Goal: Task Accomplishment & Management: Manage account settings

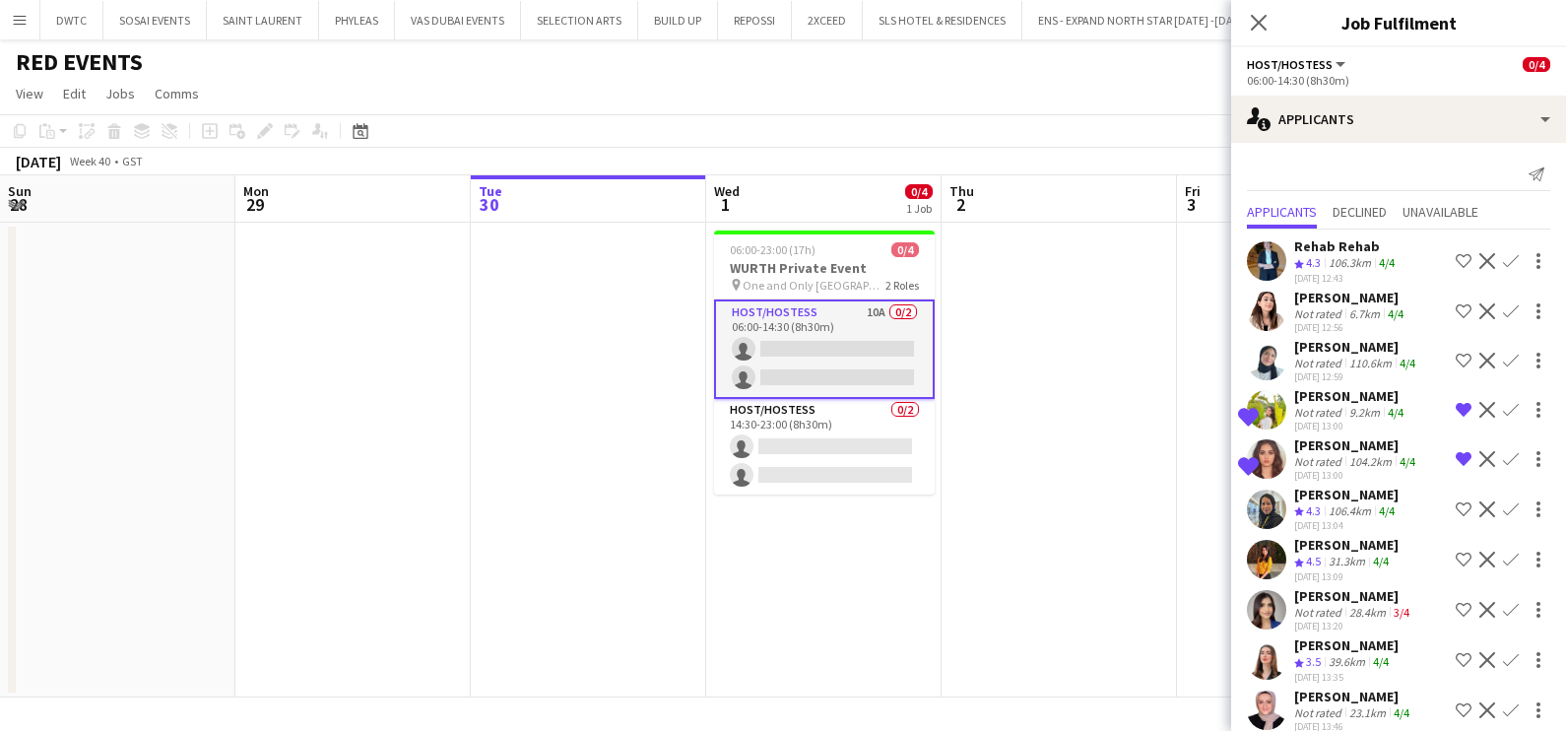
click at [941, 342] on app-date-cell at bounding box center [1058, 460] width 235 height 475
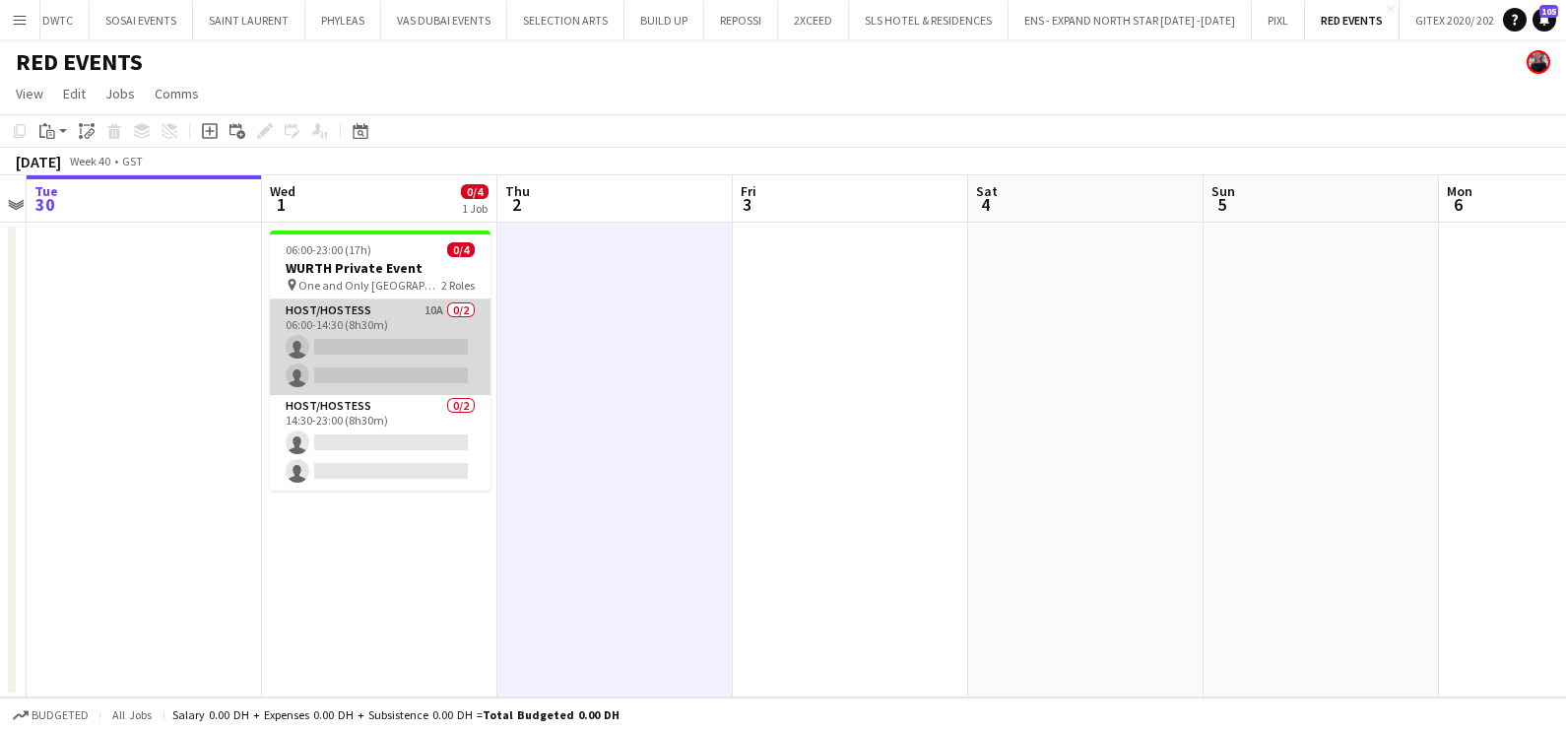
drag, startPoint x: 431, startPoint y: 323, endPoint x: 453, endPoint y: 320, distance: 21.9
click at [429, 322] on app-card-role "Host/Hostess 10A 0/2 06:00-14:30 (8h30m) single-neutral-actions single-neutral-…" at bounding box center [380, 347] width 221 height 96
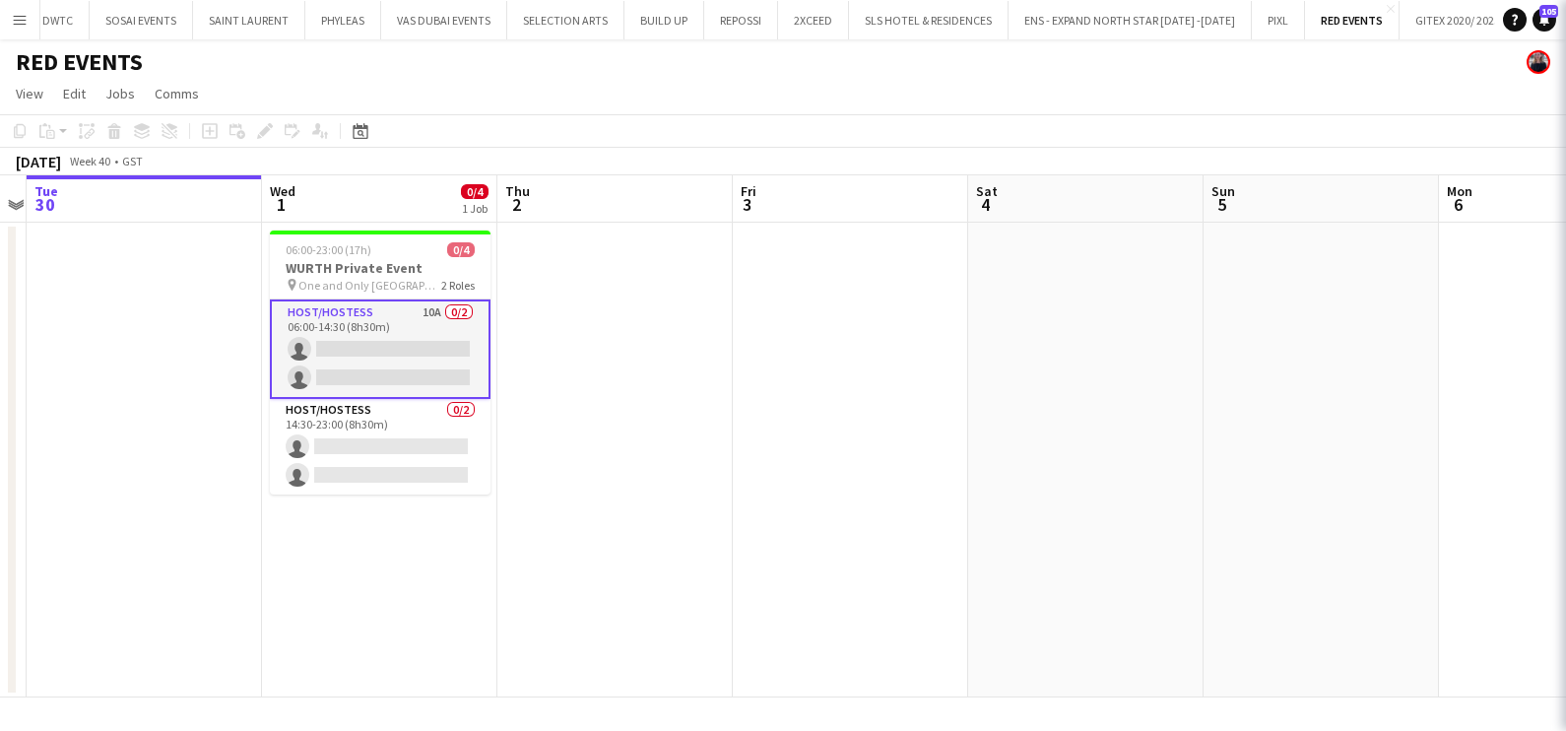
scroll to position [0, 445]
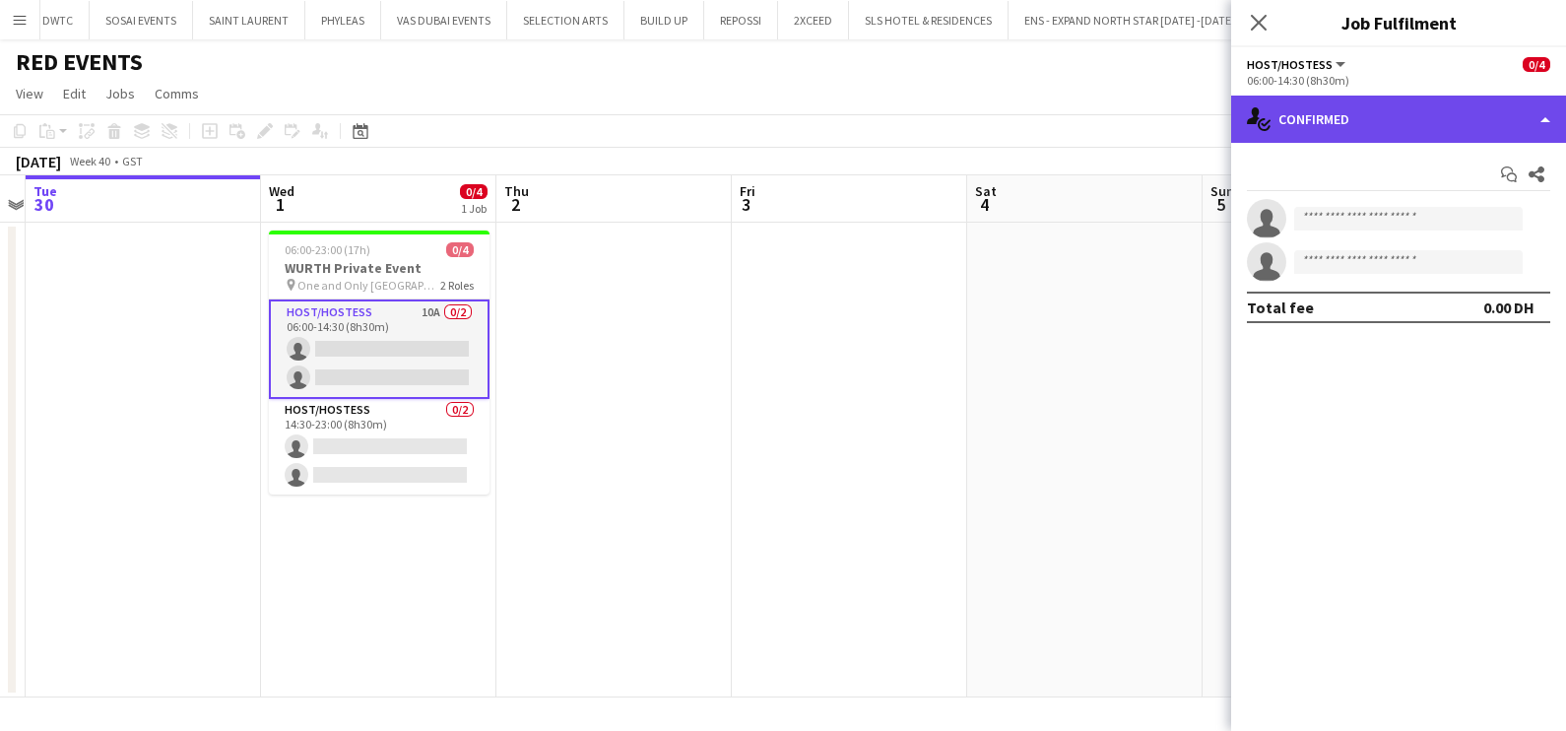
click at [1334, 104] on div "single-neutral-actions-check-2 Confirmed" at bounding box center [1398, 119] width 335 height 47
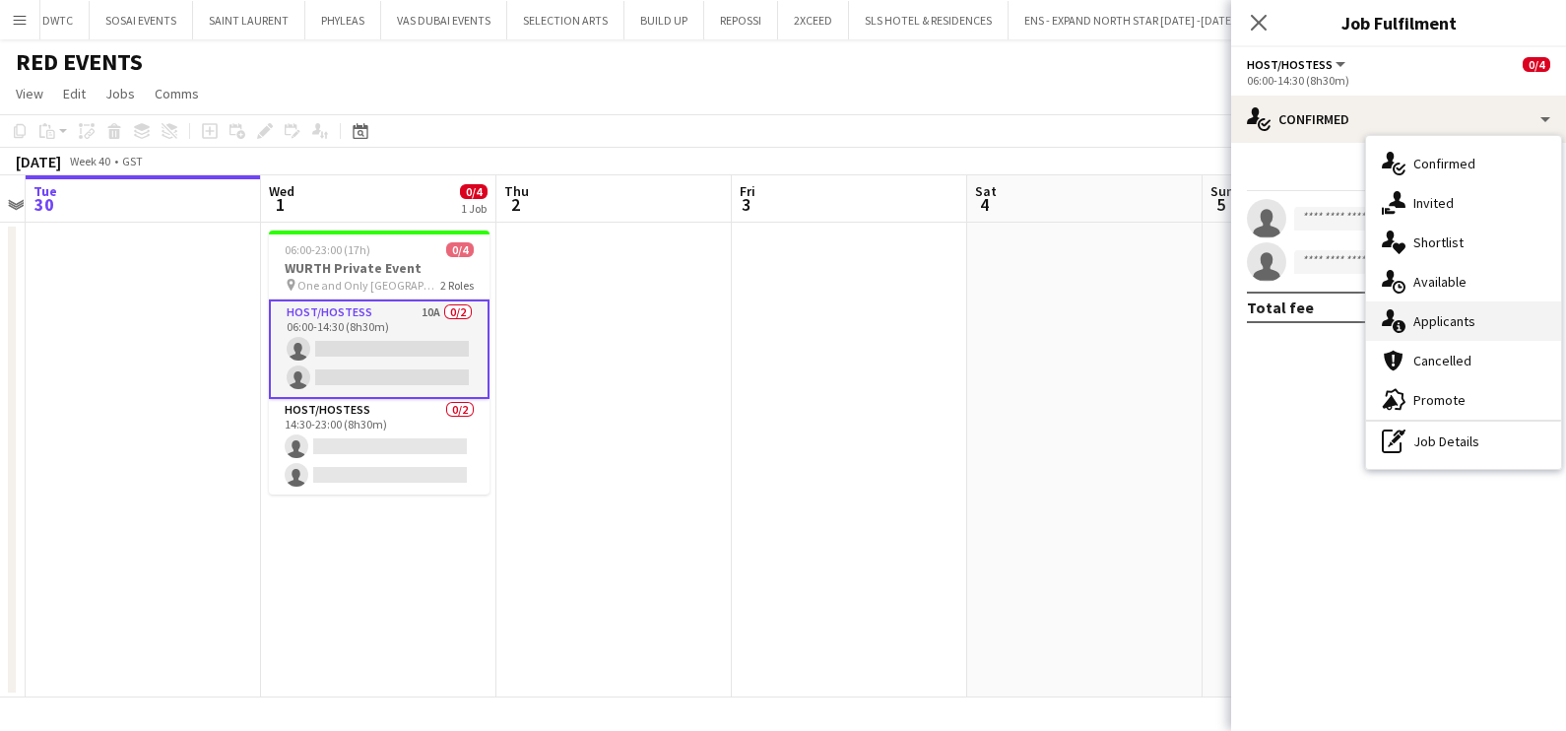
click at [1431, 320] on span "Applicants" at bounding box center [1444, 321] width 62 height 18
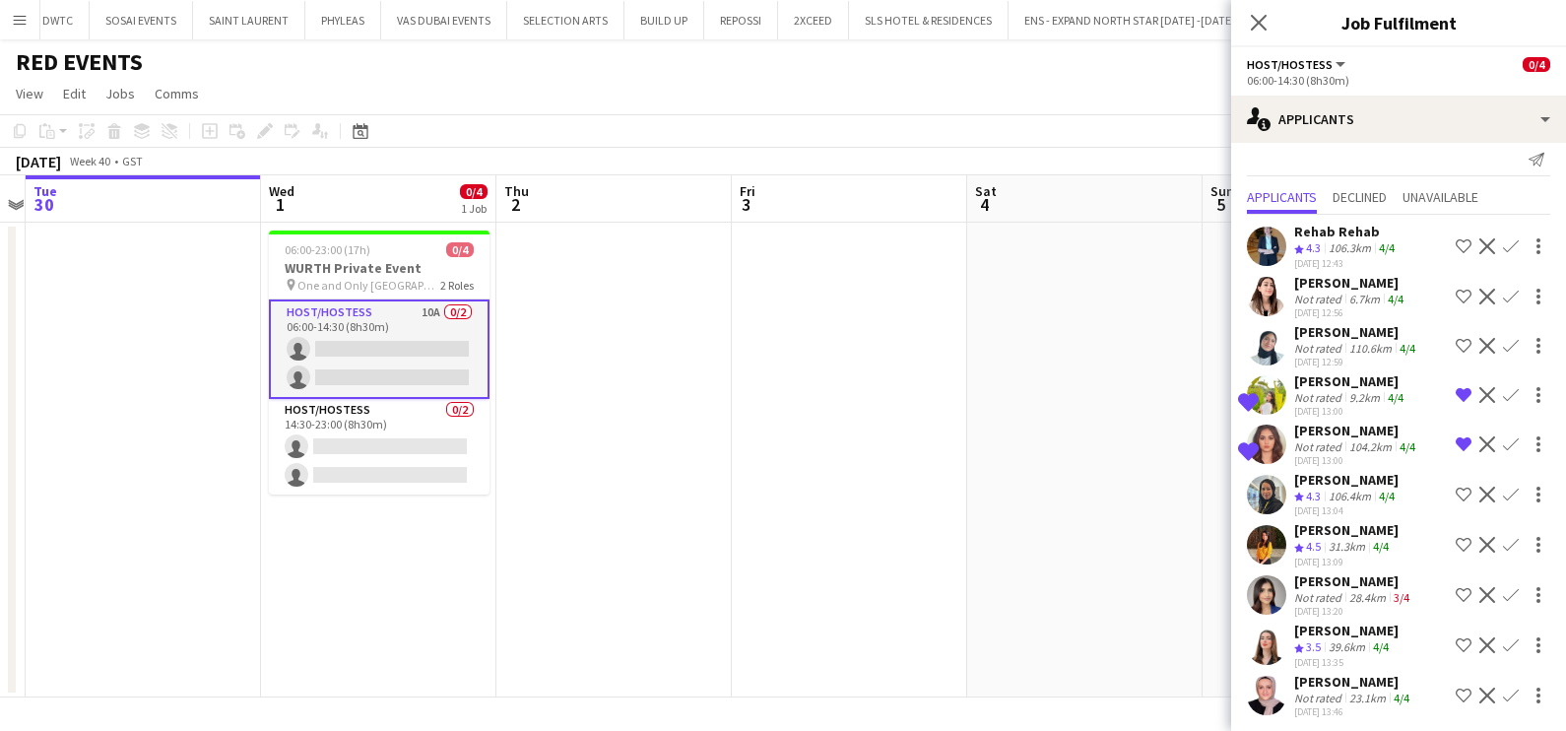
scroll to position [19, 0]
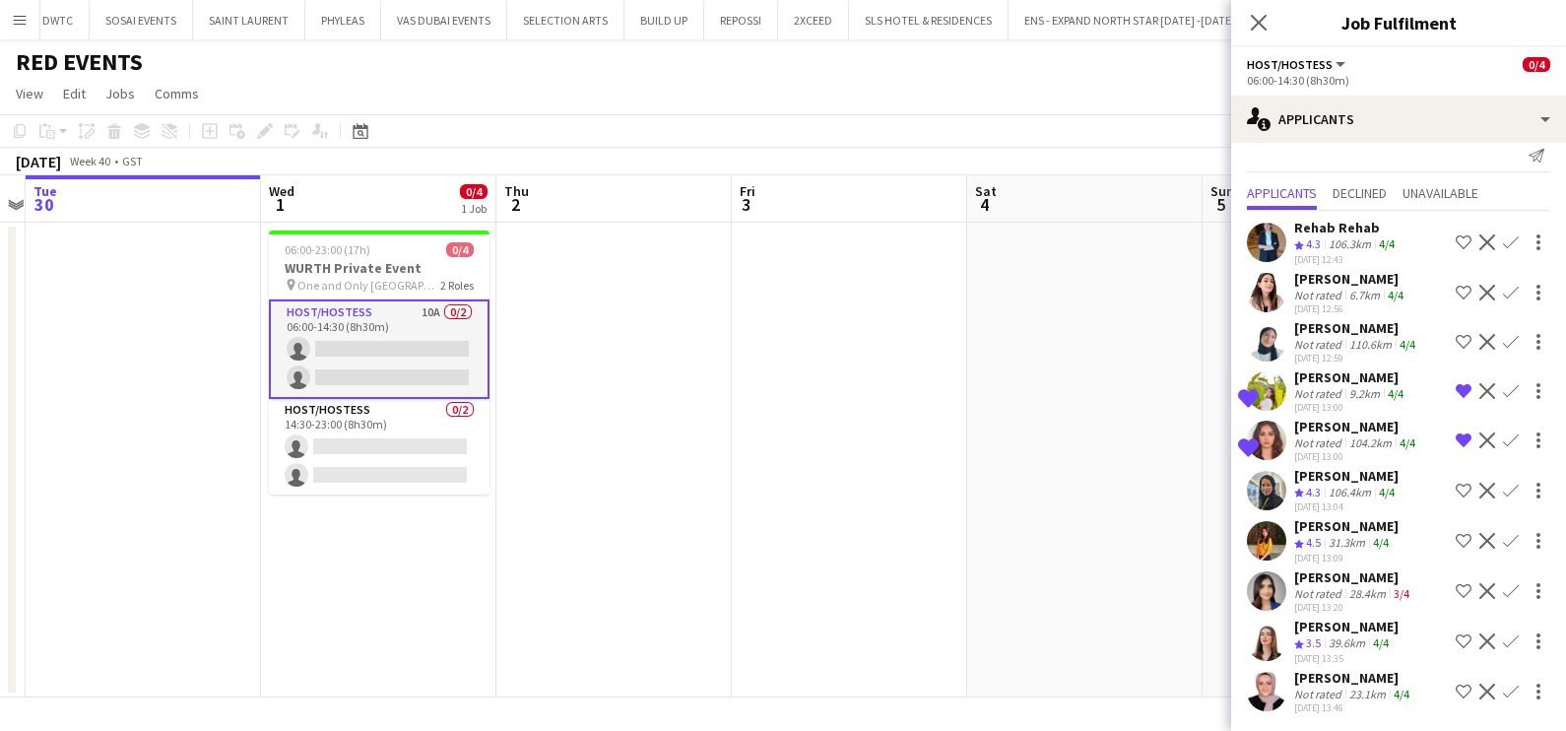
click at [1328, 631] on div "[PERSON_NAME]" at bounding box center [1346, 626] width 104 height 18
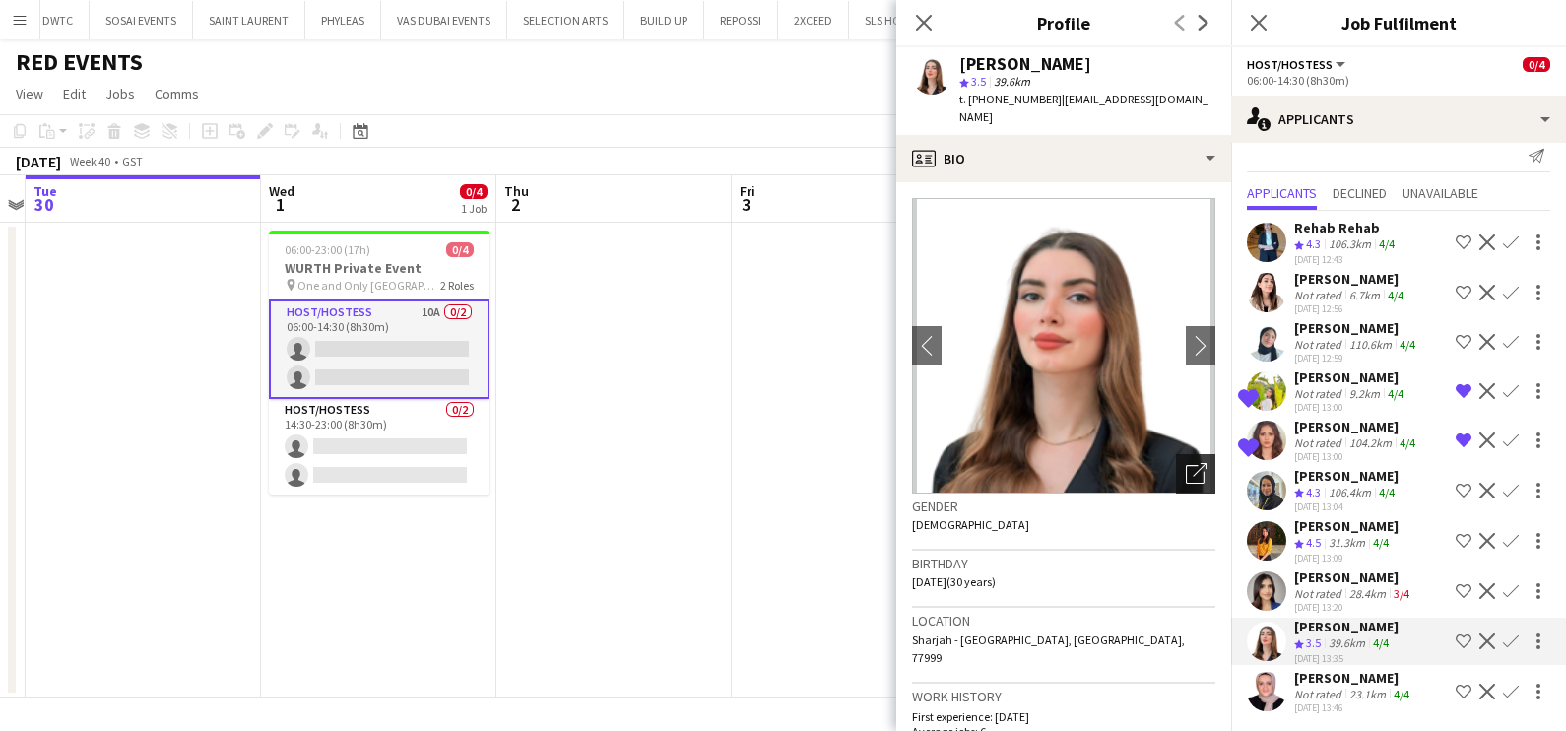
click at [1176, 458] on div "Open photos pop-in" at bounding box center [1195, 473] width 39 height 39
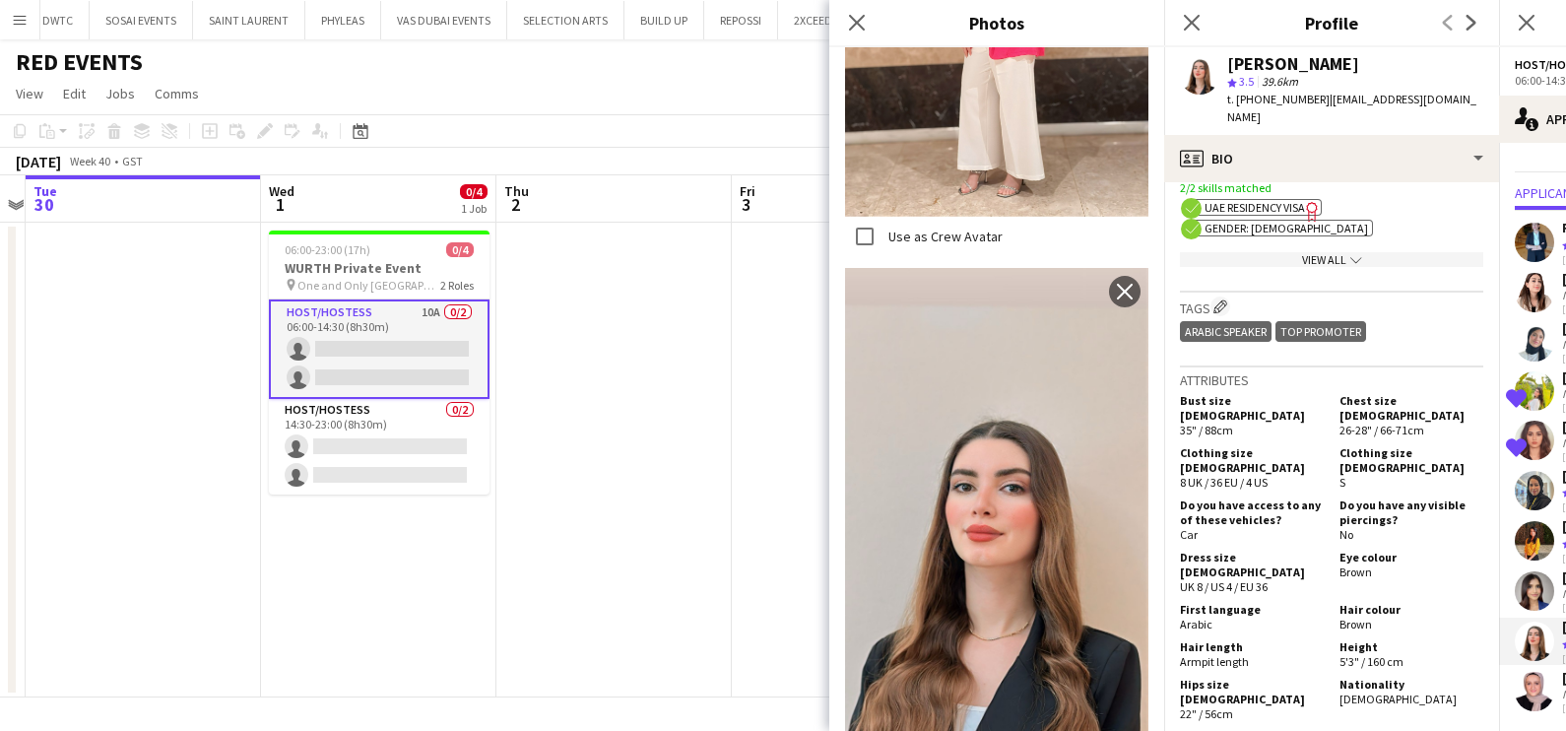
scroll to position [984, 0]
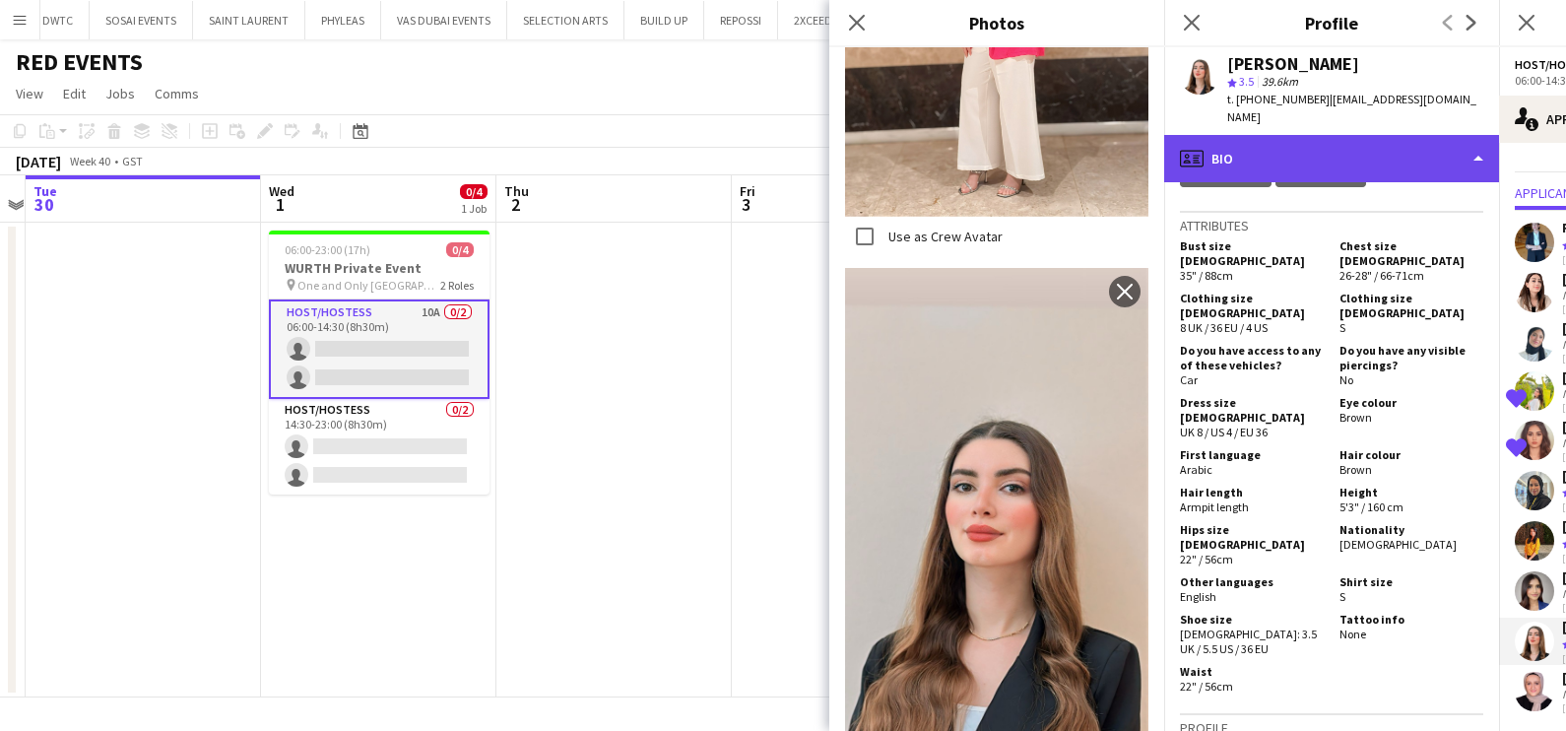
click at [1289, 142] on div "profile Bio" at bounding box center [1331, 158] width 335 height 47
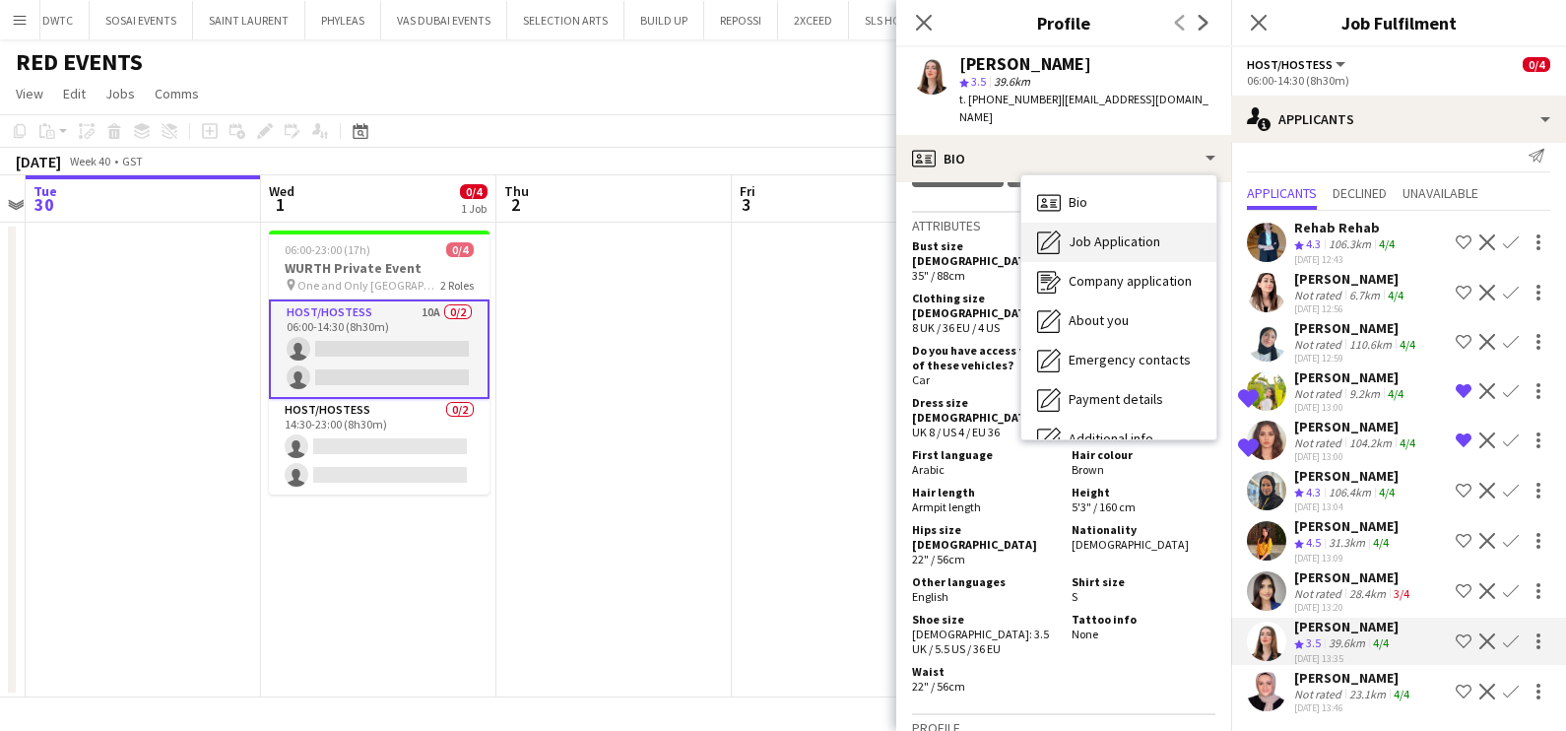
click at [1059, 231] on icon at bounding box center [1048, 242] width 23 height 23
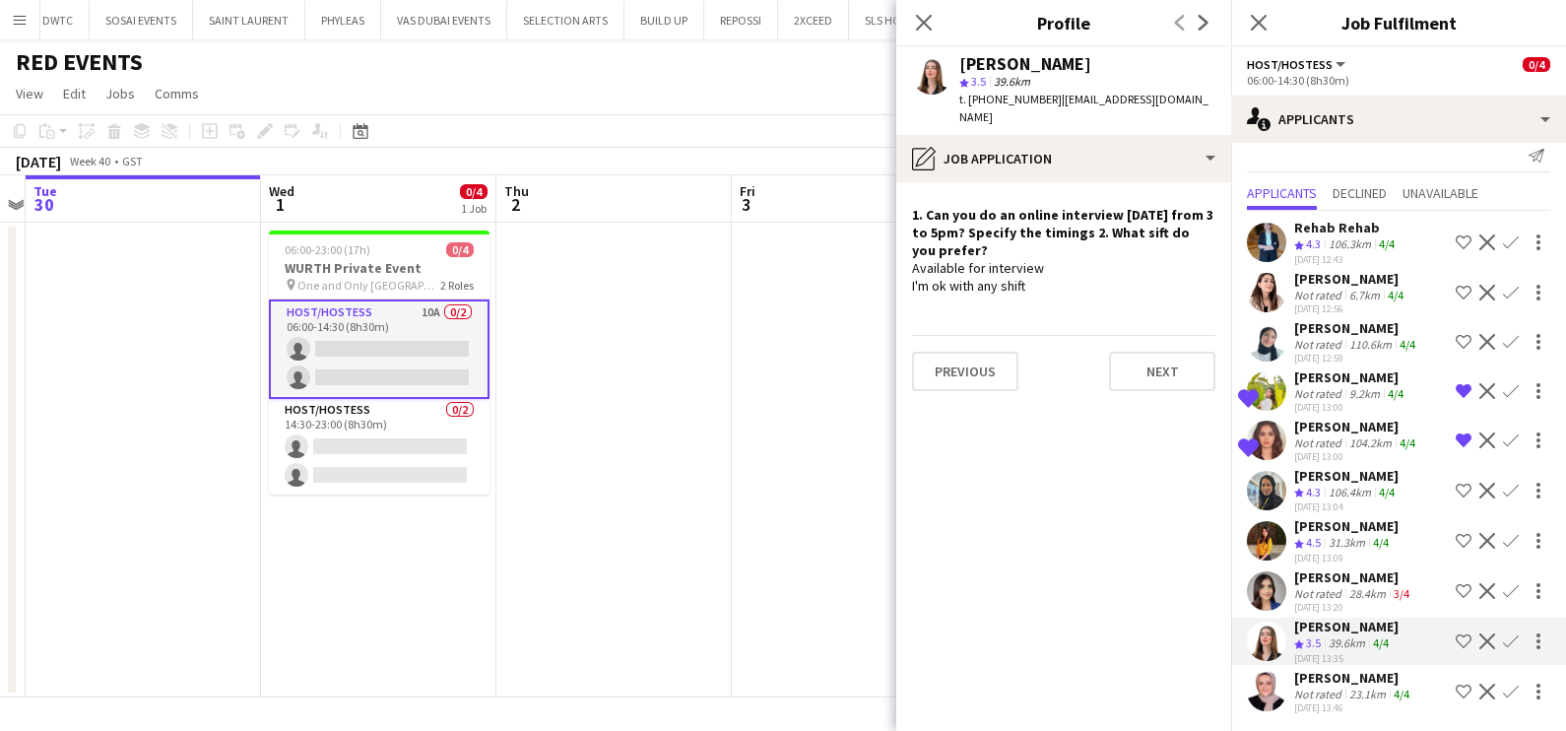
click at [738, 440] on app-date-cell at bounding box center [849, 460] width 235 height 475
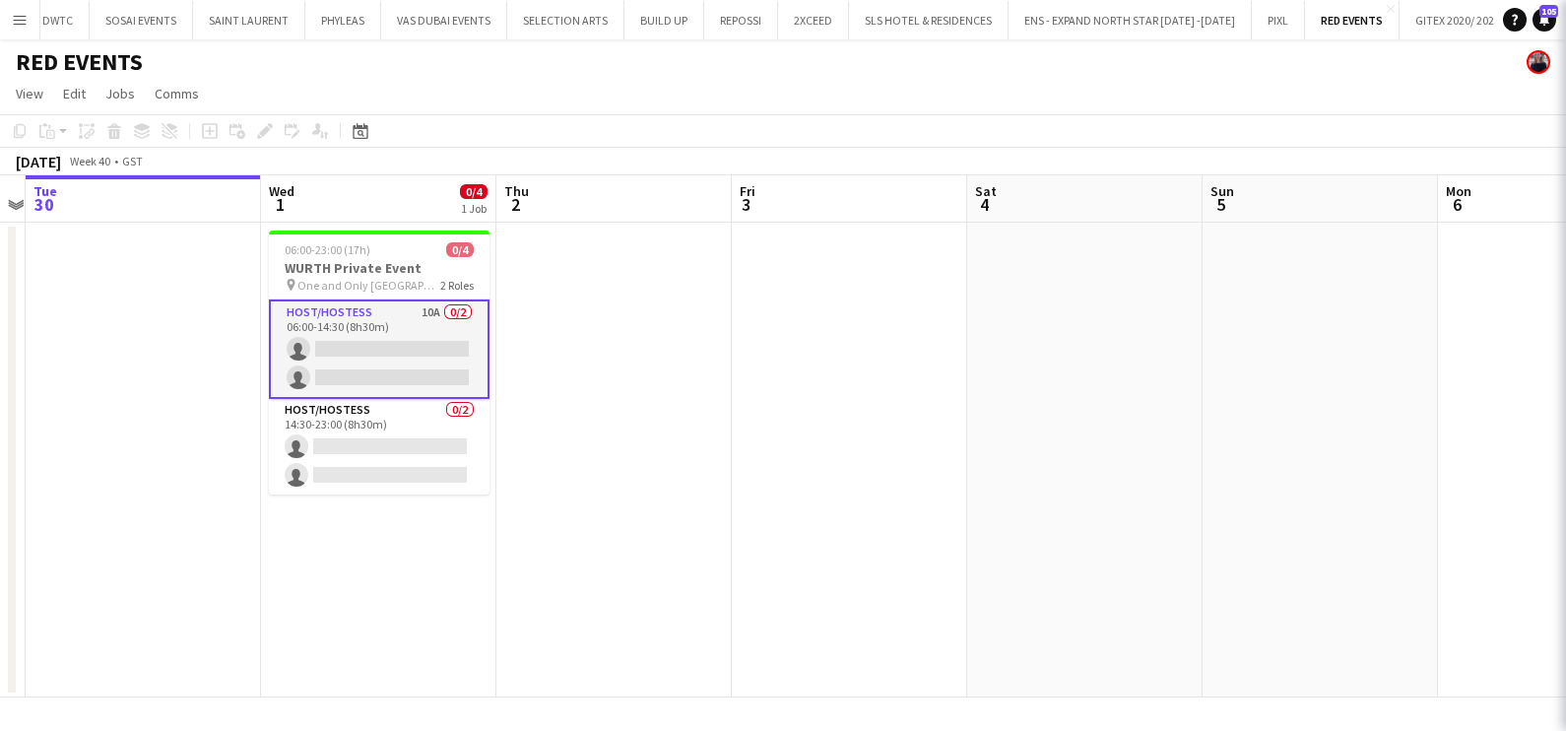
scroll to position [0, 0]
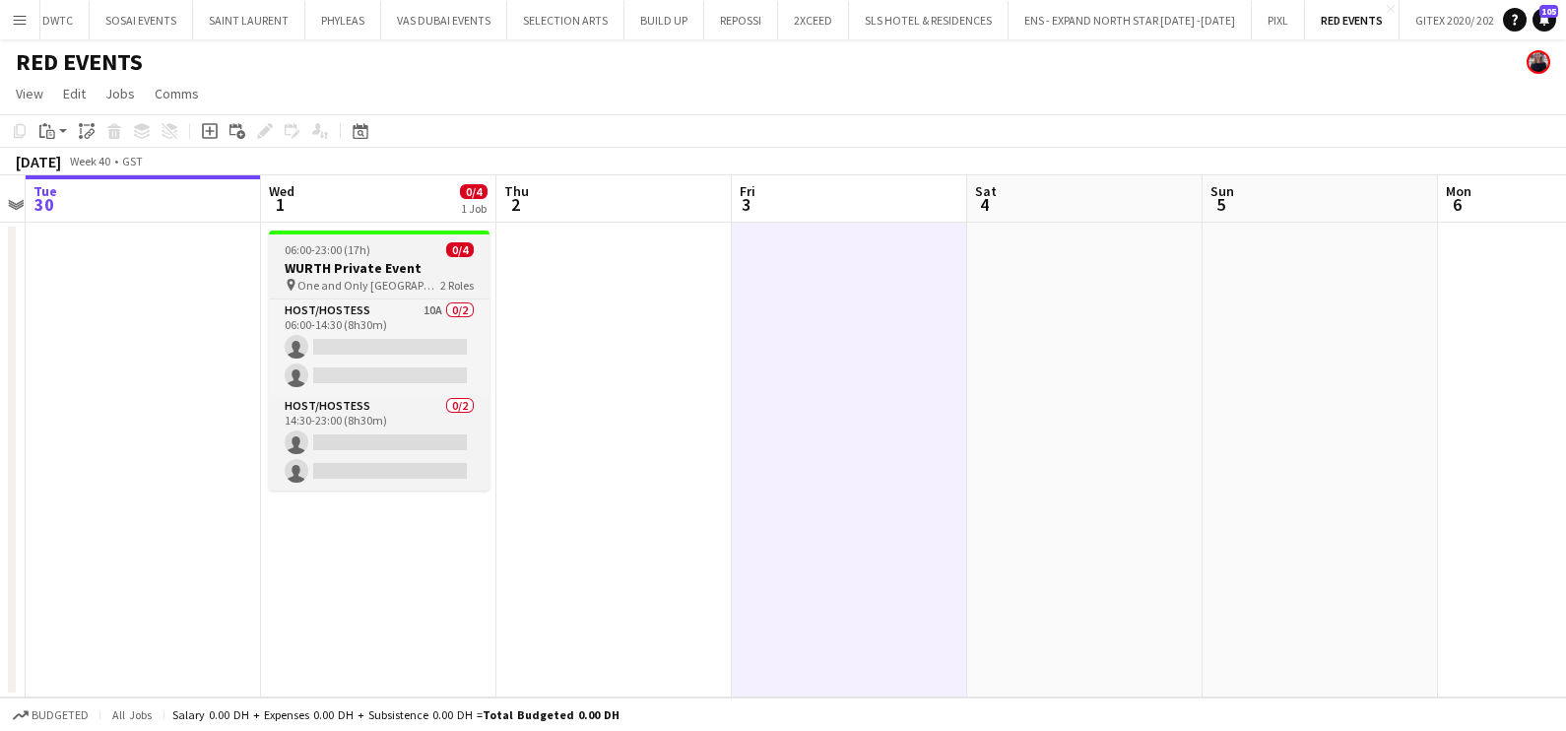
click at [330, 242] on span "06:00-23:00 (17h)" at bounding box center [328, 249] width 86 height 15
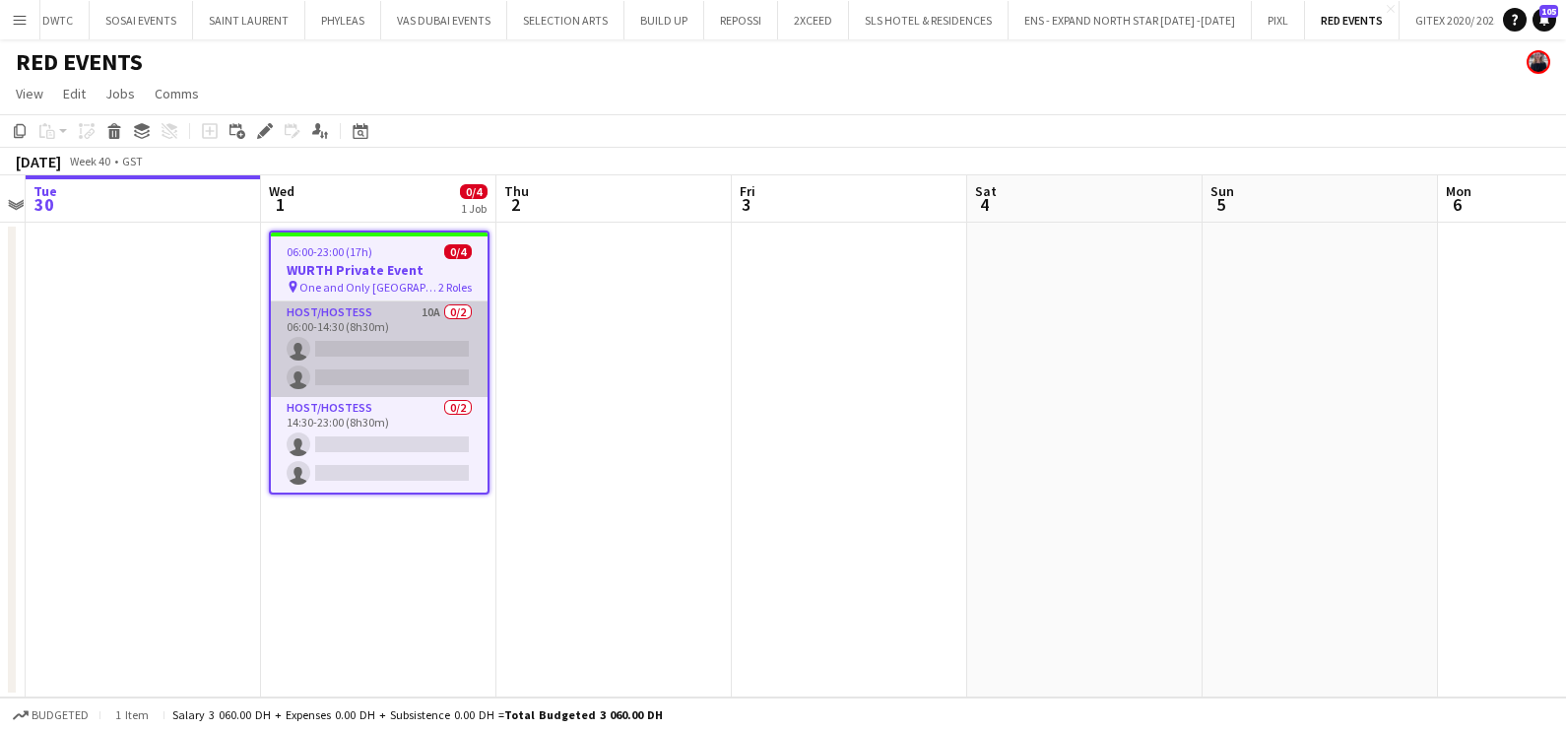
click at [377, 325] on app-card-role "Host/Hostess 10A 0/2 06:00-14:30 (8h30m) single-neutral-actions single-neutral-…" at bounding box center [379, 349] width 217 height 96
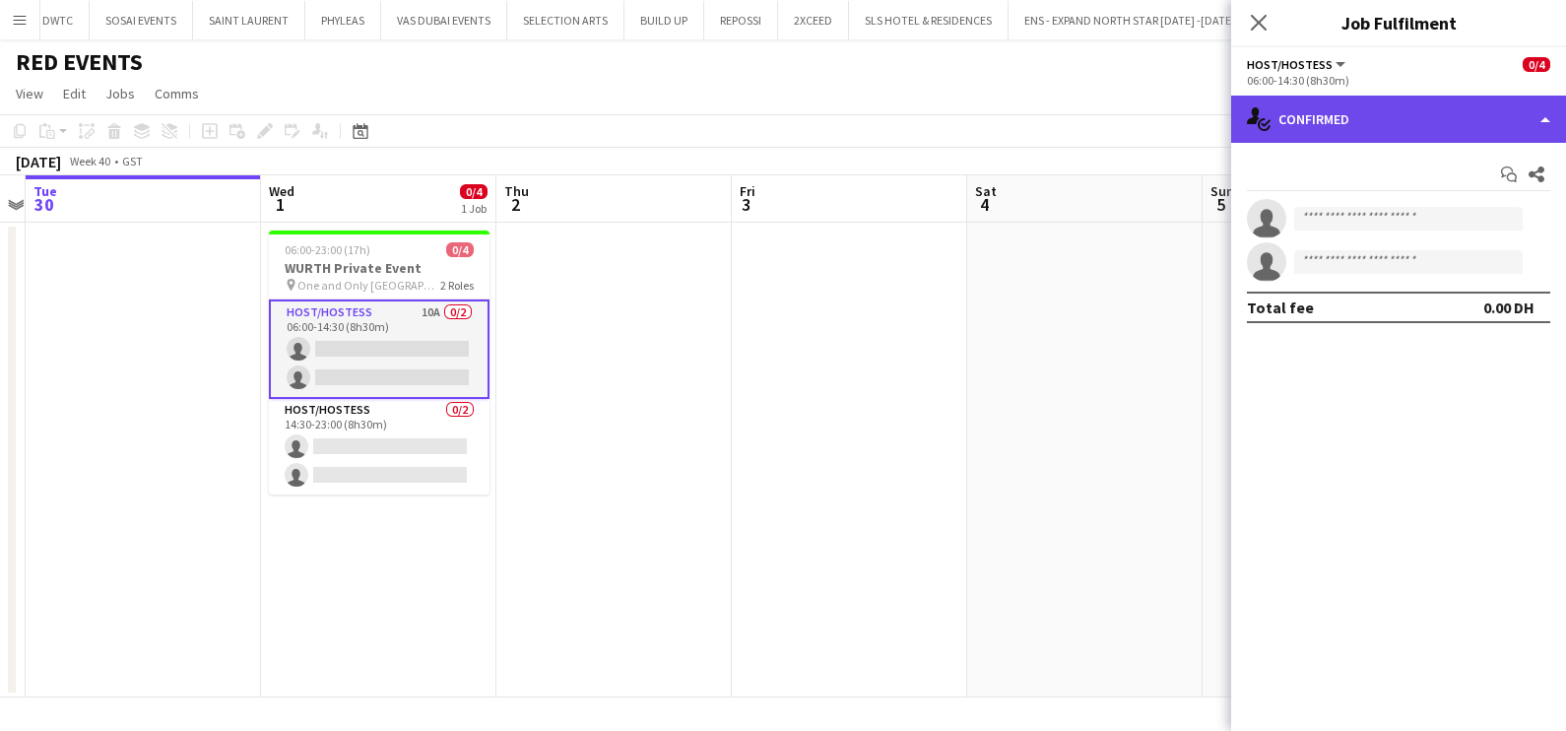
click at [1339, 105] on div "single-neutral-actions-check-2 Confirmed" at bounding box center [1398, 119] width 335 height 47
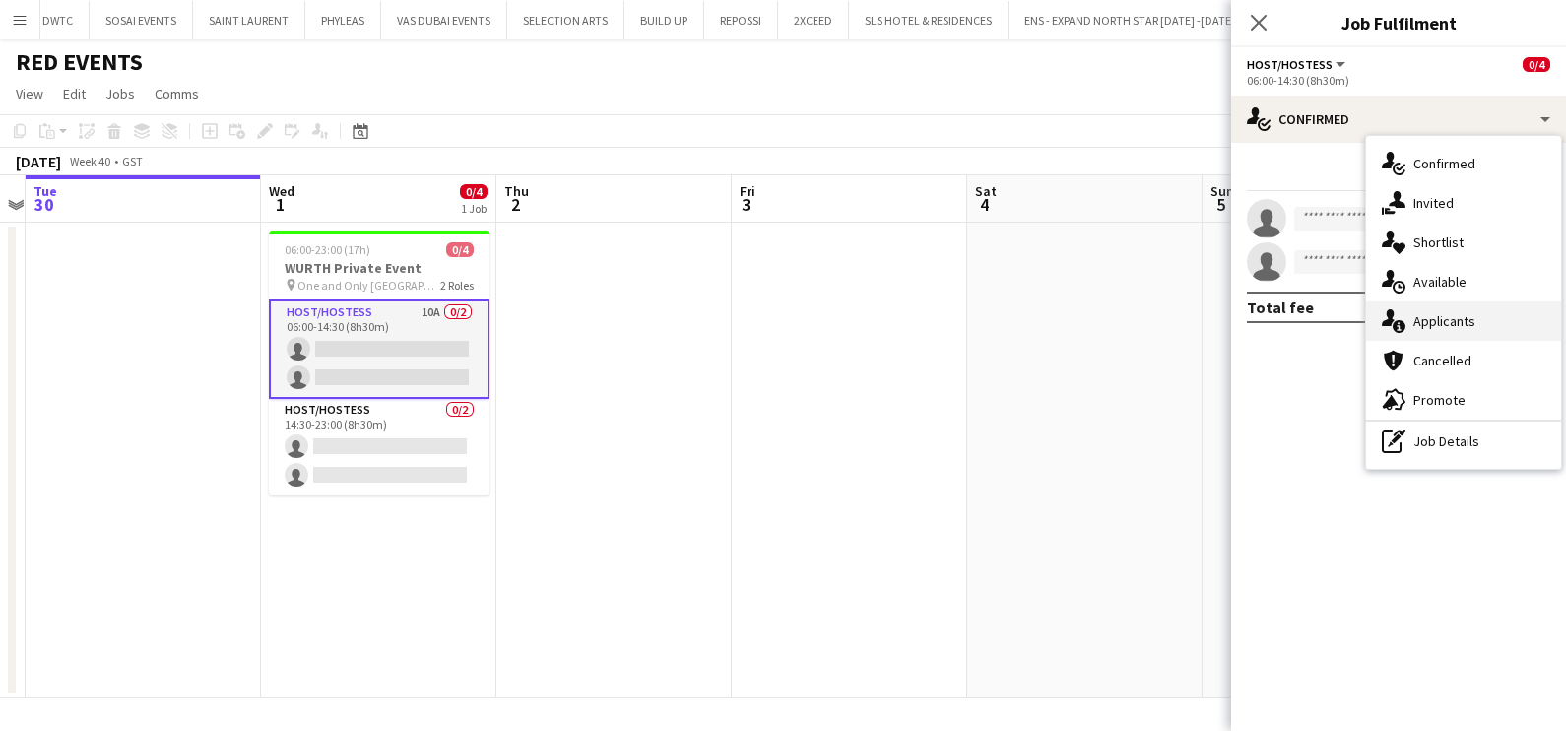
click at [1438, 335] on div "single-neutral-actions-information Applicants" at bounding box center [1463, 320] width 195 height 39
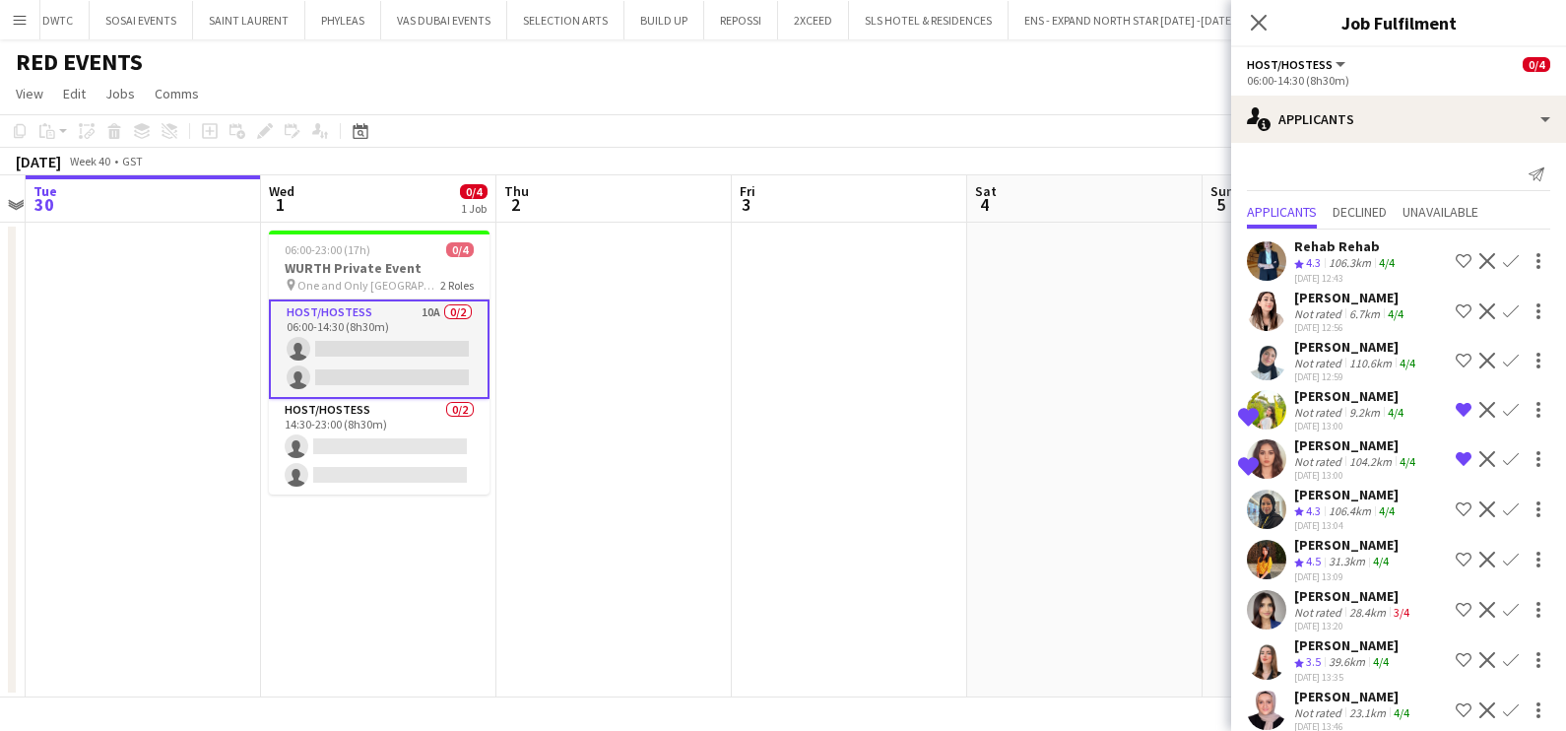
click at [1283, 244] on div at bounding box center [1266, 260] width 39 height 39
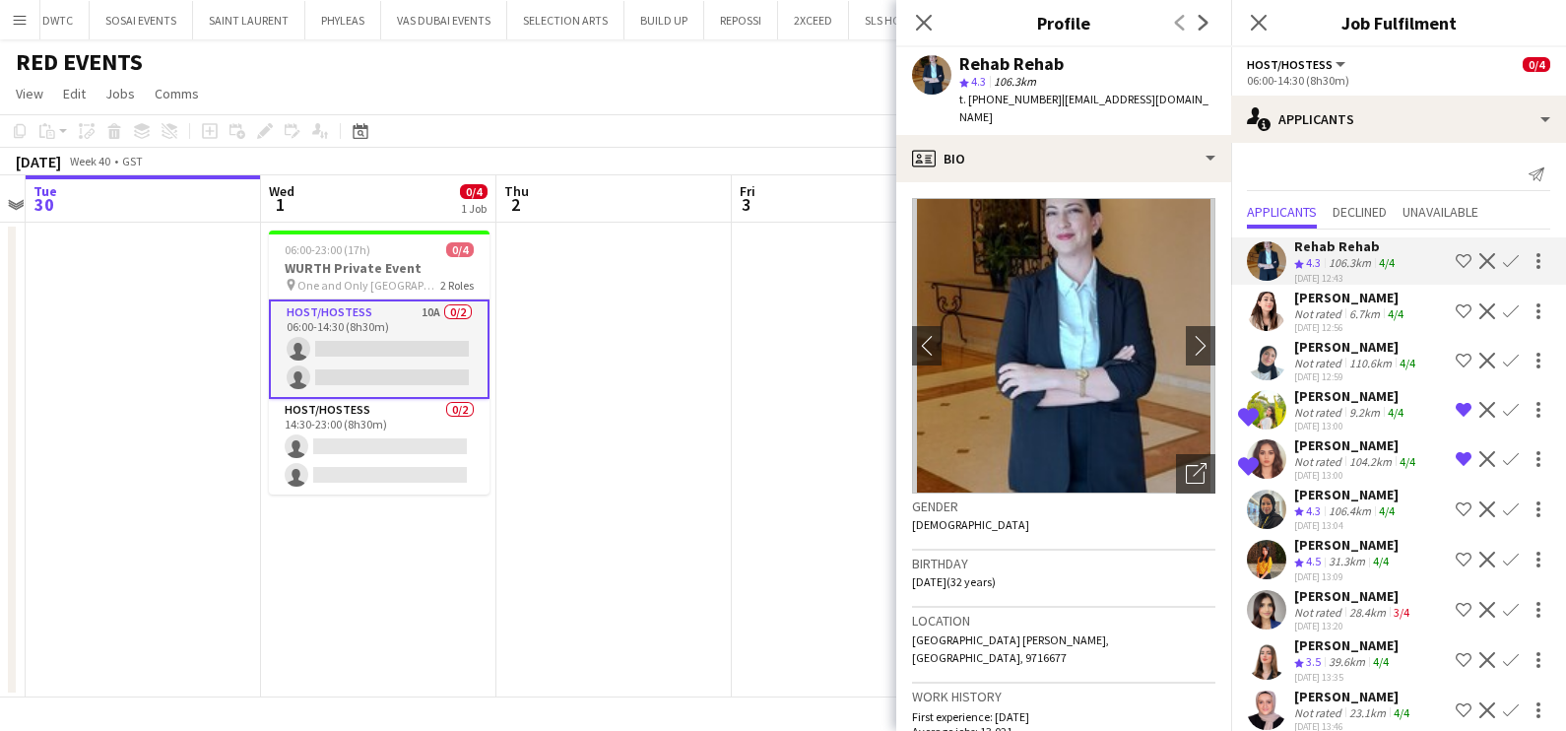
click at [1313, 300] on div "[PERSON_NAME]" at bounding box center [1350, 298] width 113 height 18
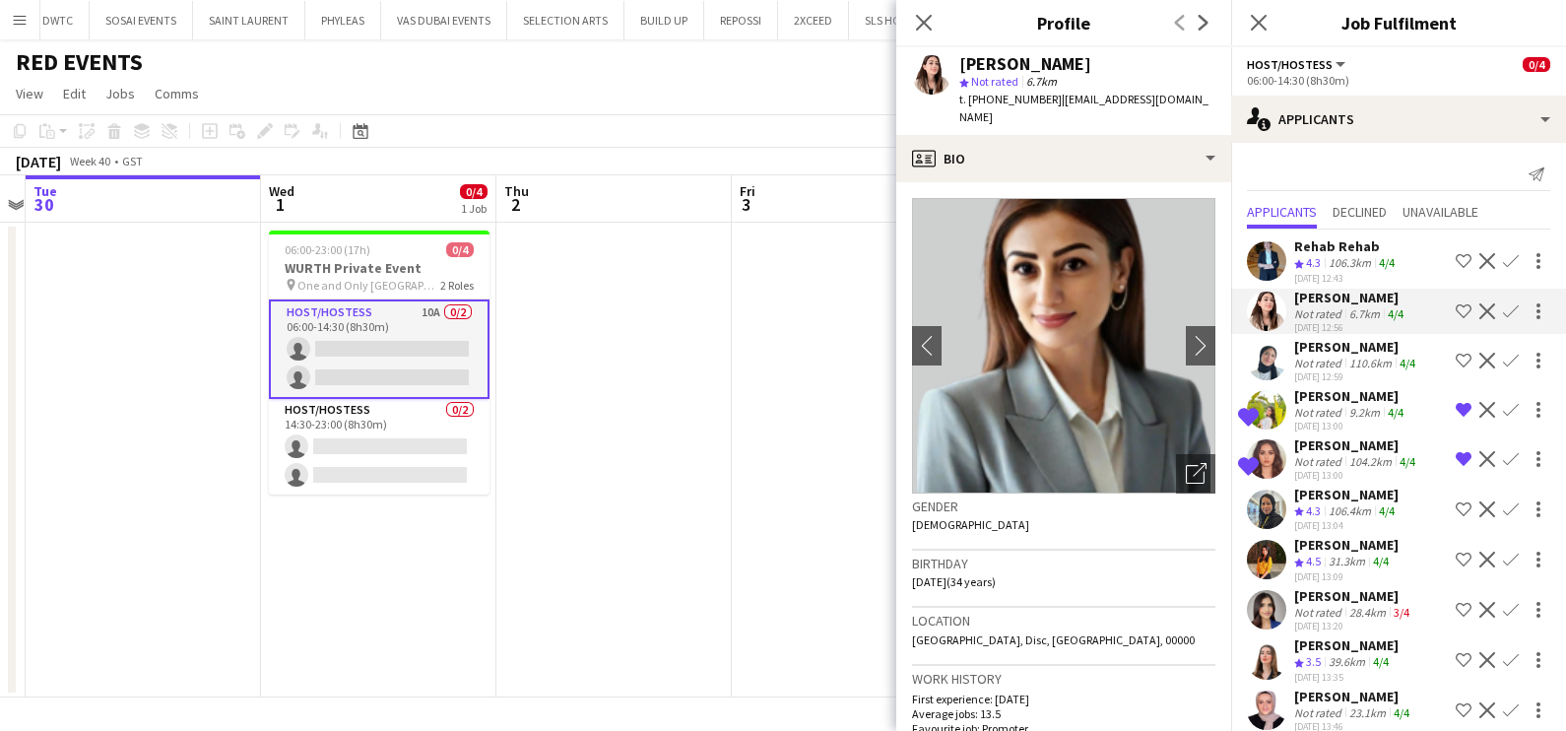
click at [1310, 362] on div "Not rated" at bounding box center [1319, 362] width 51 height 15
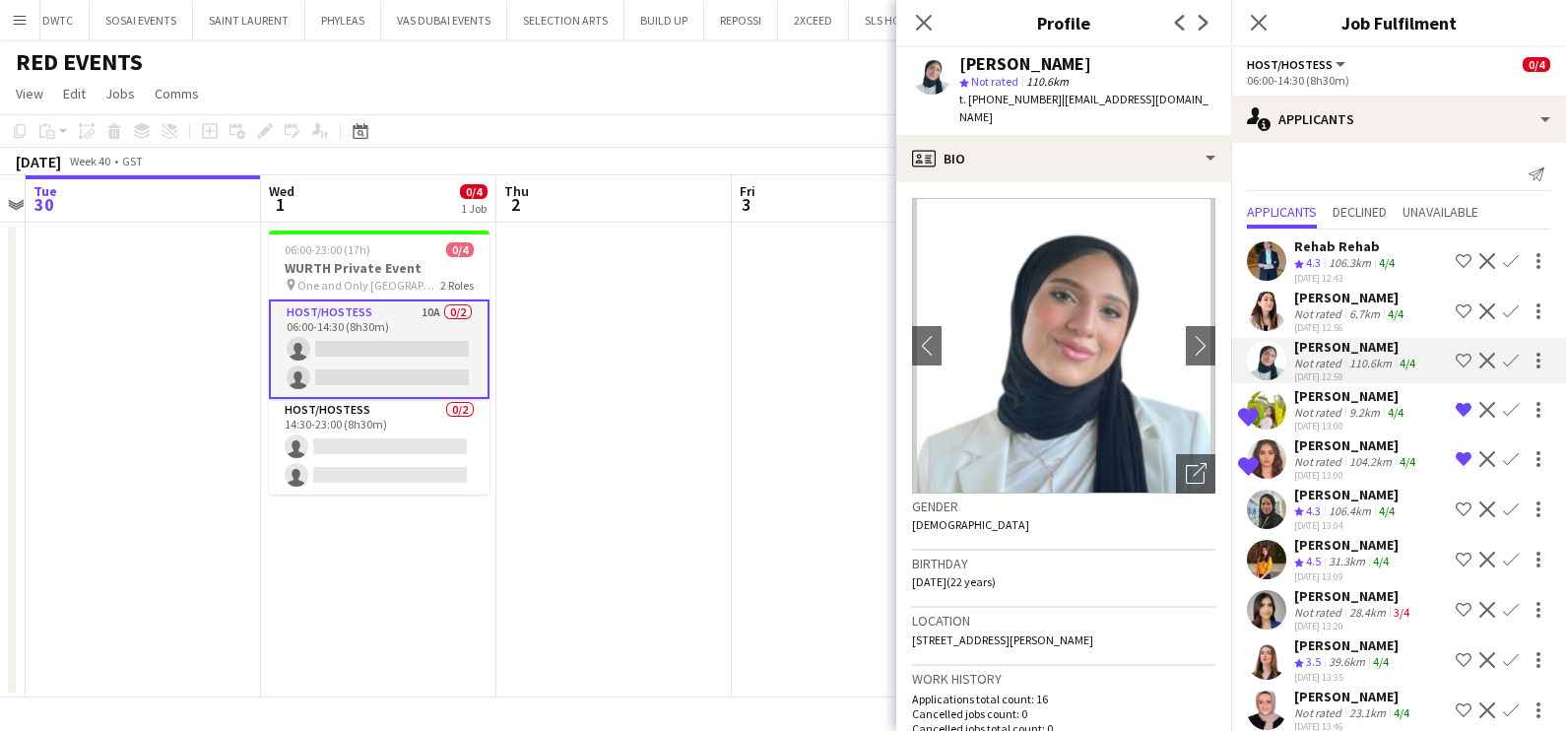
click at [1310, 425] on div "[DATE] 13:00" at bounding box center [1350, 426] width 113 height 13
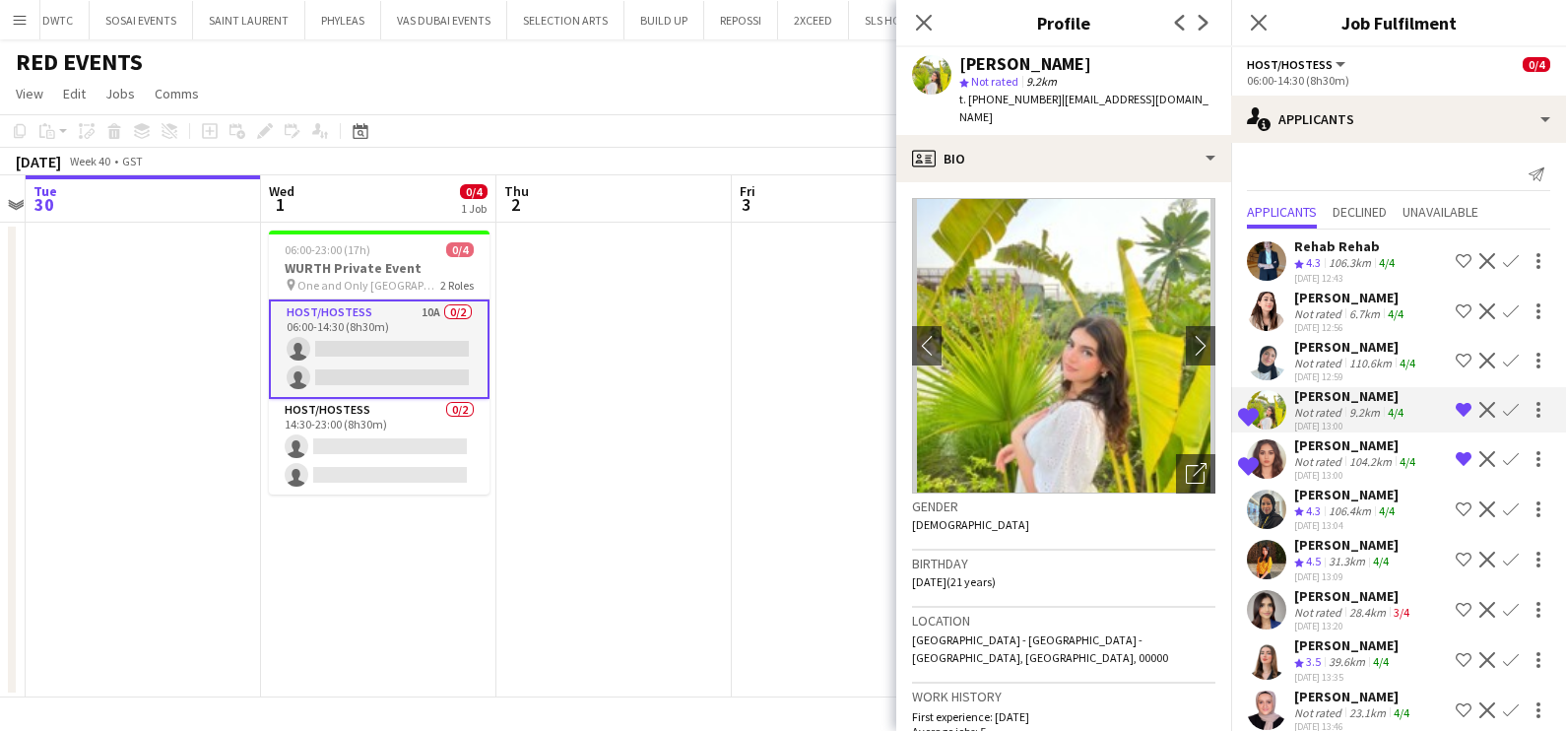
click at [1324, 475] on div "[DATE] 13:00" at bounding box center [1356, 475] width 125 height 13
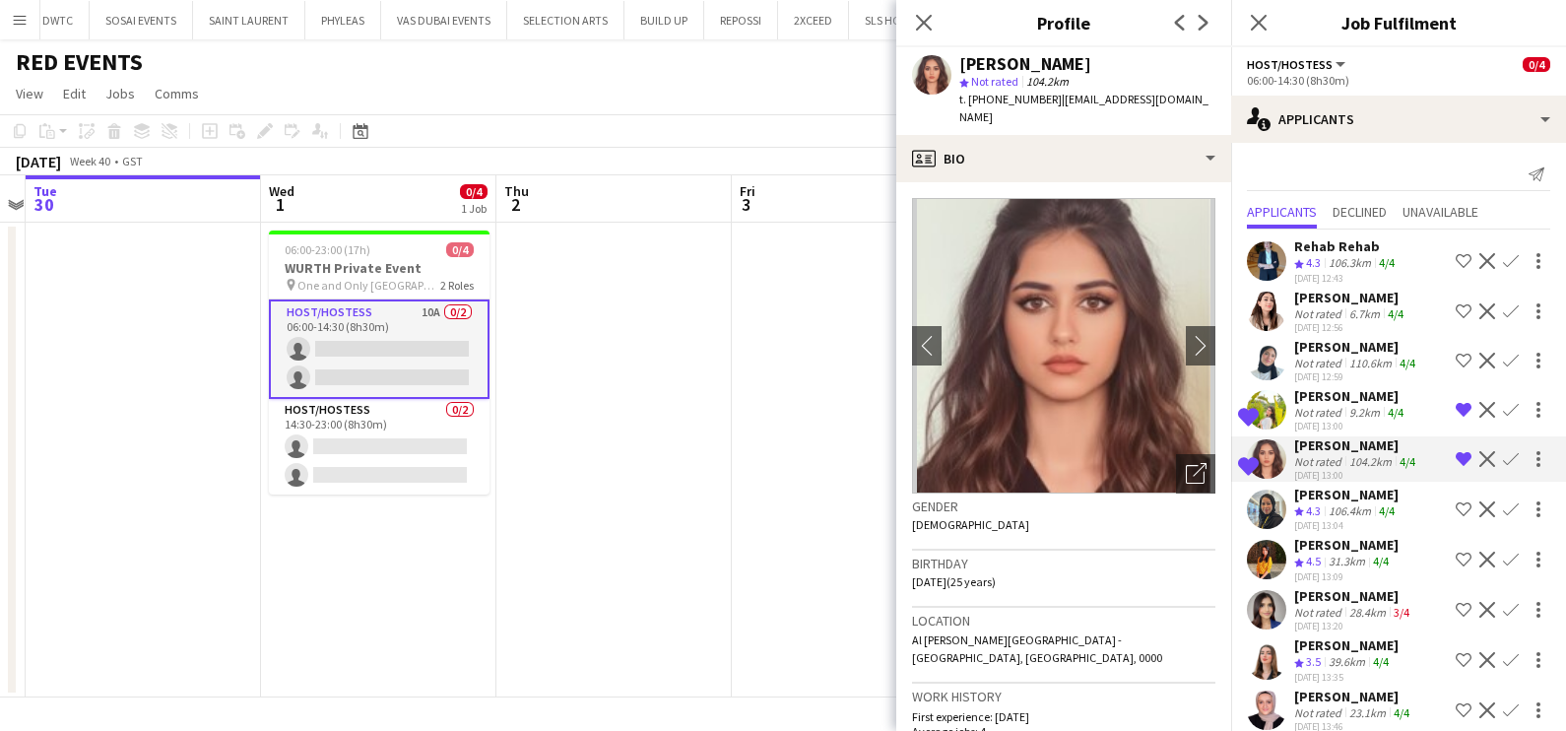
click at [1317, 515] on span "4.3" at bounding box center [1313, 510] width 15 height 15
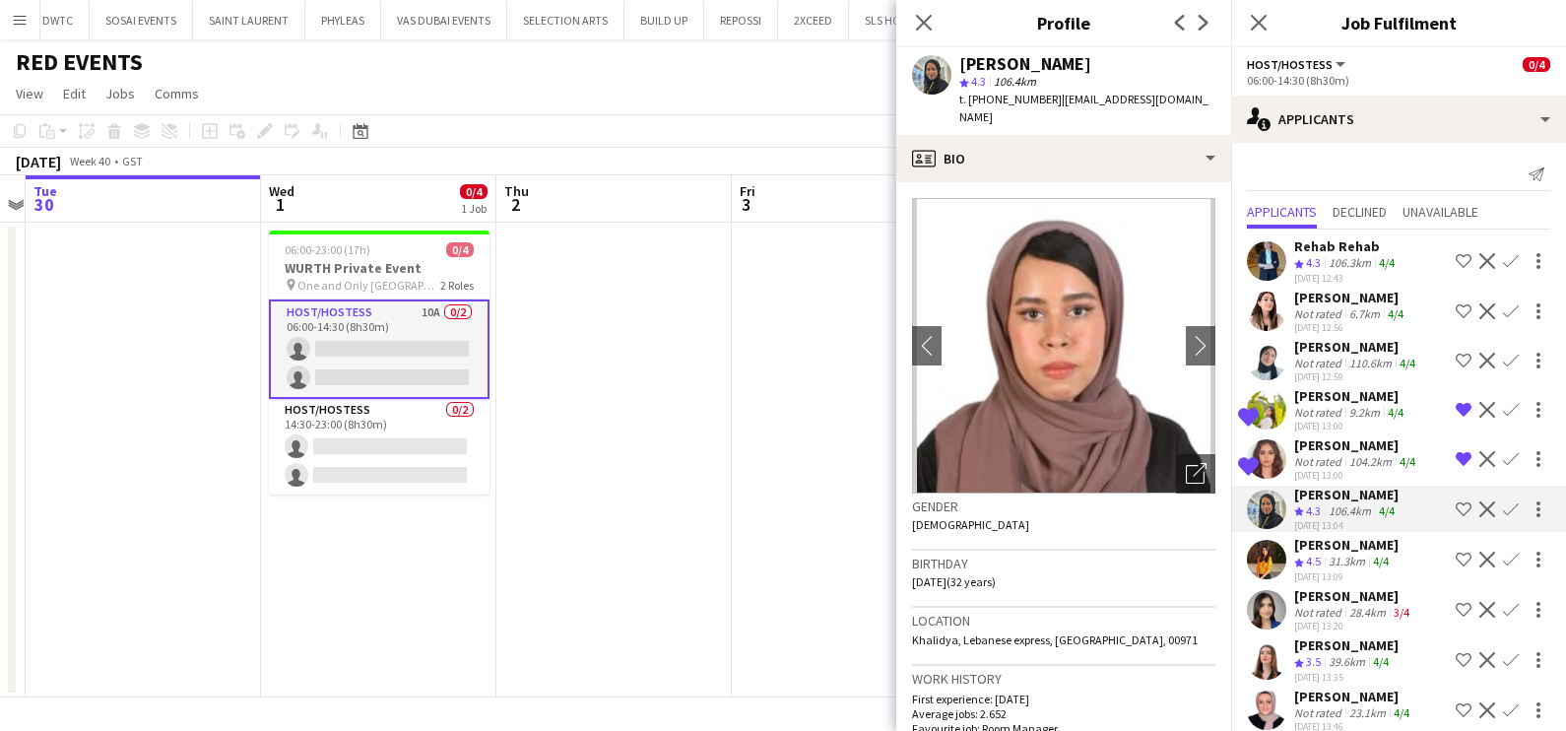
click at [1288, 553] on div "[PERSON_NAME] Crew rating 4.5 31.3km 4/4 [DATE] 13:09 Shortlist crew Decline Co…" at bounding box center [1398, 559] width 335 height 47
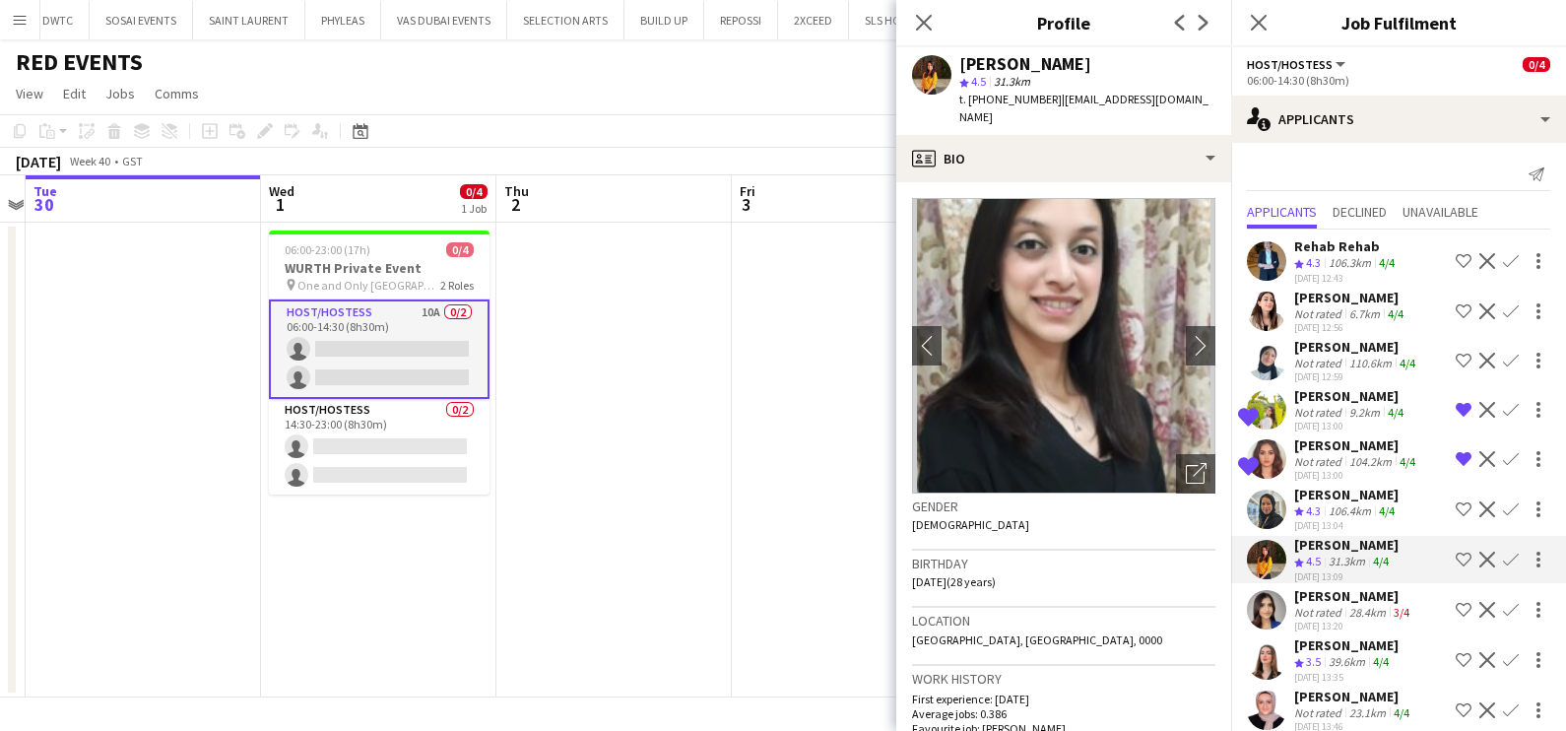
click at [1295, 605] on div "Not rated" at bounding box center [1319, 612] width 51 height 15
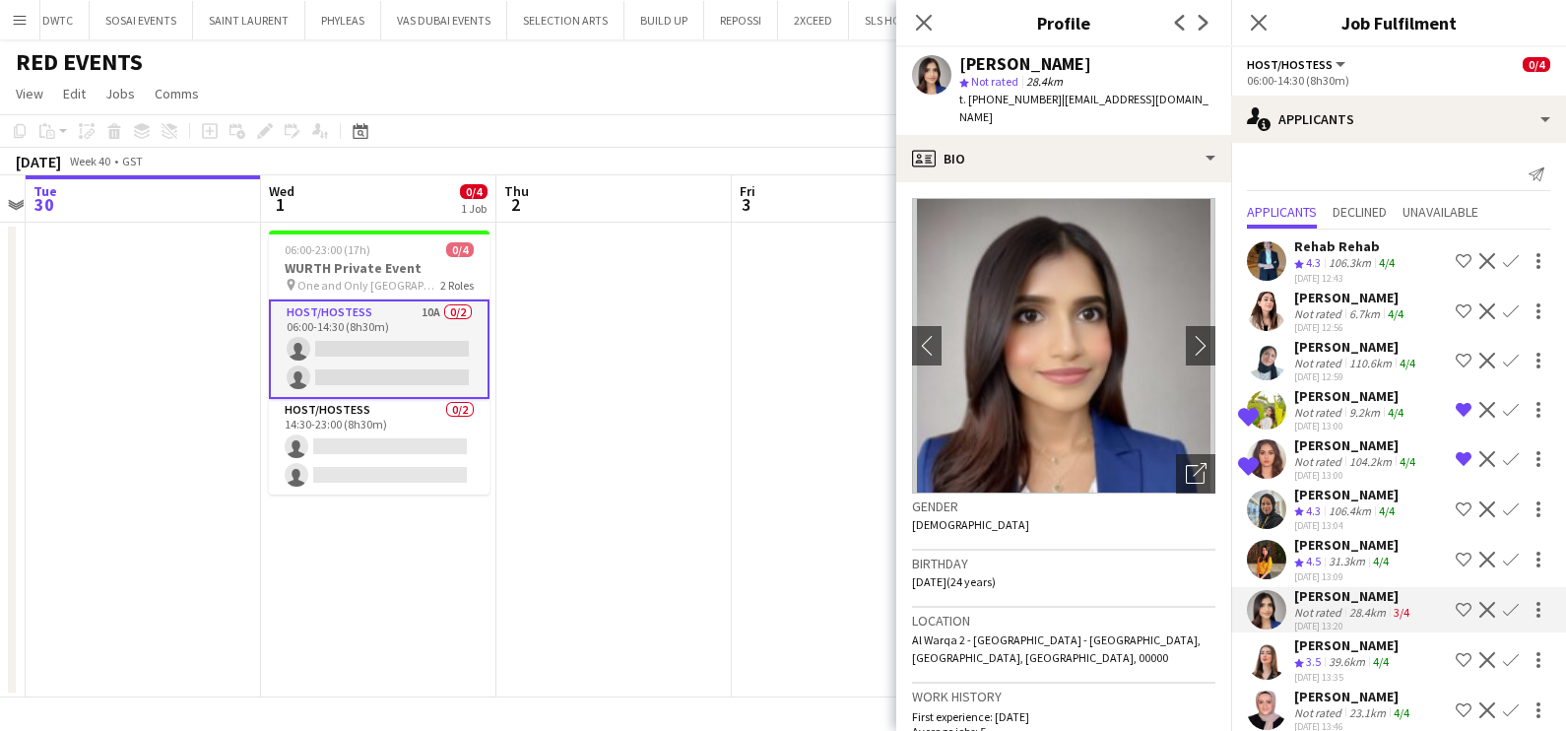
click at [1310, 656] on span "3.5" at bounding box center [1313, 661] width 15 height 15
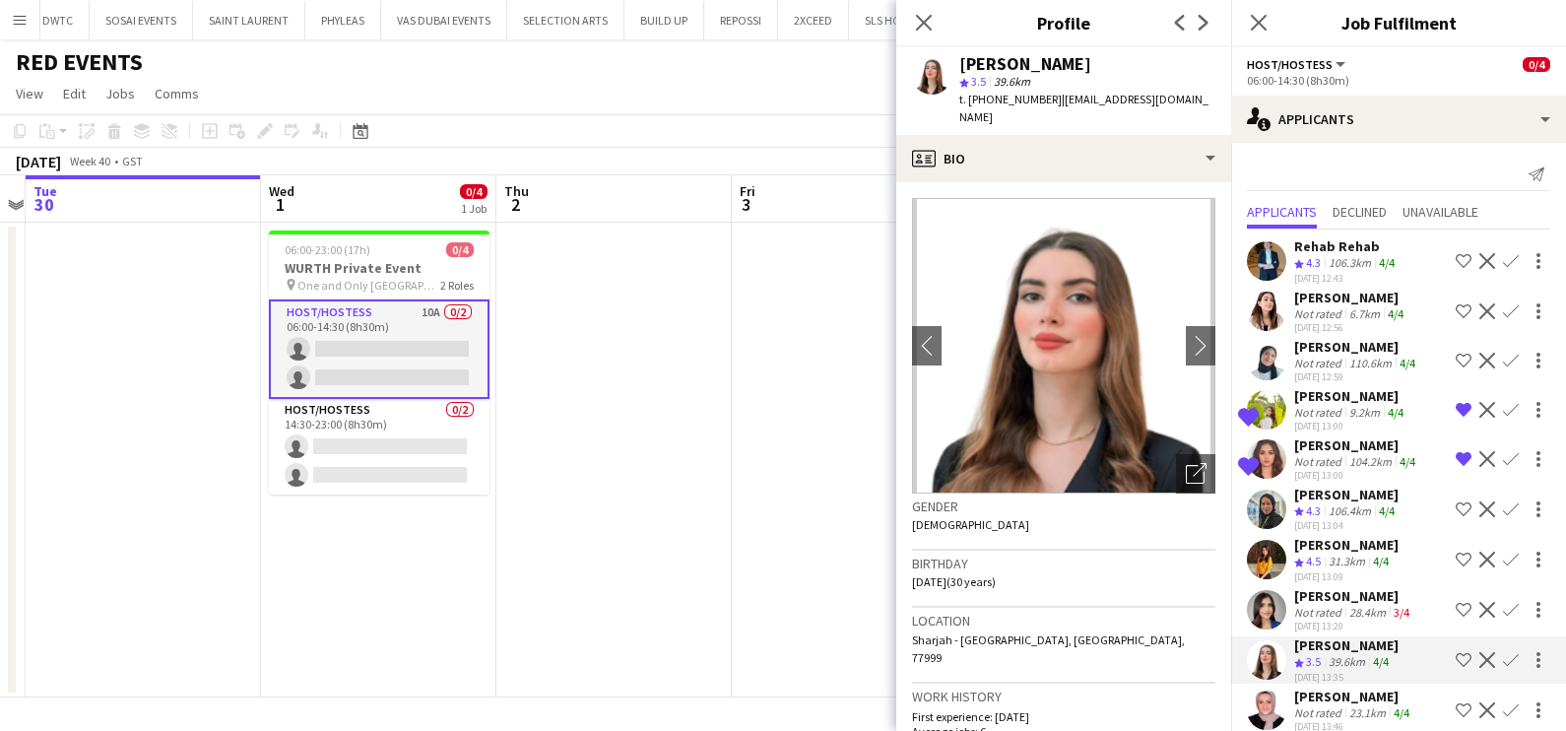
scroll to position [19, 0]
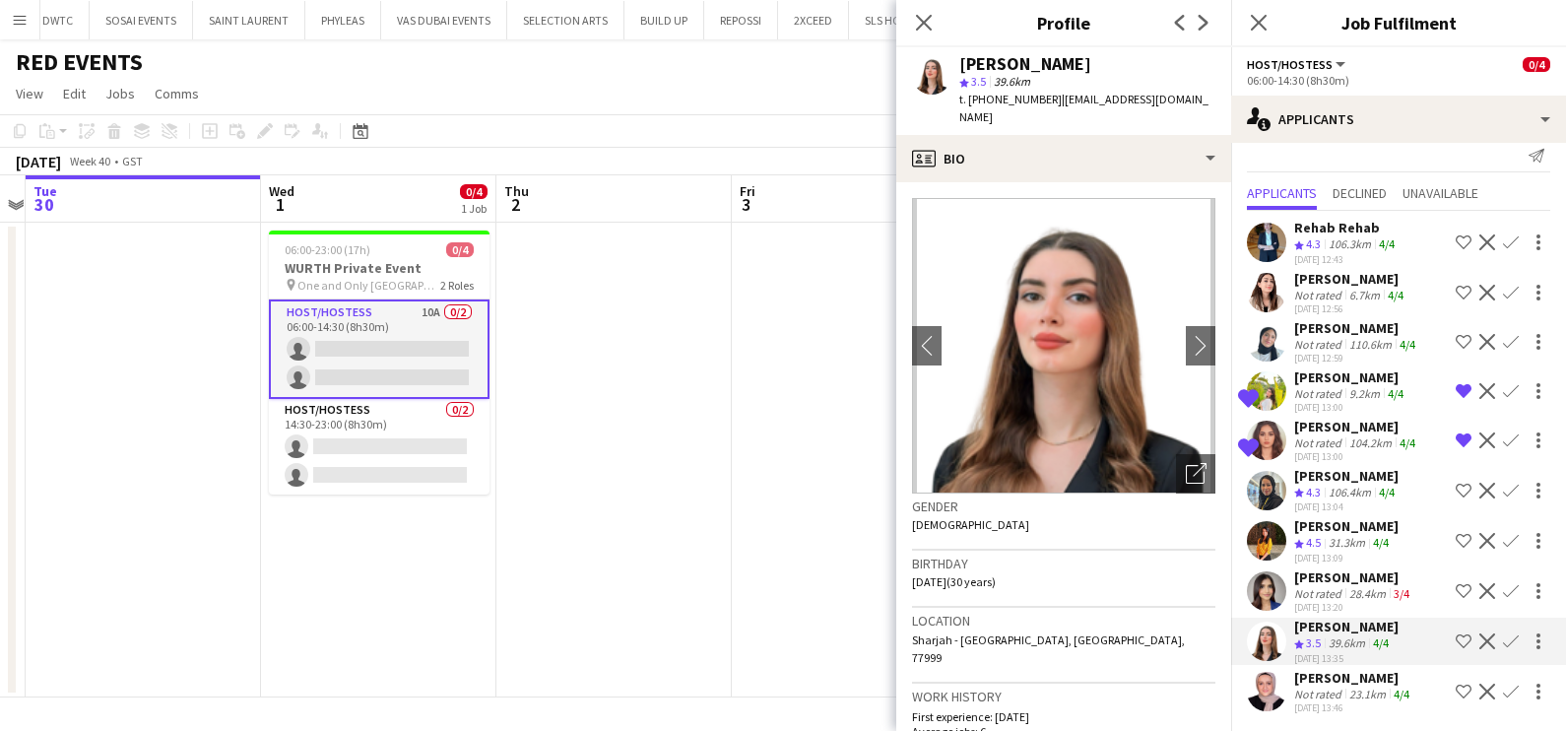
click at [1315, 690] on div "Not rated" at bounding box center [1319, 693] width 51 height 15
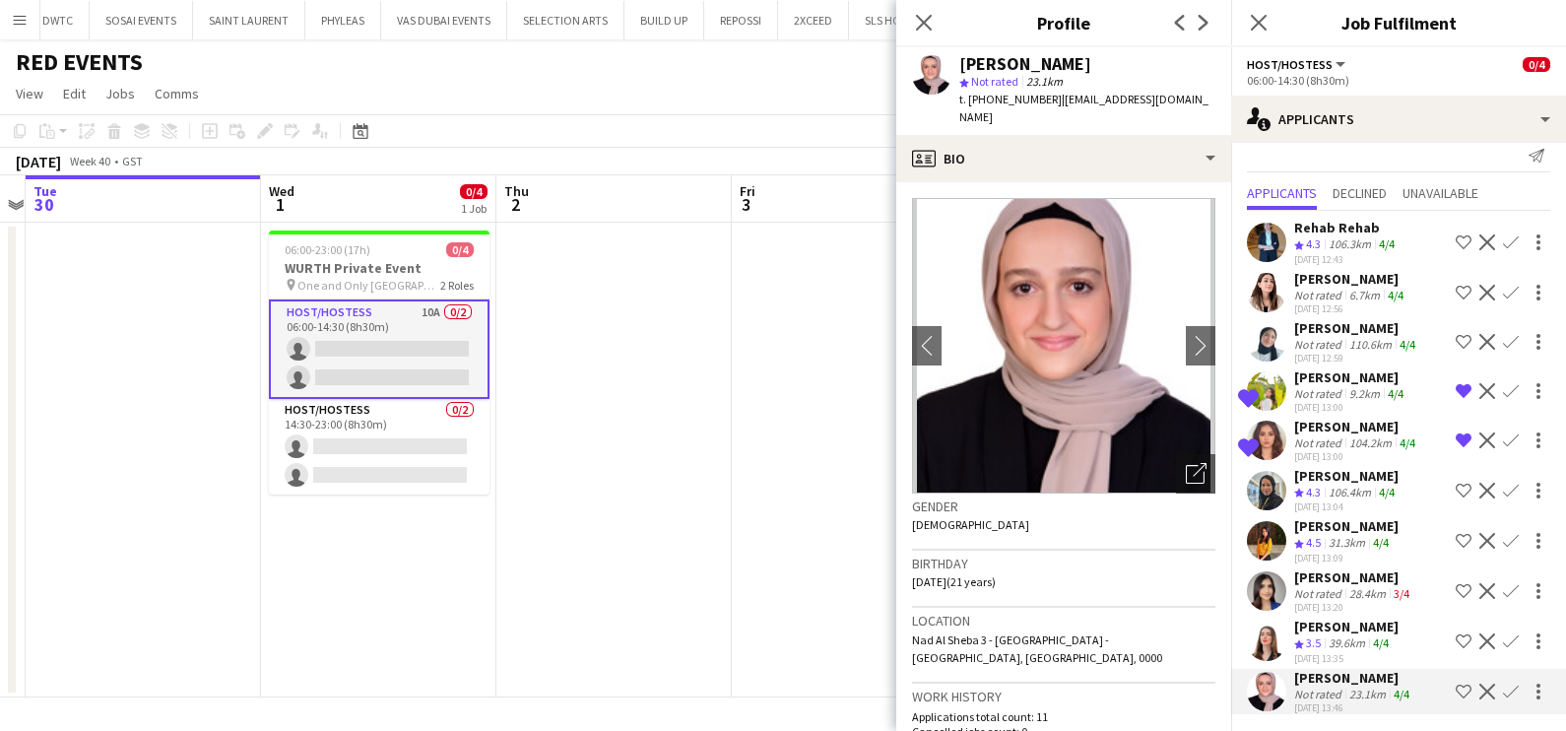
click at [1314, 623] on div "[PERSON_NAME]" at bounding box center [1346, 626] width 104 height 18
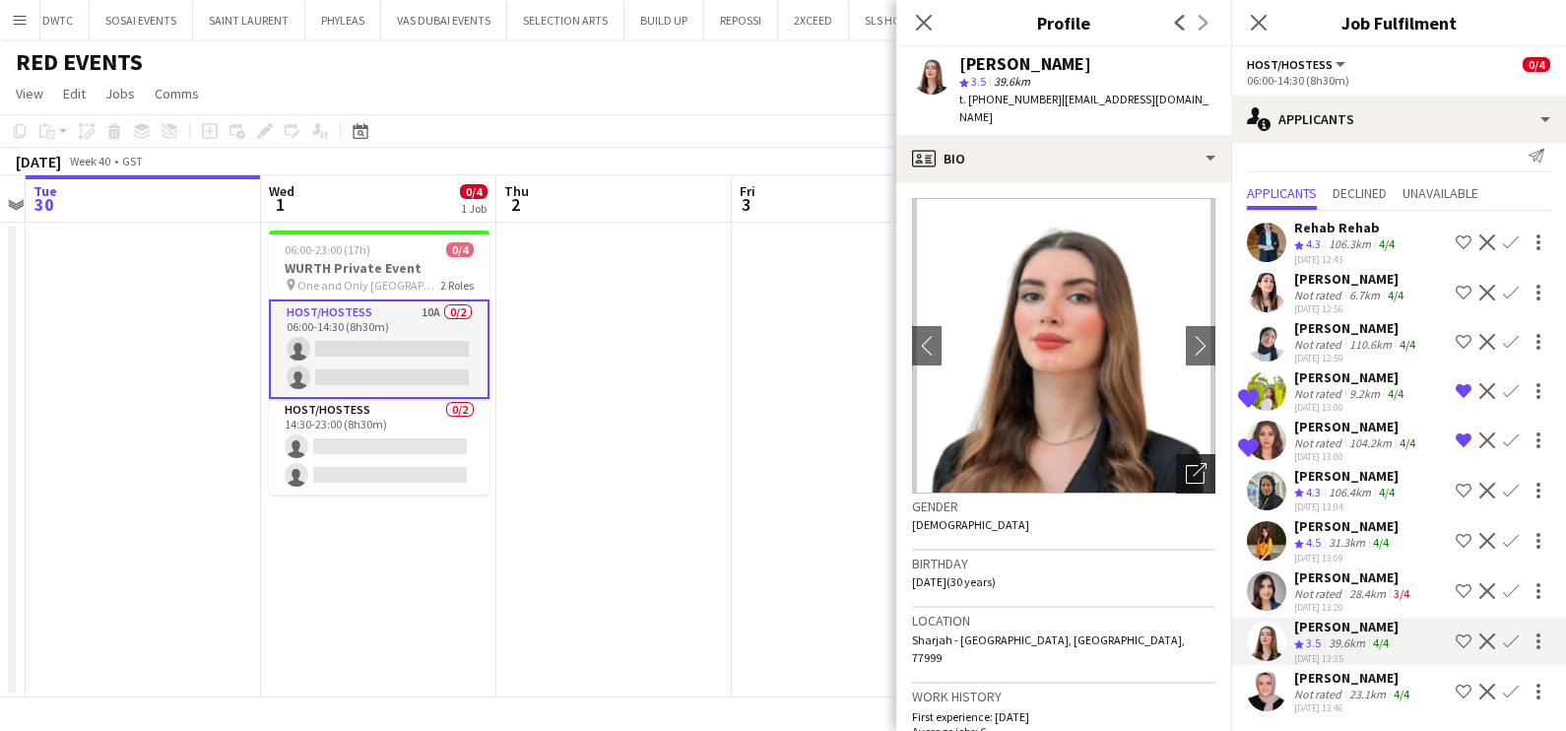
click at [1186, 463] on icon "Open photos pop-in" at bounding box center [1196, 473] width 21 height 21
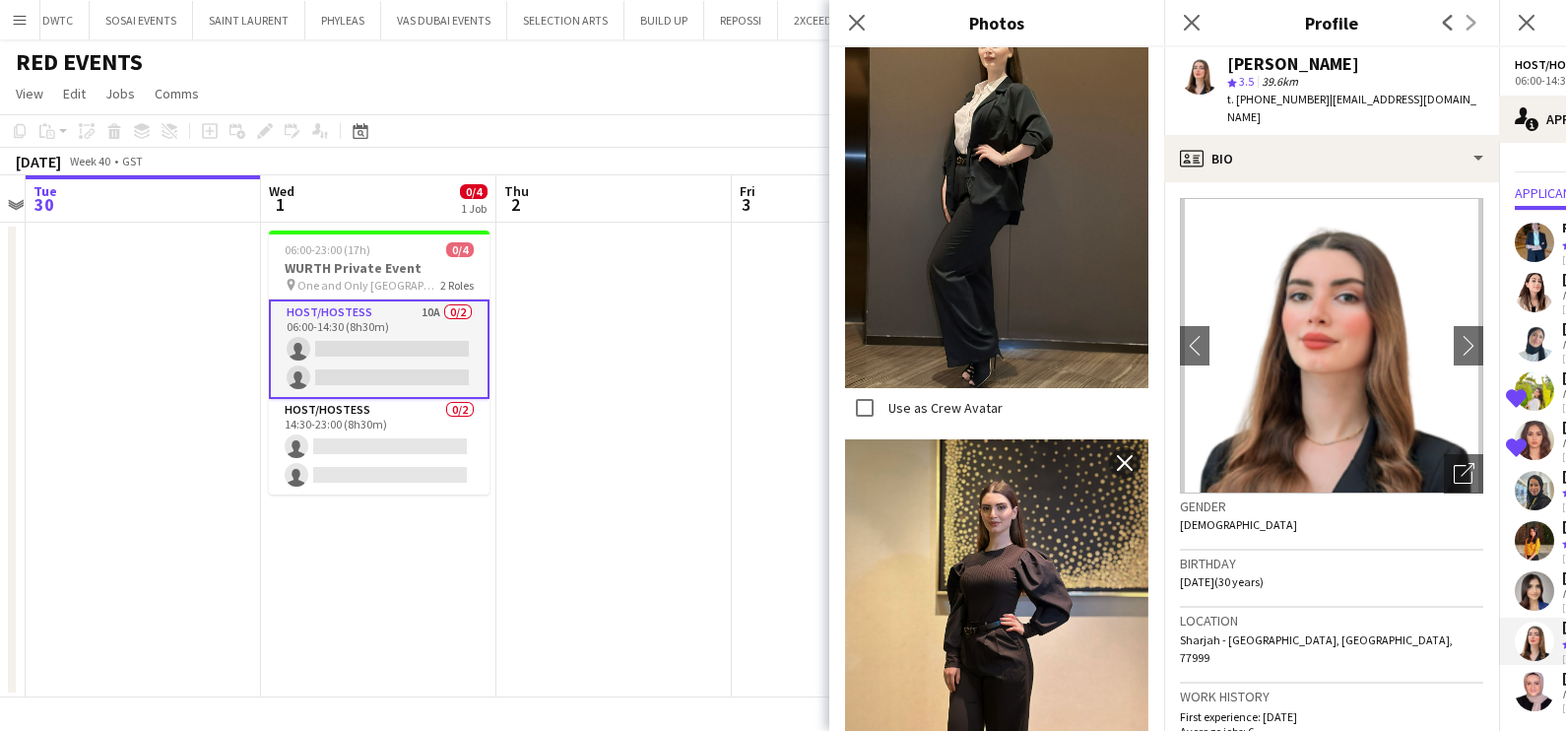
scroll to position [984, 0]
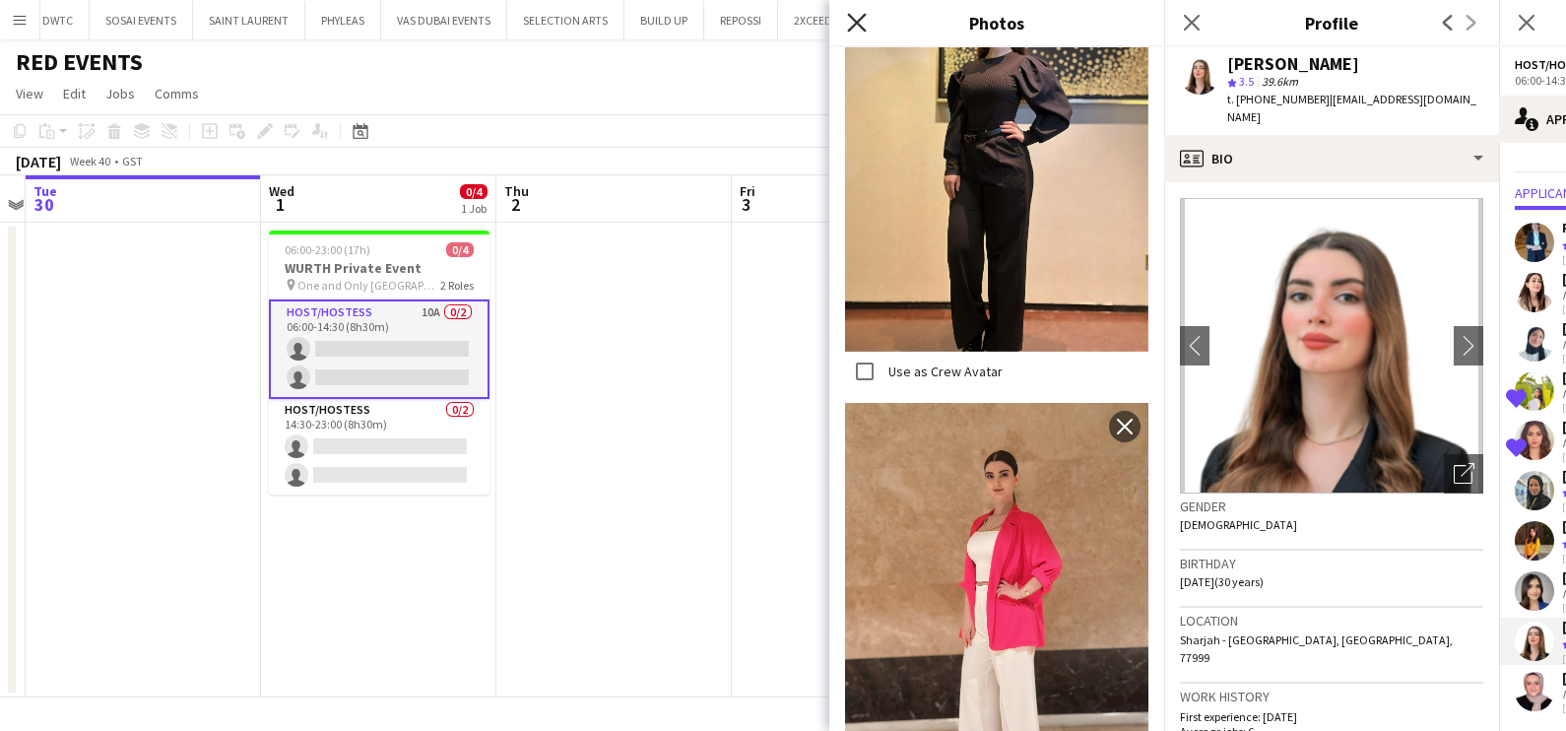
click at [858, 20] on icon at bounding box center [856, 22] width 19 height 19
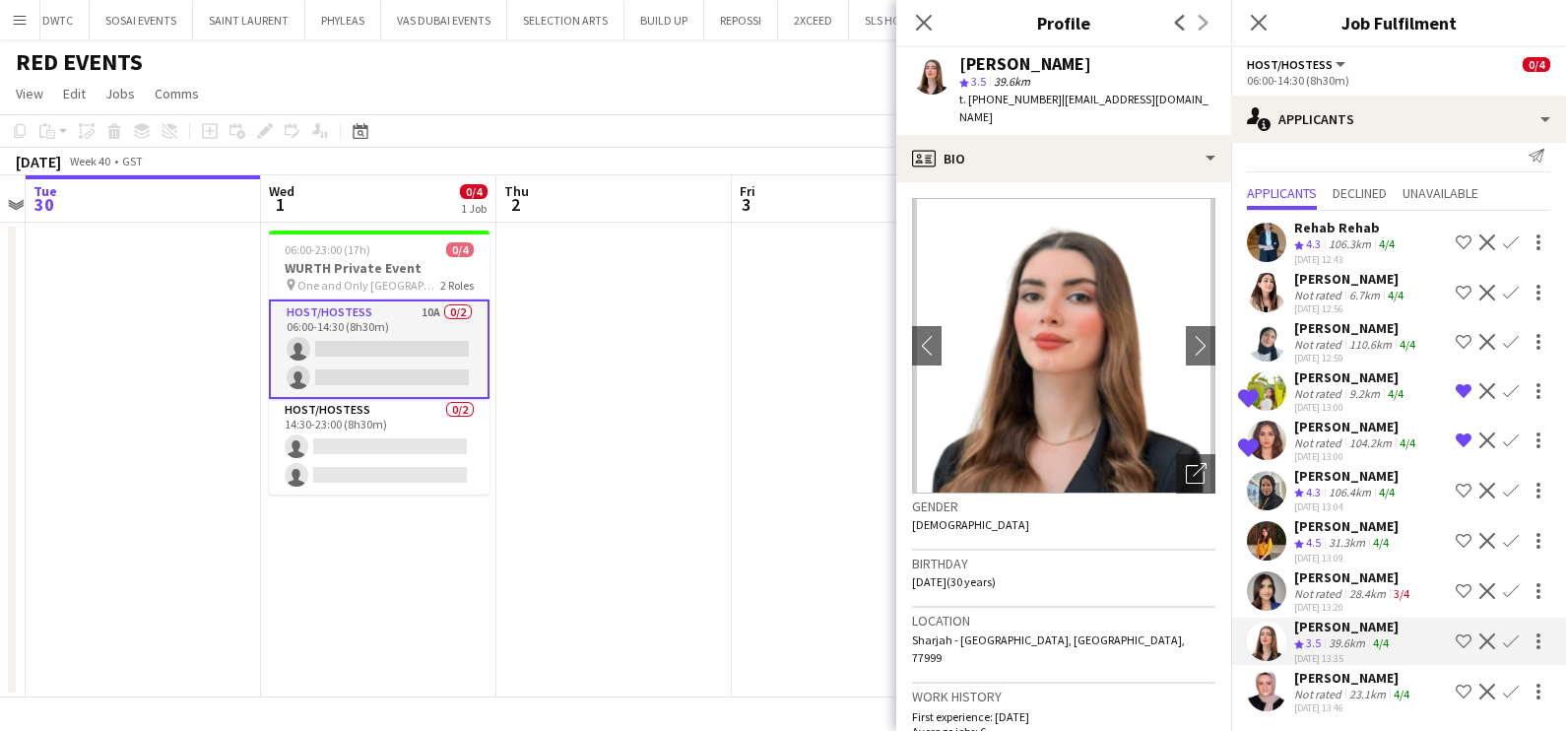
click at [1455, 637] on app-icon "Shortlist crew" at bounding box center [1463, 641] width 16 height 16
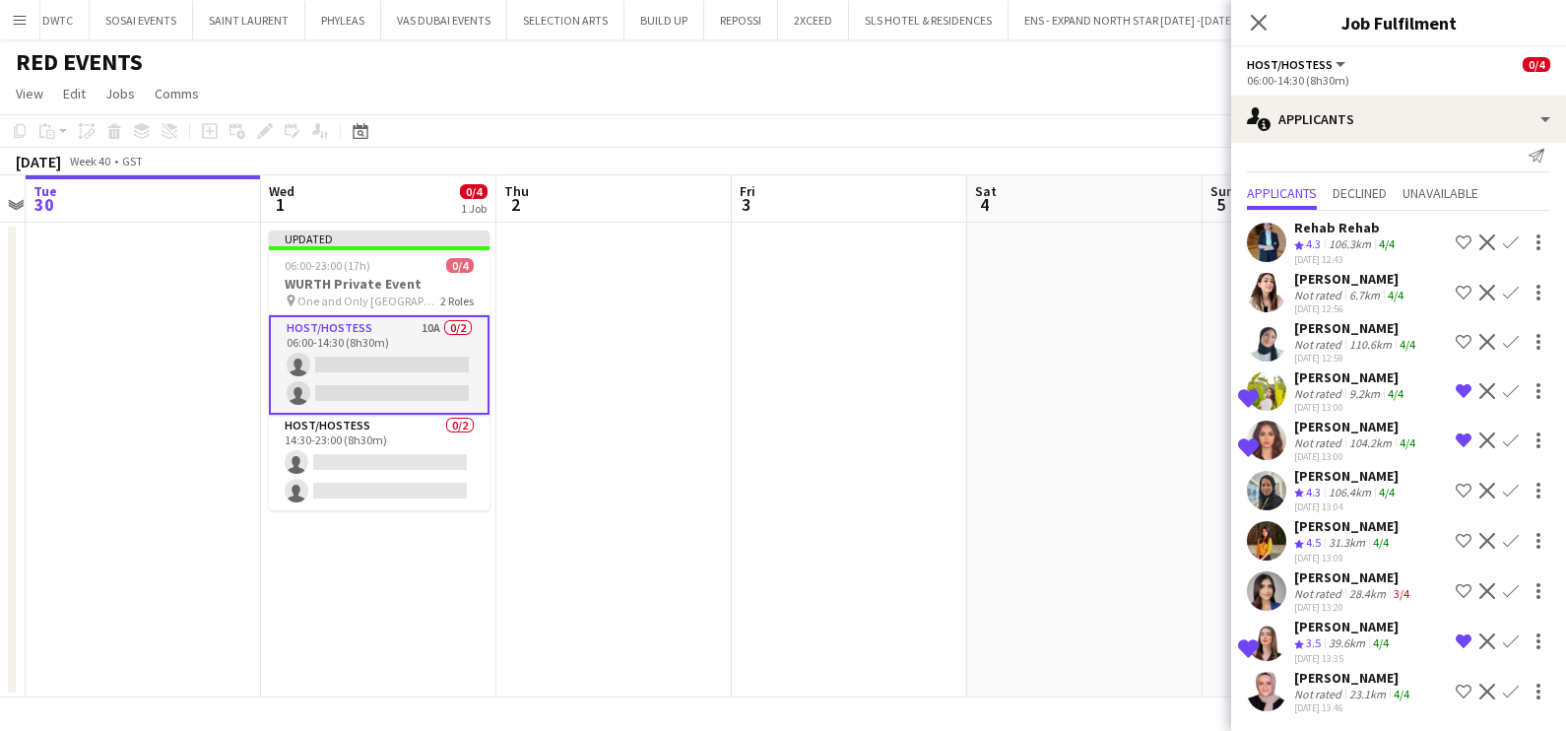
click at [1455, 291] on app-icon "Shortlist crew" at bounding box center [1463, 293] width 16 height 16
click at [1455, 235] on app-icon "Shortlist crew" at bounding box center [1463, 242] width 16 height 16
click at [929, 386] on app-date-cell at bounding box center [849, 460] width 235 height 475
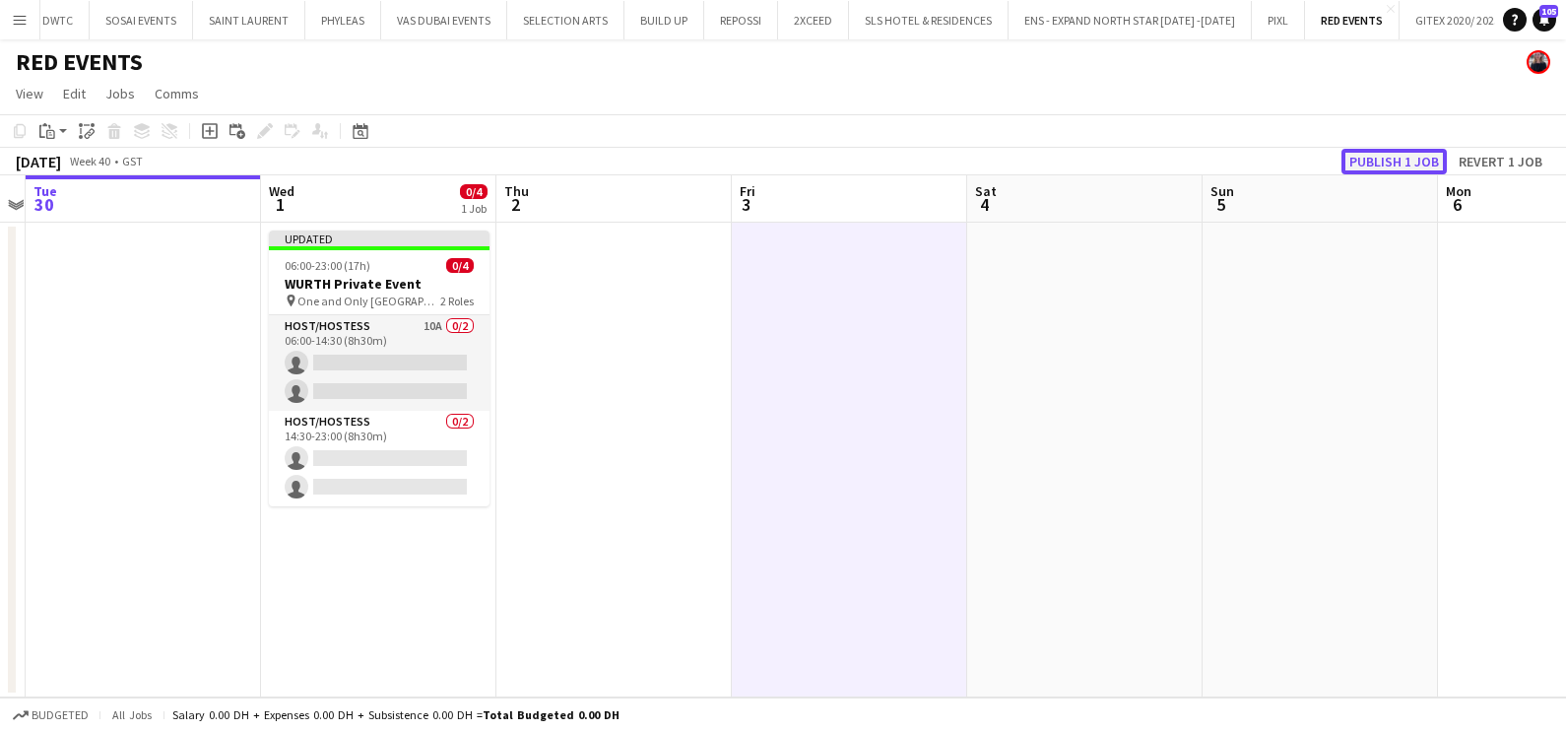
click at [1400, 163] on button "Publish 1 job" at bounding box center [1393, 162] width 105 height 26
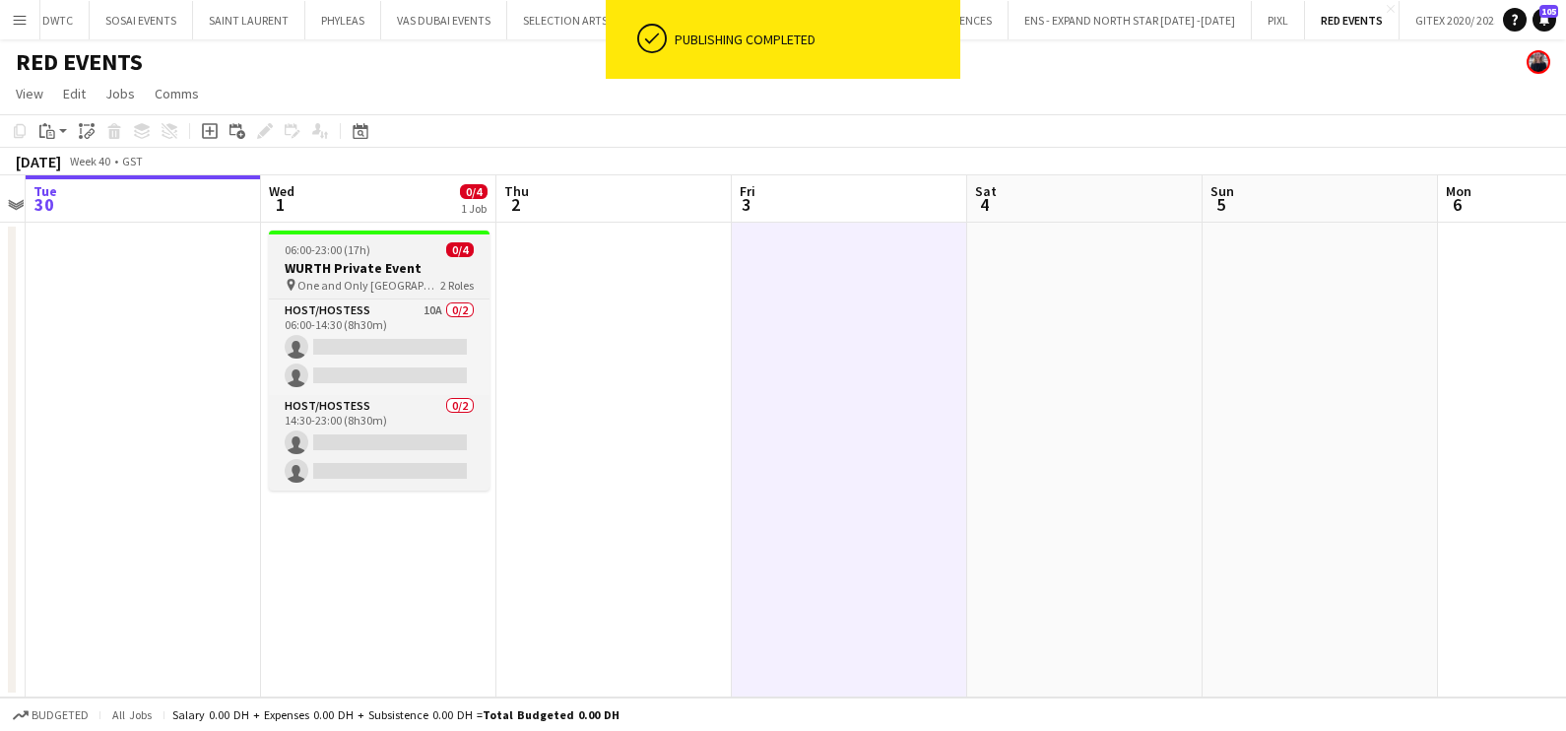
click at [368, 287] on span "One and Only [GEOGRAPHIC_DATA]" at bounding box center [368, 285] width 143 height 15
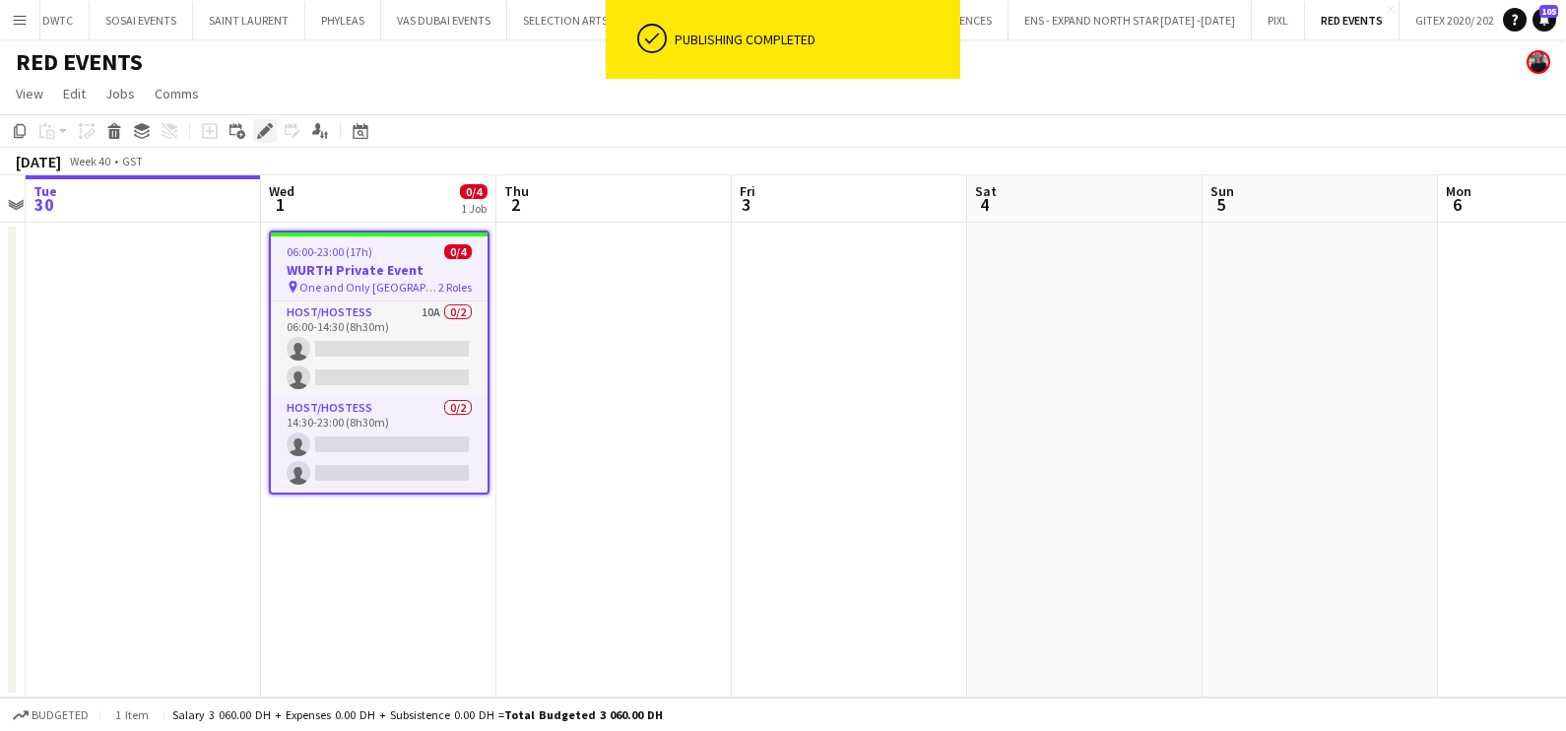
click at [258, 128] on icon "Edit" at bounding box center [265, 131] width 16 height 16
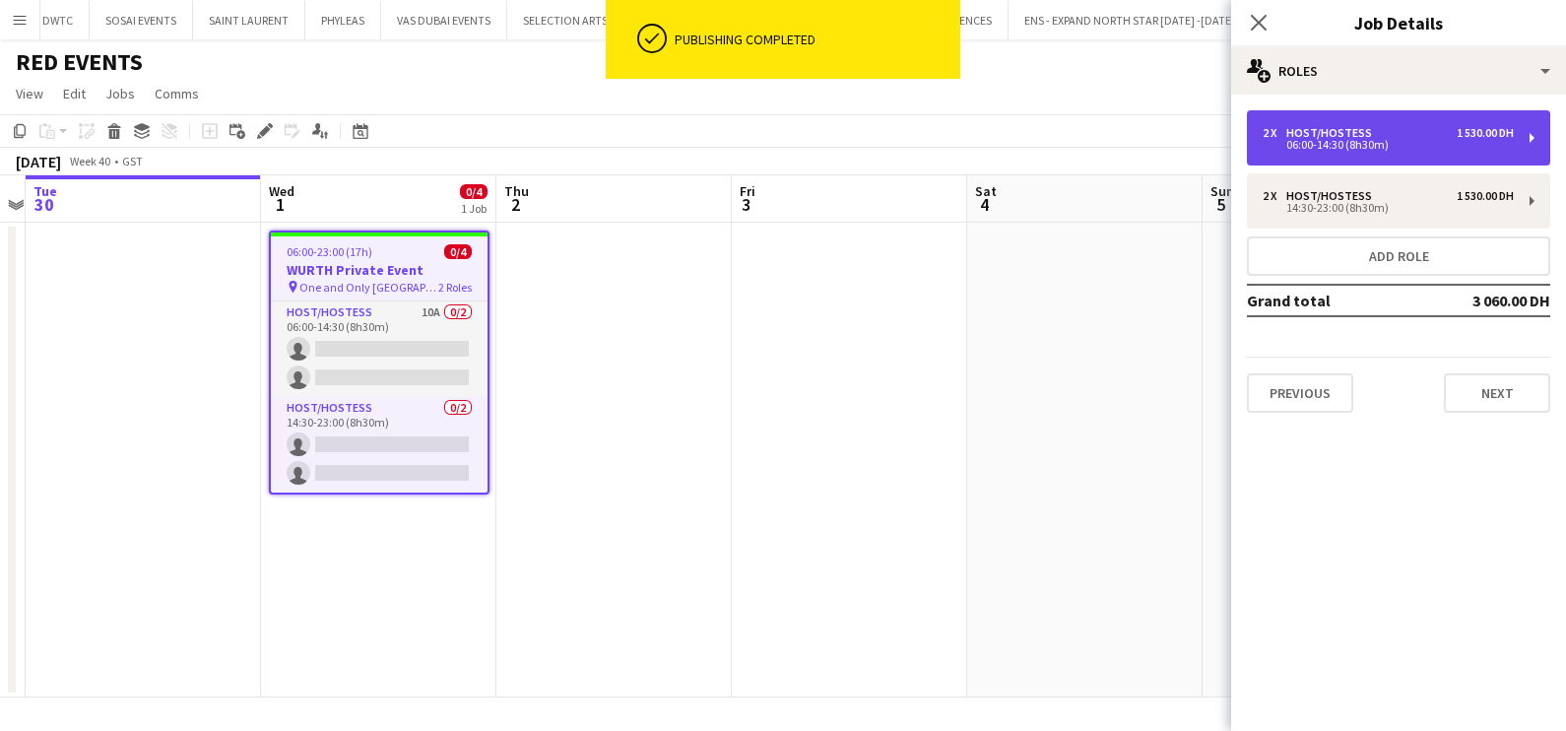
click at [1358, 130] on div "Host/Hostess" at bounding box center [1333, 133] width 94 height 14
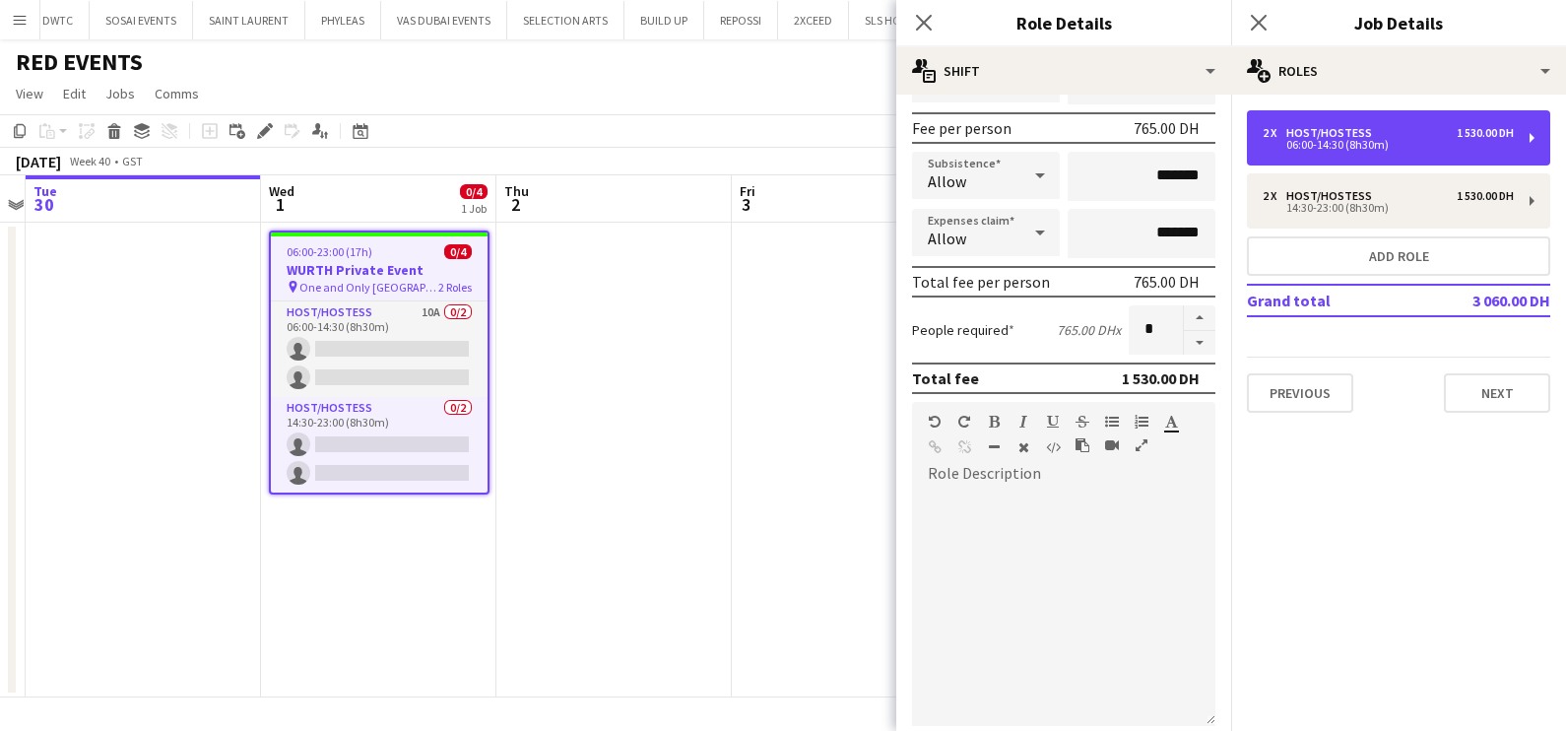
scroll to position [496, 0]
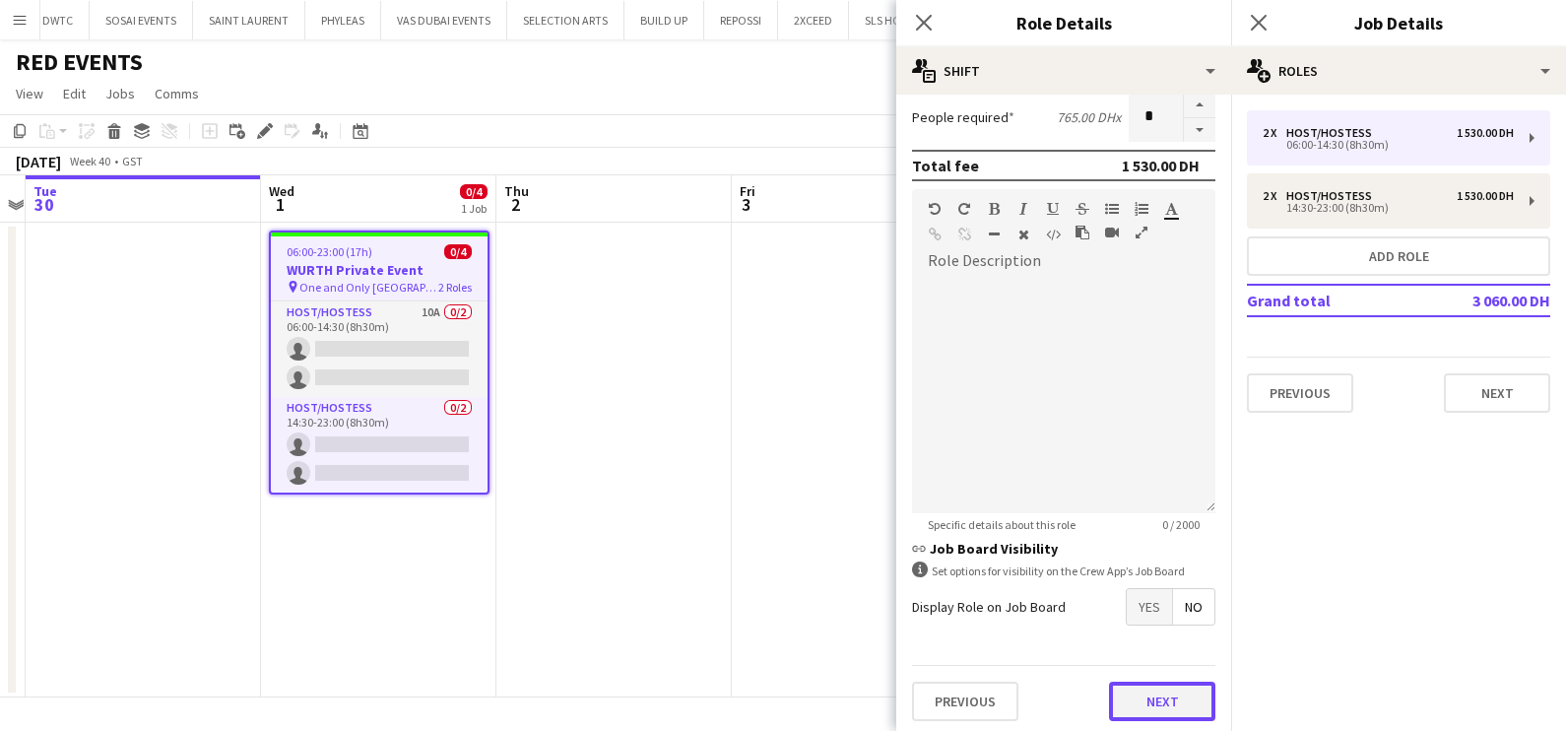
click at [1186, 705] on button "Next" at bounding box center [1162, 700] width 106 height 39
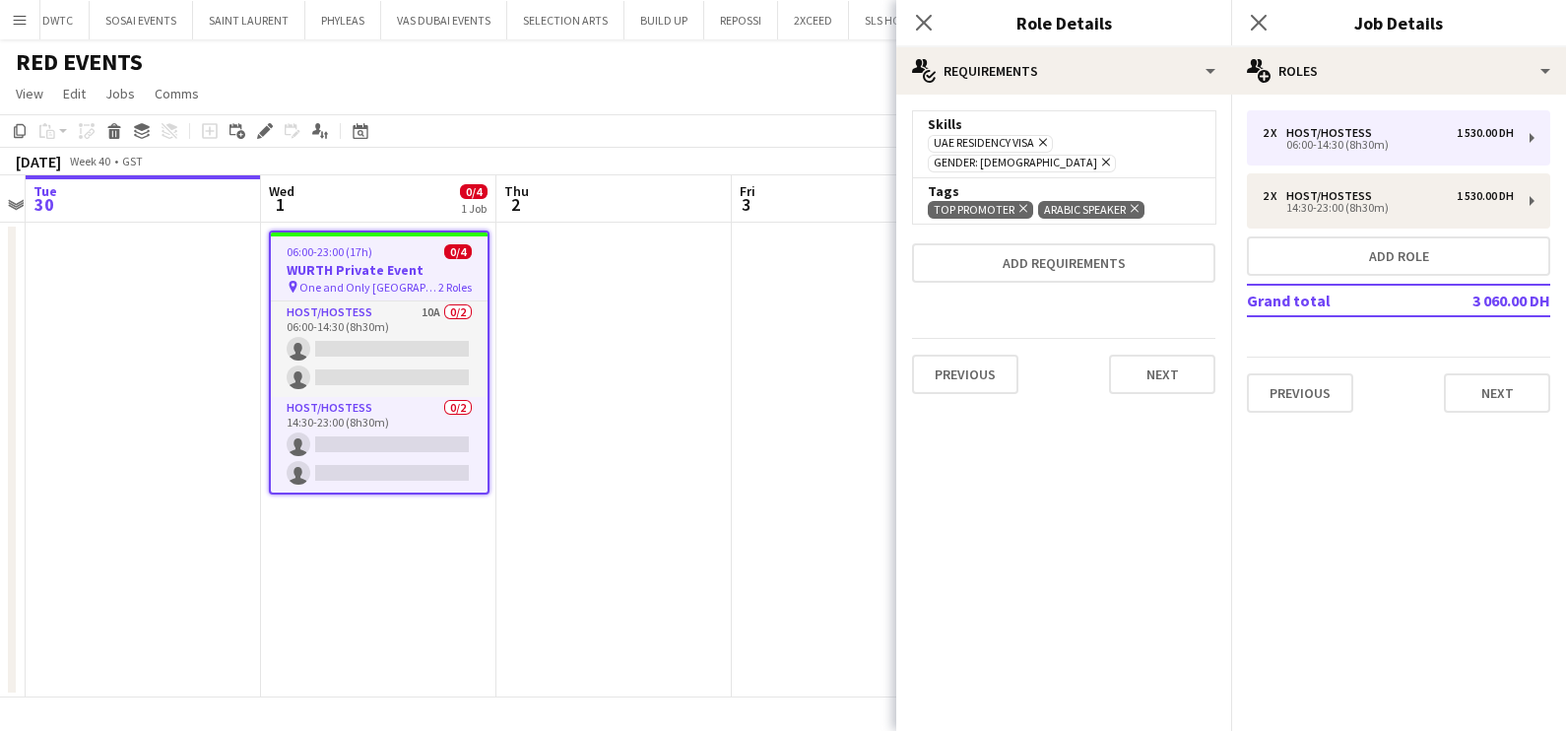
scroll to position [0, 0]
drag, startPoint x: 1019, startPoint y: 183, endPoint x: 1009, endPoint y: 257, distance: 74.5
click at [1020, 202] on icon "Remove" at bounding box center [1020, 208] width 13 height 13
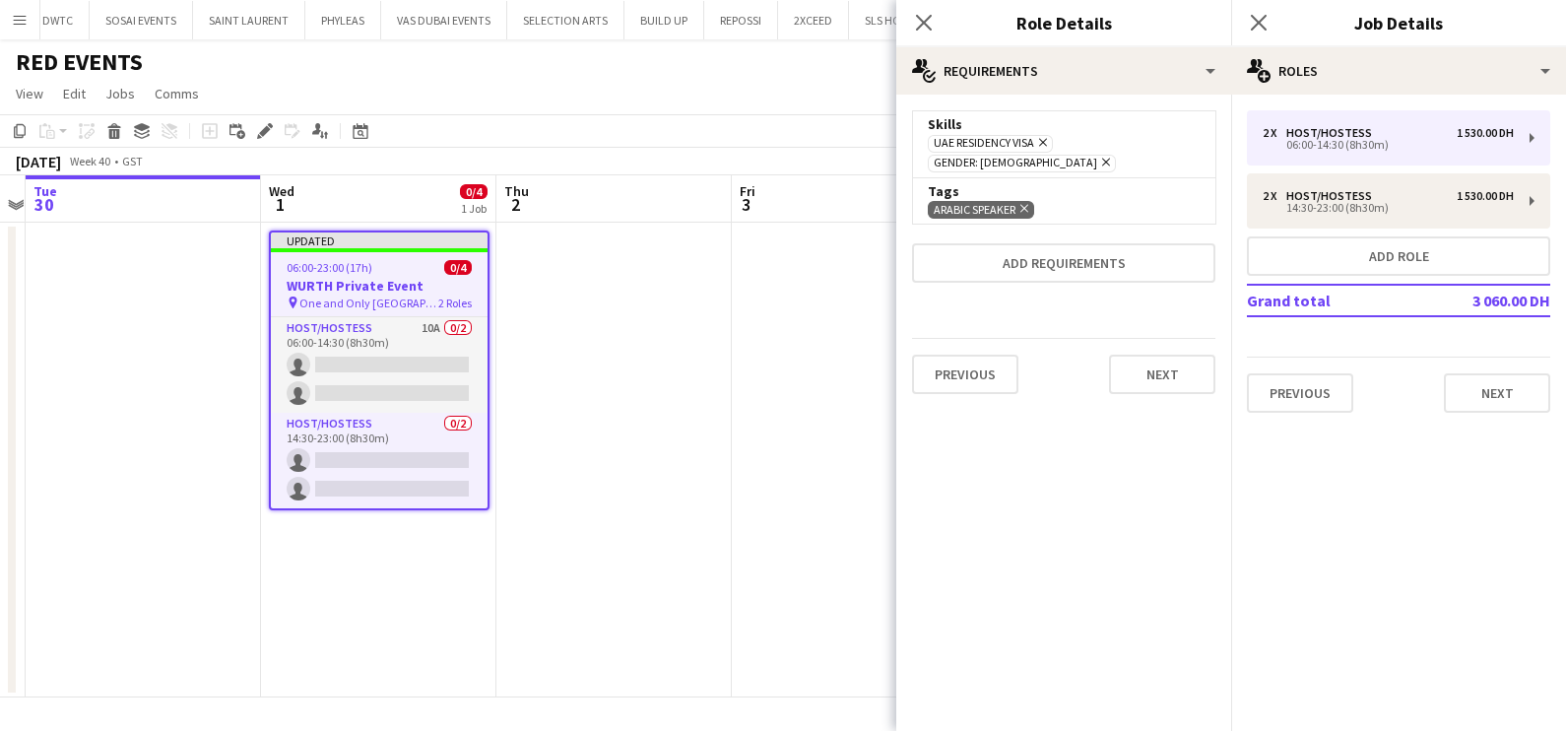
click at [601, 401] on app-date-cell at bounding box center [613, 460] width 235 height 475
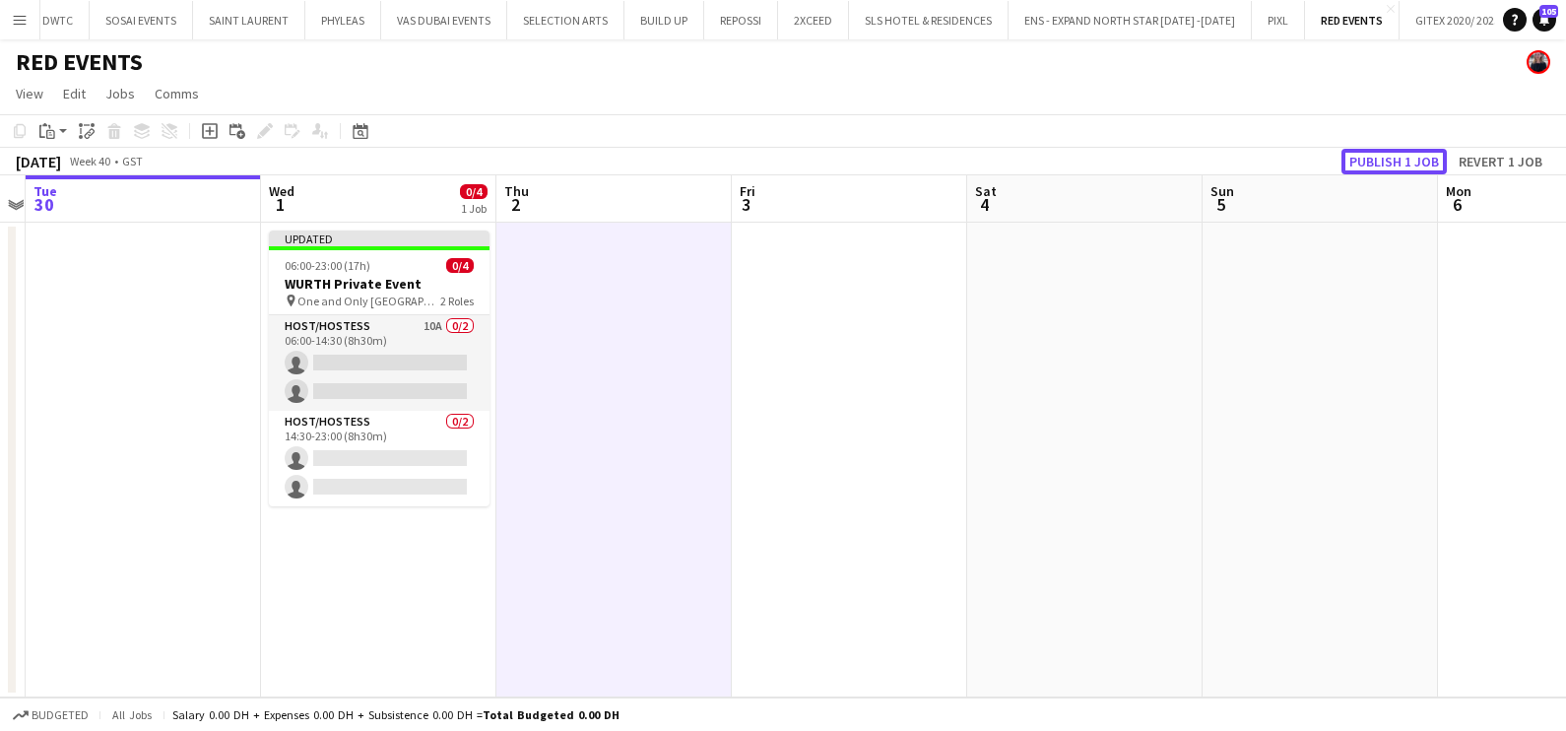
click at [1389, 157] on button "Publish 1 job" at bounding box center [1393, 162] width 105 height 26
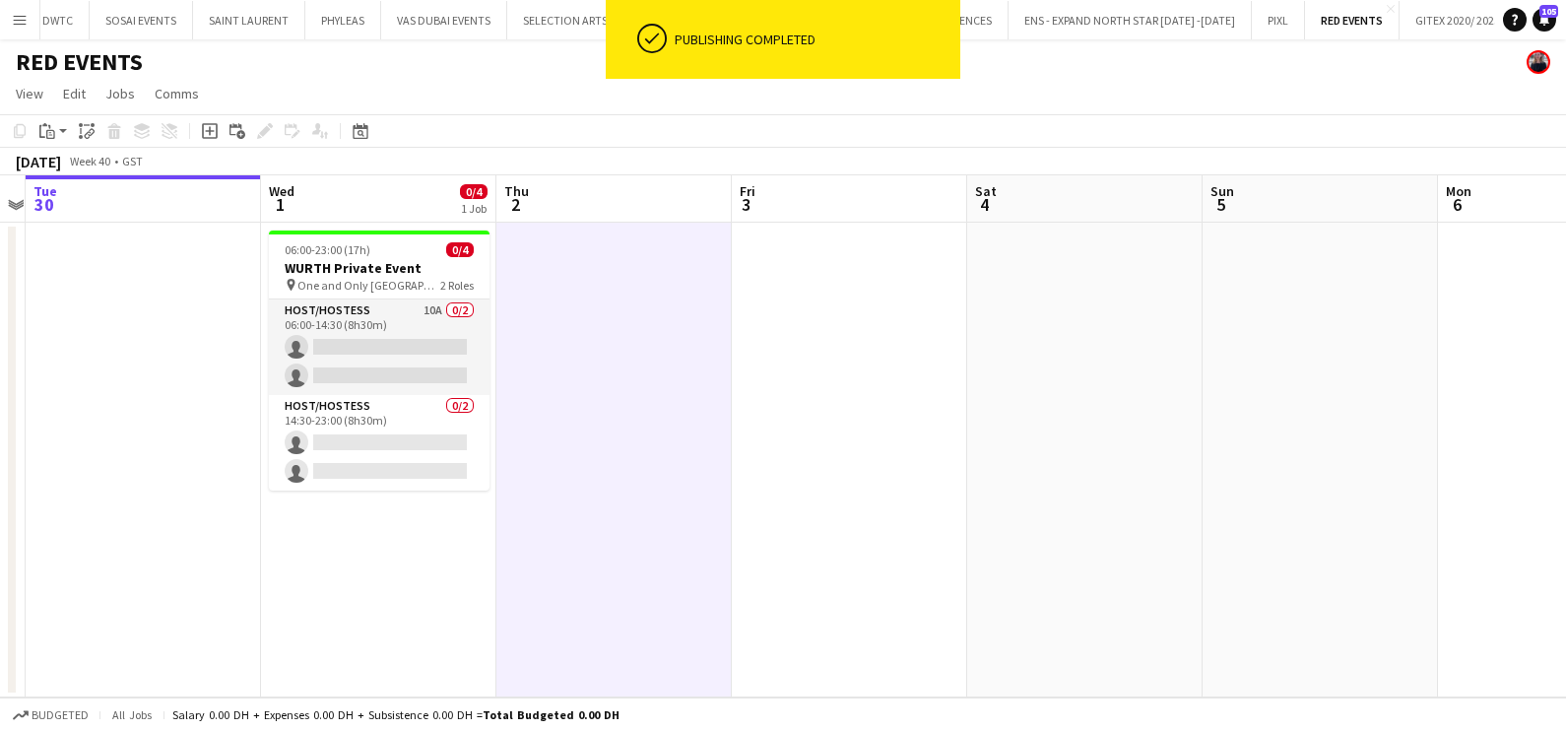
click at [384, 338] on app-card-role "Host/Hostess 10A 0/2 06:00-14:30 (8h30m) single-neutral-actions single-neutral-…" at bounding box center [379, 347] width 221 height 96
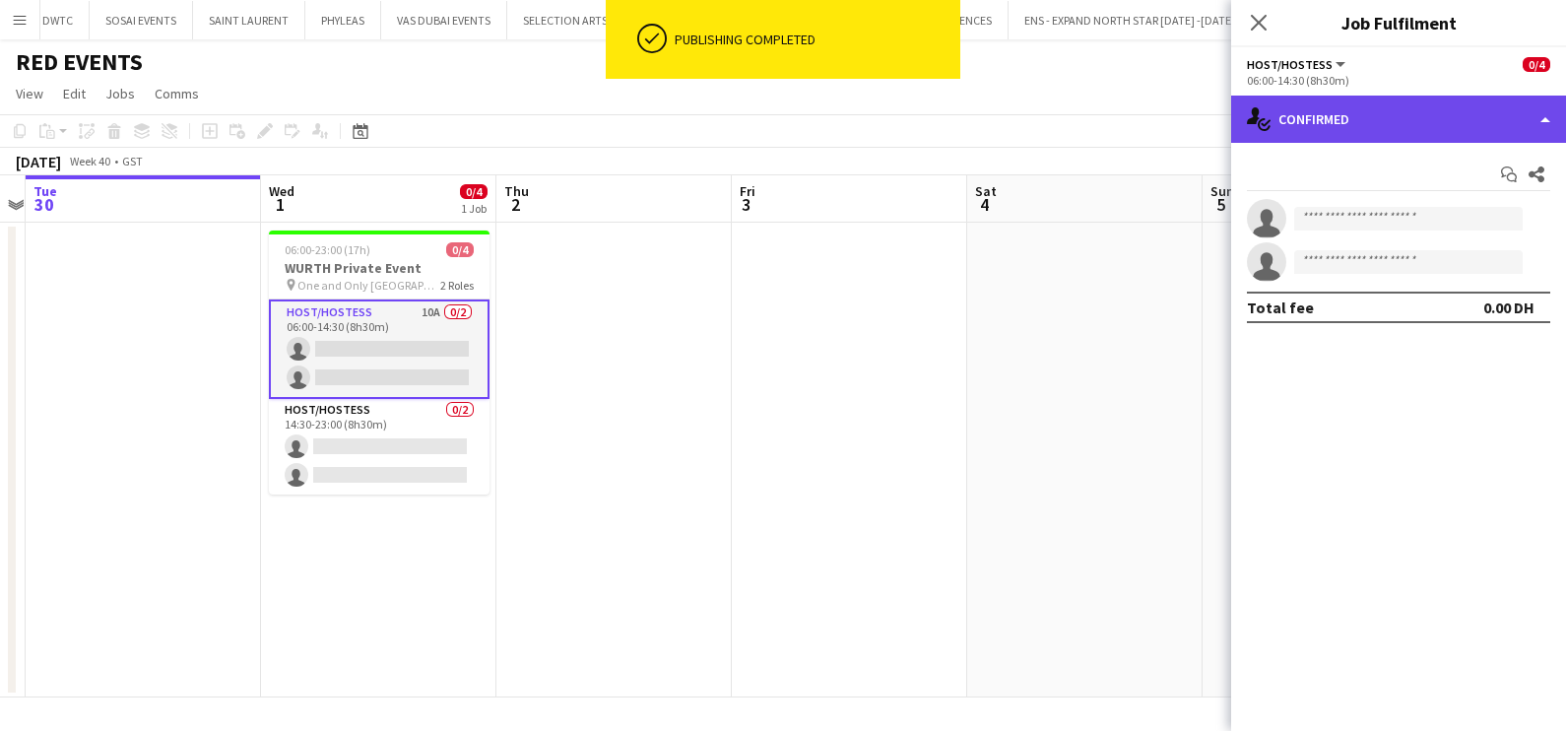
click at [1354, 134] on div "single-neutral-actions-check-2 Confirmed" at bounding box center [1398, 119] width 335 height 47
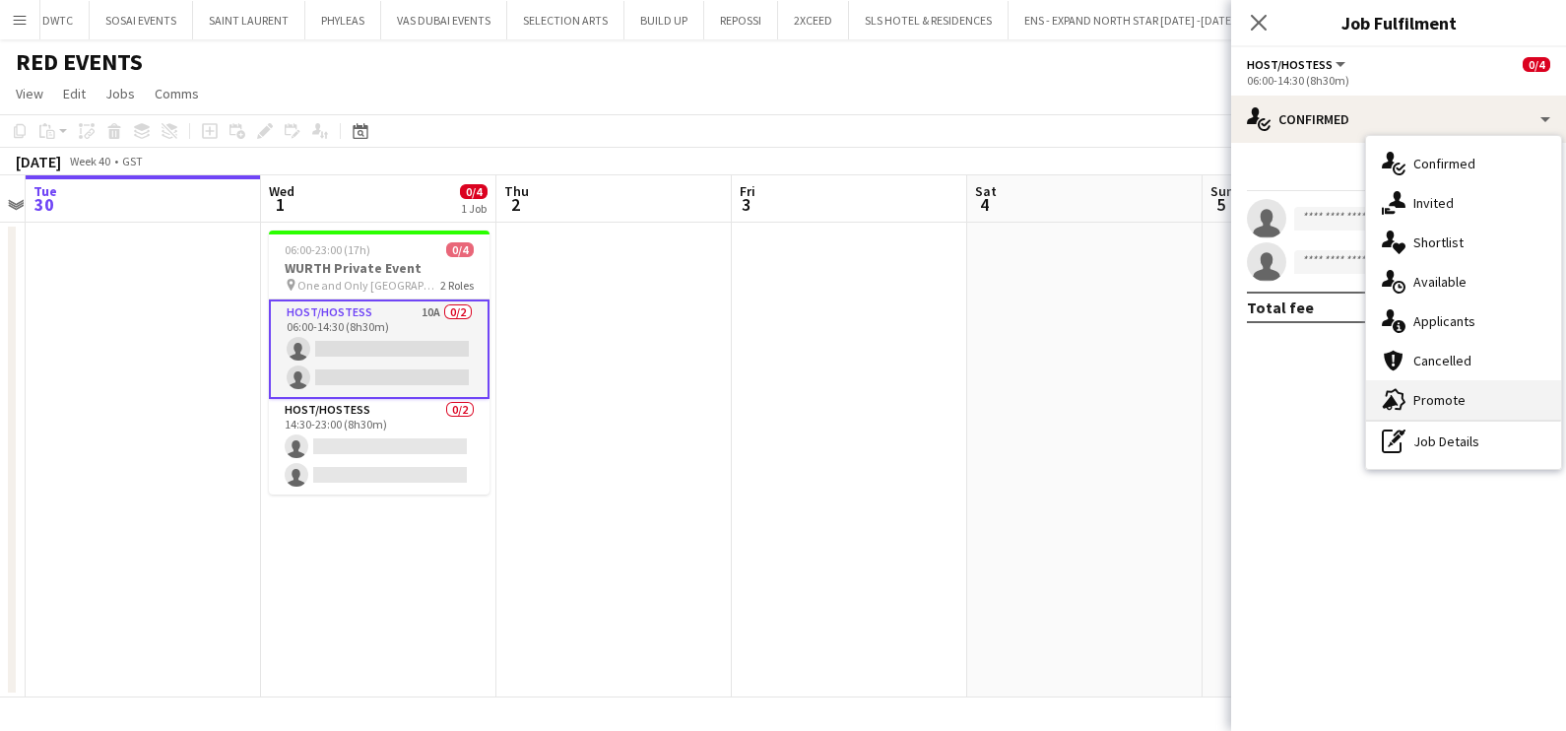
click at [1470, 398] on div "advertising-megaphone Promote" at bounding box center [1463, 399] width 195 height 39
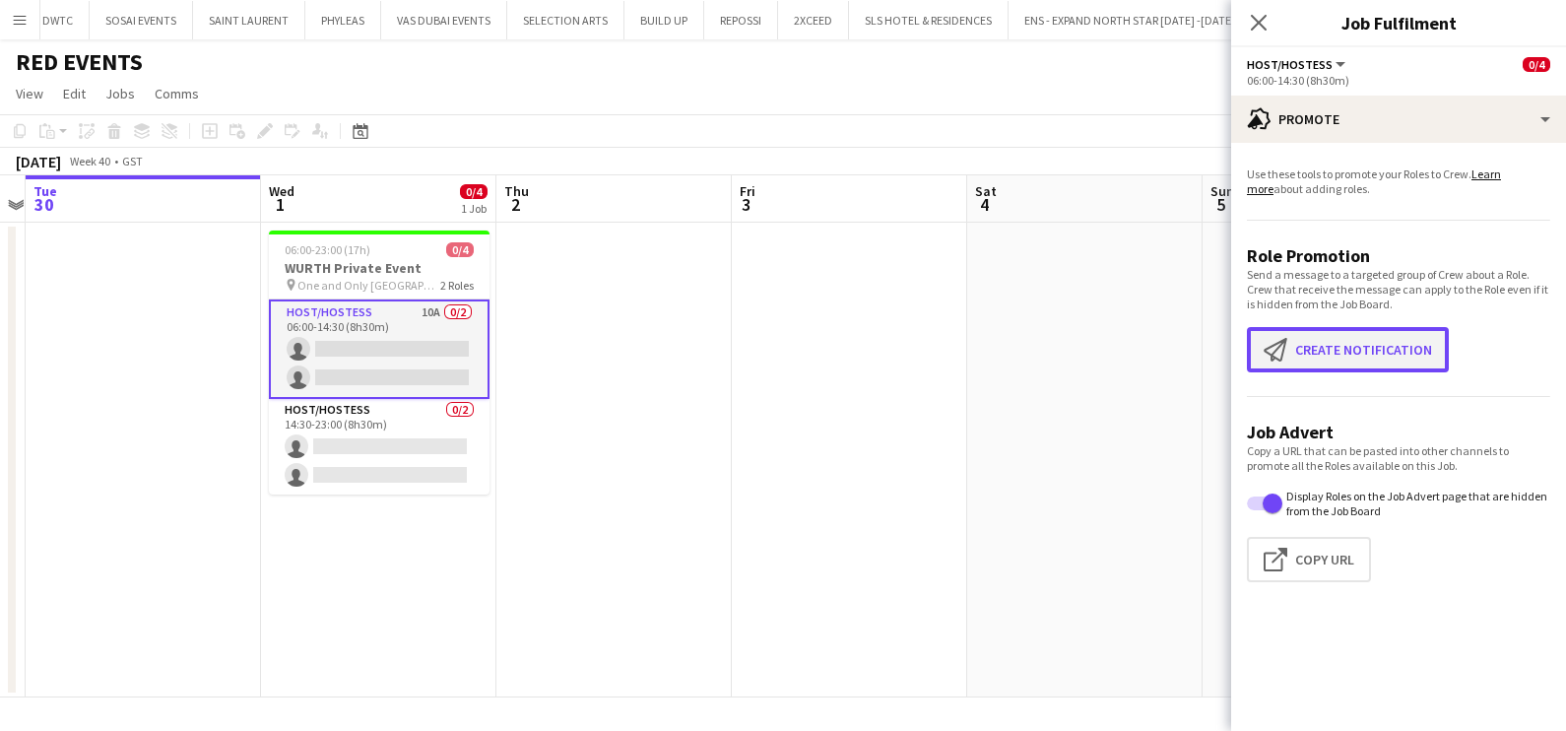
click at [1344, 345] on button "Create notification Create notification" at bounding box center [1348, 349] width 202 height 45
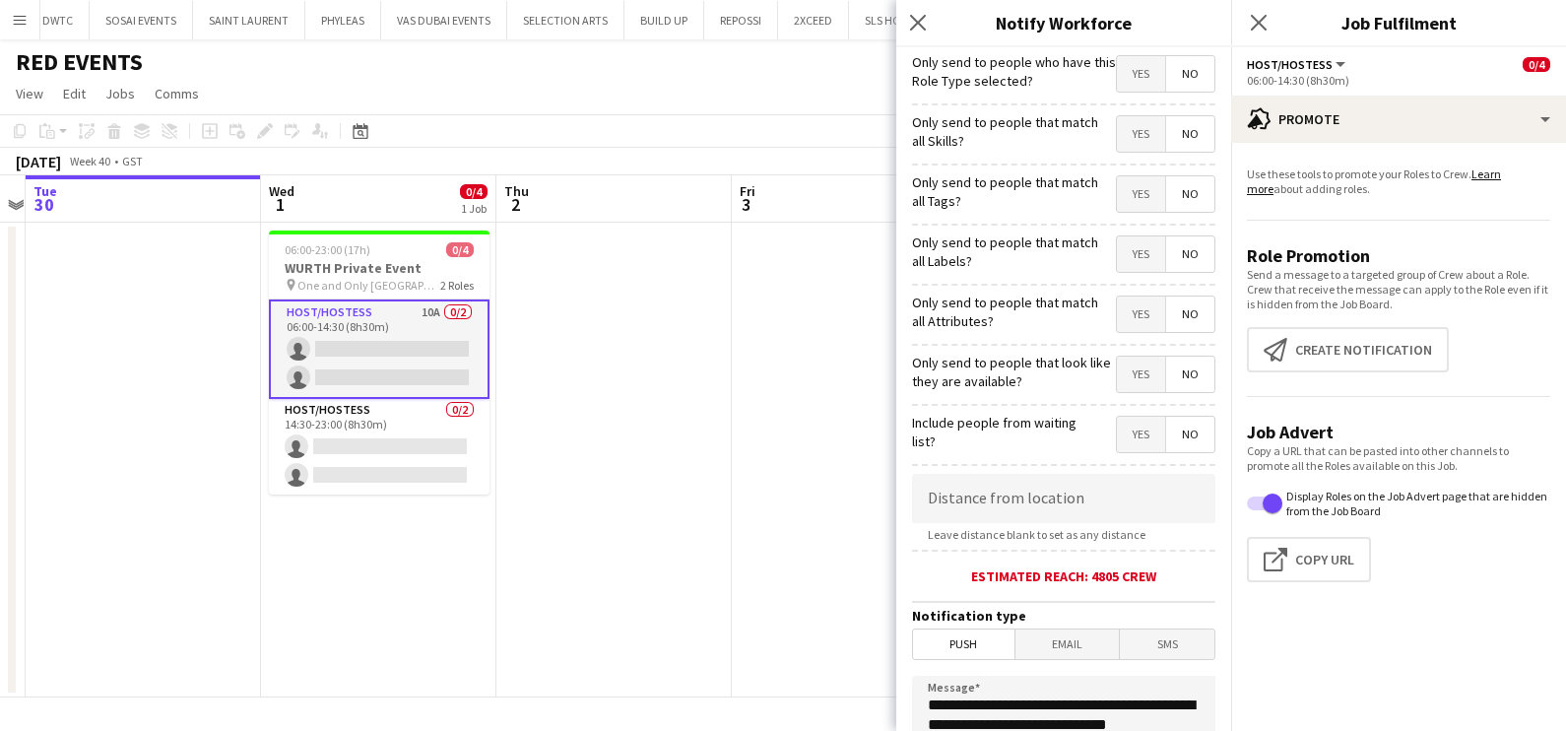
drag, startPoint x: 1128, startPoint y: 137, endPoint x: 1128, endPoint y: 148, distance: 10.8
click at [1128, 138] on span "Yes" at bounding box center [1141, 133] width 48 height 35
drag, startPoint x: 1132, startPoint y: 195, endPoint x: 1131, endPoint y: 207, distance: 11.9
click at [1132, 197] on span "Yes" at bounding box center [1141, 193] width 48 height 35
click at [1132, 263] on span "Yes" at bounding box center [1141, 253] width 48 height 35
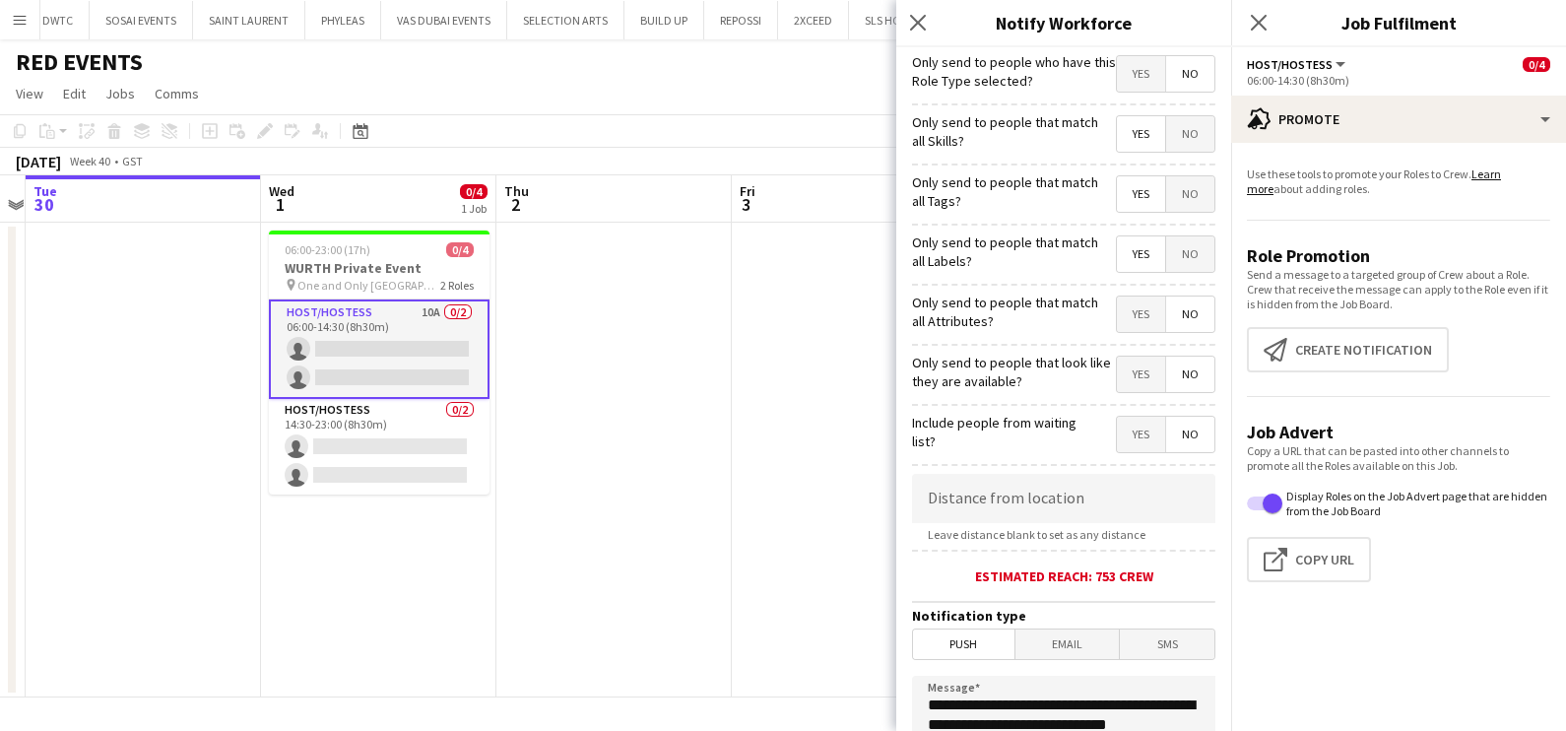
click at [1117, 317] on span "Yes" at bounding box center [1141, 313] width 48 height 35
drag, startPoint x: 1118, startPoint y: 369, endPoint x: 1078, endPoint y: 388, distance: 43.6
click at [1118, 369] on span "Yes" at bounding box center [1141, 373] width 48 height 35
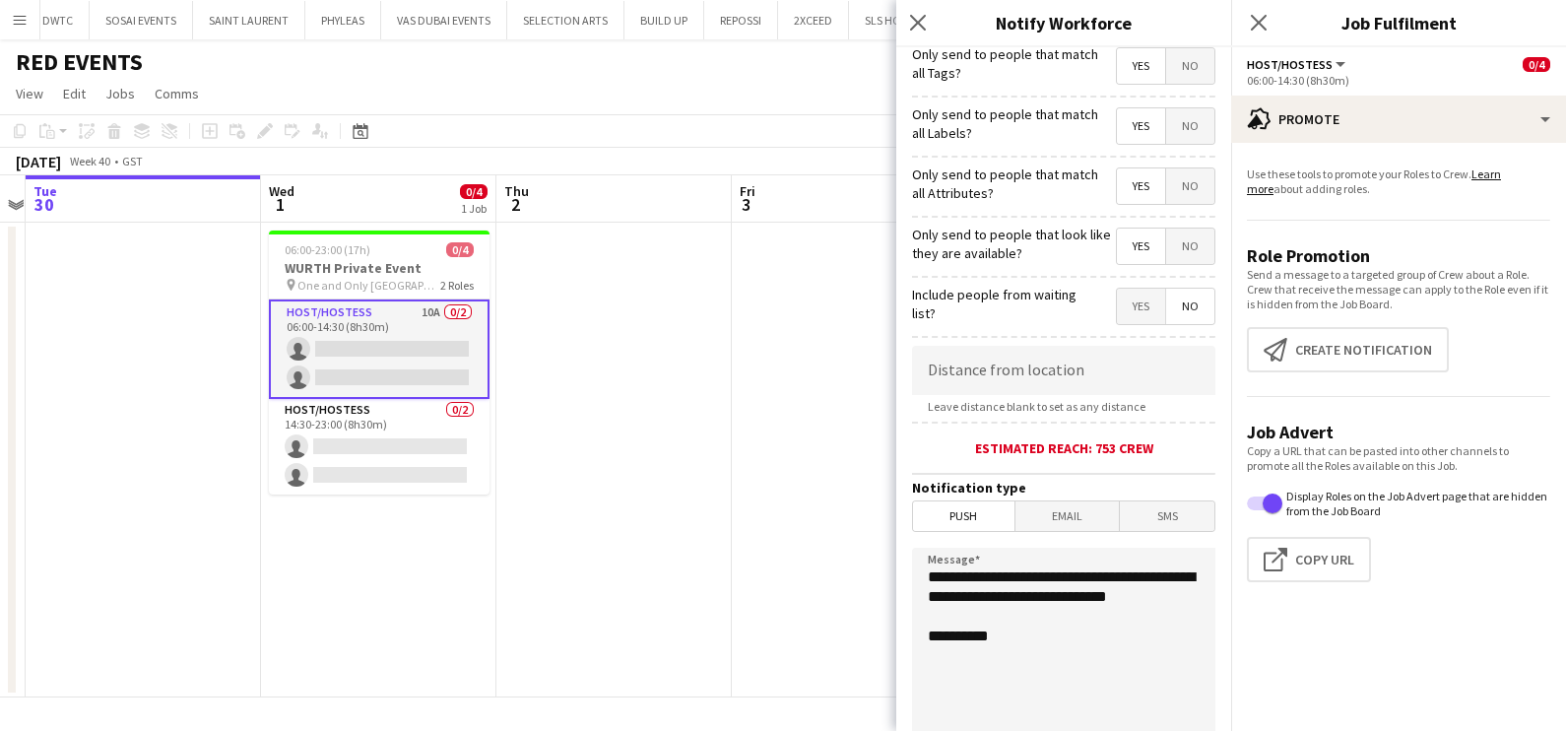
scroll to position [349, 0]
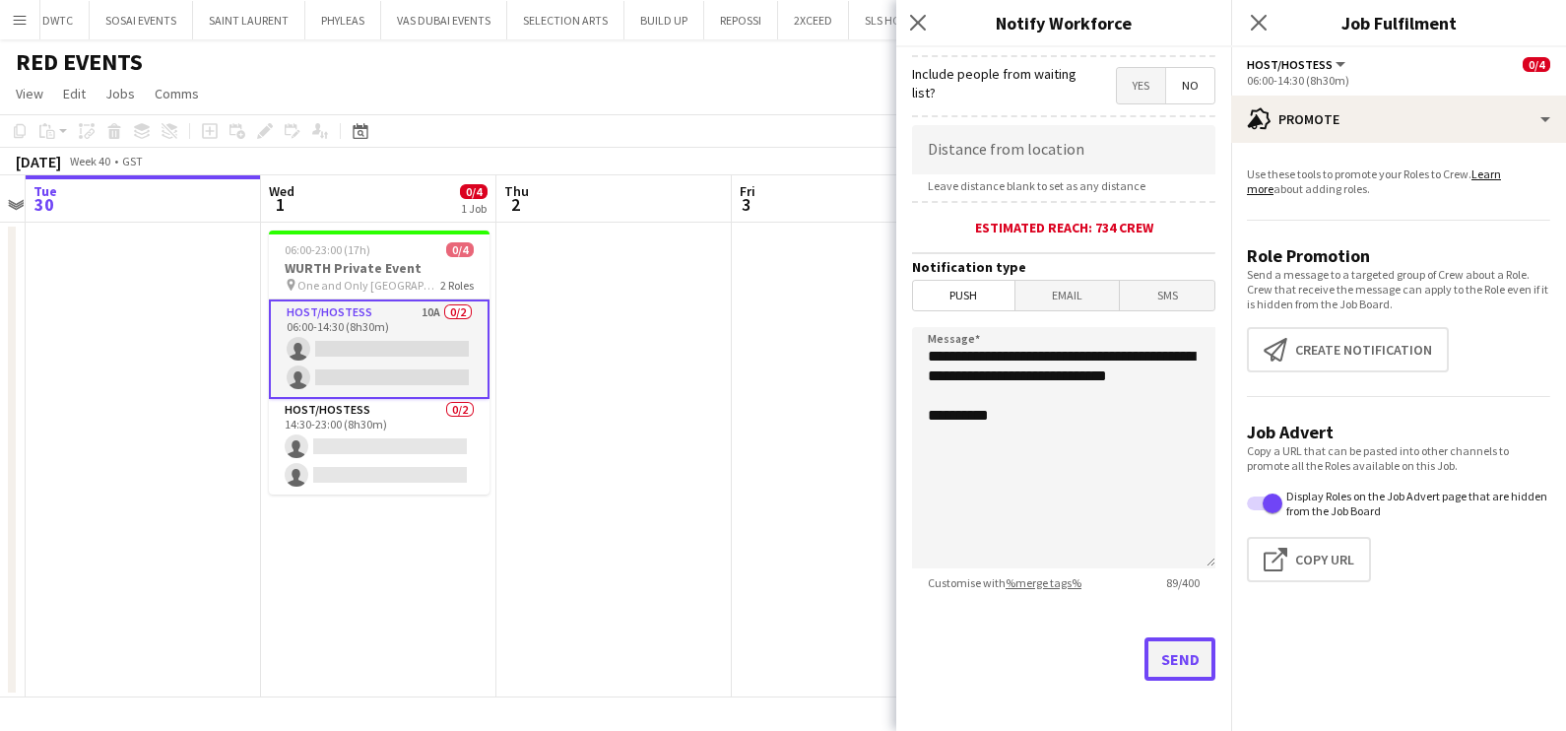
click at [1163, 655] on button "Send" at bounding box center [1179, 658] width 71 height 43
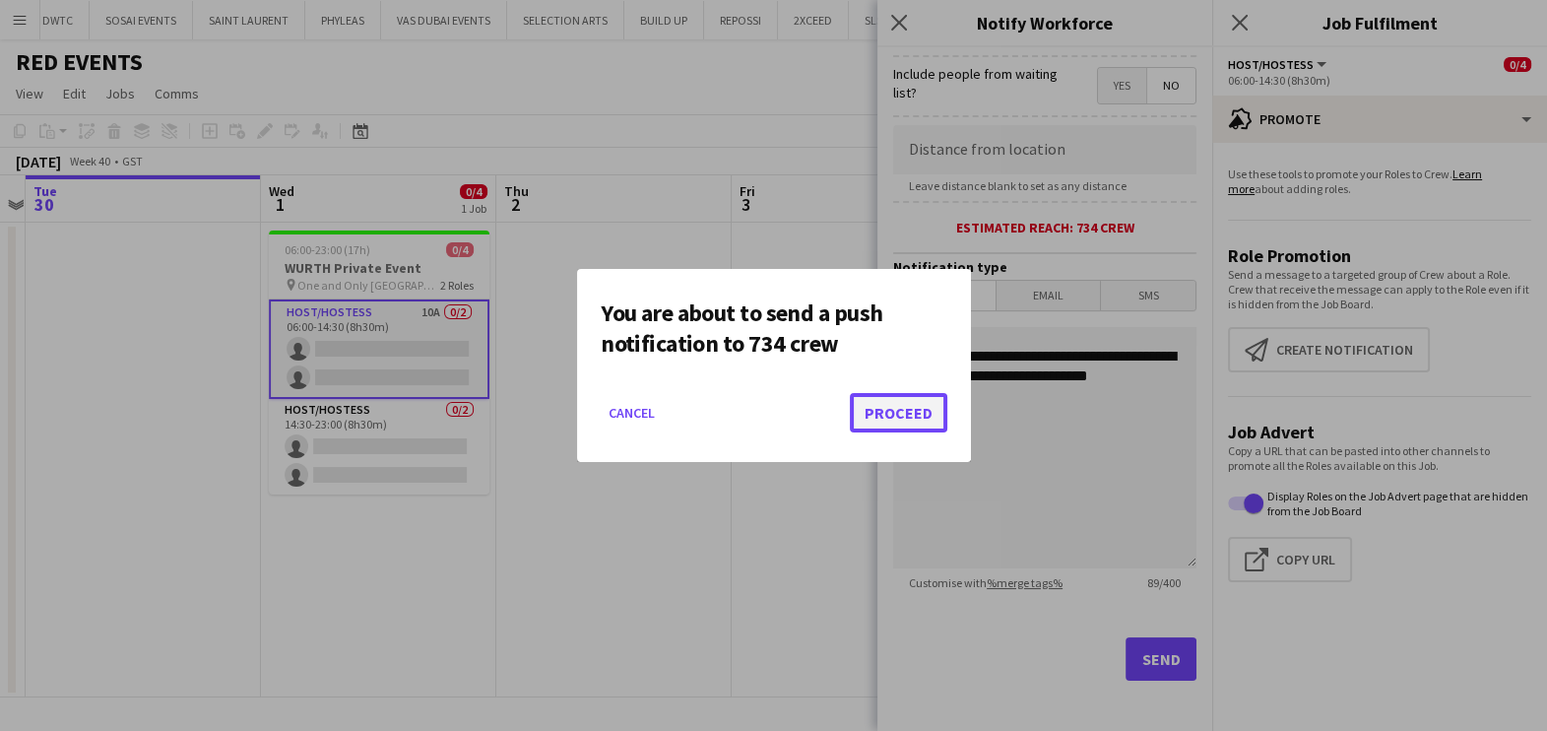
drag, startPoint x: 905, startPoint y: 401, endPoint x: 802, endPoint y: 442, distance: 111.4
click at [904, 401] on button "Proceed" at bounding box center [898, 412] width 97 height 39
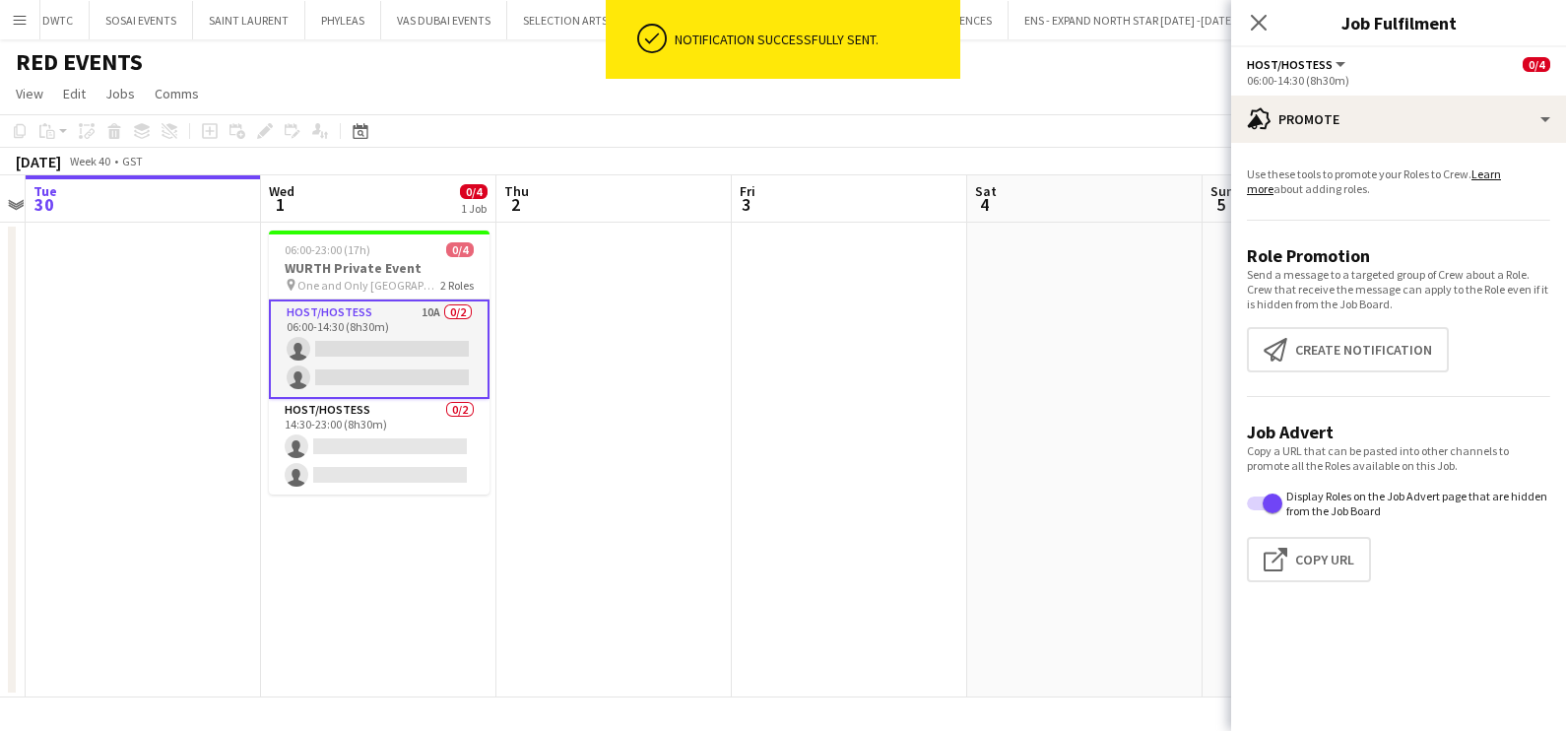
click at [324, 324] on app-card-role "Host/Hostess 10A 0/2 06:00-14:30 (8h30m) single-neutral-actions single-neutral-…" at bounding box center [379, 348] width 221 height 99
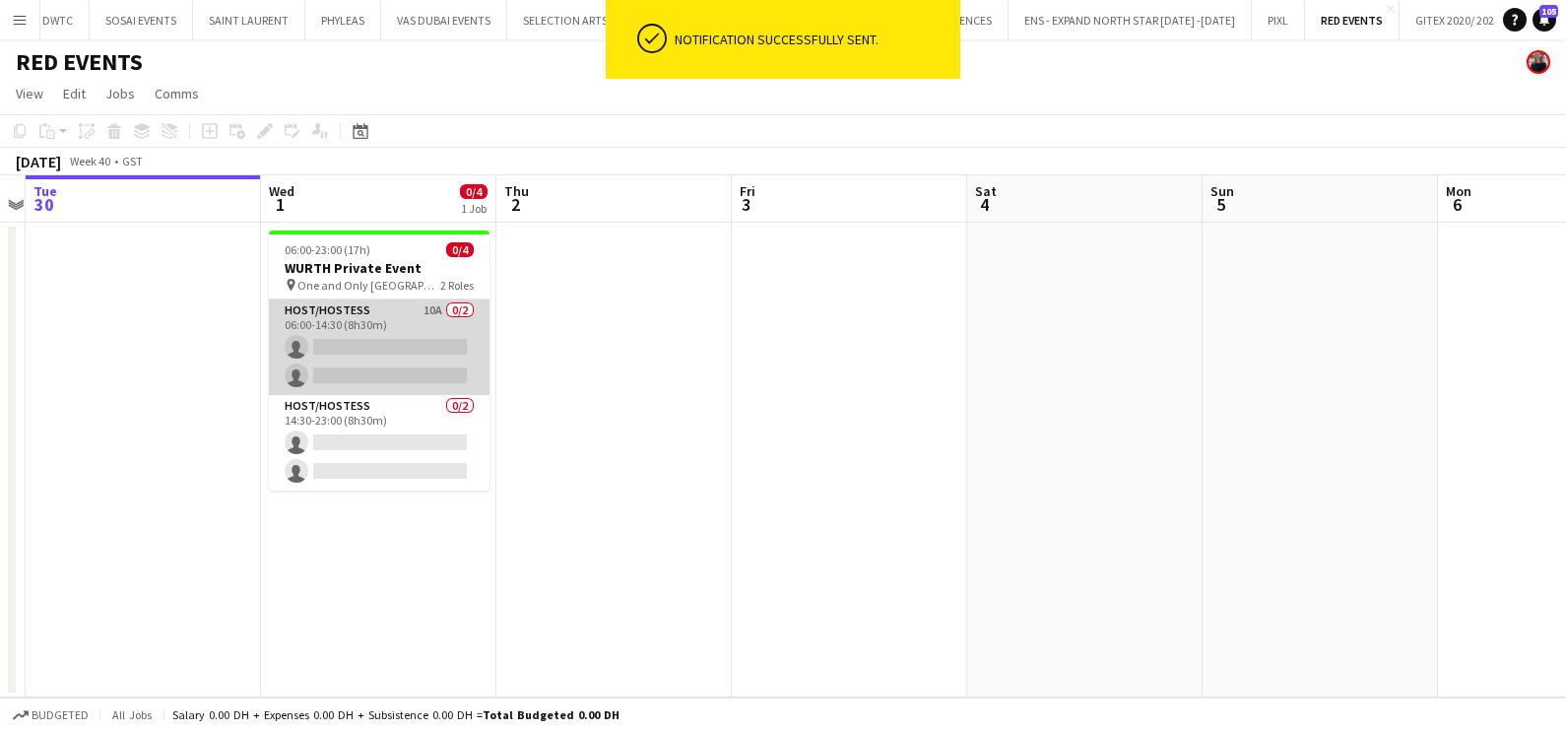
click at [324, 325] on app-card-role "Host/Hostess 10A 0/2 06:00-14:30 (8h30m) single-neutral-actions single-neutral-…" at bounding box center [379, 347] width 221 height 96
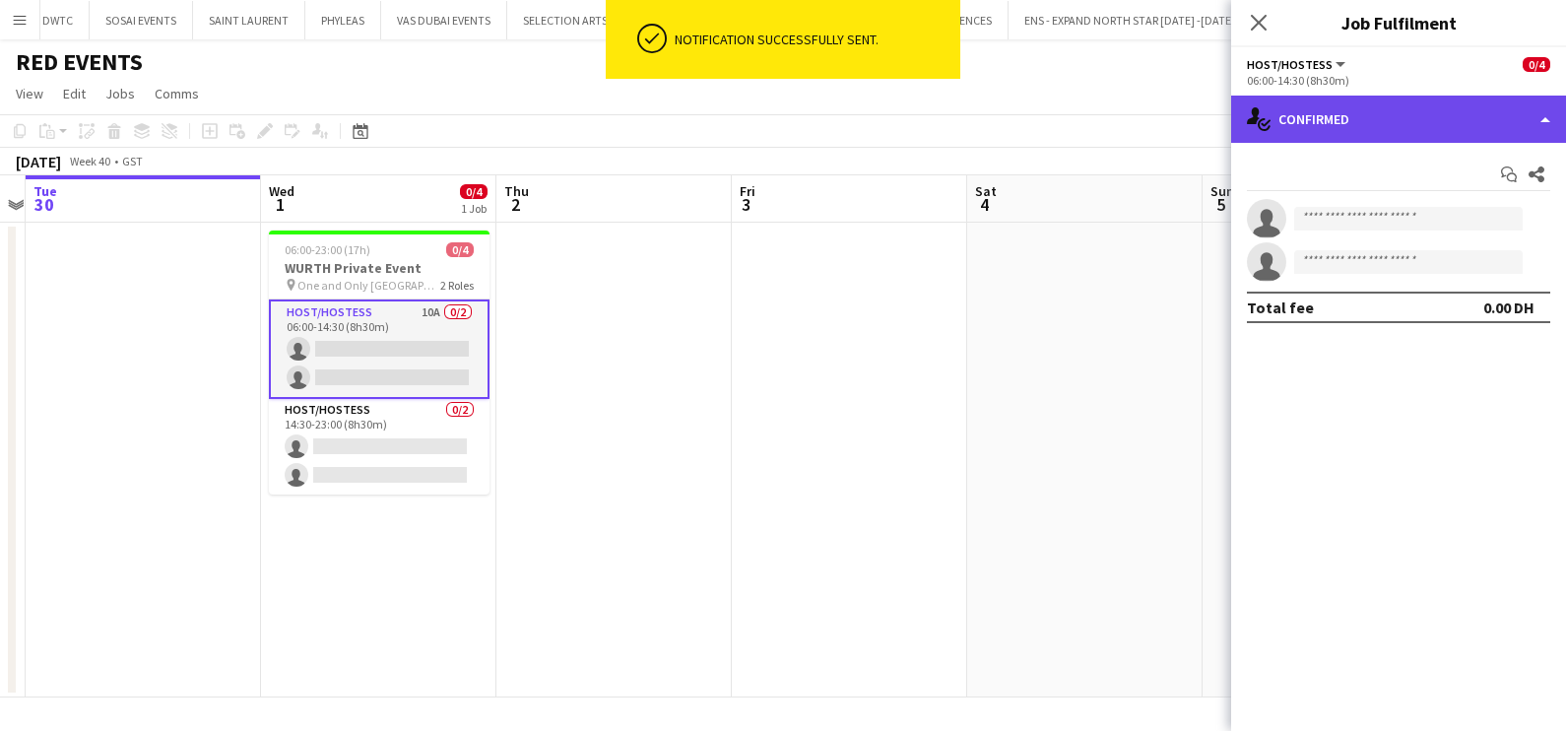
click at [1359, 108] on div "single-neutral-actions-check-2 Confirmed" at bounding box center [1398, 119] width 335 height 47
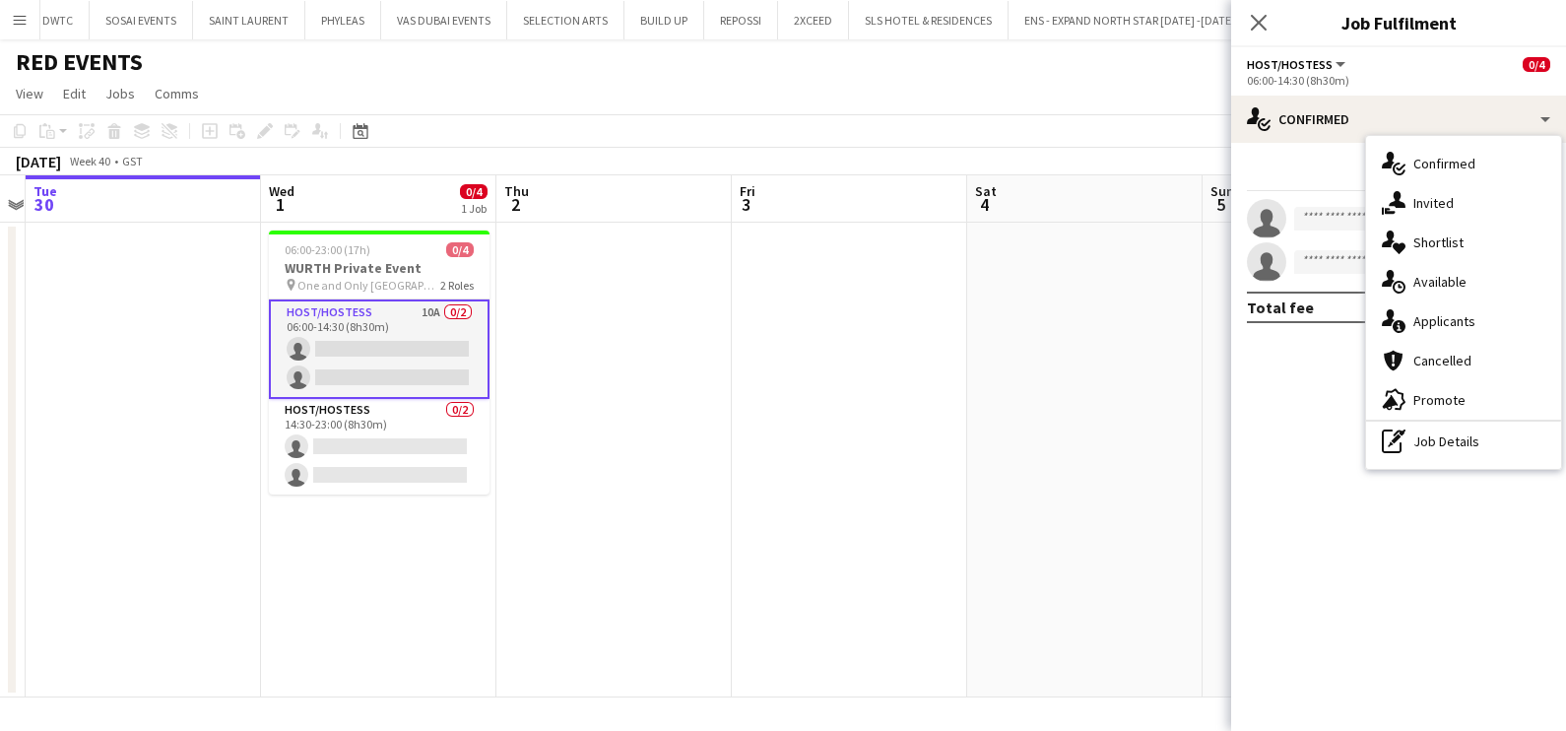
click at [1427, 249] on span "Shortlist" at bounding box center [1438, 242] width 50 height 18
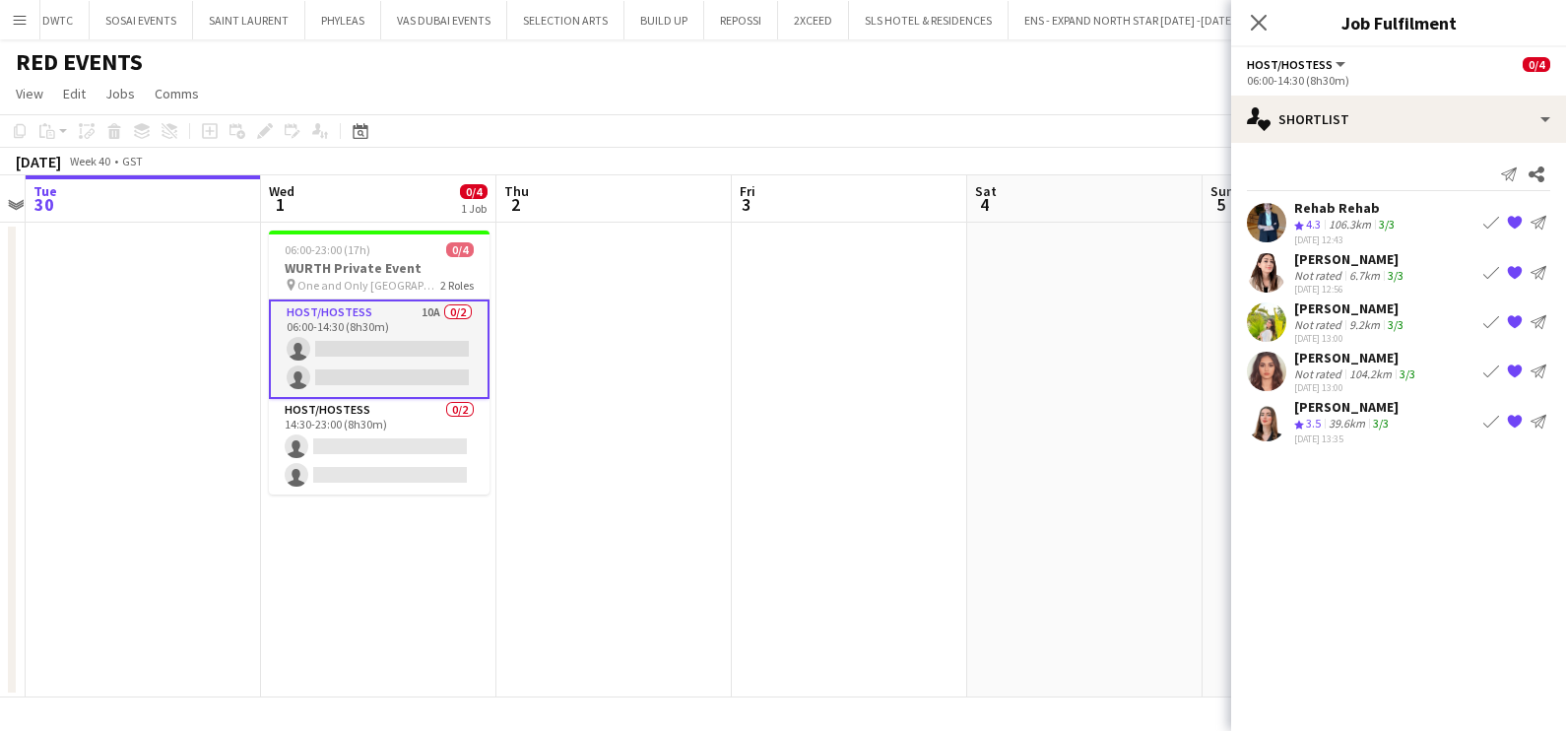
click at [1326, 208] on div "Rehab Rehab" at bounding box center [1346, 208] width 104 height 18
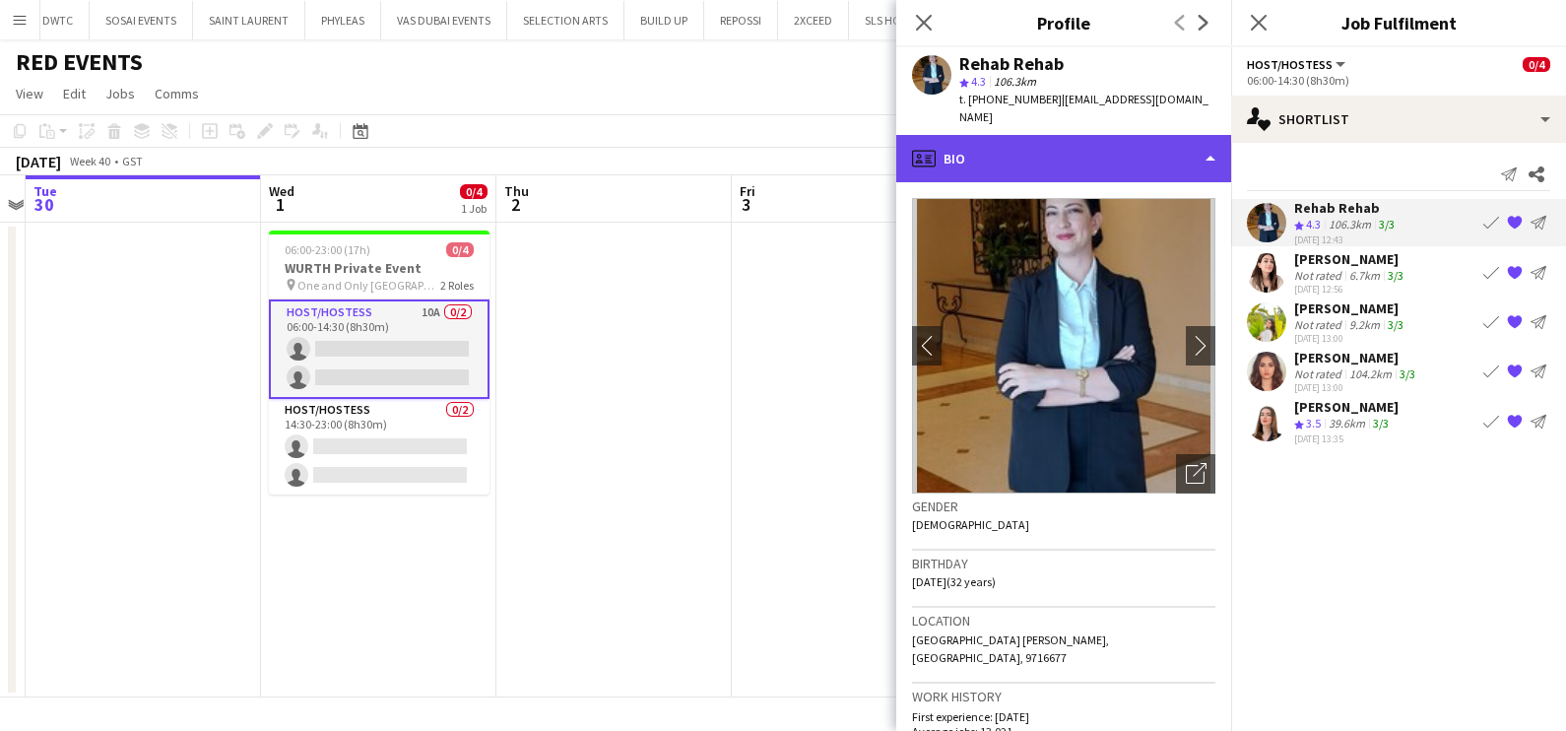
click at [1041, 135] on div "profile Bio" at bounding box center [1063, 158] width 335 height 47
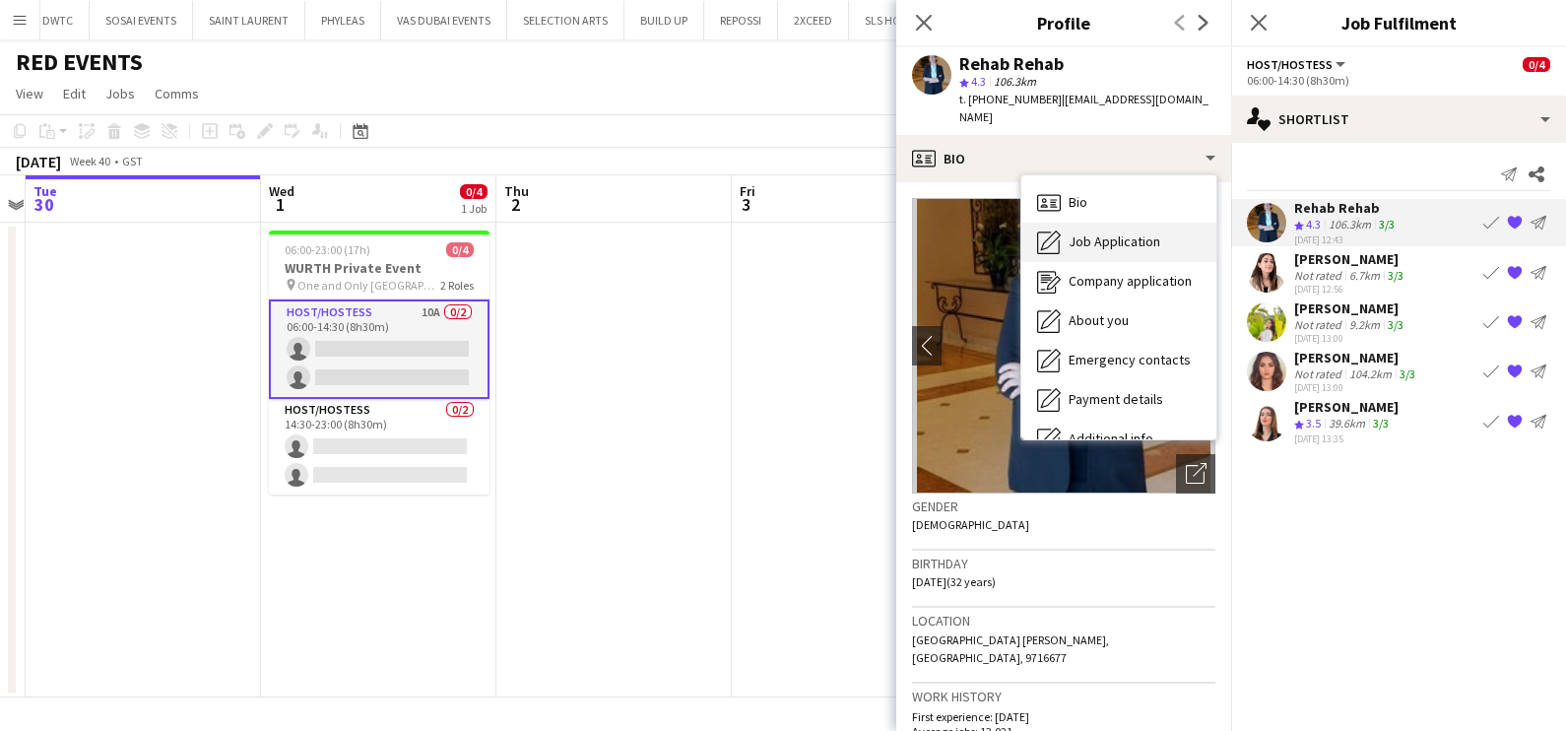
click at [1083, 232] on span "Job Application" at bounding box center [1114, 241] width 92 height 18
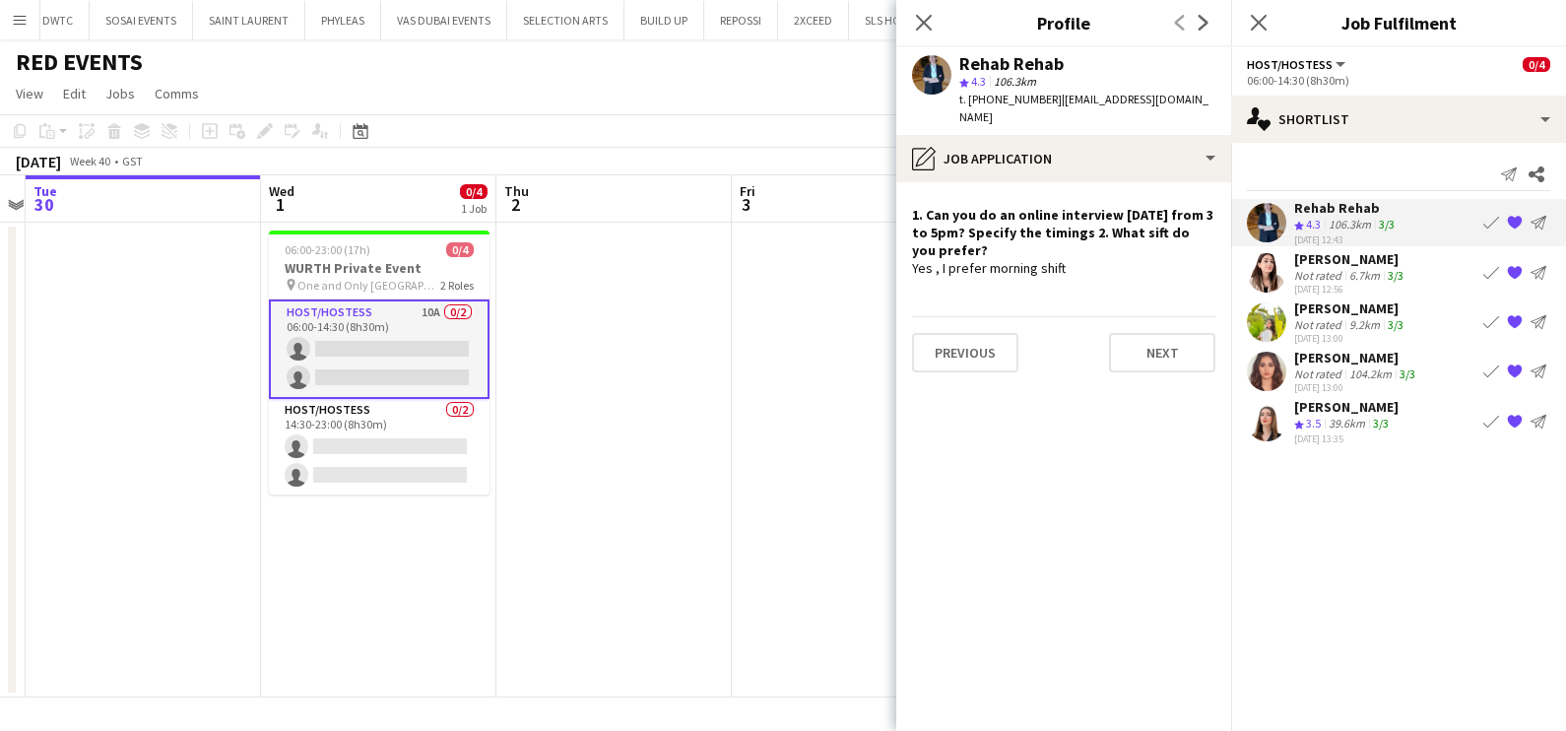
click at [1342, 263] on div "[PERSON_NAME]" at bounding box center [1350, 259] width 113 height 18
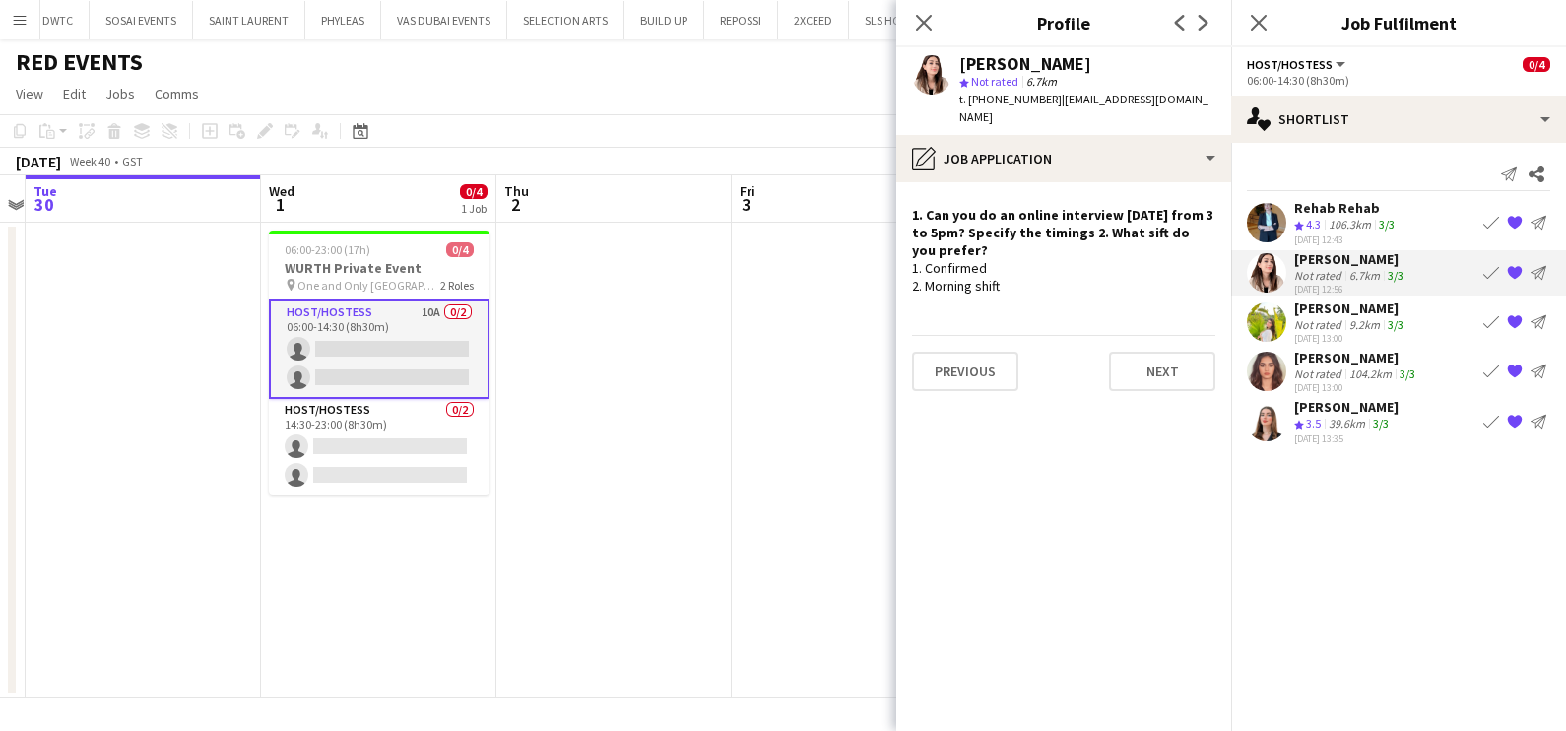
click at [1337, 339] on div "[DATE] 13:00" at bounding box center [1350, 338] width 113 height 13
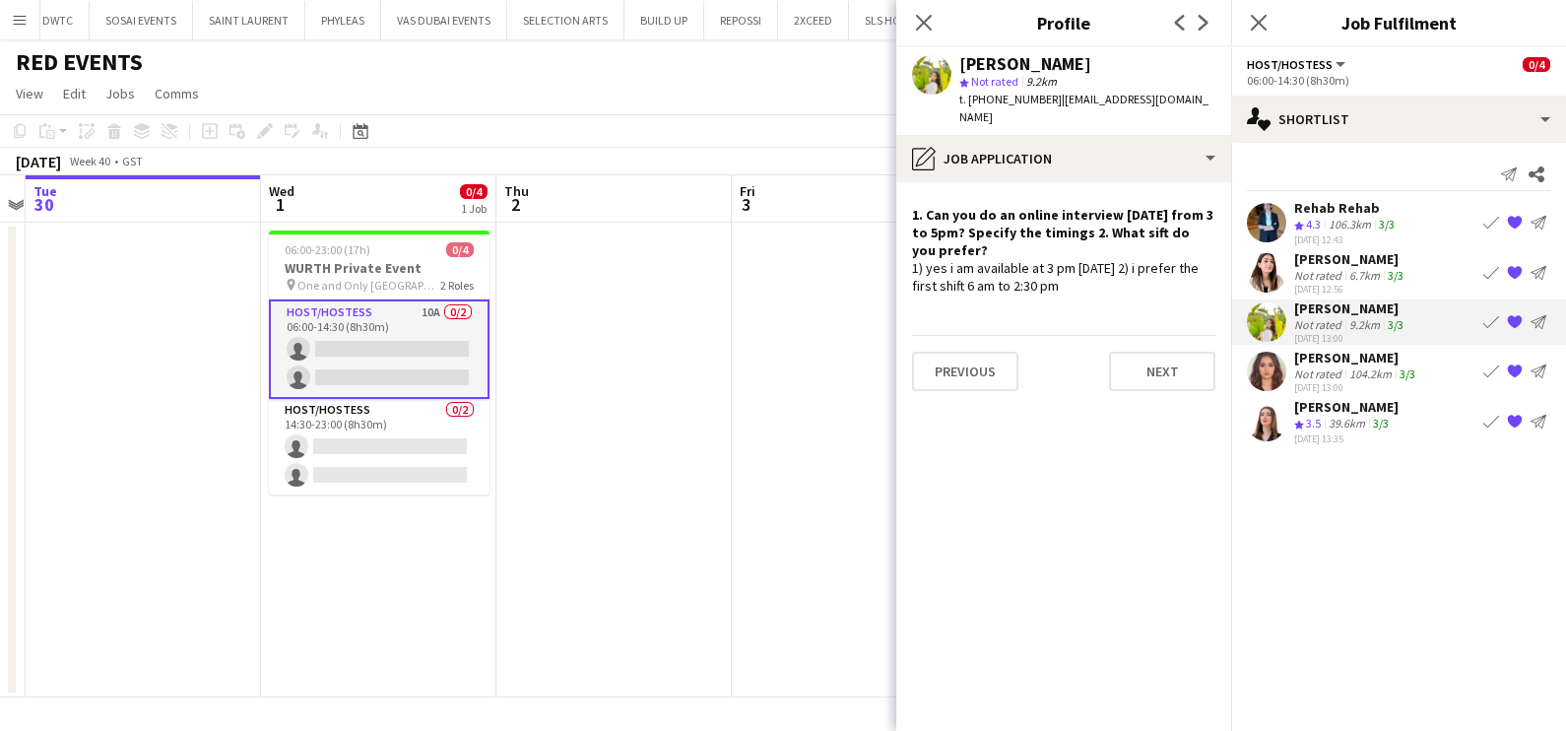
click at [1324, 385] on div "[DATE] 13:00" at bounding box center [1356, 387] width 125 height 13
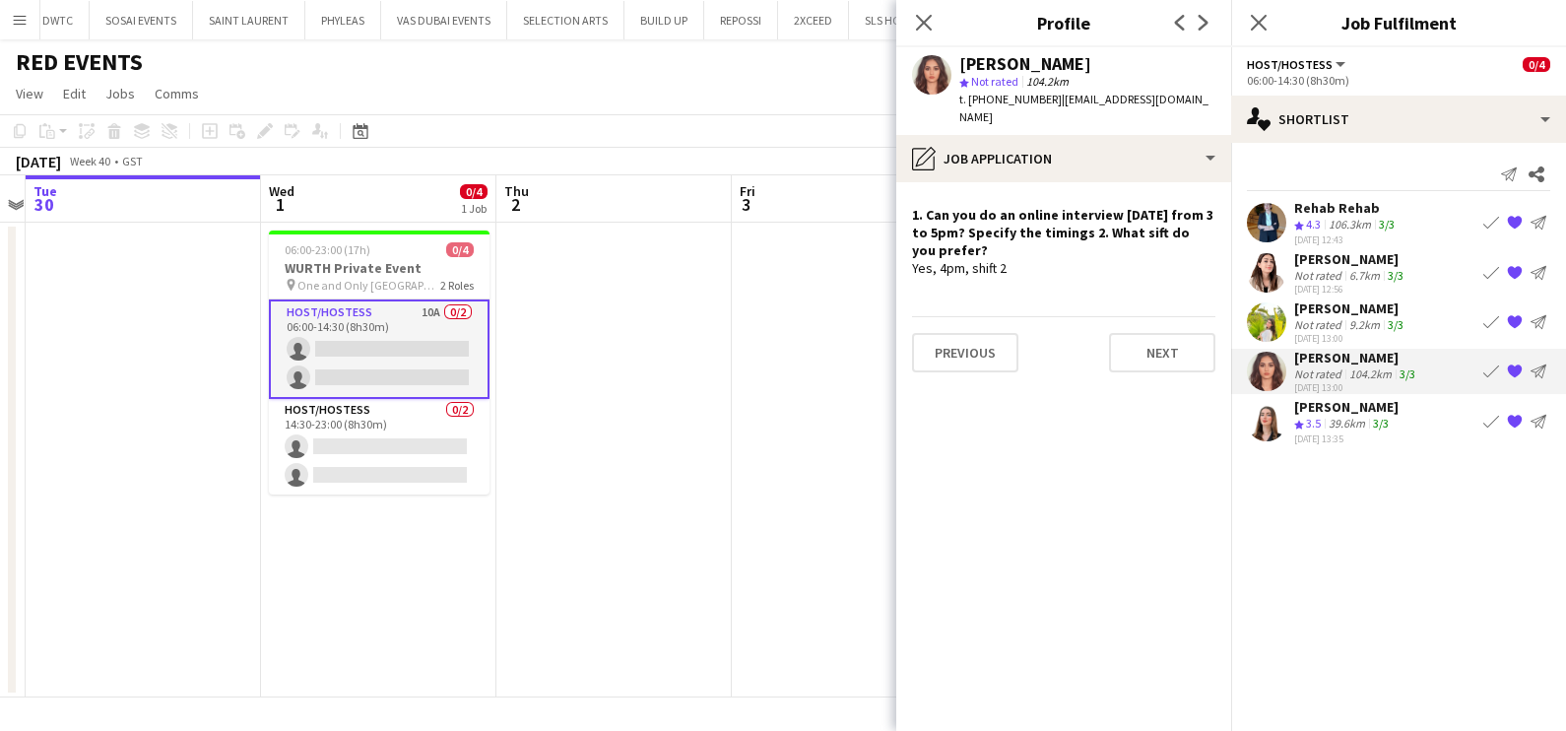
click at [1301, 417] on app-icon "Crew rating" at bounding box center [1299, 424] width 10 height 15
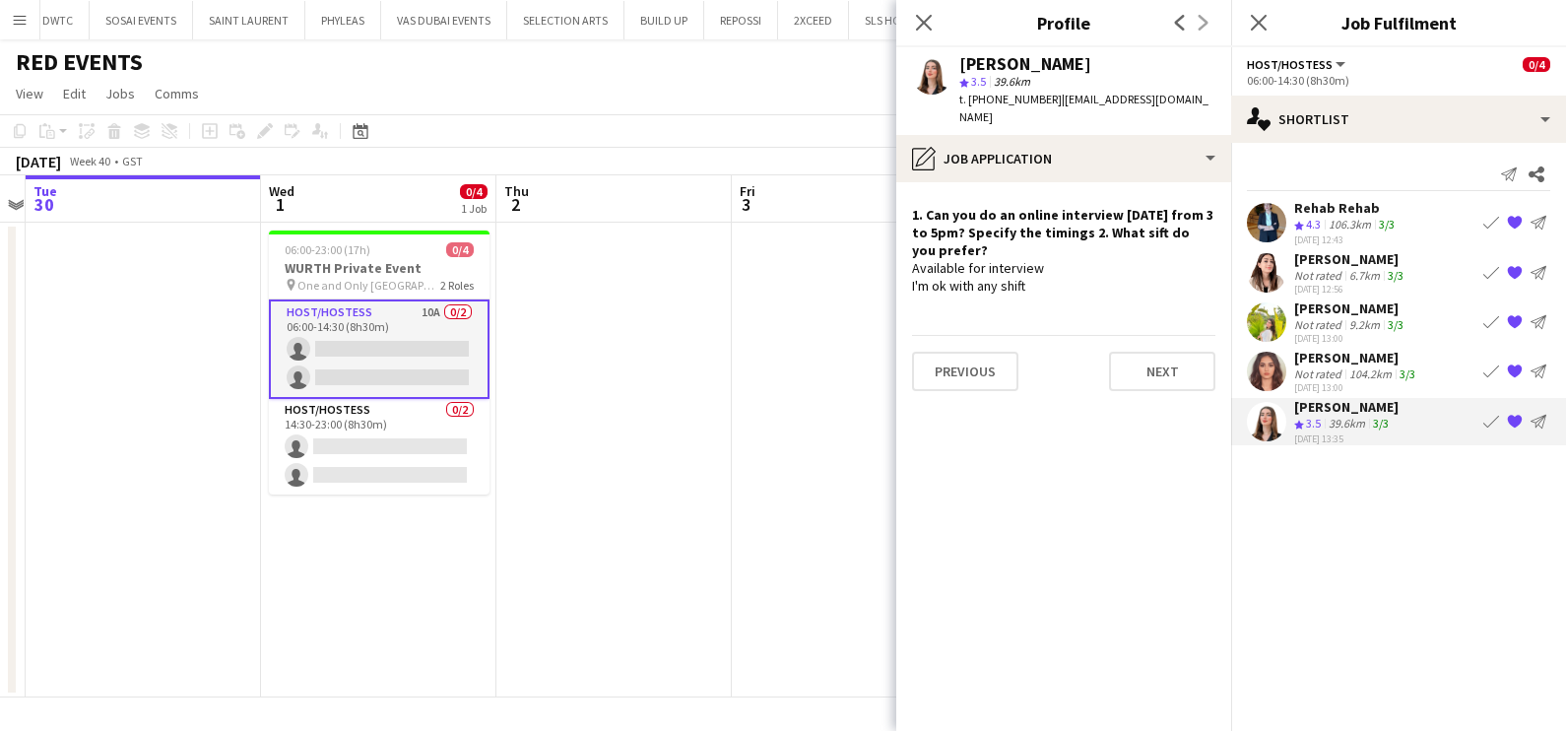
click at [710, 452] on app-date-cell at bounding box center [613, 460] width 235 height 475
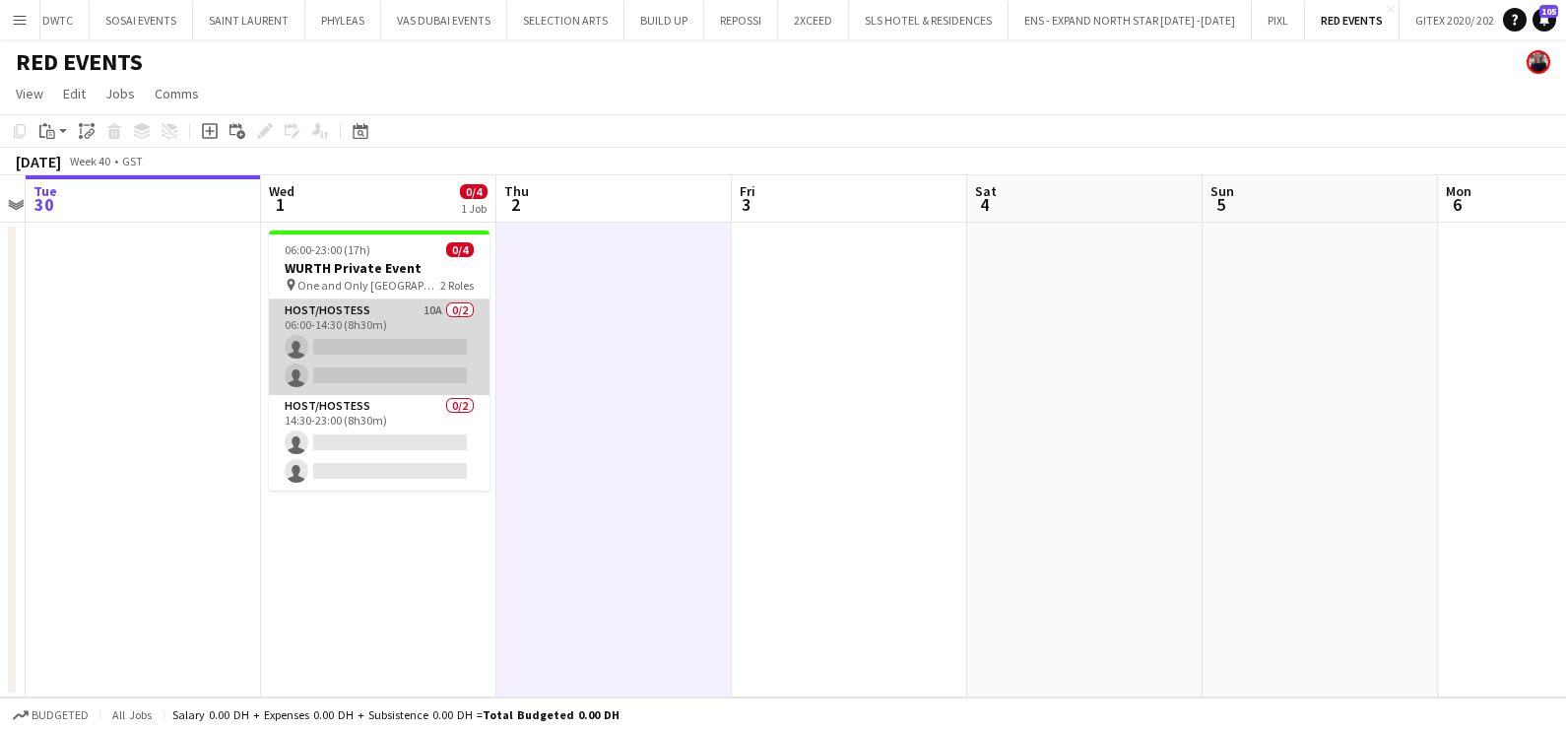
click at [459, 325] on app-card-role "Host/Hostess 10A 0/2 06:00-14:30 (8h30m) single-neutral-actions single-neutral-…" at bounding box center [379, 347] width 221 height 96
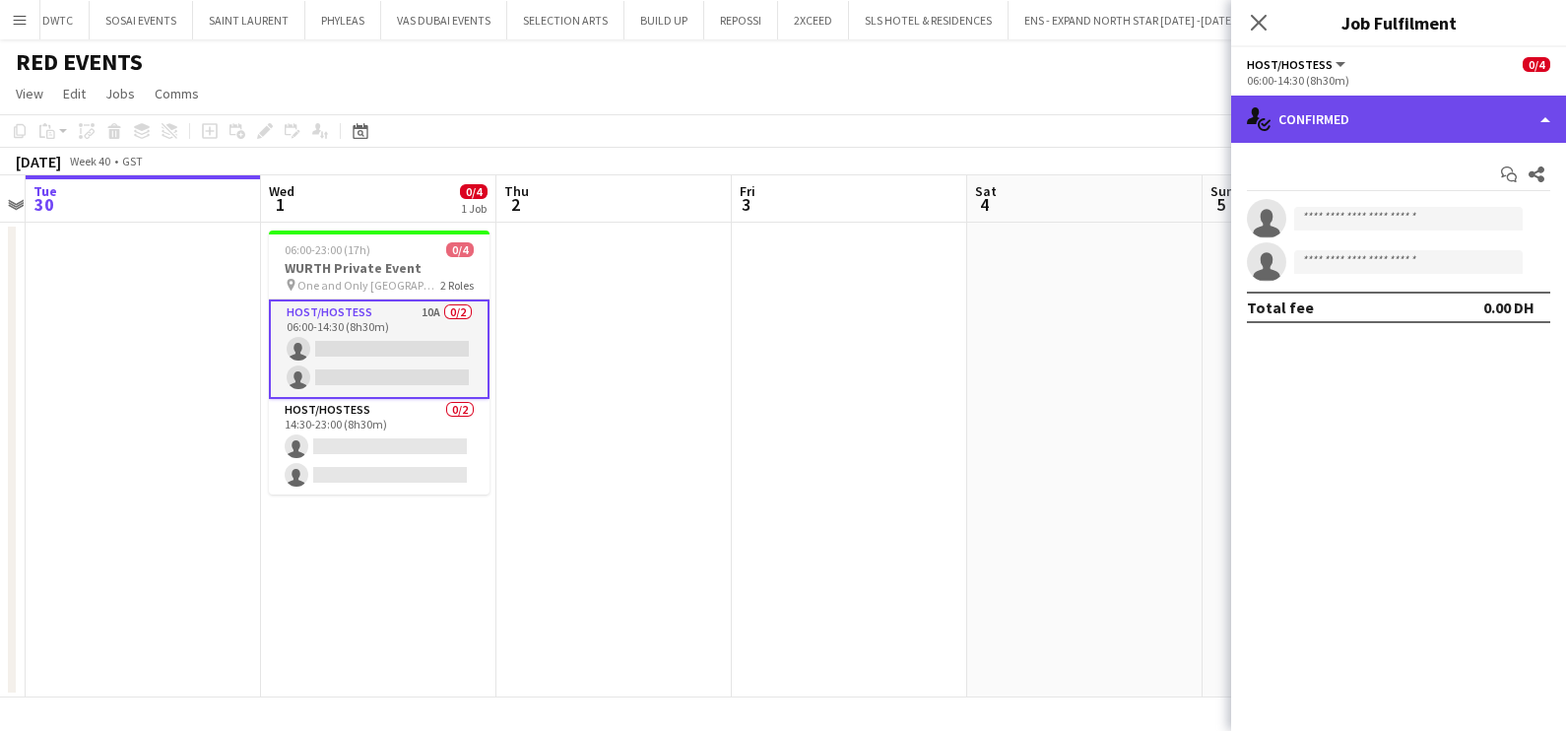
click at [1311, 118] on div "single-neutral-actions-check-2 Confirmed" at bounding box center [1398, 119] width 335 height 47
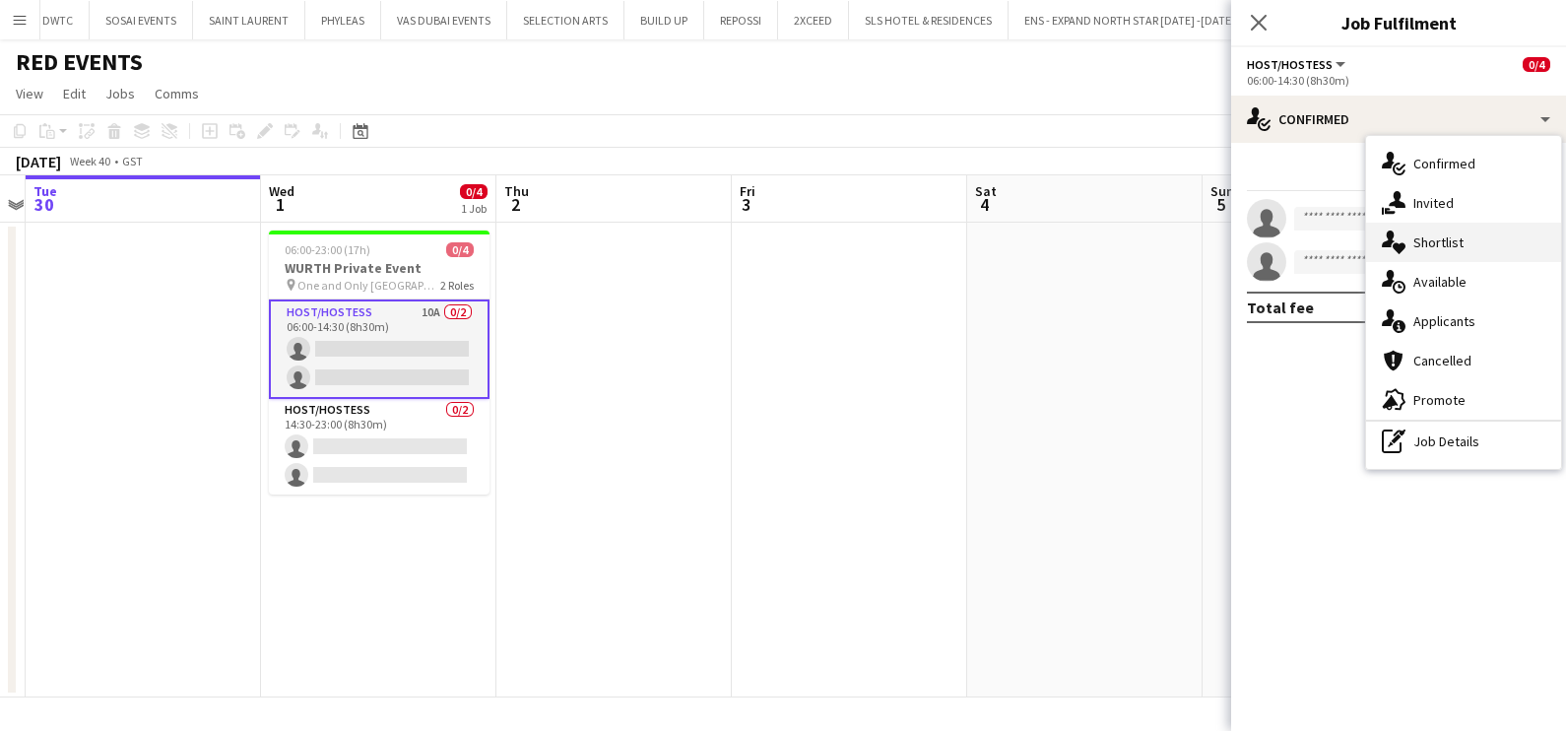
click at [1474, 239] on div "single-neutral-actions-heart Shortlist" at bounding box center [1463, 242] width 195 height 39
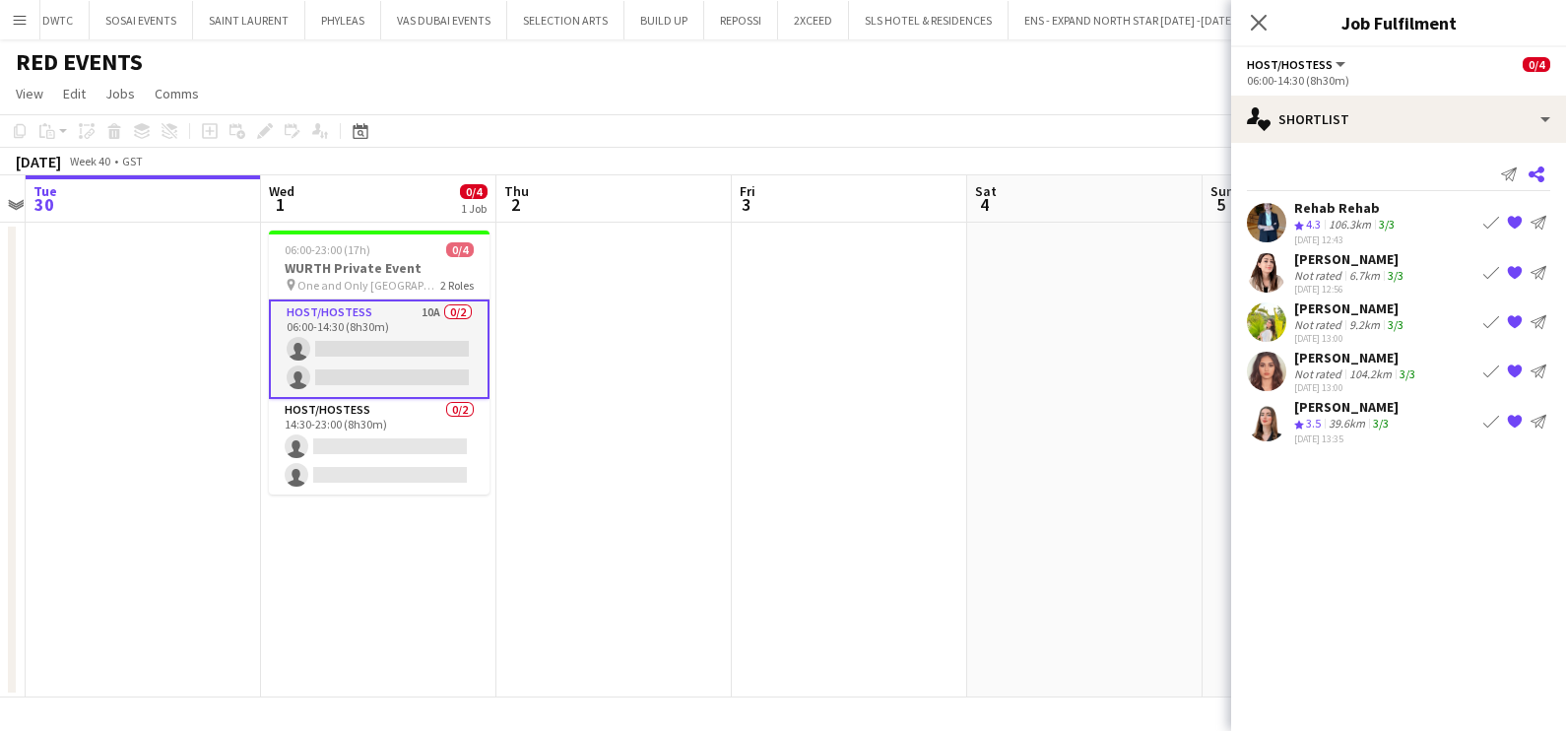
click at [1545, 176] on app-icon "Share" at bounding box center [1536, 175] width 28 height 28
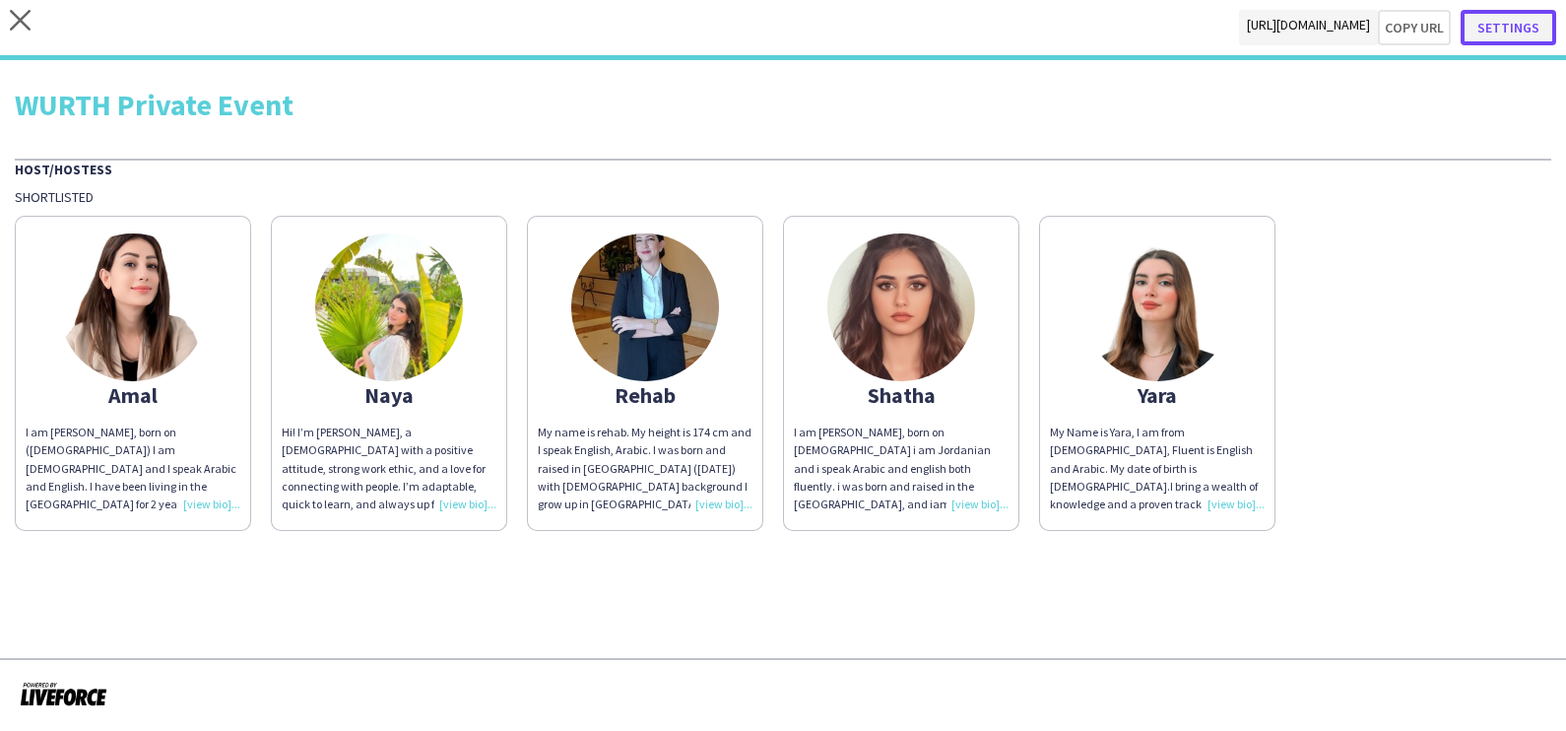
click at [1529, 28] on button "Settings" at bounding box center [1508, 27] width 96 height 35
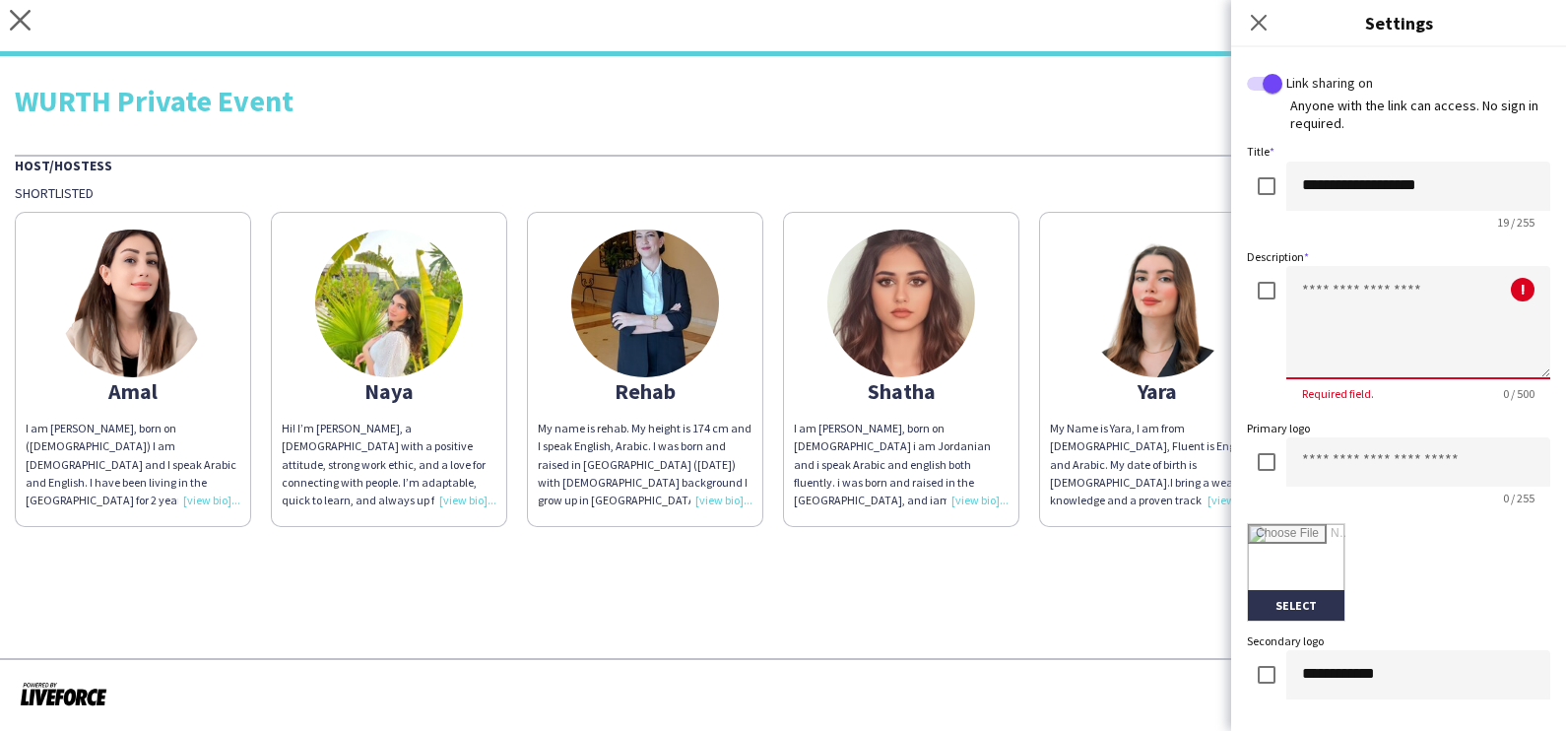
click at [1328, 318] on textarea at bounding box center [1418, 322] width 264 height 113
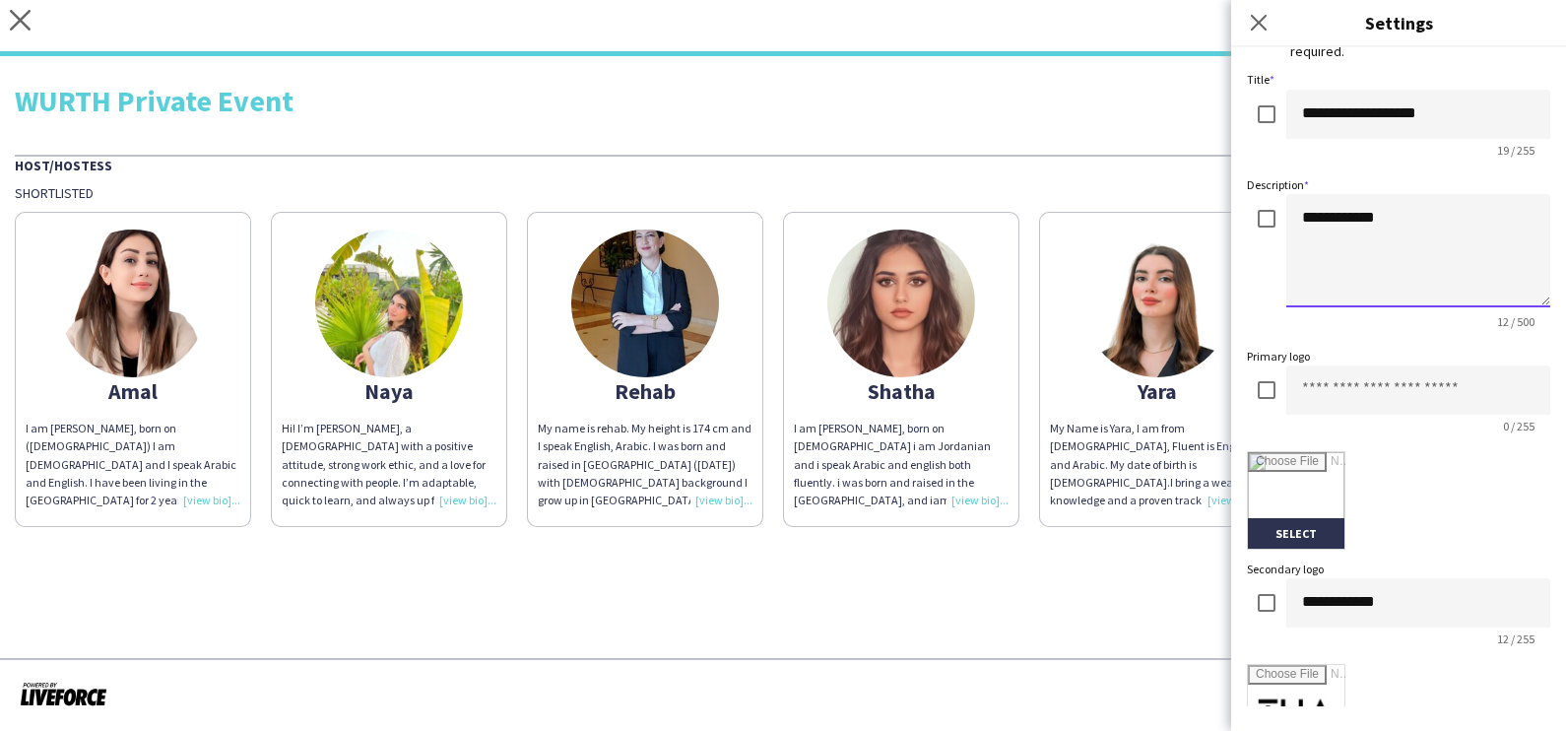
scroll to position [369, 0]
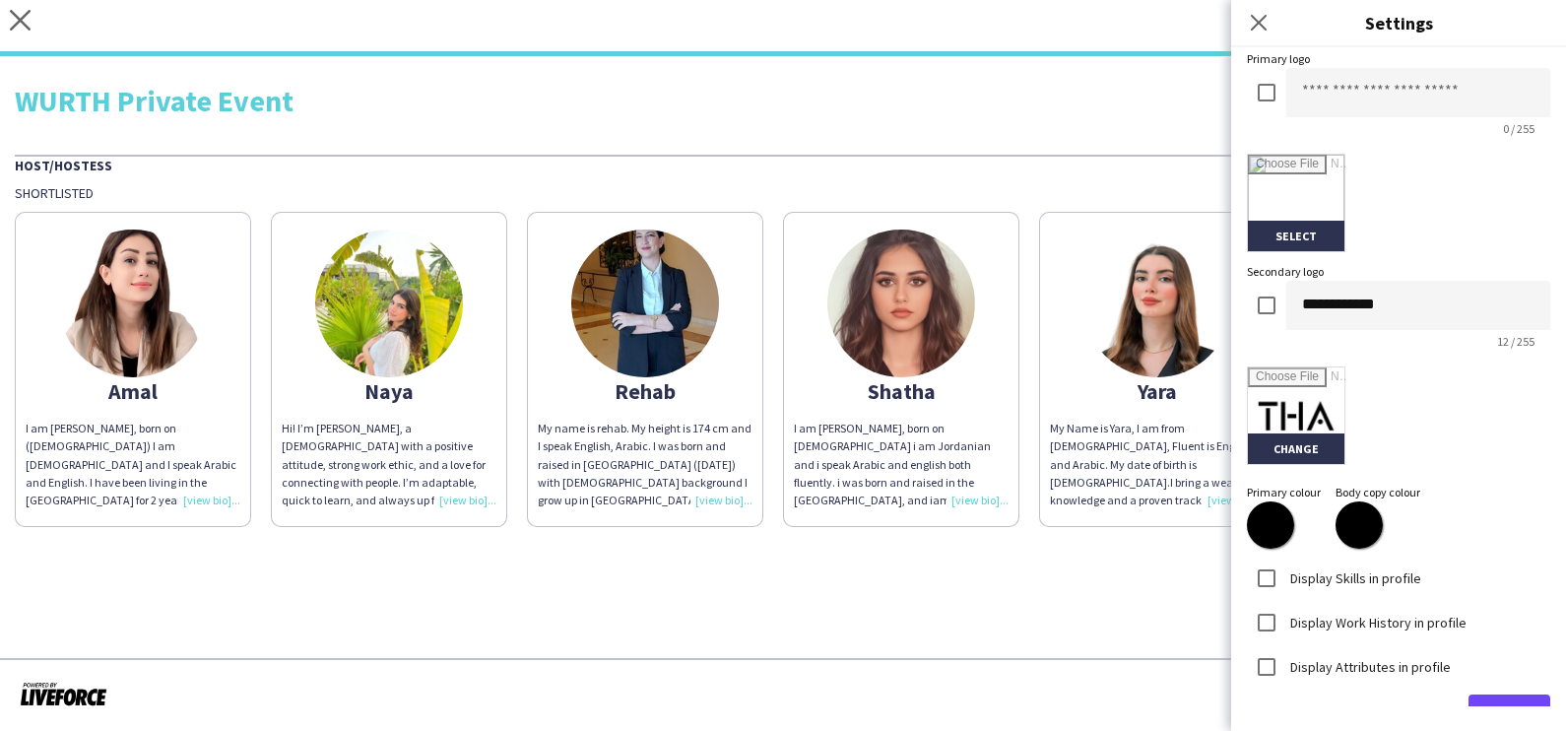
type textarea "**********"
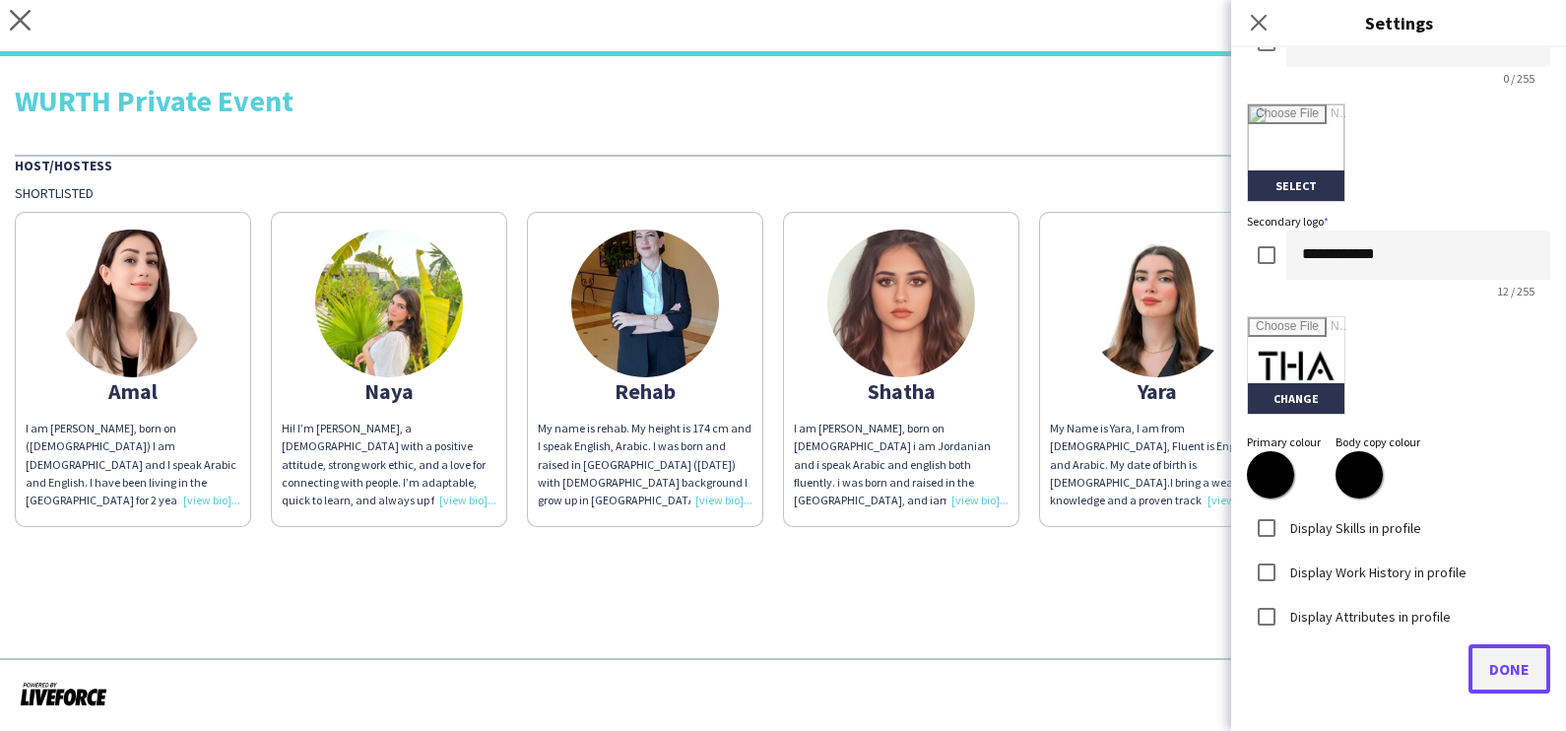
click at [1496, 666] on span "Done" at bounding box center [1509, 669] width 40 height 20
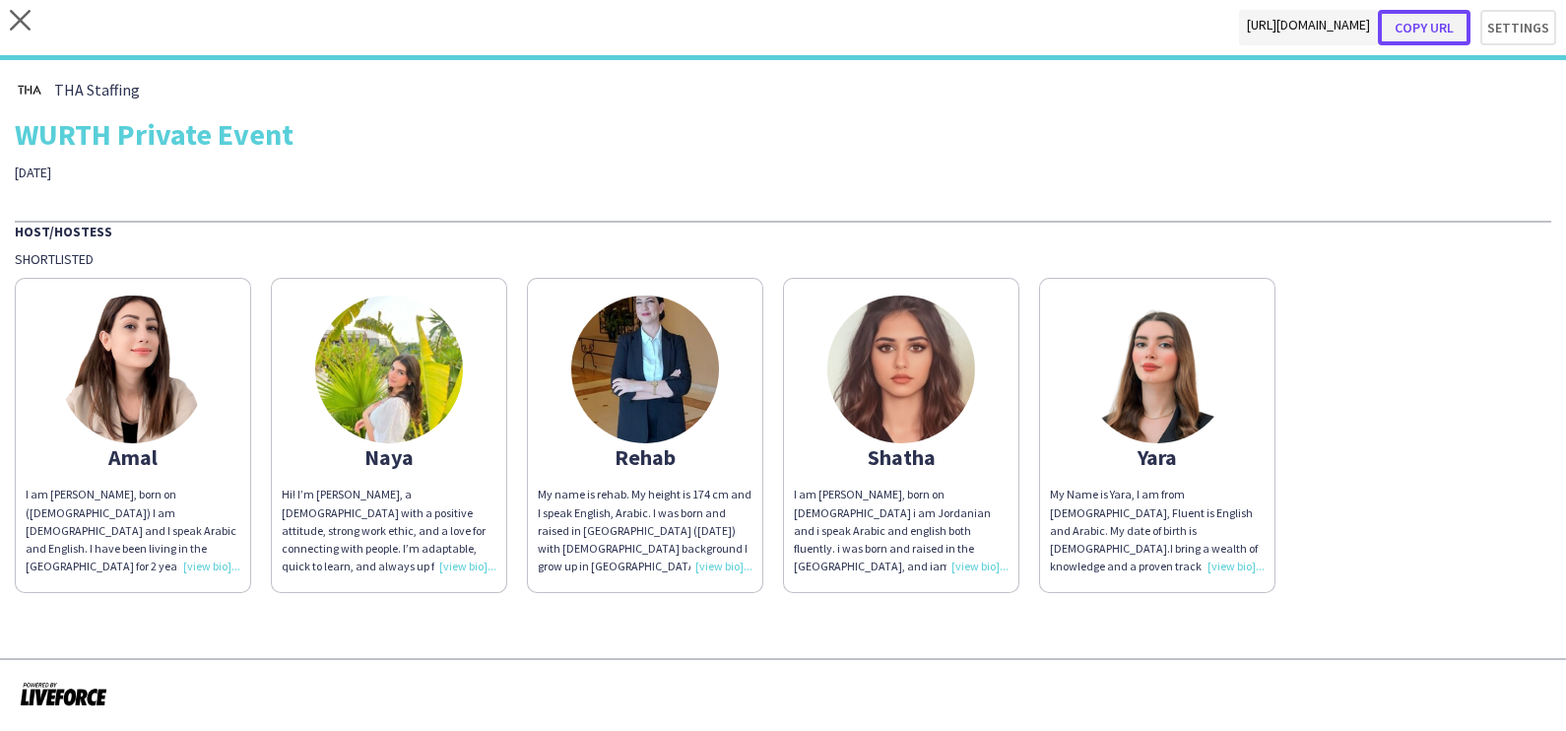
click at [1435, 25] on button "Copy url" at bounding box center [1424, 27] width 93 height 35
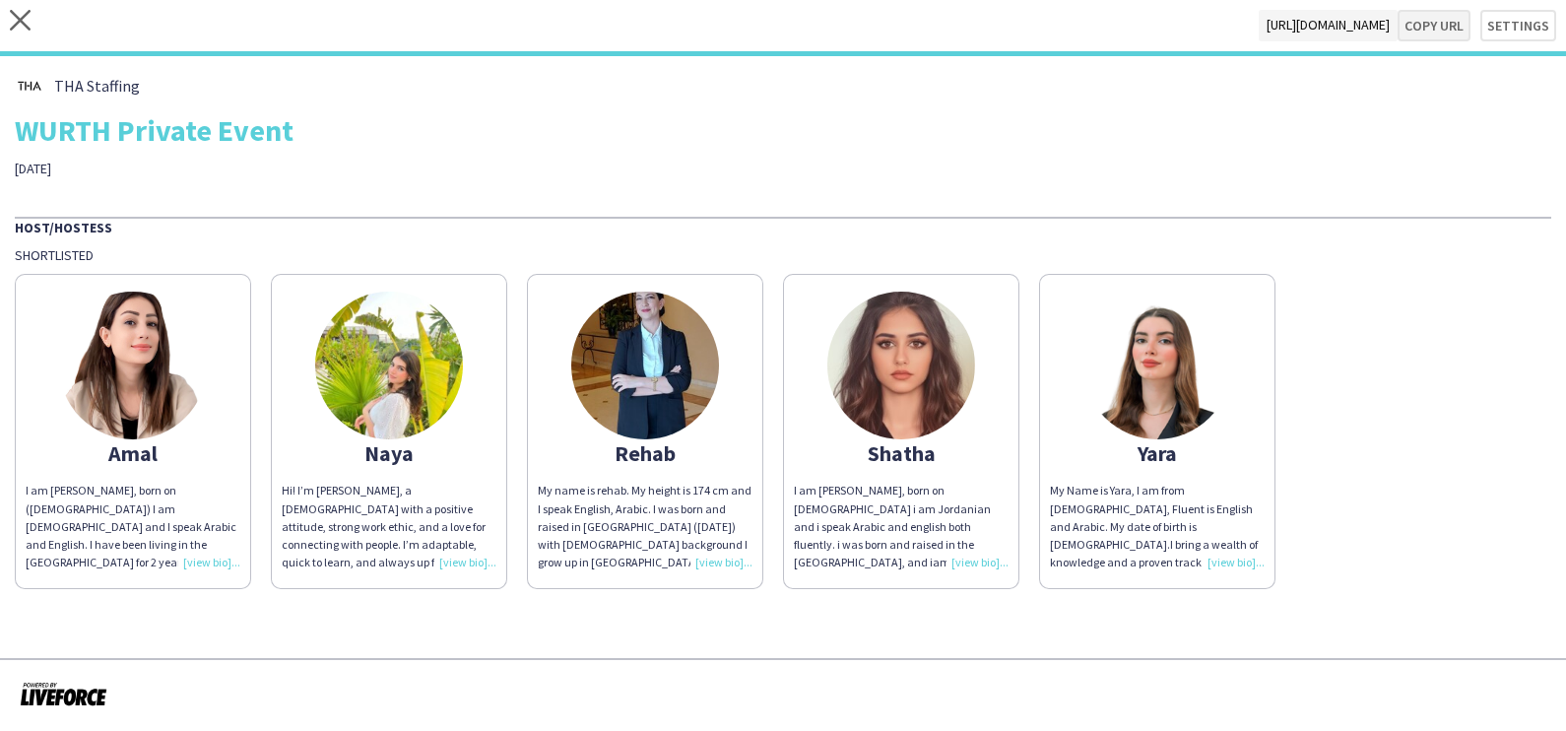
type textarea "**********"
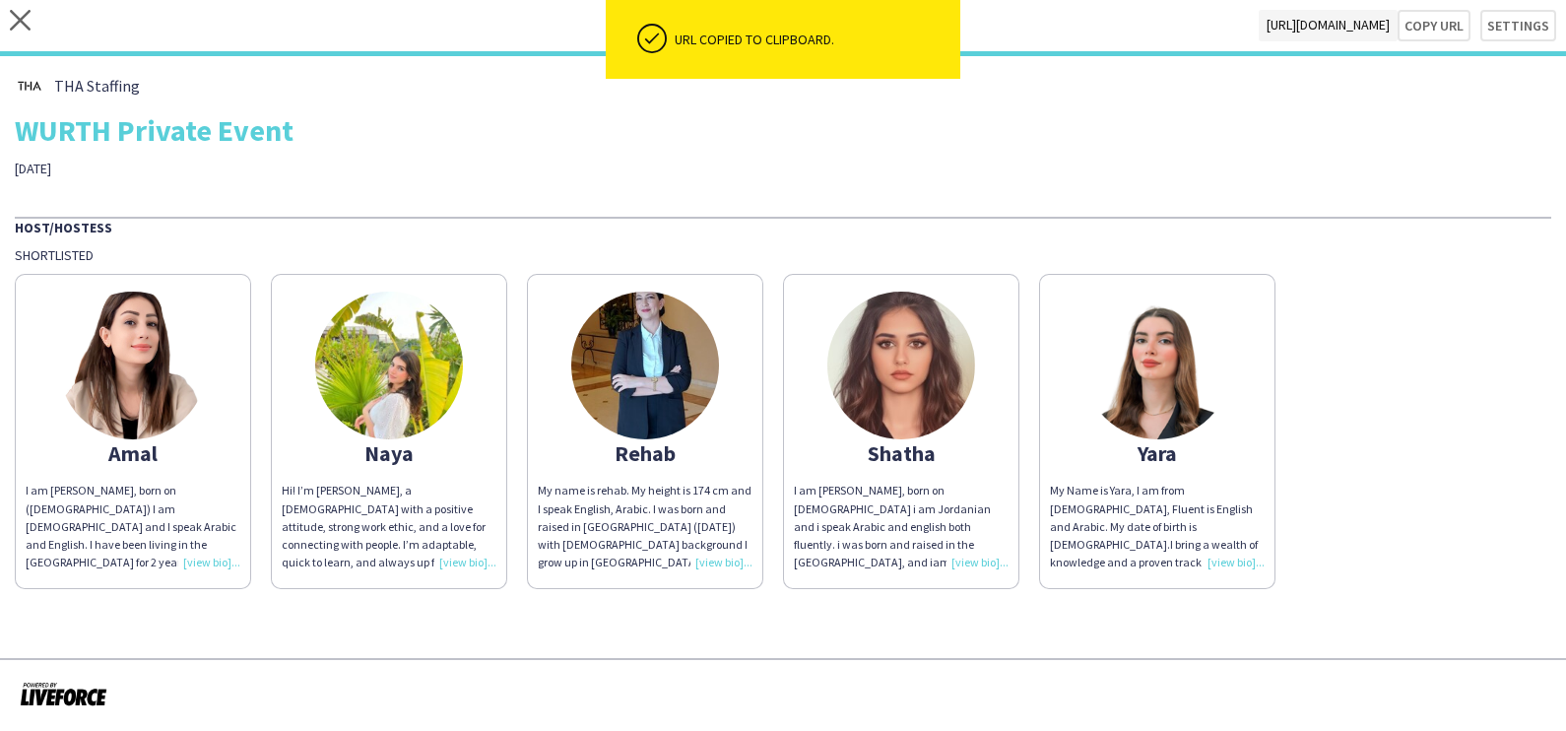
click at [182, 390] on img at bounding box center [133, 365] width 148 height 148
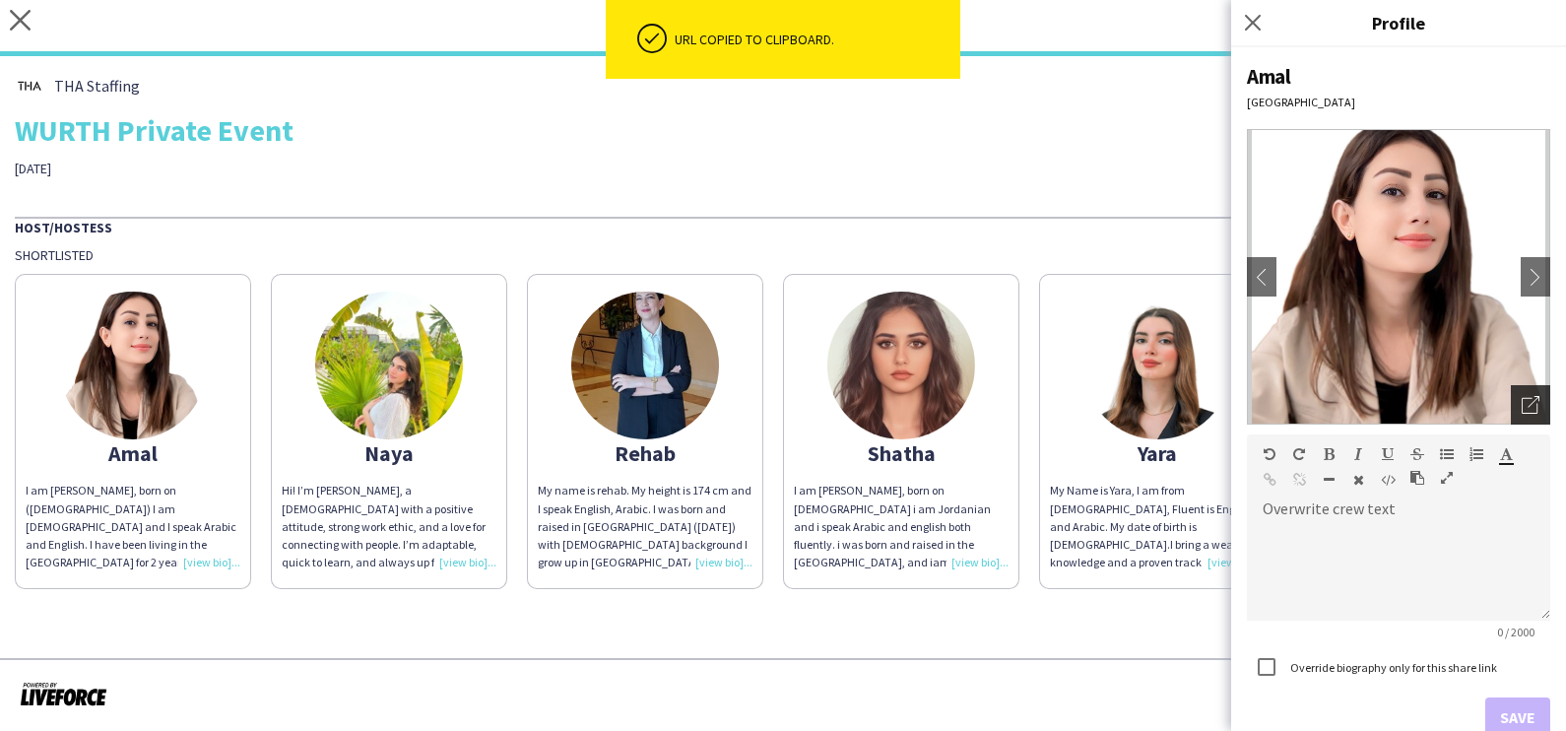
click at [1521, 404] on icon "Open photos pop-in" at bounding box center [1530, 405] width 18 height 18
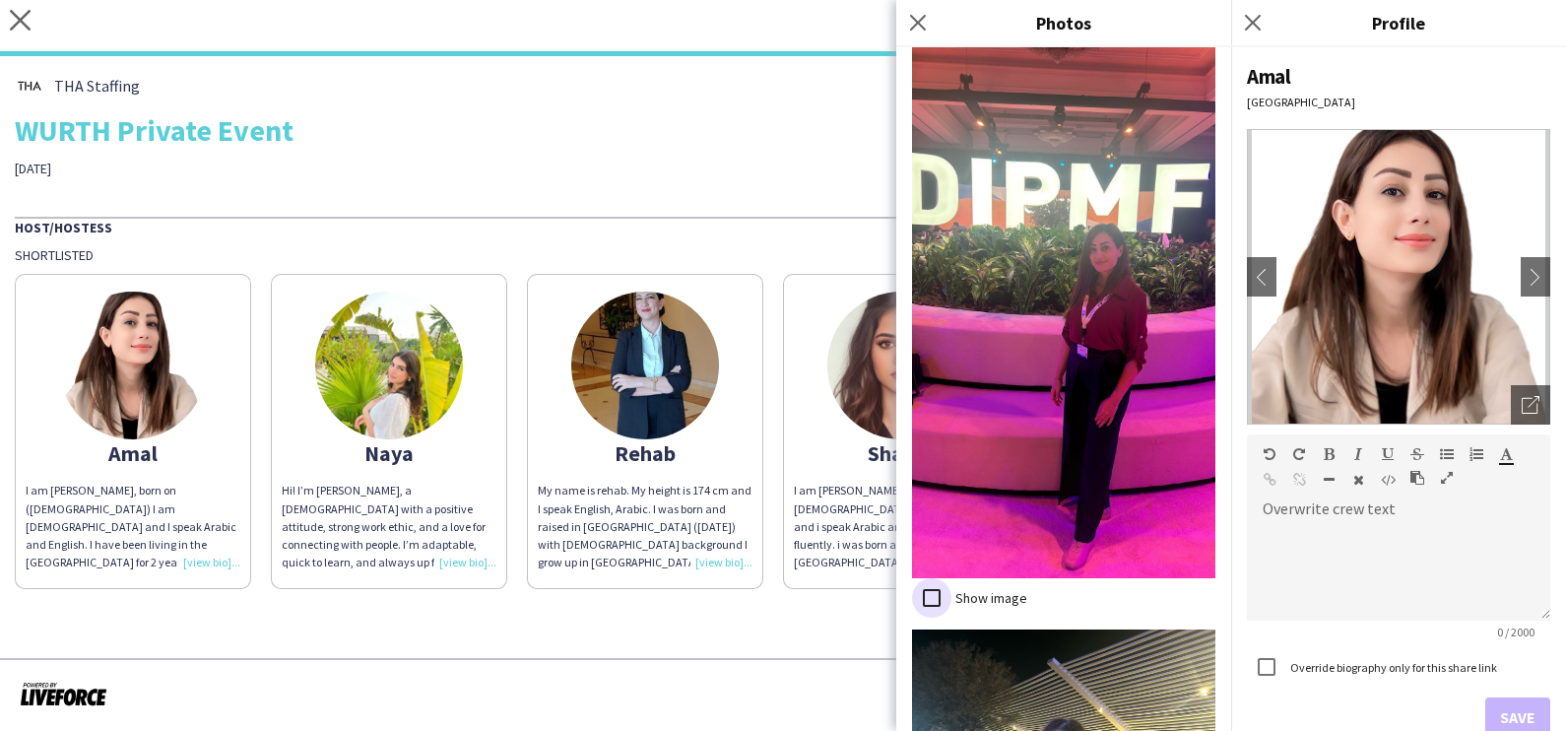
scroll to position [5577, 0]
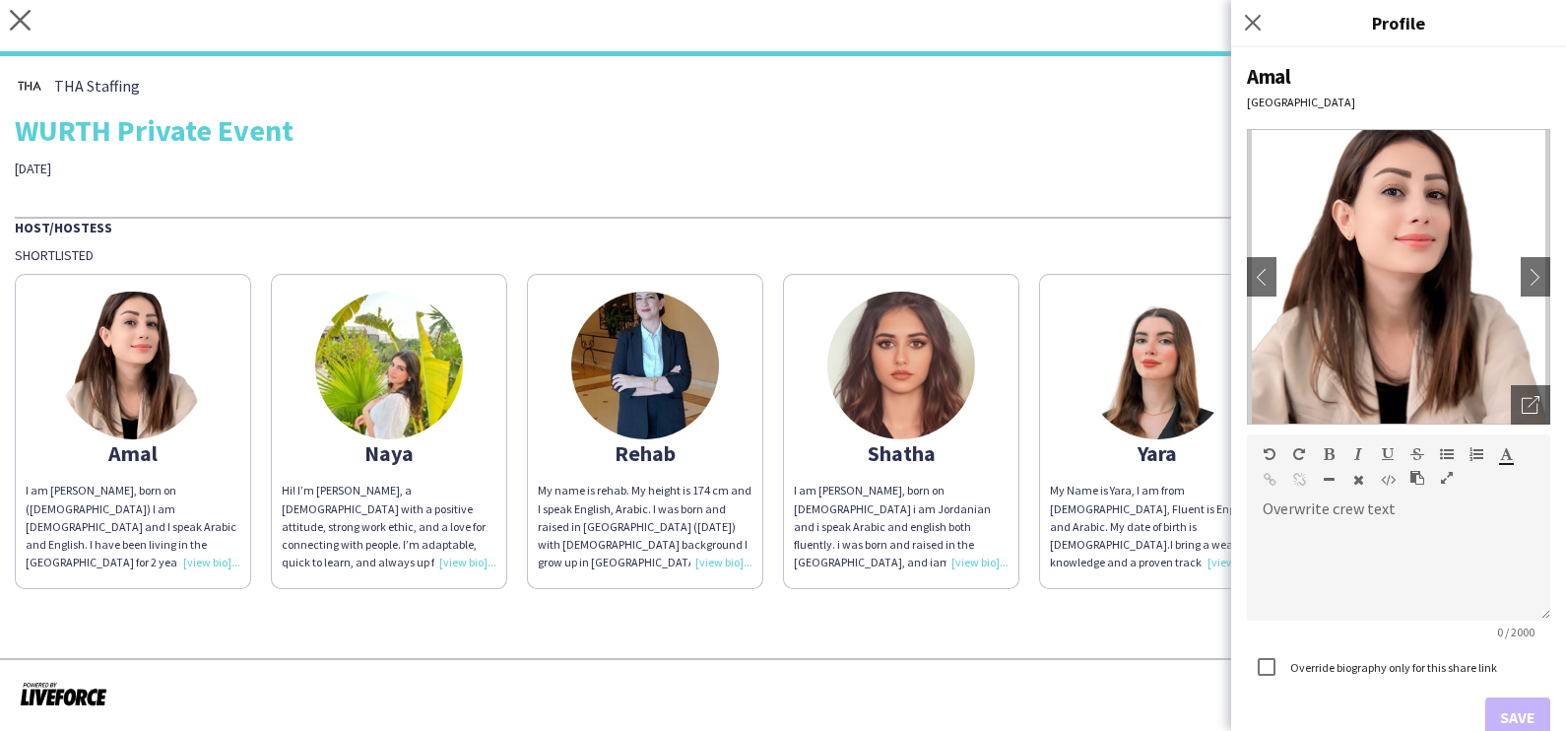
click at [406, 350] on img at bounding box center [389, 365] width 148 height 148
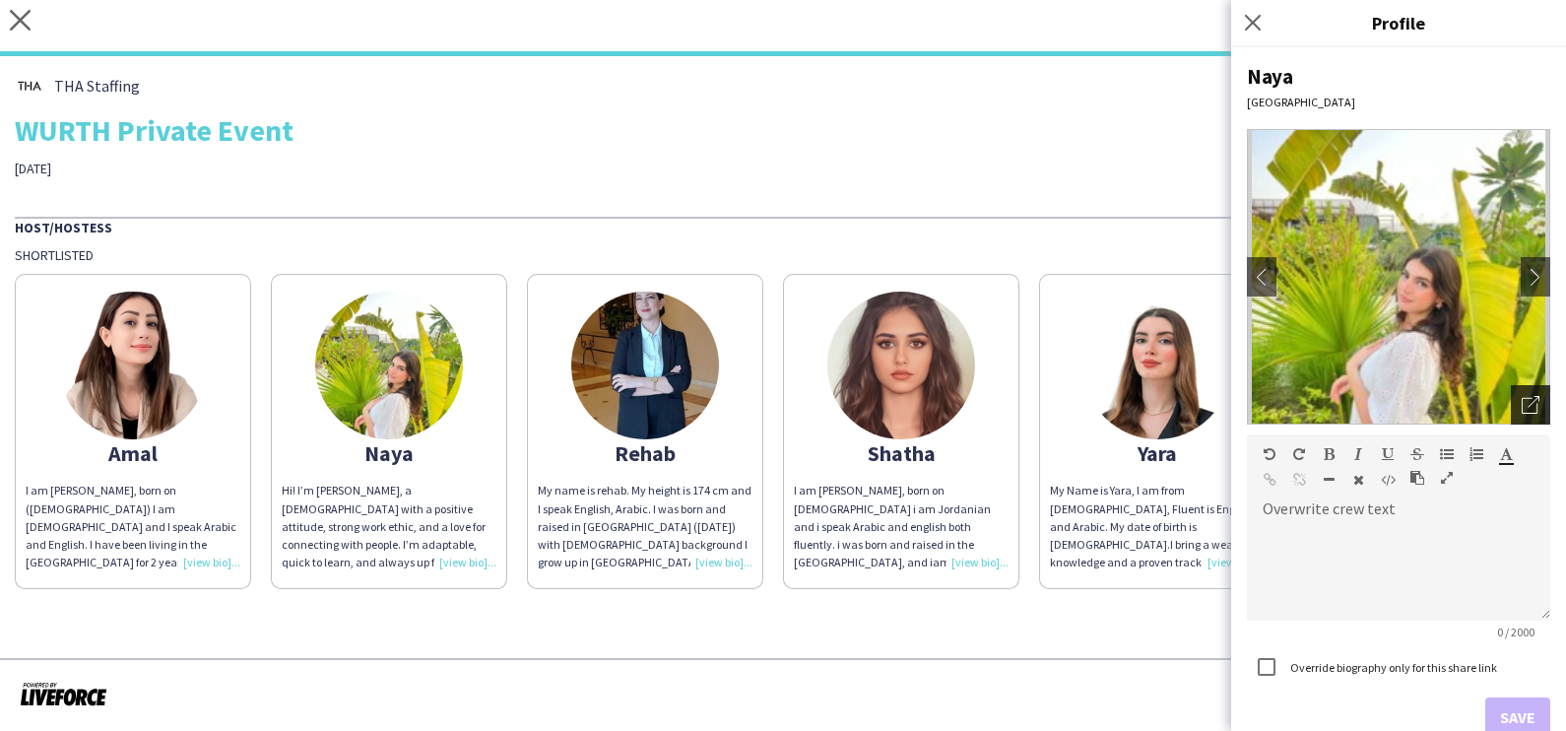
click at [1525, 400] on div "Open photos pop-in" at bounding box center [1530, 404] width 39 height 39
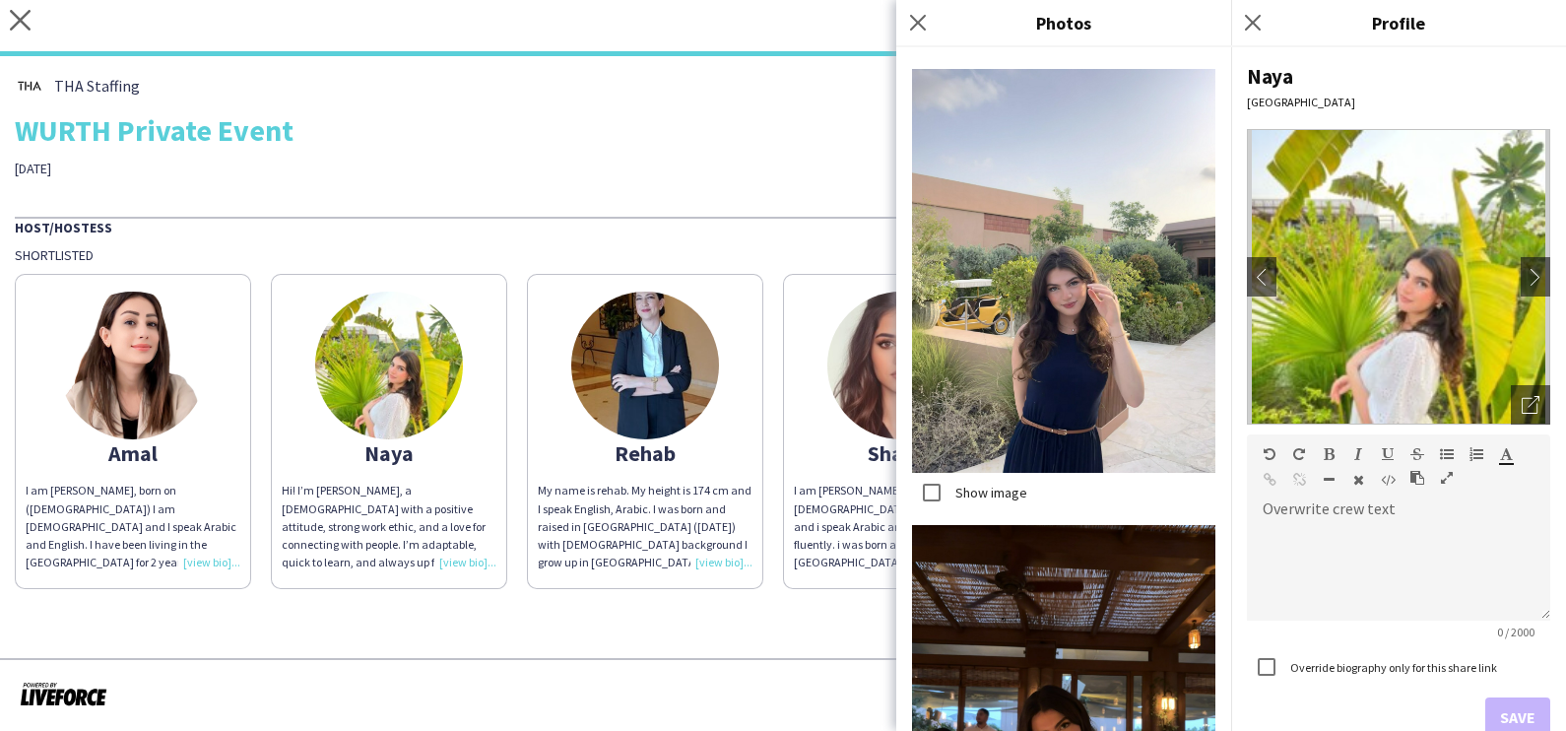
scroll to position [3062, 0]
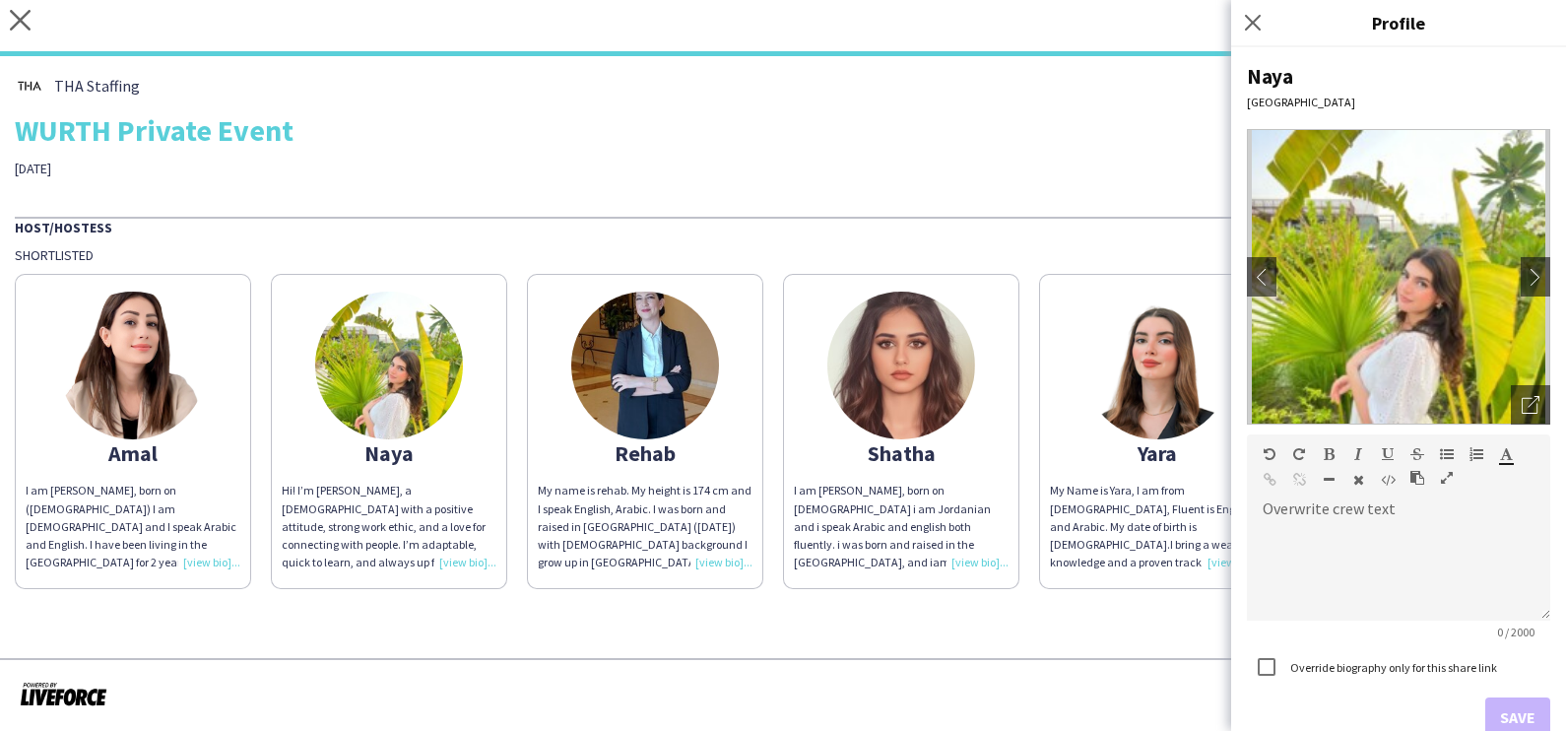
click at [674, 355] on img at bounding box center [645, 365] width 148 height 148
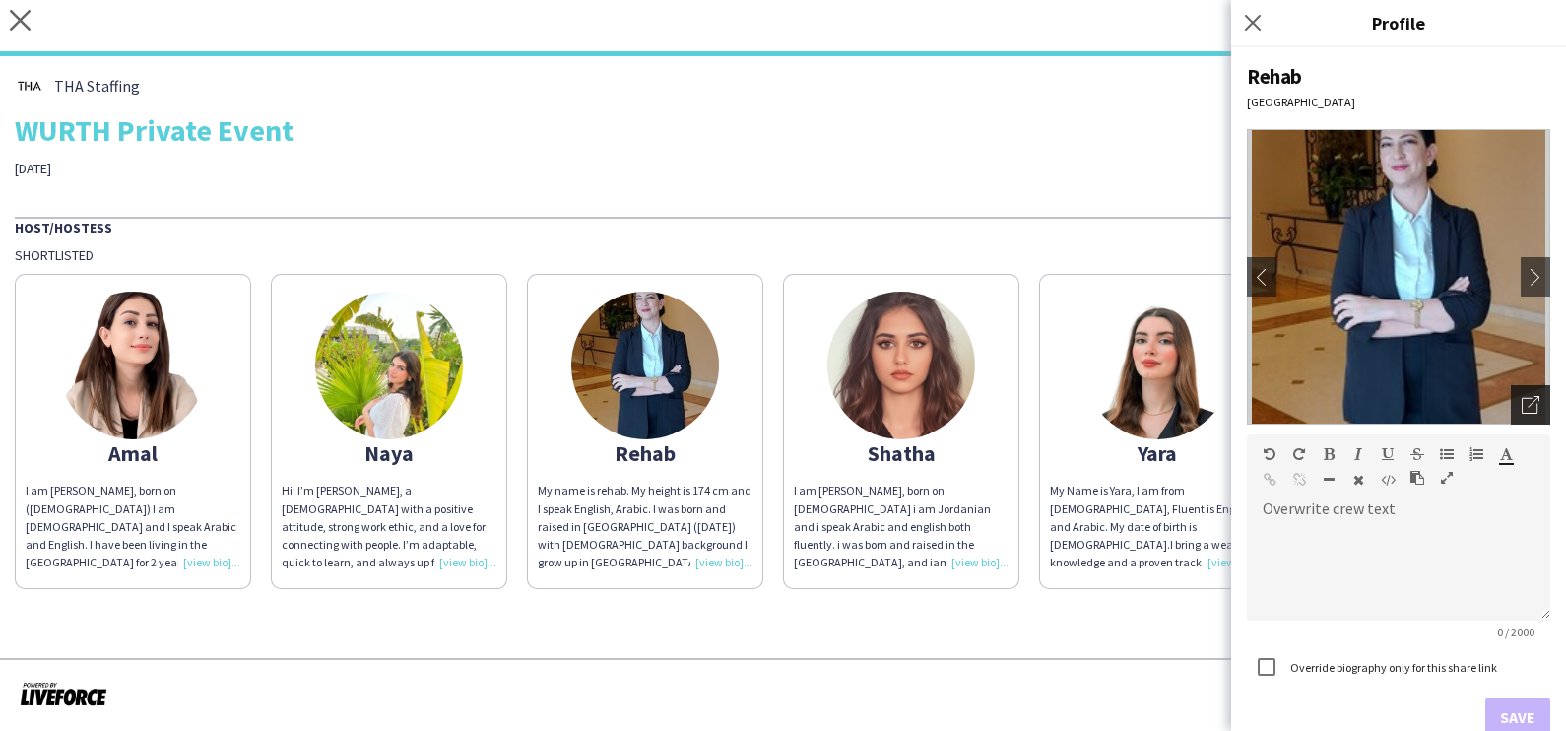
click at [1521, 404] on icon "Open photos pop-in" at bounding box center [1530, 405] width 18 height 18
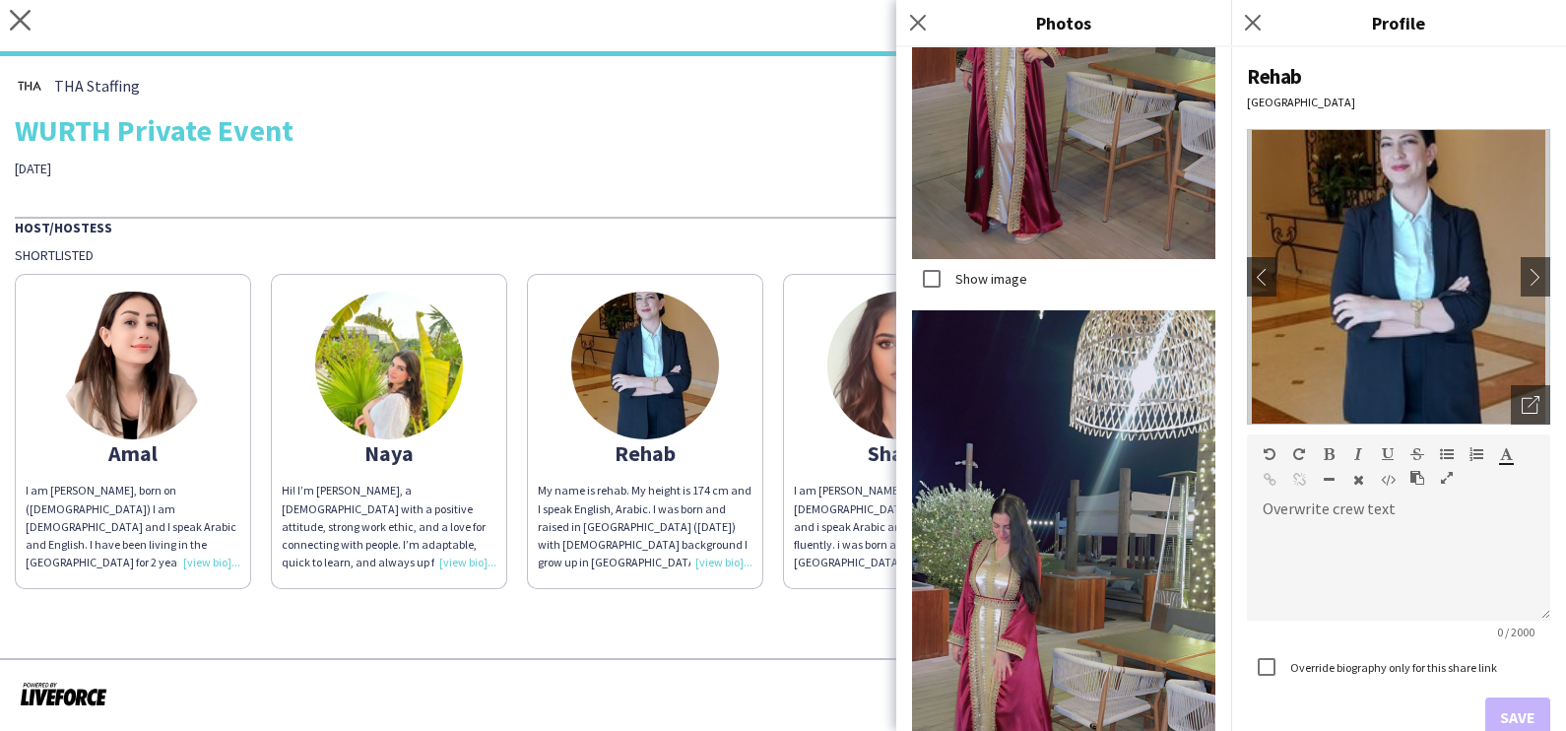
scroll to position [19218, 0]
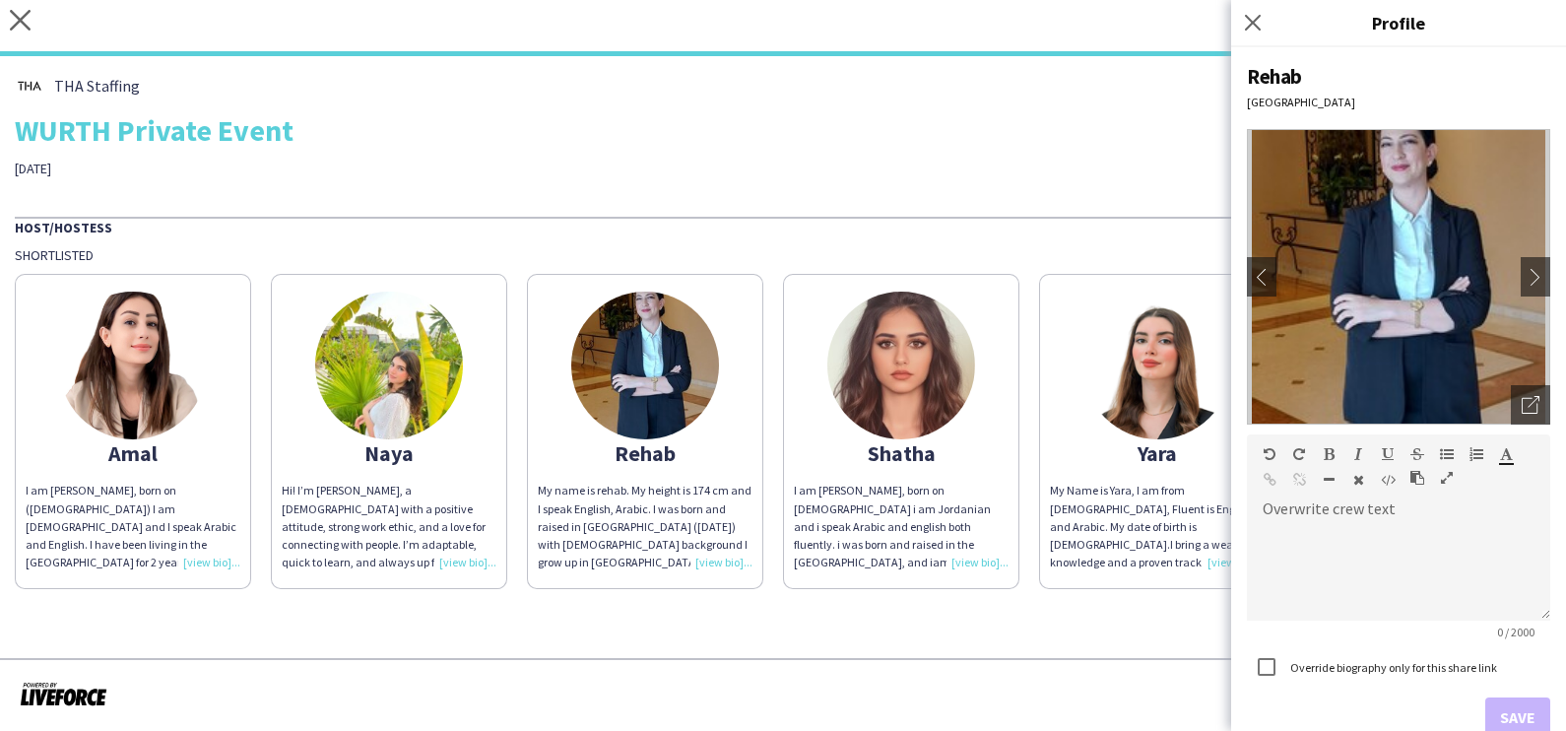
click at [904, 342] on img at bounding box center [901, 365] width 148 height 148
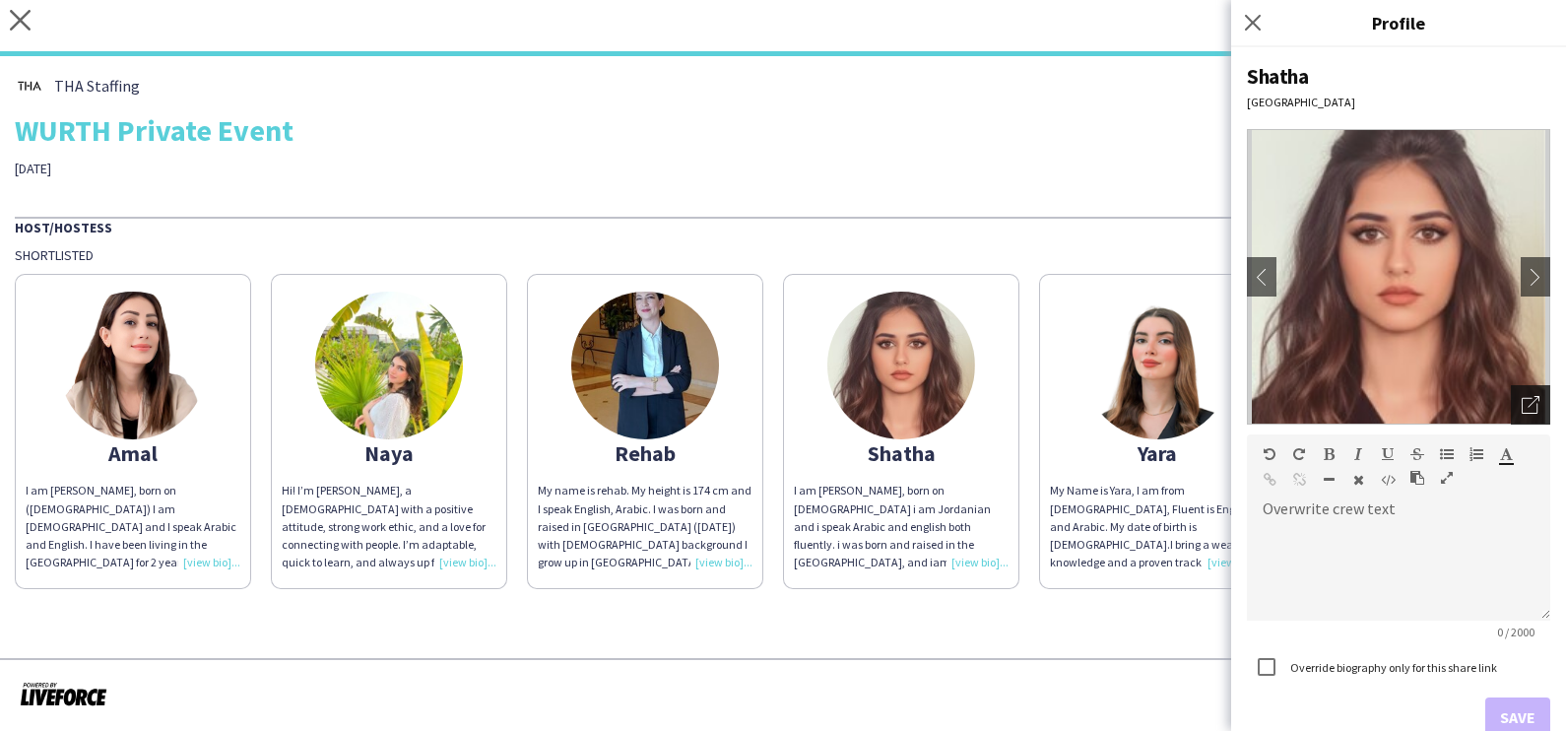
click at [1521, 409] on icon "Open photos pop-in" at bounding box center [1530, 405] width 18 height 18
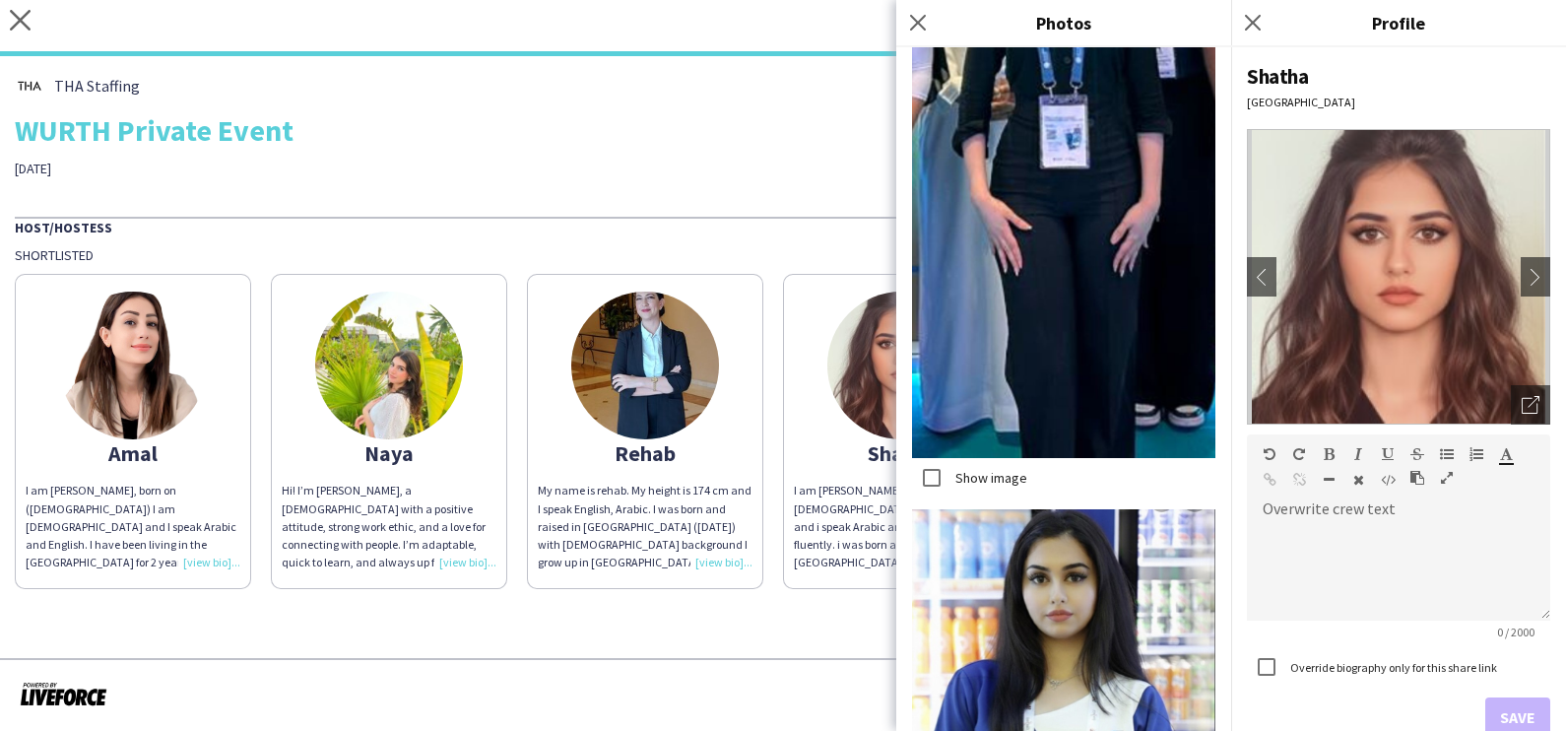
scroll to position [4590, 0]
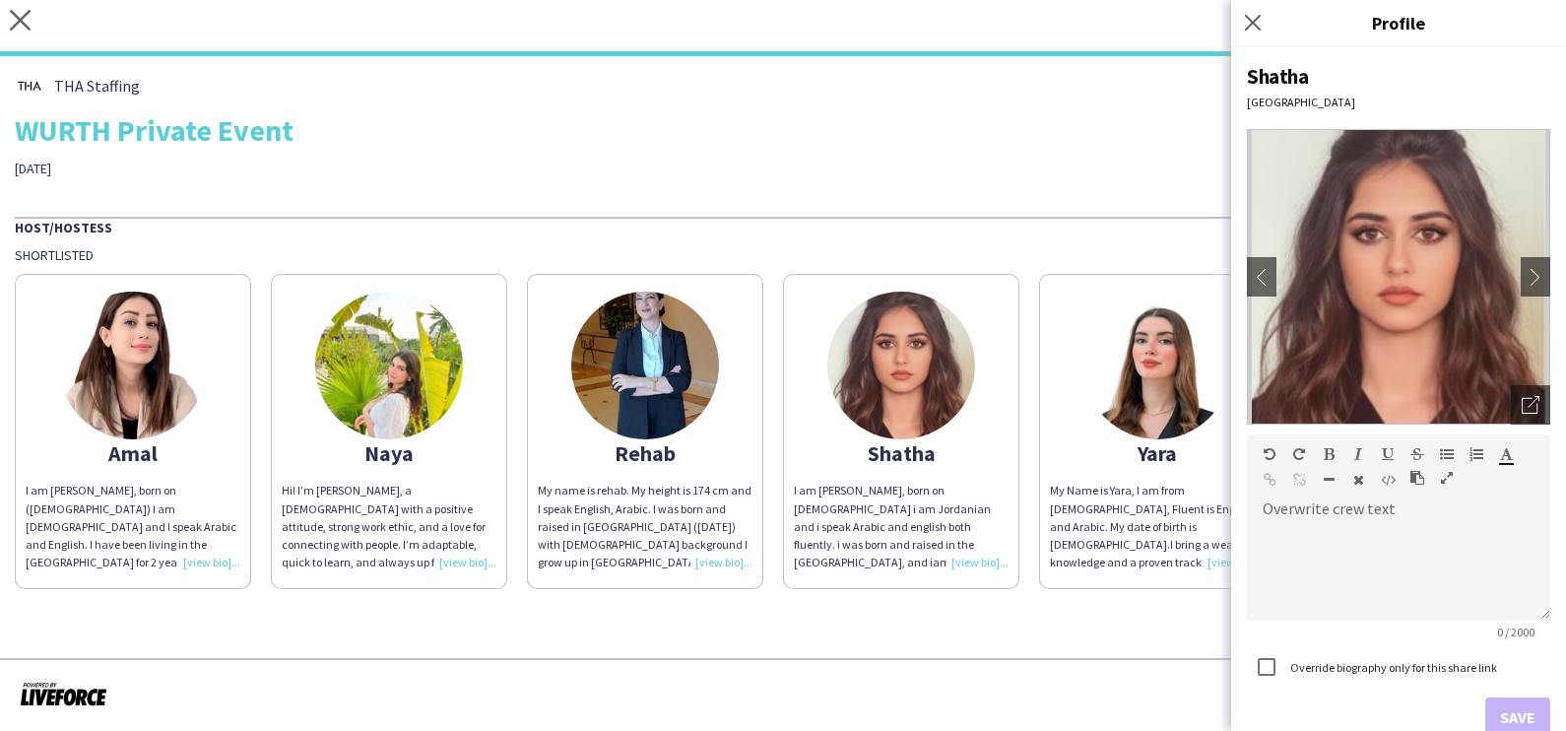
click at [1142, 361] on img at bounding box center [1157, 365] width 148 height 148
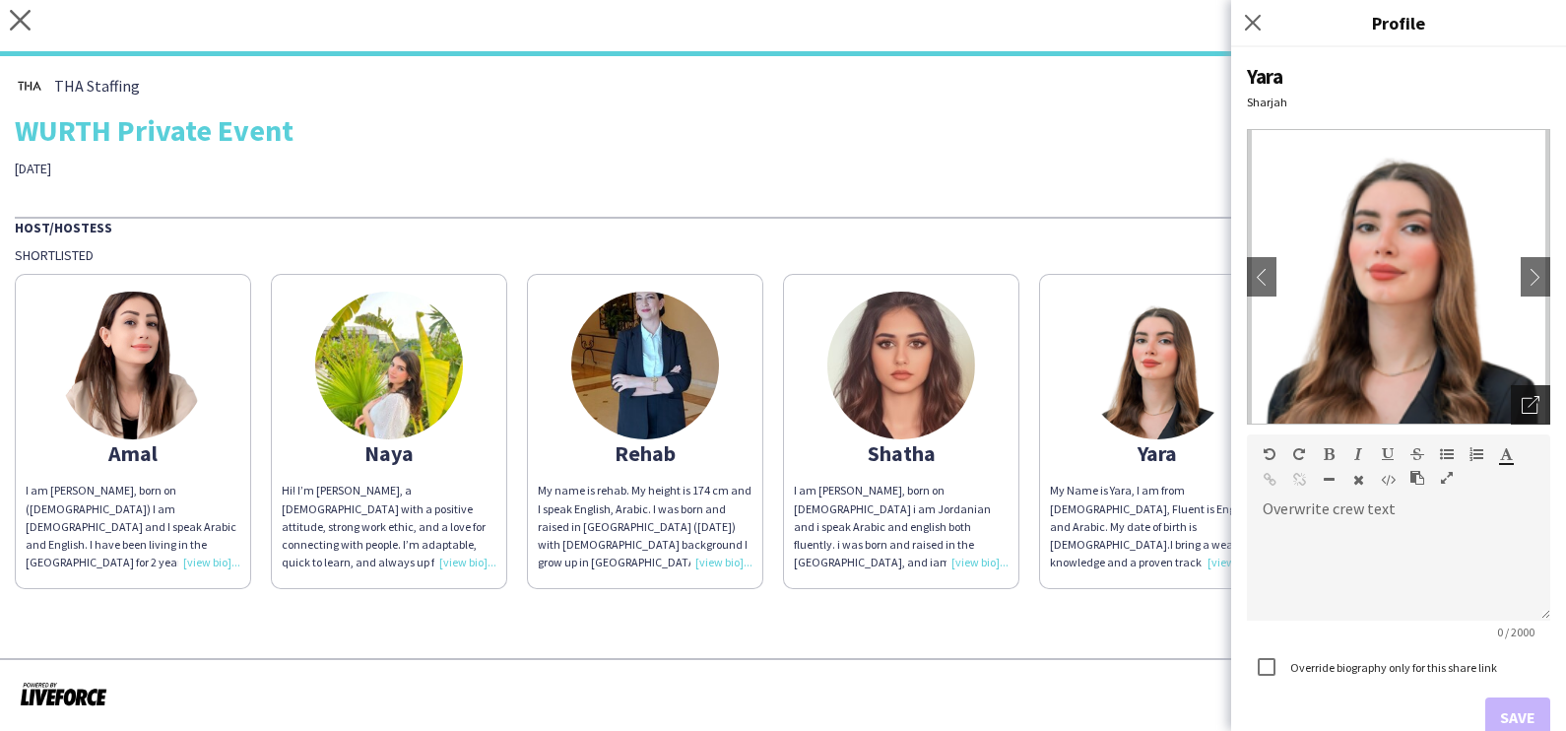
click at [1521, 406] on div "Open photos pop-in" at bounding box center [1530, 404] width 39 height 39
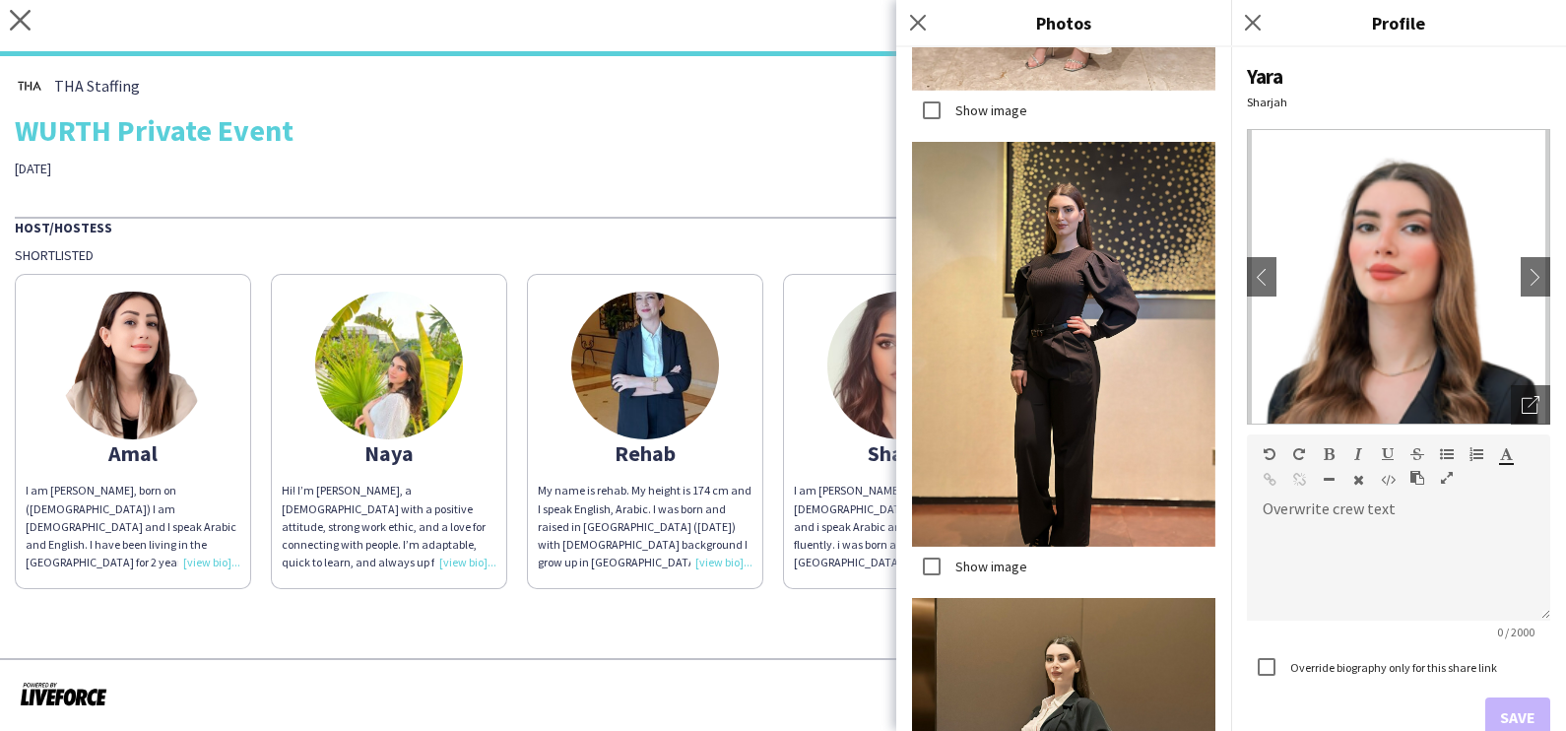
scroll to position [921, 0]
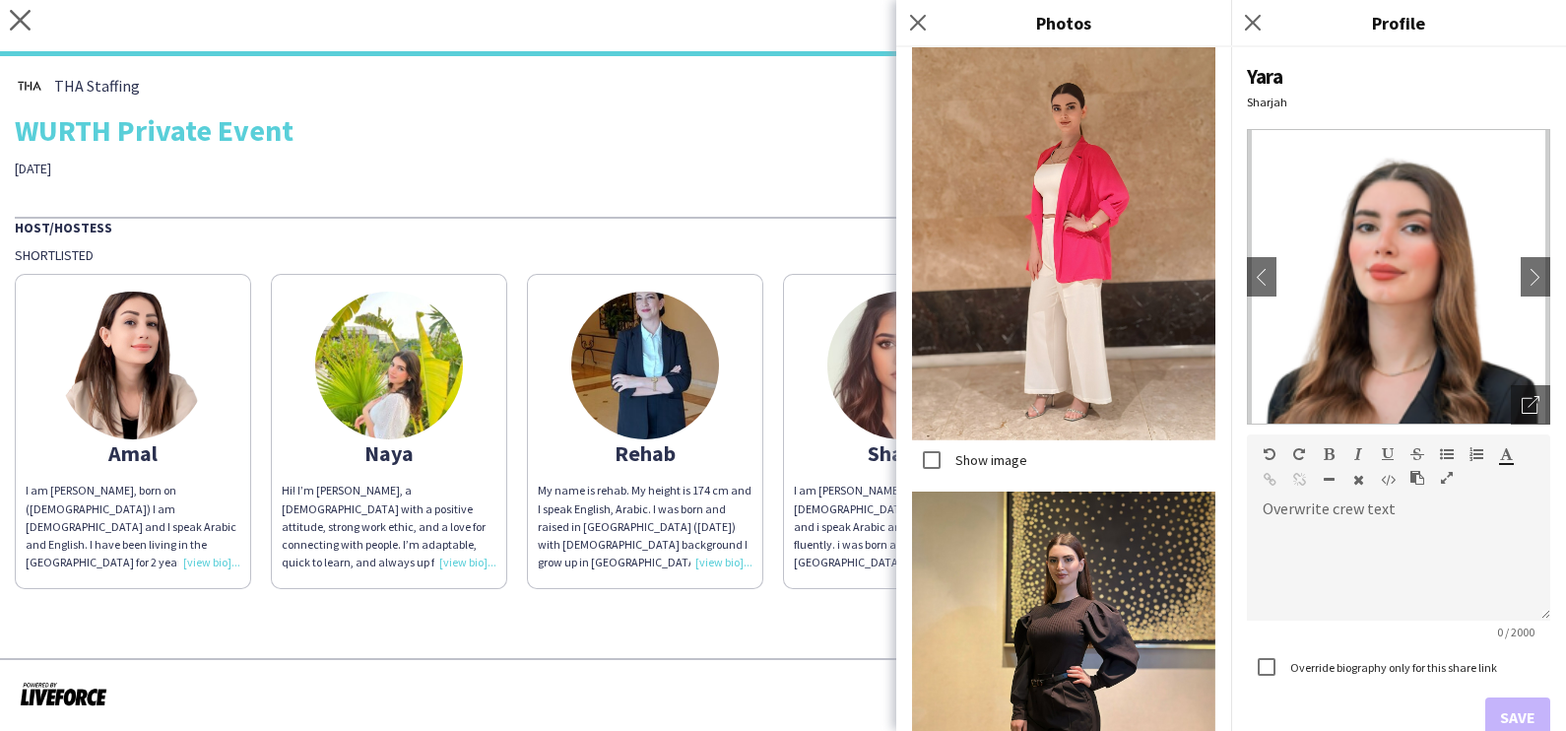
click at [654, 160] on div "THA Staffing WURTH Private Event [DATE]" at bounding box center [783, 124] width 1536 height 106
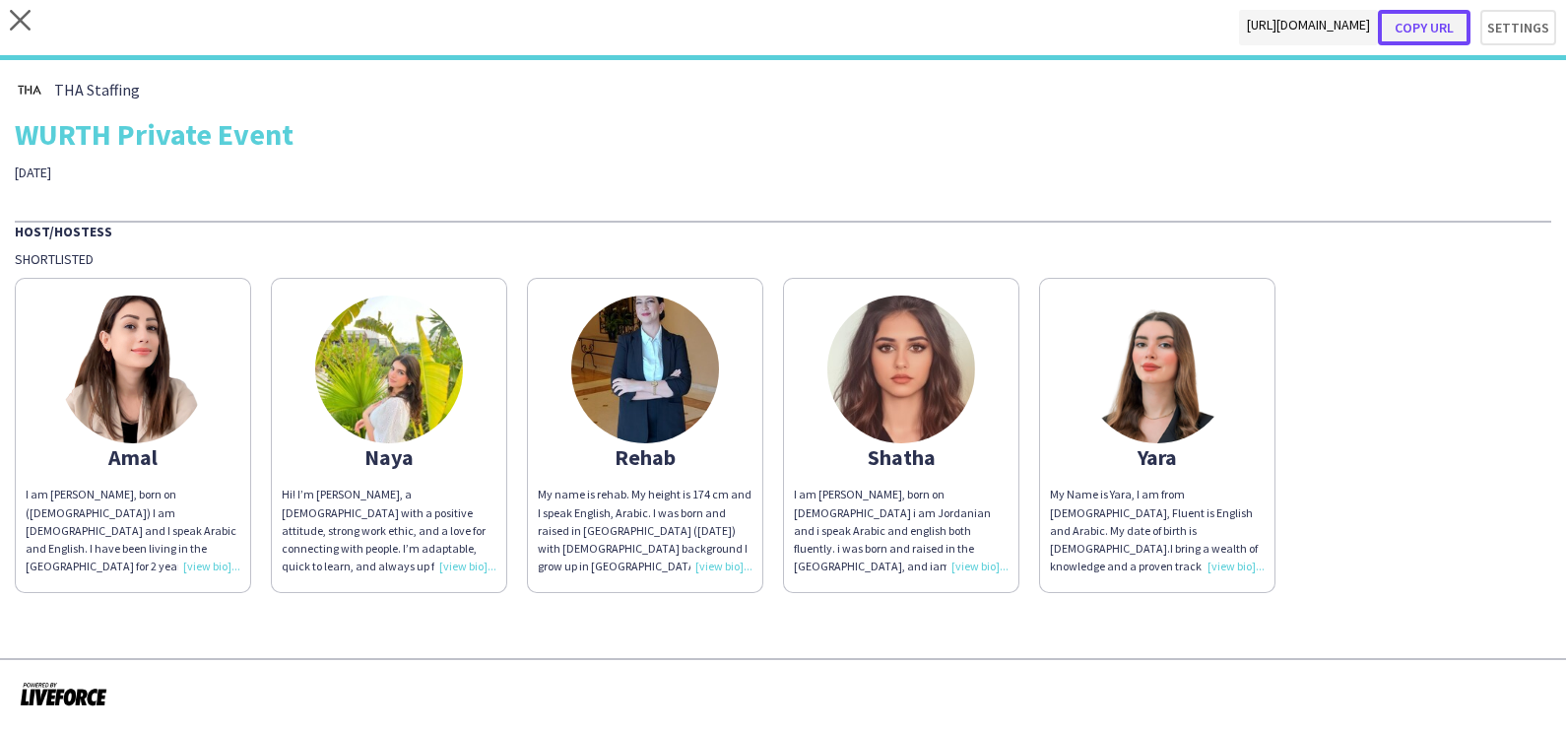
click at [1428, 26] on button "Copy url" at bounding box center [1424, 27] width 93 height 35
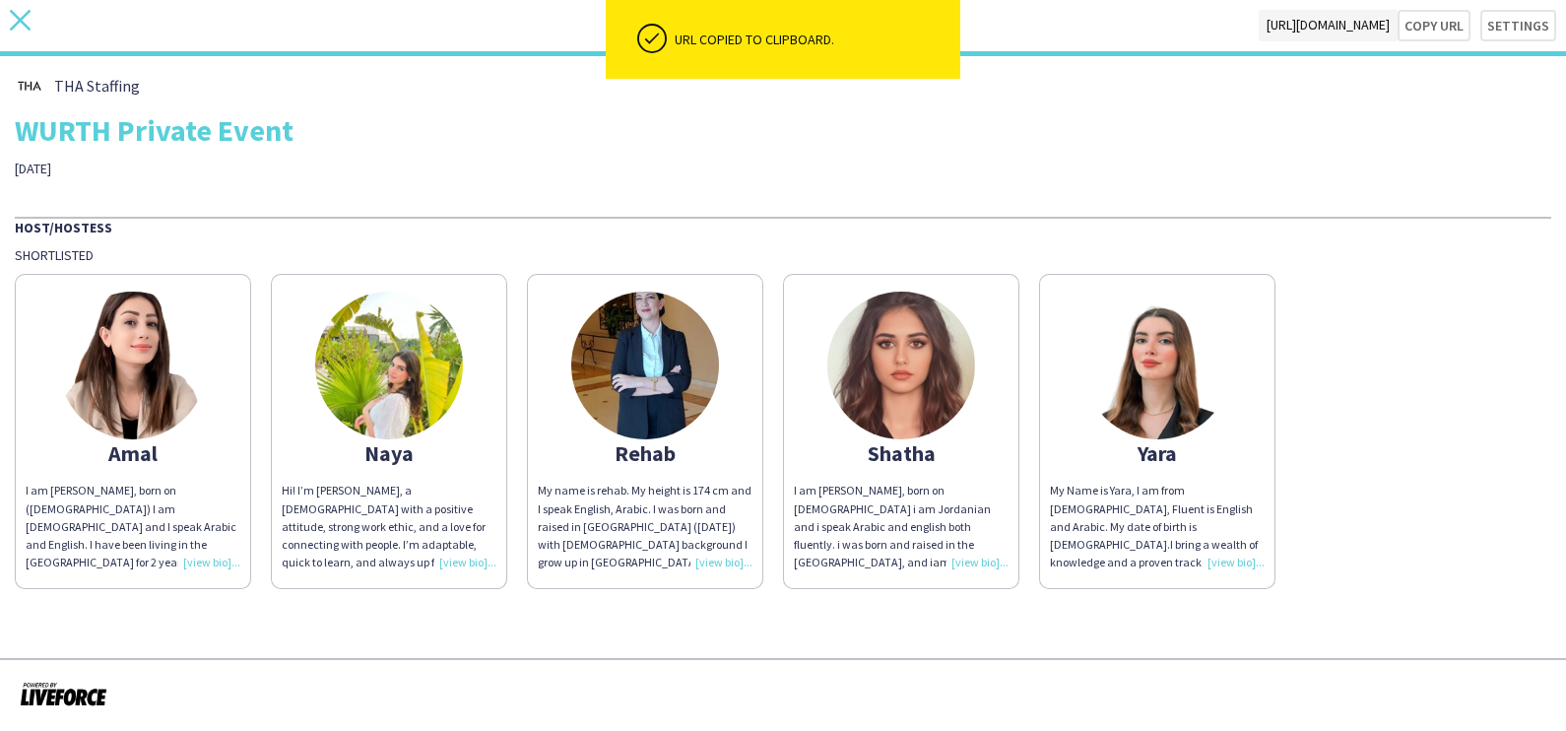
click at [21, 20] on icon at bounding box center [20, 20] width 21 height 21
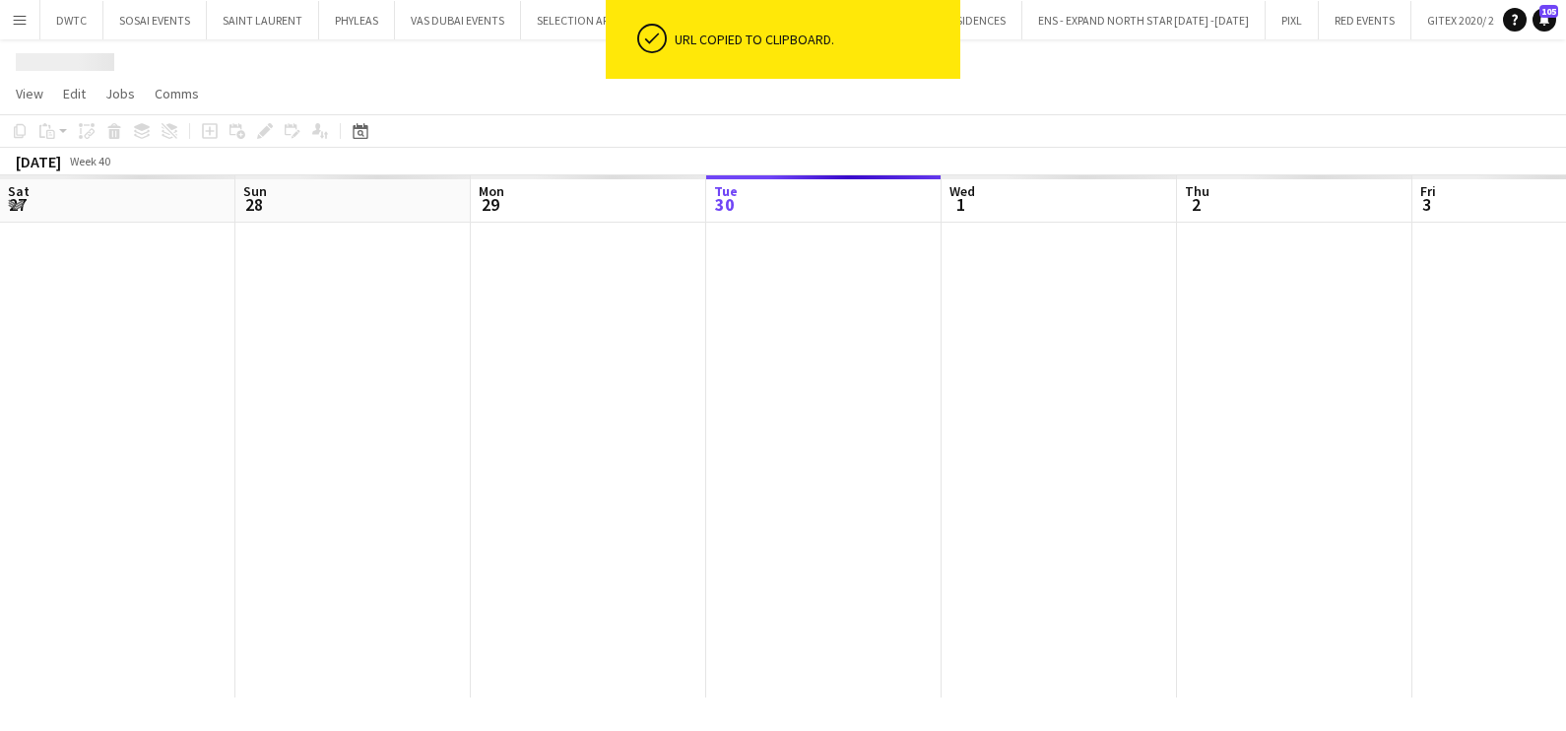
scroll to position [0, 471]
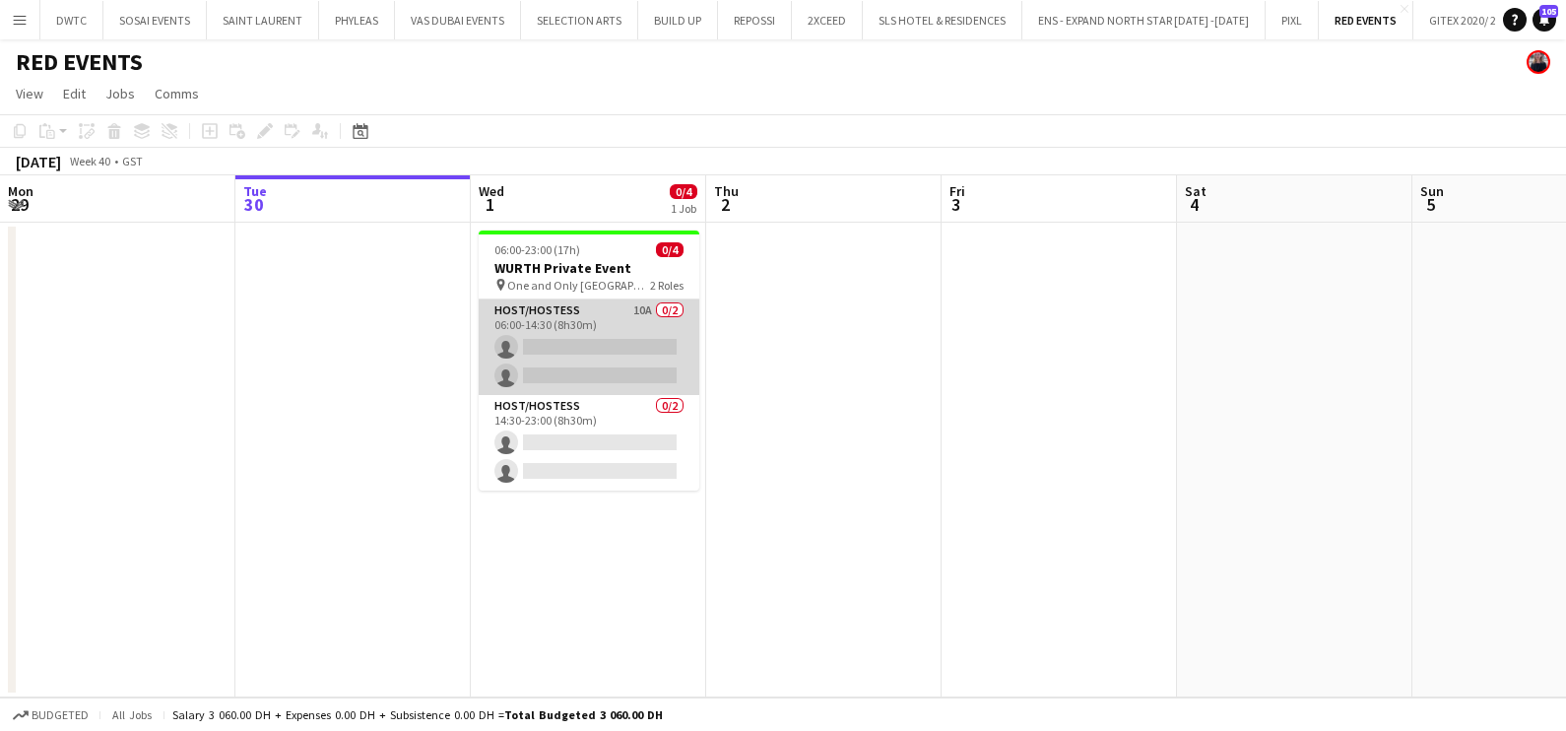
click at [561, 338] on app-card-role "Host/Hostess 10A 0/2 06:00-14:30 (8h30m) single-neutral-actions single-neutral-…" at bounding box center [589, 347] width 221 height 96
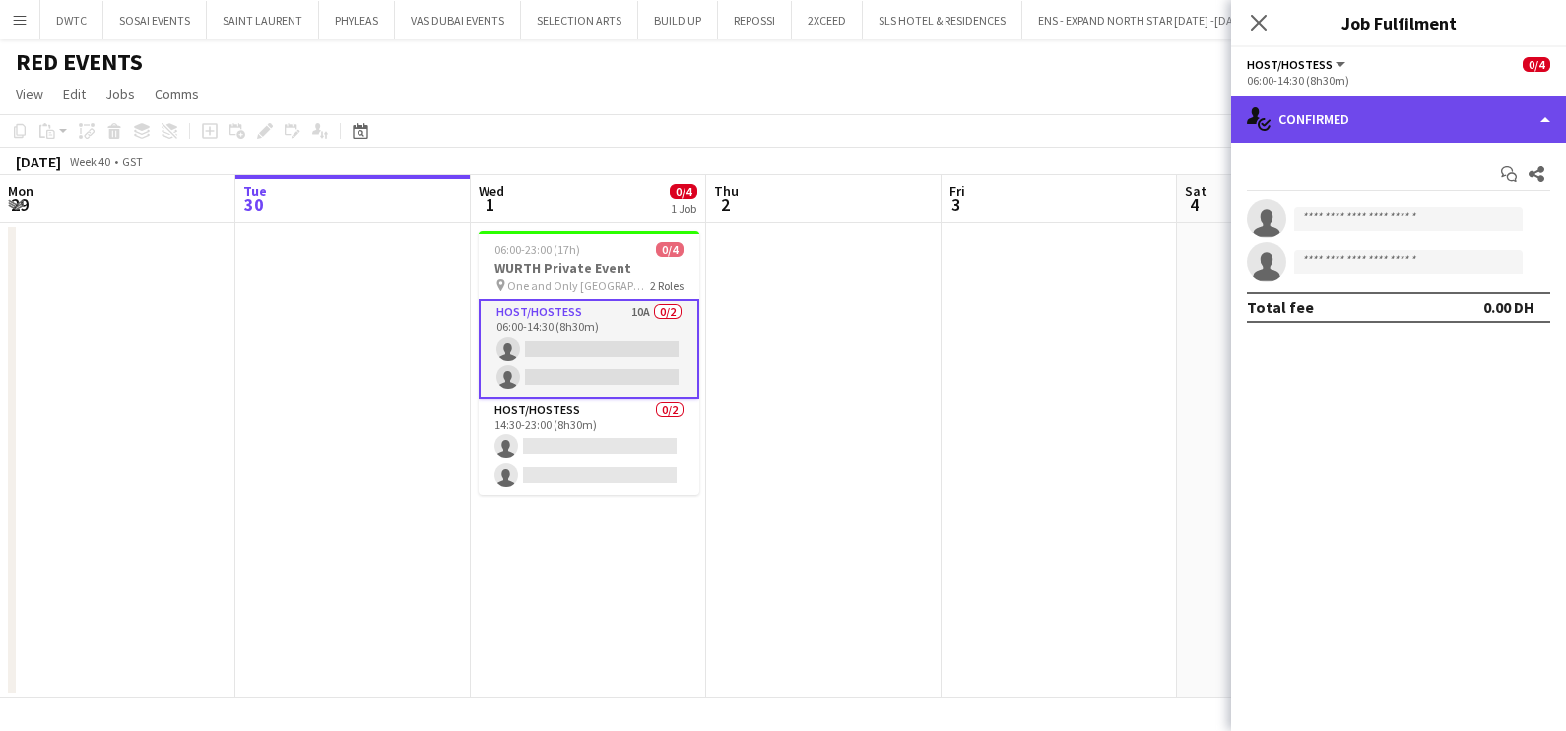
click at [1355, 103] on div "single-neutral-actions-check-2 Confirmed" at bounding box center [1398, 119] width 335 height 47
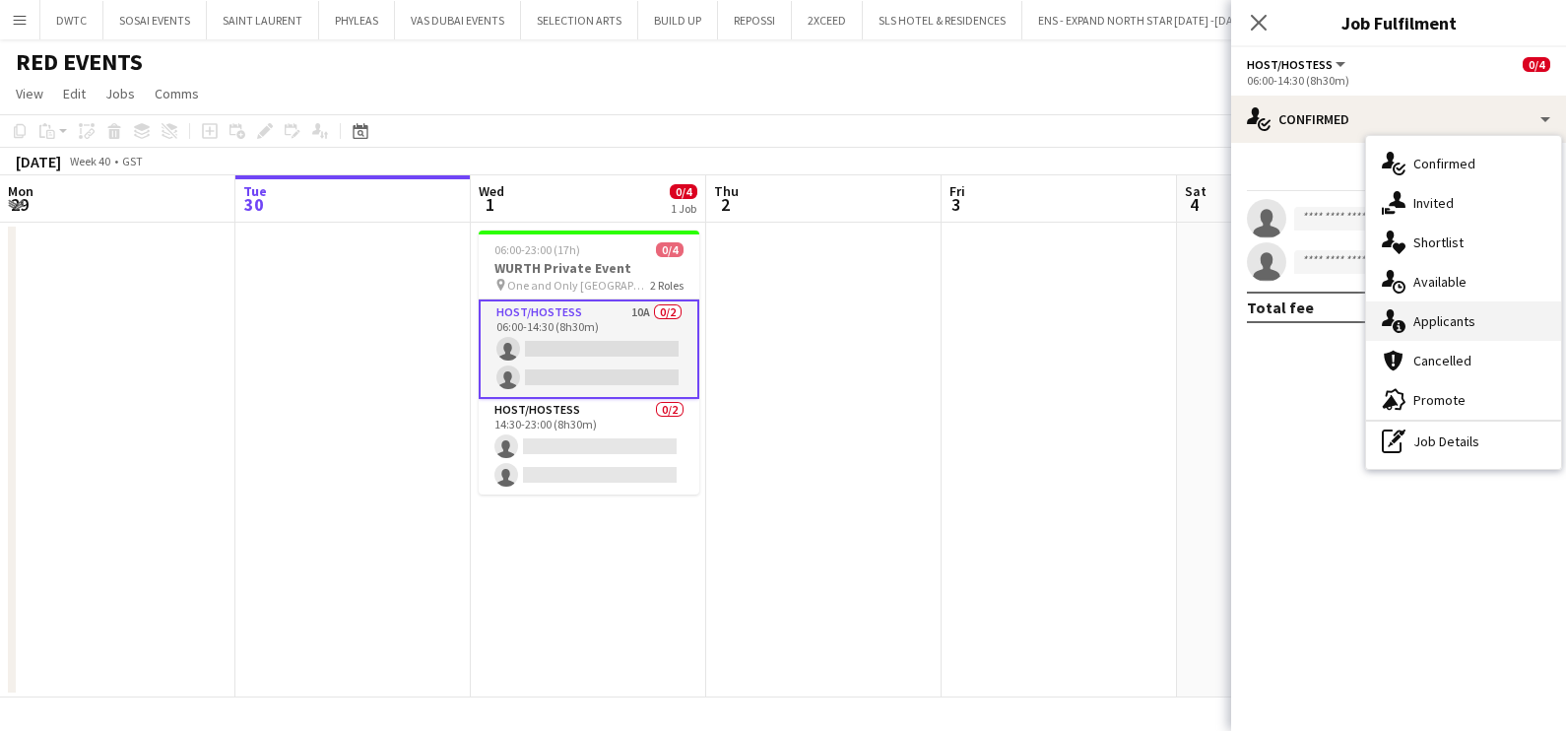
click at [1499, 328] on div "single-neutral-actions-information Applicants" at bounding box center [1463, 320] width 195 height 39
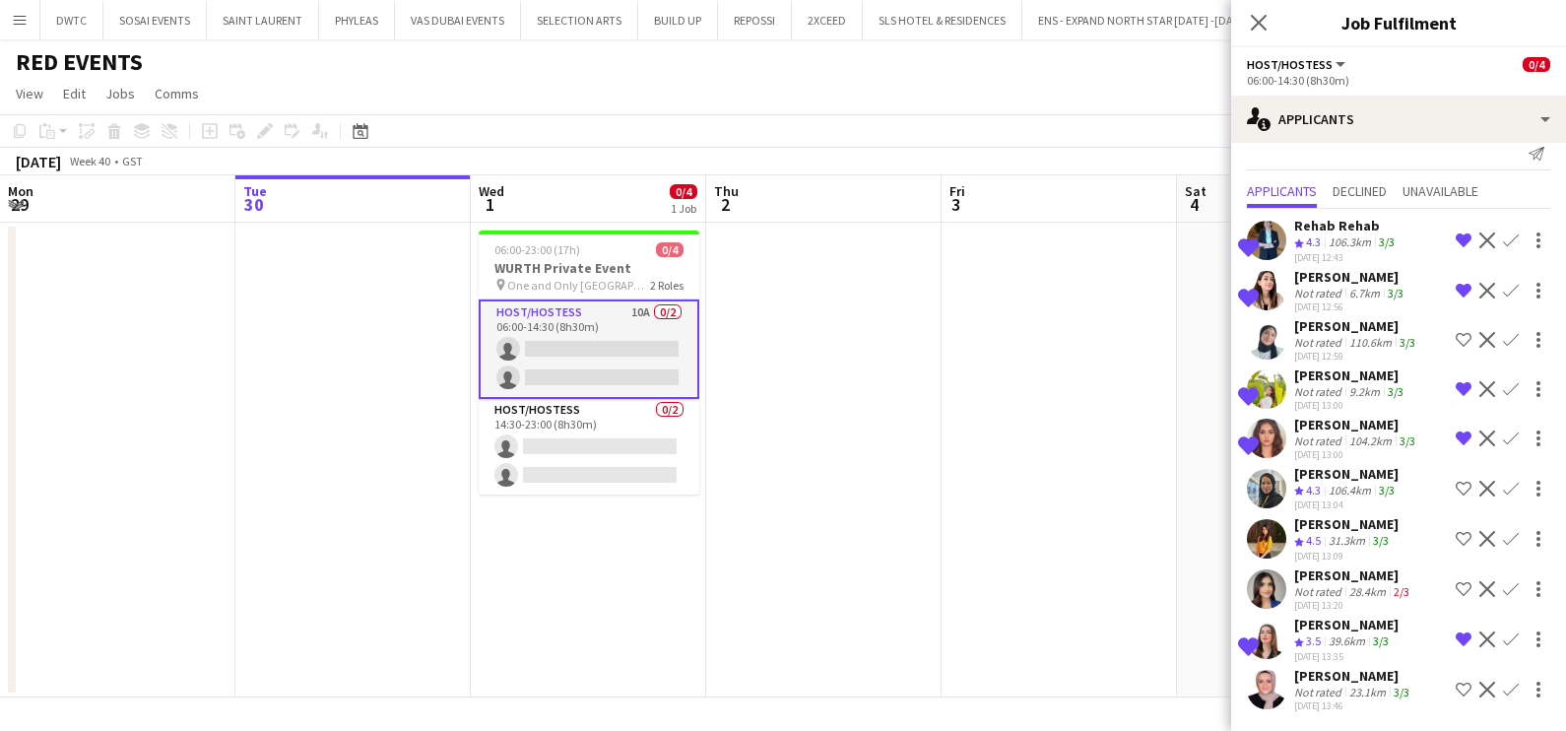
scroll to position [78, 0]
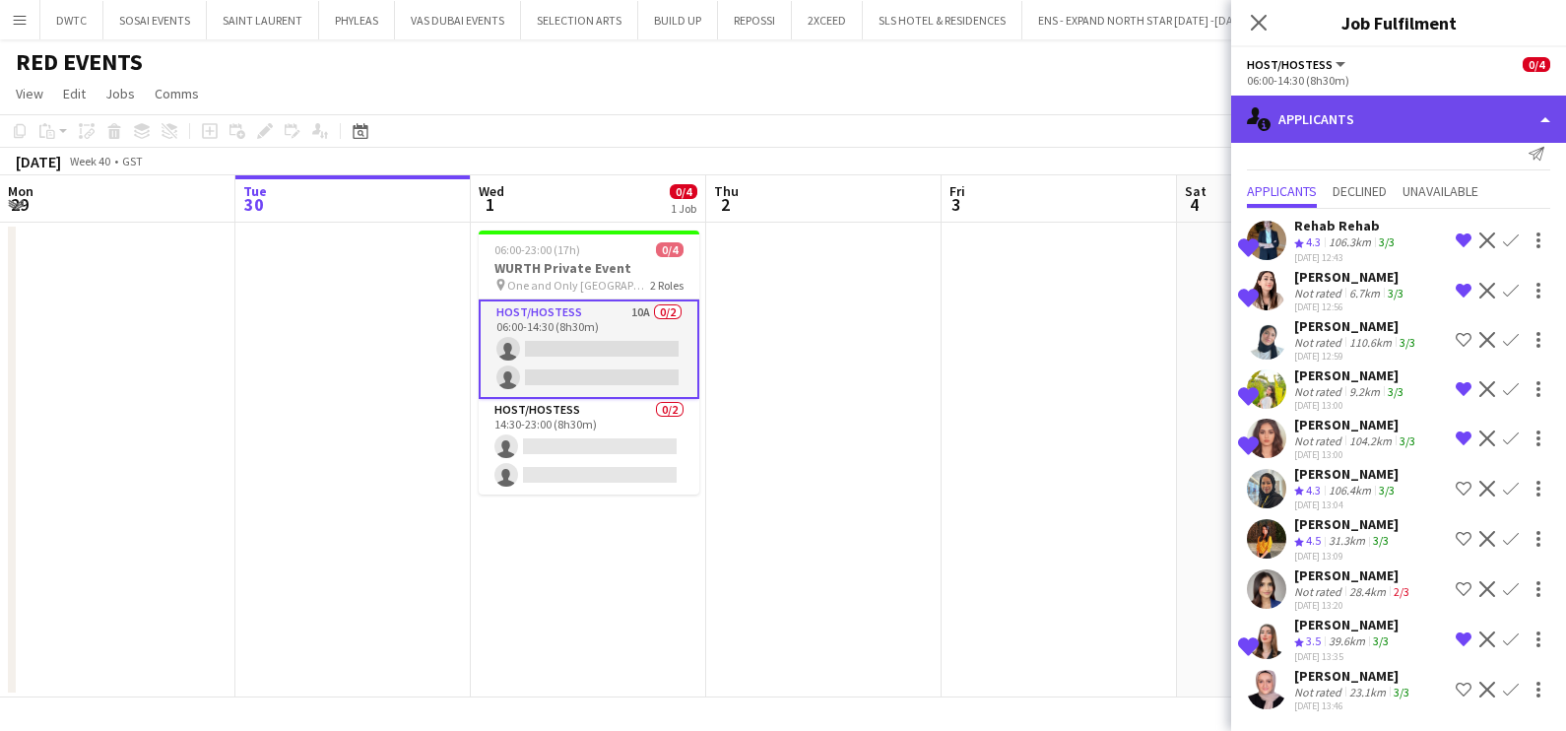
click at [1354, 107] on div "single-neutral-actions-information Applicants" at bounding box center [1398, 119] width 335 height 47
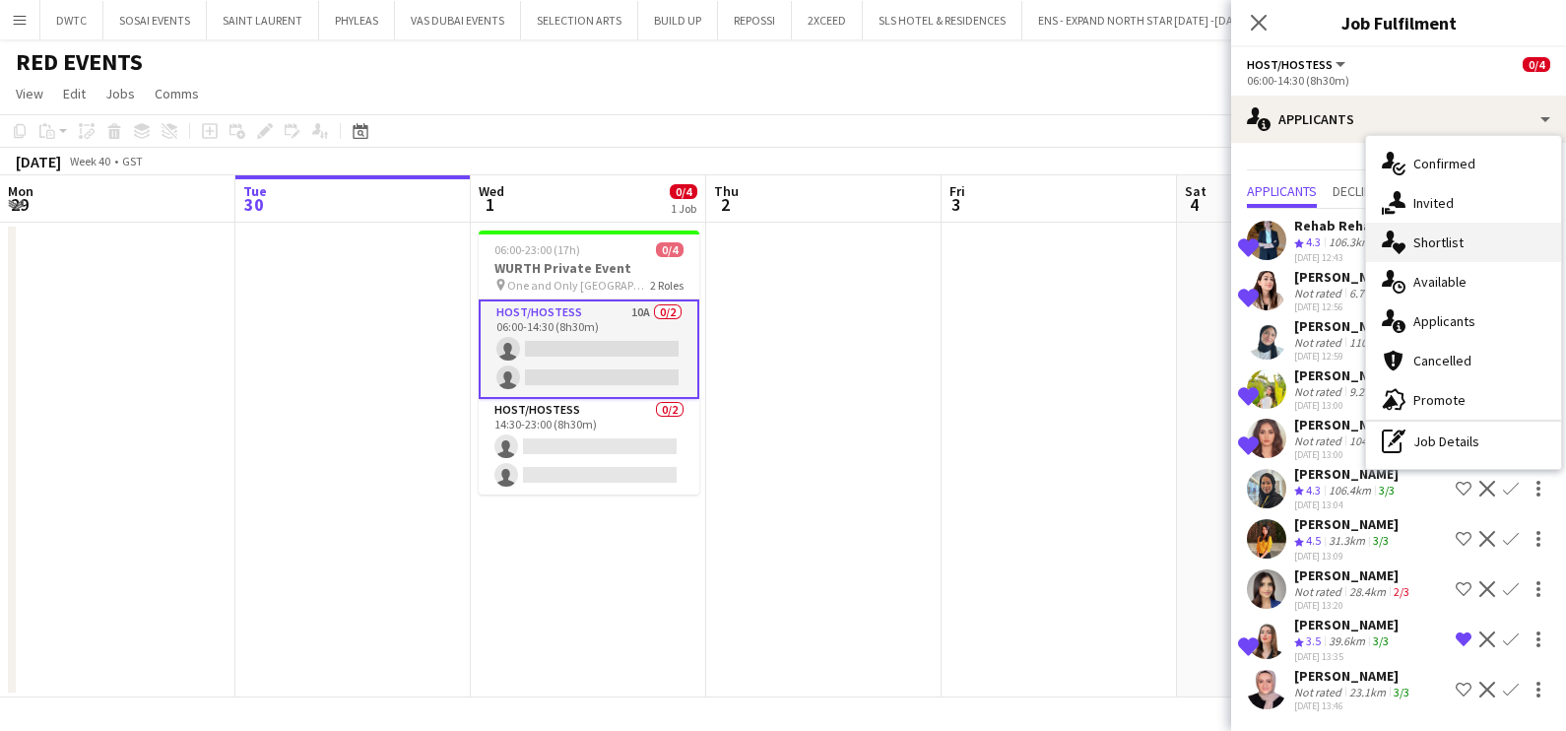
click at [1448, 251] on div "single-neutral-actions-heart Shortlist" at bounding box center [1463, 242] width 195 height 39
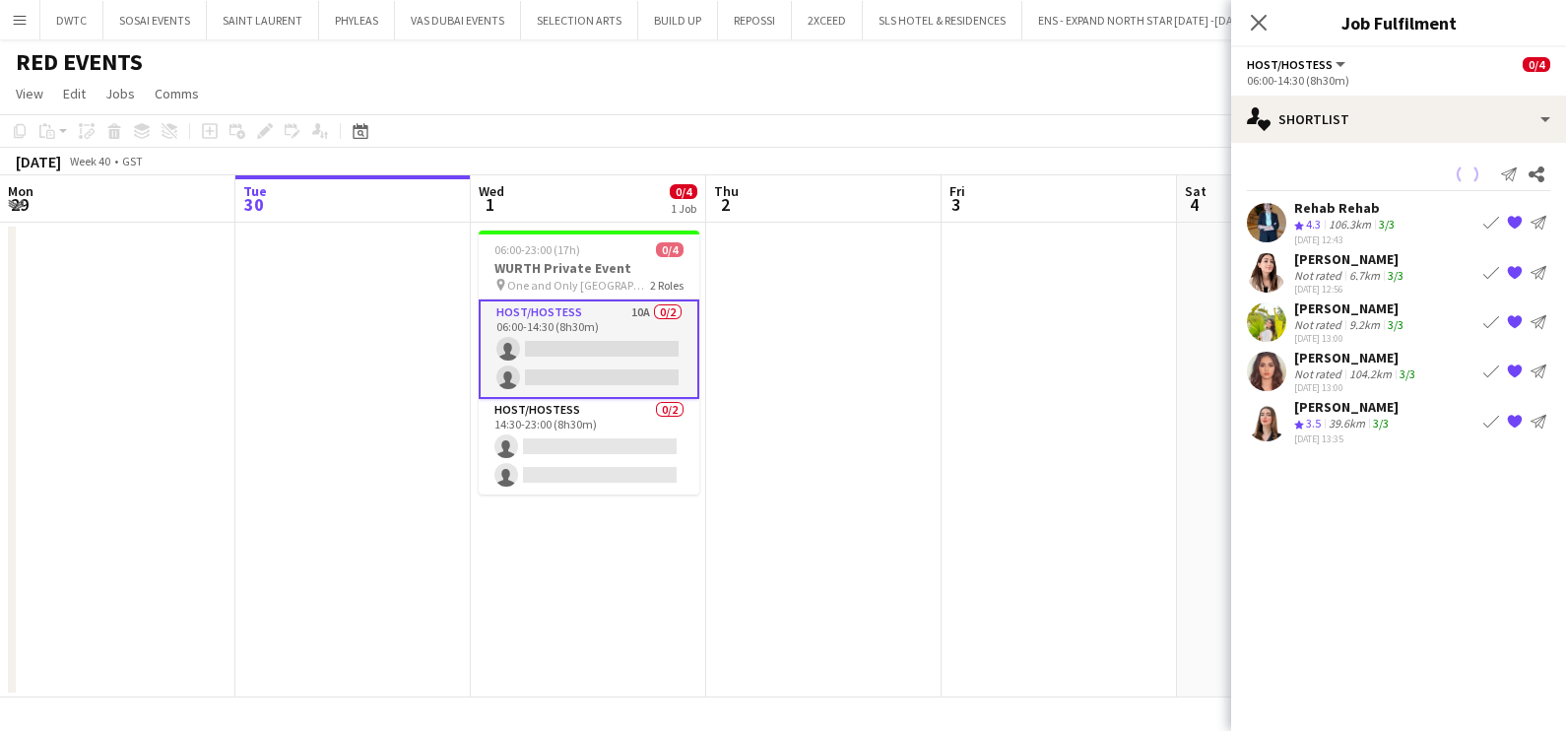
scroll to position [0, 0]
click at [1352, 217] on div "106.3km" at bounding box center [1350, 225] width 50 height 17
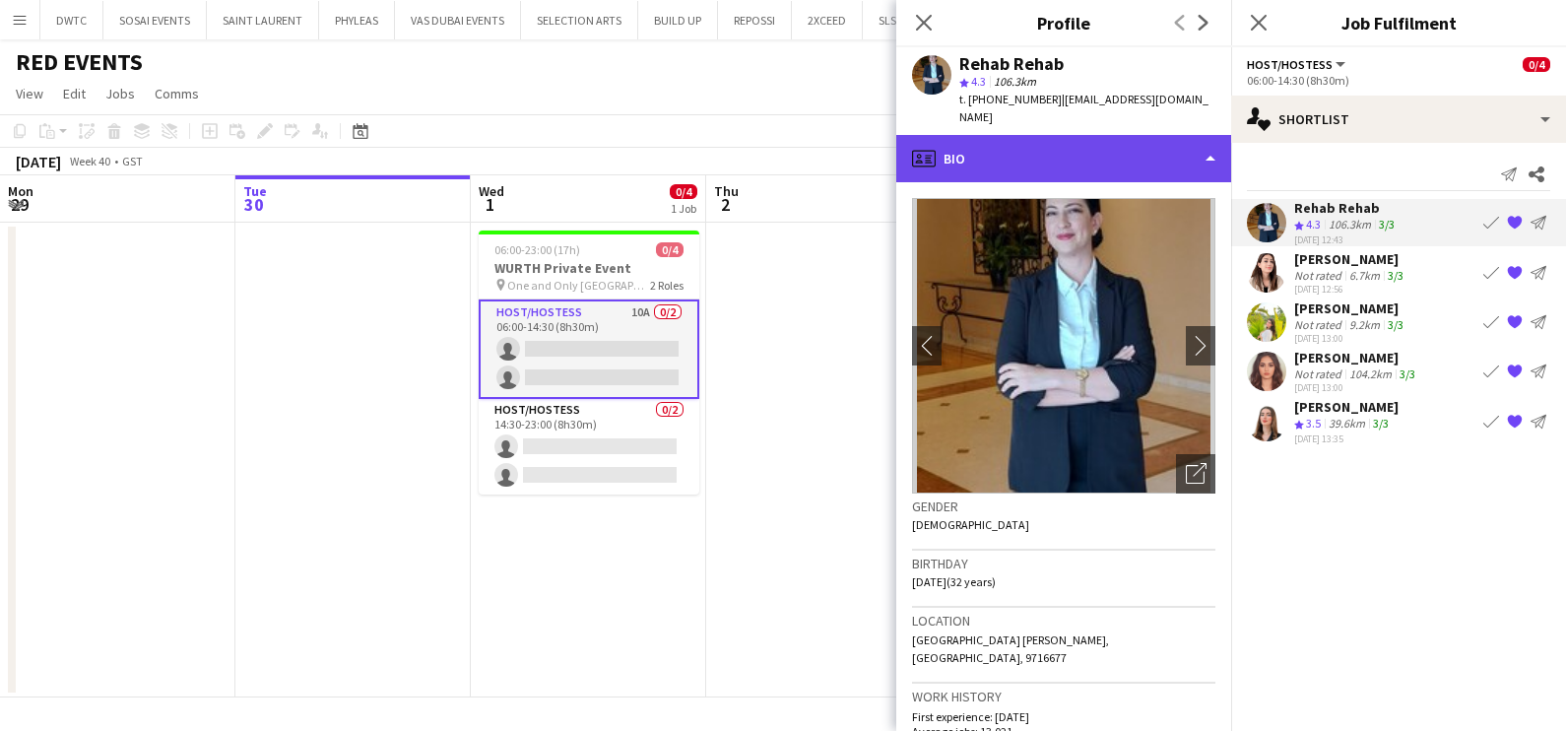
click at [1119, 135] on div "profile Bio" at bounding box center [1063, 158] width 335 height 47
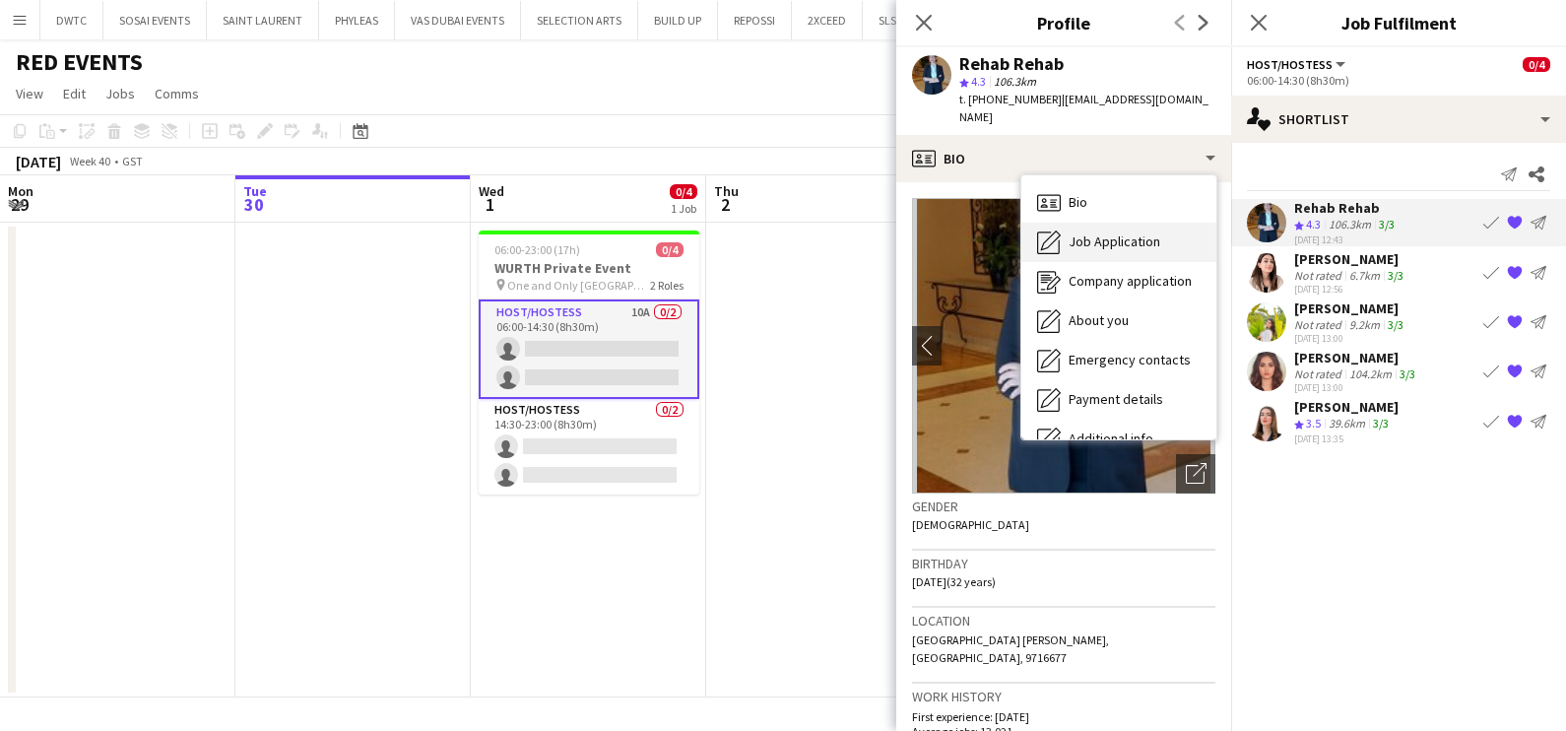
click at [1118, 232] on span "Job Application" at bounding box center [1114, 241] width 92 height 18
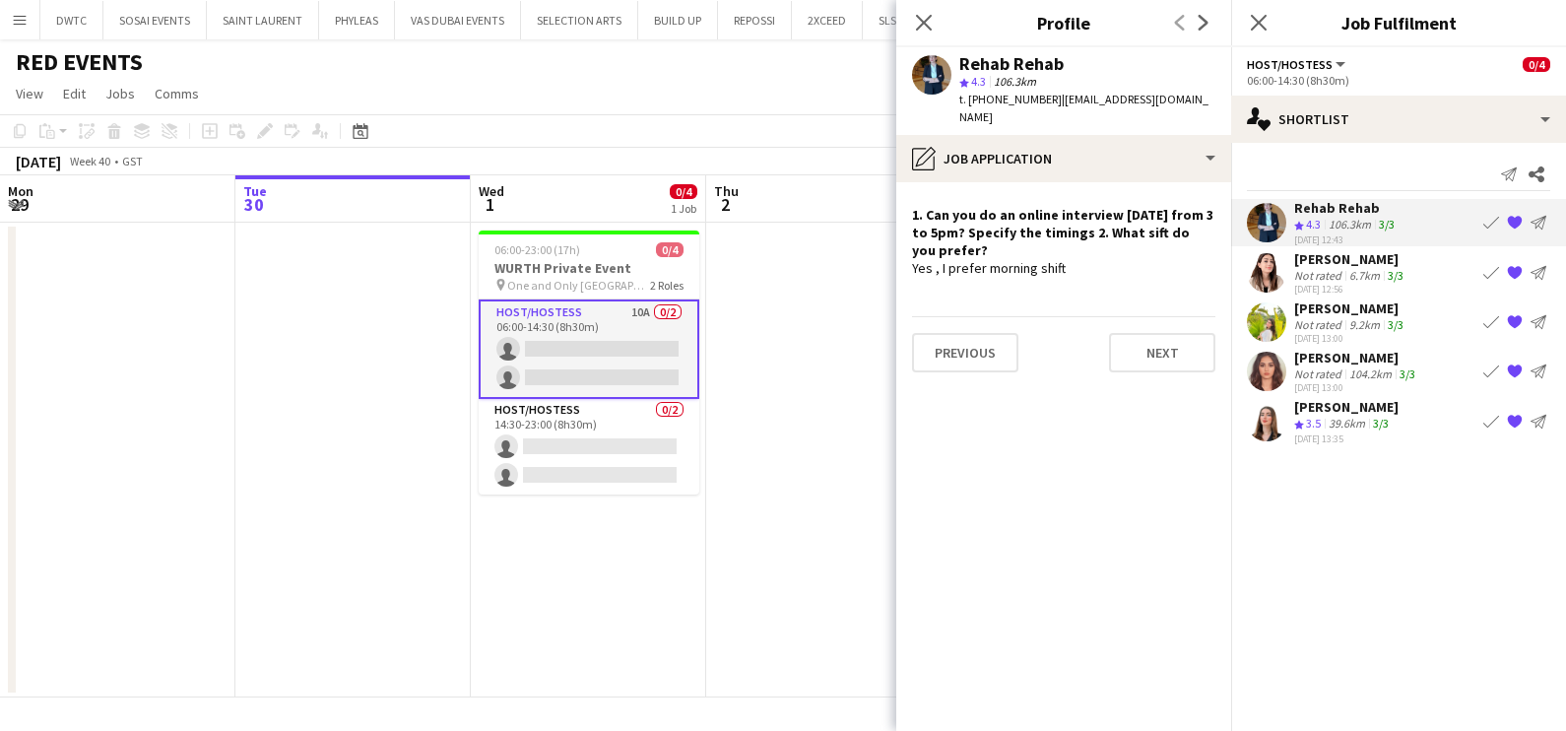
click at [1330, 278] on div "Not rated" at bounding box center [1319, 275] width 51 height 15
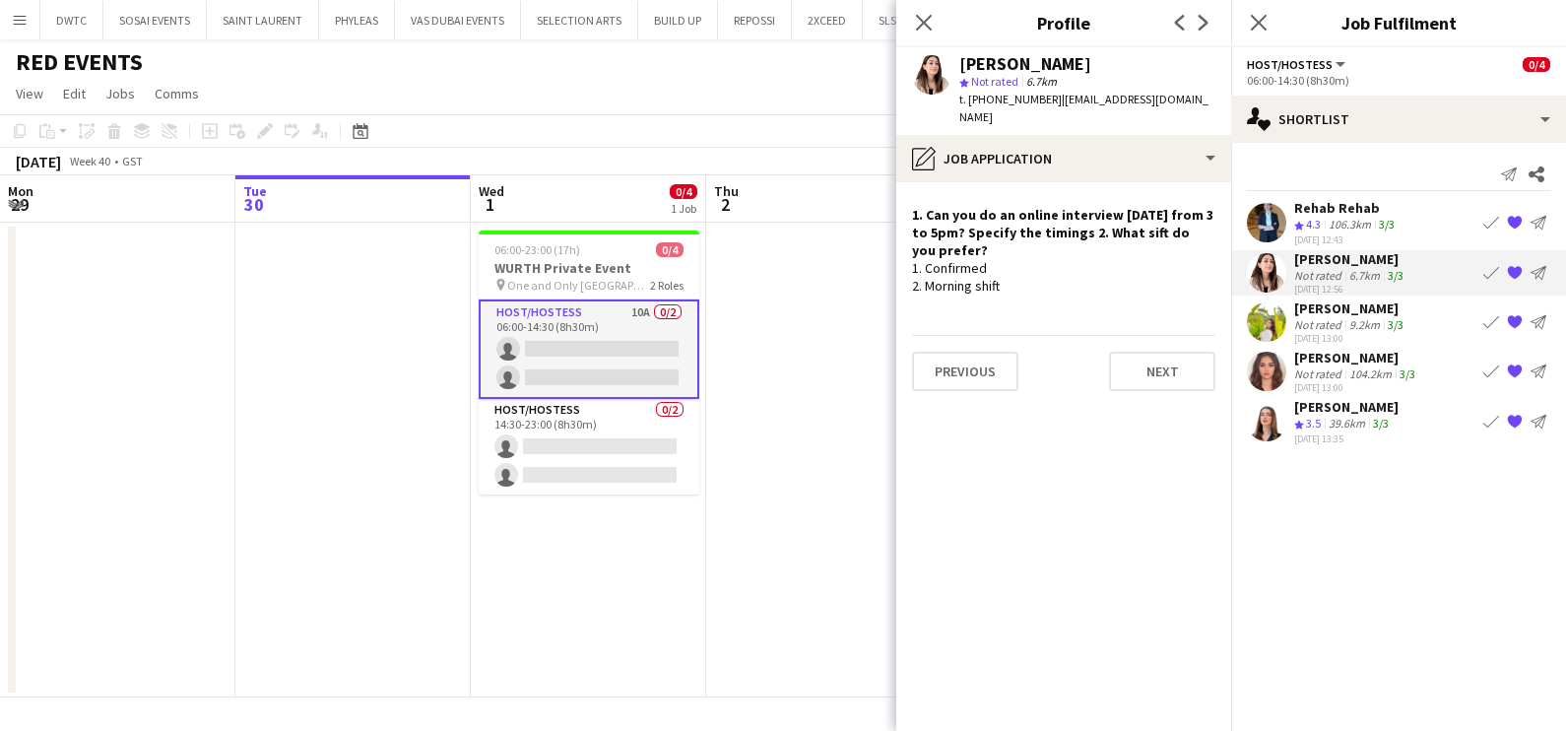
click at [1360, 323] on div "9.2km" at bounding box center [1364, 324] width 38 height 15
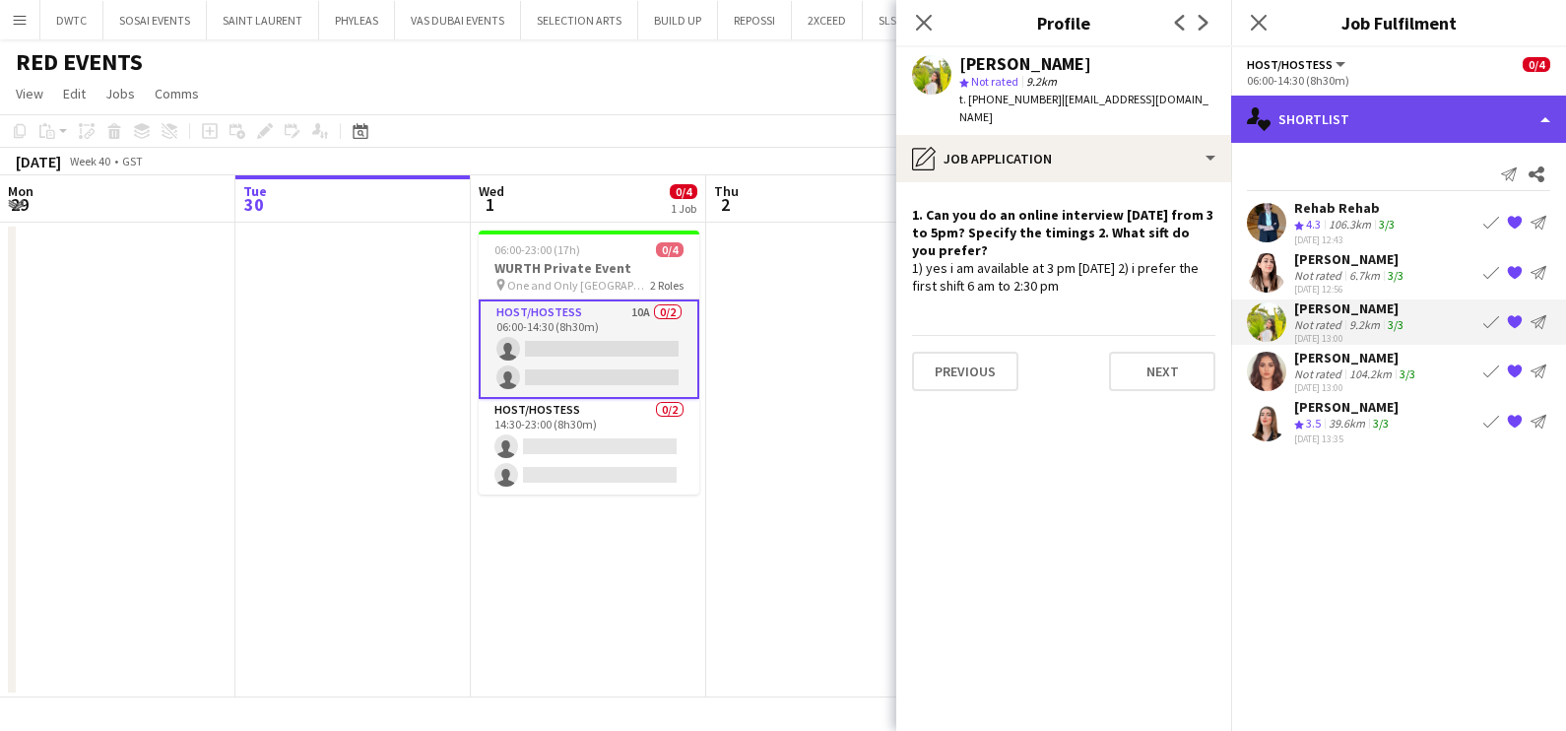
click at [1313, 118] on div "single-neutral-actions-heart Shortlist" at bounding box center [1398, 119] width 335 height 47
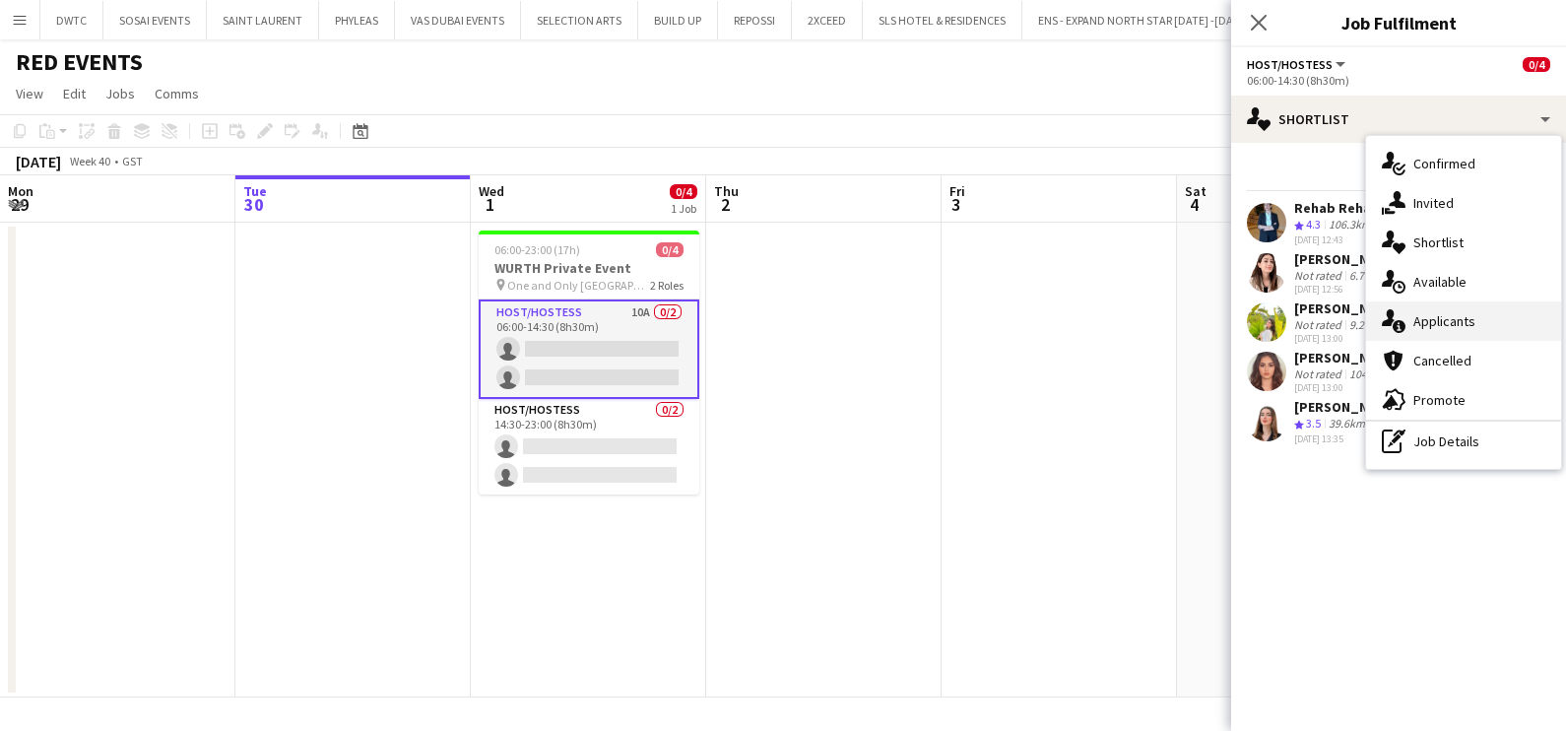
click at [1431, 320] on span "Applicants" at bounding box center [1444, 321] width 62 height 18
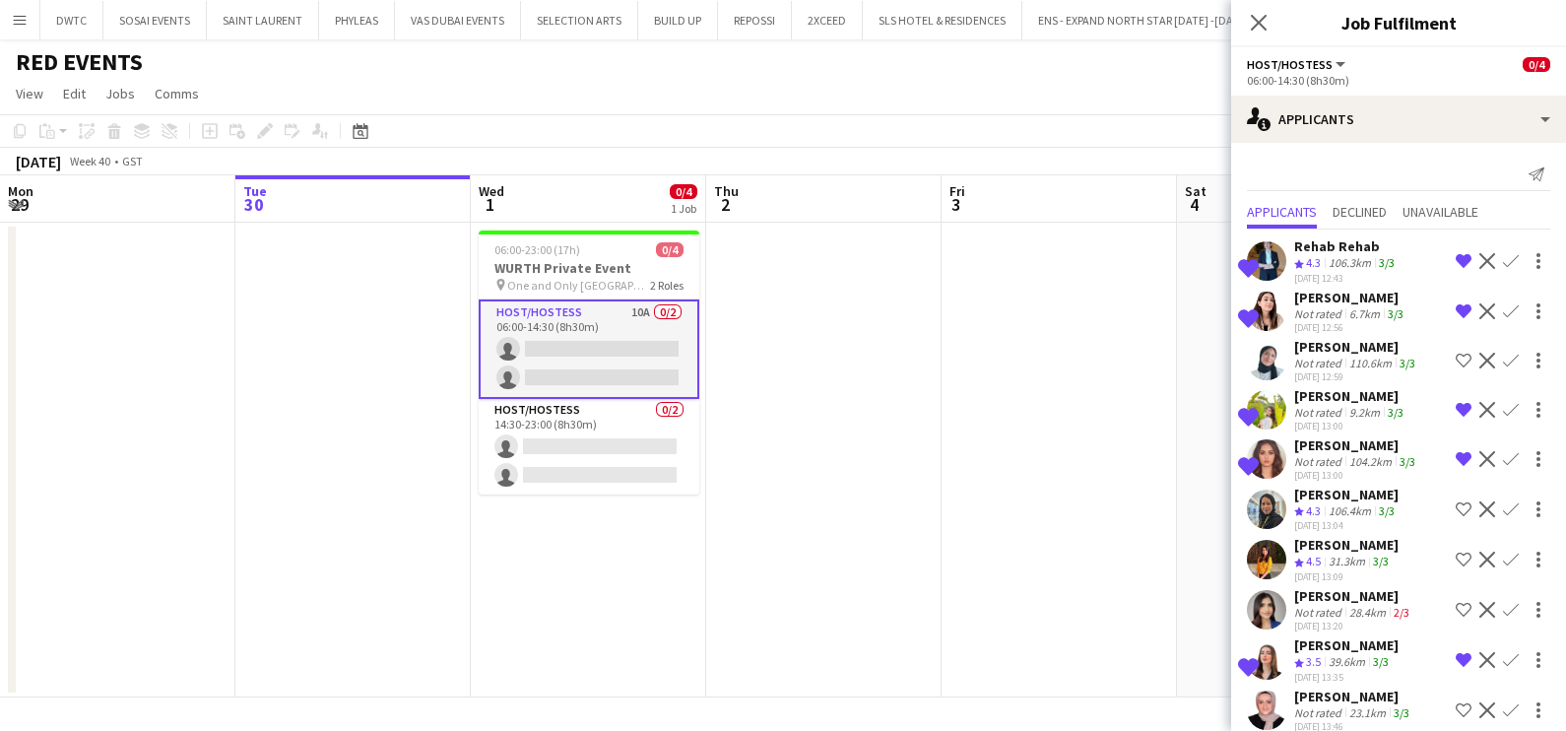
click at [1329, 654] on div "39.6km" at bounding box center [1347, 662] width 44 height 17
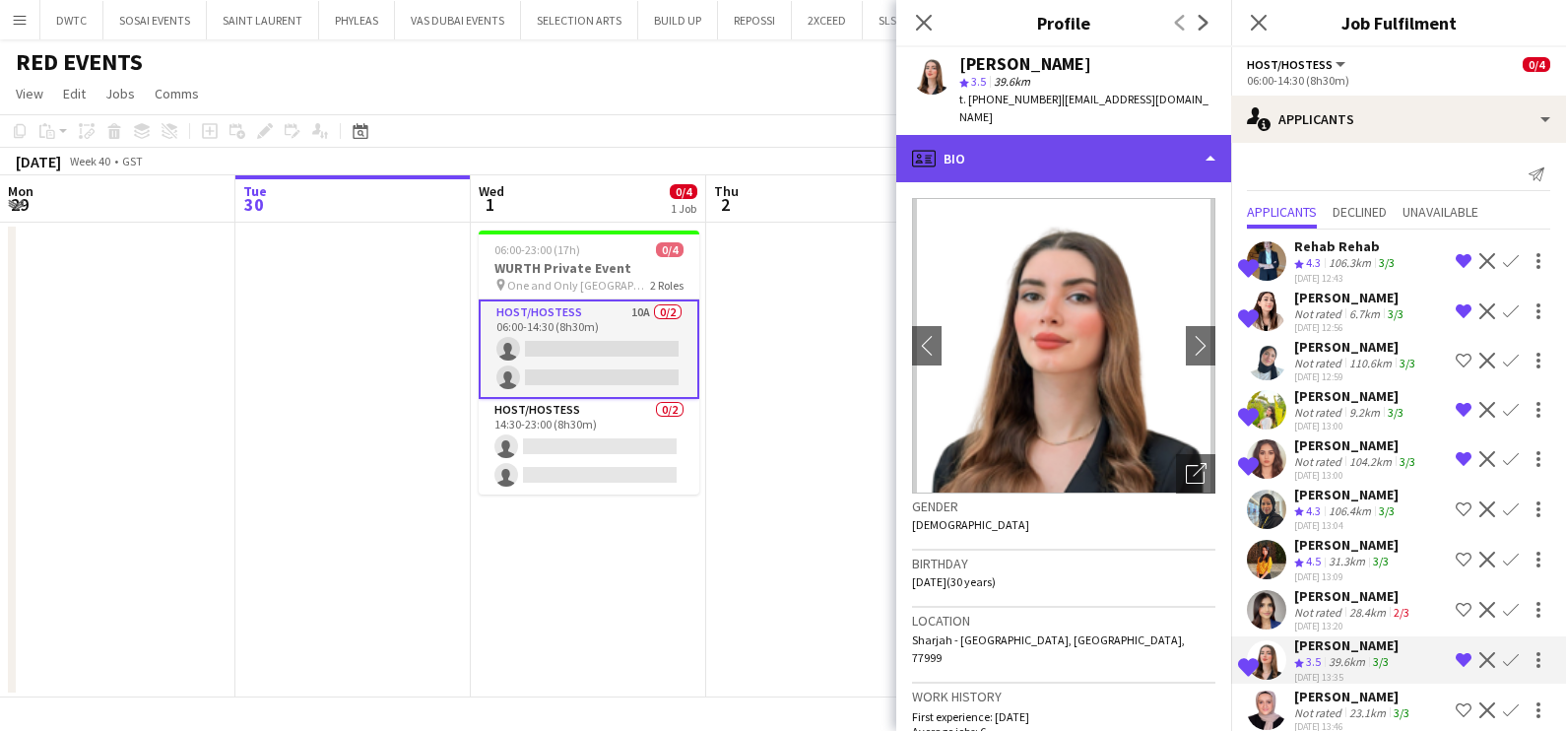
click at [1084, 135] on div "profile Bio" at bounding box center [1063, 158] width 335 height 47
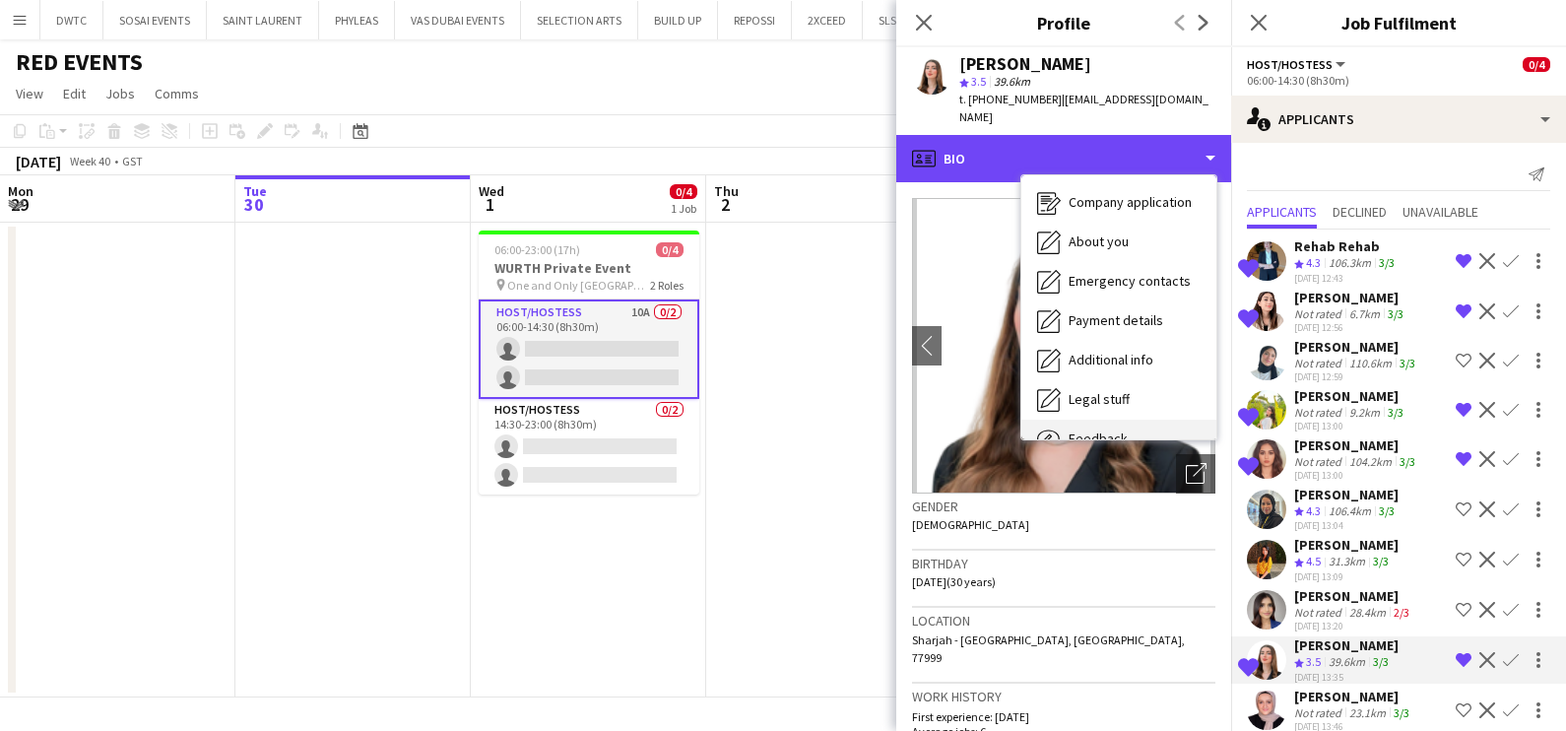
scroll to position [145, 0]
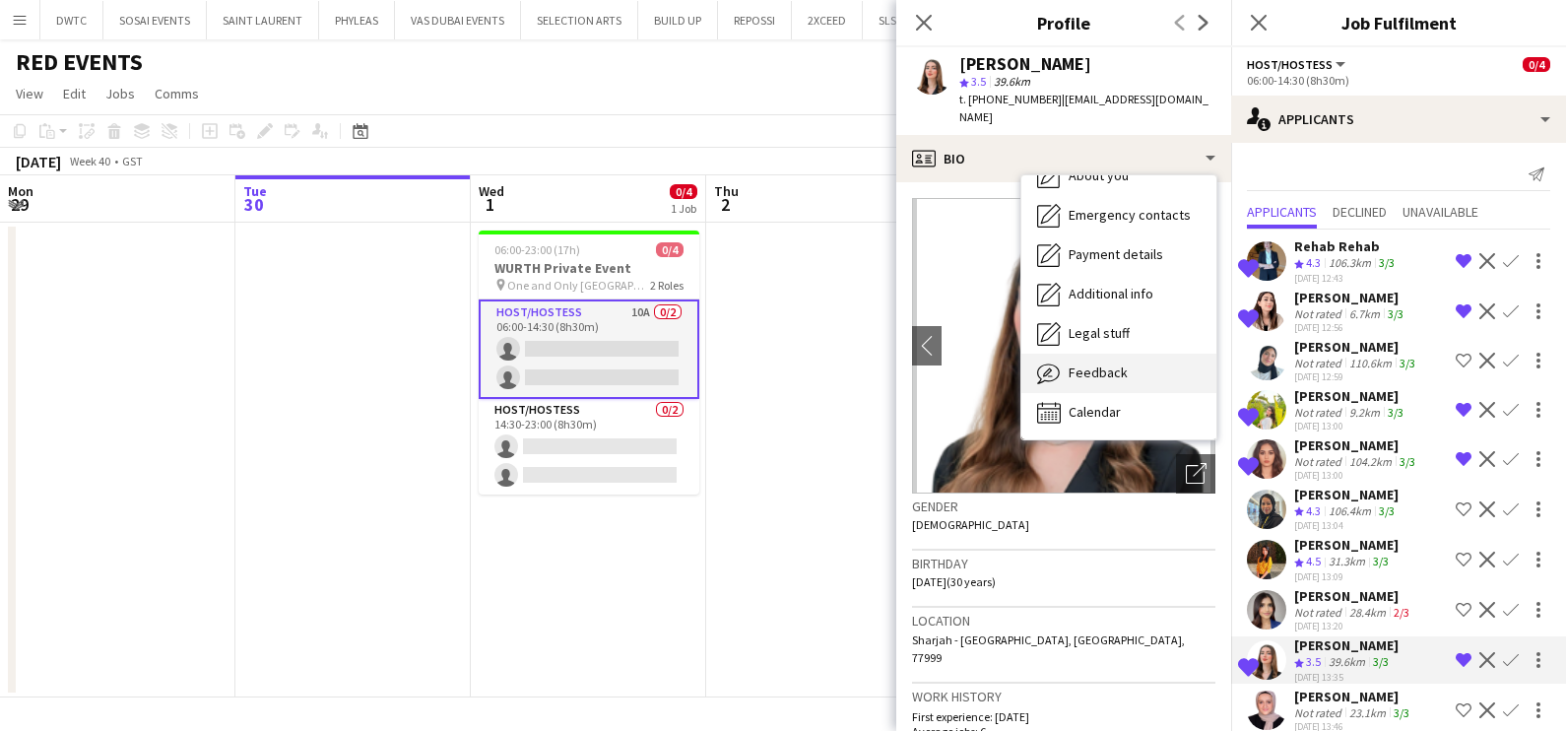
click at [1113, 363] on span "Feedback" at bounding box center [1097, 372] width 59 height 18
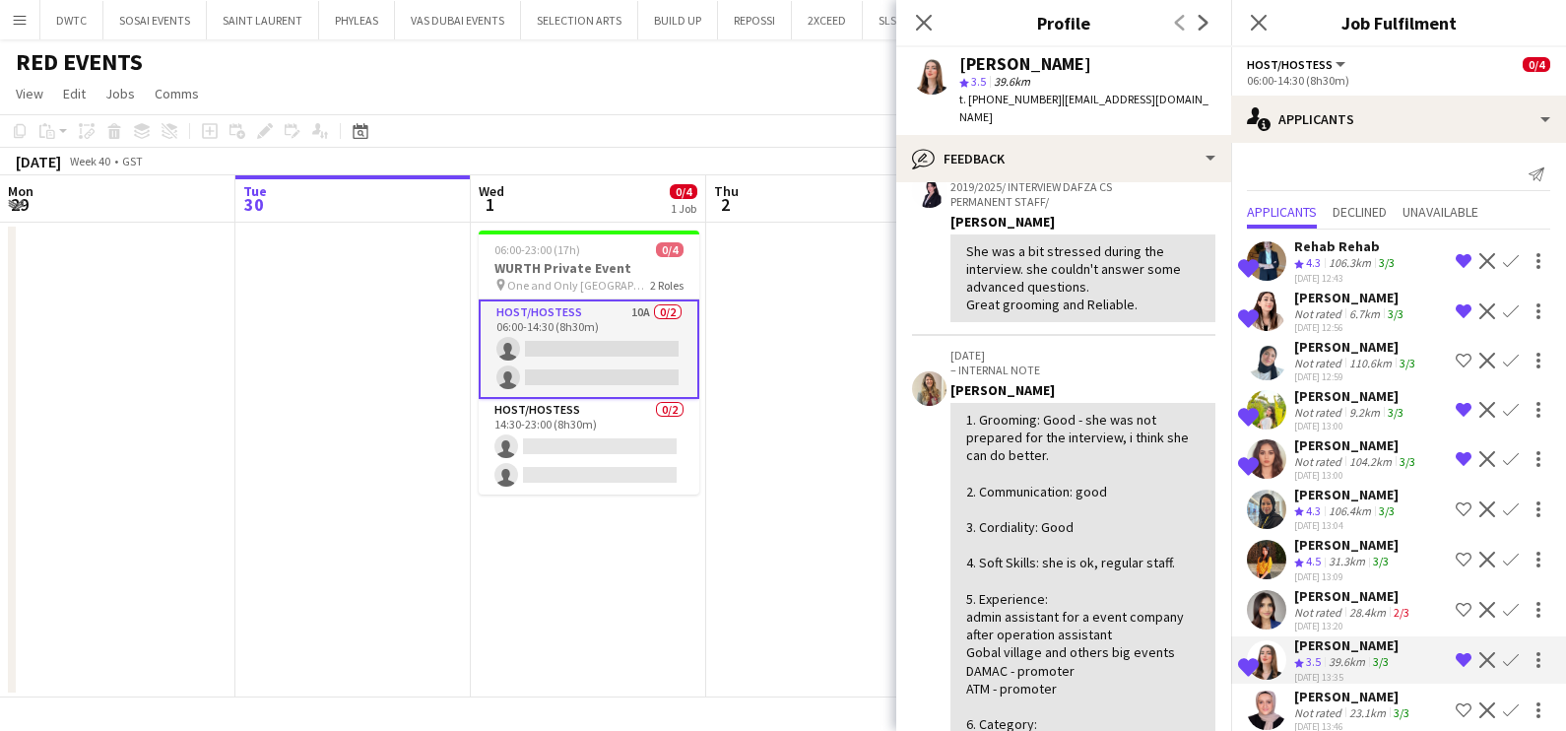
scroll to position [0, 0]
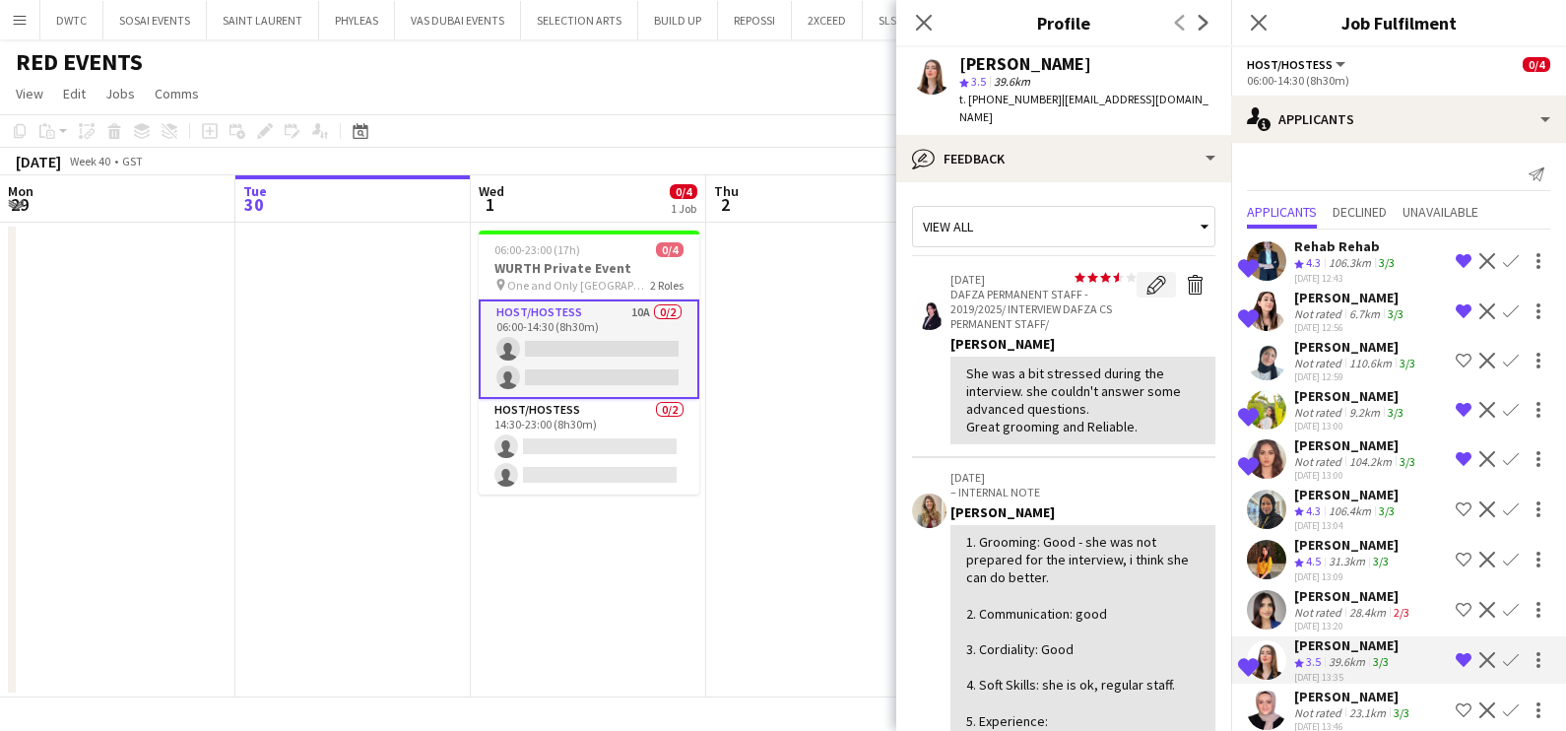
click at [1146, 275] on app-icon "Edit feedback" at bounding box center [1156, 285] width 20 height 20
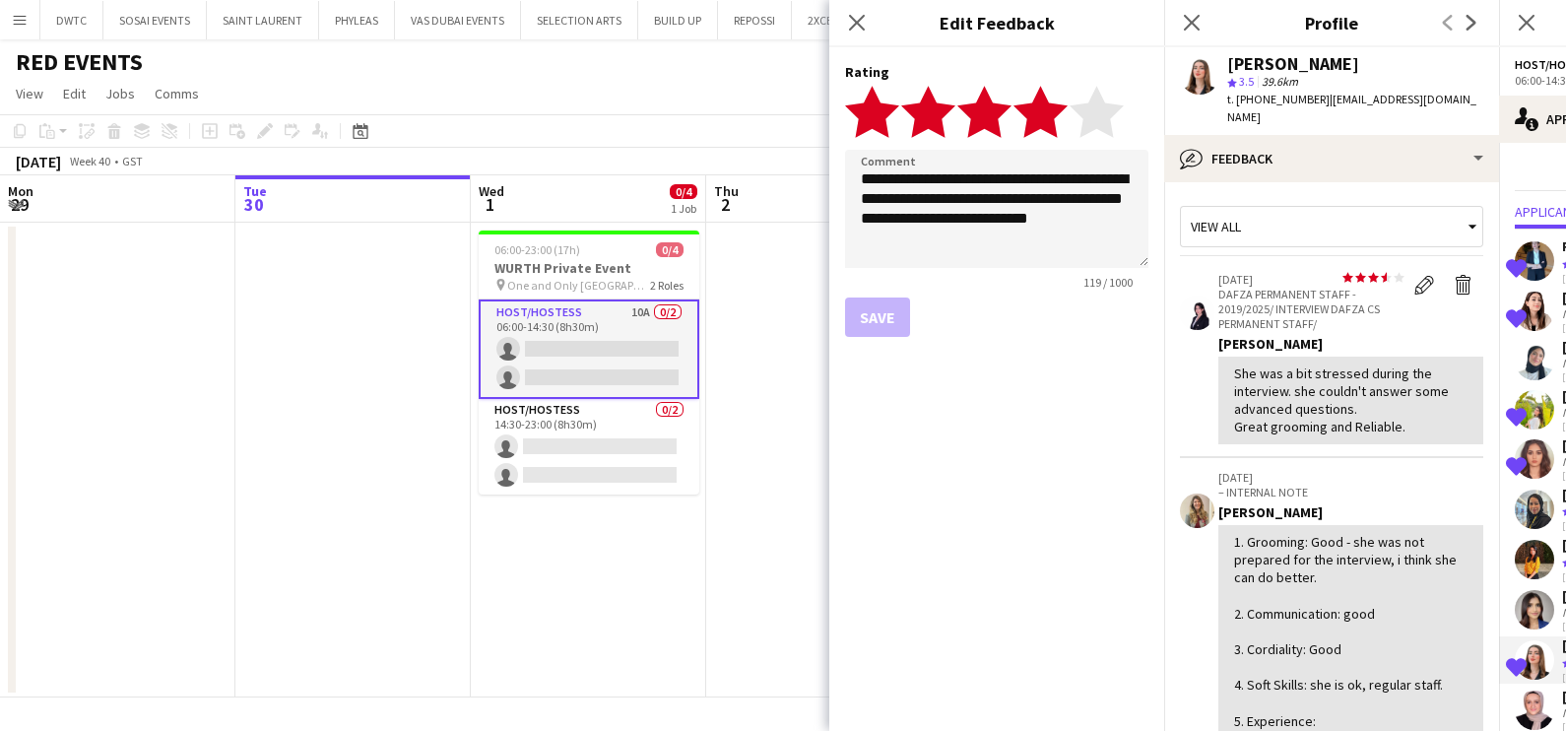
click at [1050, 106] on polygon at bounding box center [1040, 111] width 54 height 51
click at [803, 402] on app-date-cell at bounding box center [823, 460] width 235 height 475
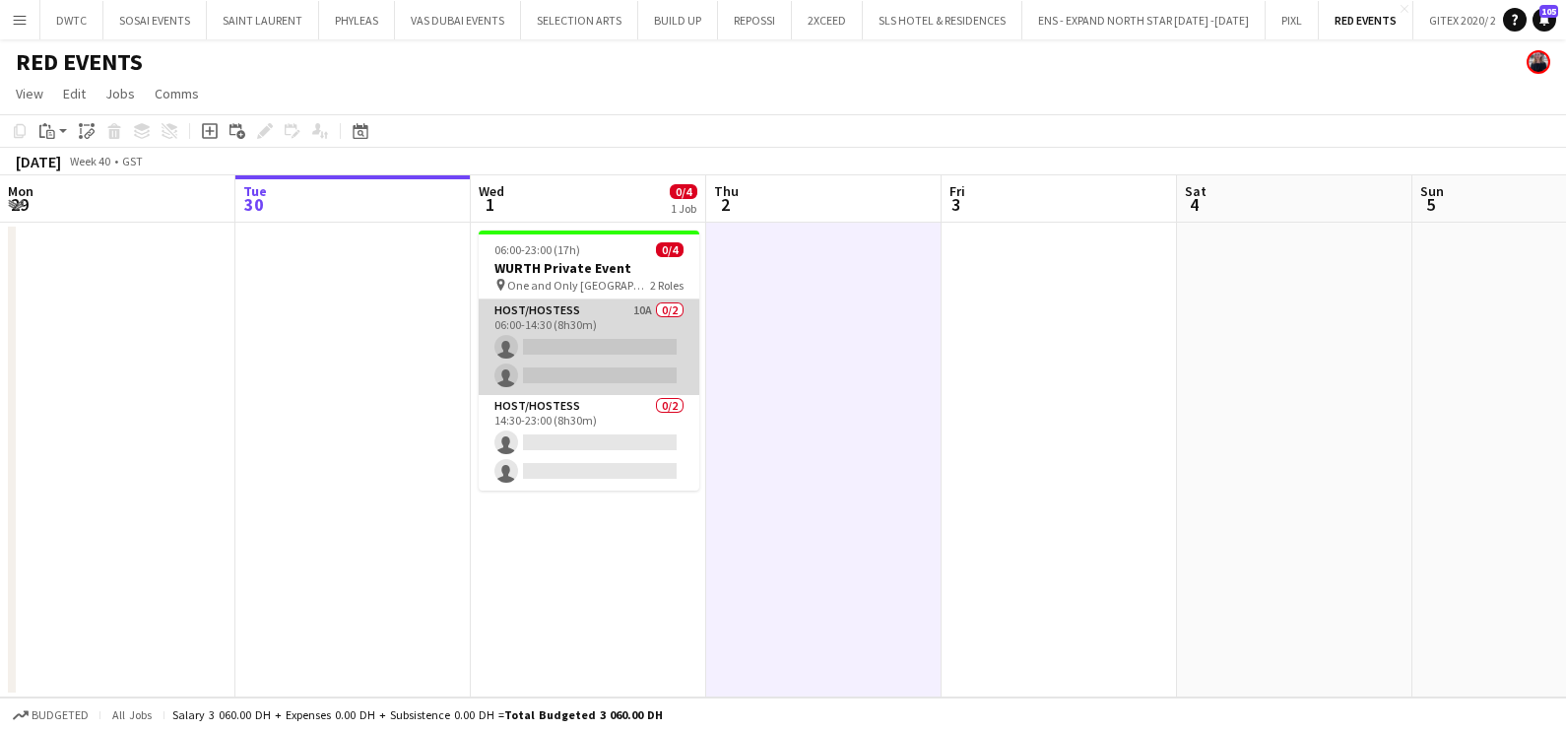
click at [552, 336] on app-card-role "Host/Hostess 10A 0/2 06:00-14:30 (8h30m) single-neutral-actions single-neutral-…" at bounding box center [589, 347] width 221 height 96
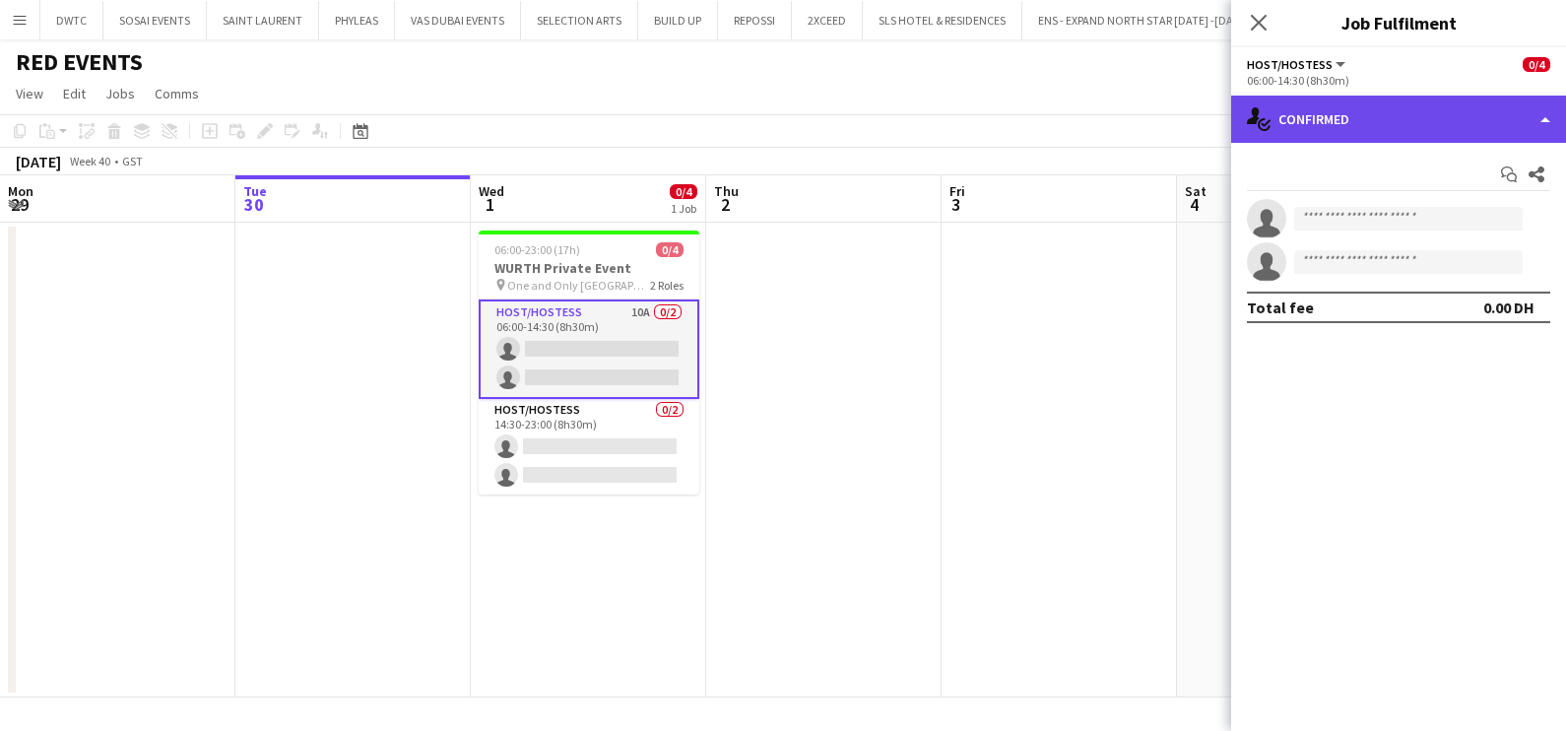
click at [1449, 97] on div "single-neutral-actions-check-2 Confirmed" at bounding box center [1398, 119] width 335 height 47
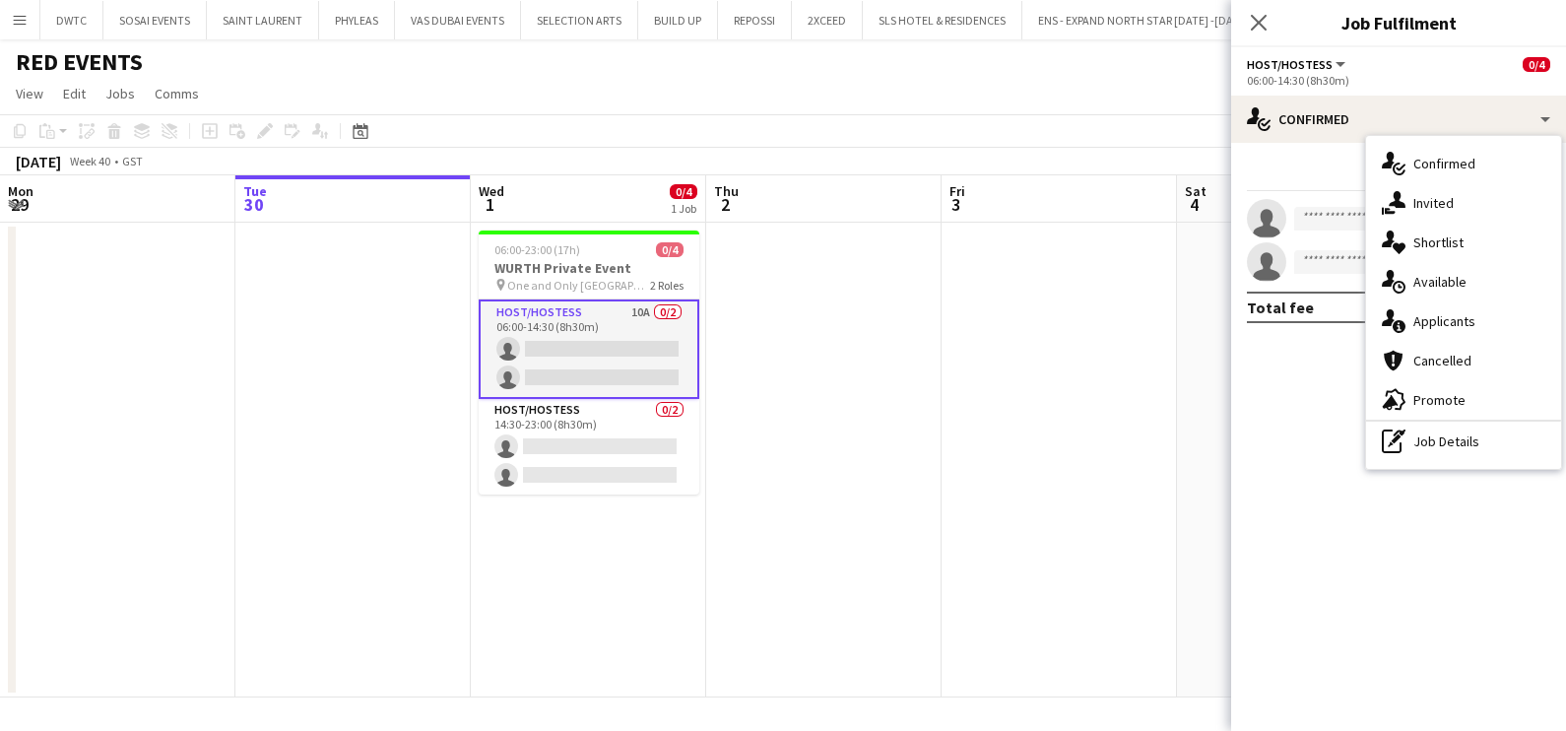
click at [1448, 235] on span "Shortlist" at bounding box center [1438, 242] width 50 height 18
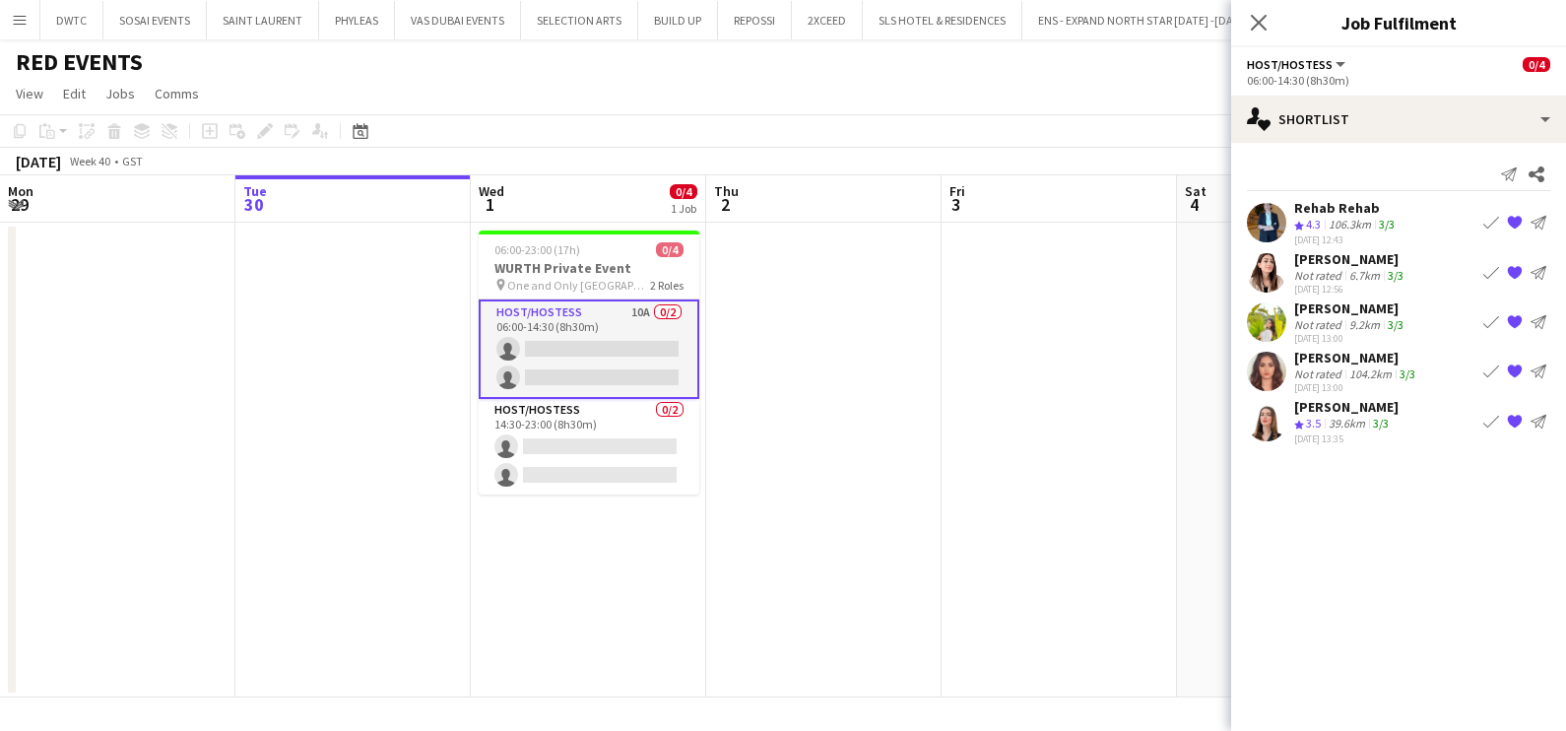
click at [1305, 430] on div "[PERSON_NAME] Crew rating 3.5 39.6km 3/3 [DATE] 13:35" at bounding box center [1346, 421] width 104 height 47
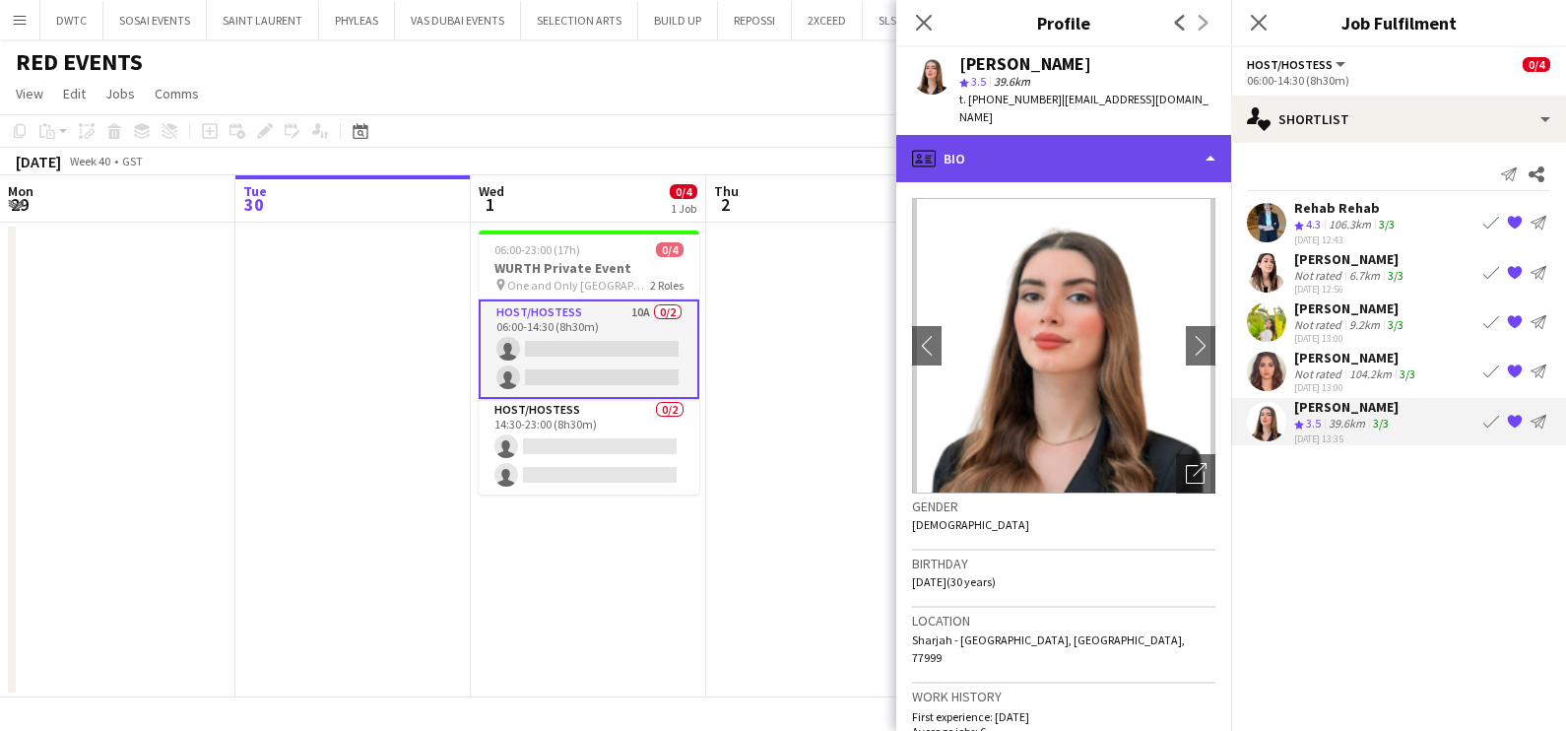
click at [1056, 135] on div "profile Bio" at bounding box center [1063, 158] width 335 height 47
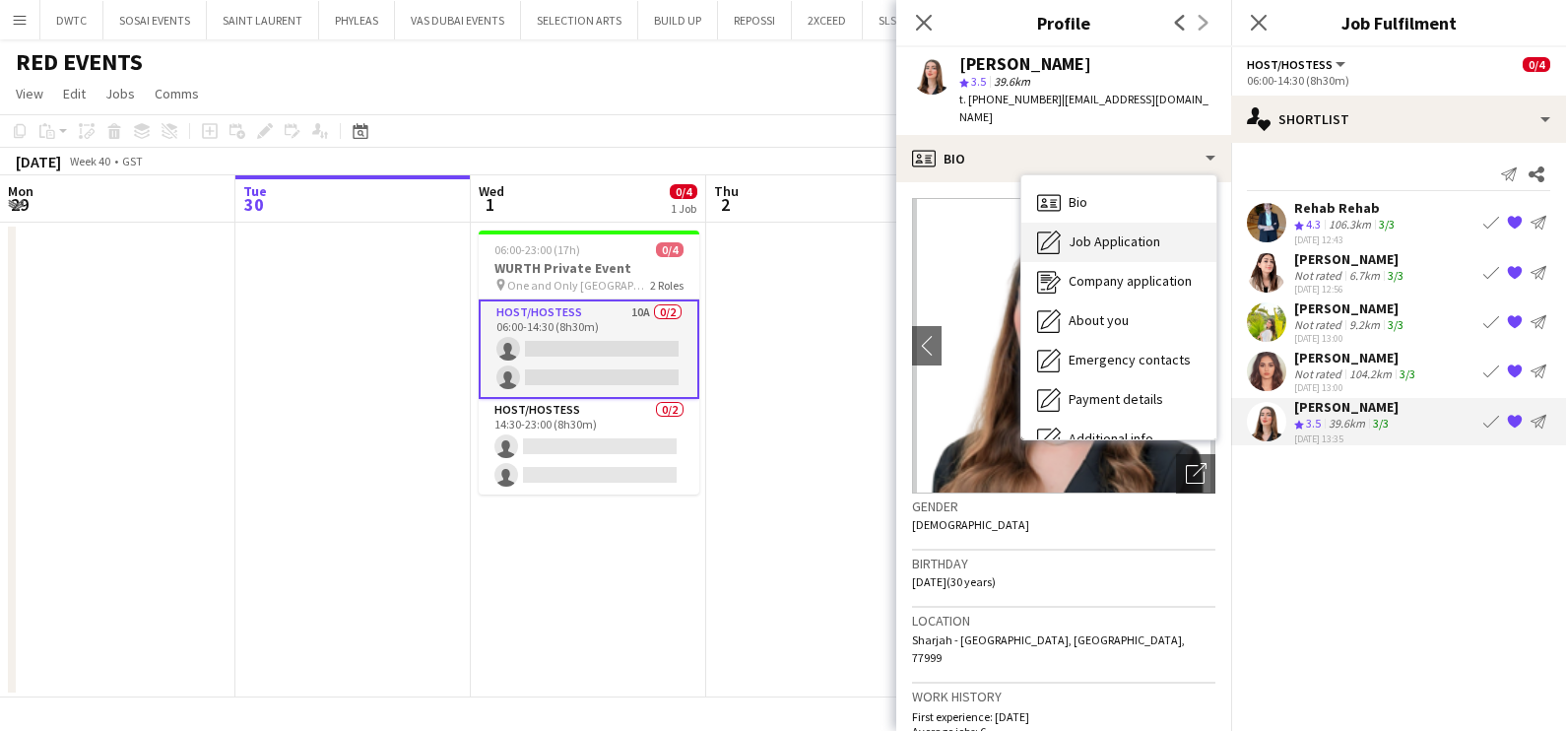
click at [1088, 232] on span "Job Application" at bounding box center [1114, 241] width 92 height 18
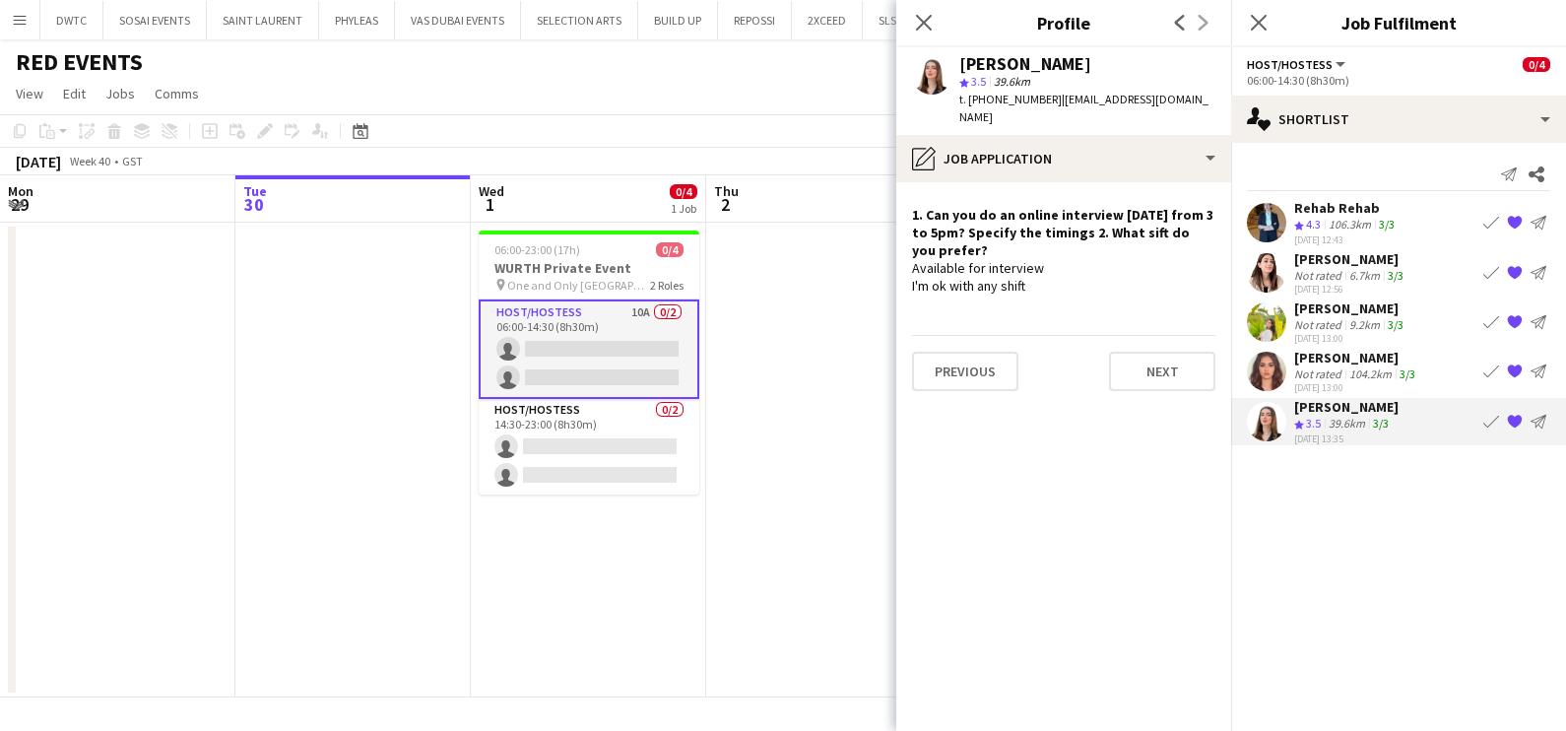
click at [1334, 381] on div "[DATE] 13:00" at bounding box center [1356, 387] width 125 height 13
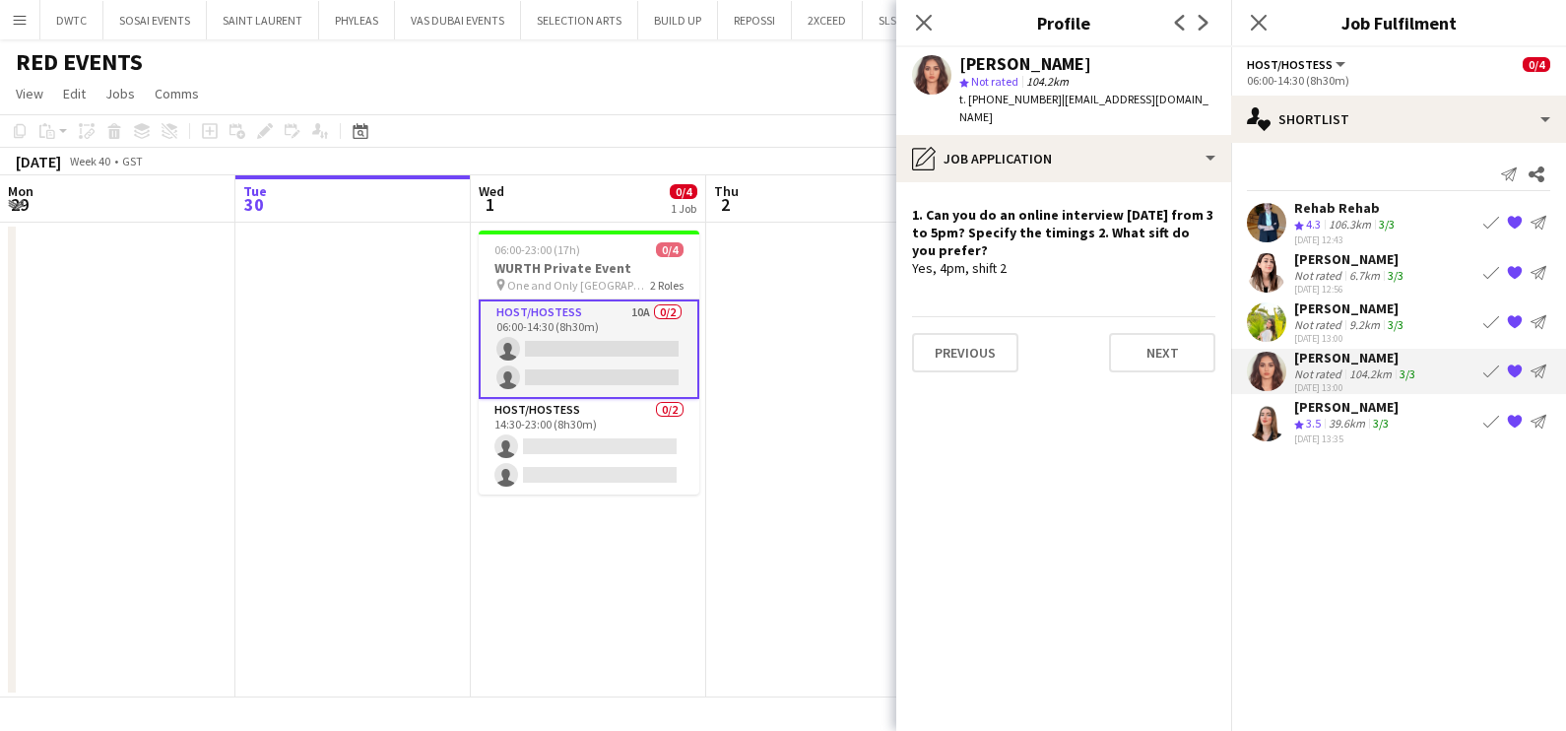
click at [763, 451] on app-date-cell at bounding box center [823, 460] width 235 height 475
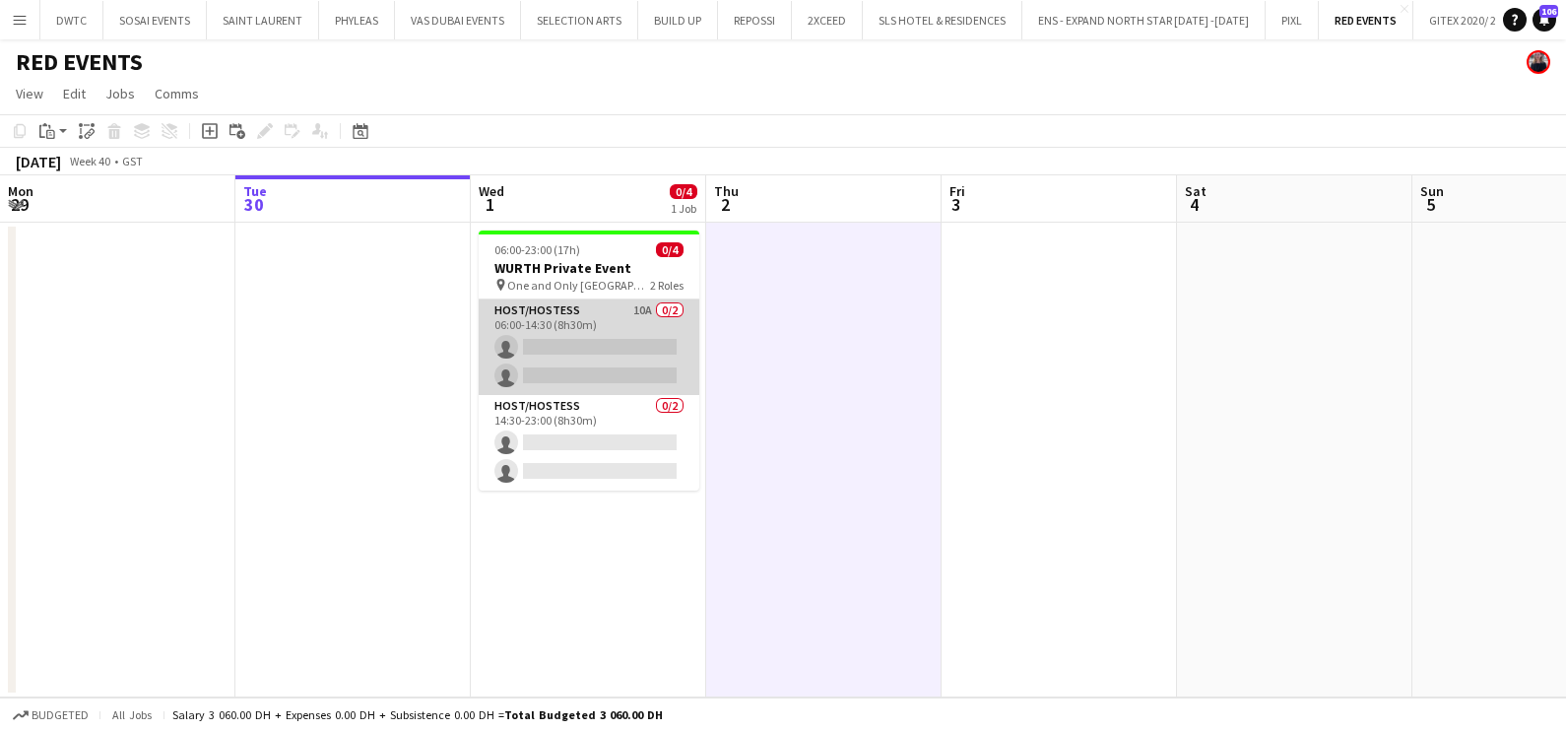
click at [612, 344] on app-card-role "Host/Hostess 10A 0/2 06:00-14:30 (8h30m) single-neutral-actions single-neutral-…" at bounding box center [589, 347] width 221 height 96
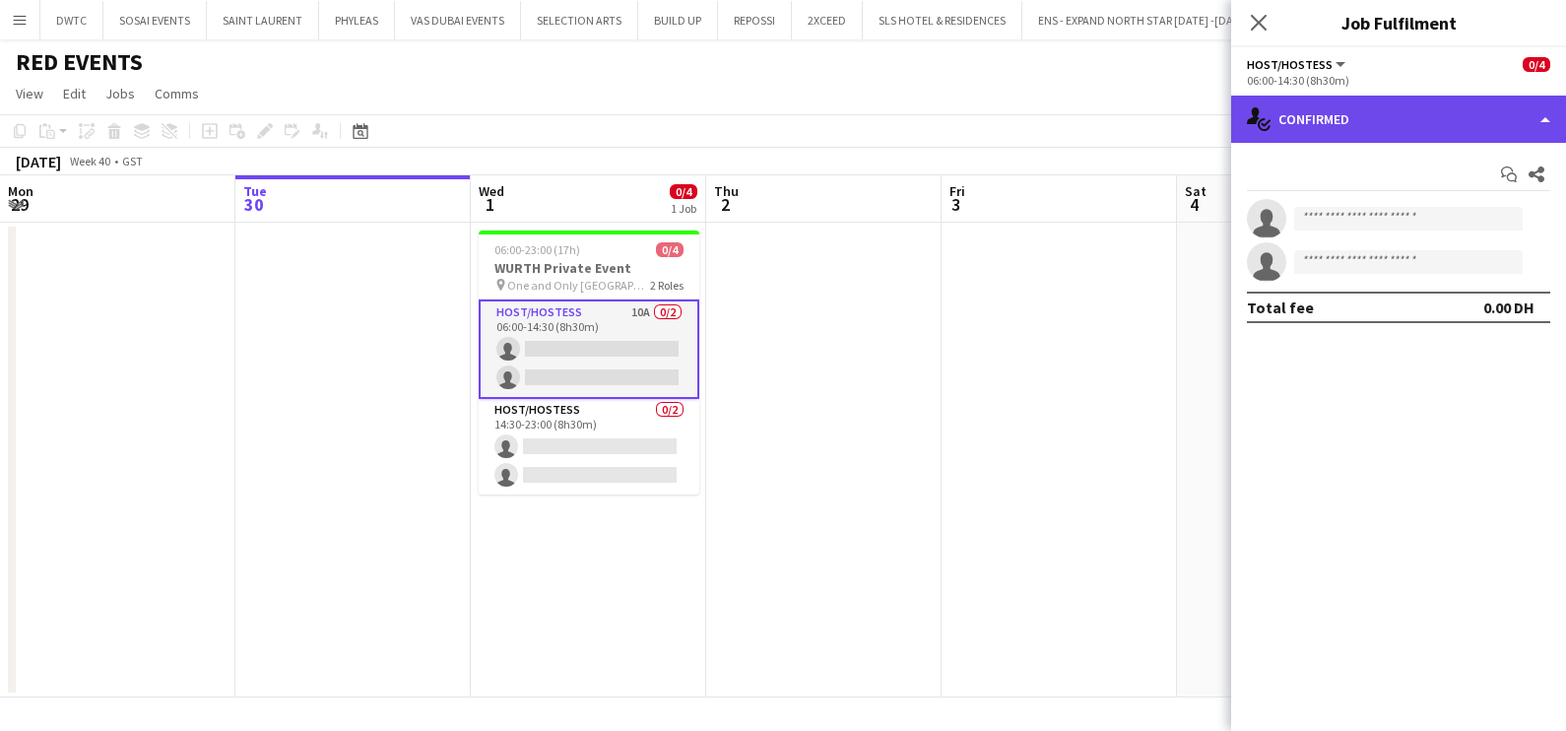
click at [1426, 117] on div "single-neutral-actions-check-2 Confirmed" at bounding box center [1398, 119] width 335 height 47
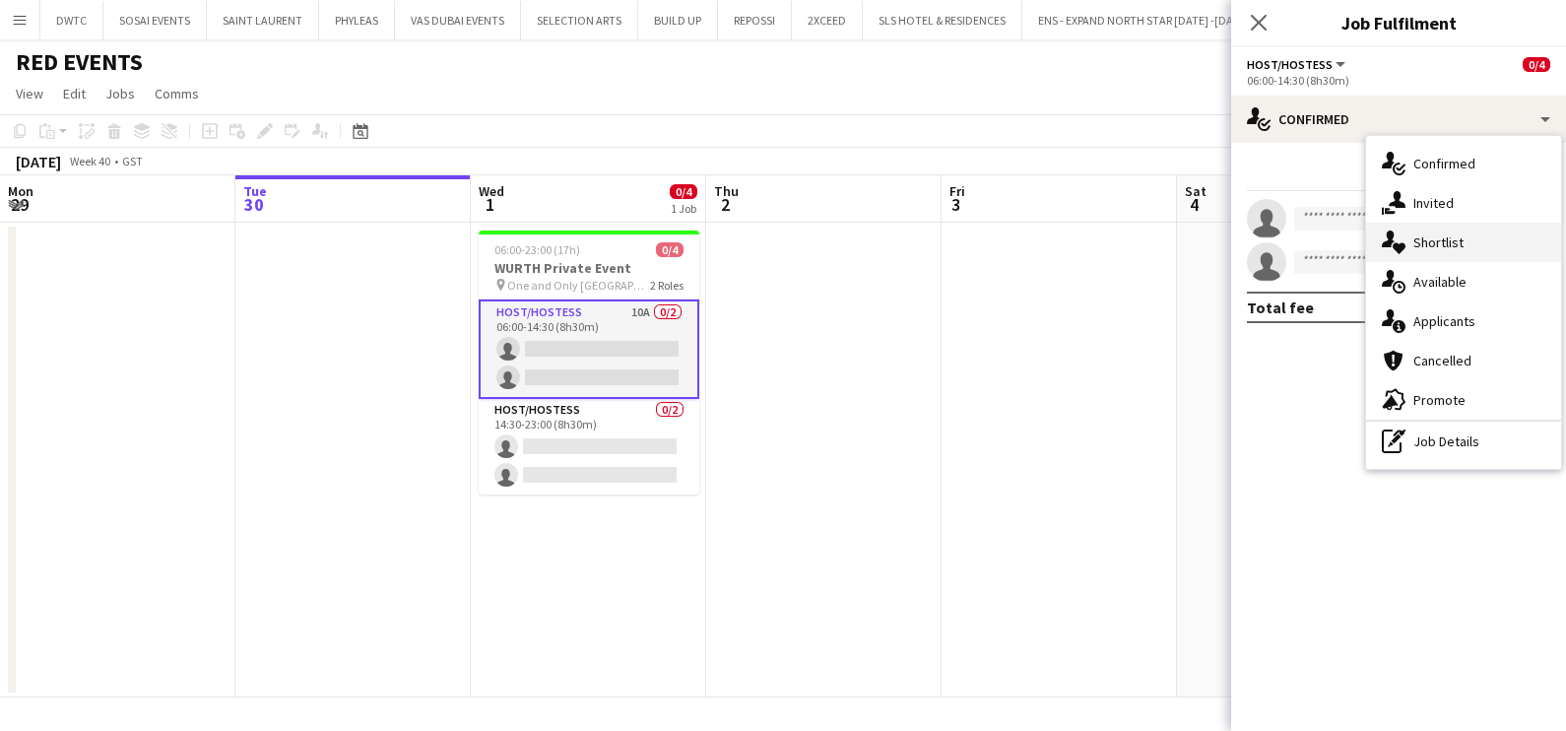
click at [1445, 248] on span "Shortlist" at bounding box center [1438, 242] width 50 height 18
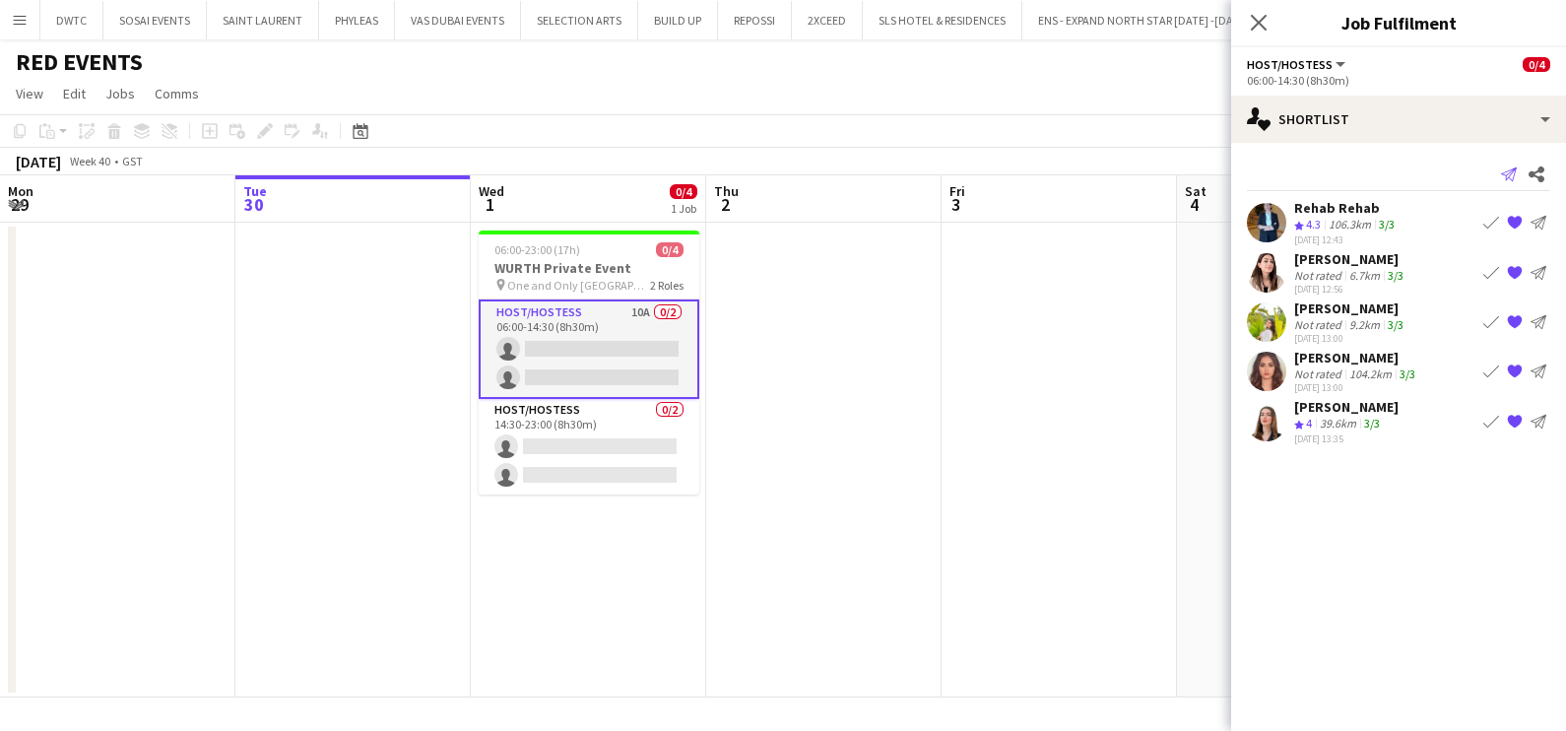
click at [1510, 168] on icon "Send notification" at bounding box center [1509, 174] width 16 height 16
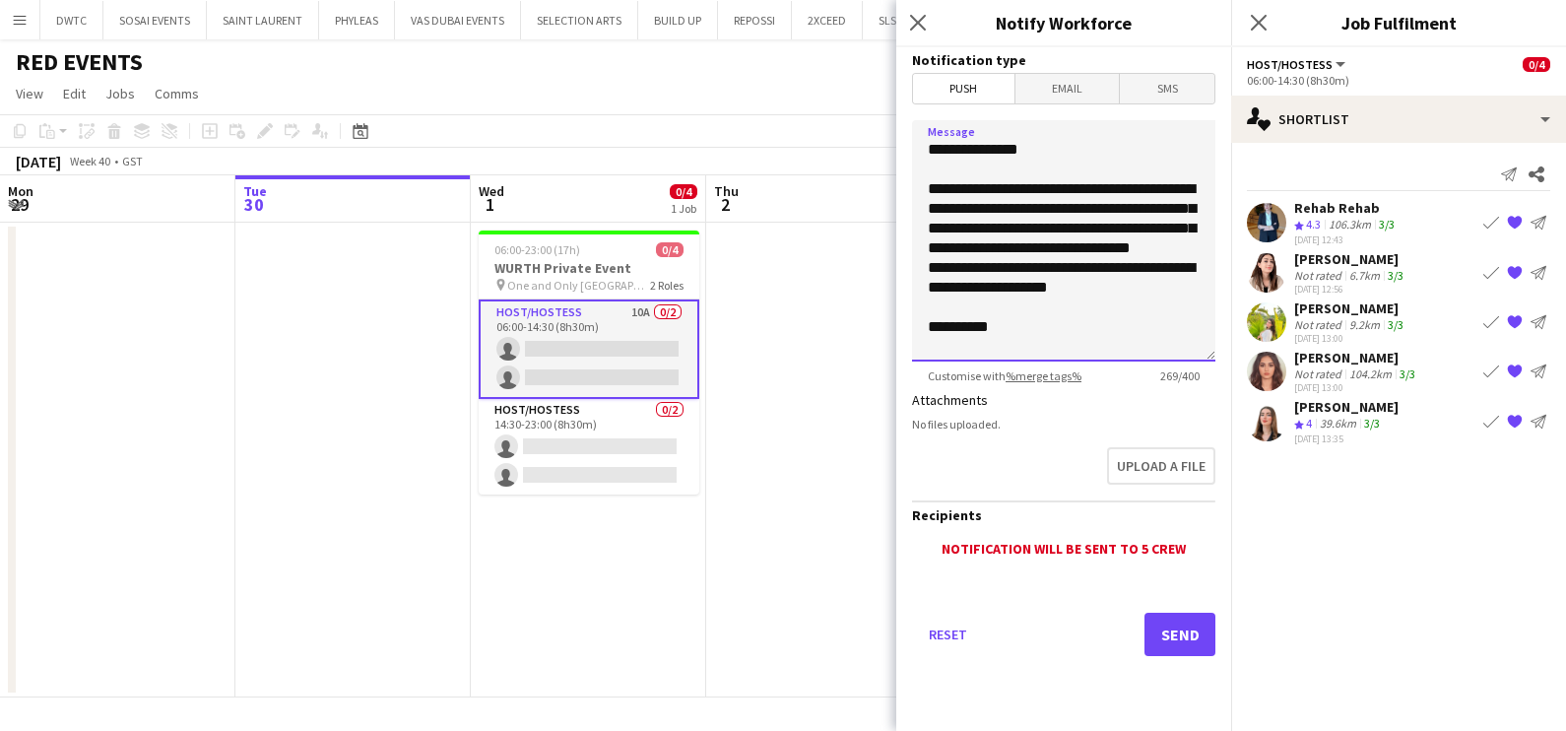
click at [1028, 184] on textarea "**********" at bounding box center [1063, 240] width 303 height 241
drag, startPoint x: 1034, startPoint y: 184, endPoint x: 1042, endPoint y: 207, distance: 24.0
click at [1042, 207] on textarea "**********" at bounding box center [1063, 240] width 303 height 241
type textarea "**********"
click at [765, 360] on app-date-cell at bounding box center [823, 460] width 235 height 475
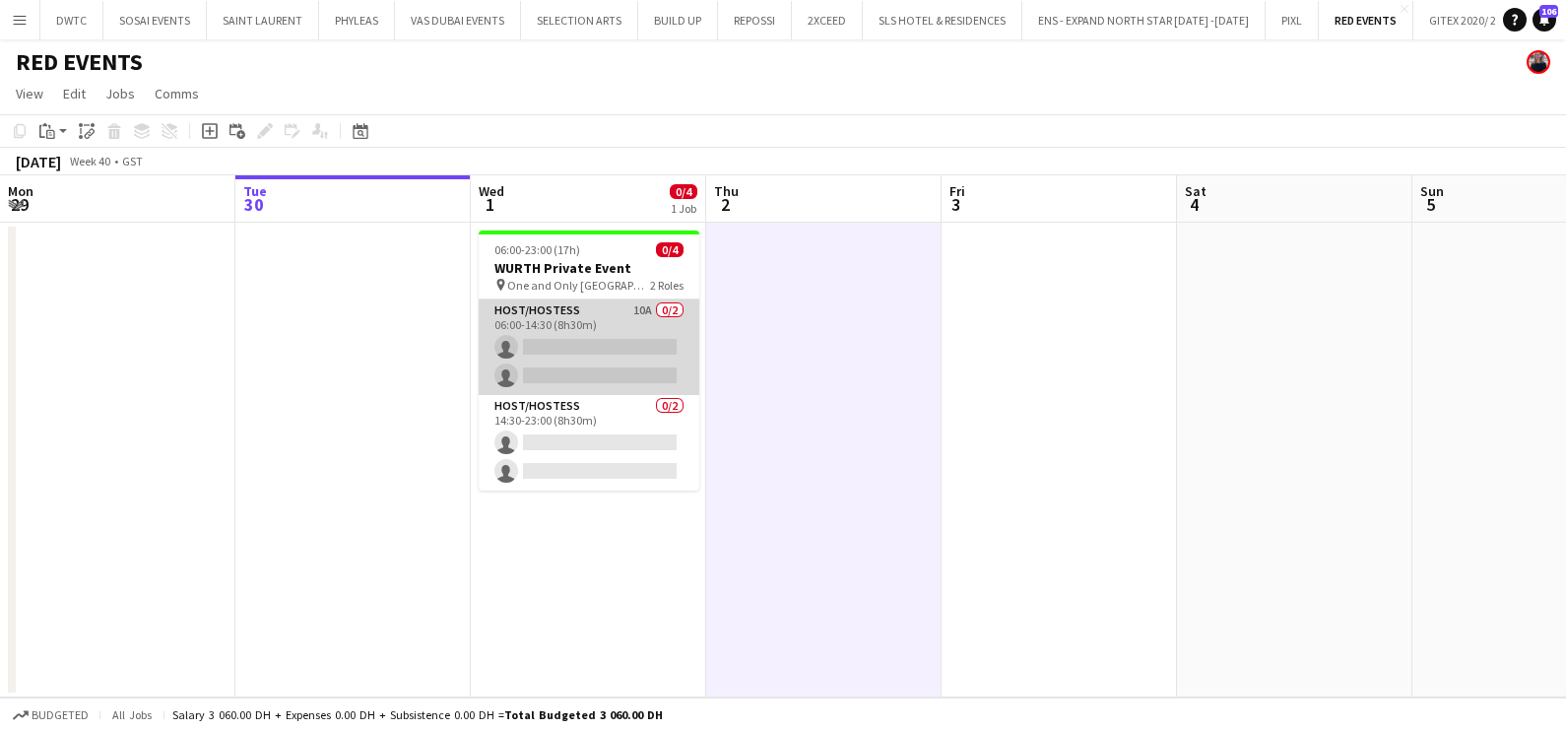
click at [560, 342] on app-card-role "Host/Hostess 10A 0/2 06:00-14:30 (8h30m) single-neutral-actions single-neutral-…" at bounding box center [589, 347] width 221 height 96
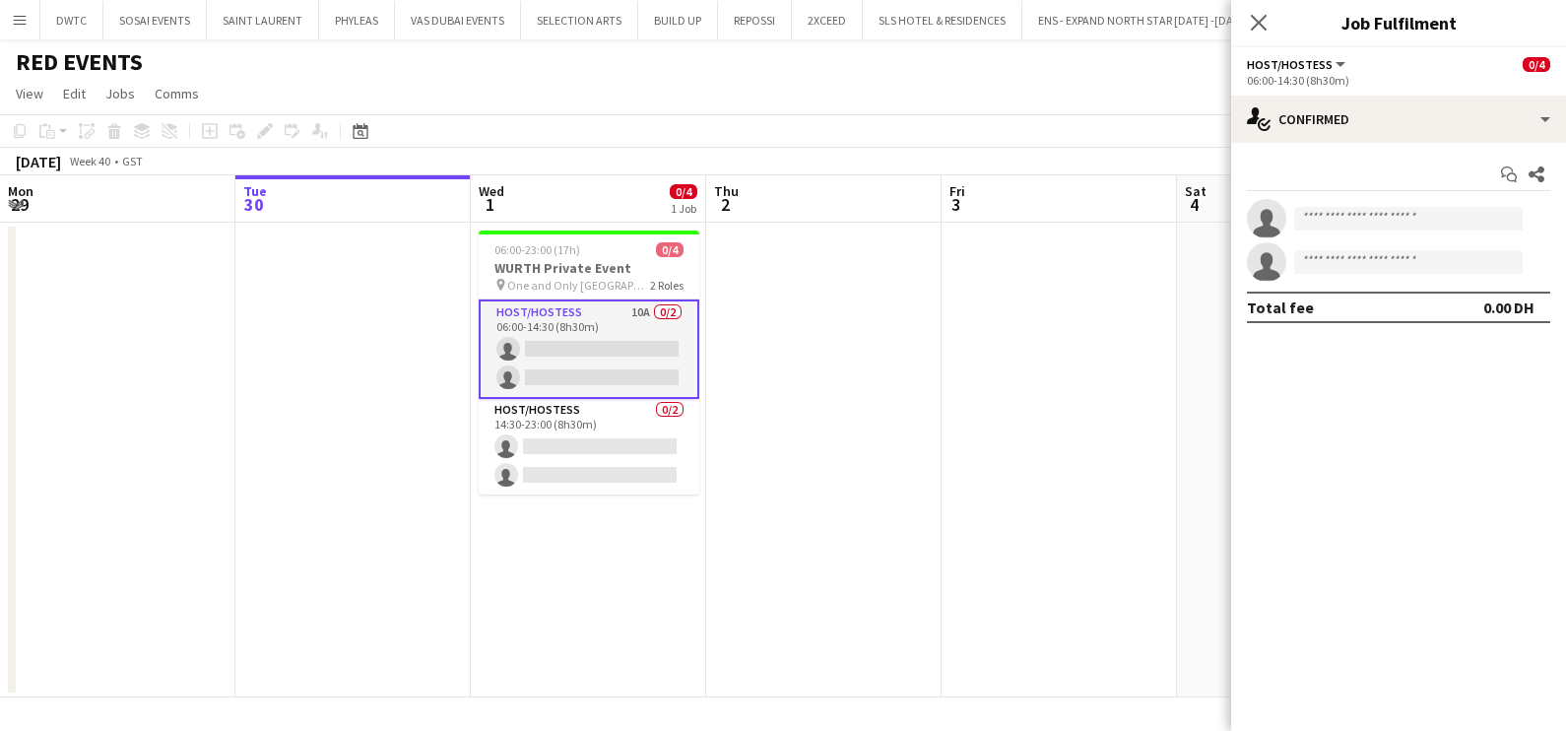
click at [1359, 78] on div "06:00-14:30 (8h30m)" at bounding box center [1398, 80] width 303 height 15
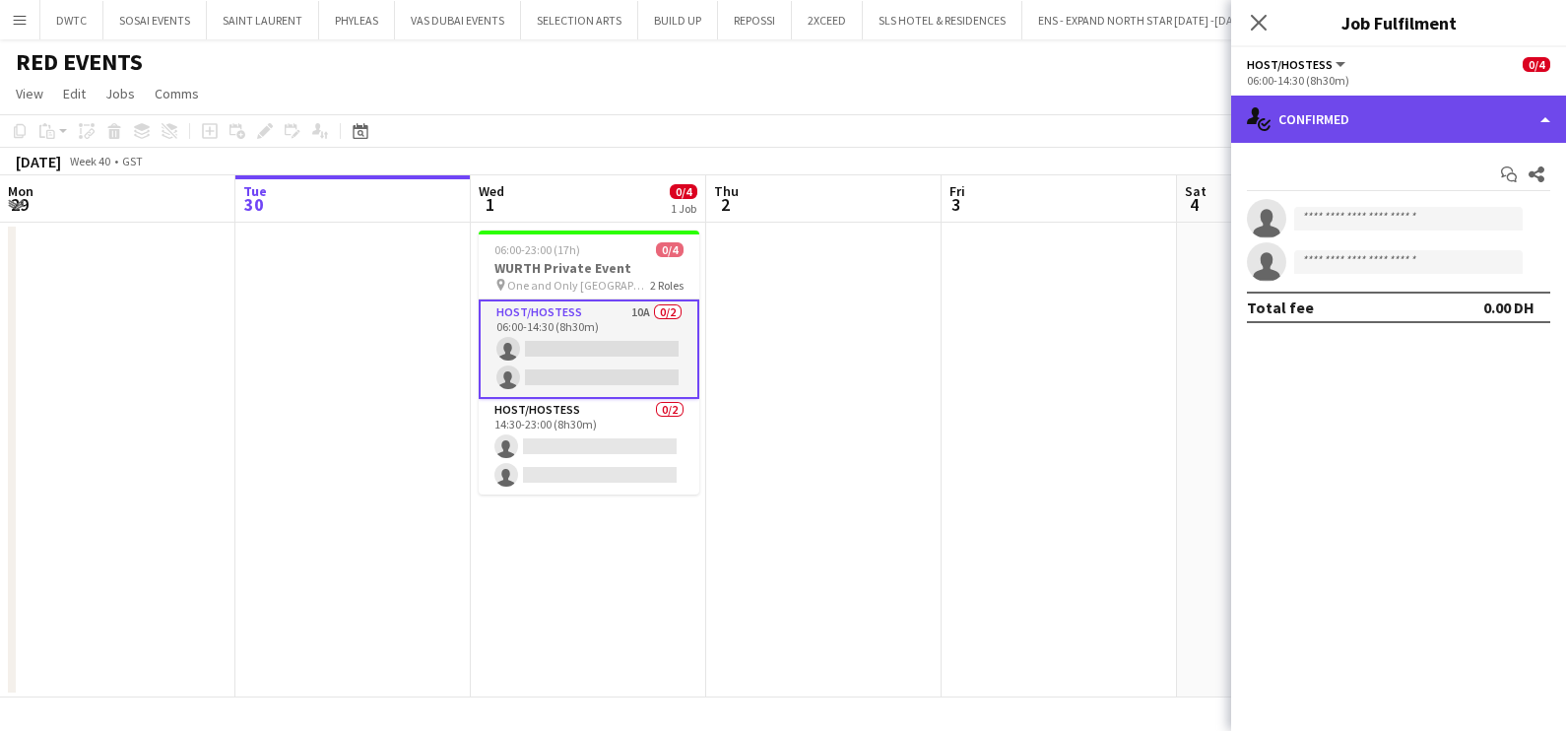
click at [1361, 117] on div "single-neutral-actions-check-2 Confirmed" at bounding box center [1398, 119] width 335 height 47
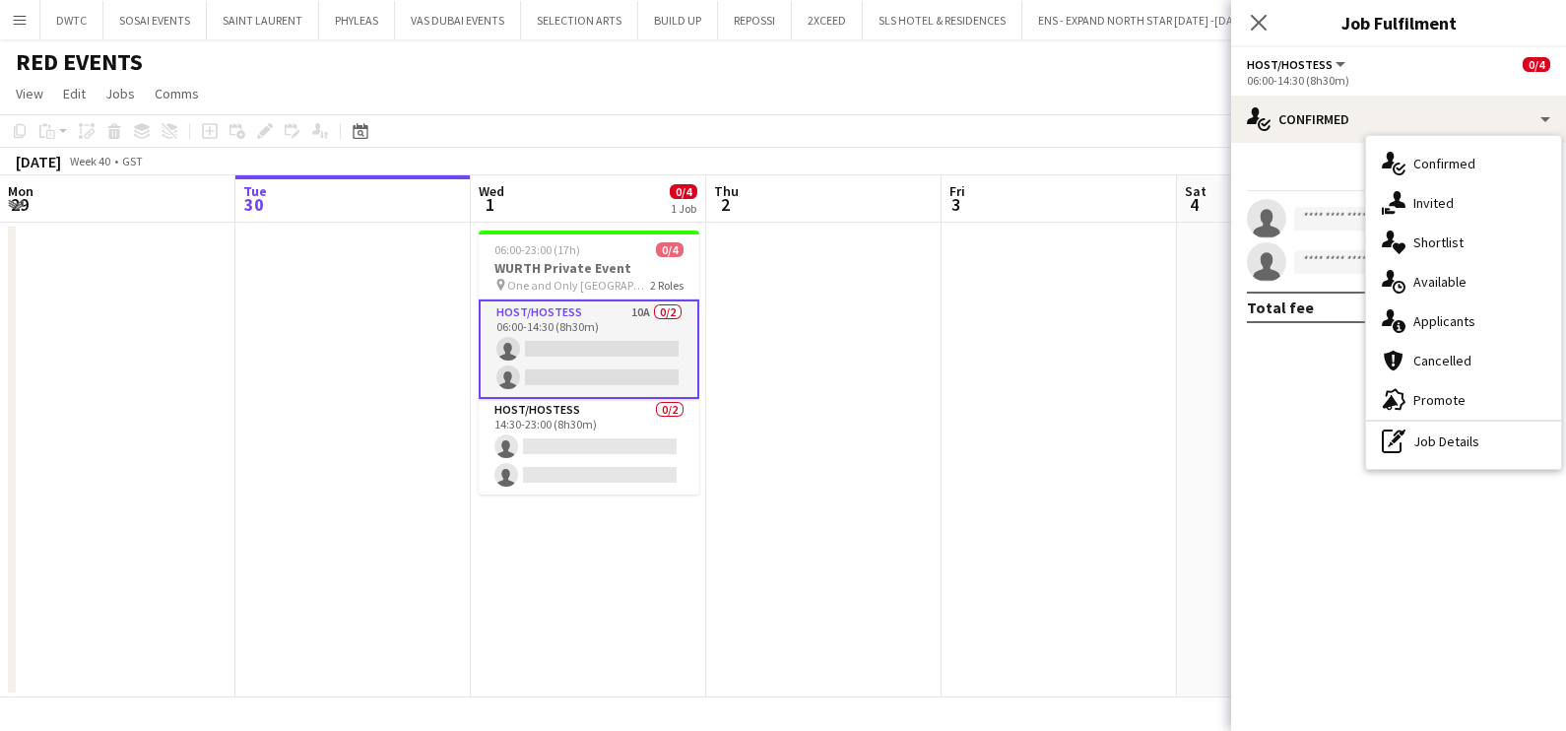
click at [1435, 246] on span "Shortlist" at bounding box center [1438, 242] width 50 height 18
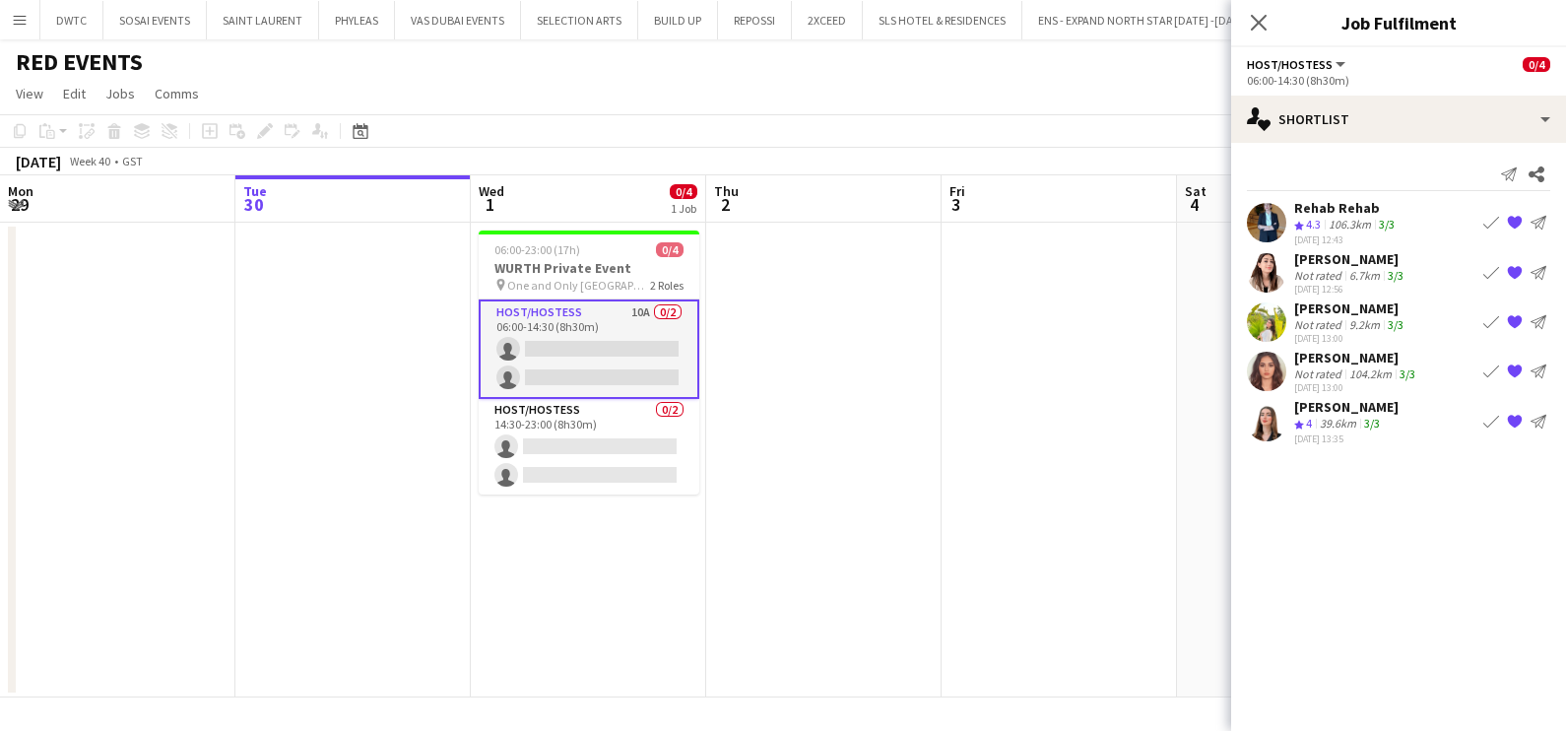
click at [903, 477] on app-date-cell at bounding box center [823, 460] width 235 height 475
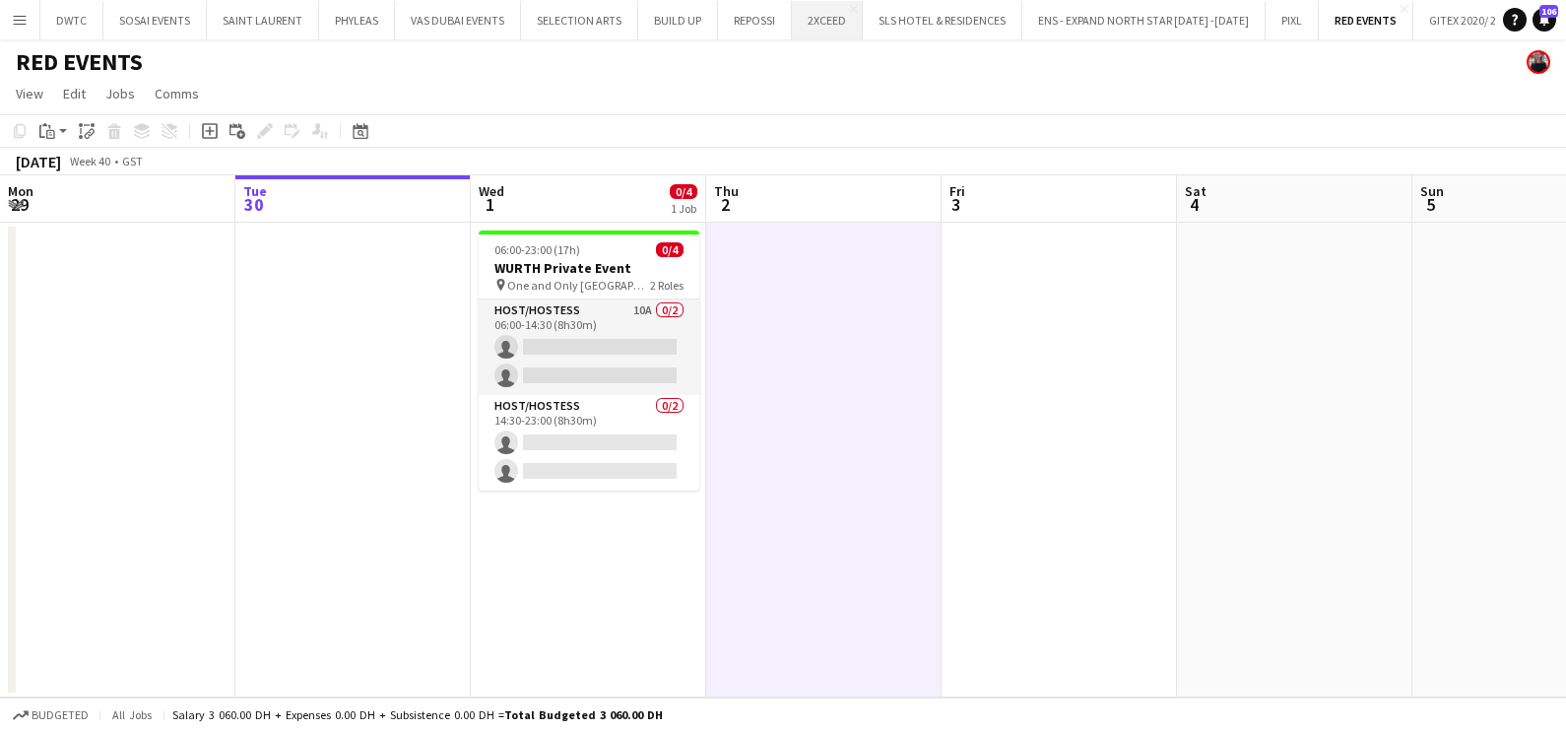
click at [838, 28] on button "2XCEED Close" at bounding box center [827, 20] width 71 height 38
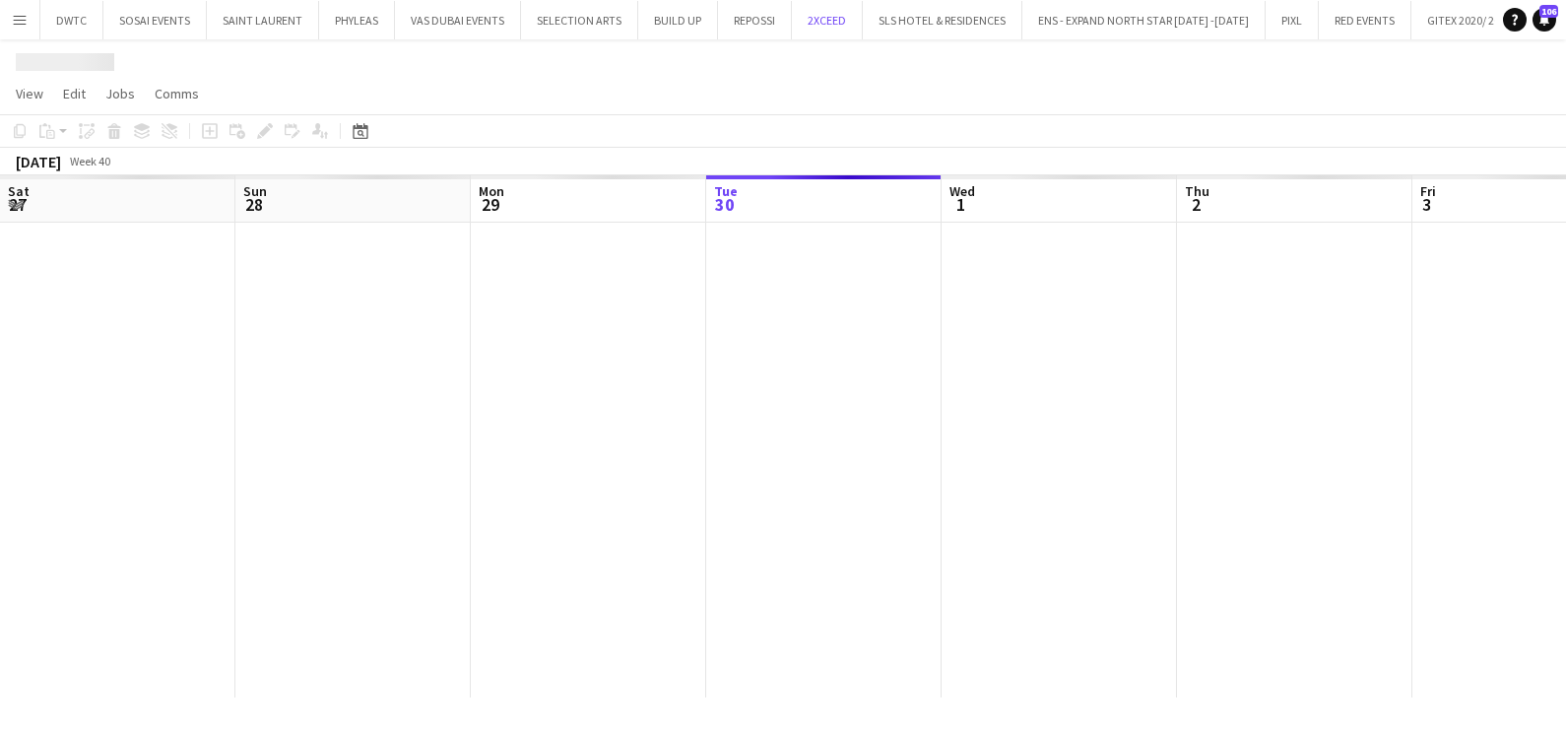
scroll to position [0, 471]
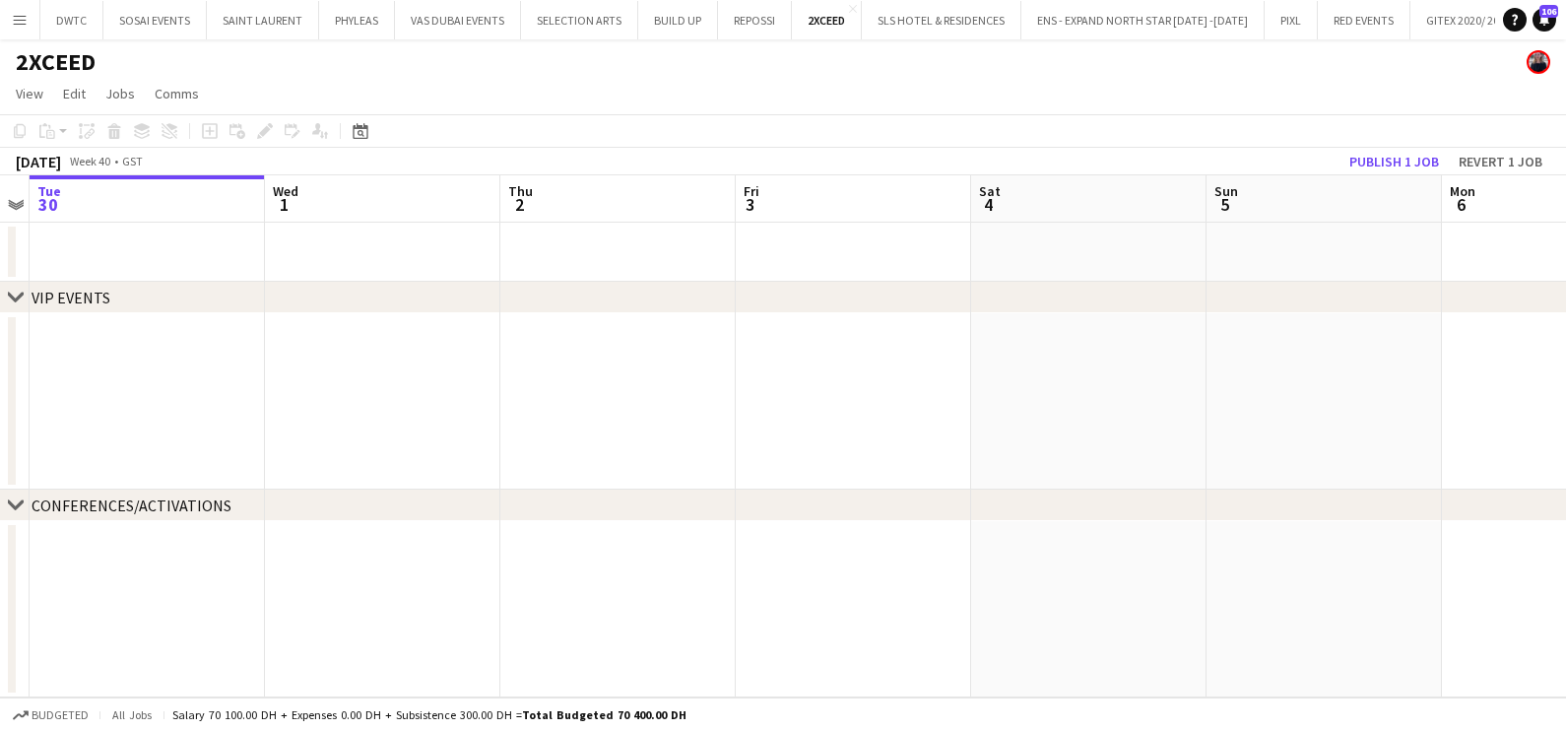
drag, startPoint x: 1015, startPoint y: 386, endPoint x: 410, endPoint y: 429, distance: 607.2
click at [321, 427] on app-calendar-viewport "Sat 27 Sun 28 Mon 29 Tue 30 Wed 1 Thu 2 Fri 3 Sat 4 Sun 5 Mon 6 Tue 7 Wed 8" at bounding box center [783, 436] width 1566 height 522
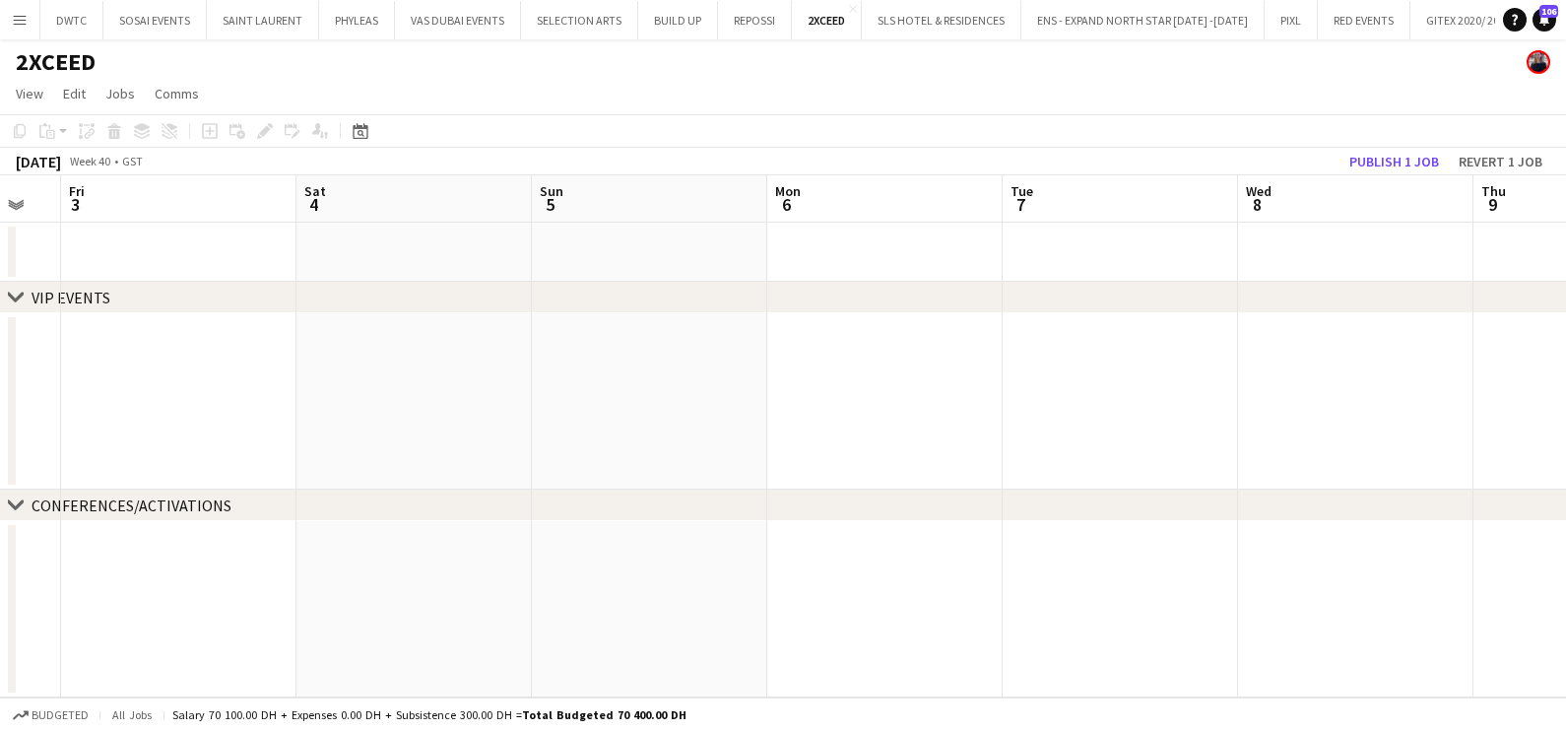
drag, startPoint x: 691, startPoint y: 420, endPoint x: 508, endPoint y: 438, distance: 184.0
click at [415, 438] on app-calendar-viewport "Tue 30 Wed 1 Thu 2 Fri 3 Sat 4 Sun 5 Mon 6 Tue 7 Wed 8 Thu 9 Fri 10 Sat 11" at bounding box center [783, 436] width 1566 height 522
drag, startPoint x: 1089, startPoint y: 409, endPoint x: 502, endPoint y: 435, distance: 587.5
click at [502, 434] on app-calendar-viewport "Sat 4 Sun 5 Mon 6 Tue 7 Wed 8 Thu 9 Fri 10 Sat 11 Sun 12 Mon 13 Tue 14 Wed 15" at bounding box center [783, 436] width 1566 height 522
drag, startPoint x: 1031, startPoint y: 430, endPoint x: 390, endPoint y: 449, distance: 641.4
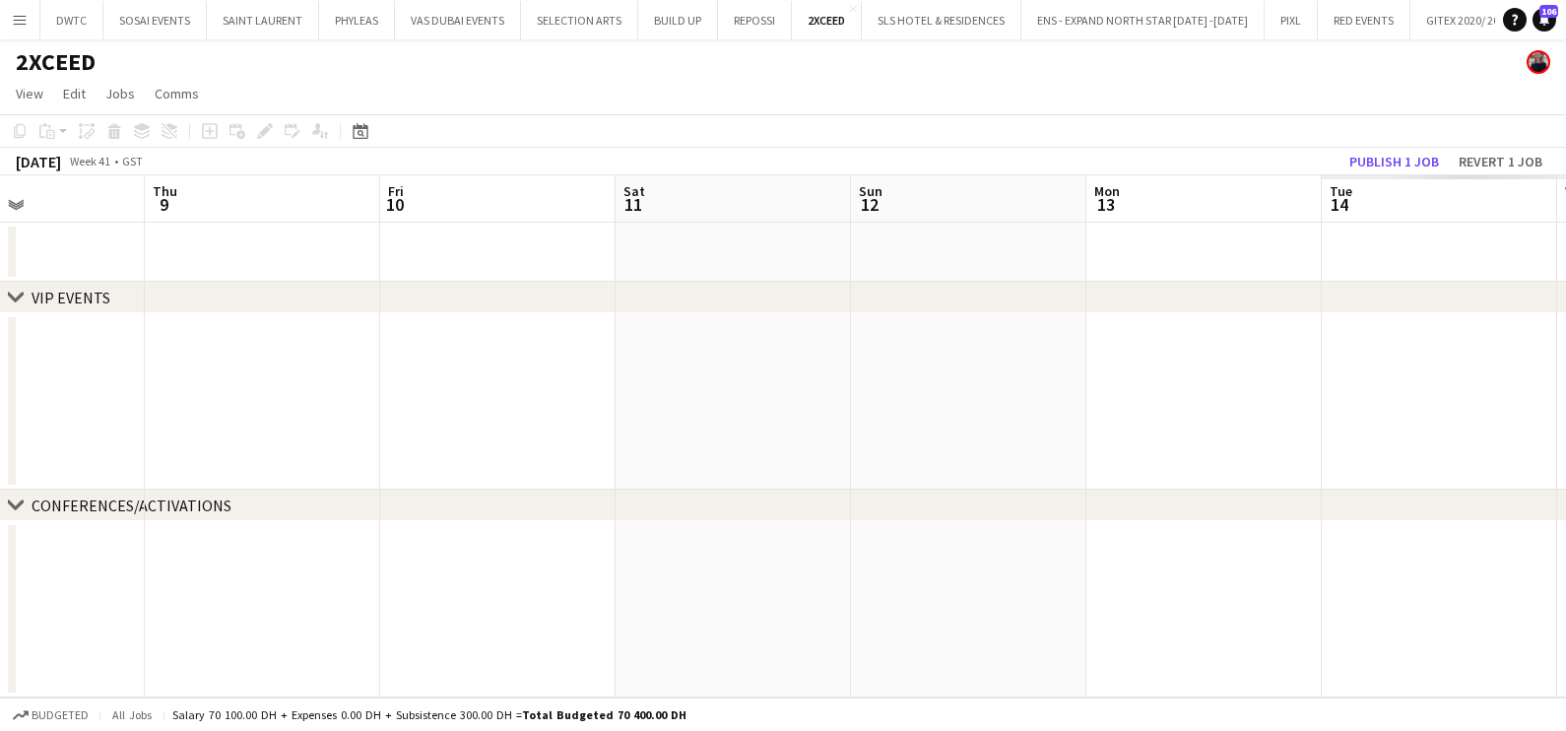
click at [390, 448] on app-calendar-viewport "Sun 5 Mon 6 Tue 7 Wed 8 Thu 9 Fri 10 Sat 11 Sun 12 Mon 13 Tue 14 Wed 15 Thu 16" at bounding box center [783, 436] width 1566 height 522
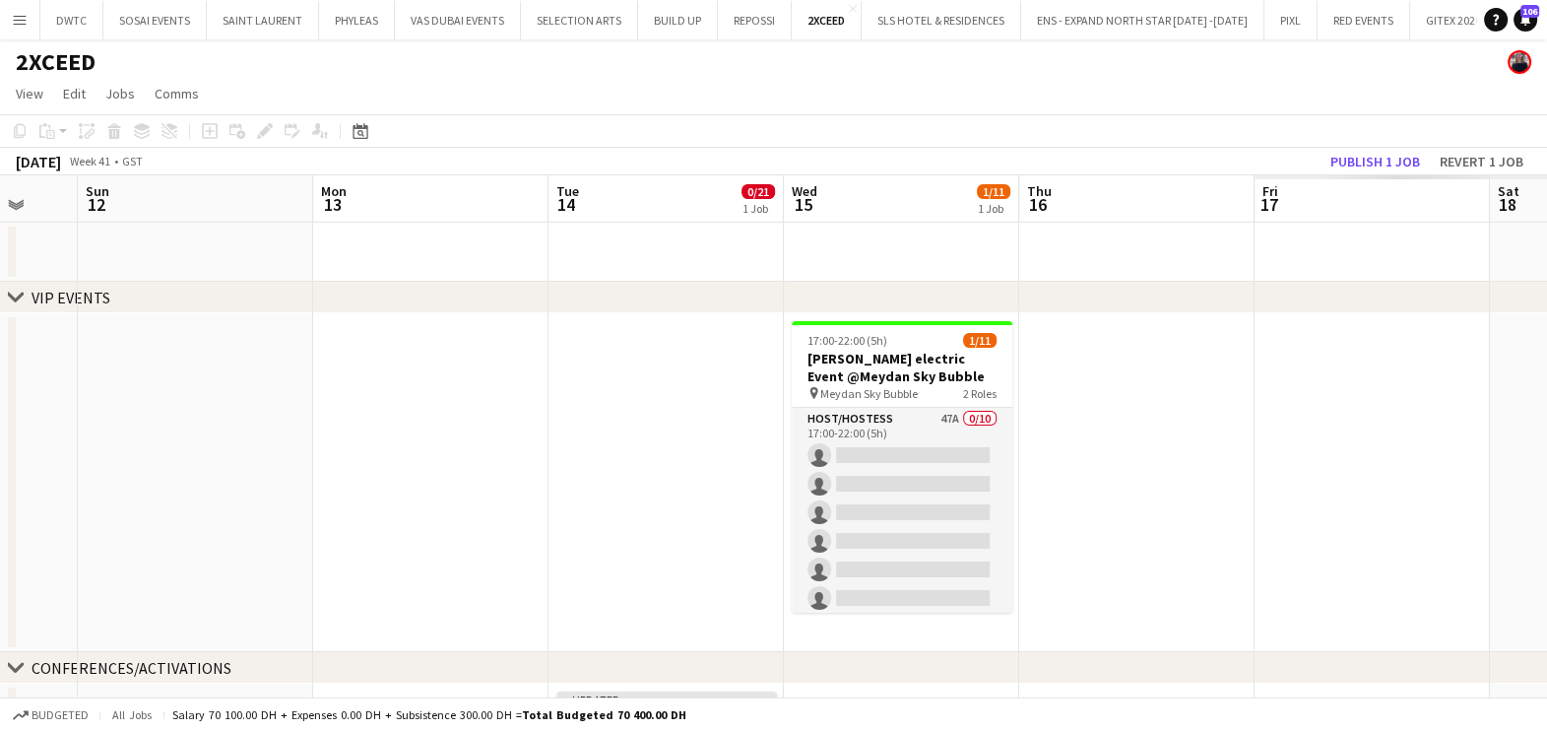
drag, startPoint x: 904, startPoint y: 382, endPoint x: 594, endPoint y: 387, distance: 310.2
click at [612, 385] on app-calendar-viewport "Wed 8 Thu 9 Fri 10 Sat 11 Sun 12 Mon 13 Tue 14 0/21 1 Job Wed 15 1/11 1 Job Thu…" at bounding box center [773, 598] width 1547 height 847
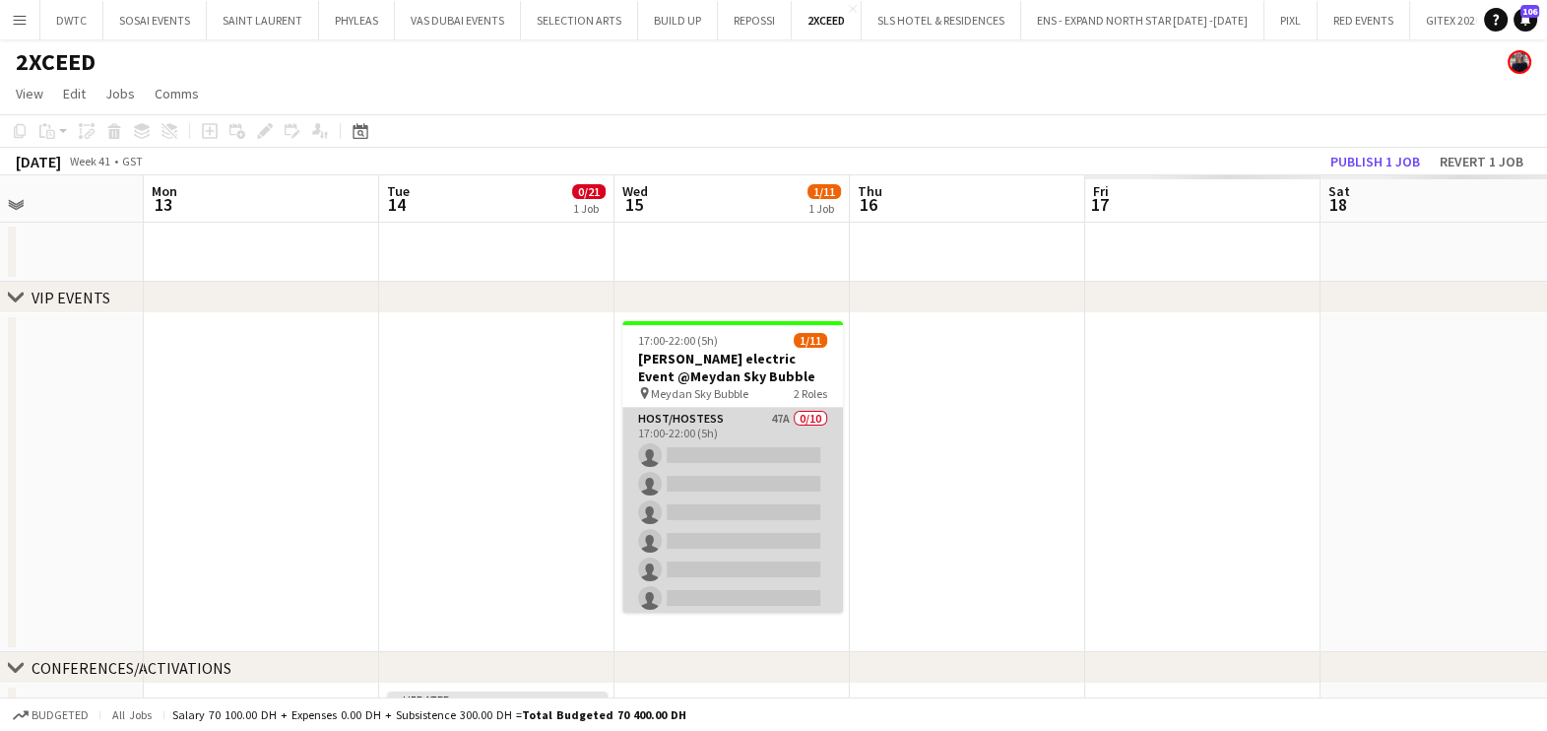
click at [748, 427] on app-card-role "Host/Hostess 47A 0/10 17:00-22:00 (5h) single-neutral-actions single-neutral-ac…" at bounding box center [732, 570] width 221 height 324
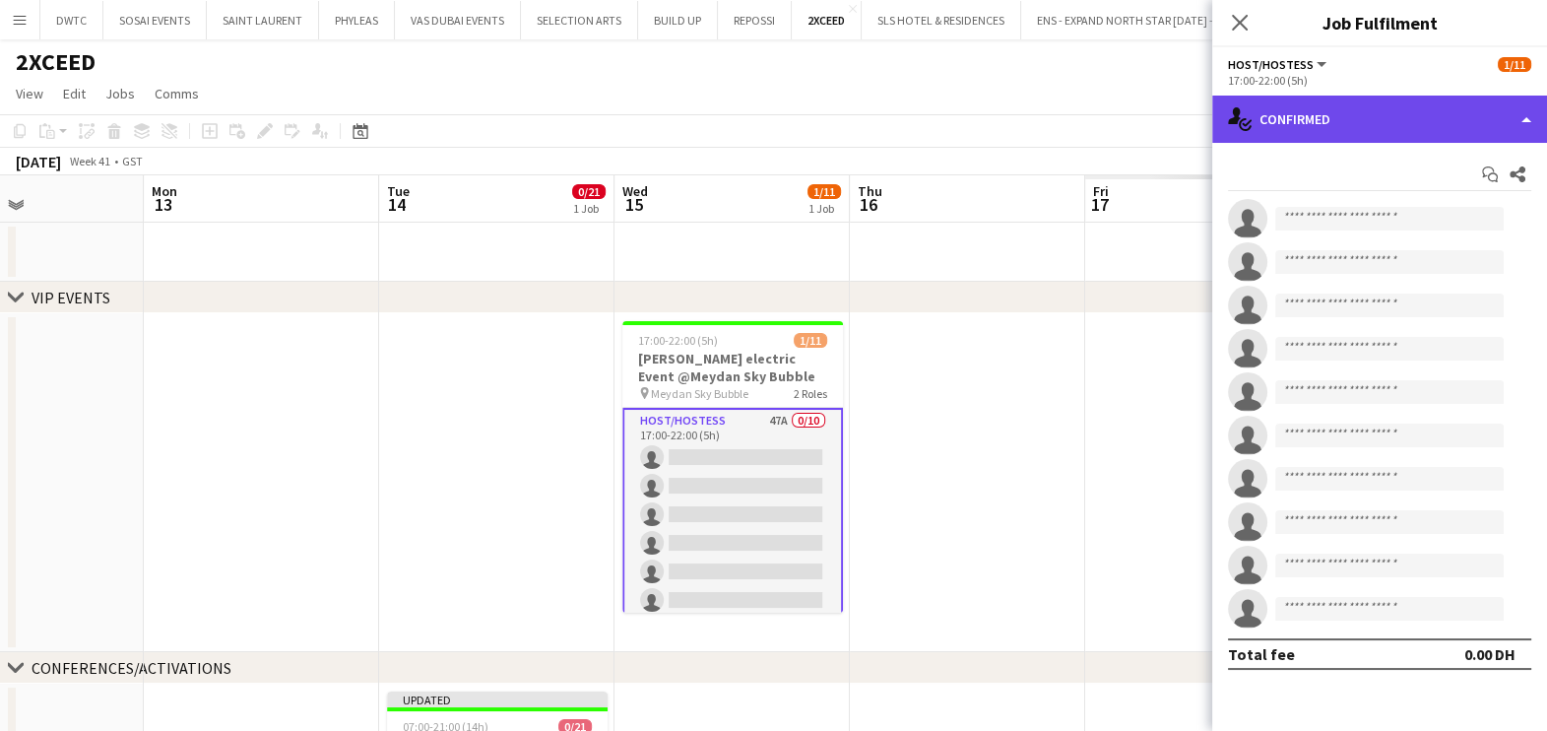
click at [1329, 125] on div "single-neutral-actions-check-2 Confirmed" at bounding box center [1379, 119] width 335 height 47
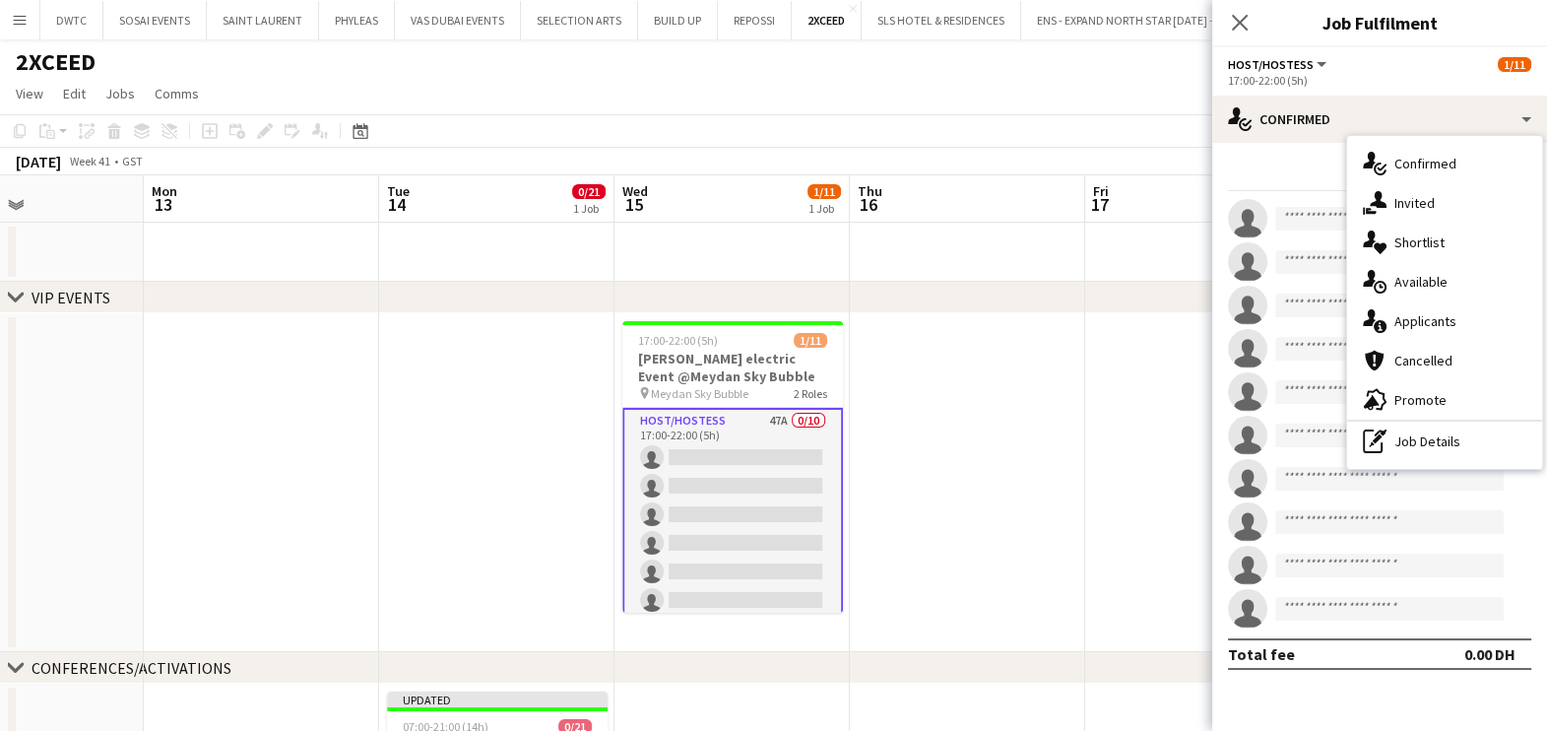
click at [950, 367] on app-date-cell at bounding box center [967, 482] width 235 height 339
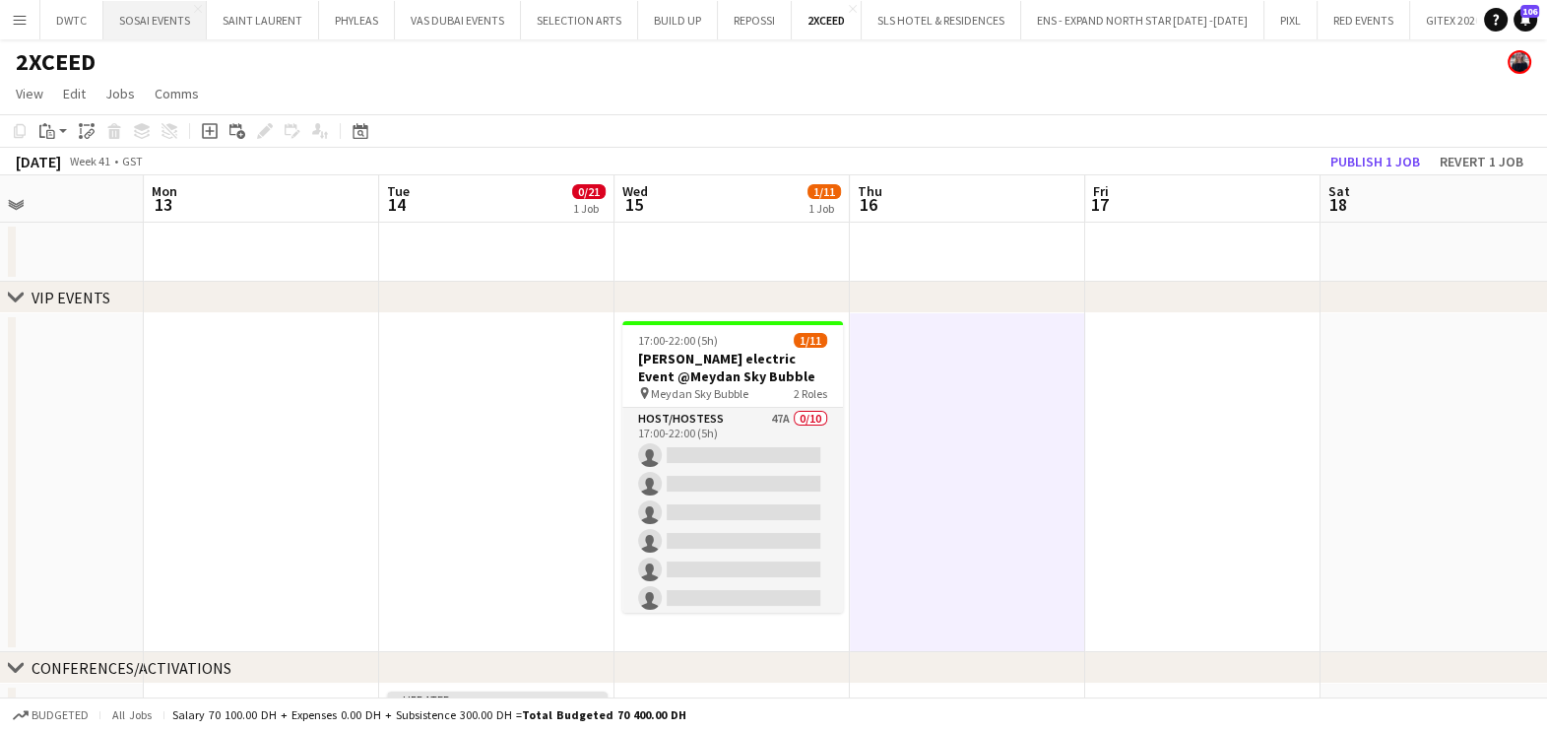
click at [129, 15] on button "SOSAI EVENTS Close" at bounding box center [154, 20] width 103 height 38
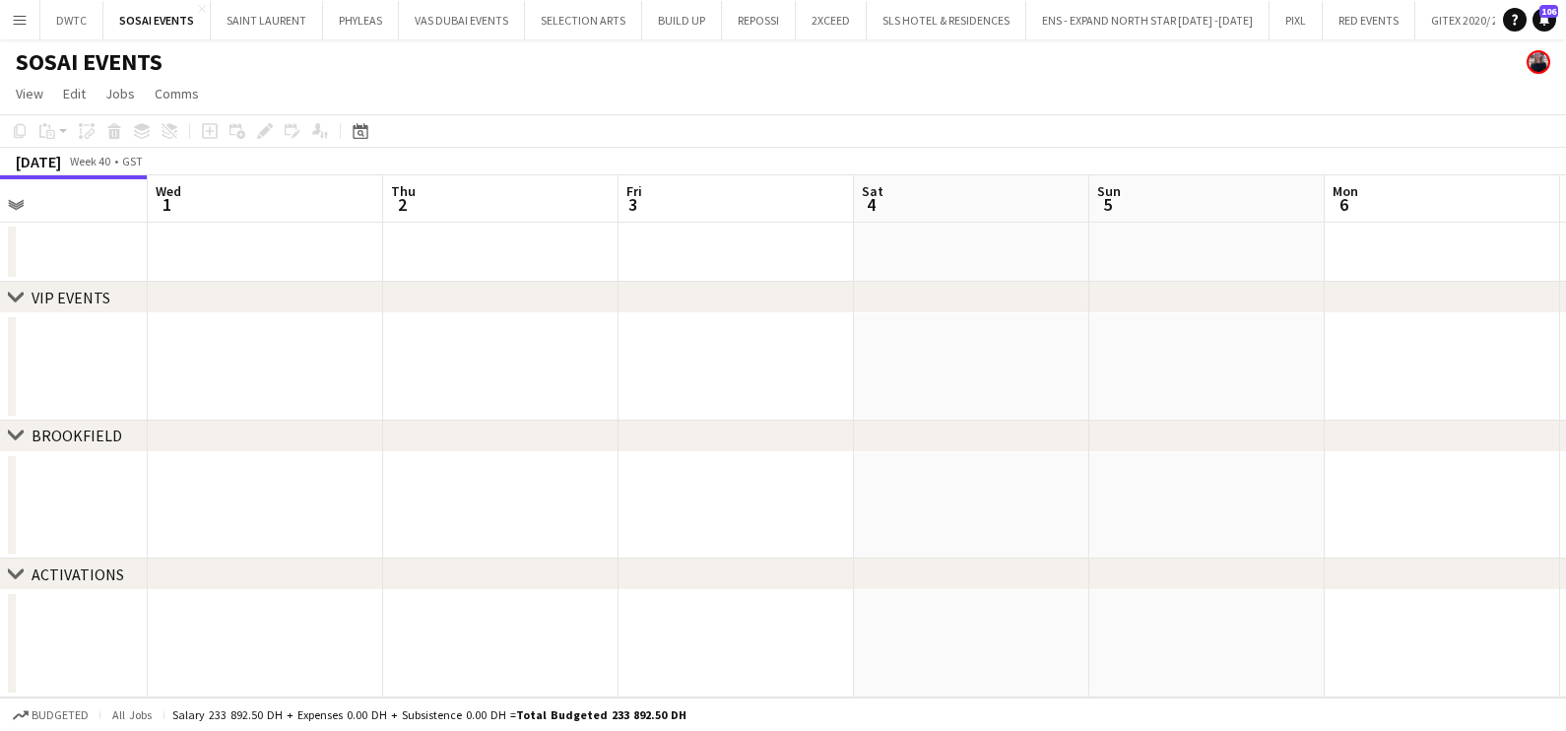
drag, startPoint x: 709, startPoint y: 374, endPoint x: 332, endPoint y: 392, distance: 377.6
click at [438, 379] on app-calendar-viewport "Sat 27 Sun 28 Mon 29 Tue 30 Wed 1 Thu 2 Fri 3 Sat 4 Sun 5 Mon 6 Tue 7 Wed 8" at bounding box center [783, 436] width 1566 height 522
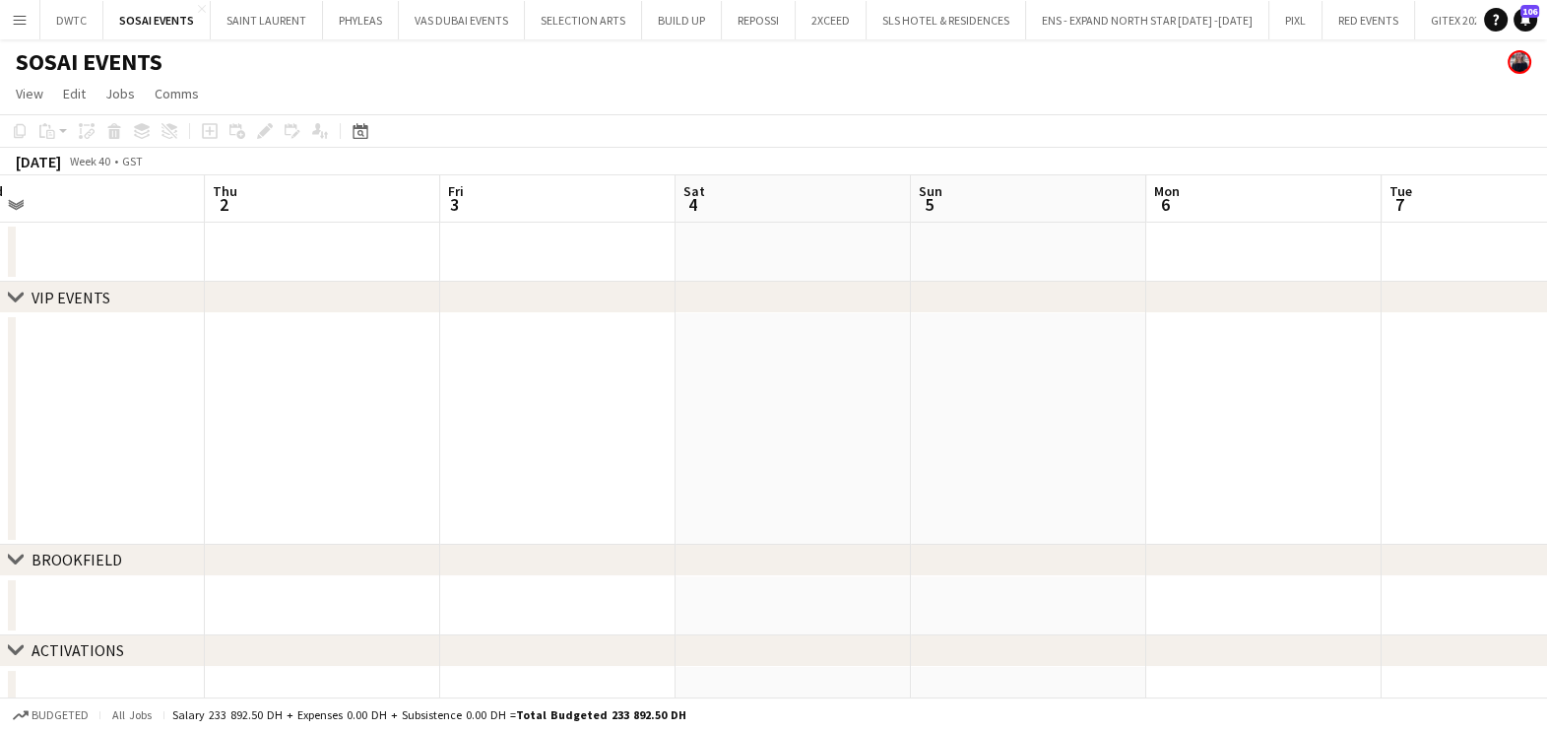
drag, startPoint x: 724, startPoint y: 339, endPoint x: 337, endPoint y: 352, distance: 387.2
click at [355, 349] on app-calendar-viewport "Sun 28 Mon 29 Tue 30 Wed 1 Thu 2 Fri 3 Sat 4 Sun 5 Mon 6 Tue 7 Wed 8 Thu 9 2/2 …" at bounding box center [773, 450] width 1547 height 550
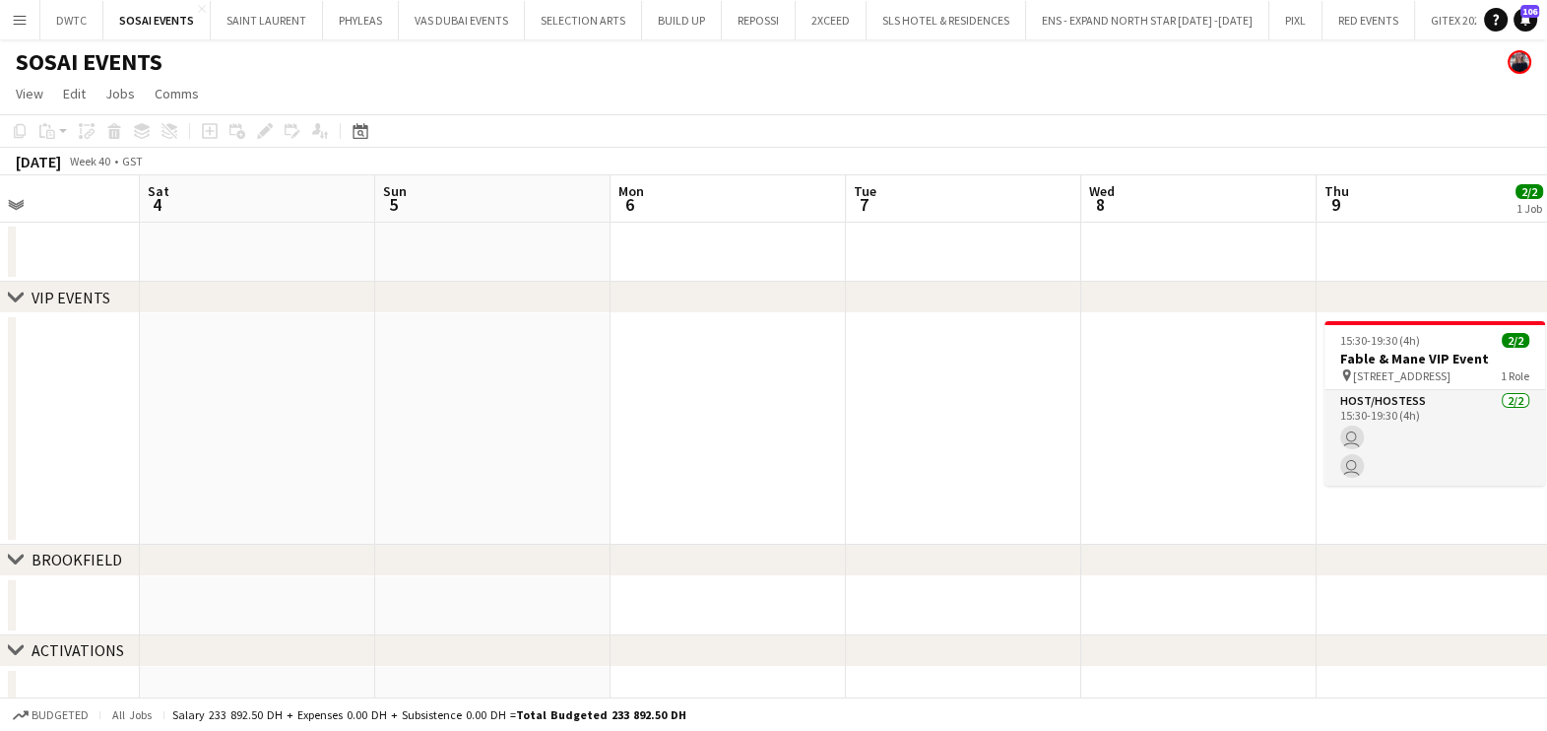
drag, startPoint x: 312, startPoint y: 394, endPoint x: 174, endPoint y: 407, distance: 138.5
click at [182, 404] on app-calendar-viewport "Wed 1 Thu 2 Fri 3 Sat 4 Sun 5 Mon 6 Tue 7 Wed 8 Thu 9 2/2 1 Job Fri 10 Sat 11 S…" at bounding box center [773, 450] width 1547 height 550
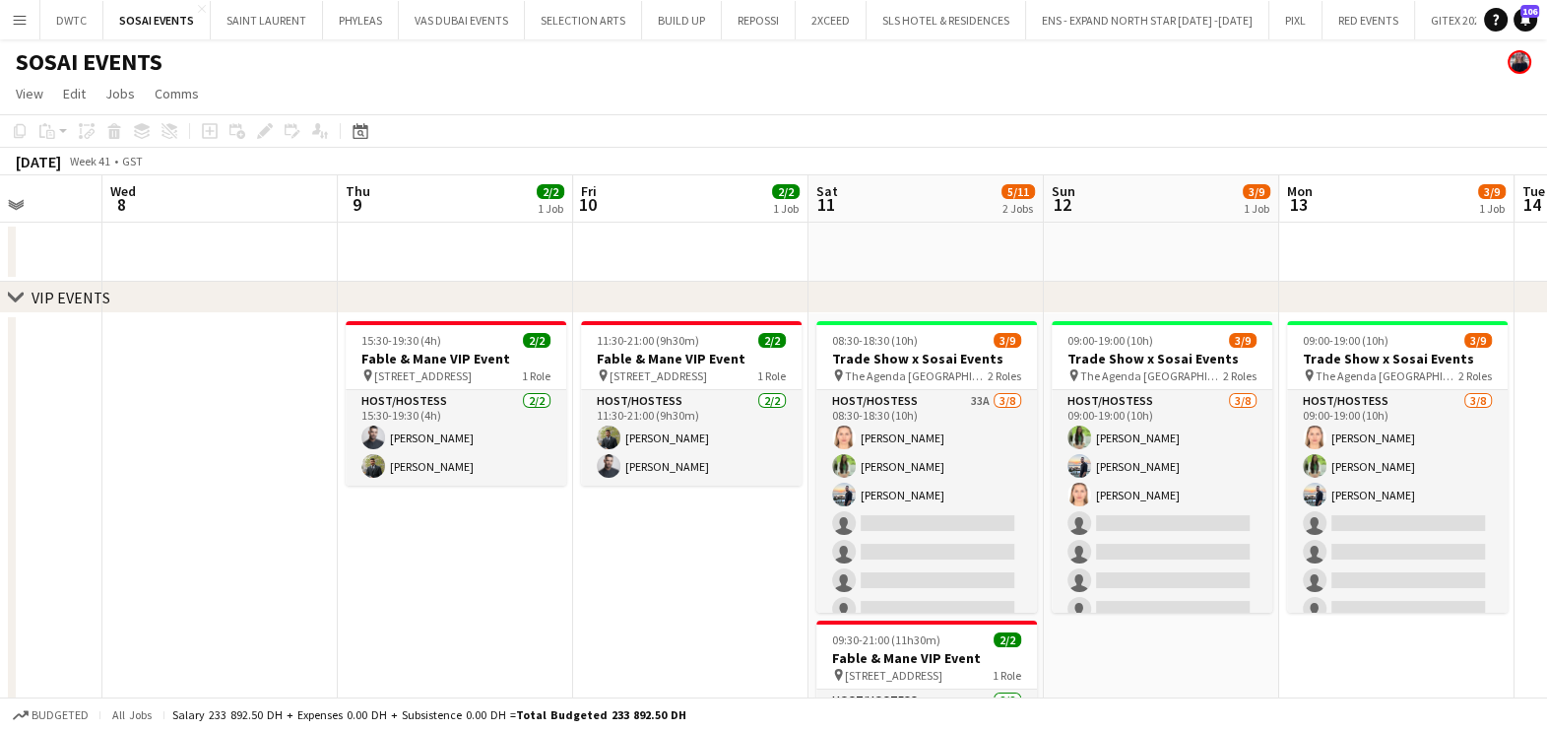
drag, startPoint x: 815, startPoint y: 533, endPoint x: 507, endPoint y: 543, distance: 308.4
click at [518, 541] on app-calendar-viewport "Sat 4 Sun 5 Mon 6 Tue 7 Wed 8 Thu 9 2/2 1 Job Fri 10 2/2 1 Job Sat 11 5/11 2 Jo…" at bounding box center [773, 600] width 1547 height 850
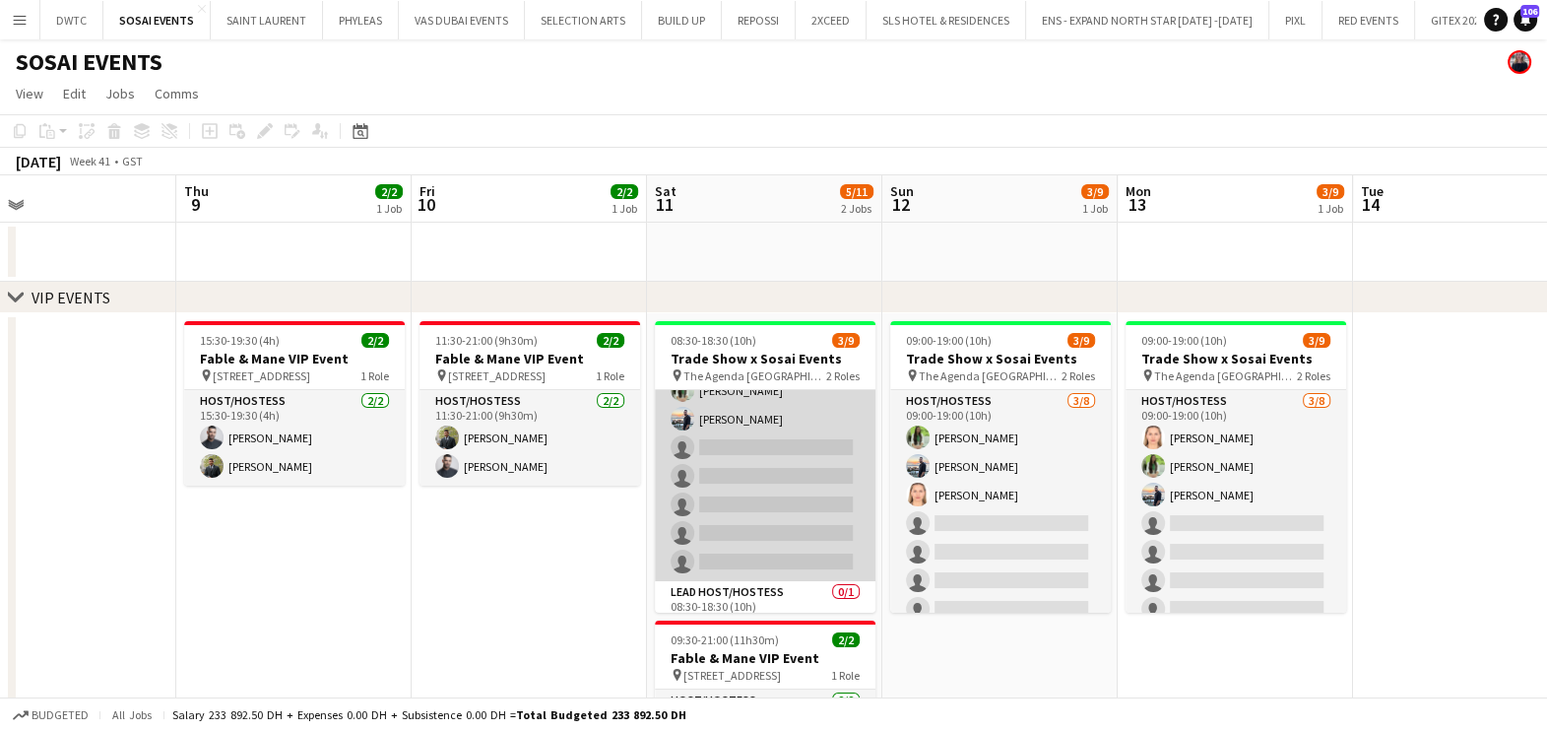
scroll to position [110, 0]
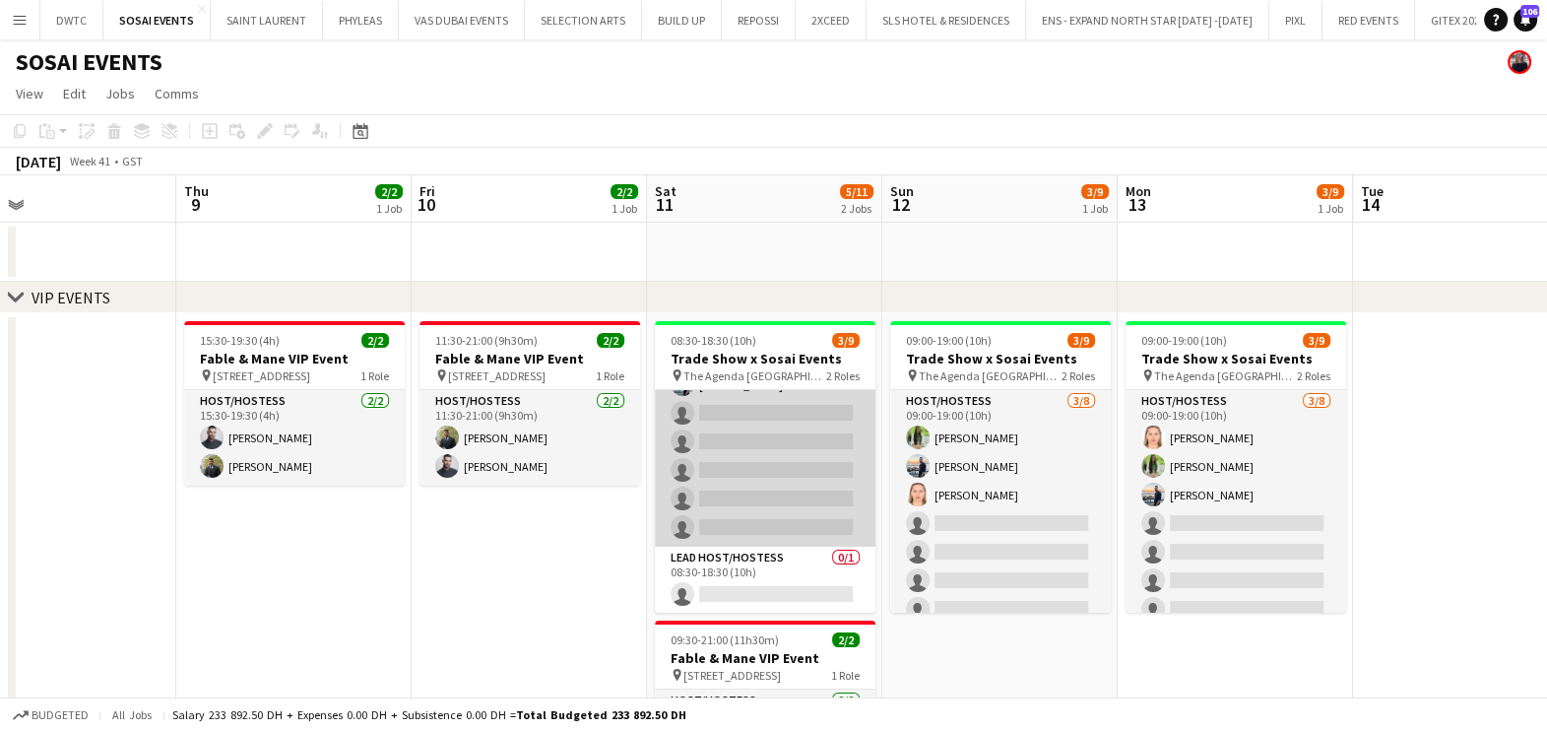
click at [784, 474] on app-card-role "Host/Hostess 33A [DATE] 08:30-18:30 (10h) [PERSON_NAME] Jouli Serawan [PERSON_N…" at bounding box center [765, 413] width 221 height 267
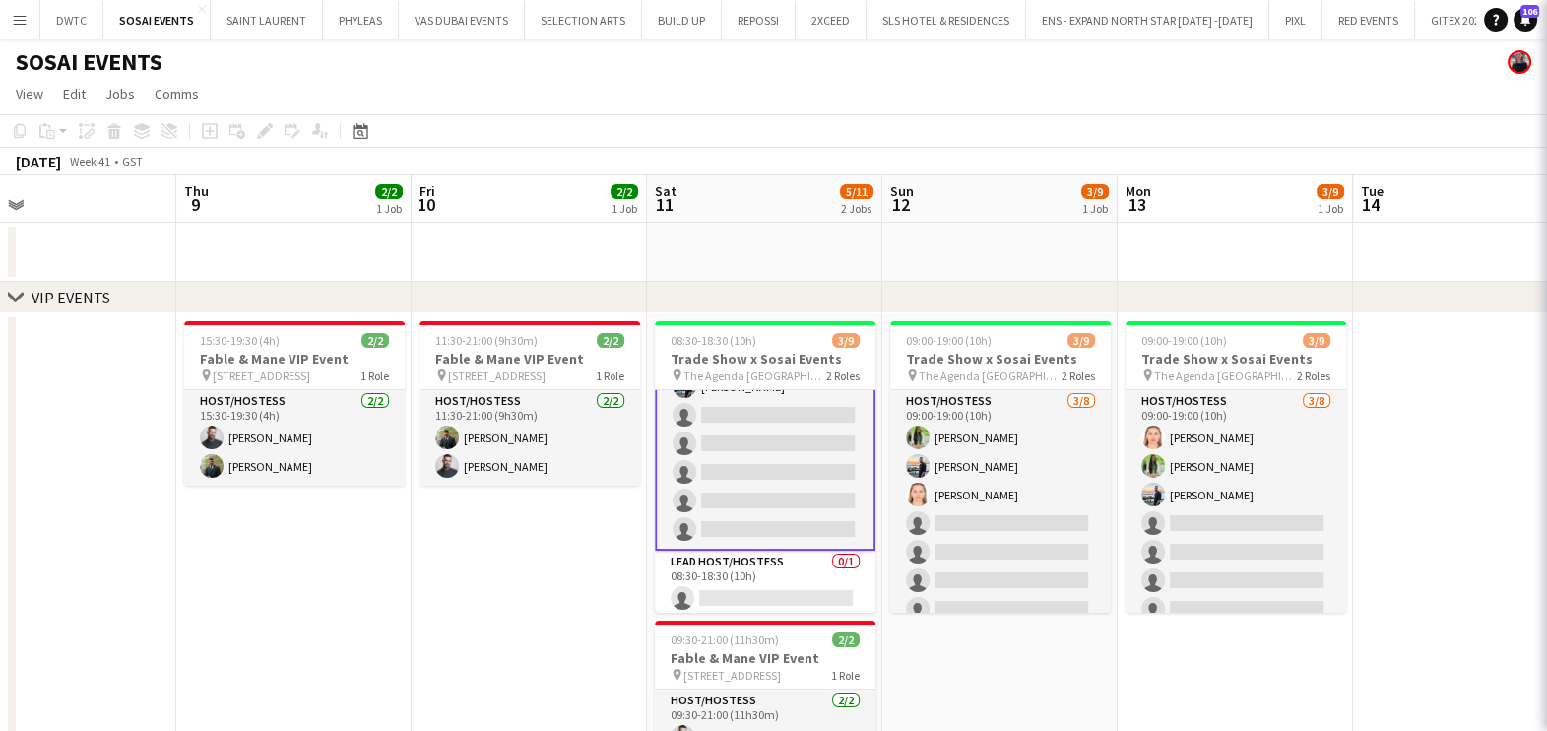
scroll to position [112, 0]
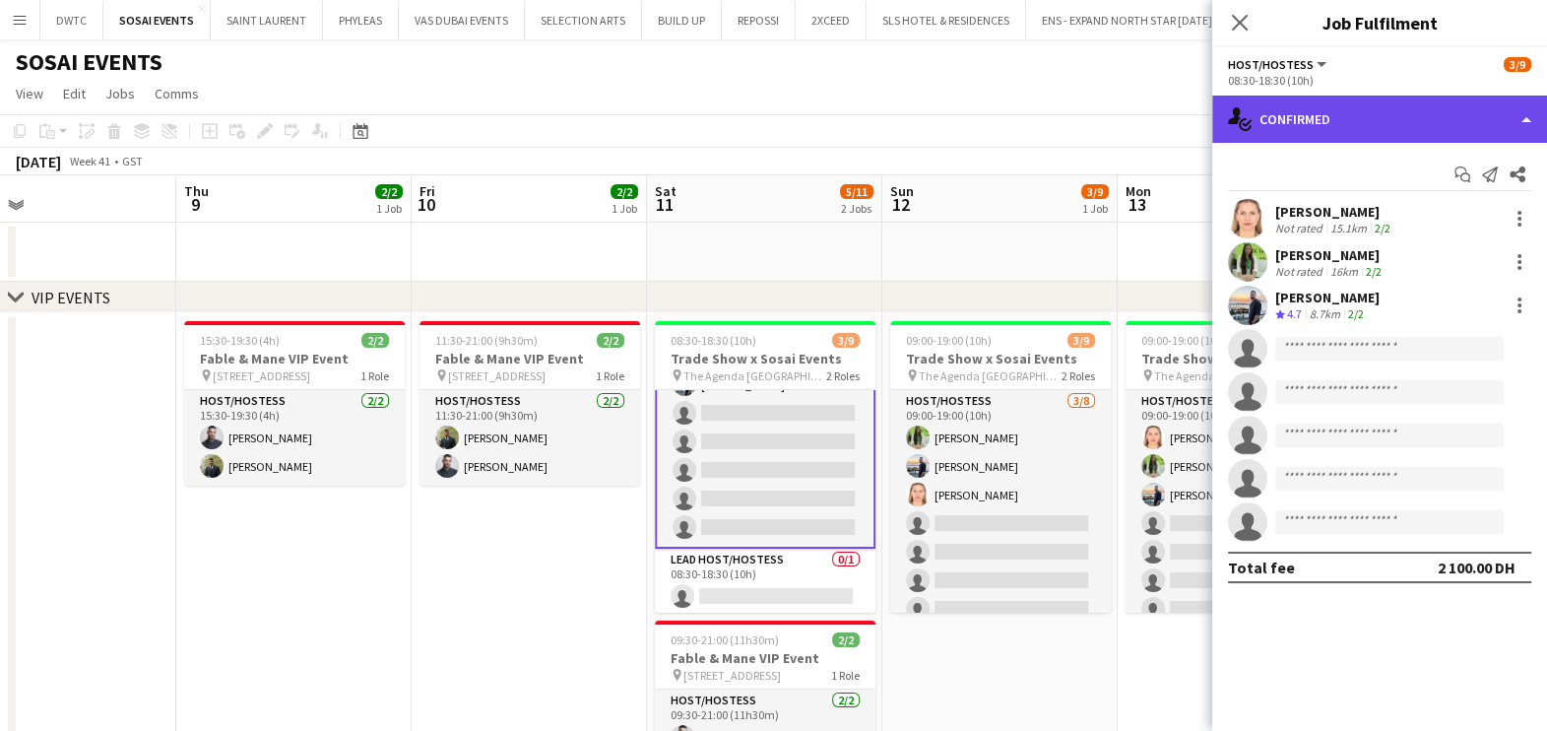
click at [1368, 133] on div "single-neutral-actions-check-2 Confirmed" at bounding box center [1379, 119] width 335 height 47
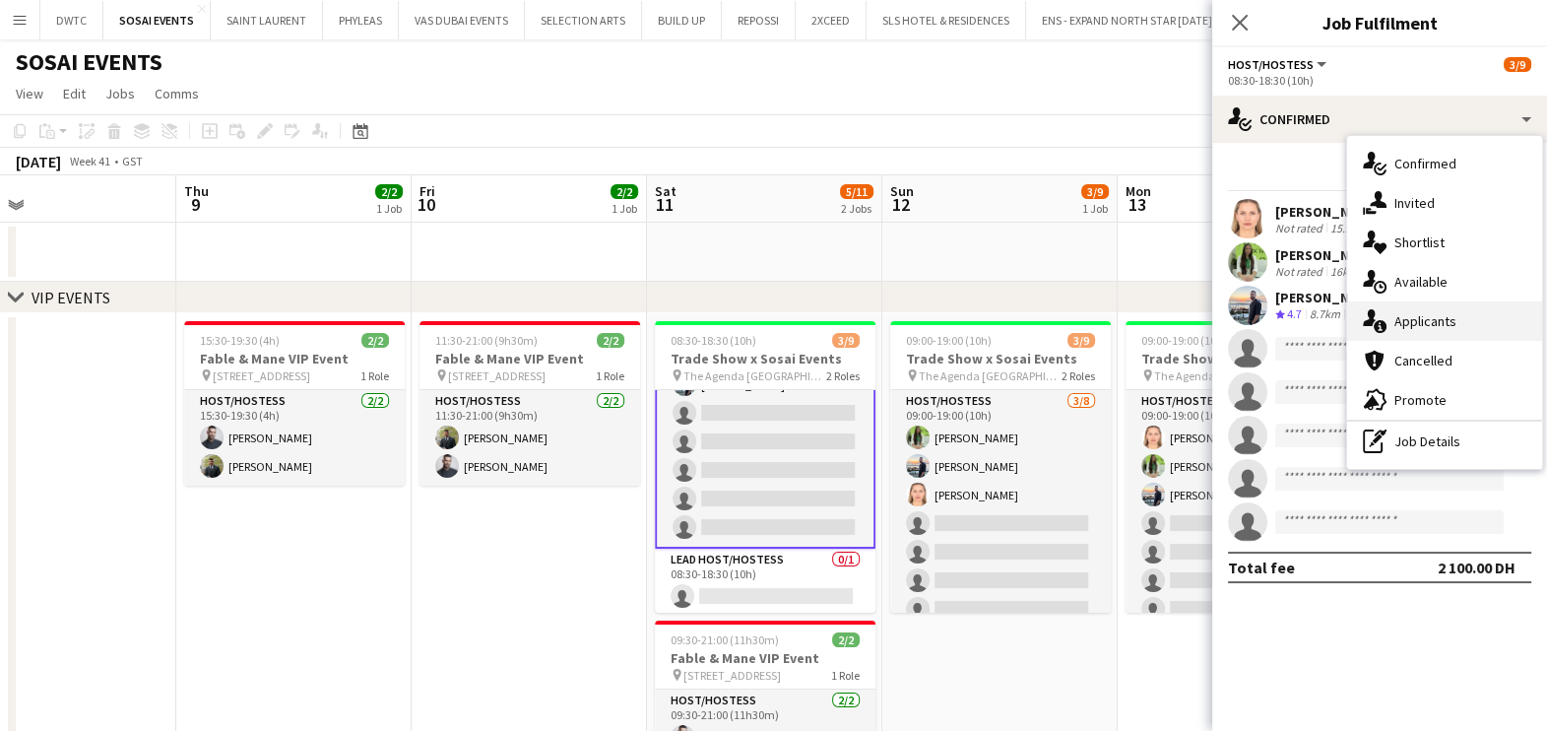
click at [1408, 320] on span "Applicants" at bounding box center [1425, 321] width 62 height 18
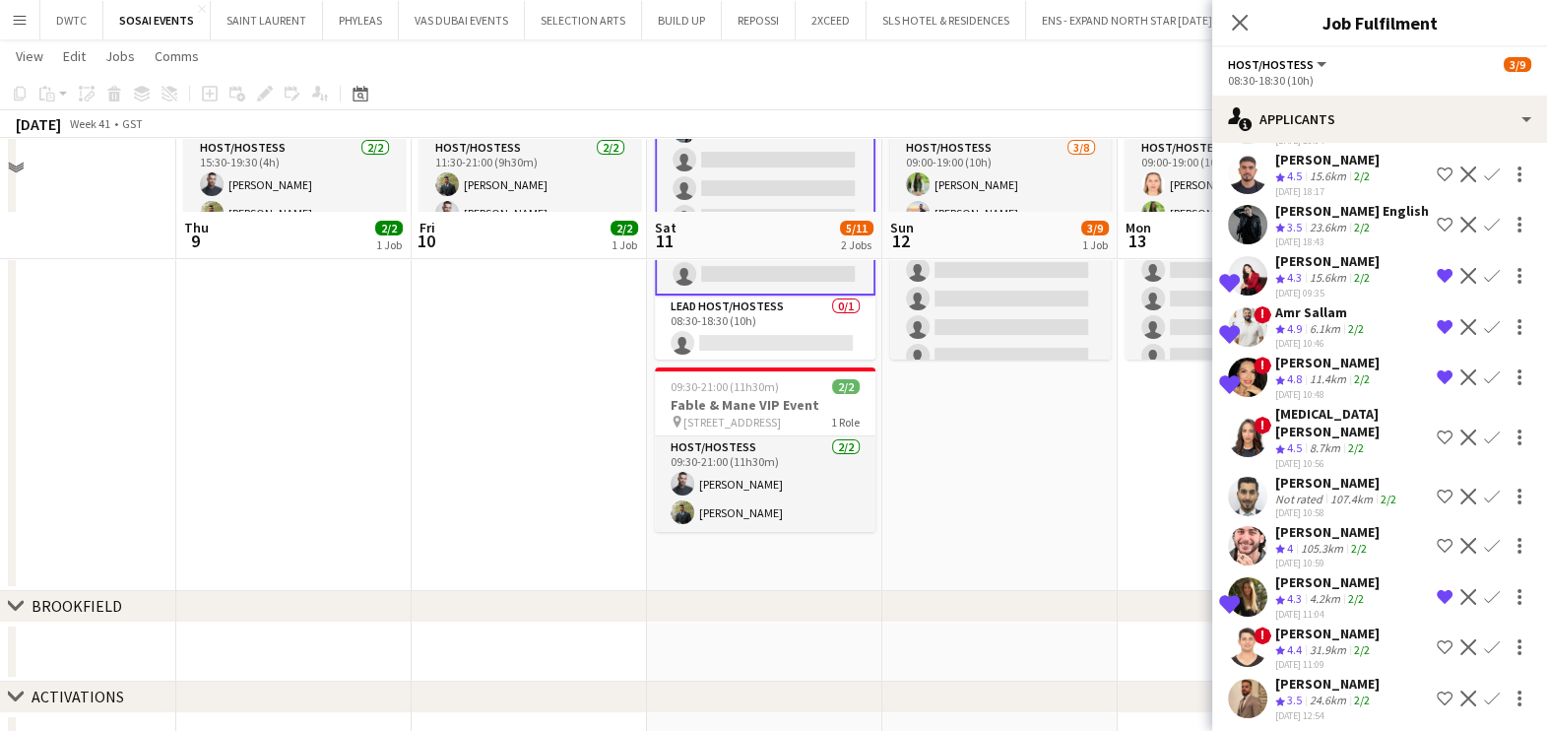
scroll to position [325, 0]
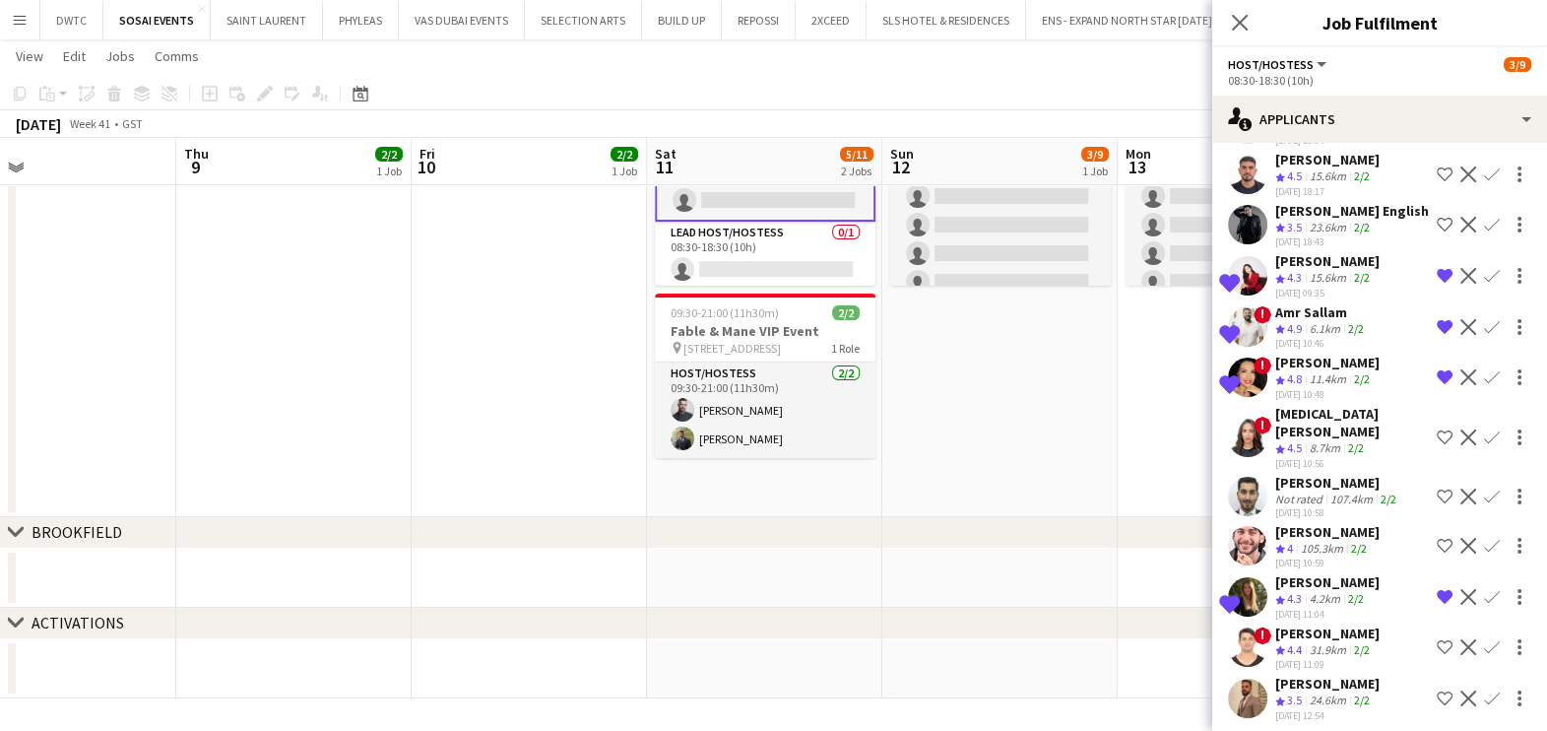
click at [1359, 440] on app-skills-label "2/2" at bounding box center [1356, 447] width 16 height 15
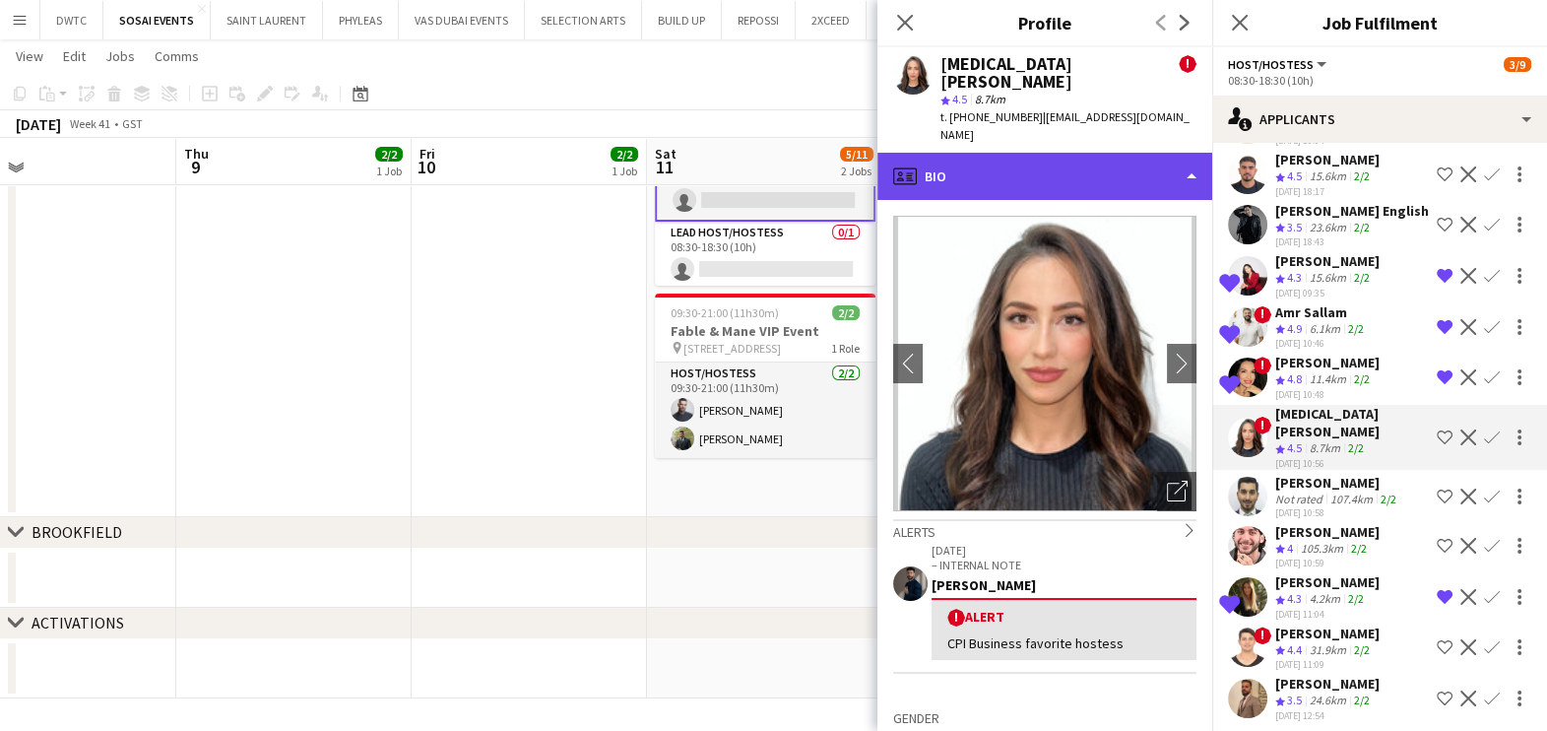
click at [1035, 153] on div "profile Bio" at bounding box center [1044, 176] width 335 height 47
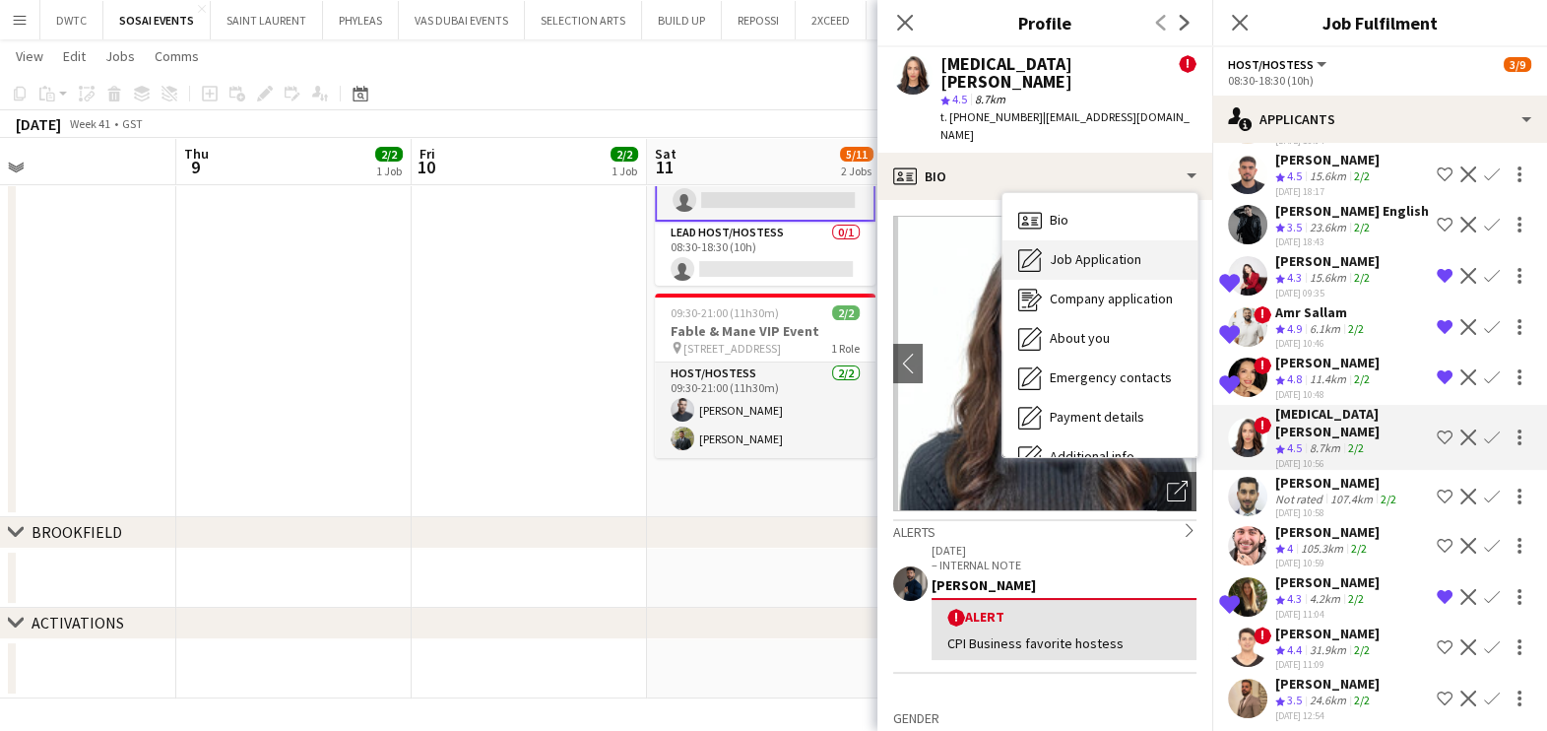
click at [1069, 250] on span "Job Application" at bounding box center [1096, 259] width 92 height 18
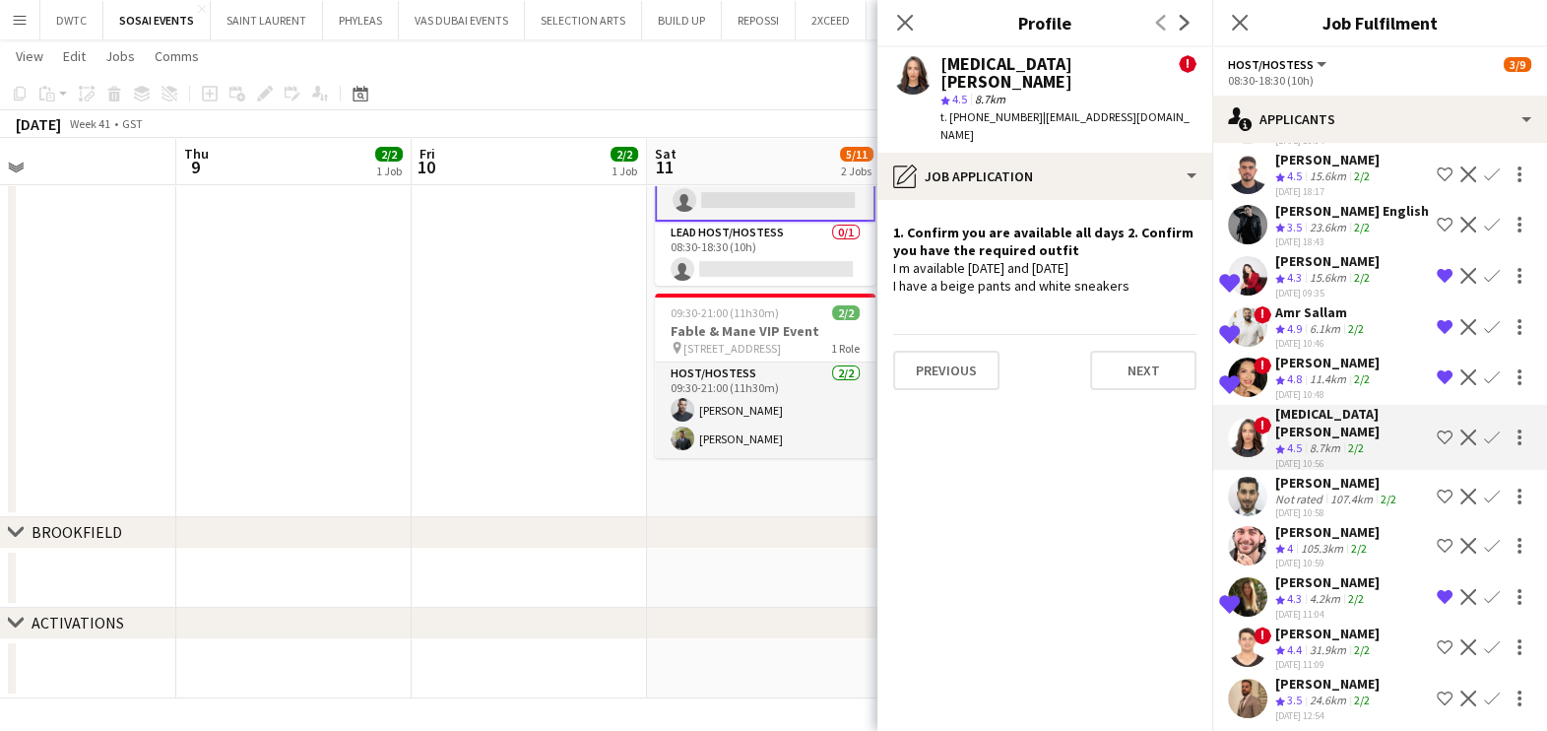
click at [1295, 270] on div "[PERSON_NAME]" at bounding box center [1327, 261] width 104 height 18
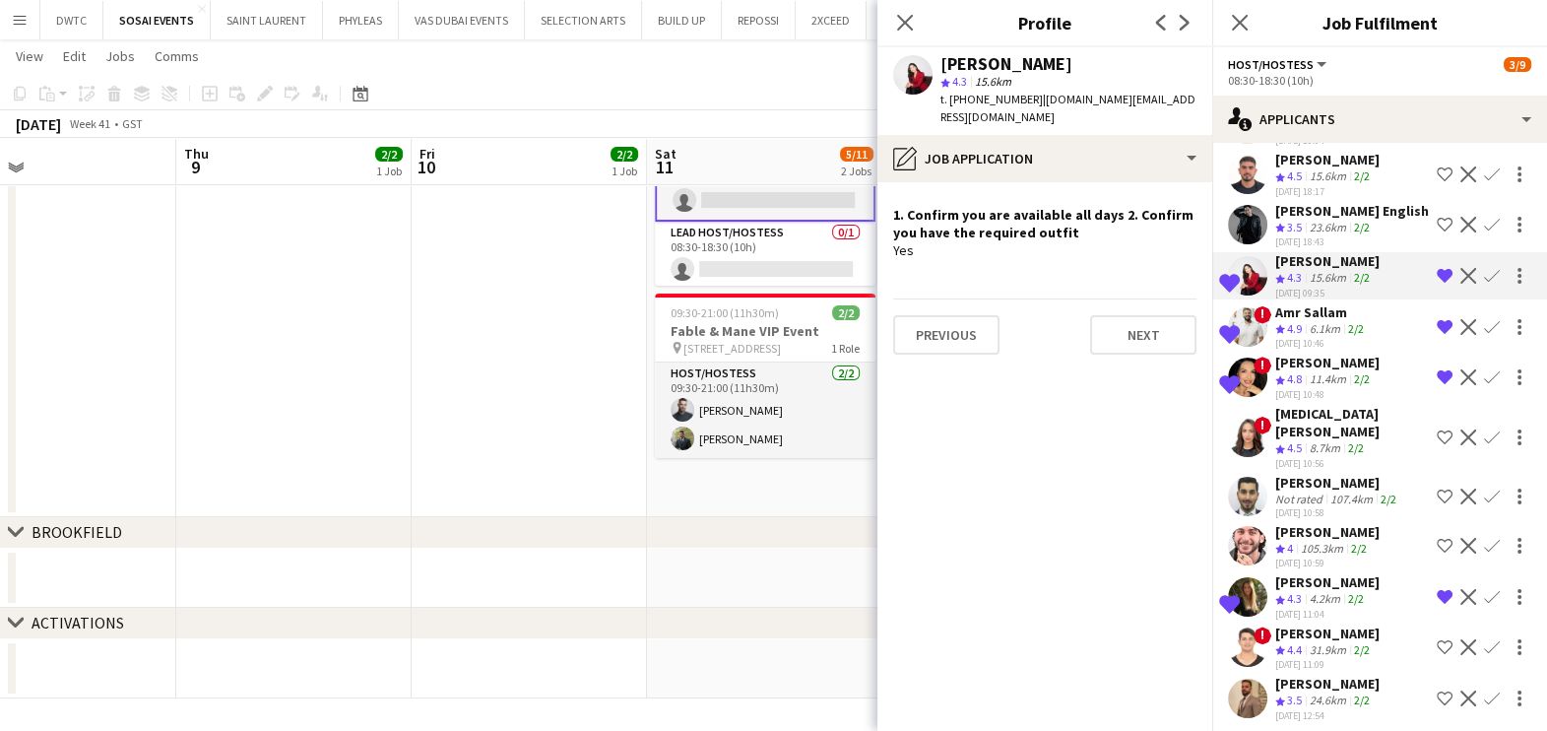
click at [722, 566] on app-date-cell at bounding box center [764, 578] width 235 height 59
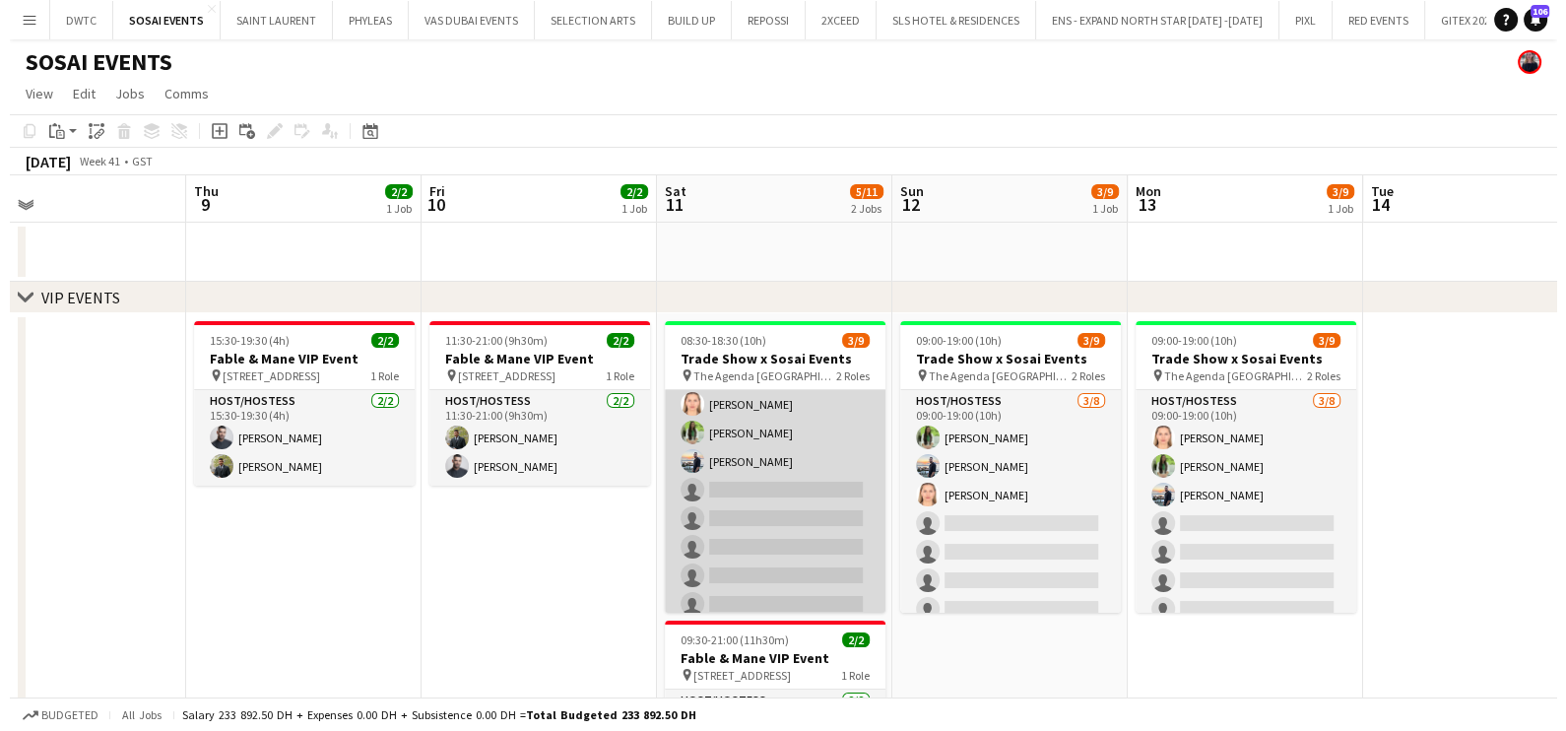
scroll to position [0, 0]
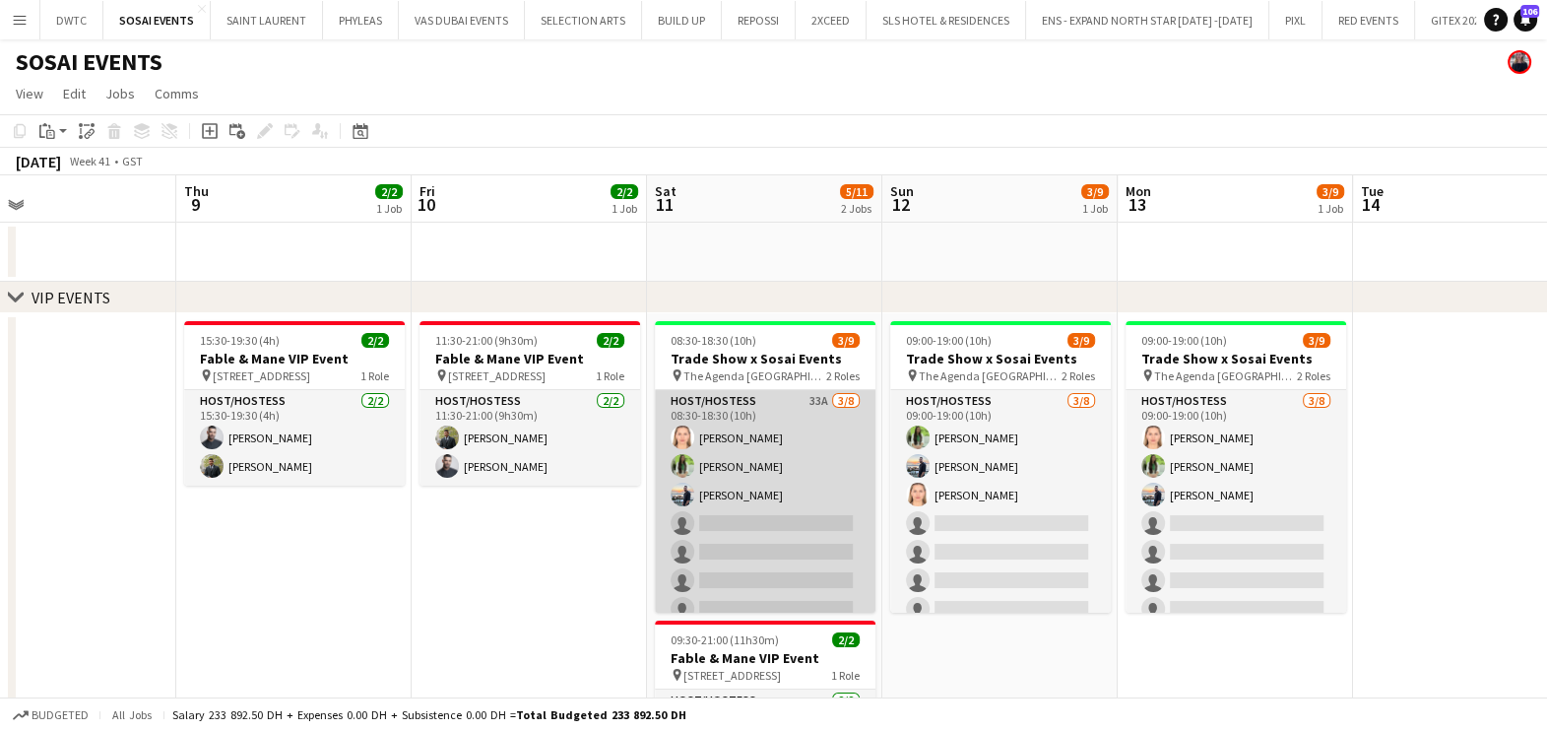
click at [748, 466] on app-card-role "Host/Hostess 33A [DATE] 08:30-18:30 (10h) [PERSON_NAME] Jouli Serawan [PERSON_N…" at bounding box center [765, 523] width 221 height 267
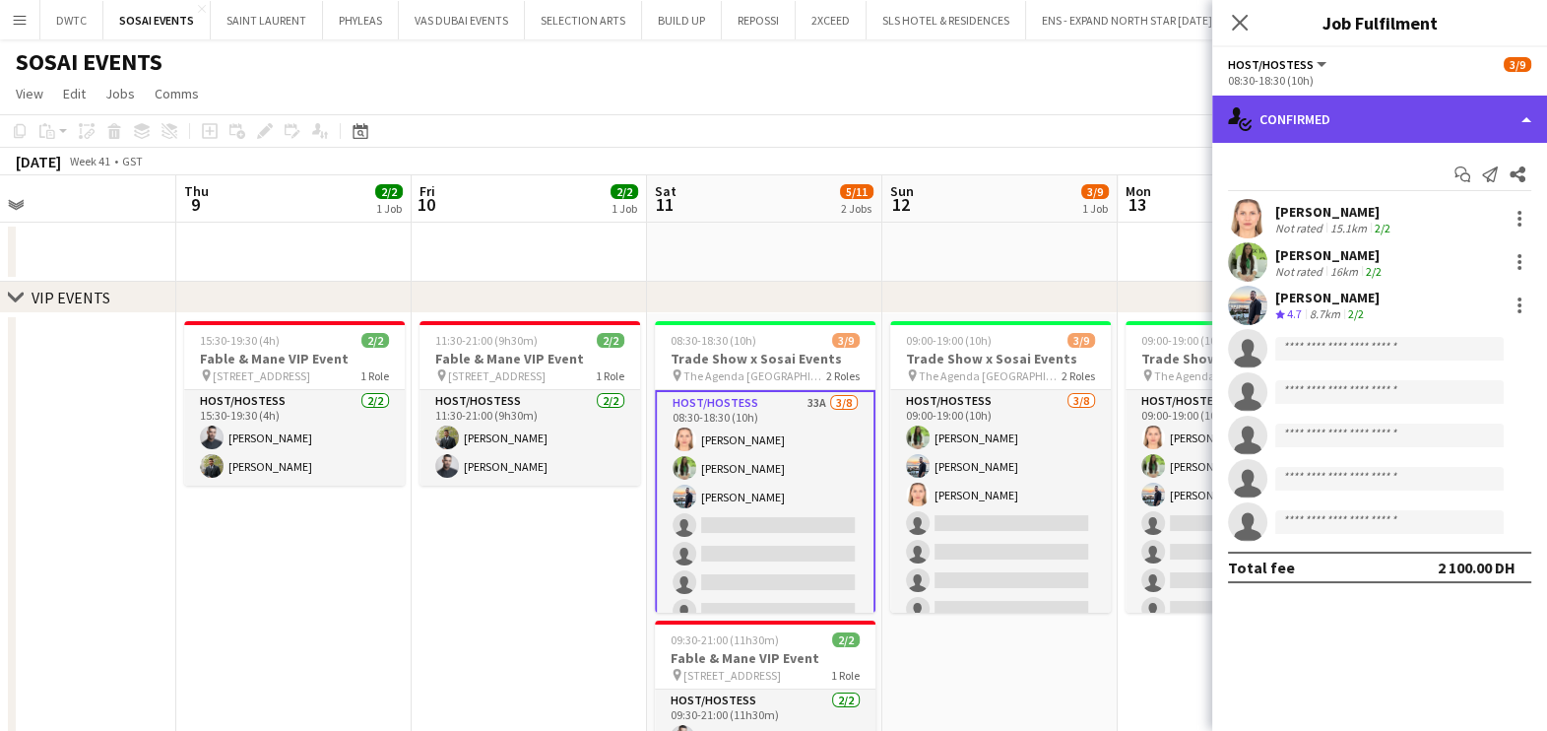
click at [1359, 129] on div "single-neutral-actions-check-2 Confirmed" at bounding box center [1379, 119] width 335 height 47
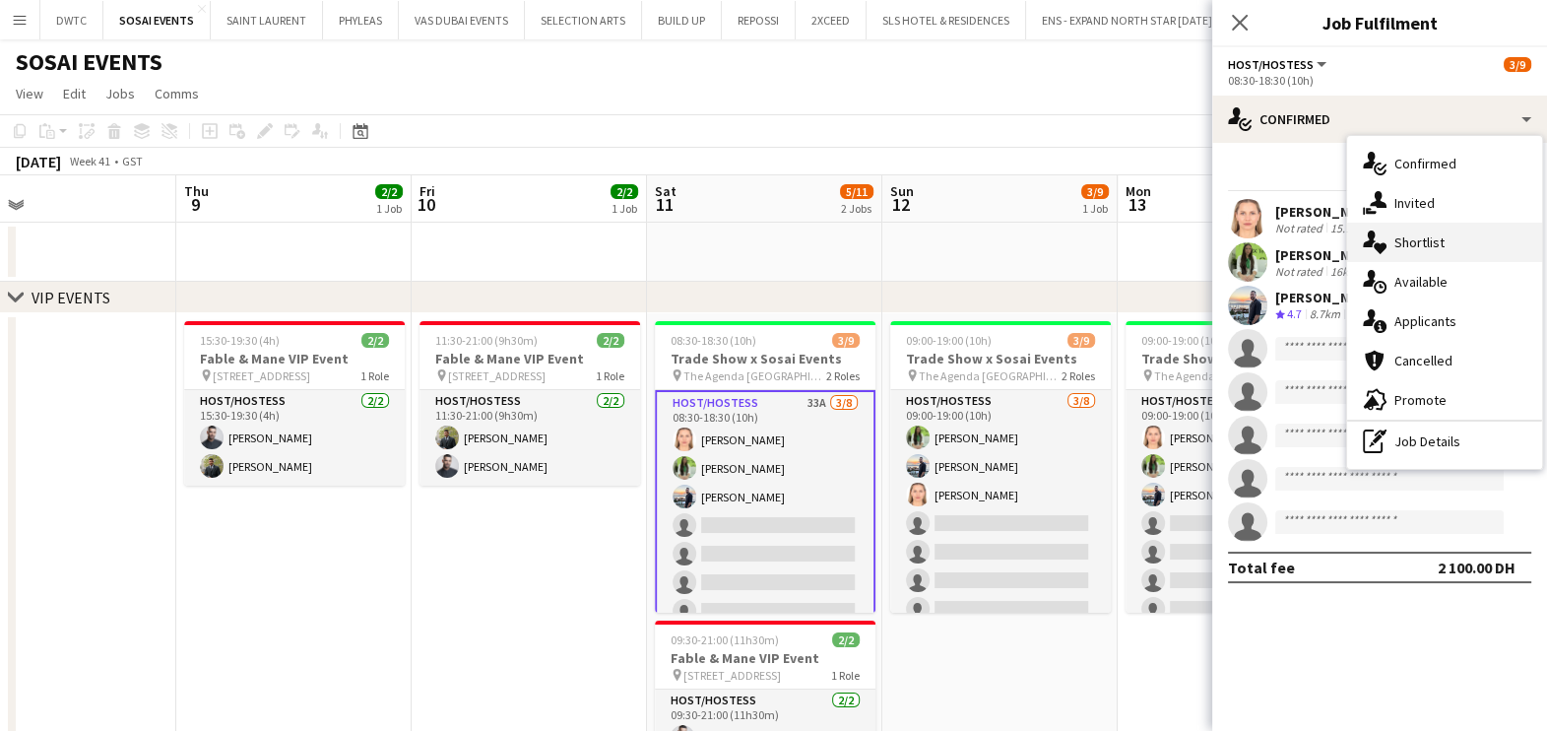
click at [1418, 241] on span "Shortlist" at bounding box center [1419, 242] width 50 height 18
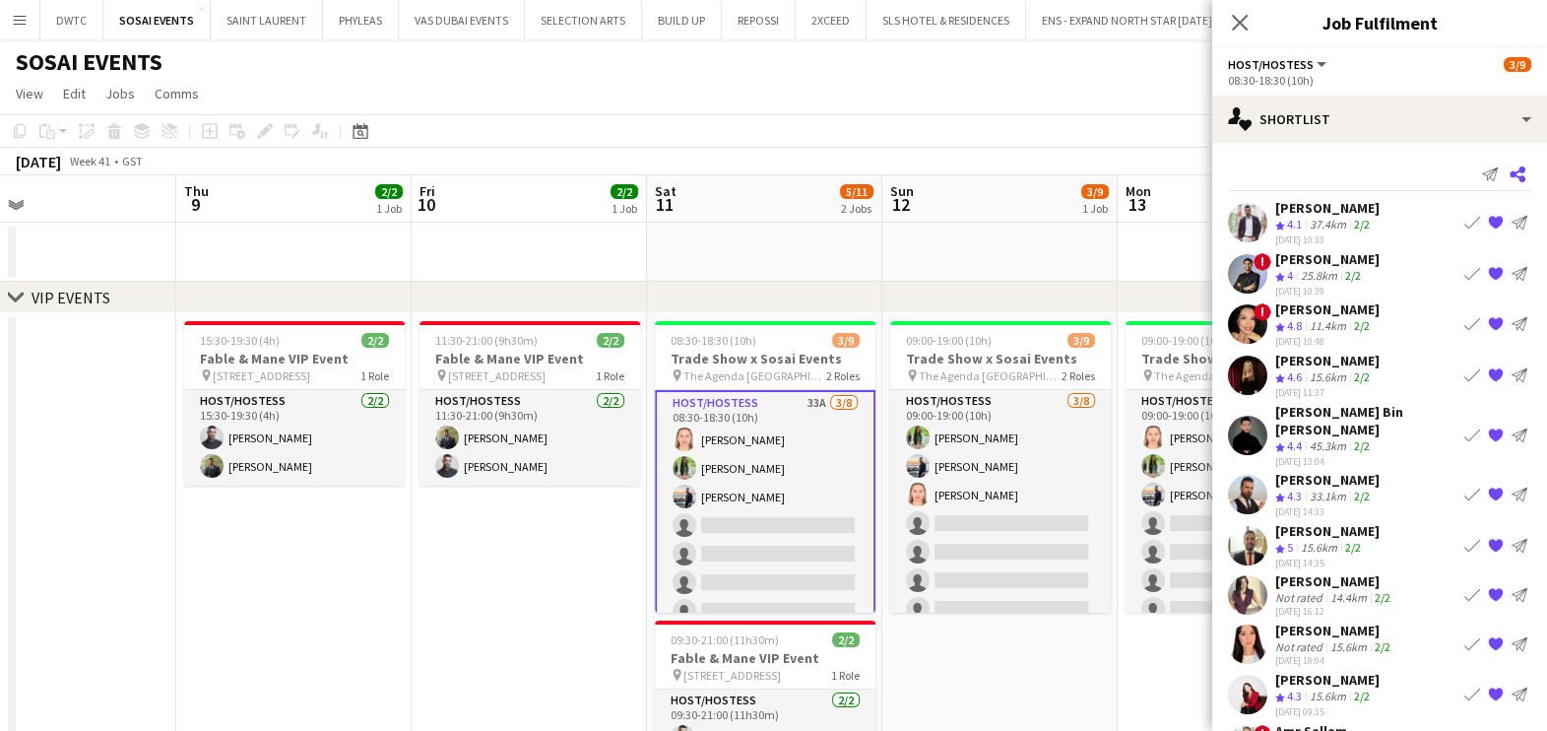
click at [1507, 172] on app-icon "Share" at bounding box center [1518, 175] width 28 height 28
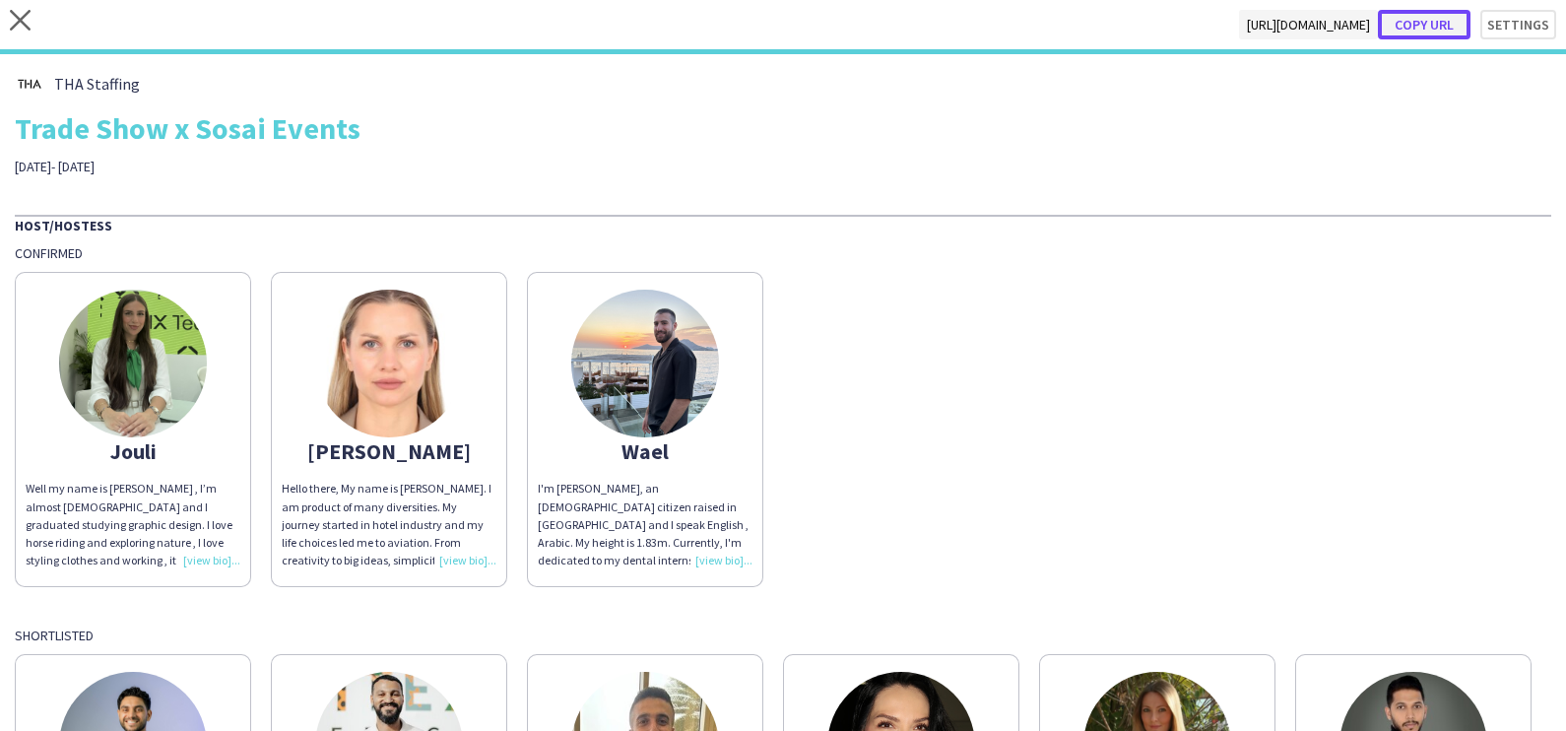
click at [1409, 19] on button "Copy url" at bounding box center [1424, 25] width 93 height 30
type textarea "**********"
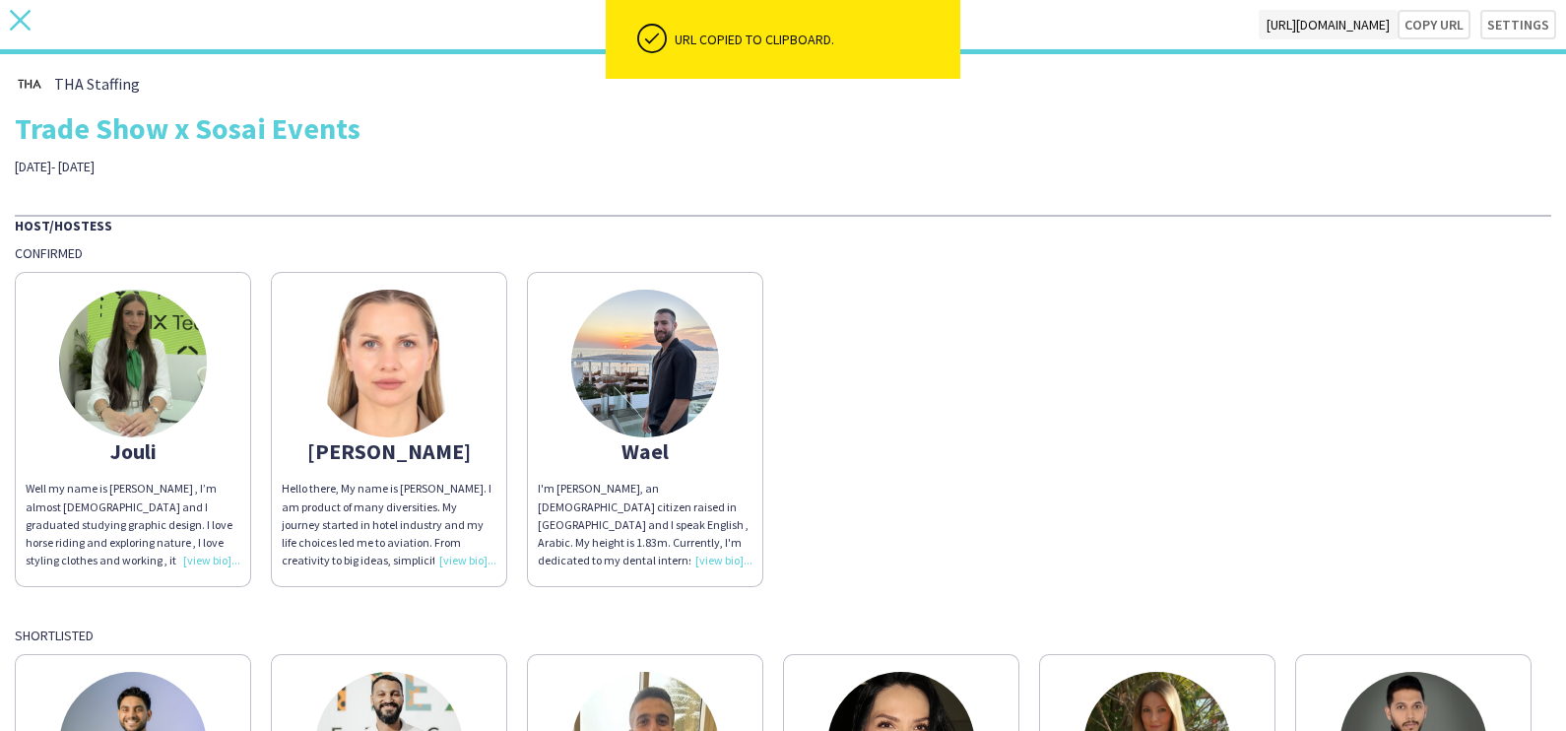
click at [22, 13] on icon "close" at bounding box center [20, 20] width 21 height 21
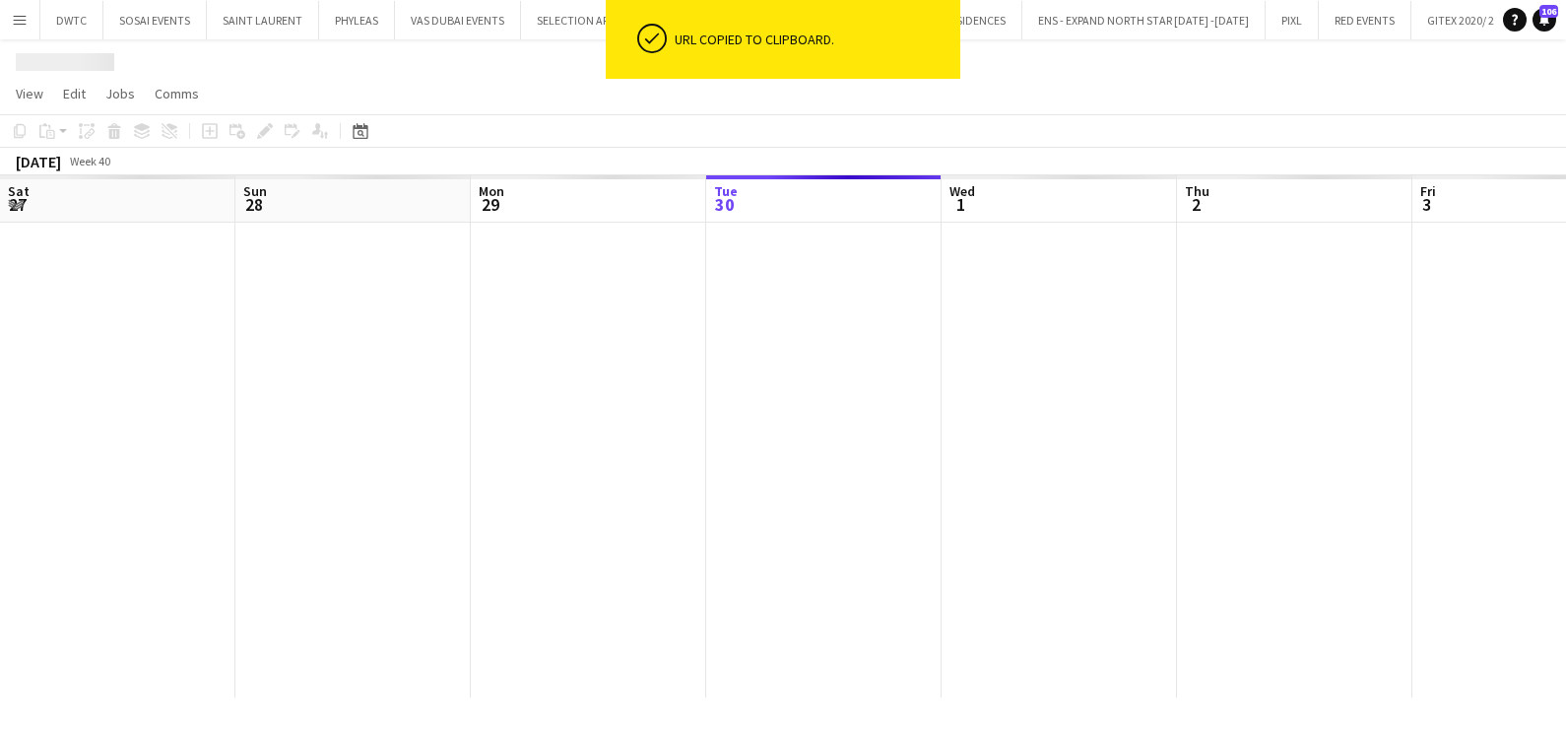
scroll to position [0, 471]
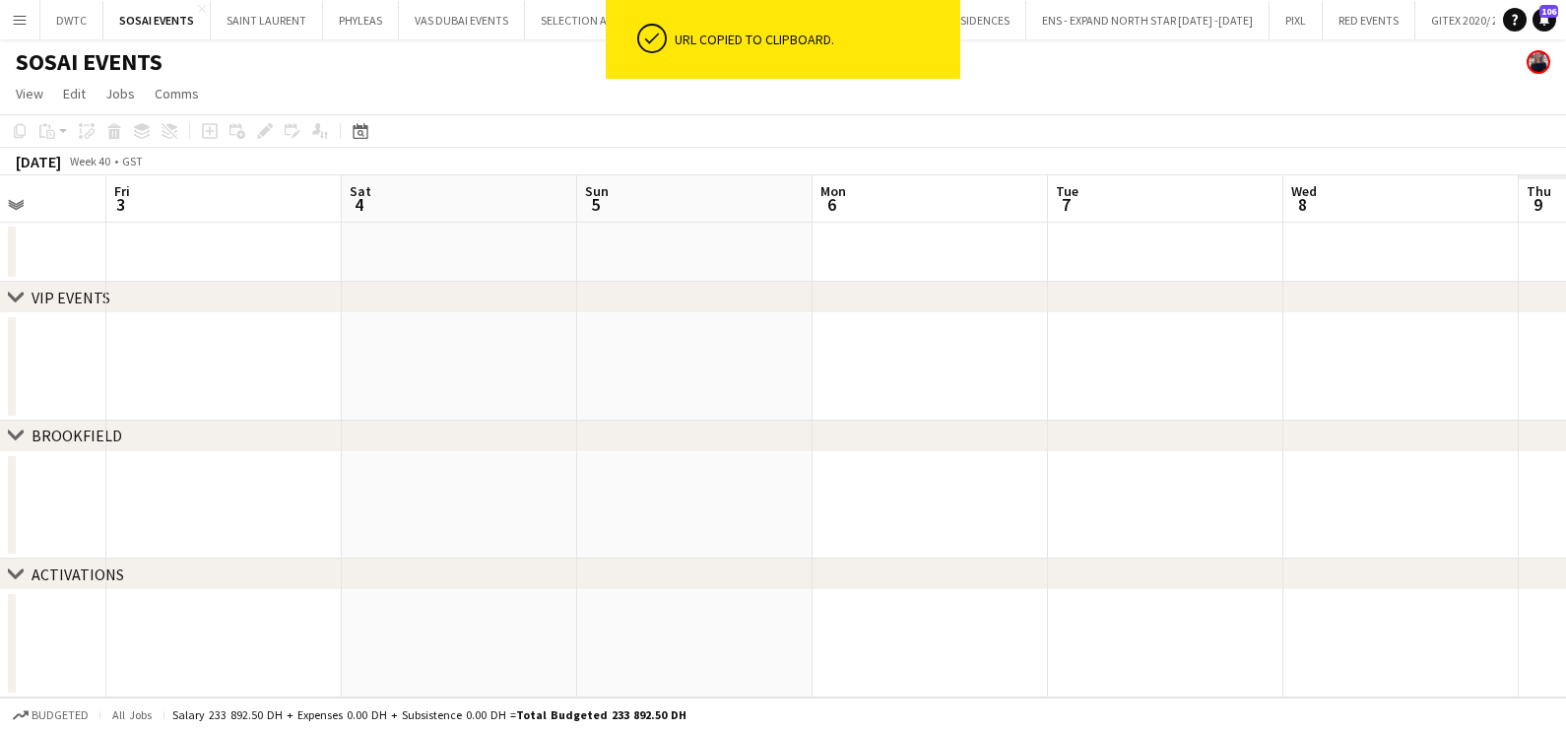
drag, startPoint x: 1264, startPoint y: 372, endPoint x: 256, endPoint y: 374, distance: 1008.4
click at [314, 372] on app-calendar-viewport "Mon 29 Tue 30 Wed 1 Thu 2 Fri 3 Sat 4 Sun 5 Mon 6 Tue 7 Wed 8 Thu 9 Fri 10" at bounding box center [783, 436] width 1566 height 522
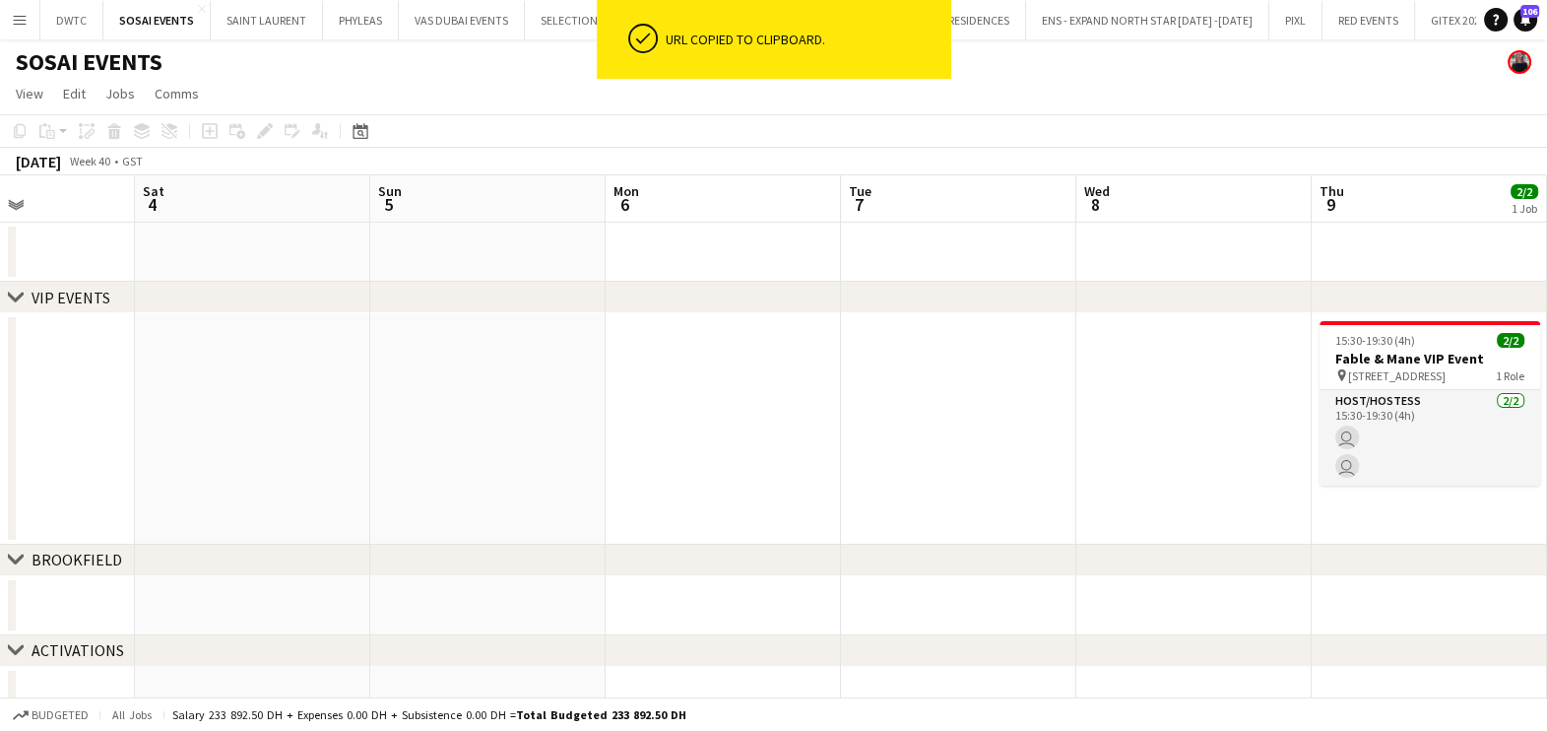
drag, startPoint x: 1074, startPoint y: 384, endPoint x: 755, endPoint y: 388, distance: 319.1
click at [0, 384] on html "ok-circled URL copied to clipboard. Menu Boards Boards Boards All jobs Status W…" at bounding box center [773, 379] width 1547 height 759
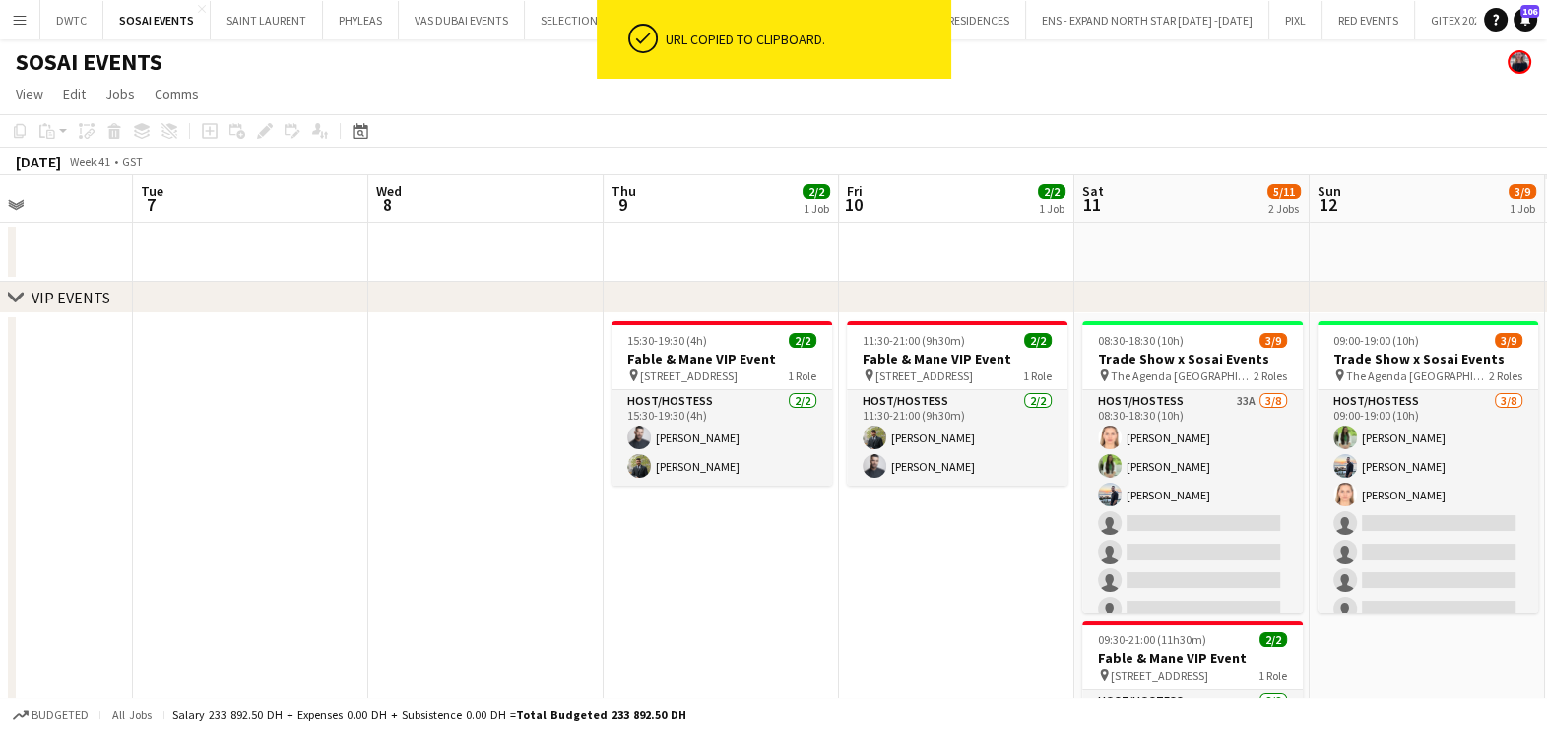
drag, startPoint x: 955, startPoint y: 679, endPoint x: 339, endPoint y: 645, distance: 617.4
click at [339, 645] on app-calendar-viewport "Sat 4 Sun 5 Mon 6 Tue 7 Wed 8 Thu 9 2/2 1 Job Fri 10 2/2 1 Job Sat 11 5/11 2 Jo…" at bounding box center [773, 600] width 1547 height 850
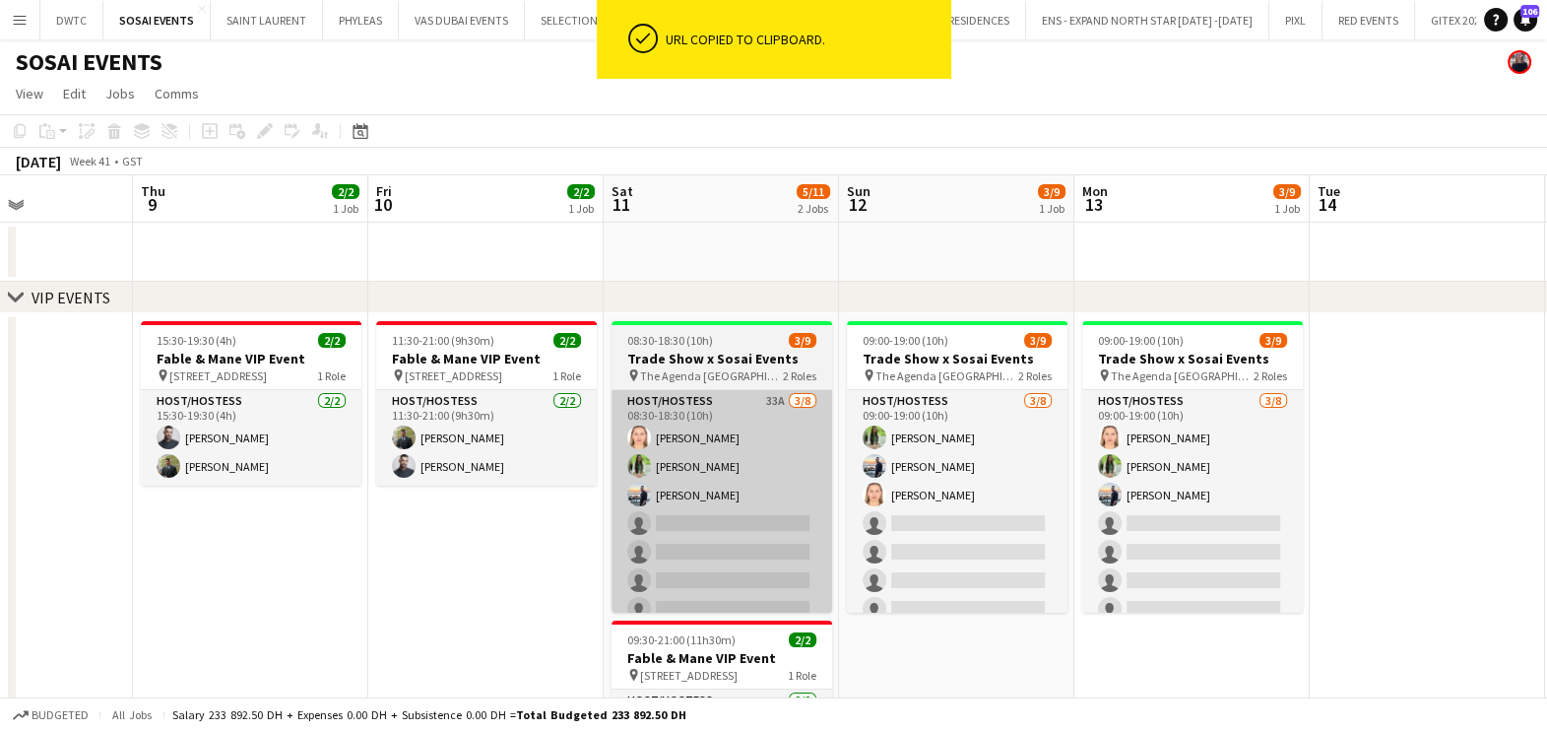
scroll to position [0, 718]
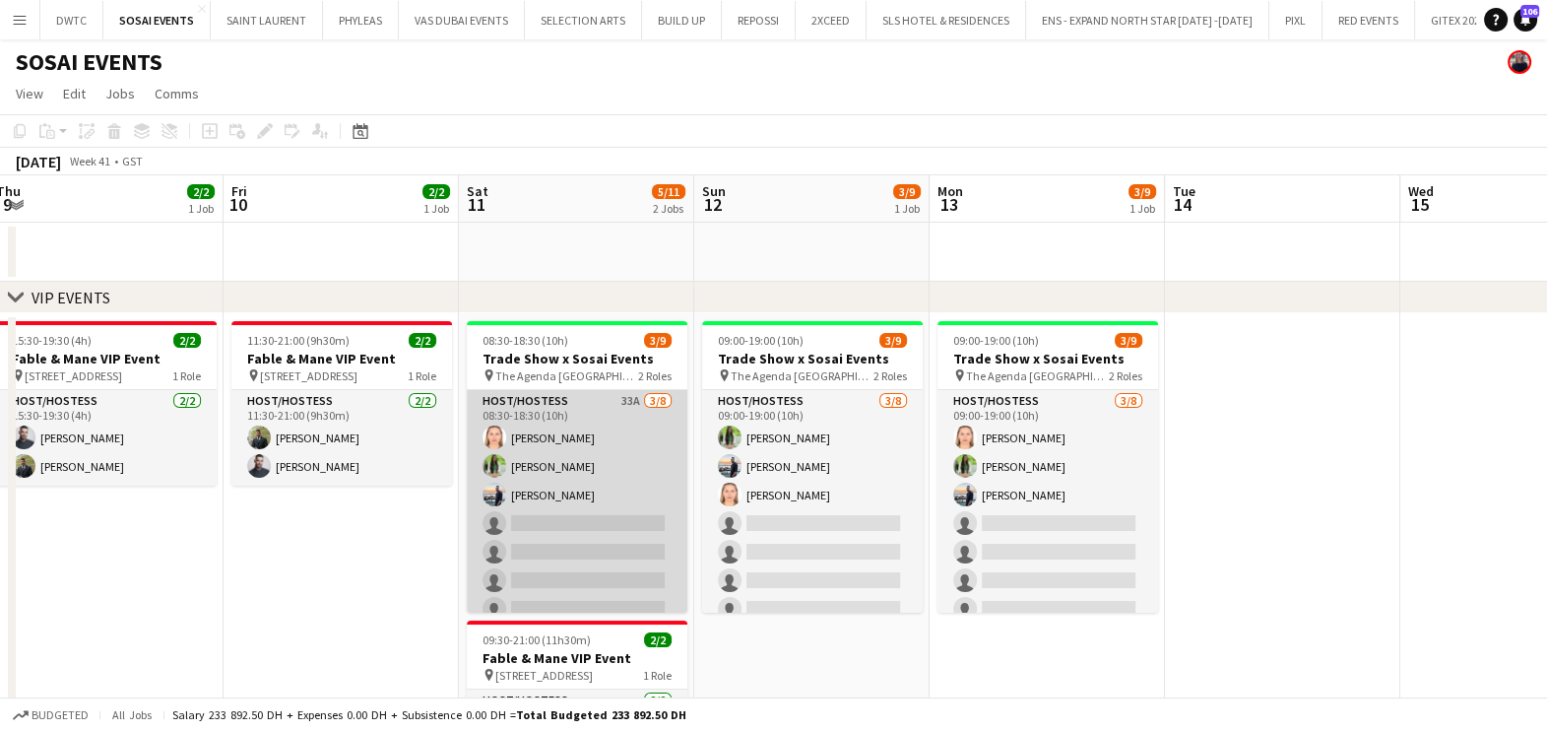
click at [561, 446] on app-card-role "Host/Hostess 33A [DATE] 08:30-18:30 (10h) [PERSON_NAME] Jouli Serawan [PERSON_N…" at bounding box center [577, 523] width 221 height 267
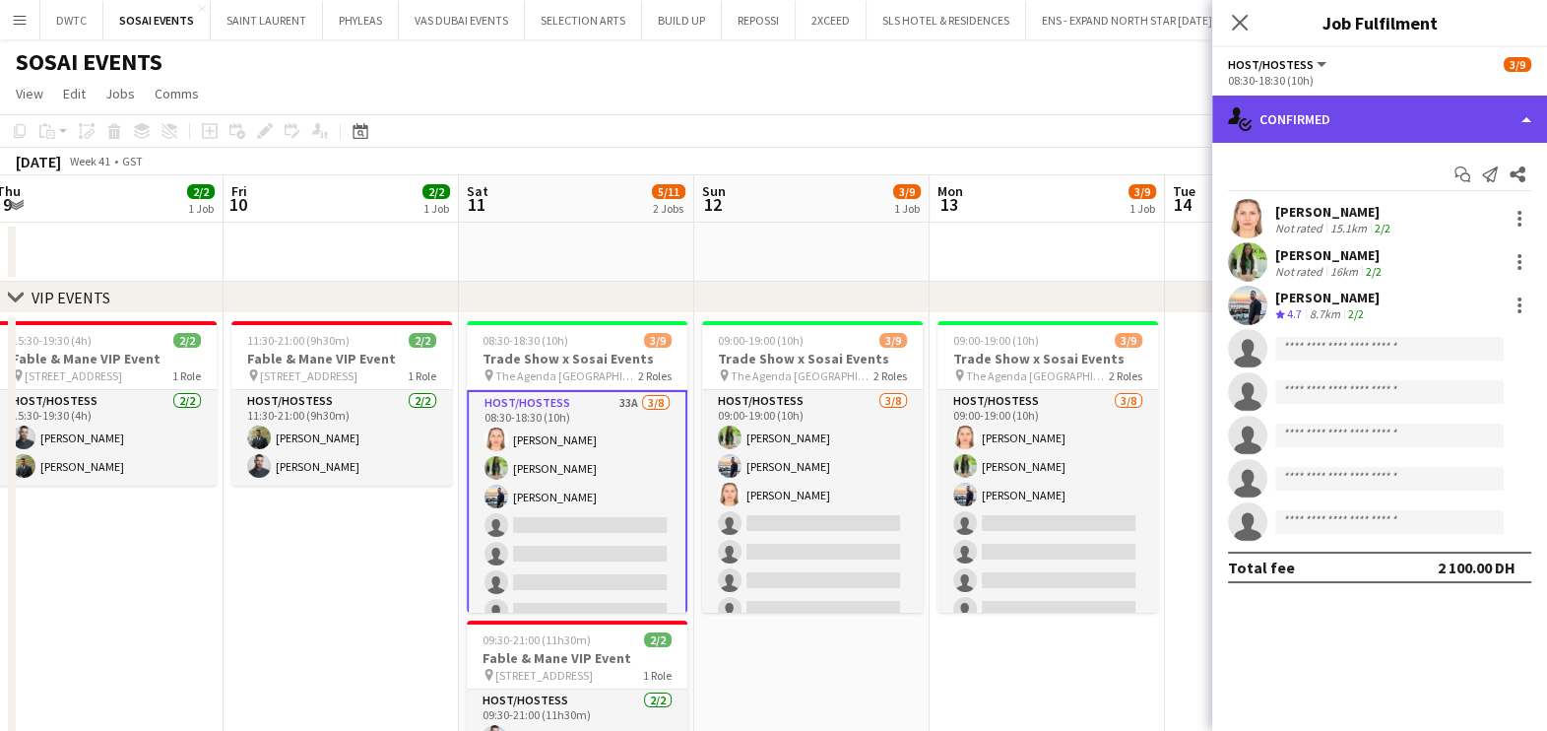
click at [1408, 105] on div "single-neutral-actions-check-2 Confirmed" at bounding box center [1379, 119] width 335 height 47
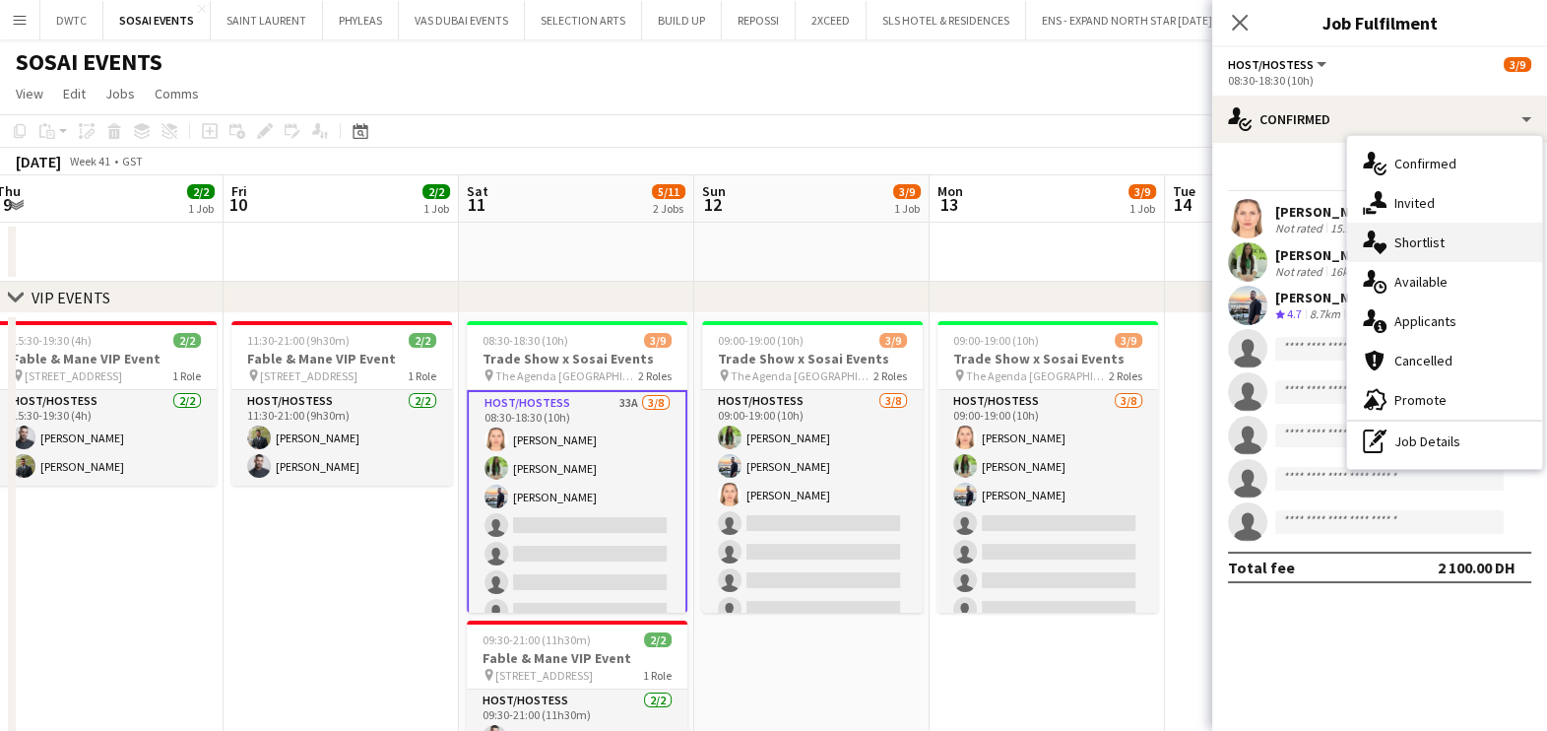
click at [1412, 245] on span "Shortlist" at bounding box center [1419, 242] width 50 height 18
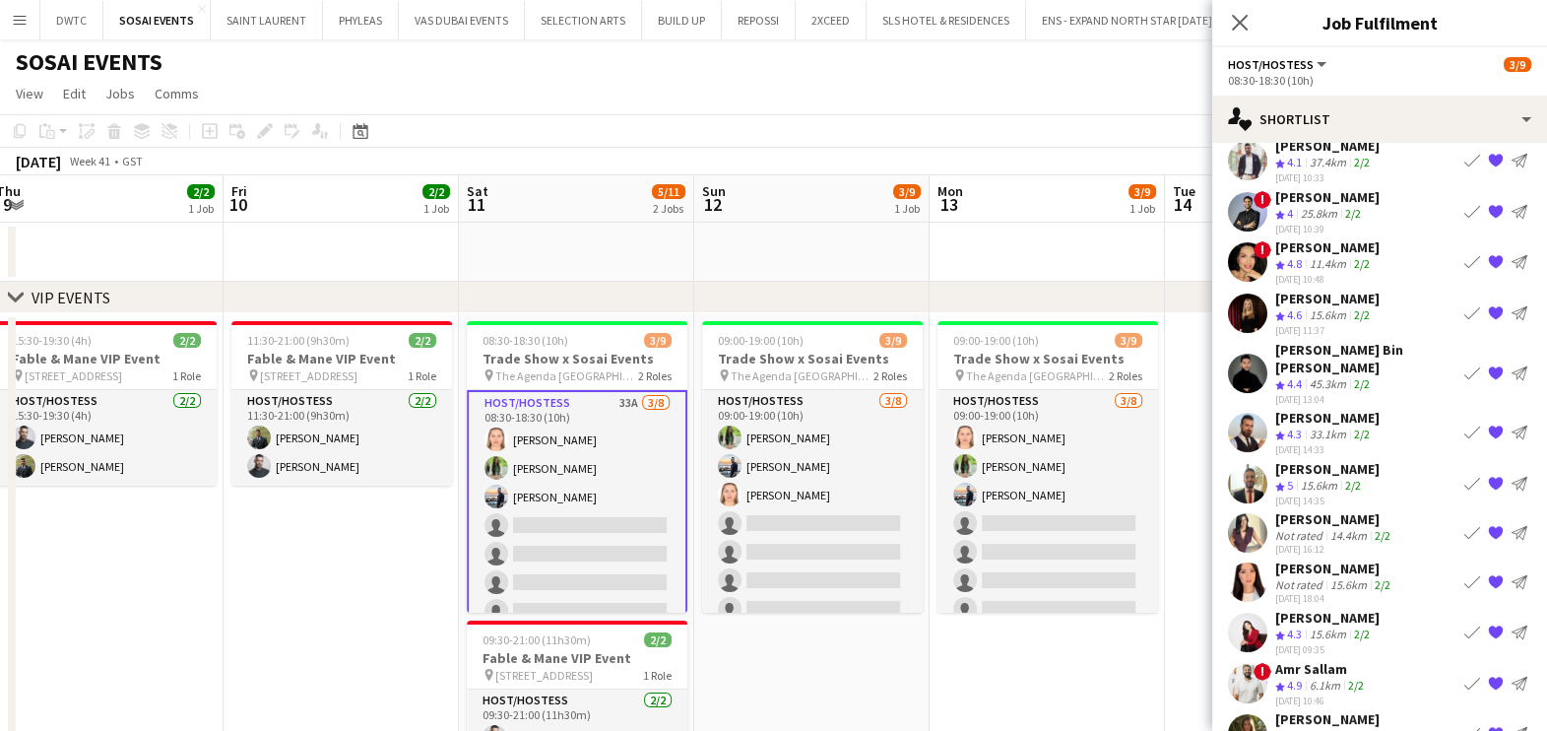
scroll to position [86, 0]
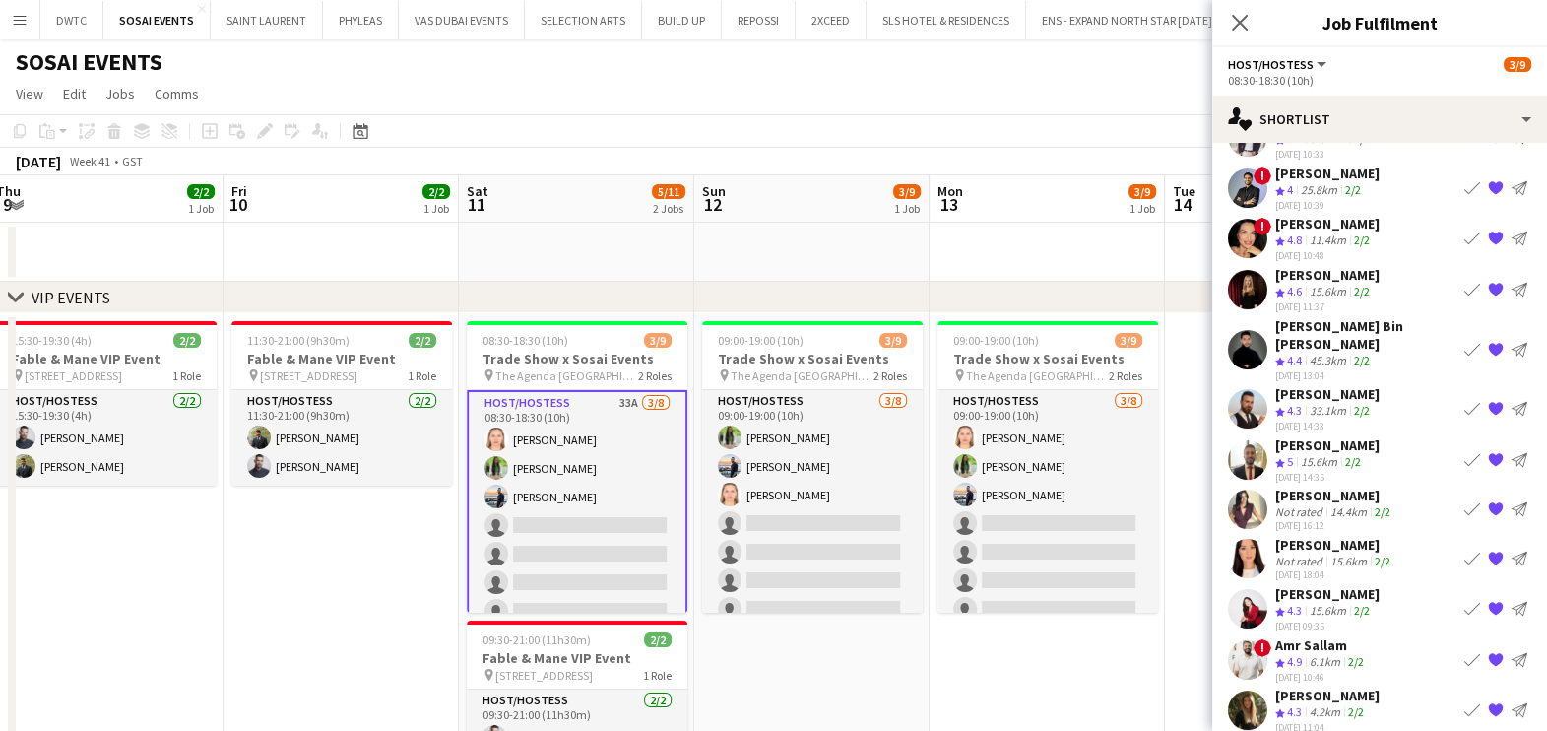
click at [1488, 652] on app-icon "{{ spriteTitle }}" at bounding box center [1496, 660] width 16 height 16
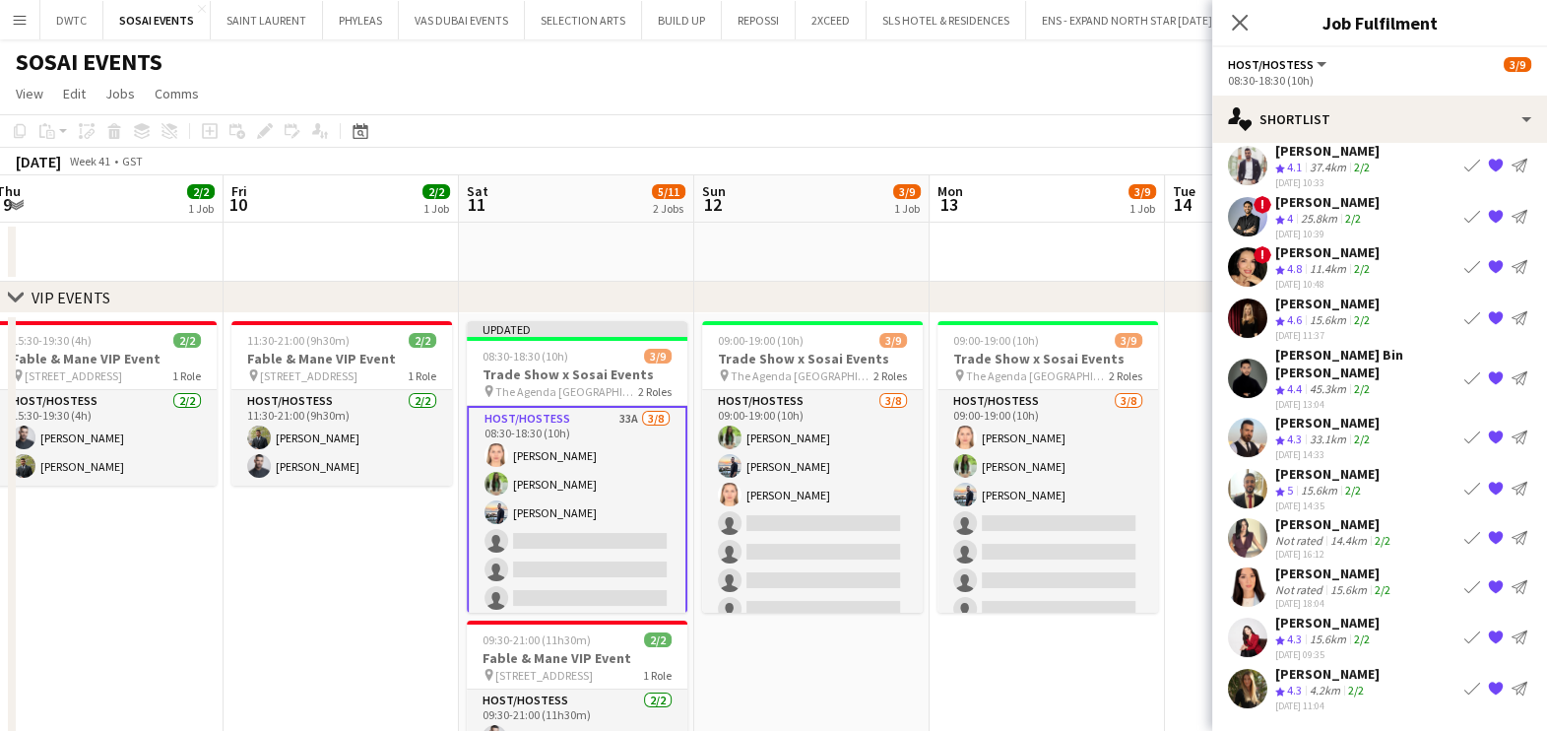
scroll to position [35, 0]
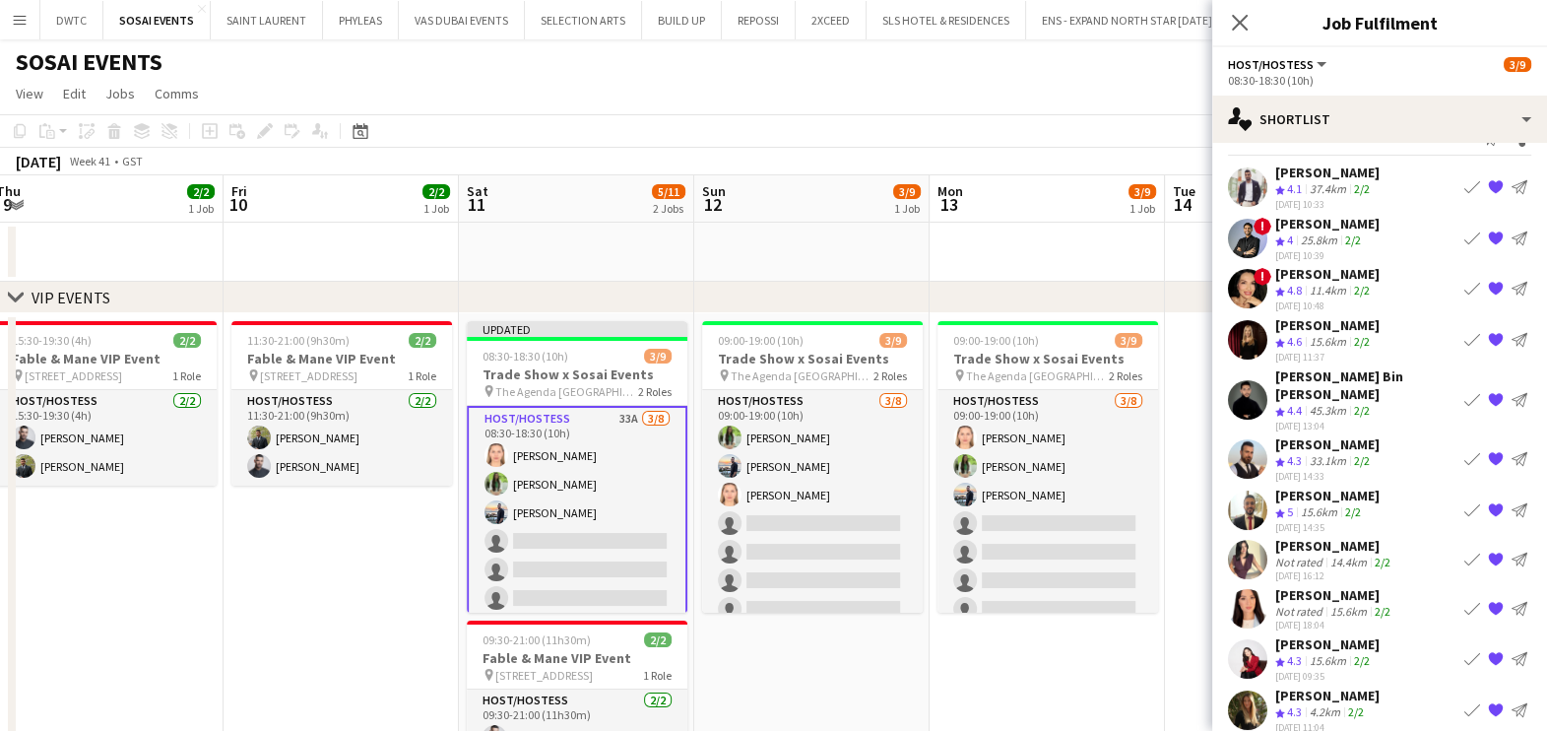
click at [950, 692] on app-date-cell "09:00-19:00 (10h) 3/9 Trade Show x Sosai Events pin The Agenda Dubai 2 Roles Ho…" at bounding box center [1047, 578] width 235 height 531
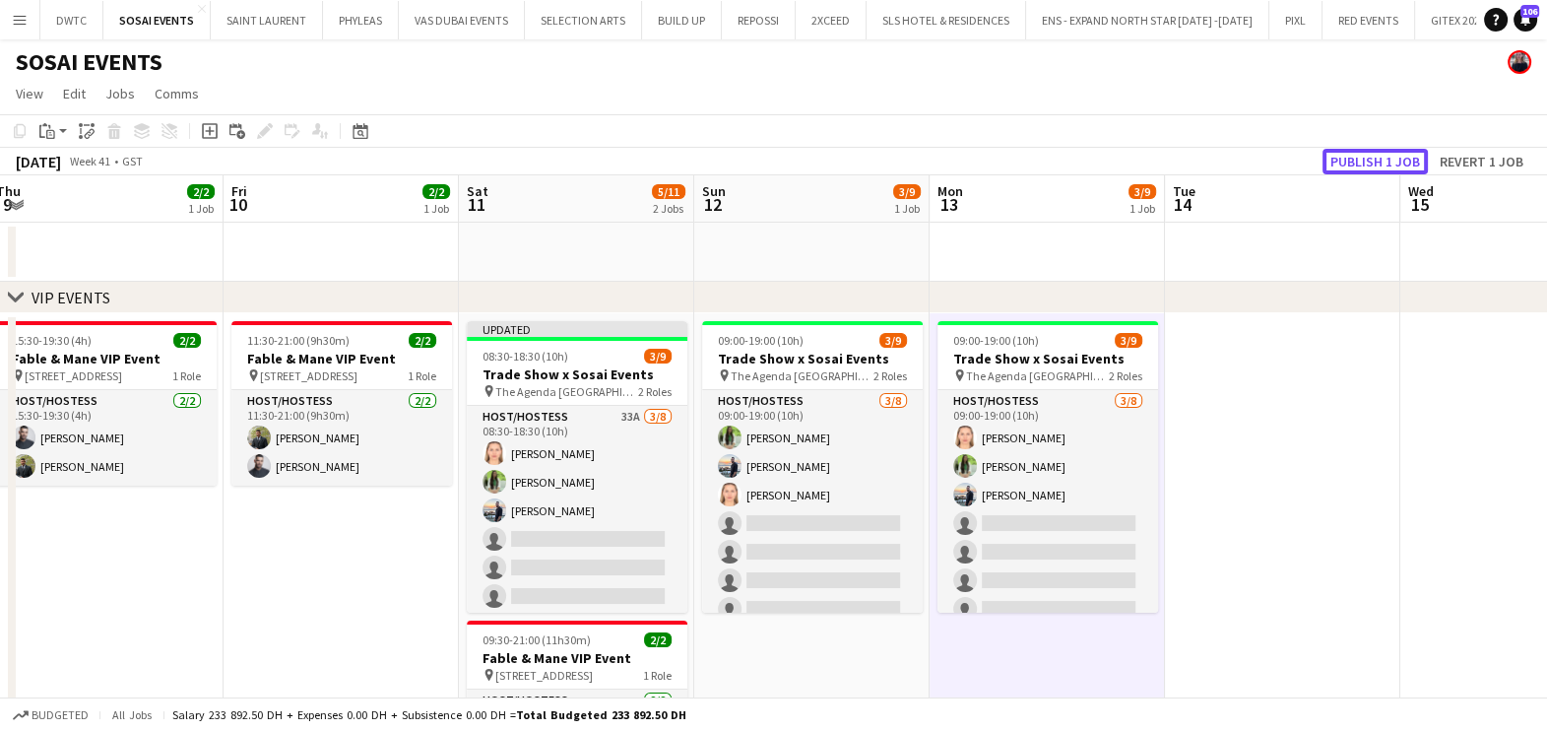
click at [1389, 153] on button "Publish 1 job" at bounding box center [1375, 162] width 105 height 26
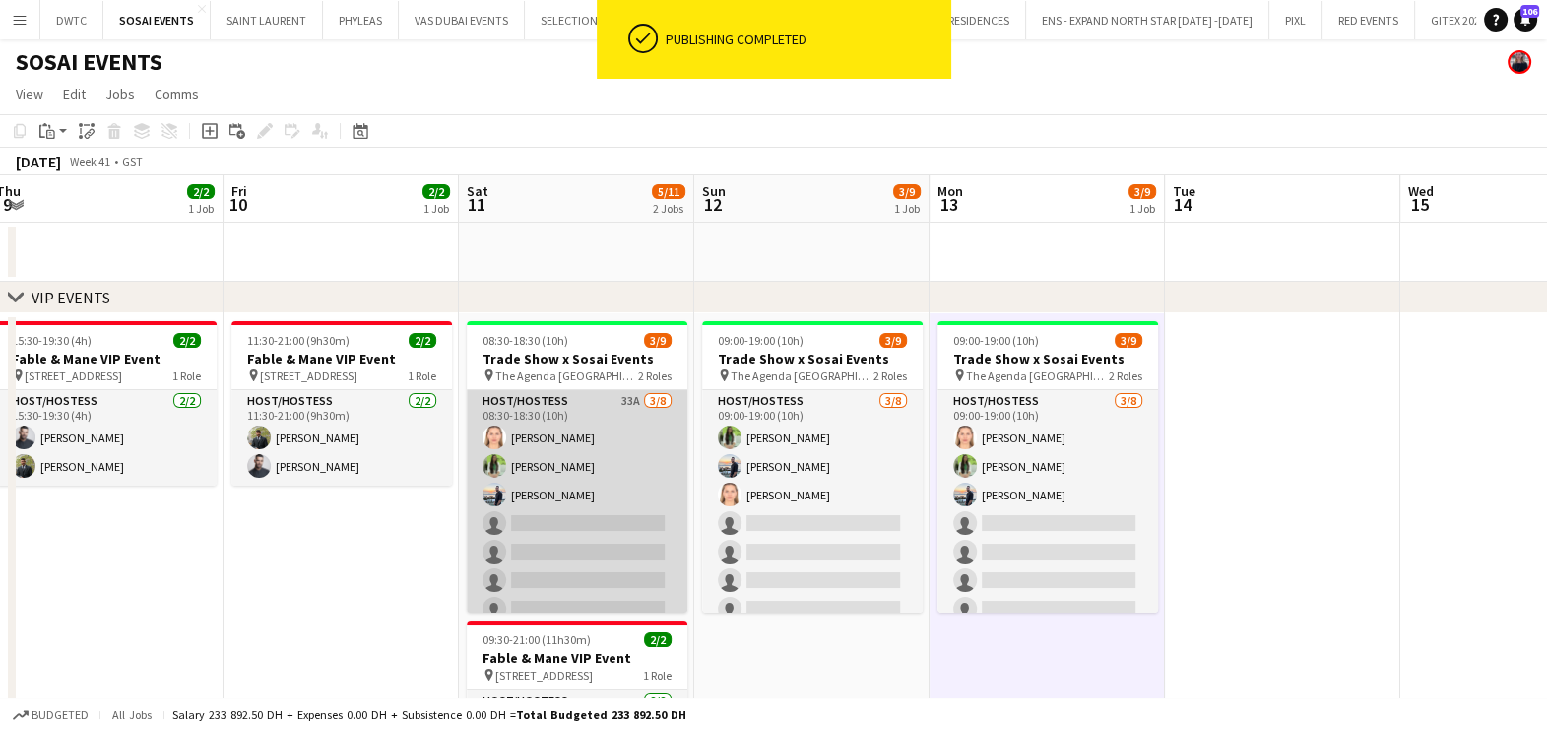
click at [606, 420] on app-card-role "Host/Hostess 33A [DATE] 08:30-18:30 (10h) [PERSON_NAME] Jouli Serawan [PERSON_N…" at bounding box center [577, 523] width 221 height 267
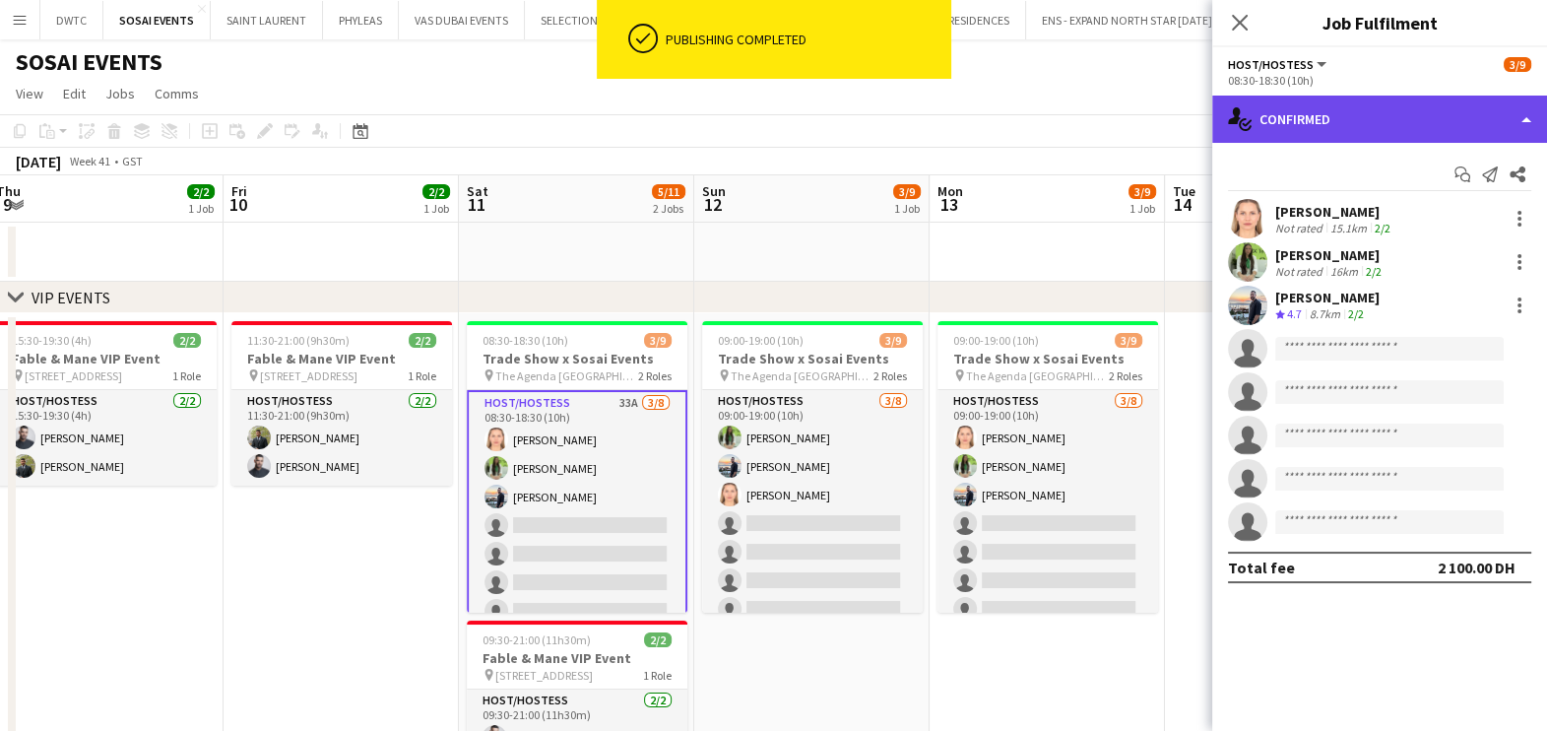
click at [1369, 119] on div "single-neutral-actions-check-2 Confirmed" at bounding box center [1379, 119] width 335 height 47
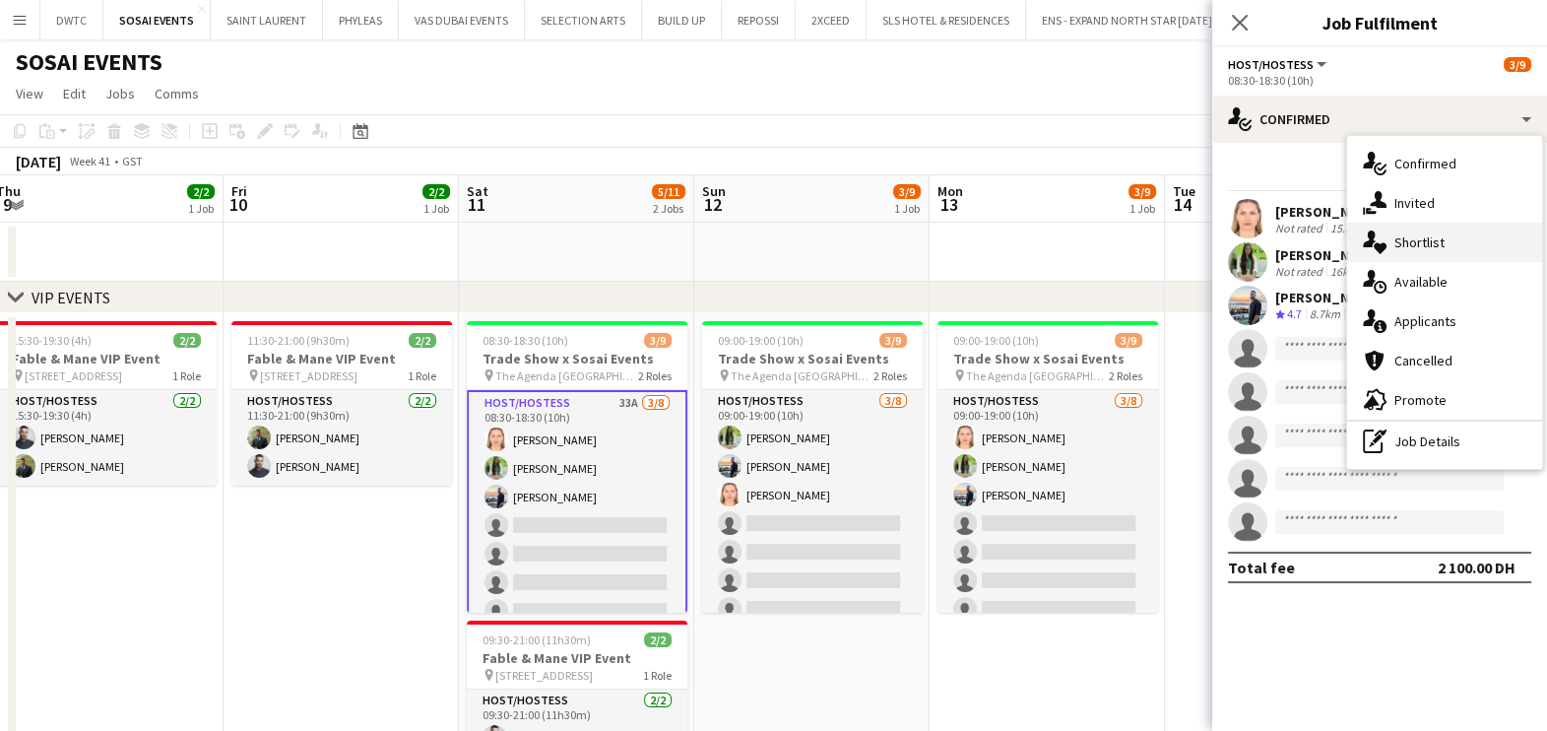
click at [1424, 251] on span "Shortlist" at bounding box center [1419, 242] width 50 height 18
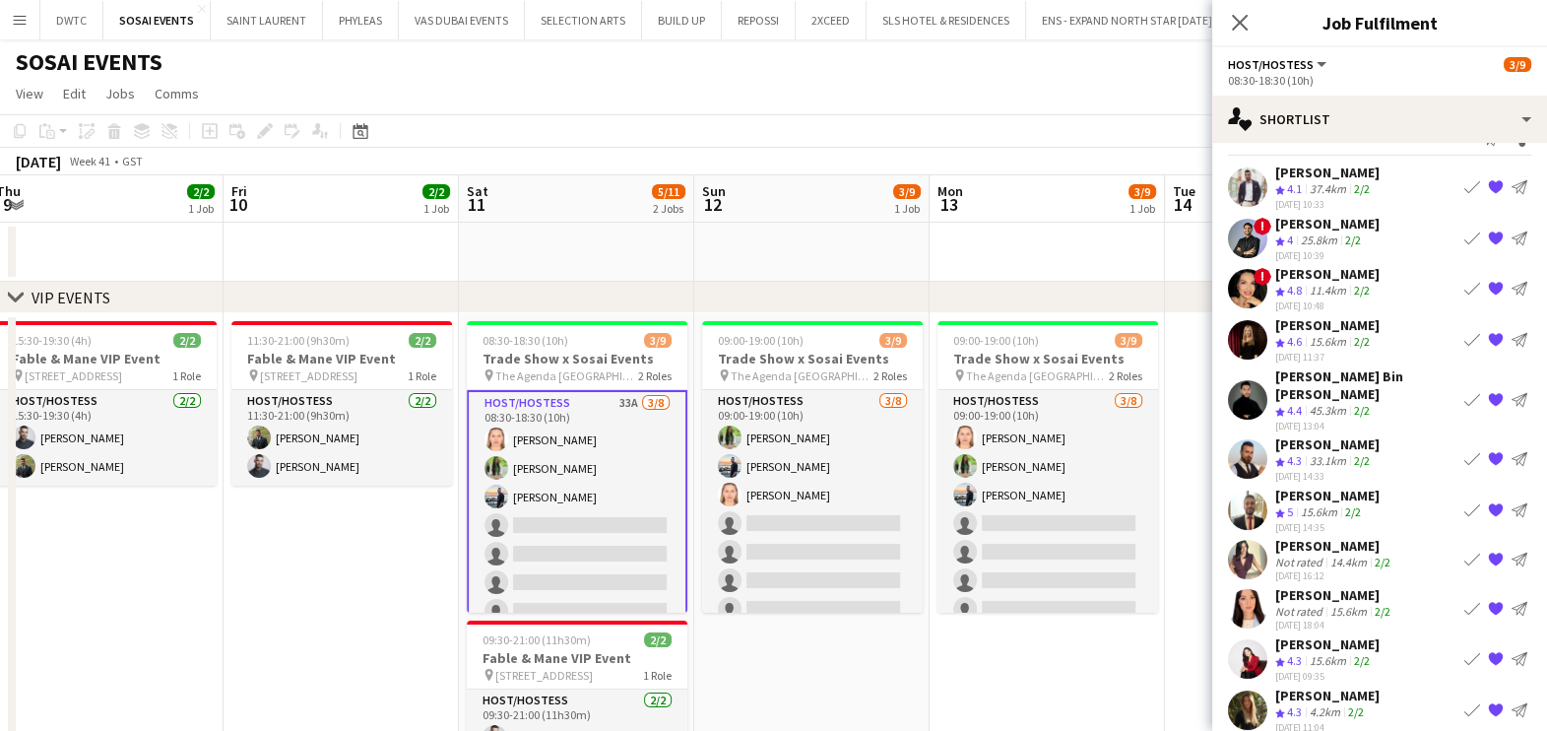
click at [1316, 704] on div "4.2km" at bounding box center [1325, 712] width 38 height 17
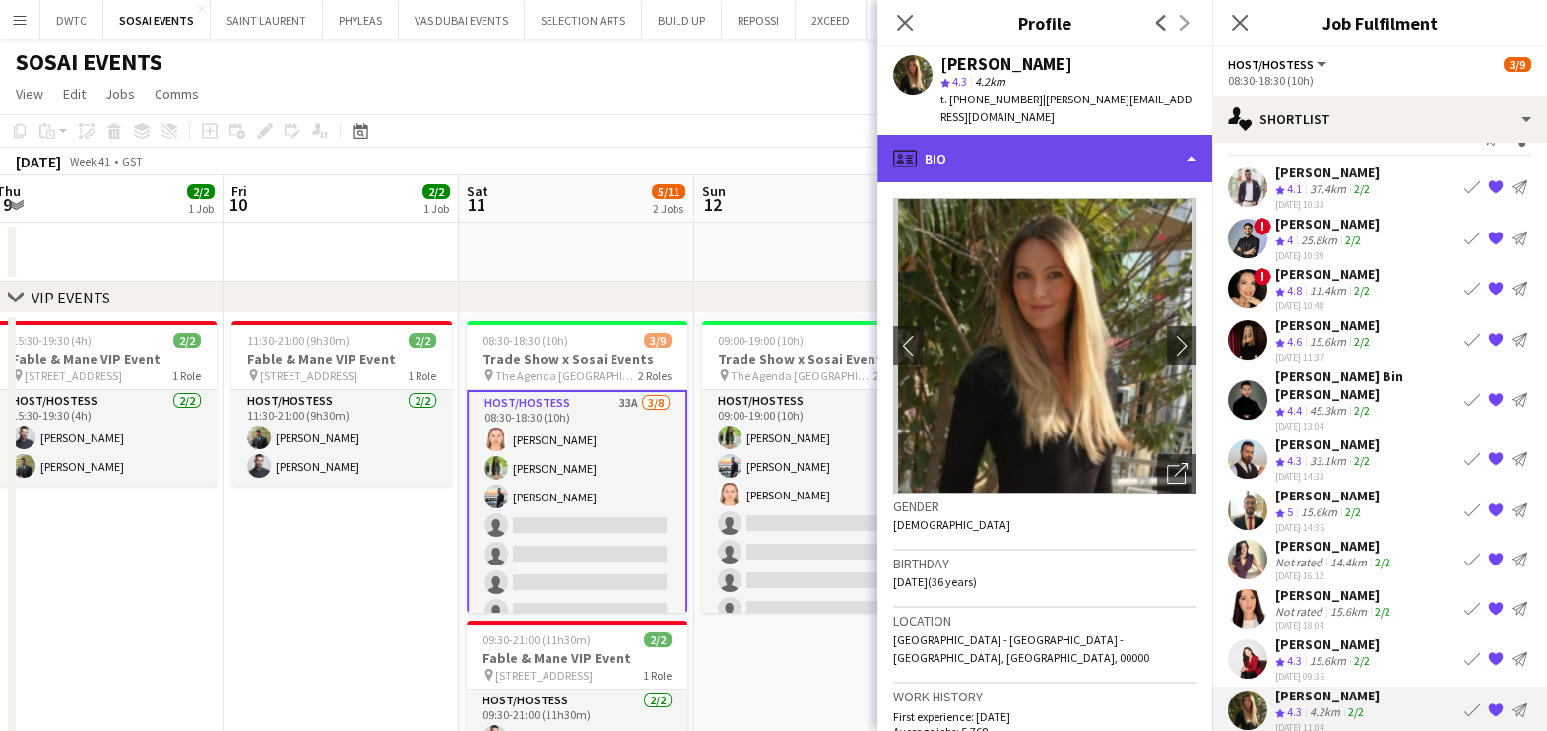
click at [1019, 159] on div "profile Bio" at bounding box center [1044, 158] width 335 height 47
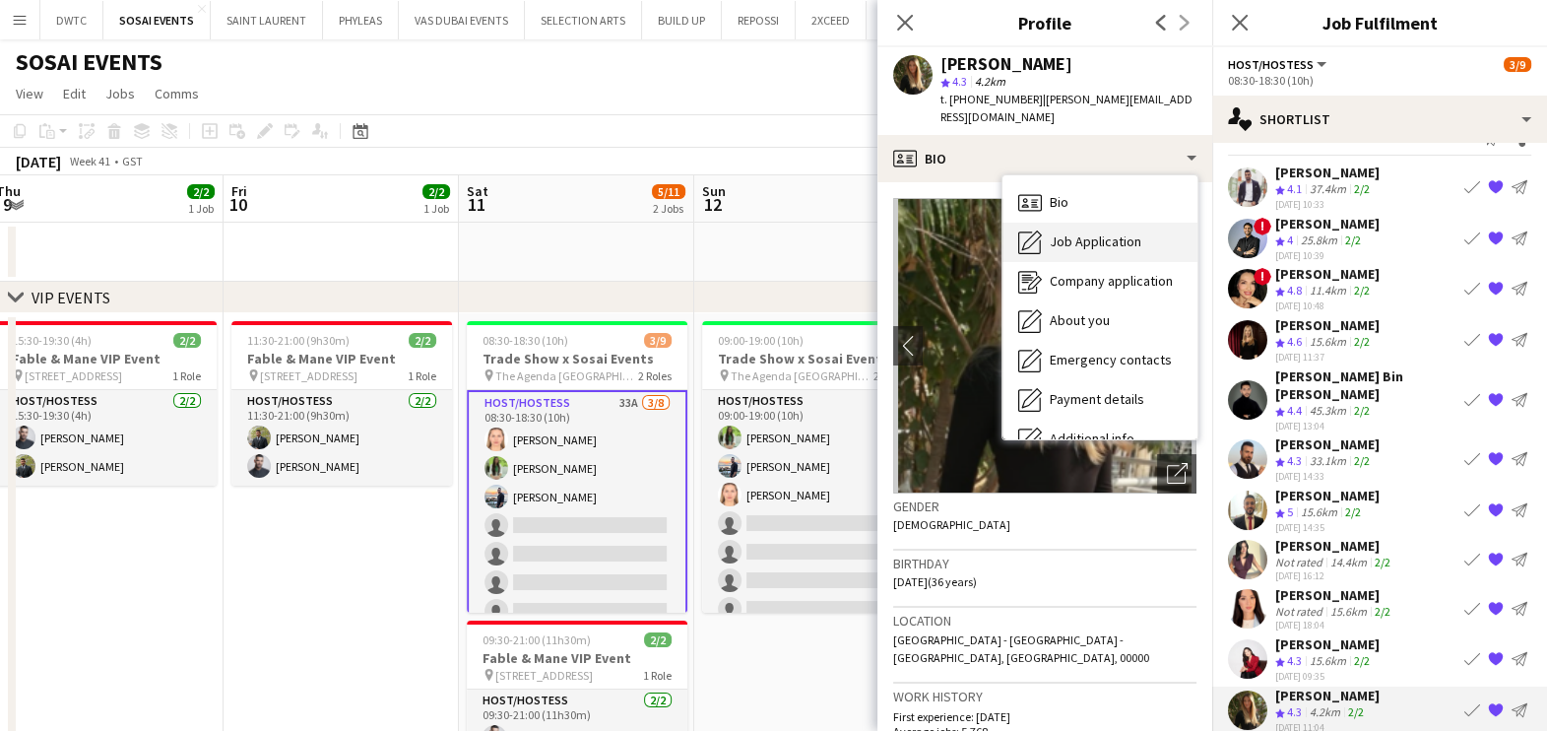
click at [1030, 251] on icon "Job Application" at bounding box center [1030, 242] width 24 height 24
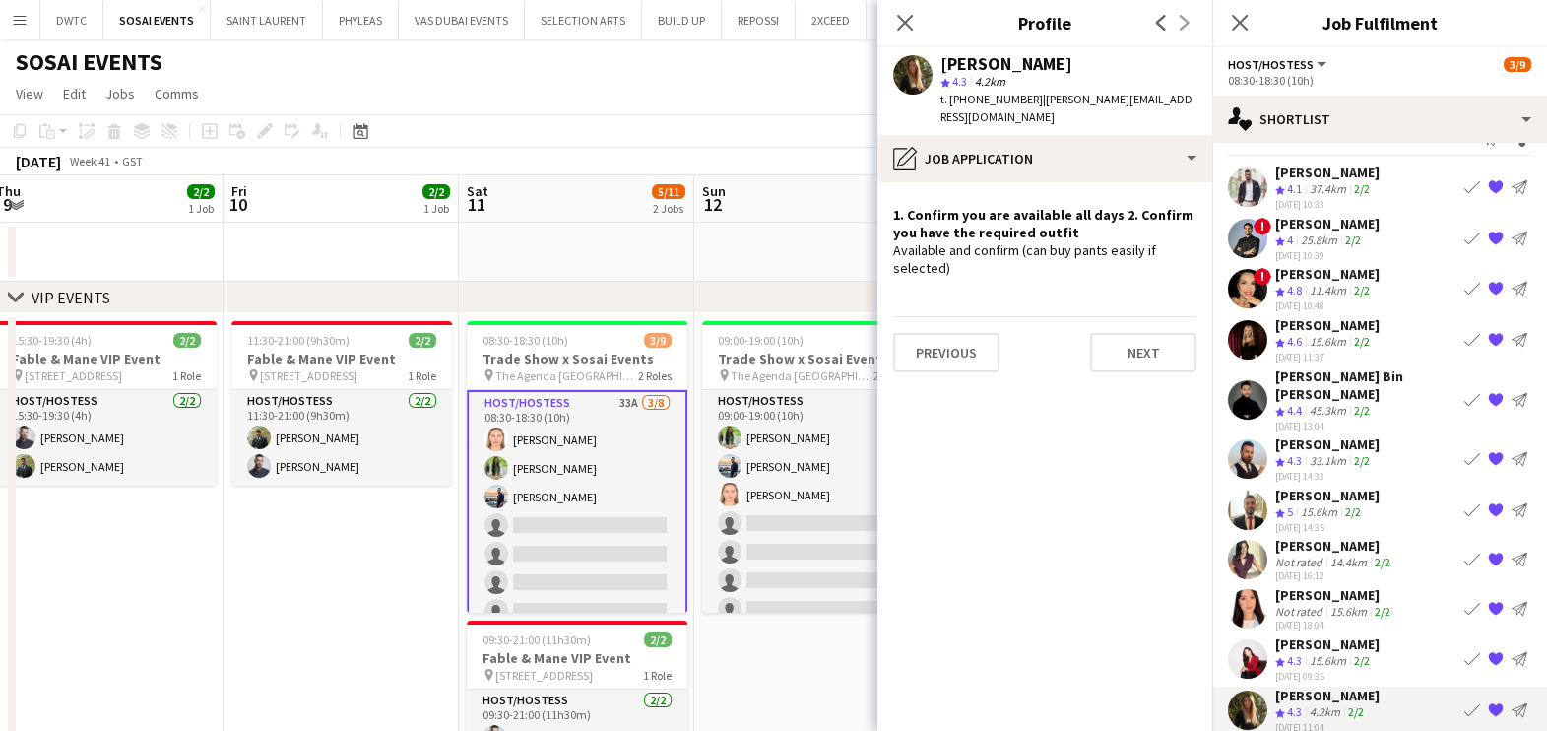
click at [1325, 635] on div "[PERSON_NAME]" at bounding box center [1327, 644] width 104 height 18
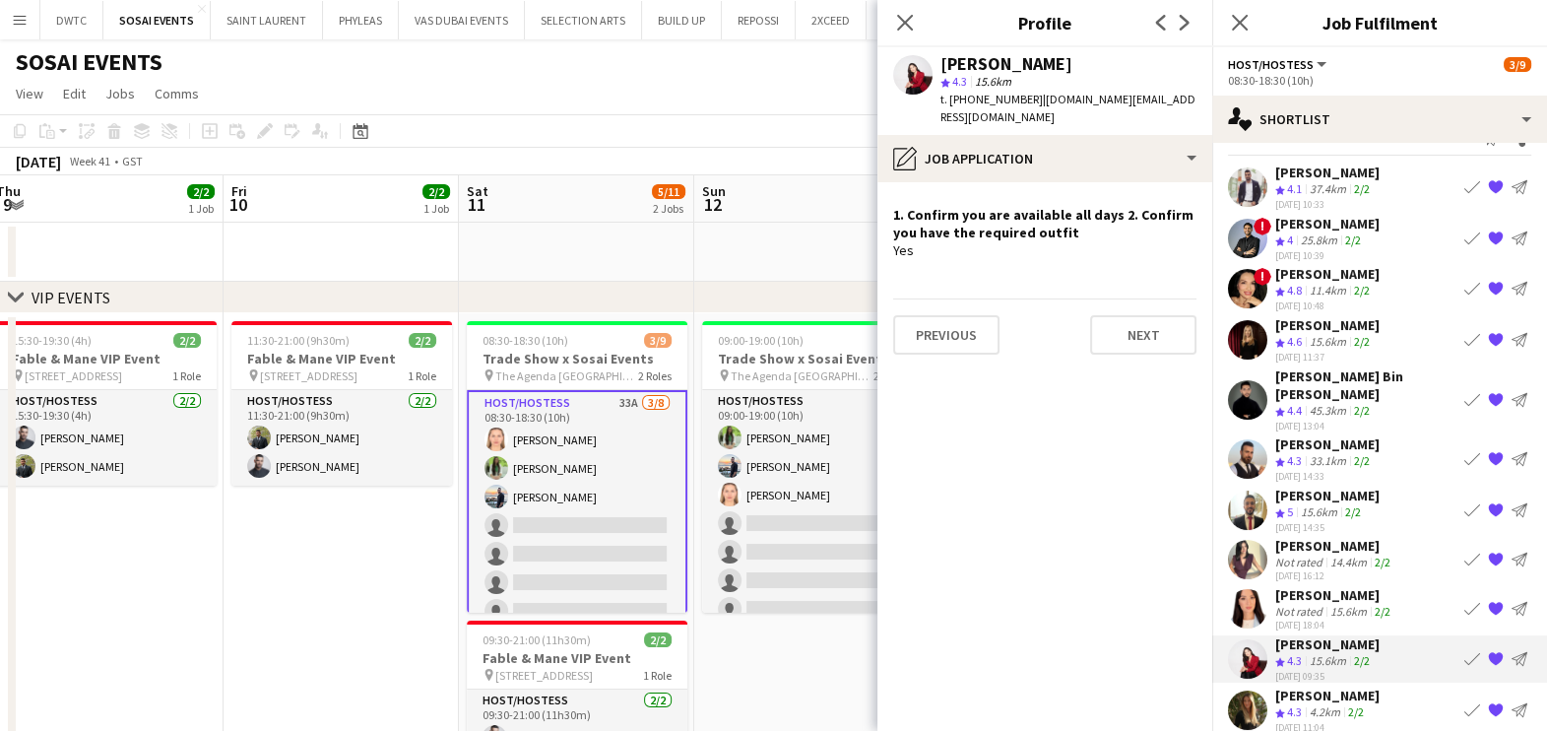
click at [1325, 586] on div "[PERSON_NAME]" at bounding box center [1334, 595] width 119 height 18
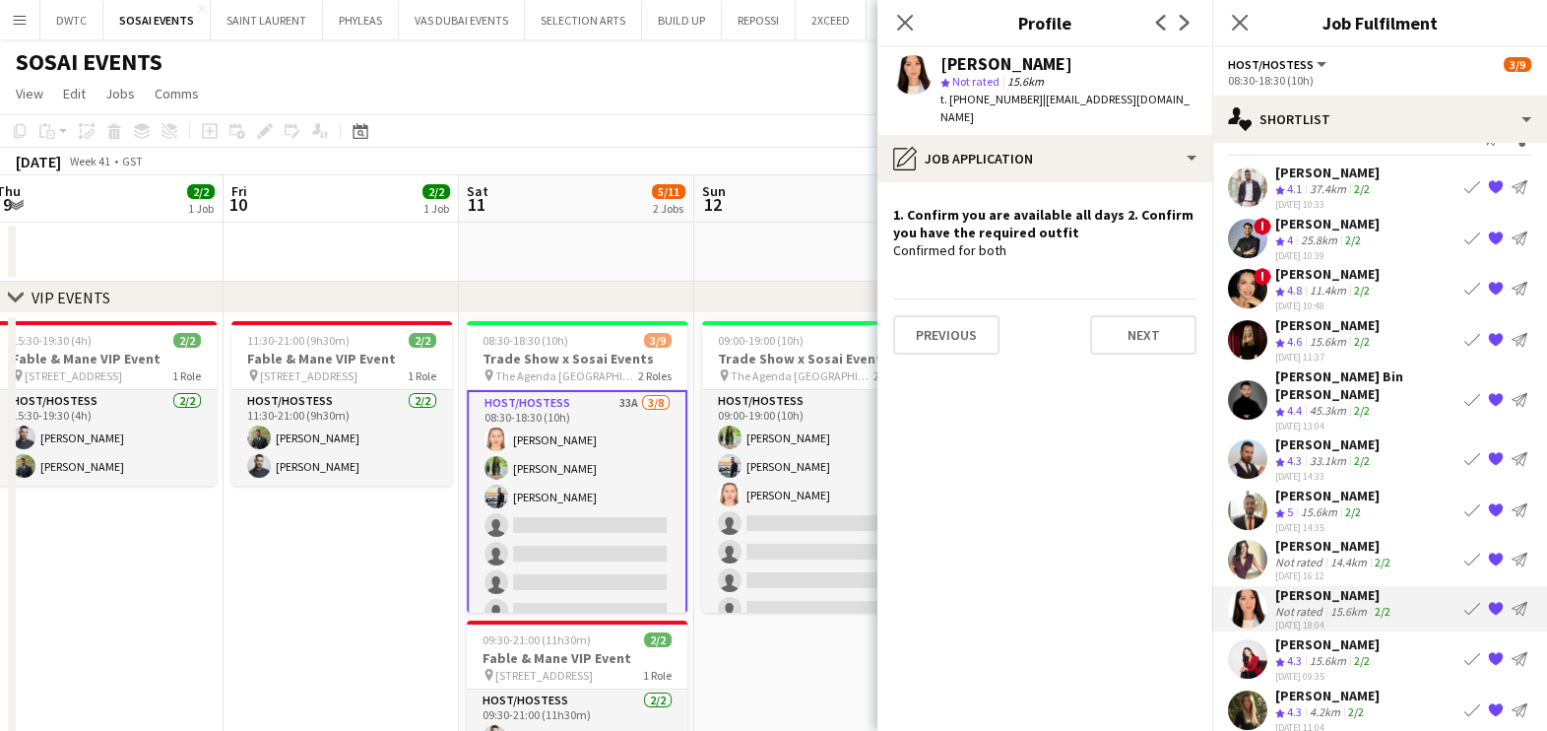
click at [1335, 554] on div "14.4km" at bounding box center [1348, 561] width 44 height 15
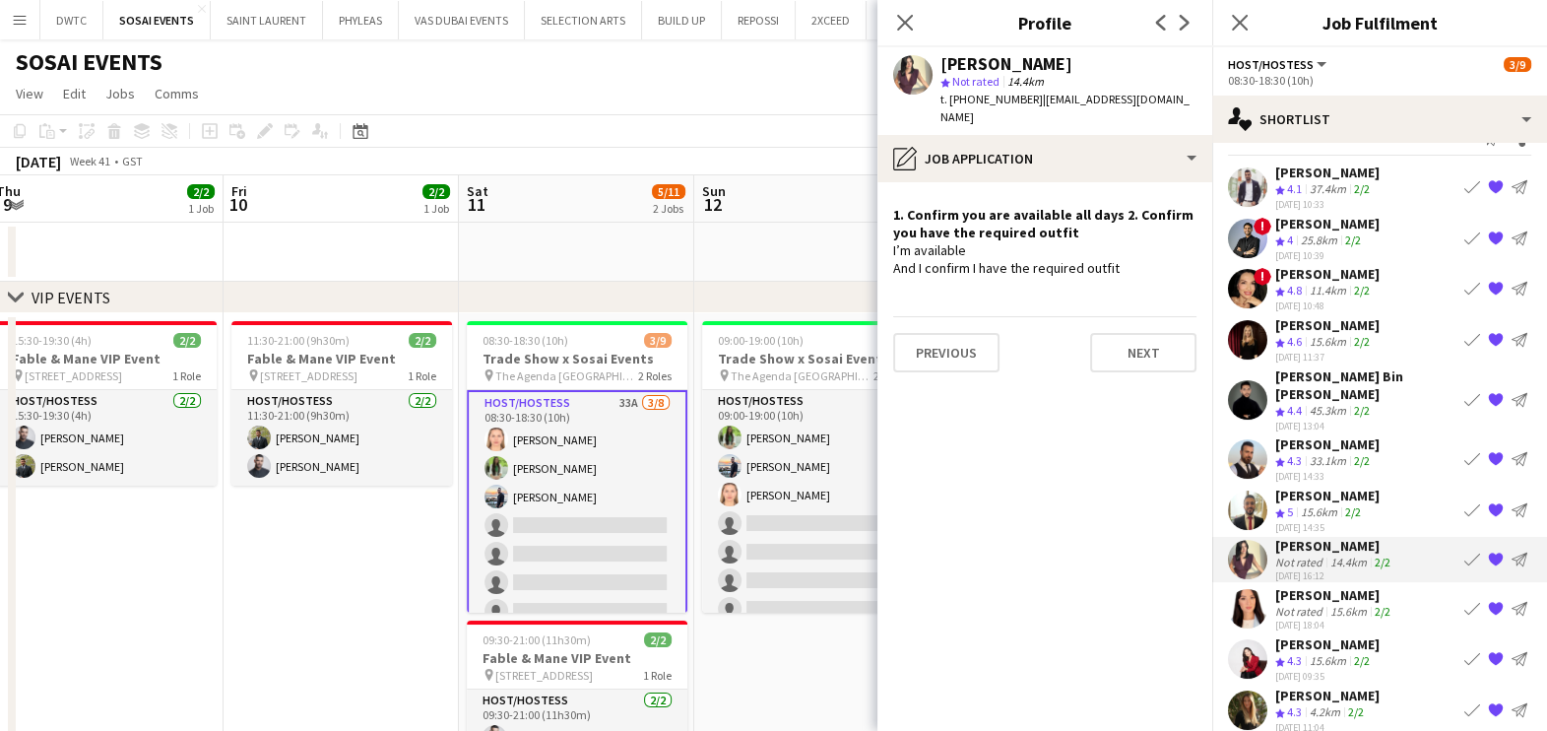
click at [1322, 462] on app-shortlist-tab "[PERSON_NAME] Crew rating 4.1 37.4km 2/2 [DATE] 10:33 Book crew {{ spriteTitle …" at bounding box center [1379, 447] width 335 height 569
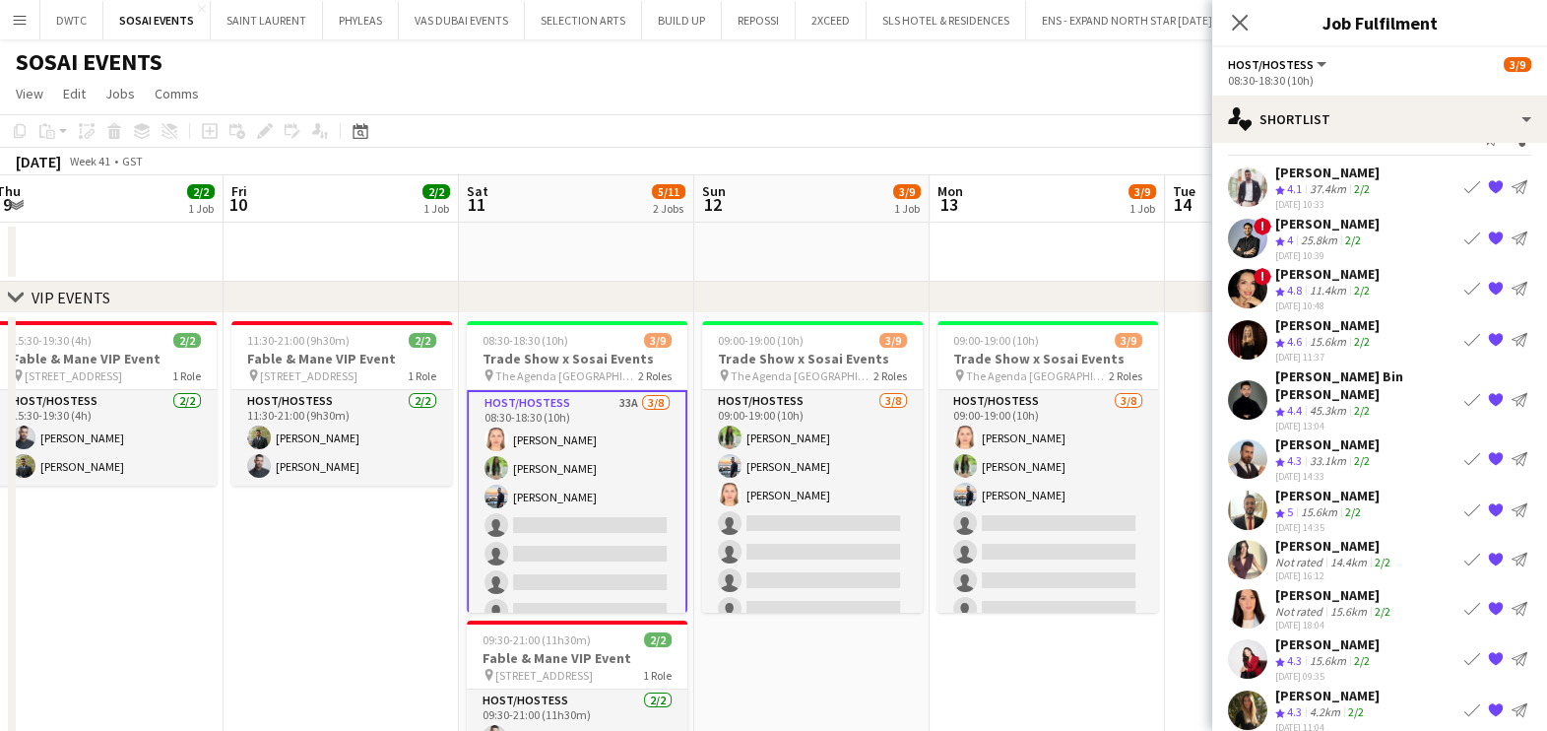
click at [1321, 486] on div "[PERSON_NAME]" at bounding box center [1327, 495] width 104 height 18
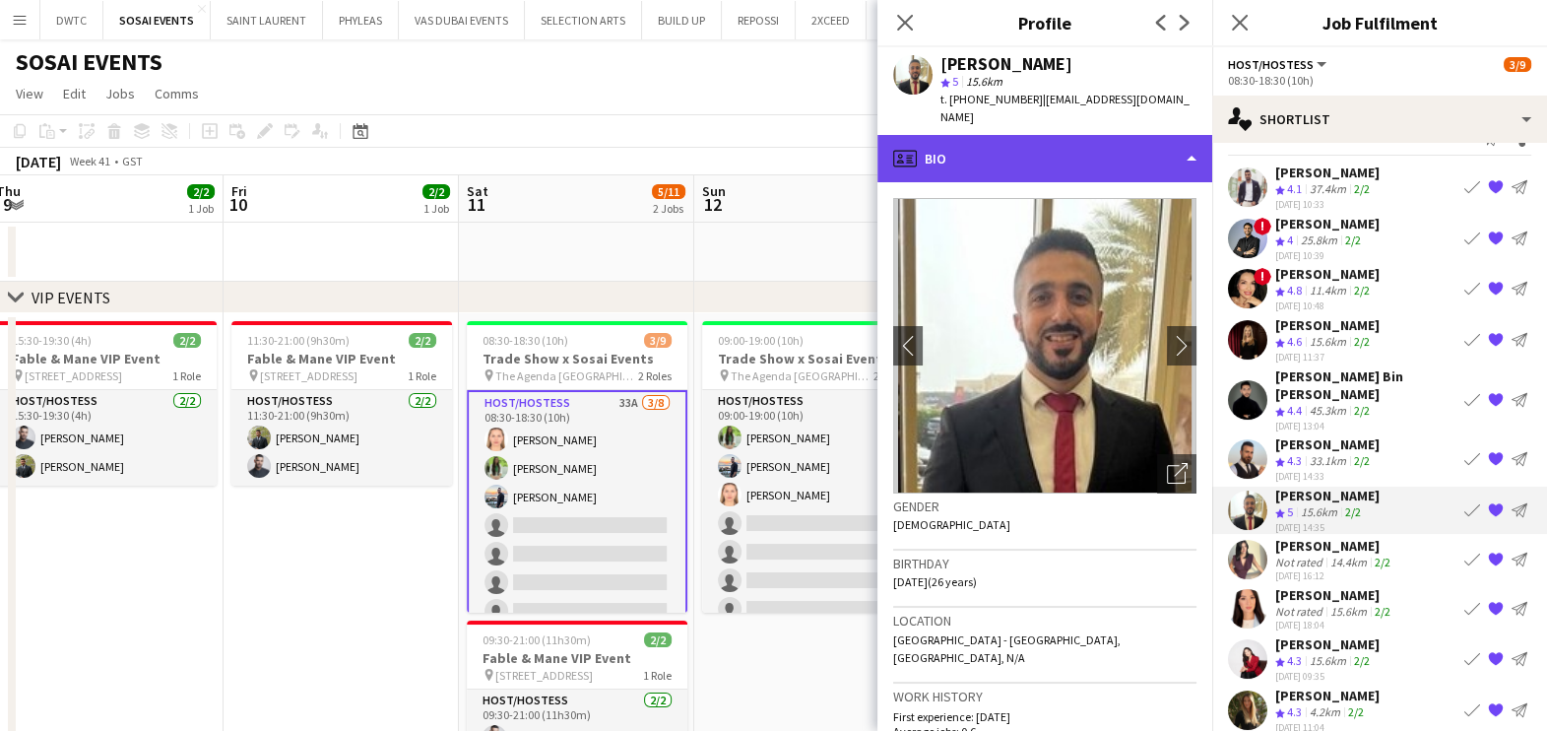
click at [1088, 135] on div "profile Bio" at bounding box center [1044, 158] width 335 height 47
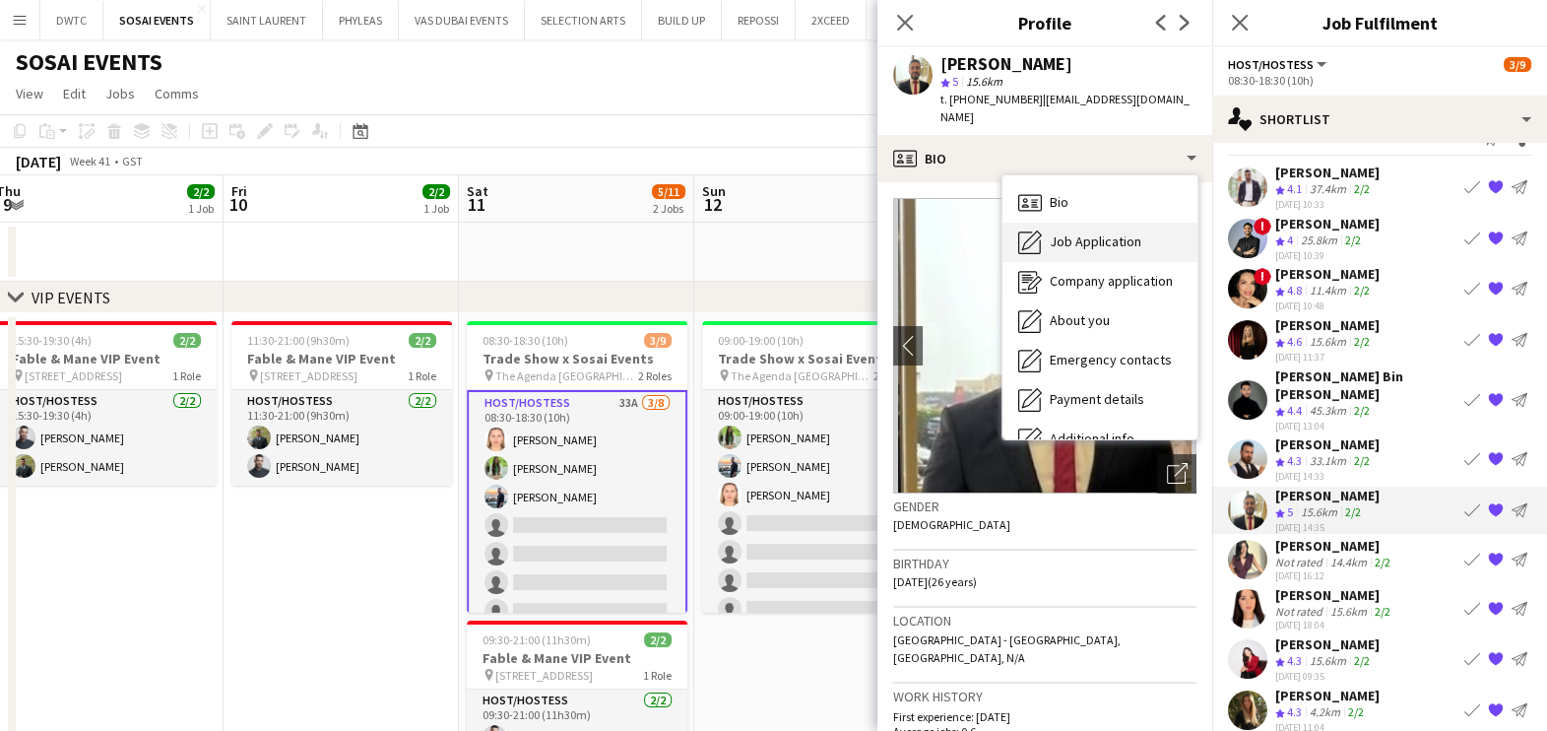
click at [1086, 232] on span "Job Application" at bounding box center [1096, 241] width 92 height 18
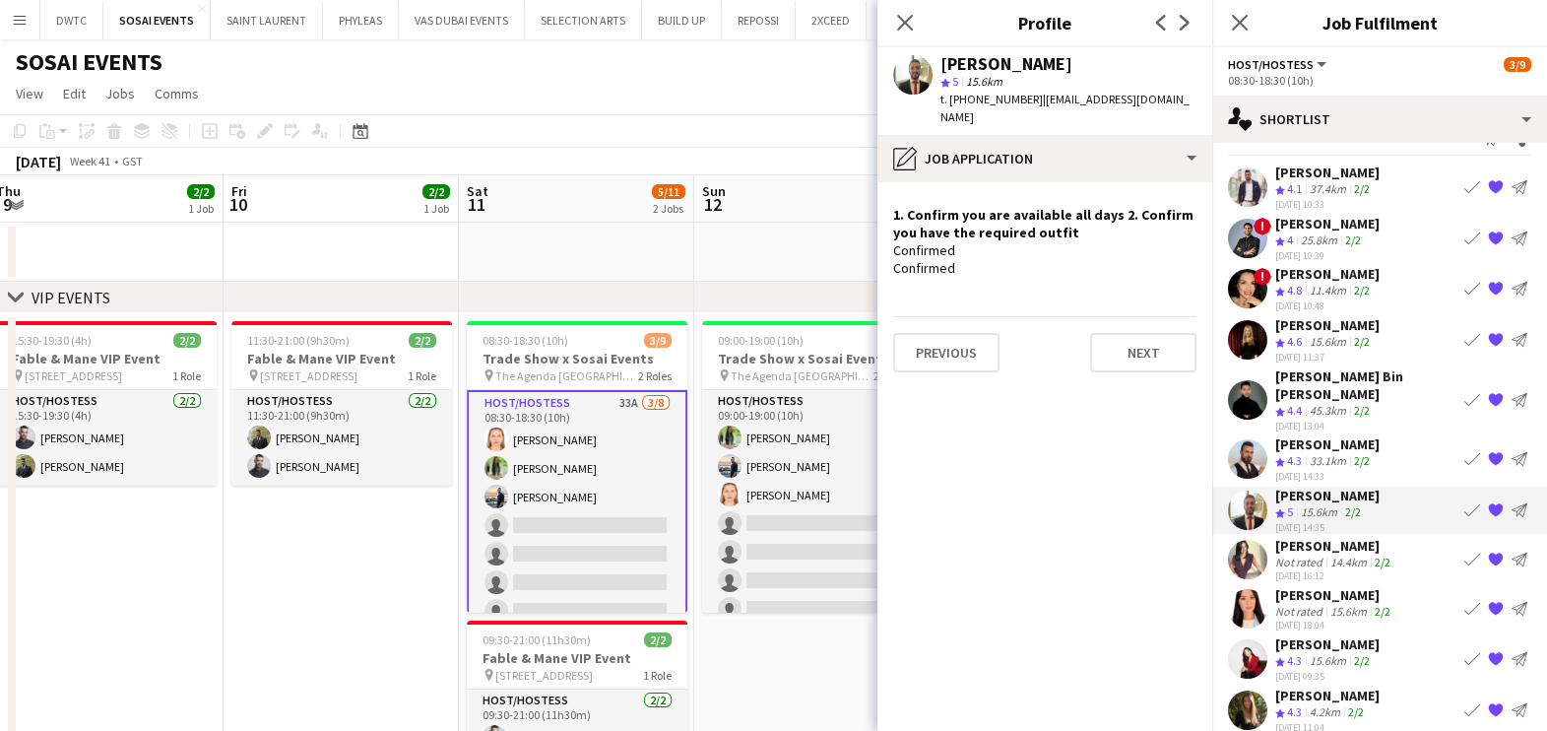
click at [1326, 453] on div "33.1km" at bounding box center [1328, 461] width 44 height 17
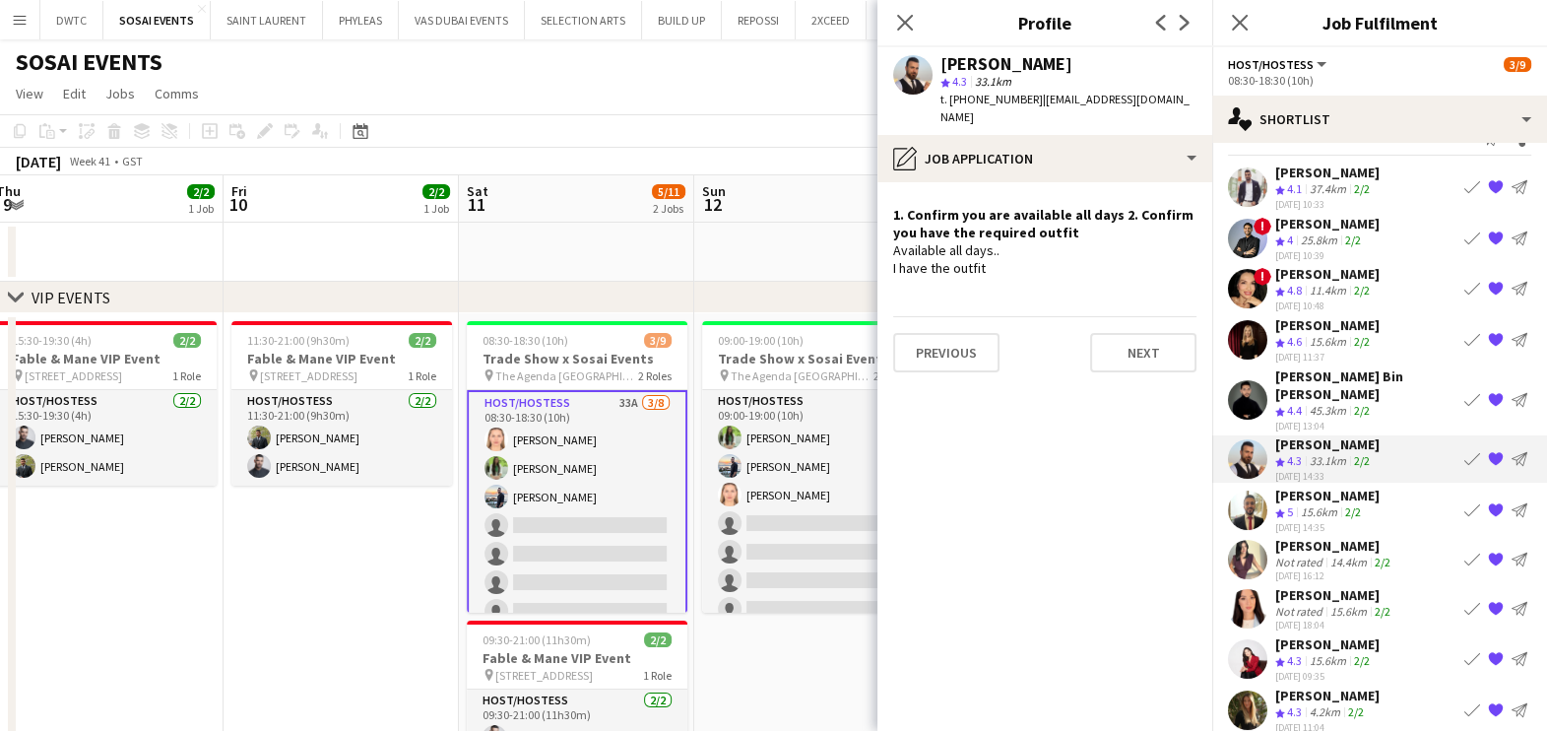
click at [1313, 372] on div "[PERSON_NAME] Bin [PERSON_NAME]" at bounding box center [1365, 384] width 181 height 35
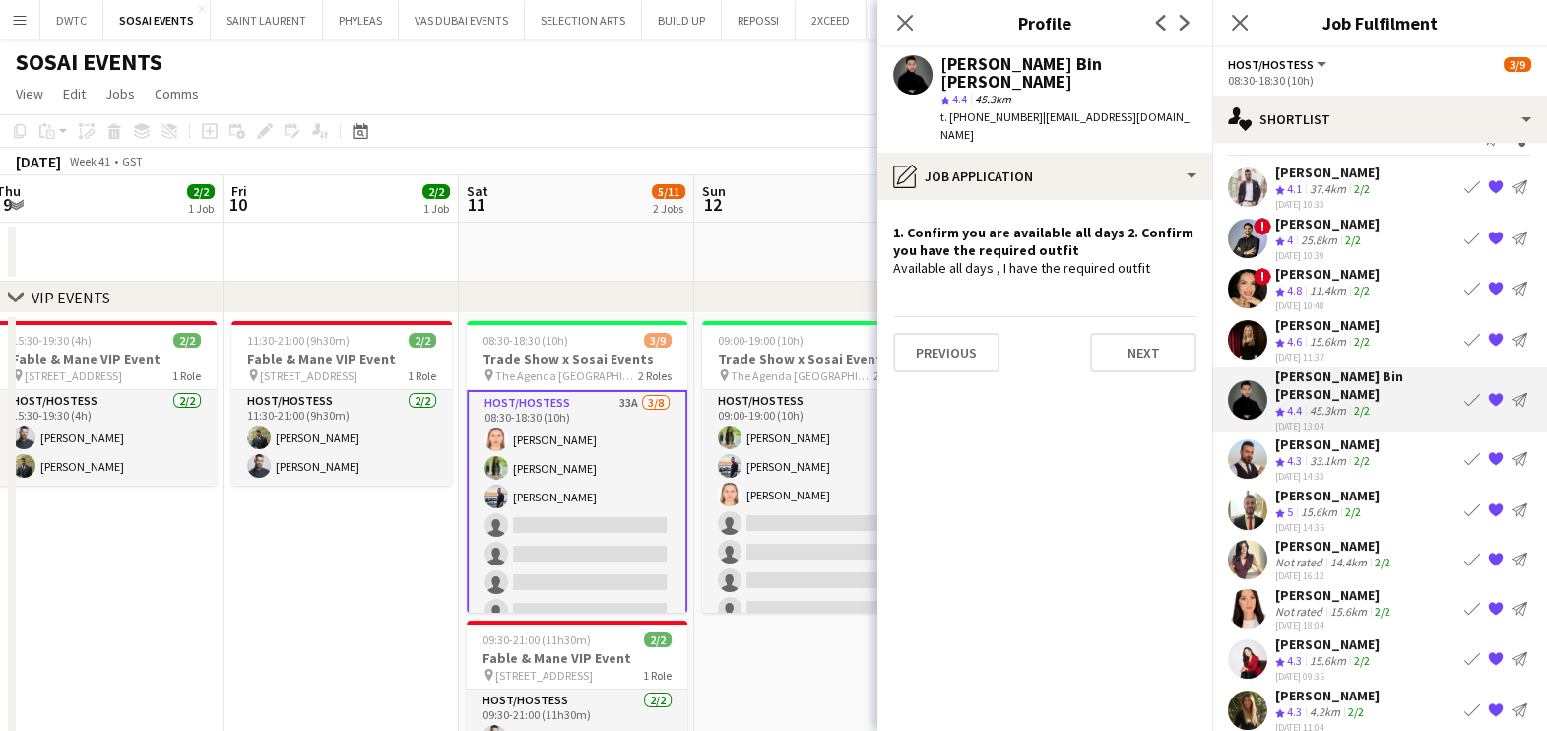
click at [1309, 334] on div "15.6km" at bounding box center [1328, 342] width 44 height 17
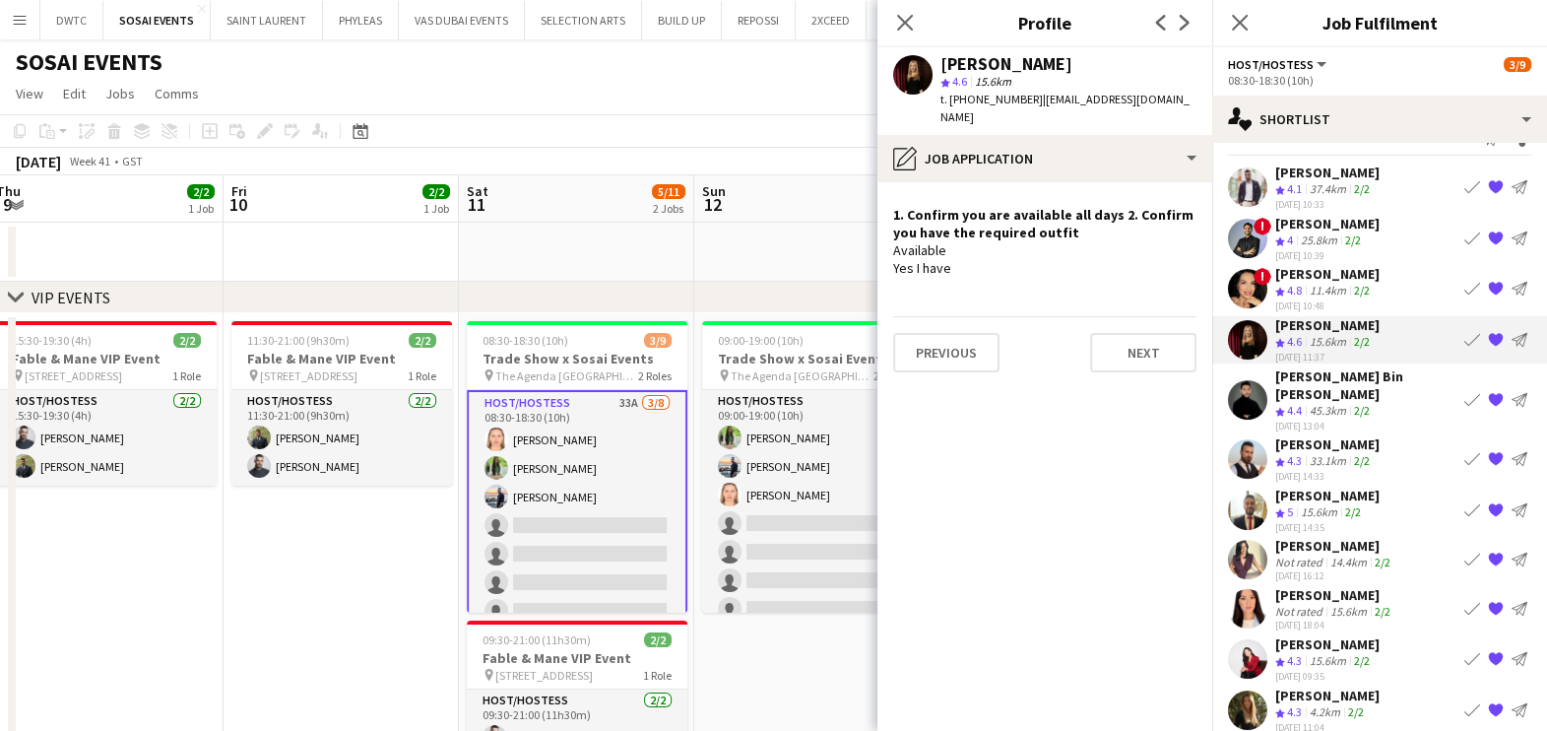
click at [1307, 292] on div "11.4km" at bounding box center [1328, 291] width 44 height 17
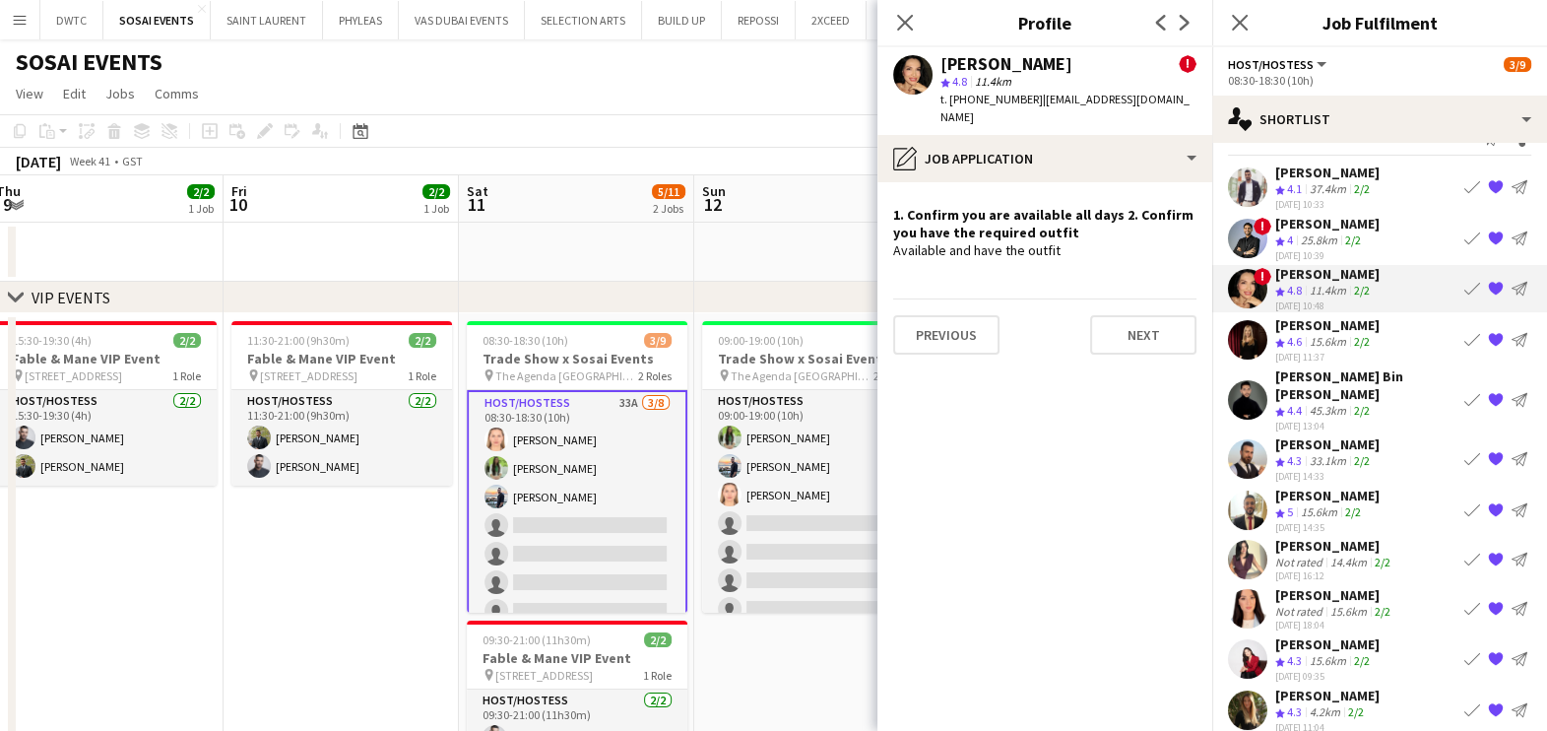
click at [1310, 226] on div "[PERSON_NAME]" at bounding box center [1327, 224] width 104 height 18
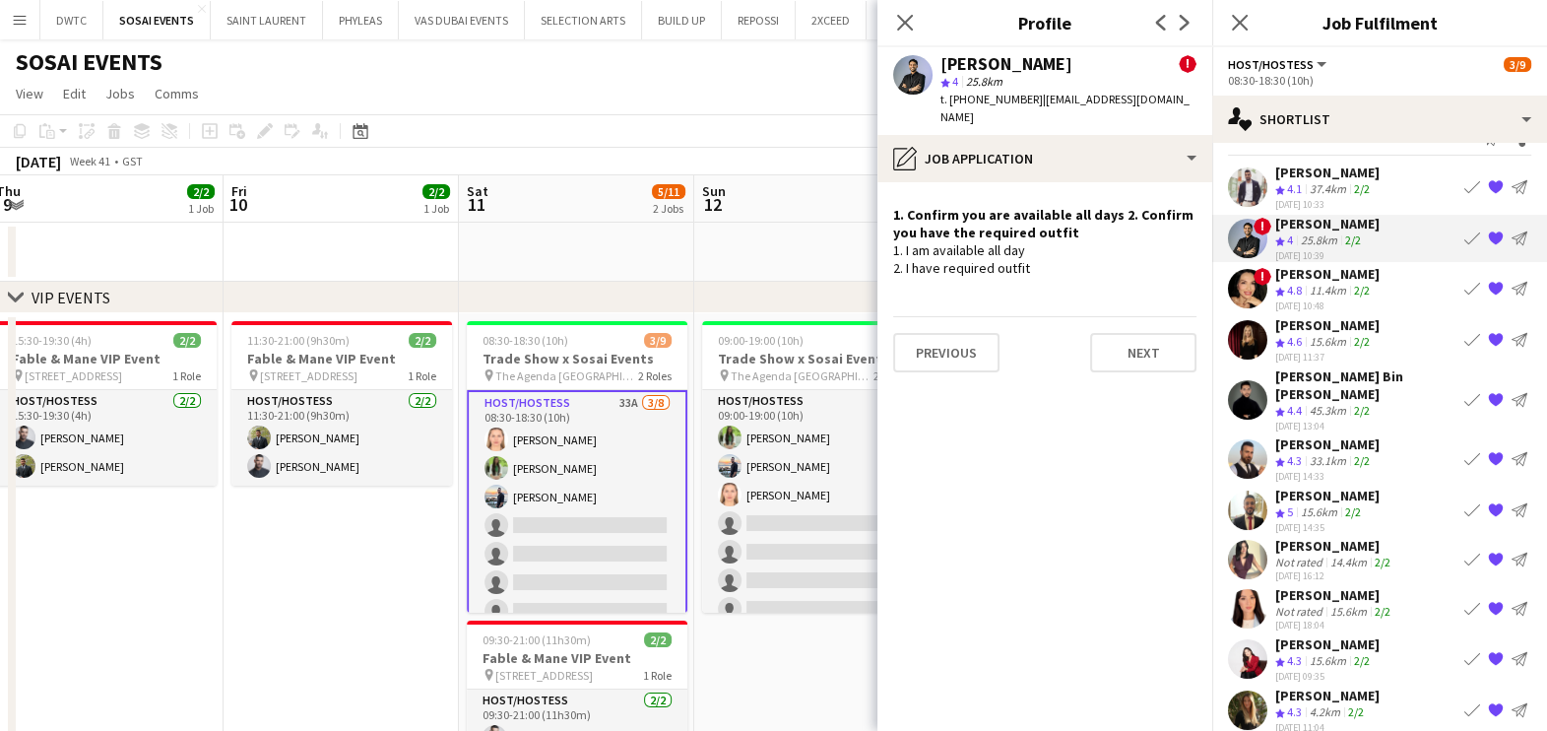
click at [1316, 173] on div "[PERSON_NAME]" at bounding box center [1327, 172] width 104 height 18
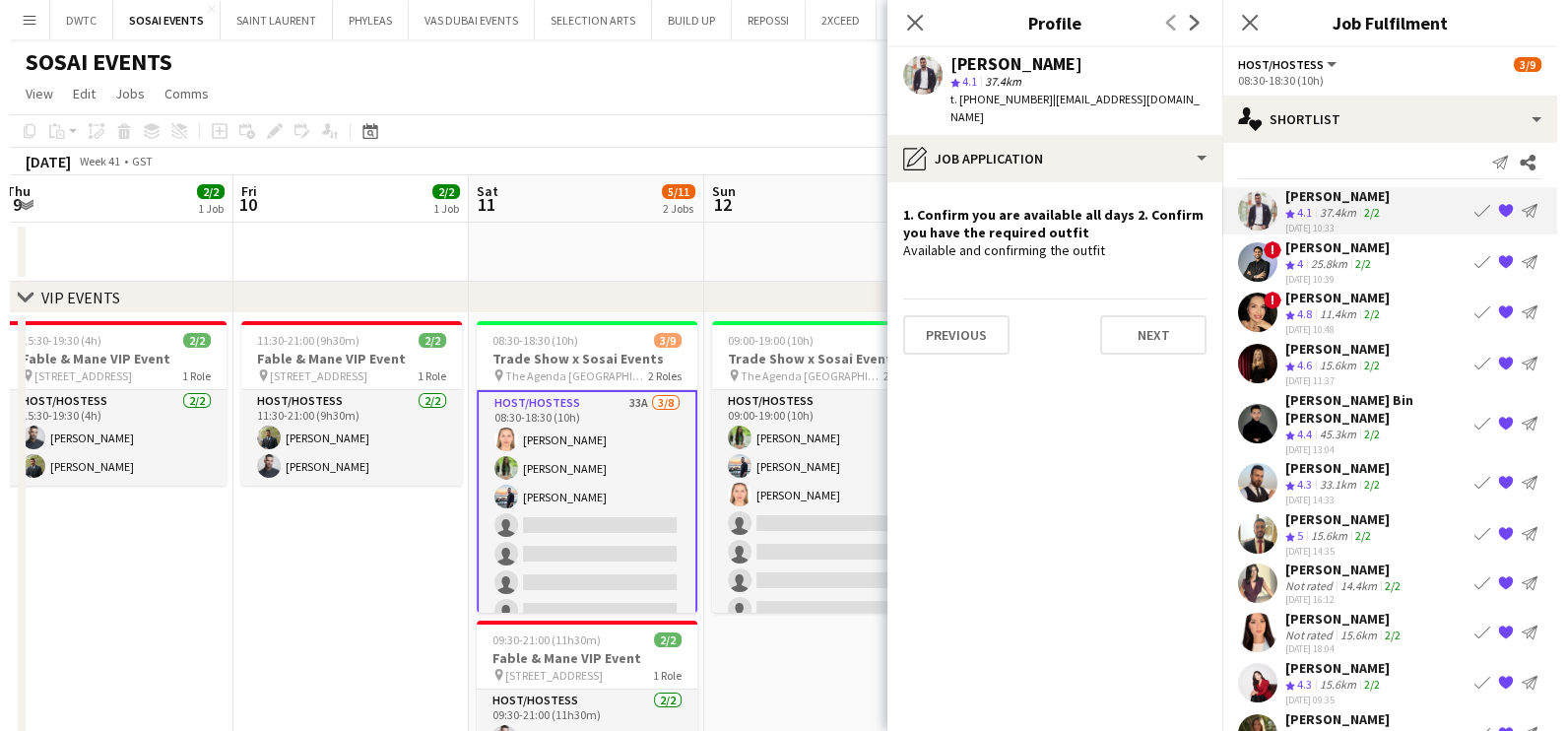
scroll to position [0, 0]
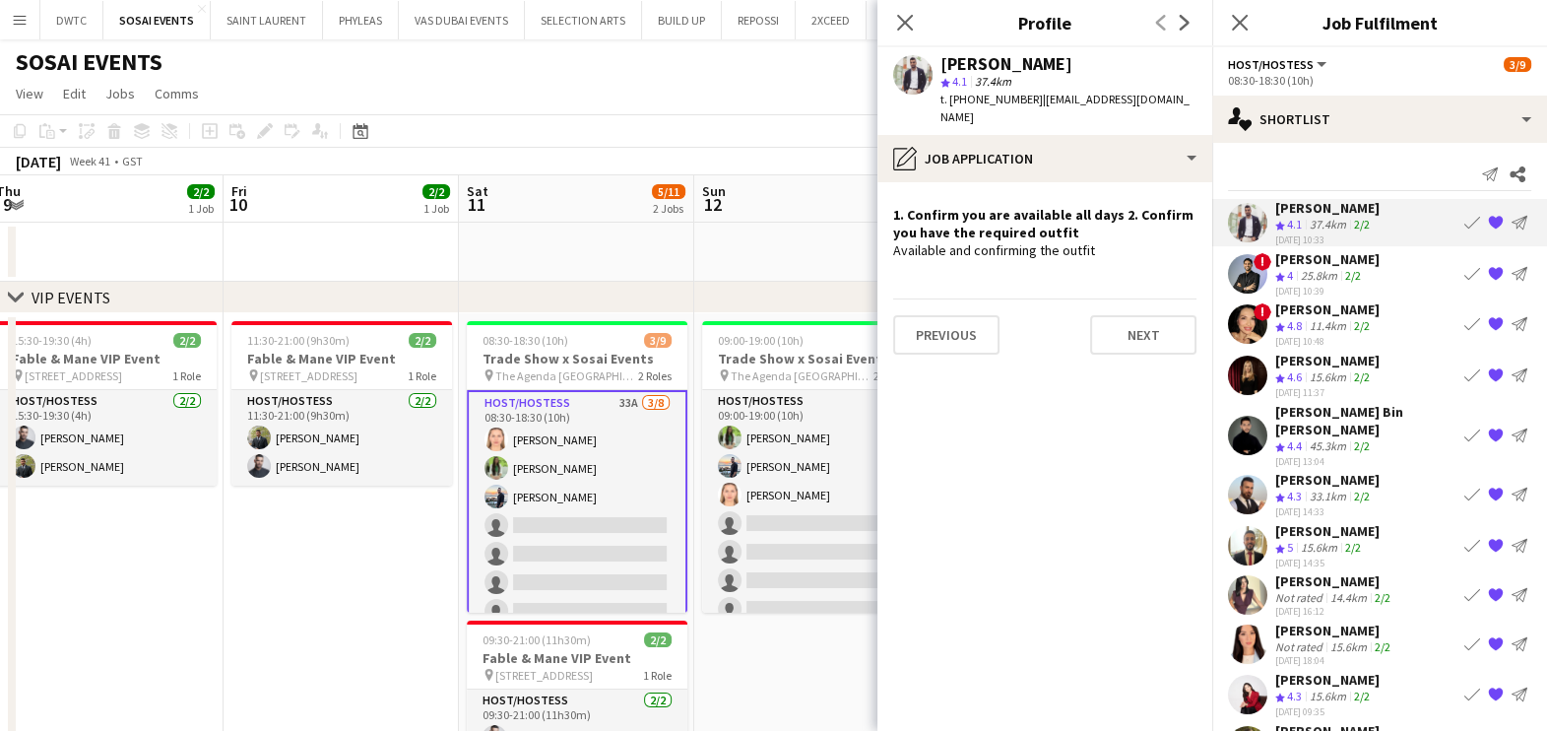
click at [812, 243] on app-date-cell at bounding box center [811, 252] width 235 height 59
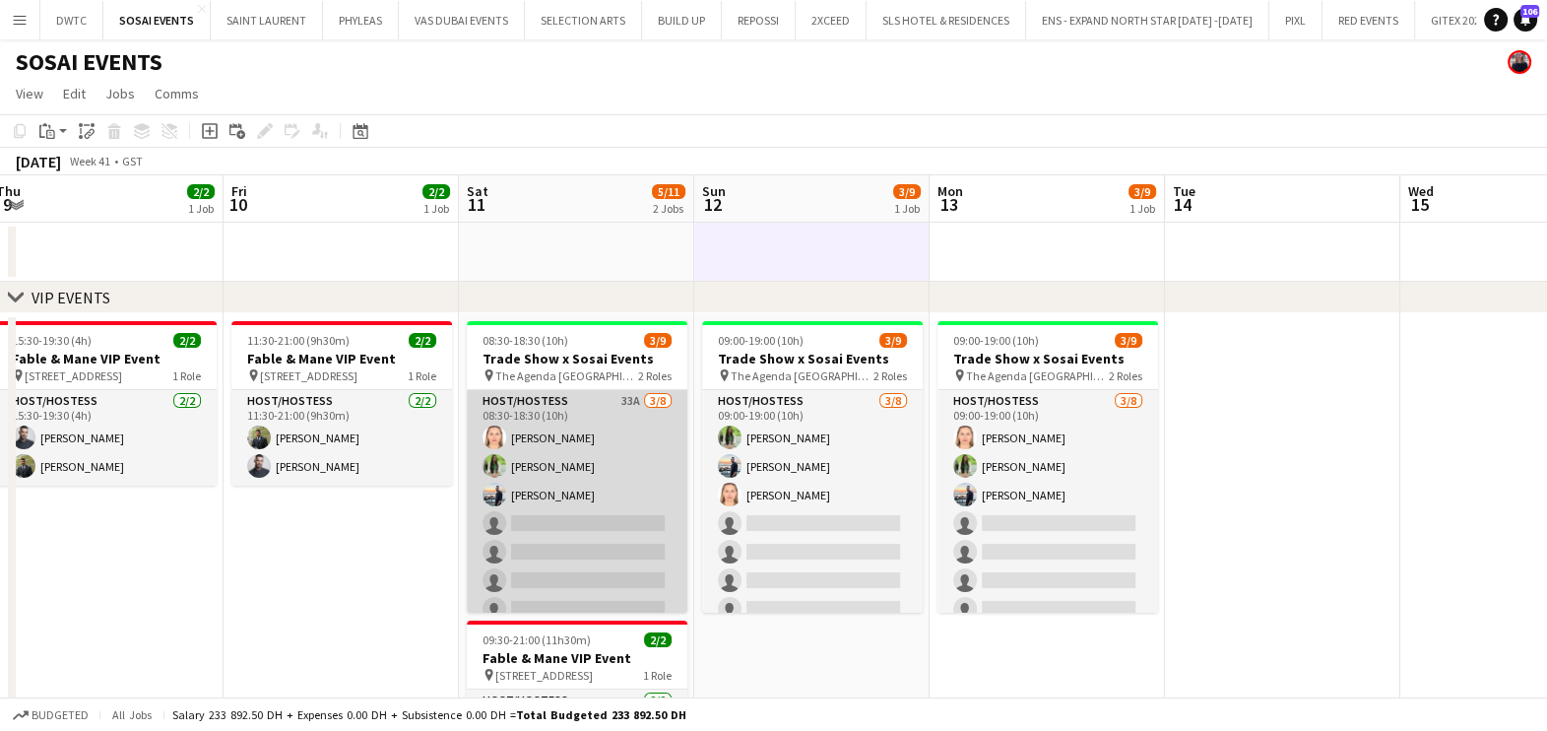
click at [602, 450] on app-card-role "Host/Hostess 33A [DATE] 08:30-18:30 (10h) [PERSON_NAME] Jouli Serawan [PERSON_N…" at bounding box center [577, 523] width 221 height 267
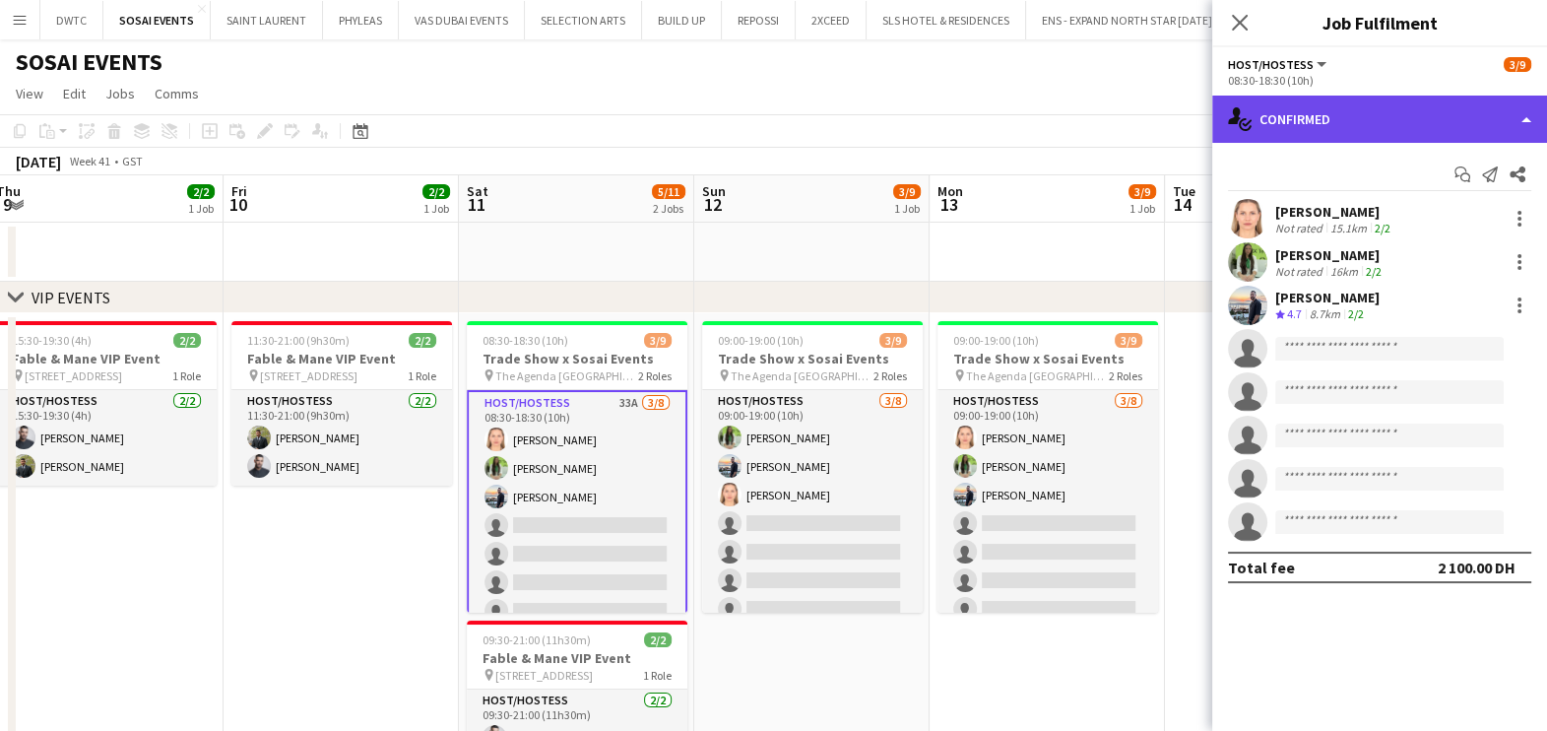
click at [1440, 108] on div "single-neutral-actions-check-2 Confirmed" at bounding box center [1379, 119] width 335 height 47
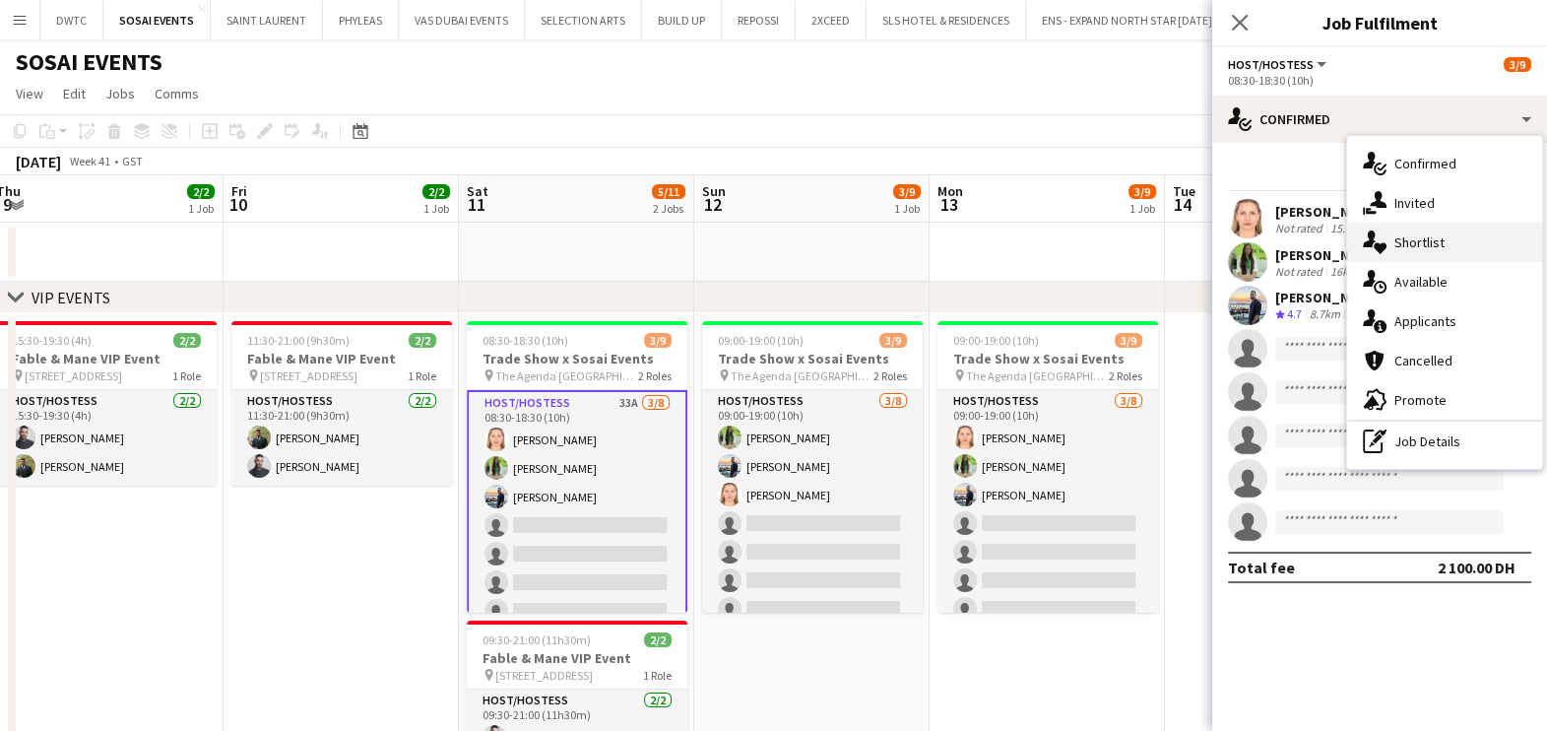
click at [1442, 237] on span "Shortlist" at bounding box center [1419, 242] width 50 height 18
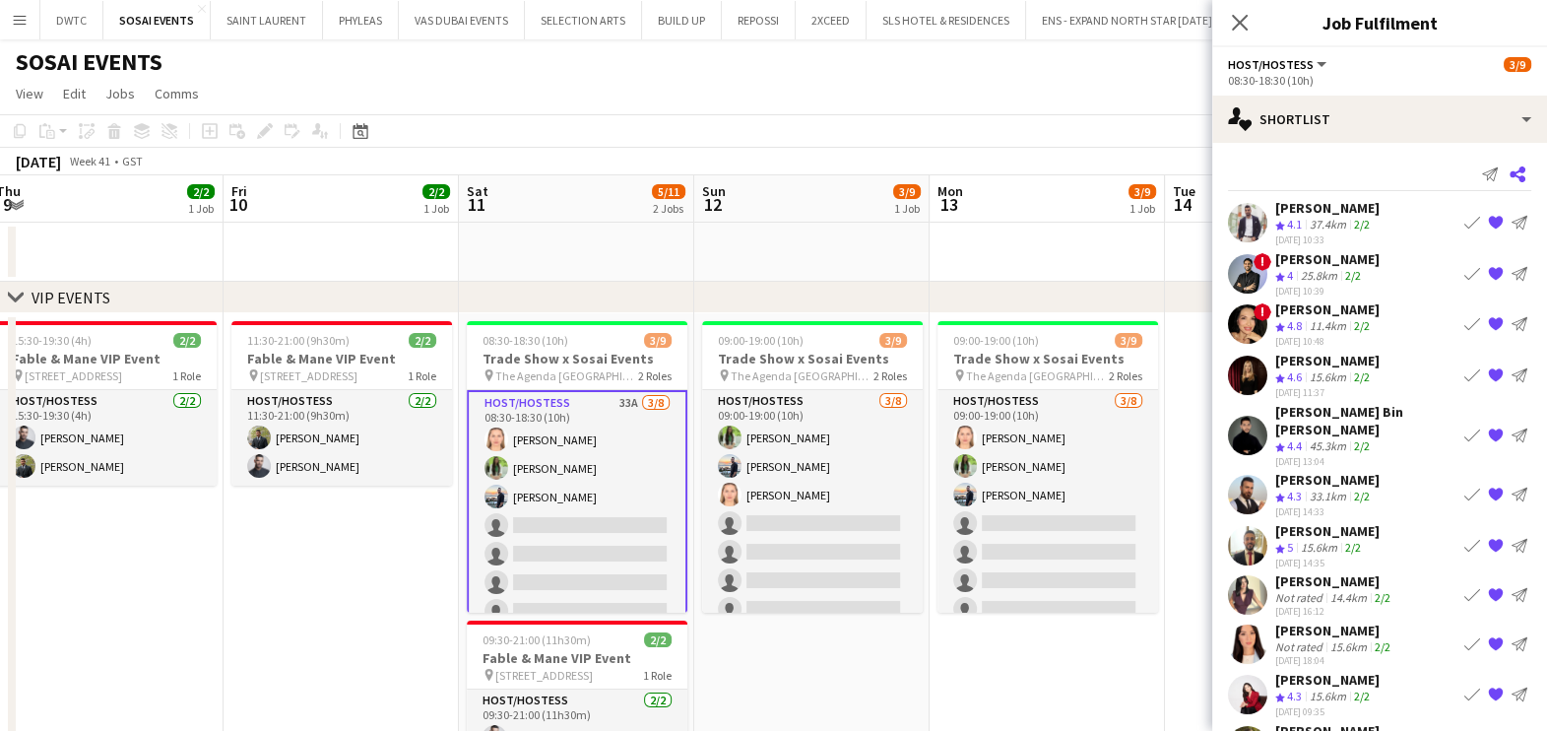
click at [1510, 174] on icon "Share" at bounding box center [1518, 174] width 16 height 16
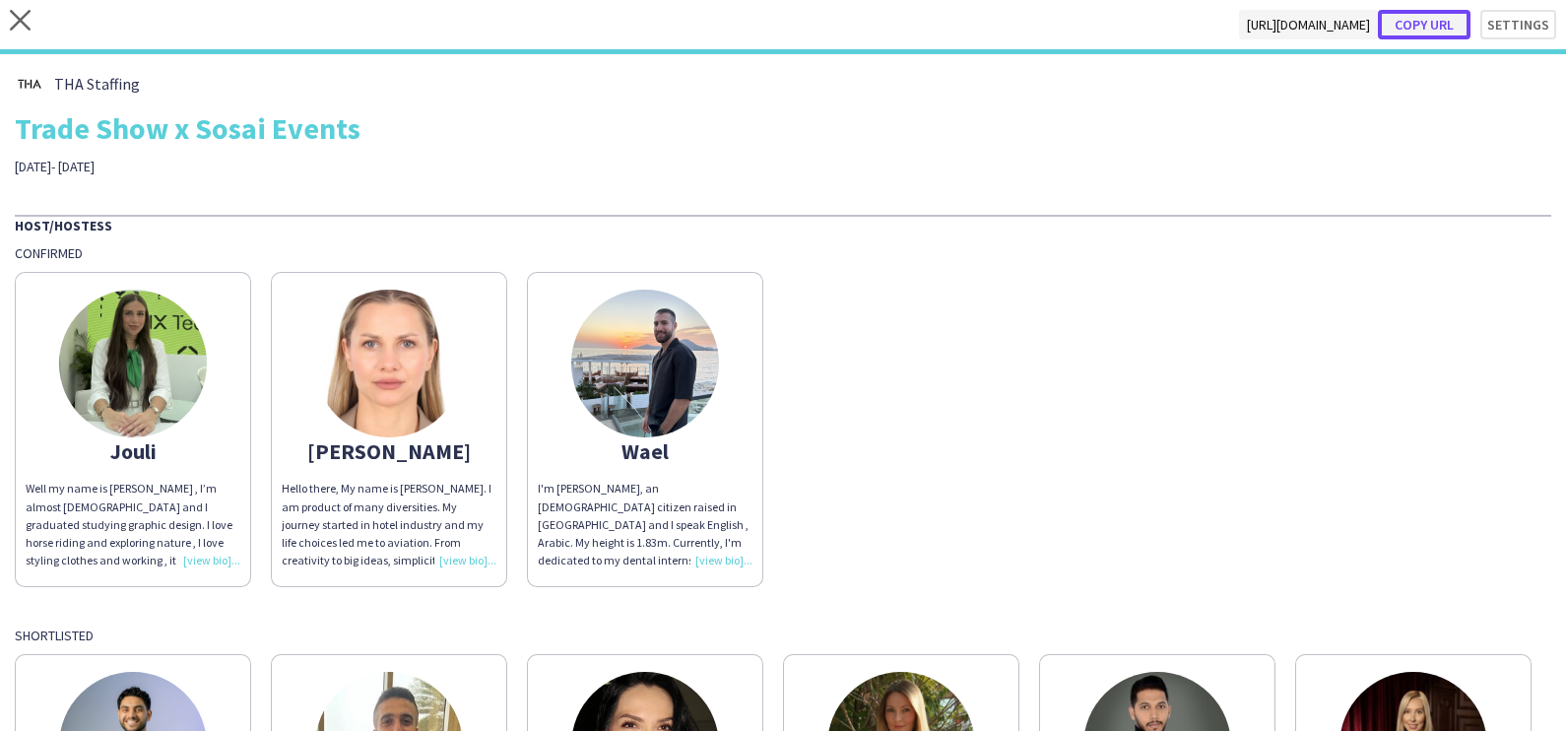
click at [1441, 20] on button "Copy url" at bounding box center [1424, 25] width 93 height 30
click at [25, 29] on icon "close" at bounding box center [20, 20] width 21 height 21
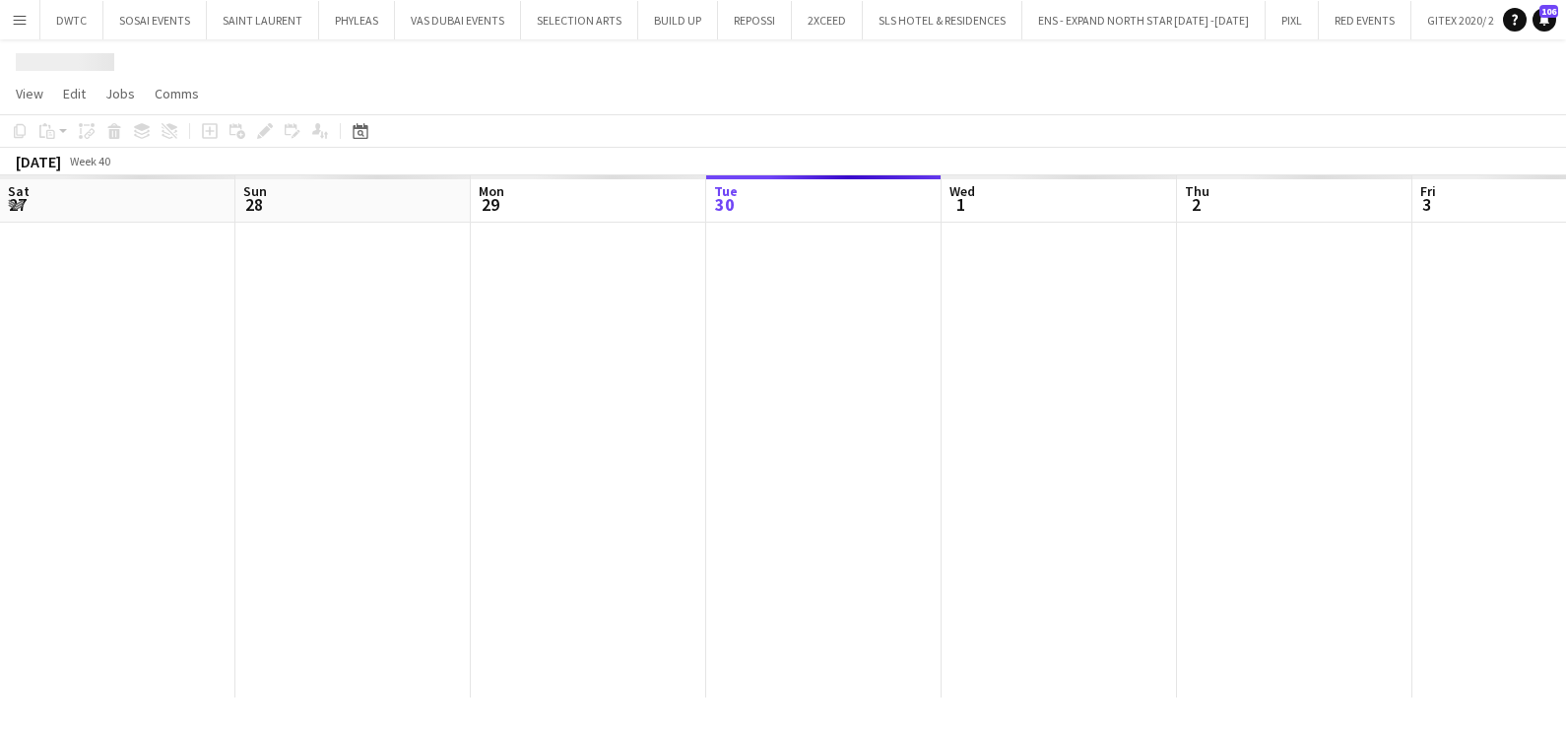
scroll to position [0, 471]
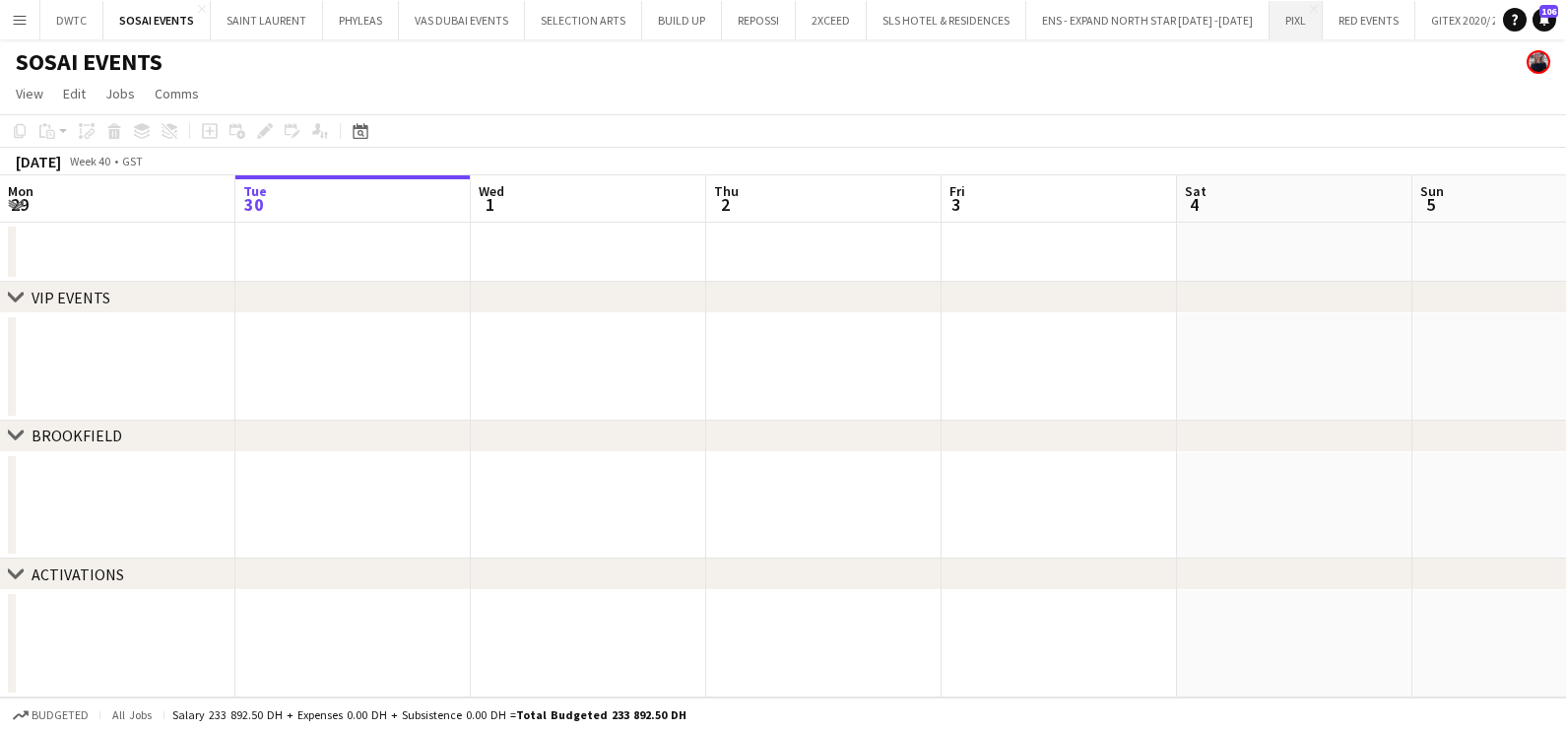
click at [1275, 24] on button "PIXL Close" at bounding box center [1295, 20] width 53 height 38
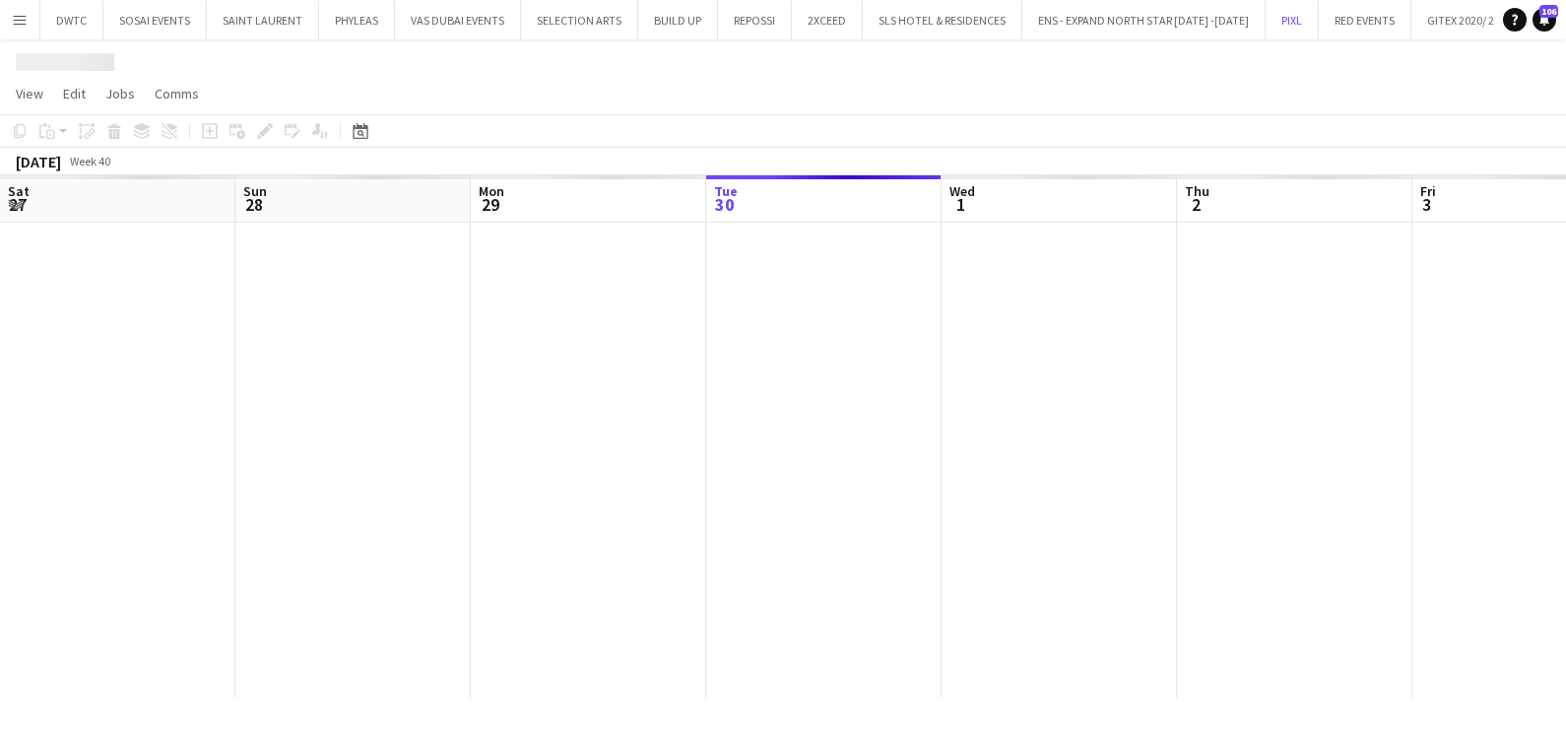
scroll to position [0, 471]
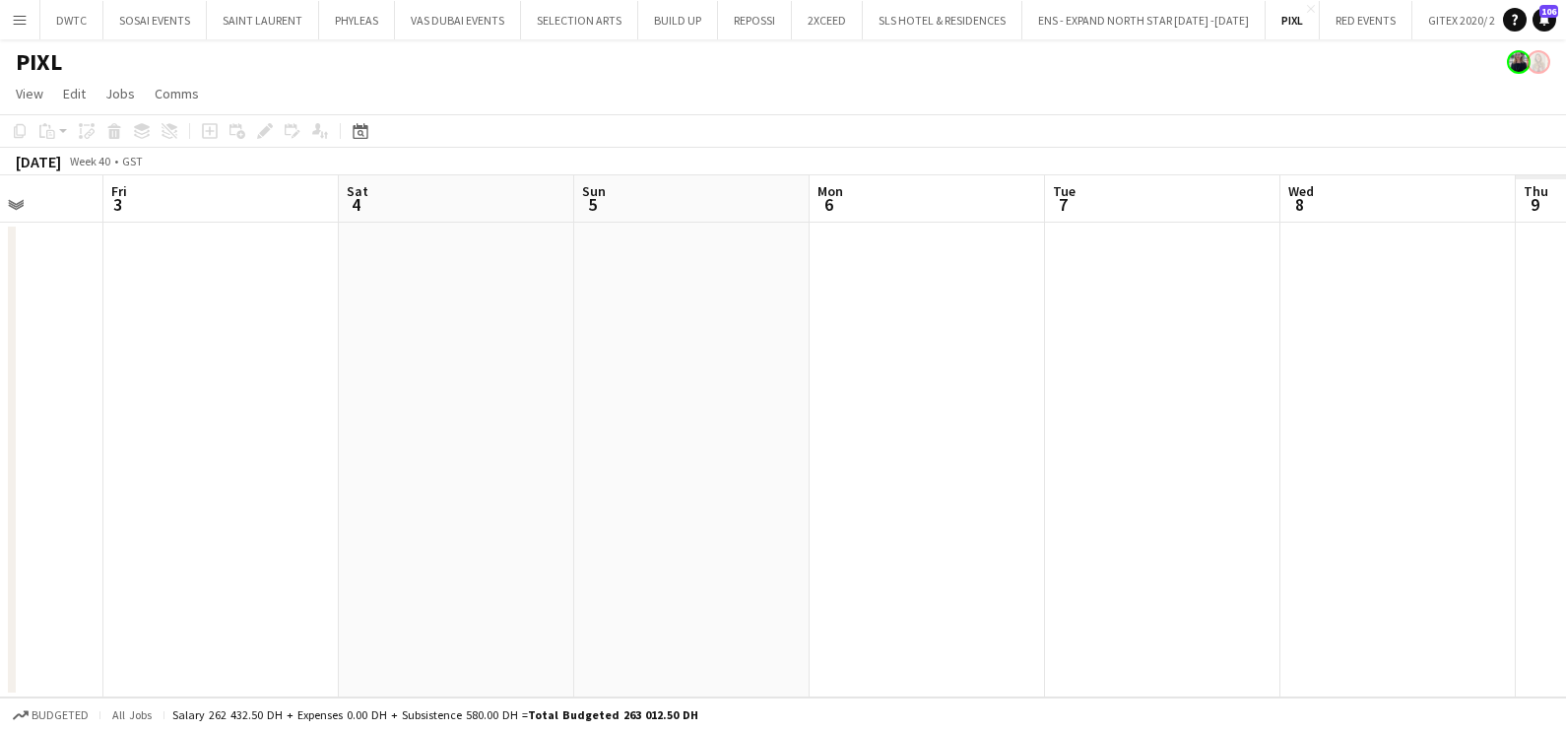
drag, startPoint x: 1190, startPoint y: 453, endPoint x: 197, endPoint y: 465, distance: 992.7
click at [197, 464] on app-calendar-viewport "Mon 29 Tue 30 Wed 1 Thu 2 Fri 3 Sat 4 Sun 5 Mon 6 Tue 7 Wed 8 Thu 9 Fri 10" at bounding box center [783, 436] width 1566 height 522
drag, startPoint x: 1078, startPoint y: 456, endPoint x: 289, endPoint y: 458, distance: 789.8
click at [288, 457] on app-calendar-viewport "Tue 30 Wed 1 Thu 2 Fri 3 Sat 4 Sun 5 Mon 6 Tue 7 Wed 8 Thu 9 Fri 10 Sat 11" at bounding box center [783, 436] width 1566 height 522
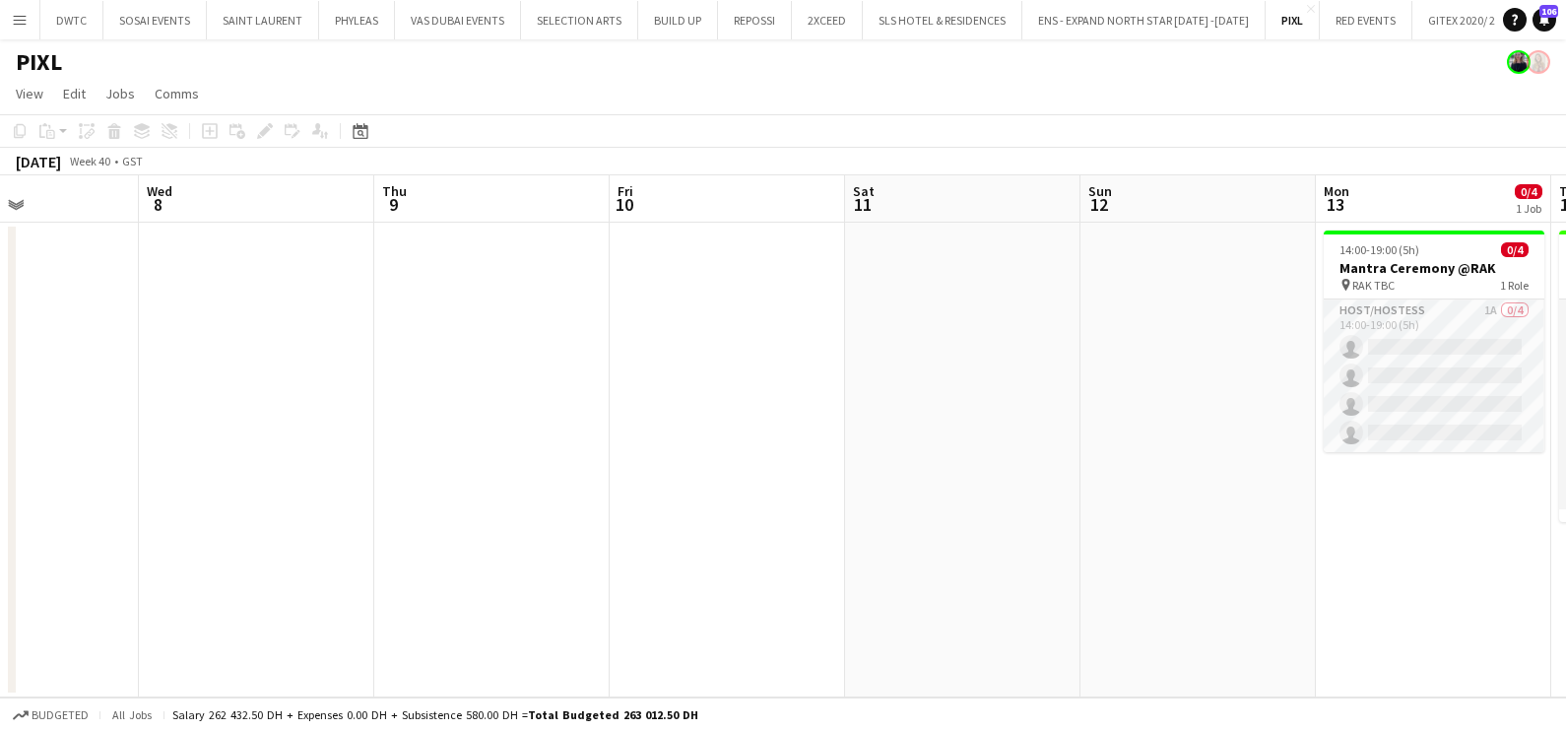
drag, startPoint x: 1141, startPoint y: 458, endPoint x: 418, endPoint y: 455, distance: 723.8
click at [418, 455] on app-calendar-viewport "Sat 4 Sun 5 Mon 6 Tue 7 Wed 8 Thu 9 Fri 10 Sat 11 Sun 12 Mon 13 0/4 1 Job Tue 1…" at bounding box center [783, 436] width 1566 height 522
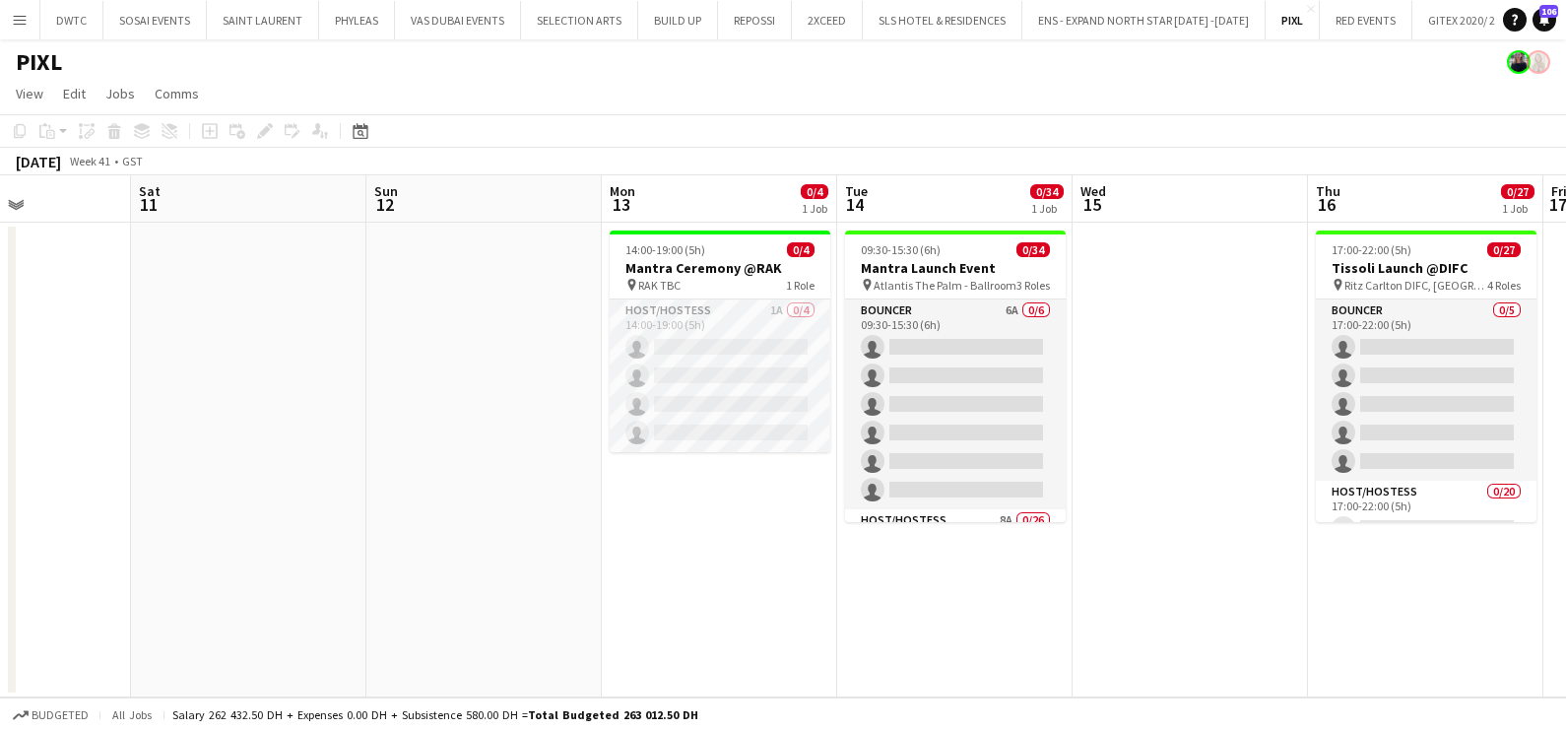
drag, startPoint x: 846, startPoint y: 585, endPoint x: 552, endPoint y: 585, distance: 293.5
click at [552, 585] on app-calendar-viewport "Tue 7 Wed 8 Thu 9 Fri 10 Sat 11 Sun 12 Mon 13 0/4 1 Job Tue 14 0/34 1 Job Wed 1…" at bounding box center [783, 436] width 1566 height 522
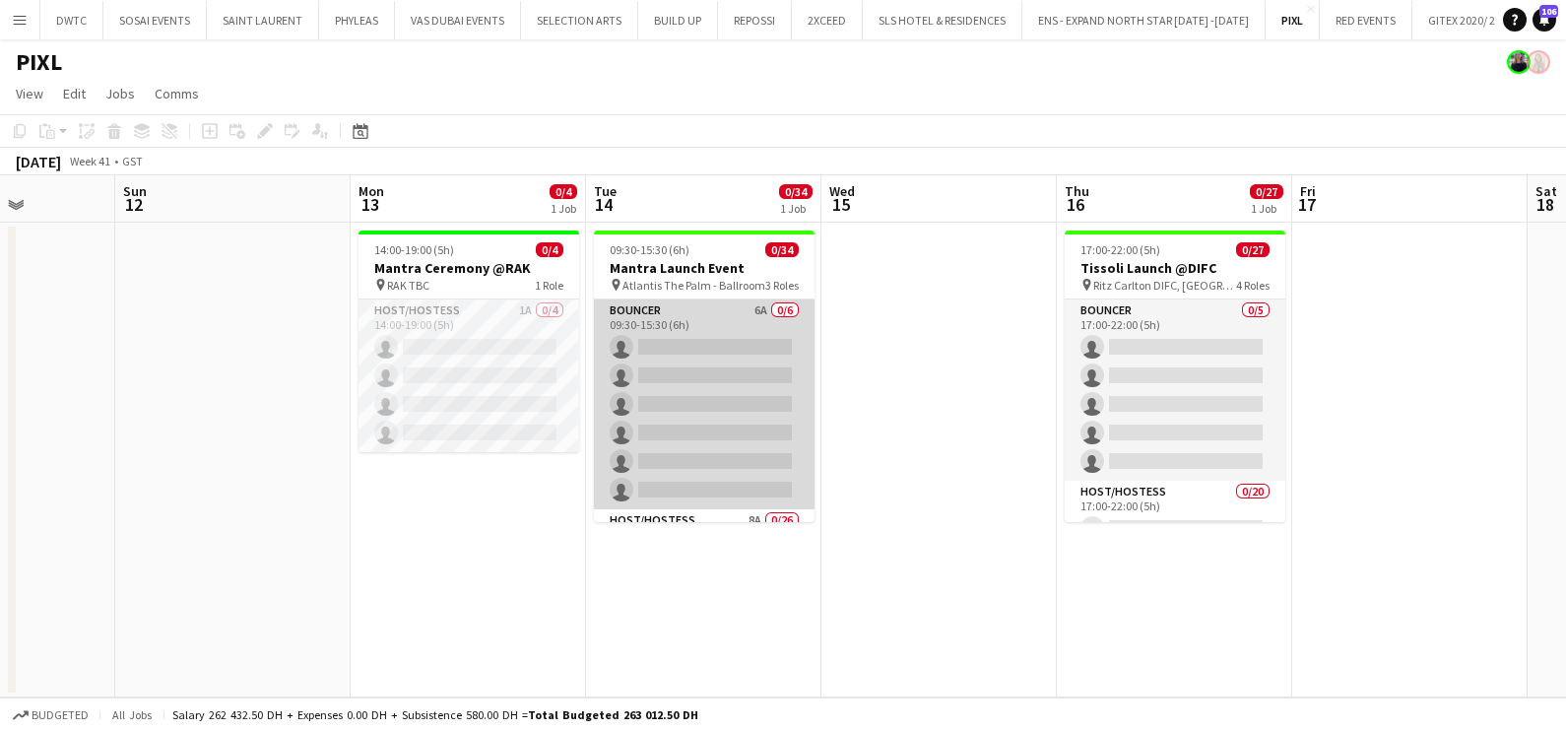
click at [723, 343] on app-card-role "Bouncer 6A 0/6 09:30-15:30 (6h) single-neutral-actions single-neutral-actions s…" at bounding box center [704, 404] width 221 height 210
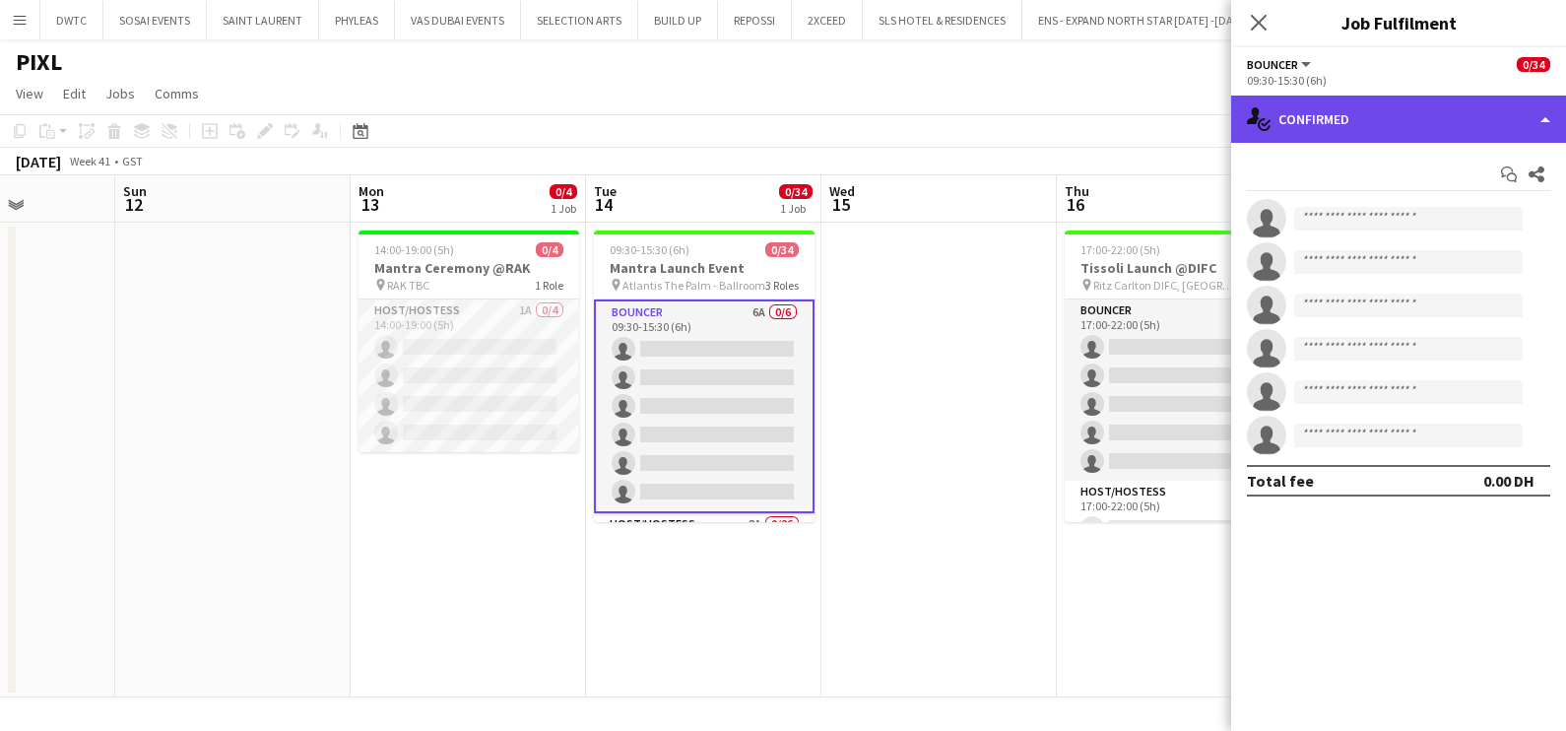
click at [1436, 108] on div "single-neutral-actions-check-2 Confirmed" at bounding box center [1398, 119] width 335 height 47
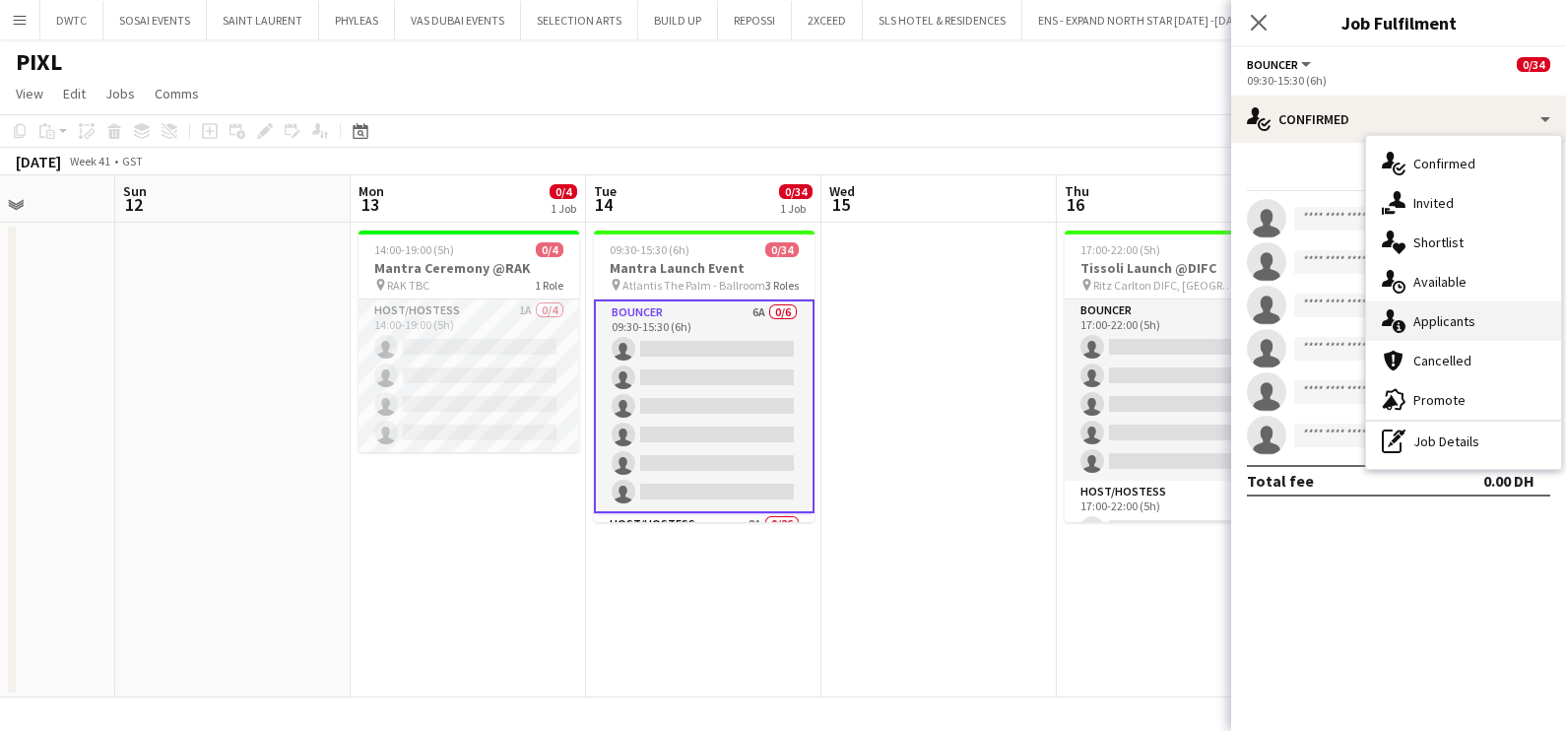
click at [1433, 326] on span "Applicants" at bounding box center [1444, 321] width 62 height 18
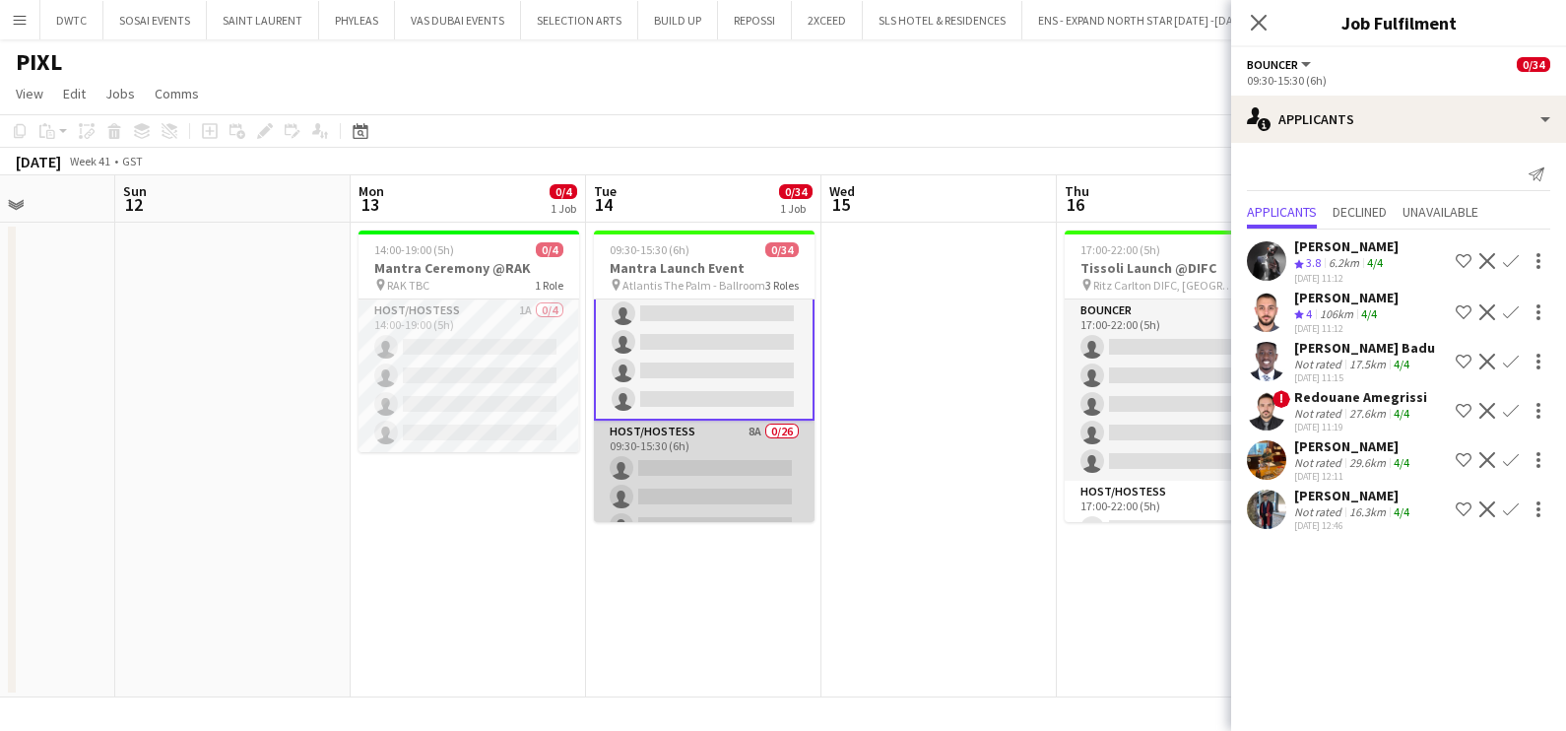
scroll to position [122, 0]
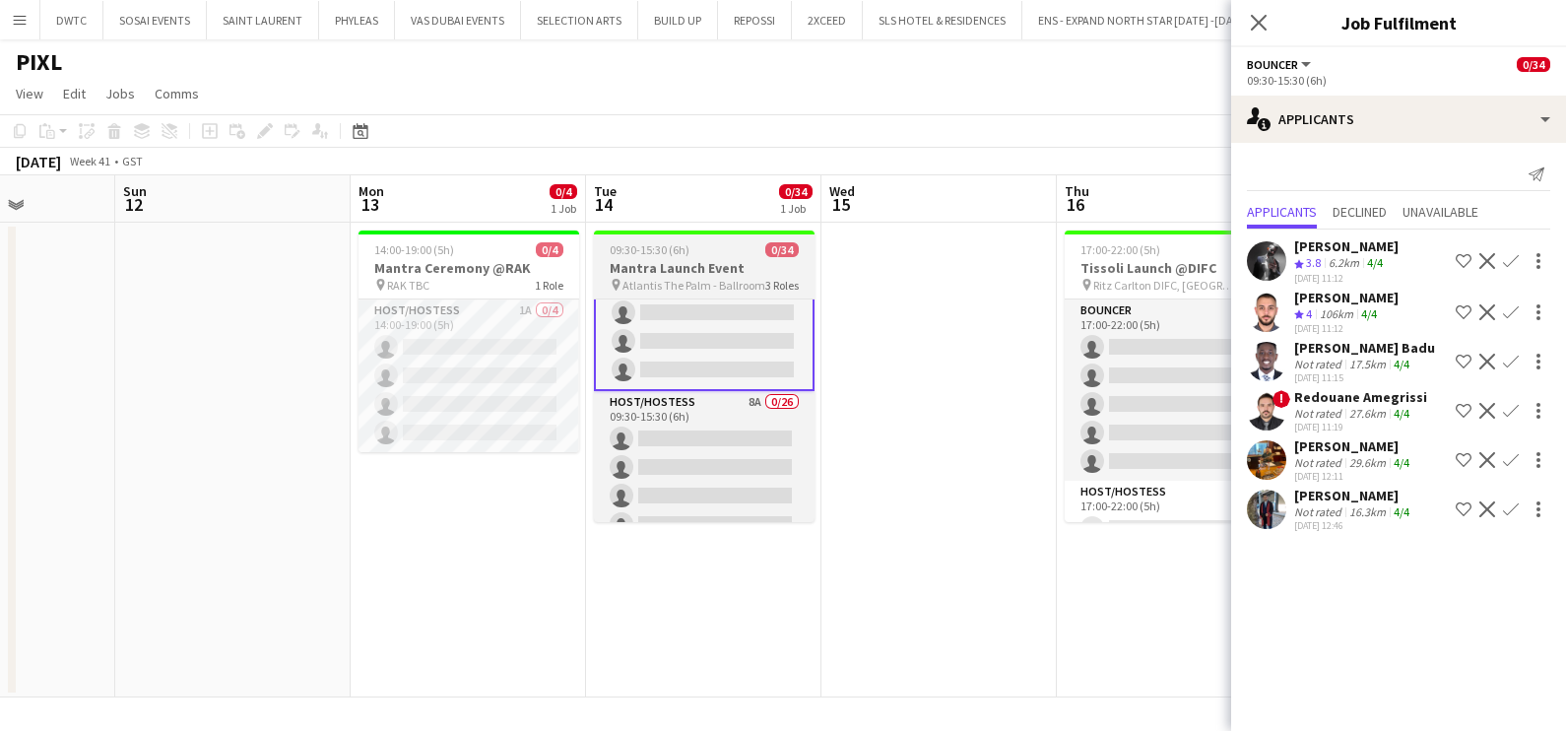
click at [680, 262] on h3 "Mantra Launch Event" at bounding box center [704, 268] width 221 height 18
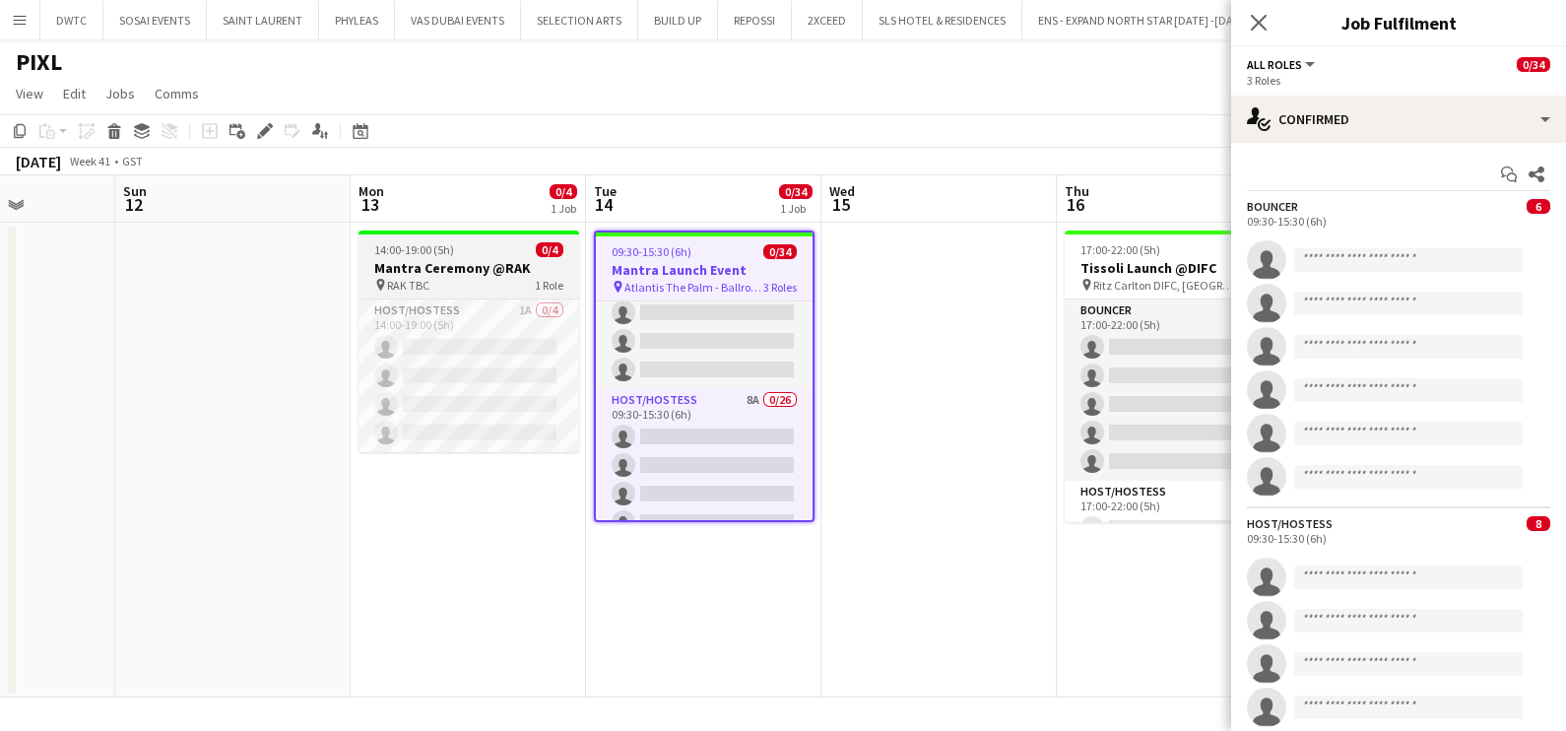
scroll to position [121, 0]
click at [259, 128] on icon "Edit" at bounding box center [265, 131] width 16 height 16
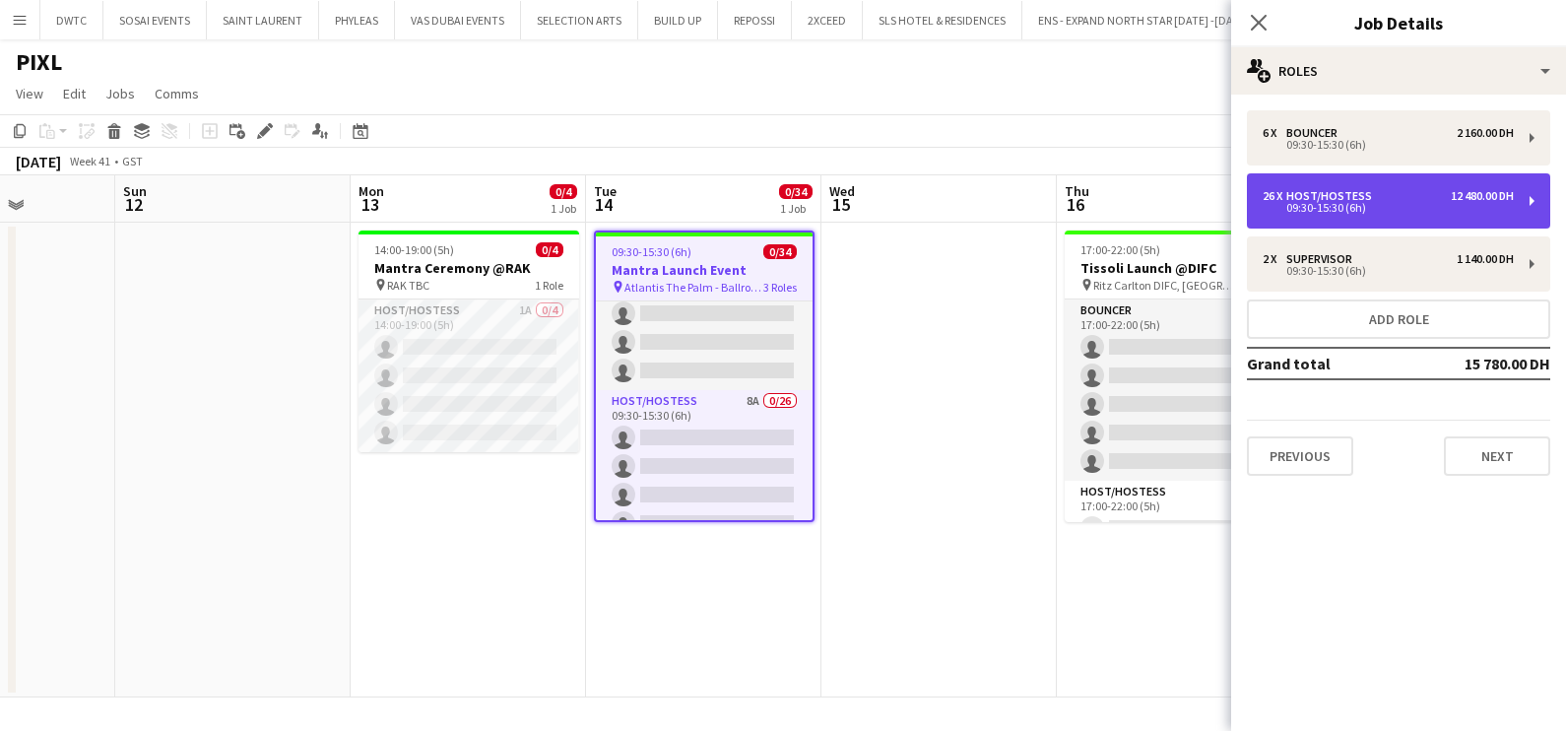
click at [1280, 192] on div "26 x" at bounding box center [1274, 196] width 24 height 14
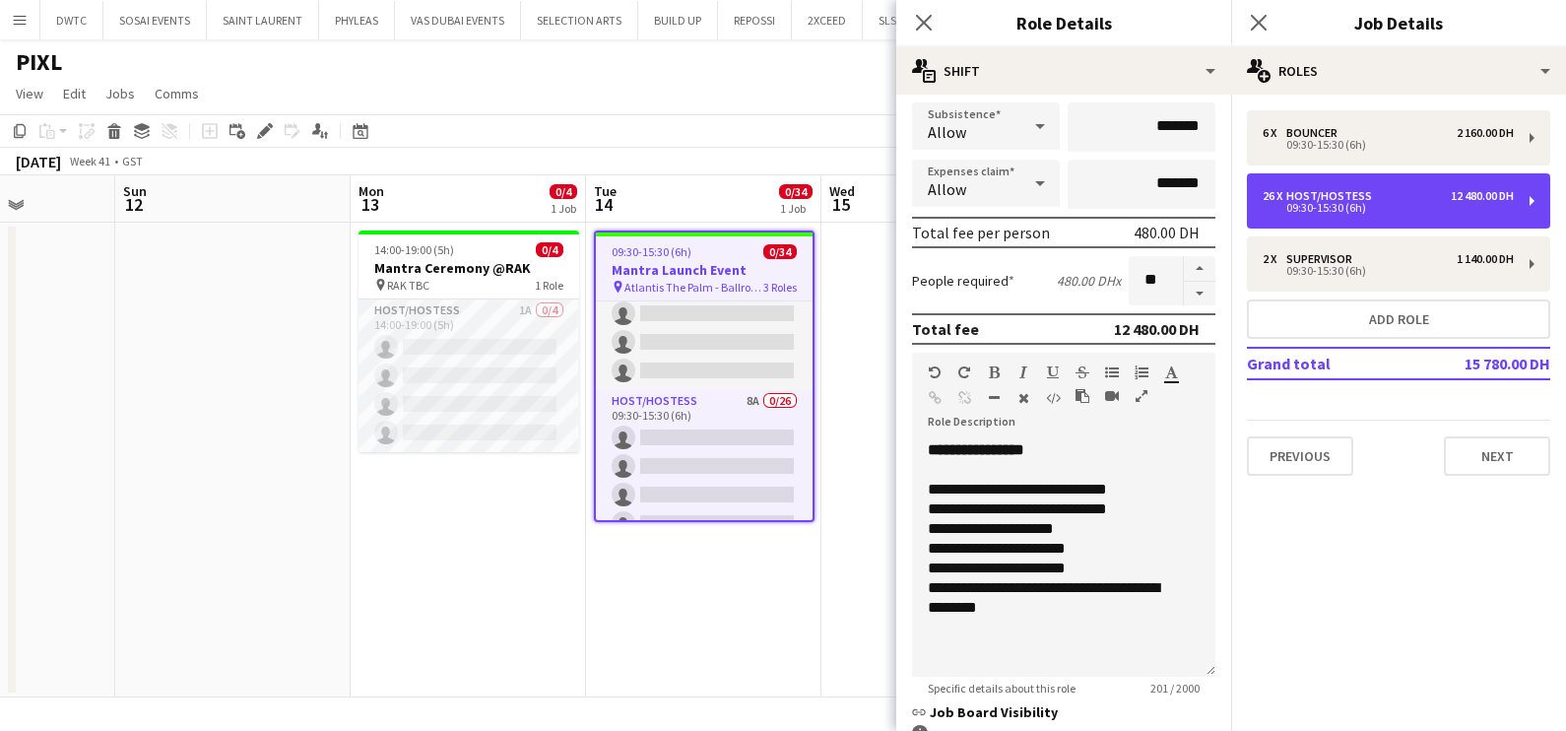
scroll to position [496, 0]
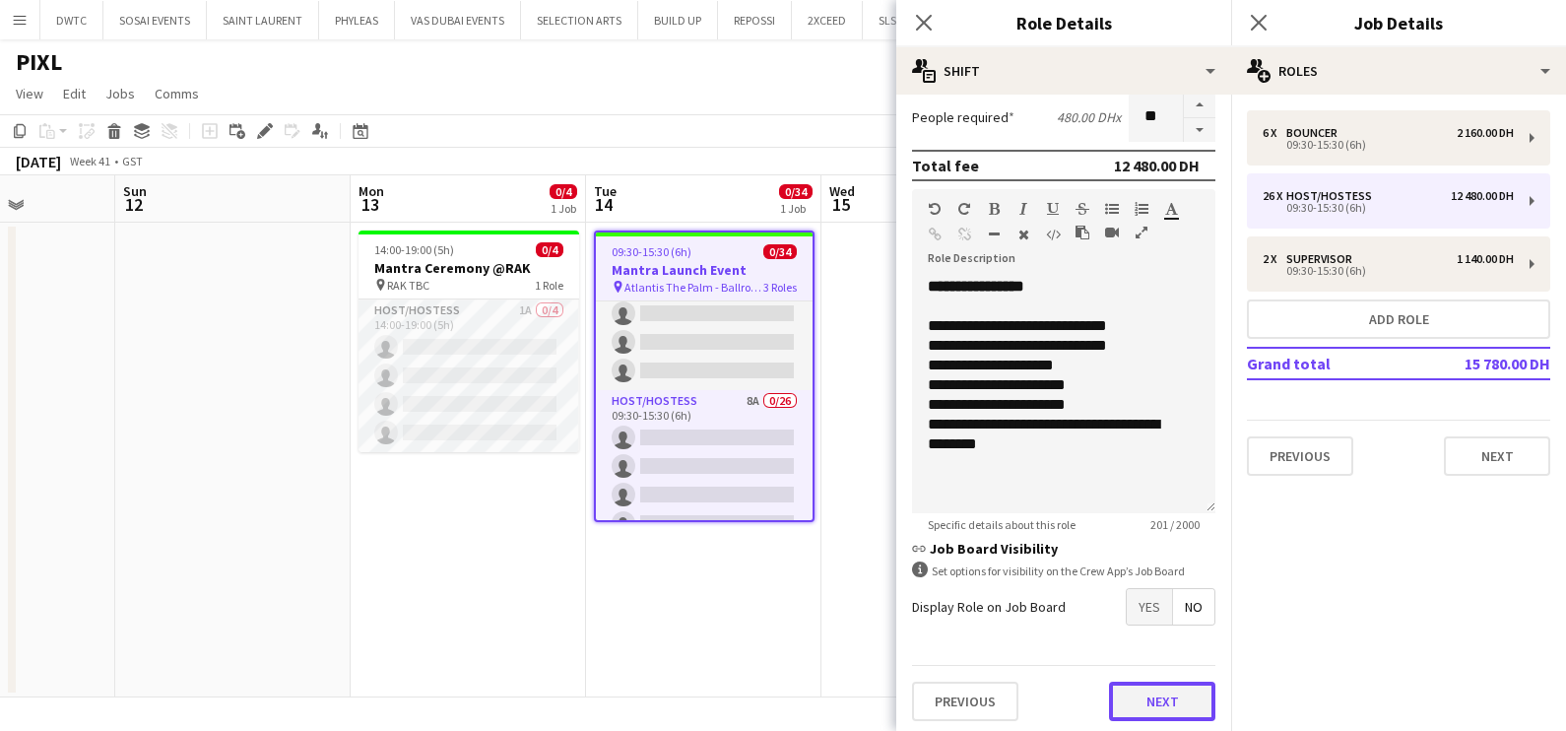
click at [1155, 683] on button "Next" at bounding box center [1162, 700] width 106 height 39
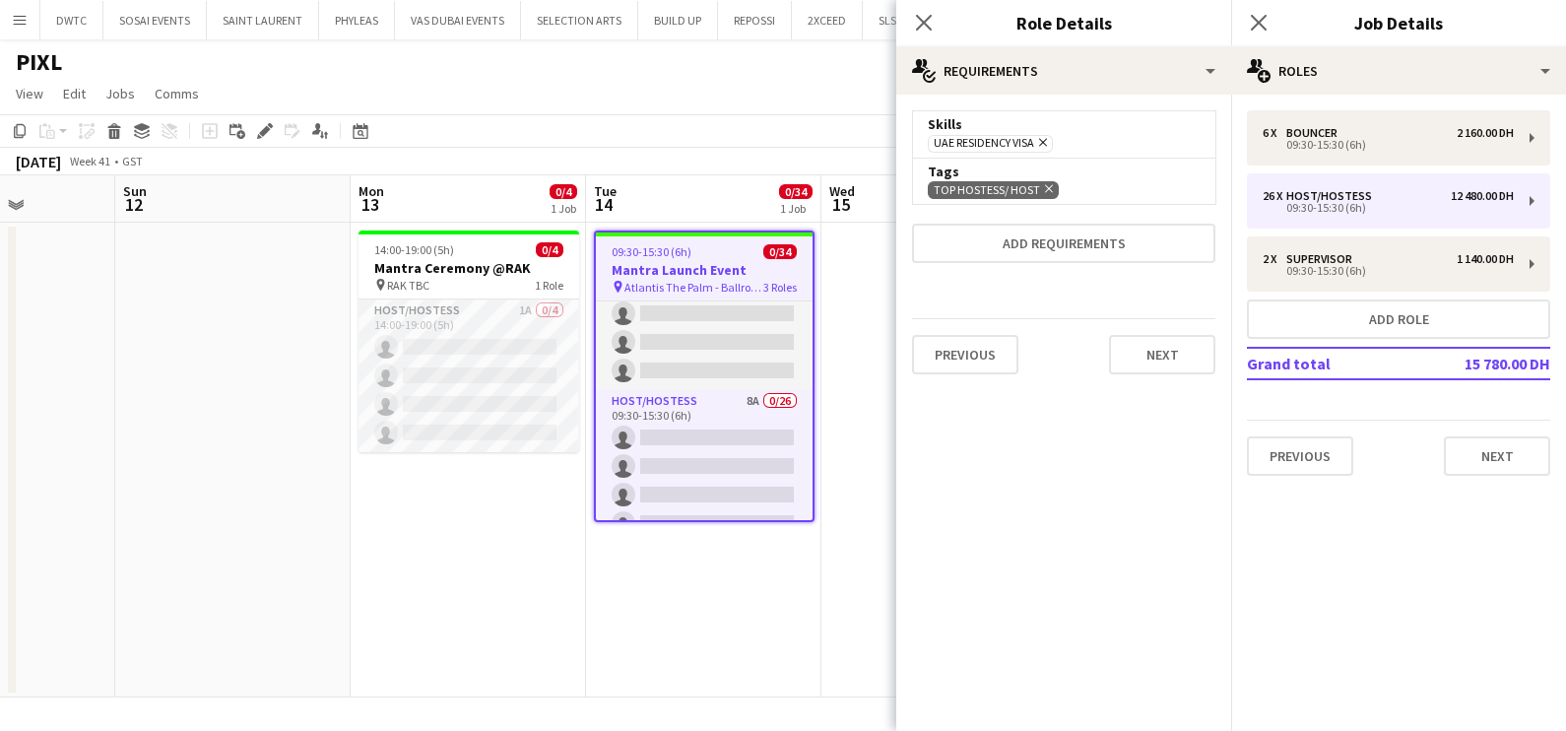
click at [1045, 186] on icon at bounding box center [1049, 189] width 8 height 8
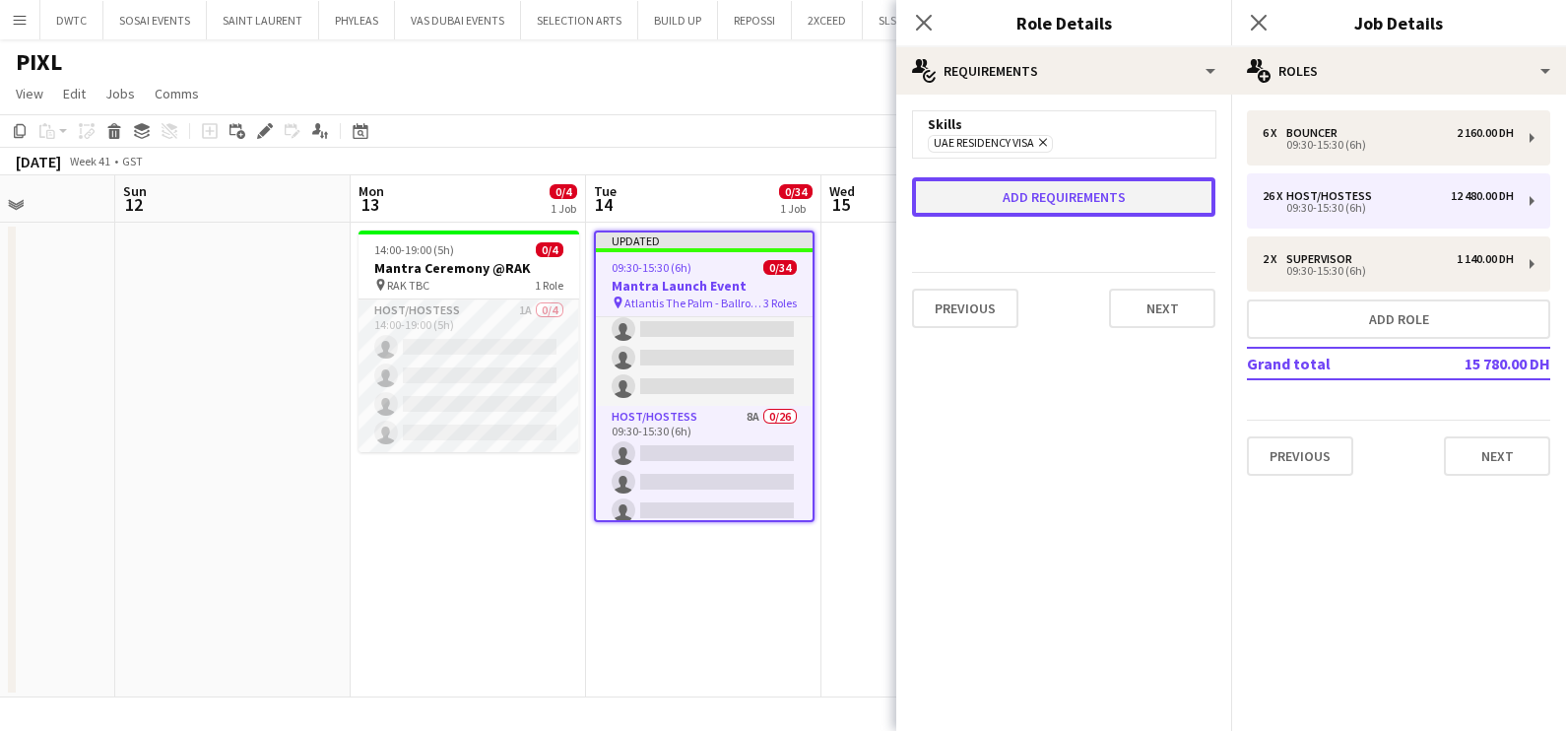
click at [1045, 194] on button "Add requirements" at bounding box center [1063, 196] width 303 height 39
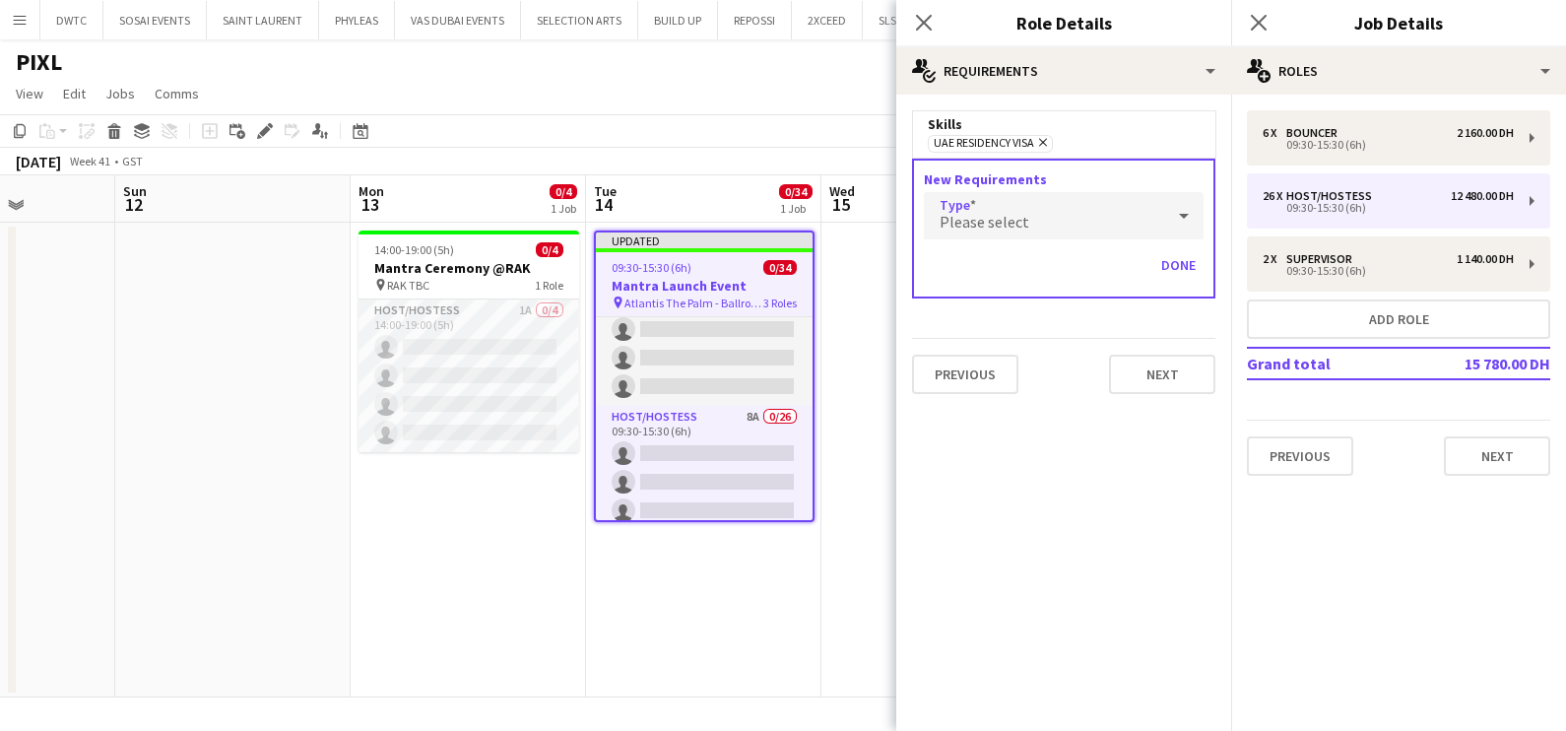
click at [1040, 222] on div "Please select" at bounding box center [1044, 215] width 240 height 47
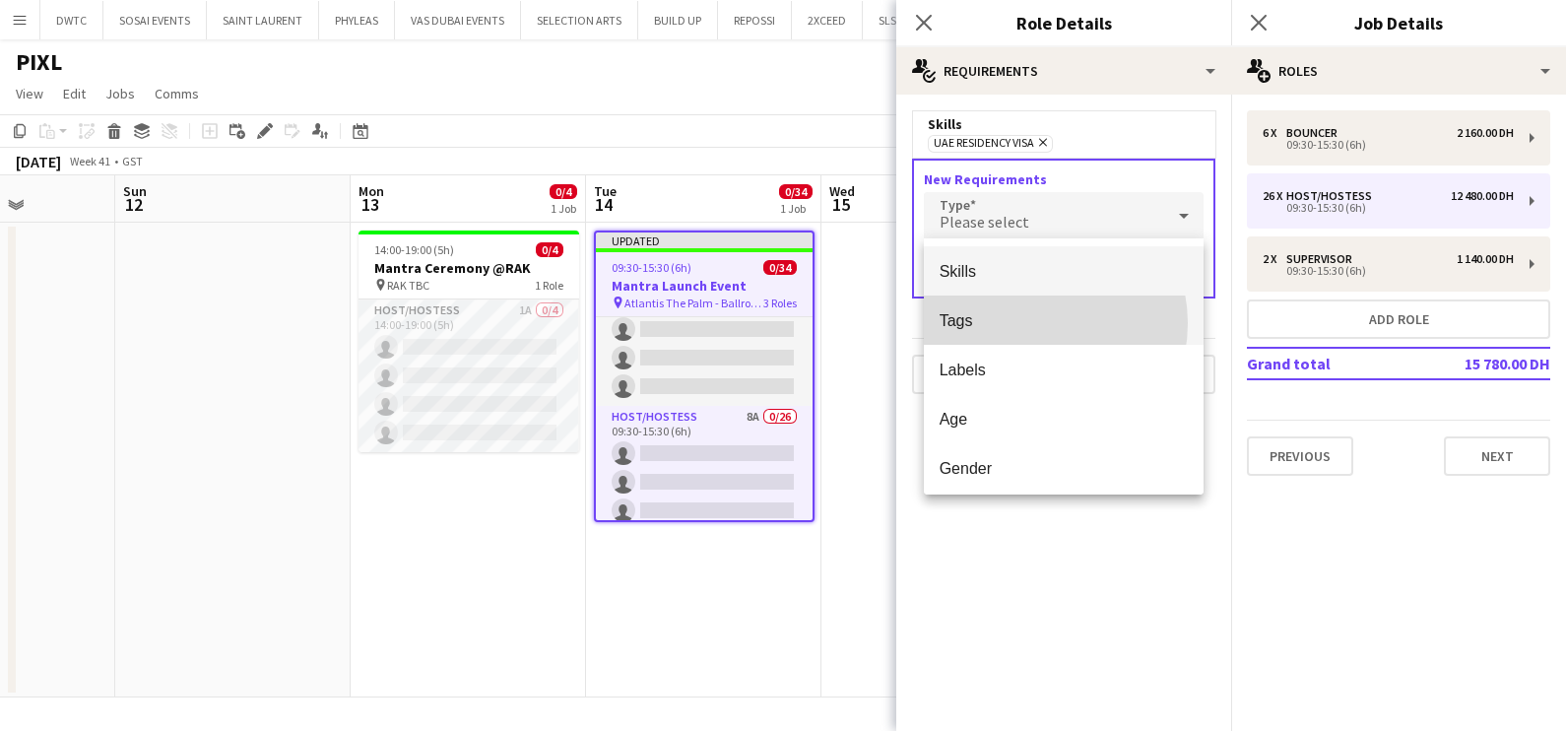
click at [1034, 323] on span "Tags" at bounding box center [1063, 320] width 249 height 19
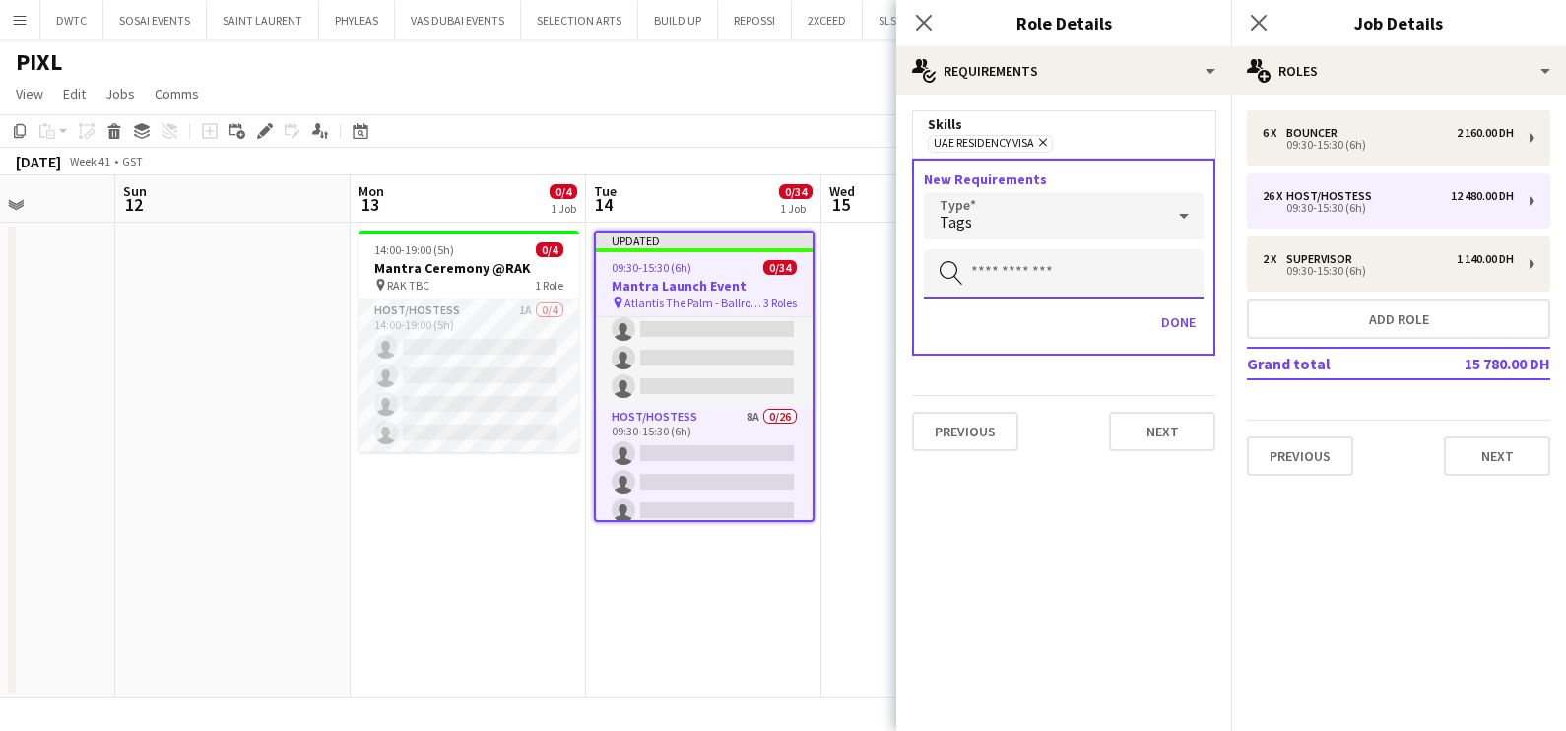
click at [1030, 276] on input "text" at bounding box center [1064, 273] width 280 height 49
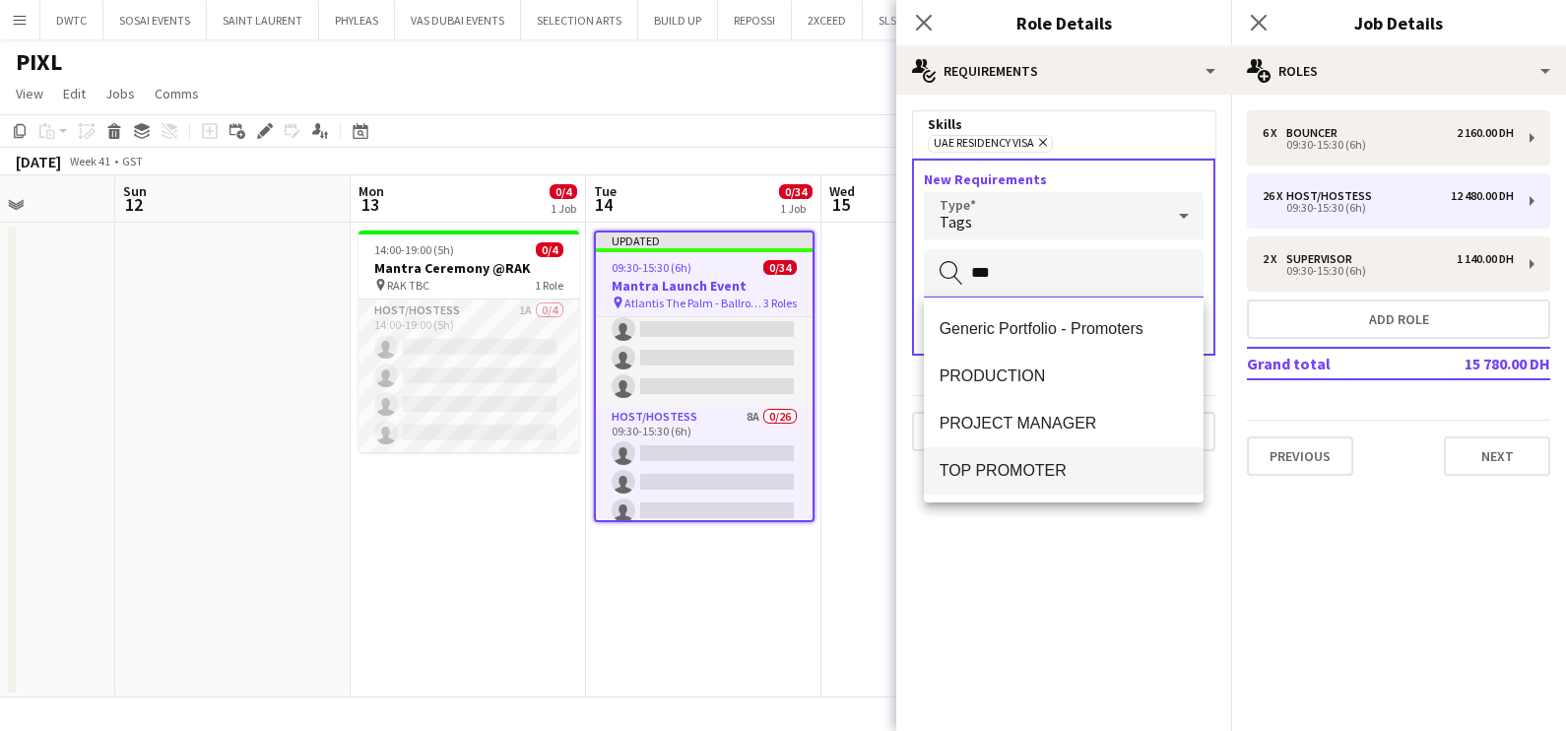
type input "***"
click at [1014, 456] on mat-option "TOP PROMOTER" at bounding box center [1064, 470] width 281 height 47
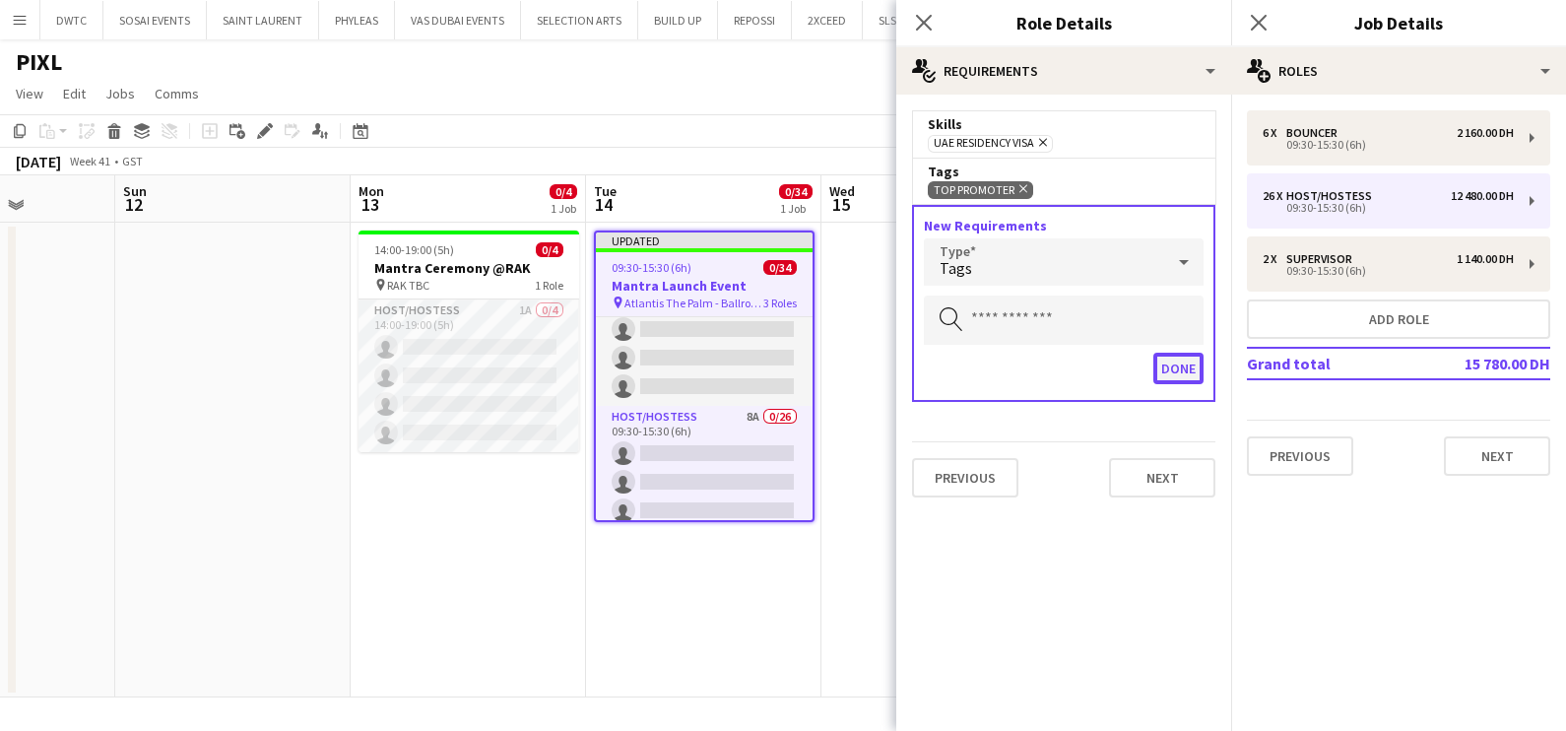
click at [1175, 372] on button "Done" at bounding box center [1178, 369] width 50 height 32
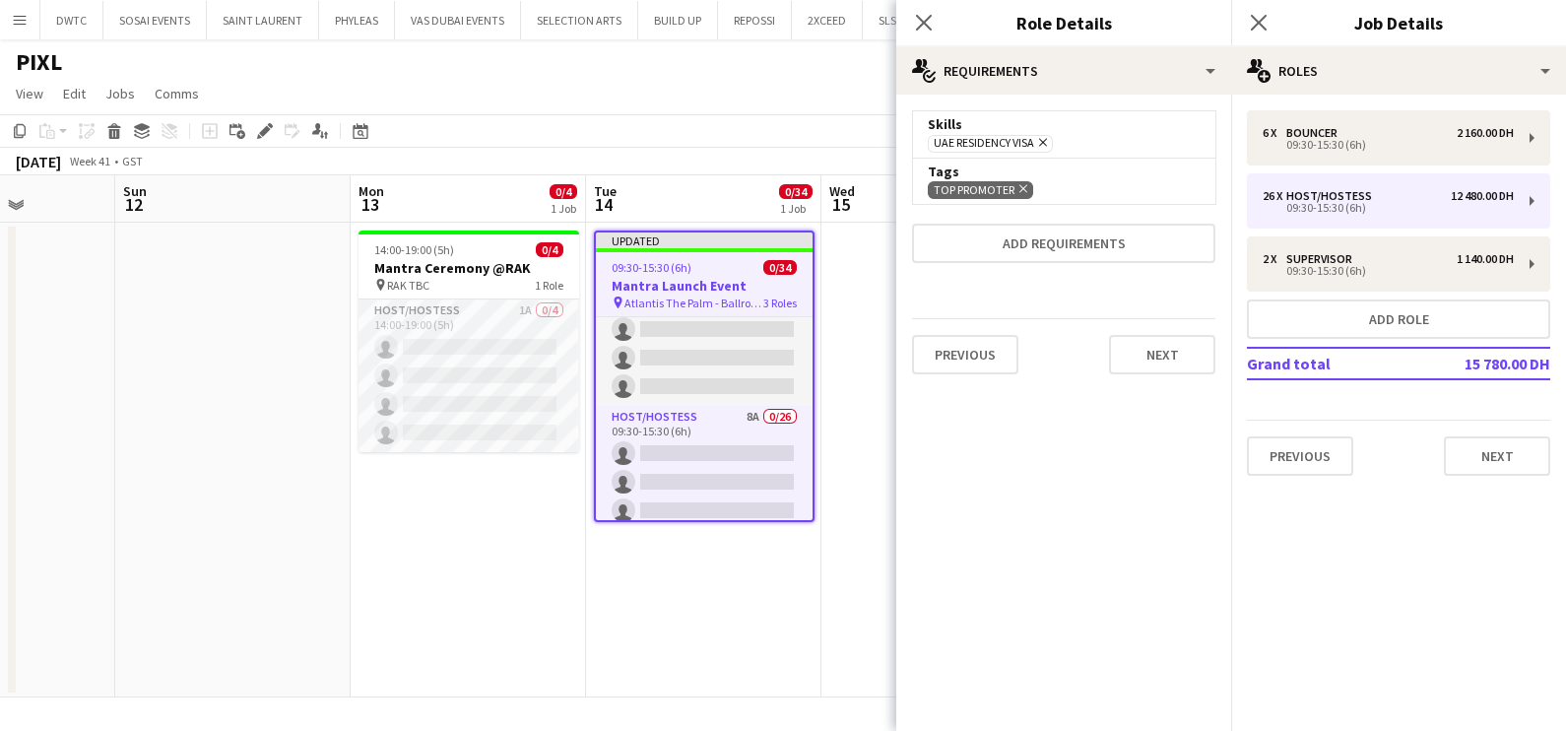
click at [701, 610] on app-date-cell "Updated 09:30-15:30 (6h) 0/34 Mantra Launch Event pin Atlantis The Palm - Ballr…" at bounding box center [703, 460] width 235 height 475
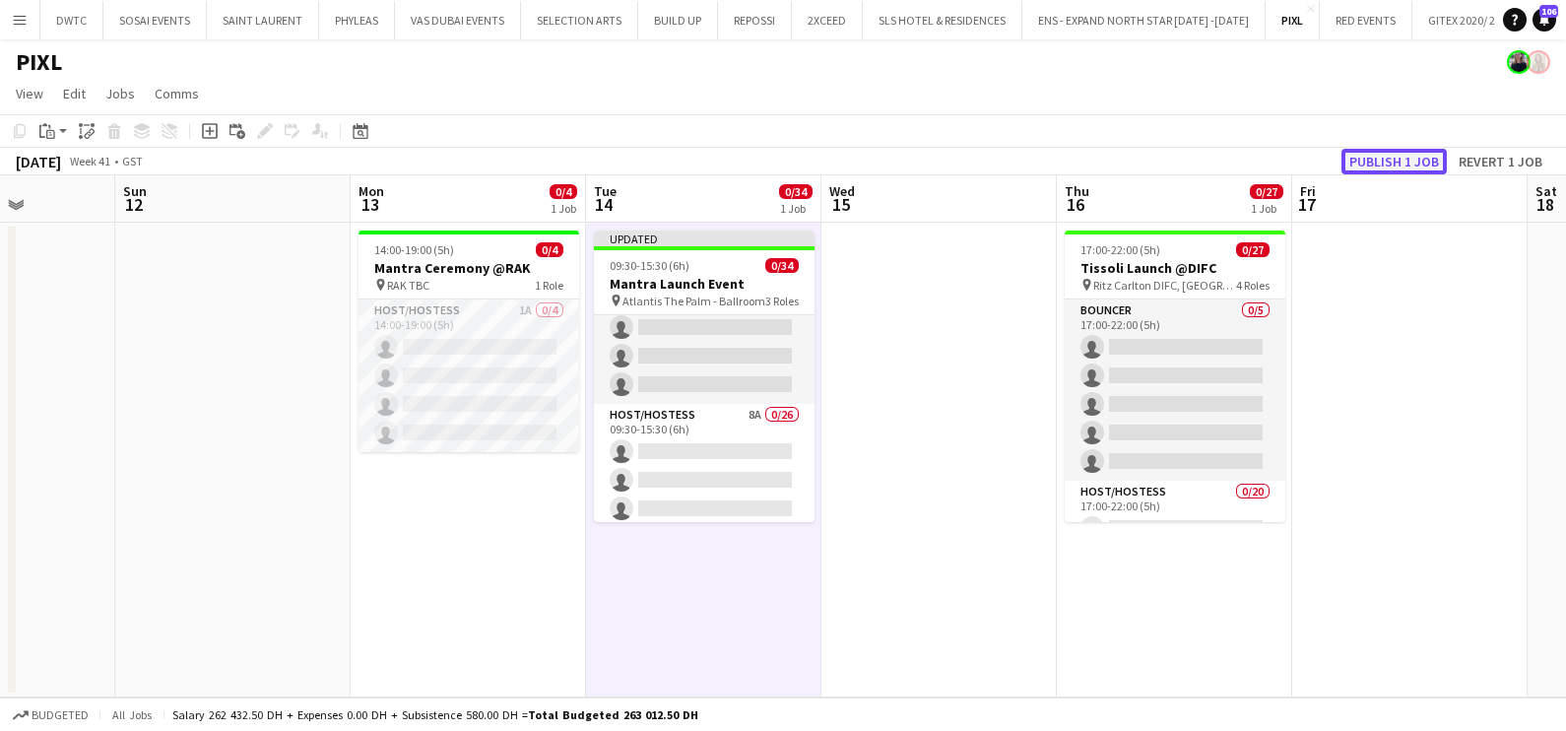
click at [1379, 158] on button "Publish 1 job" at bounding box center [1393, 162] width 105 height 26
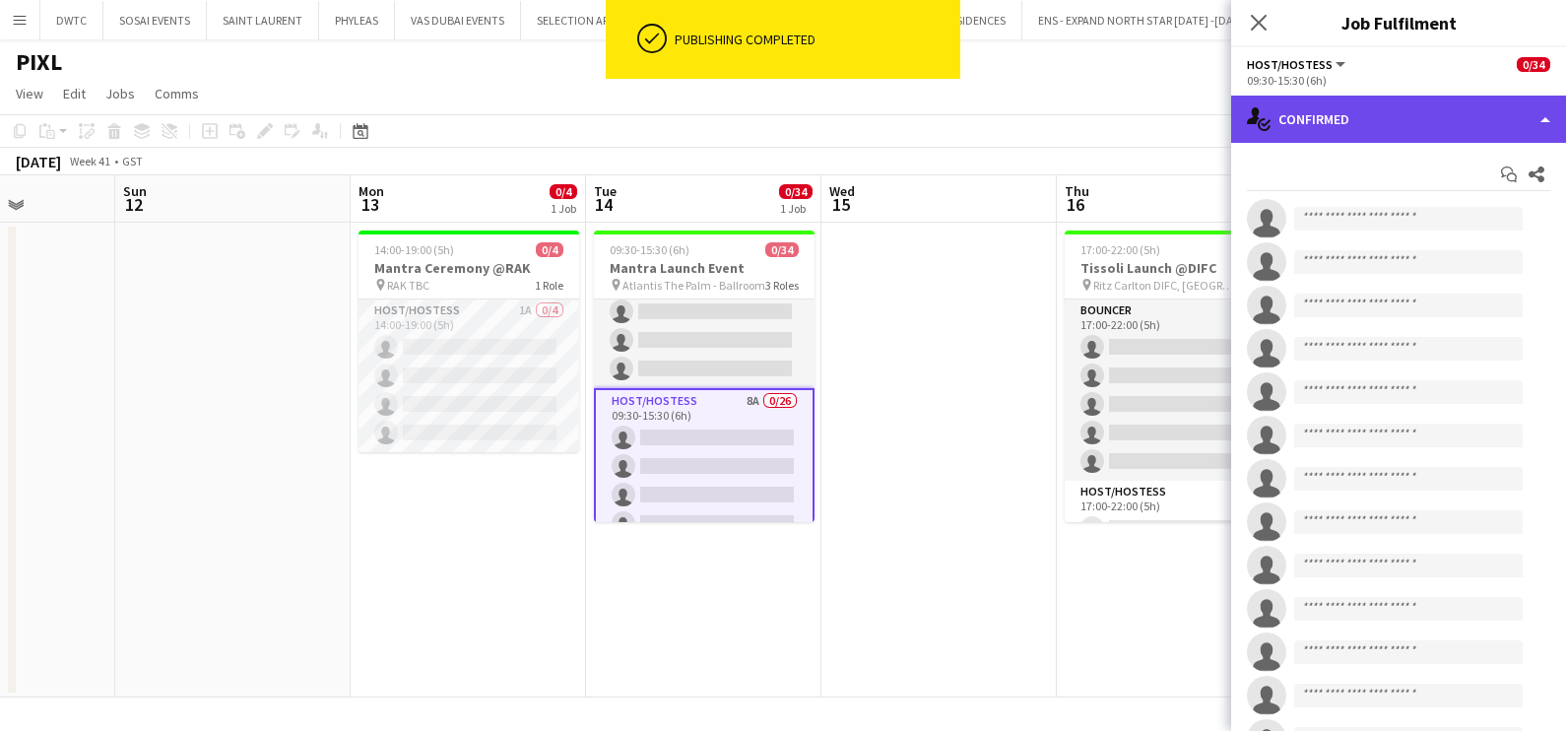
click at [1437, 113] on div "single-neutral-actions-check-2 Confirmed" at bounding box center [1398, 119] width 335 height 47
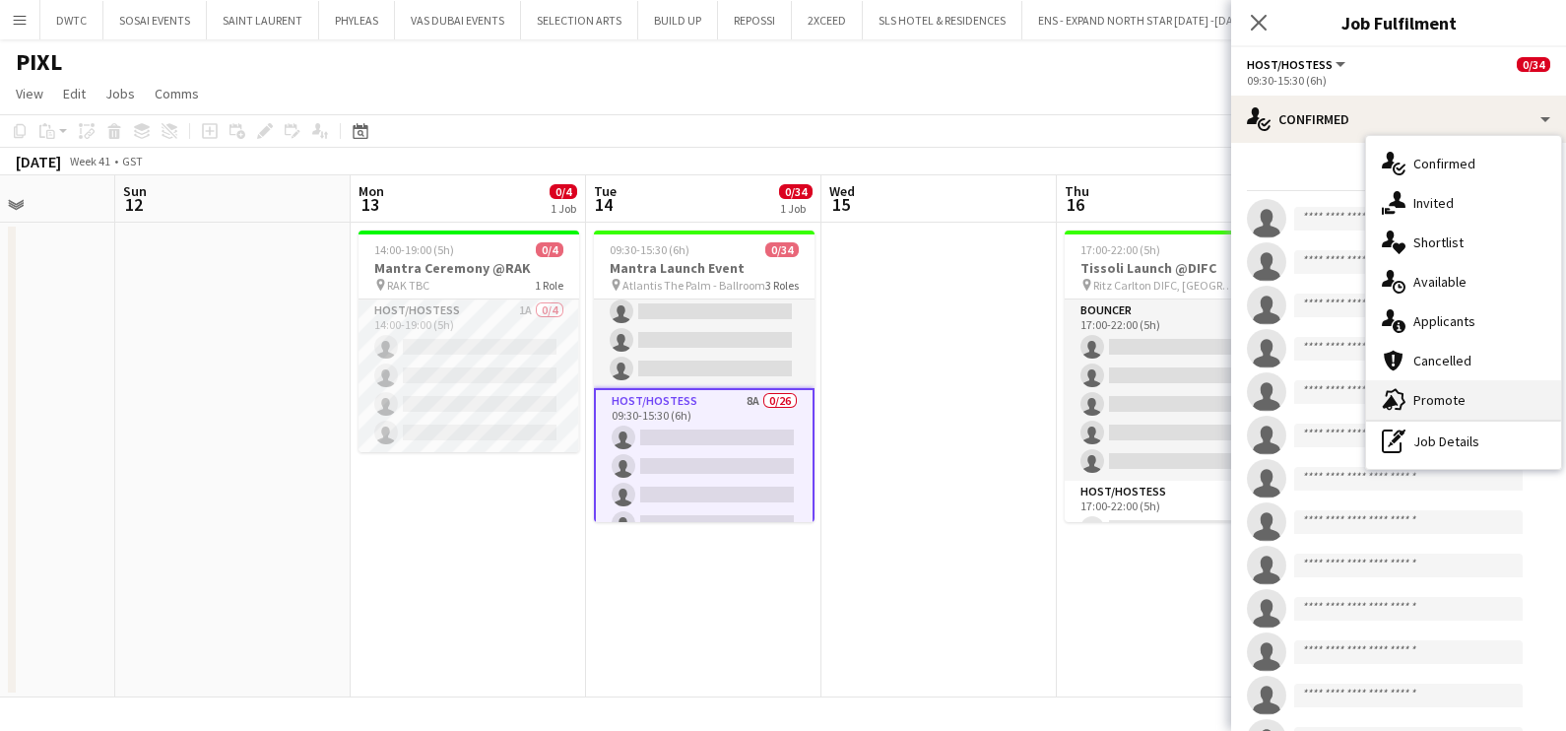
click at [1434, 397] on span "Promote" at bounding box center [1439, 400] width 52 height 18
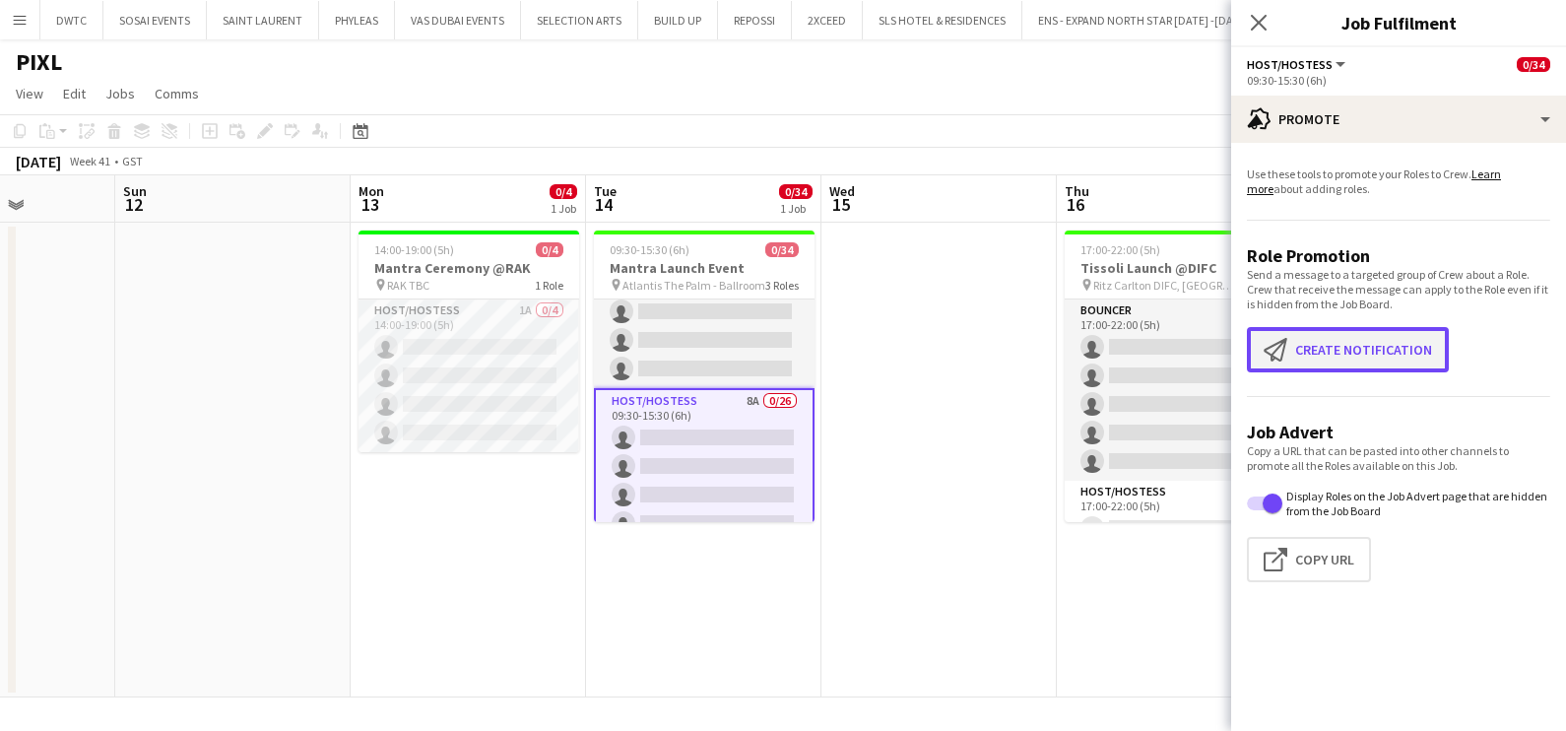
click at [1328, 355] on button "Create notification Create notification" at bounding box center [1348, 349] width 202 height 45
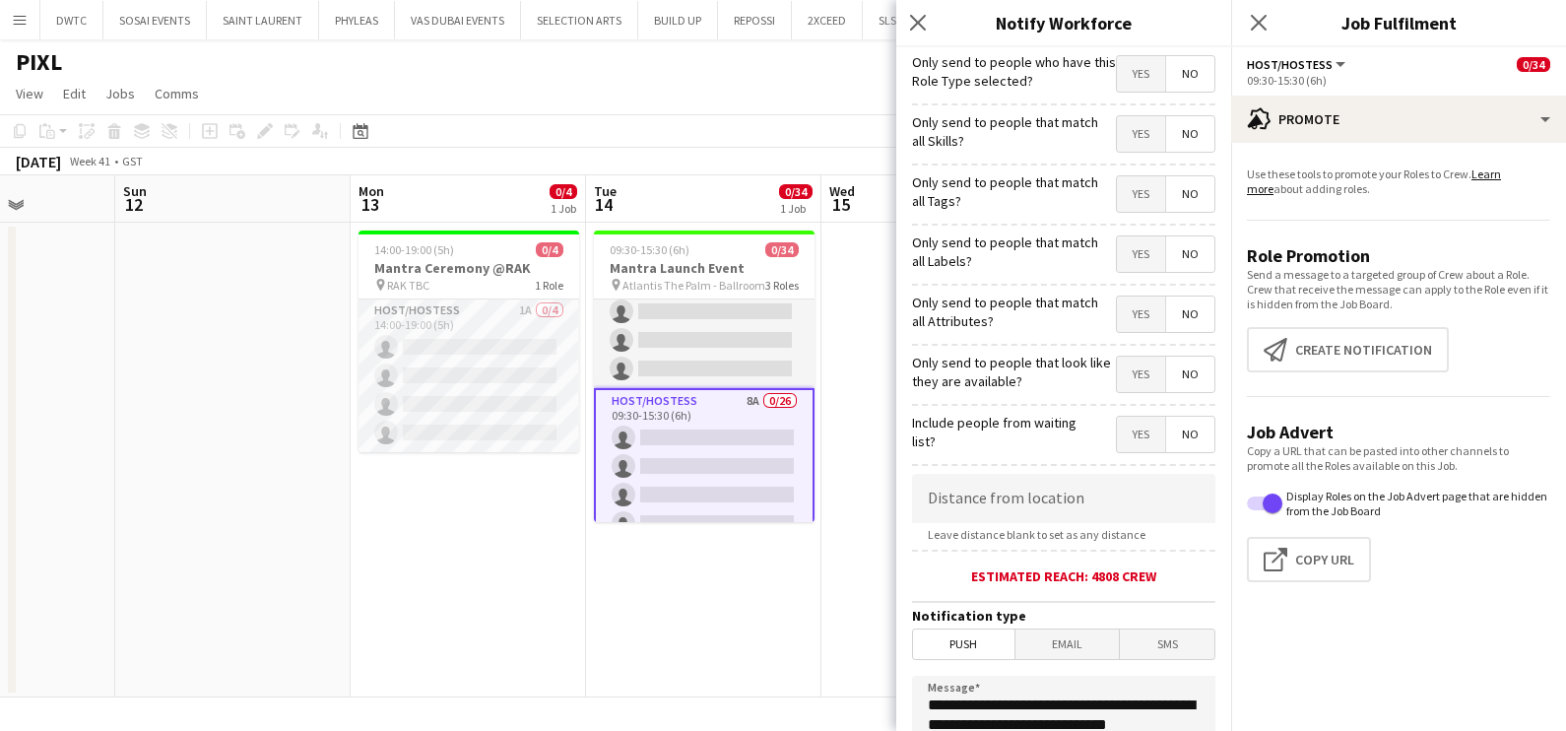
click at [1117, 135] on span "Yes" at bounding box center [1141, 133] width 48 height 35
drag, startPoint x: 1119, startPoint y: 192, endPoint x: 1102, endPoint y: 253, distance: 63.3
click at [1119, 193] on span "Yes" at bounding box center [1141, 193] width 48 height 35
drag, startPoint x: 1111, startPoint y: 241, endPoint x: 1117, endPoint y: 277, distance: 35.9
click at [1117, 246] on span "Yes" at bounding box center [1141, 253] width 48 height 35
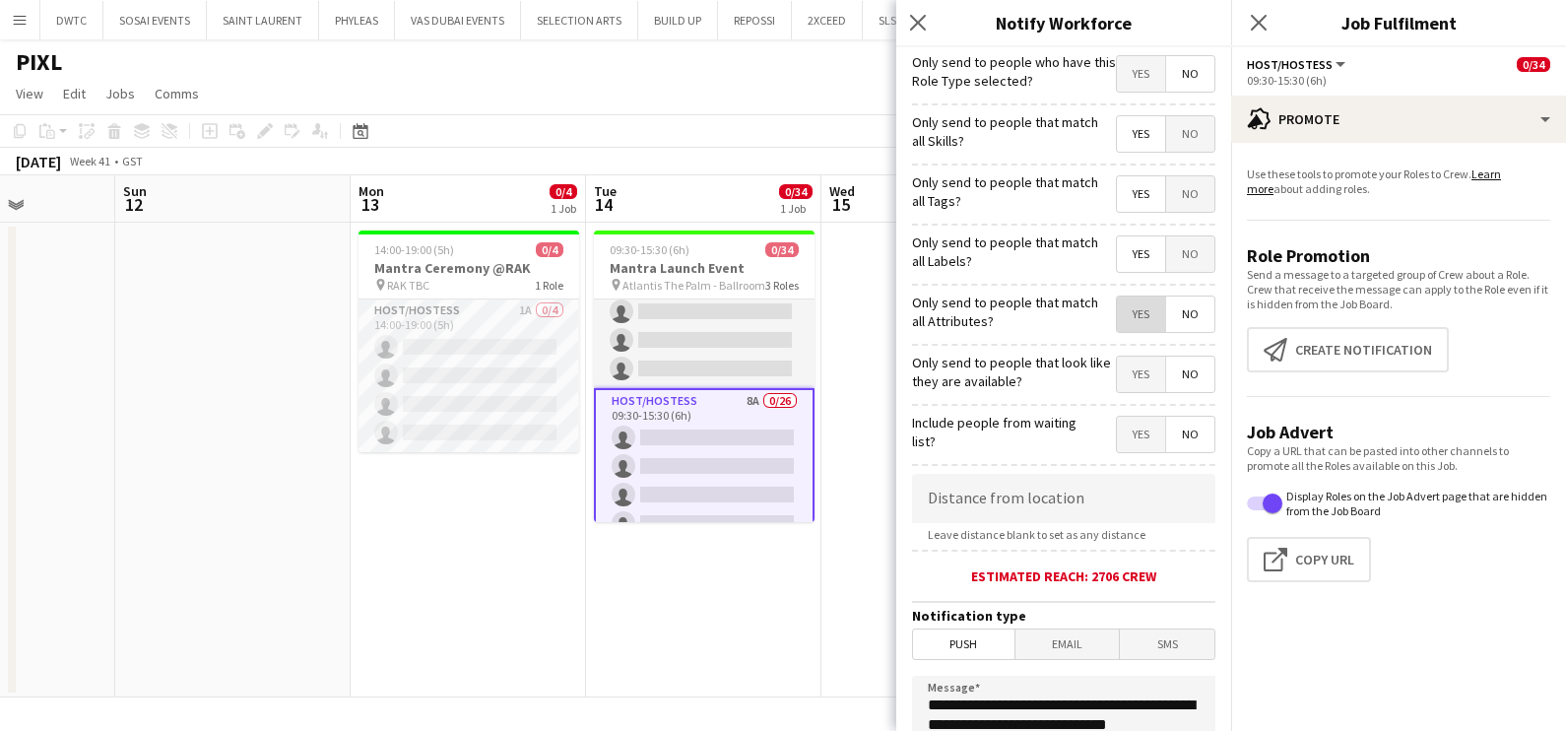
click at [1117, 319] on span "Yes" at bounding box center [1141, 313] width 48 height 35
click at [1119, 381] on span "Yes" at bounding box center [1141, 373] width 48 height 35
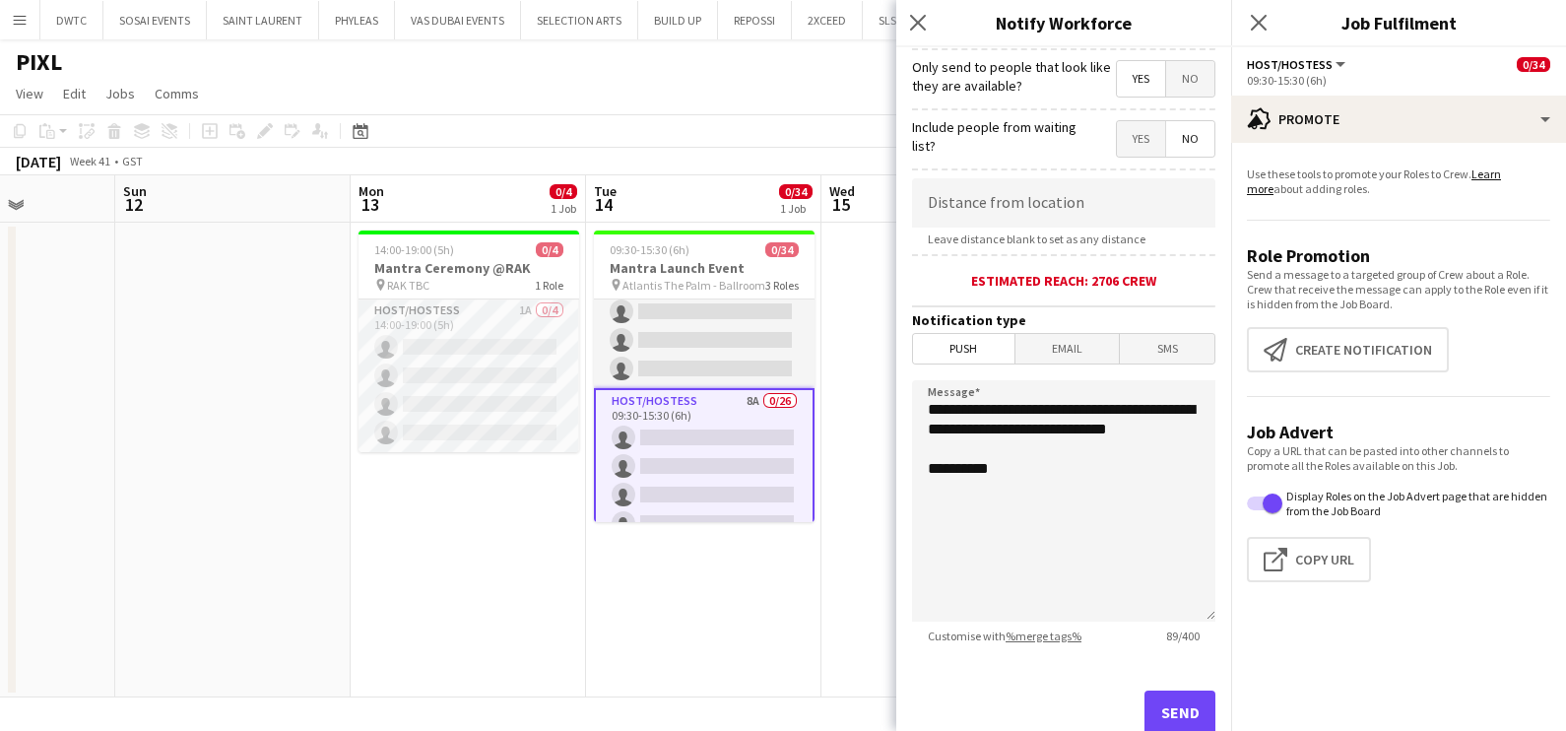
scroll to position [349, 0]
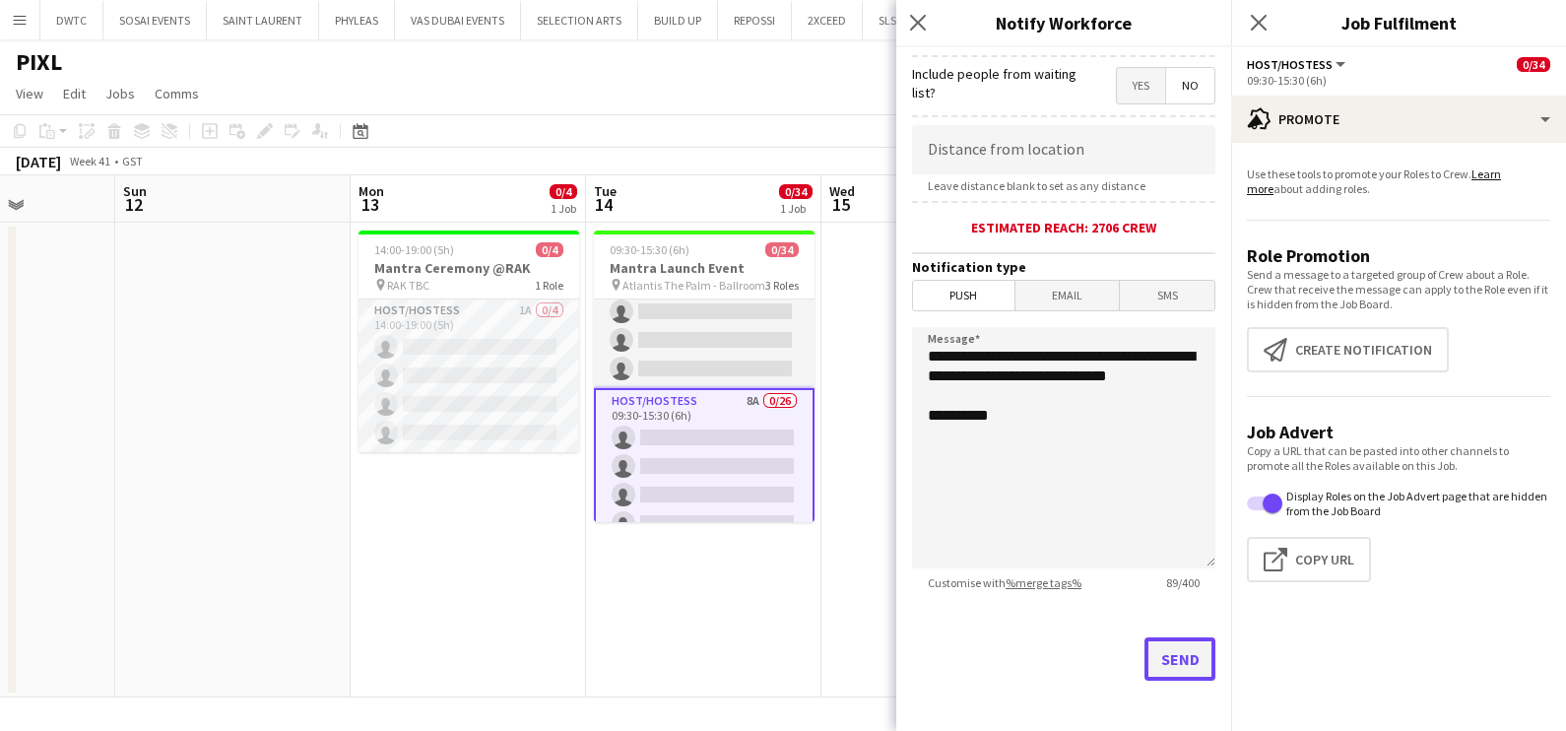
click at [1169, 651] on button "Send" at bounding box center [1179, 658] width 71 height 43
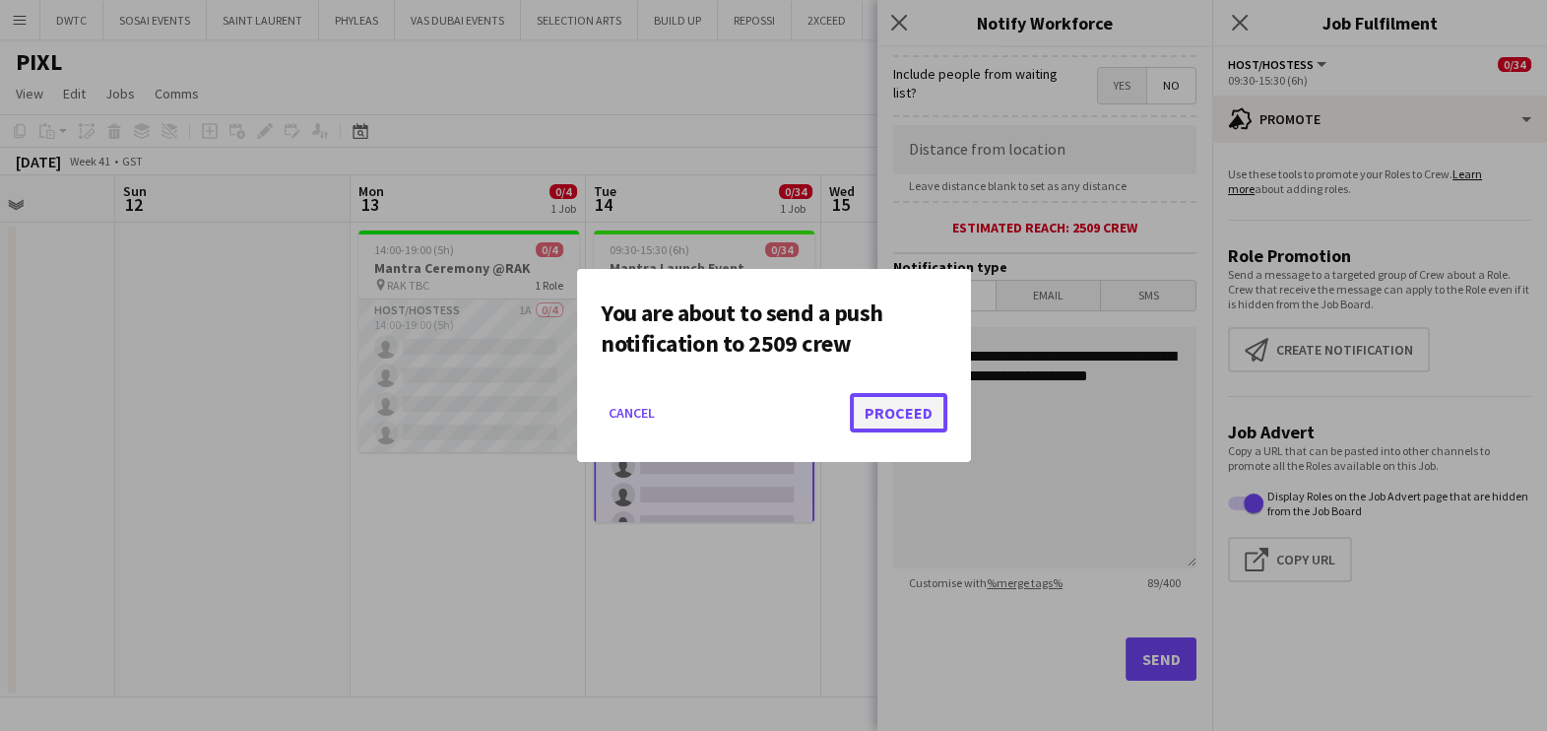
click at [873, 408] on button "Proceed" at bounding box center [898, 412] width 97 height 39
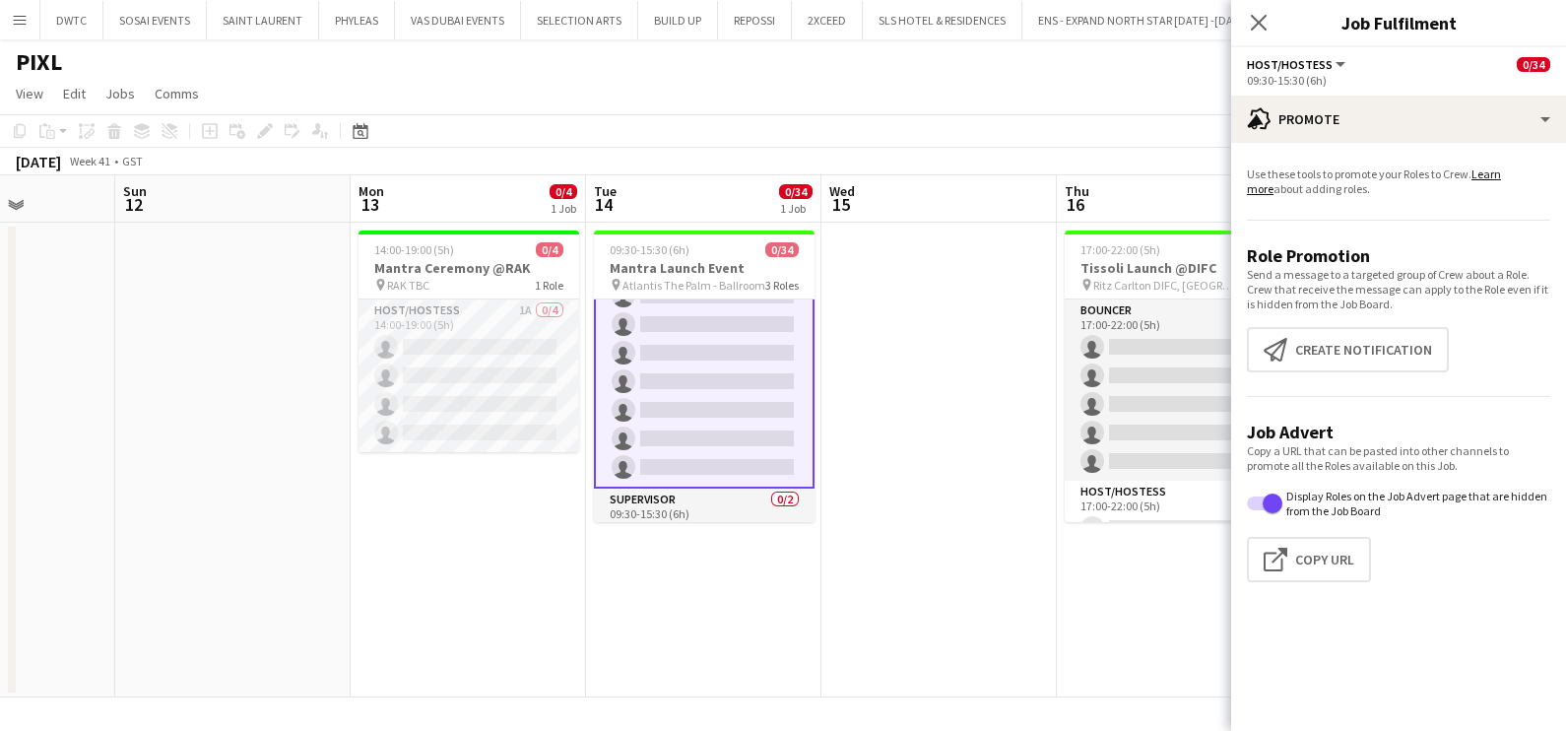
scroll to position [866, 0]
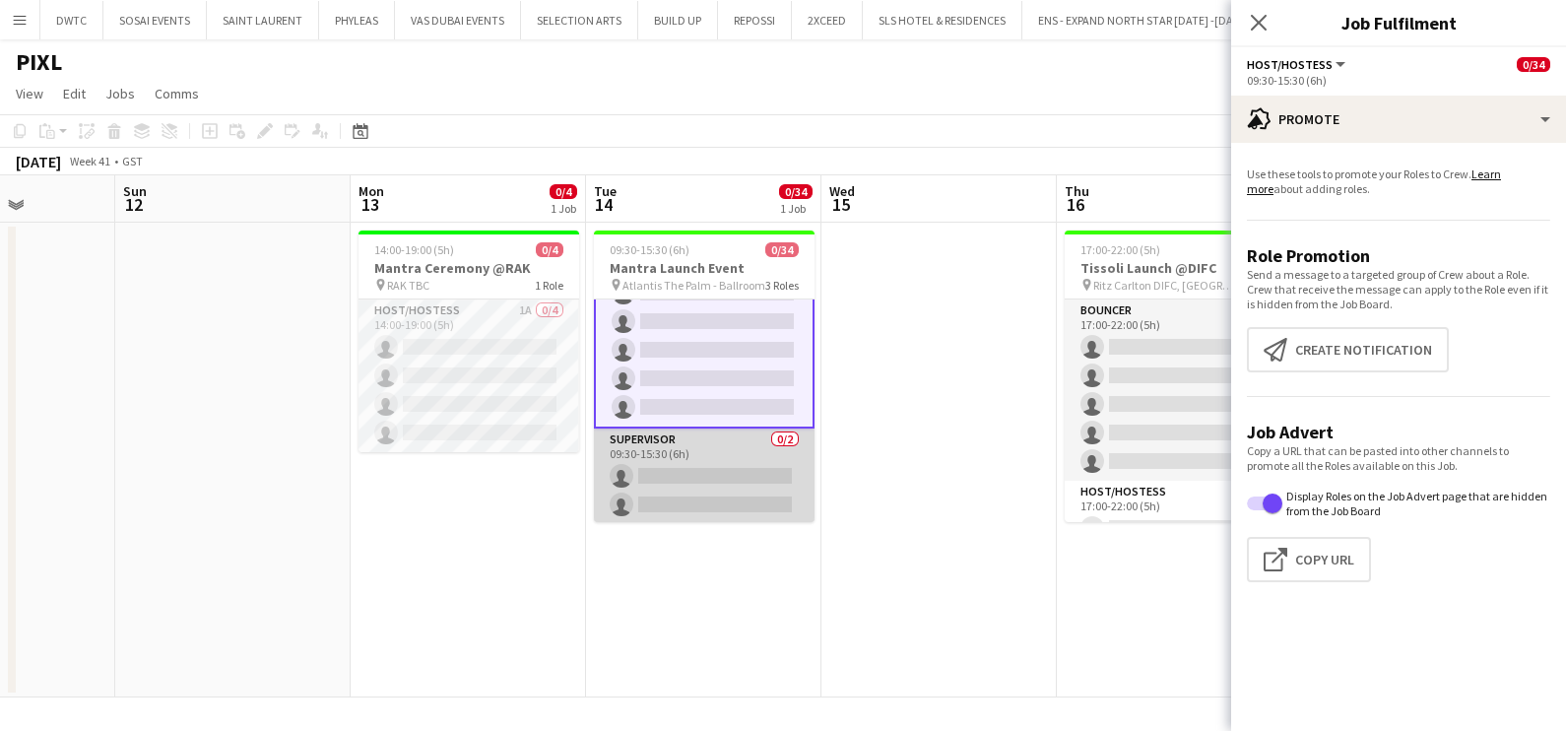
click at [743, 466] on app-card-role "Supervisor 0/2 09:30-15:30 (6h) single-neutral-actions single-neutral-actions" at bounding box center [704, 476] width 221 height 96
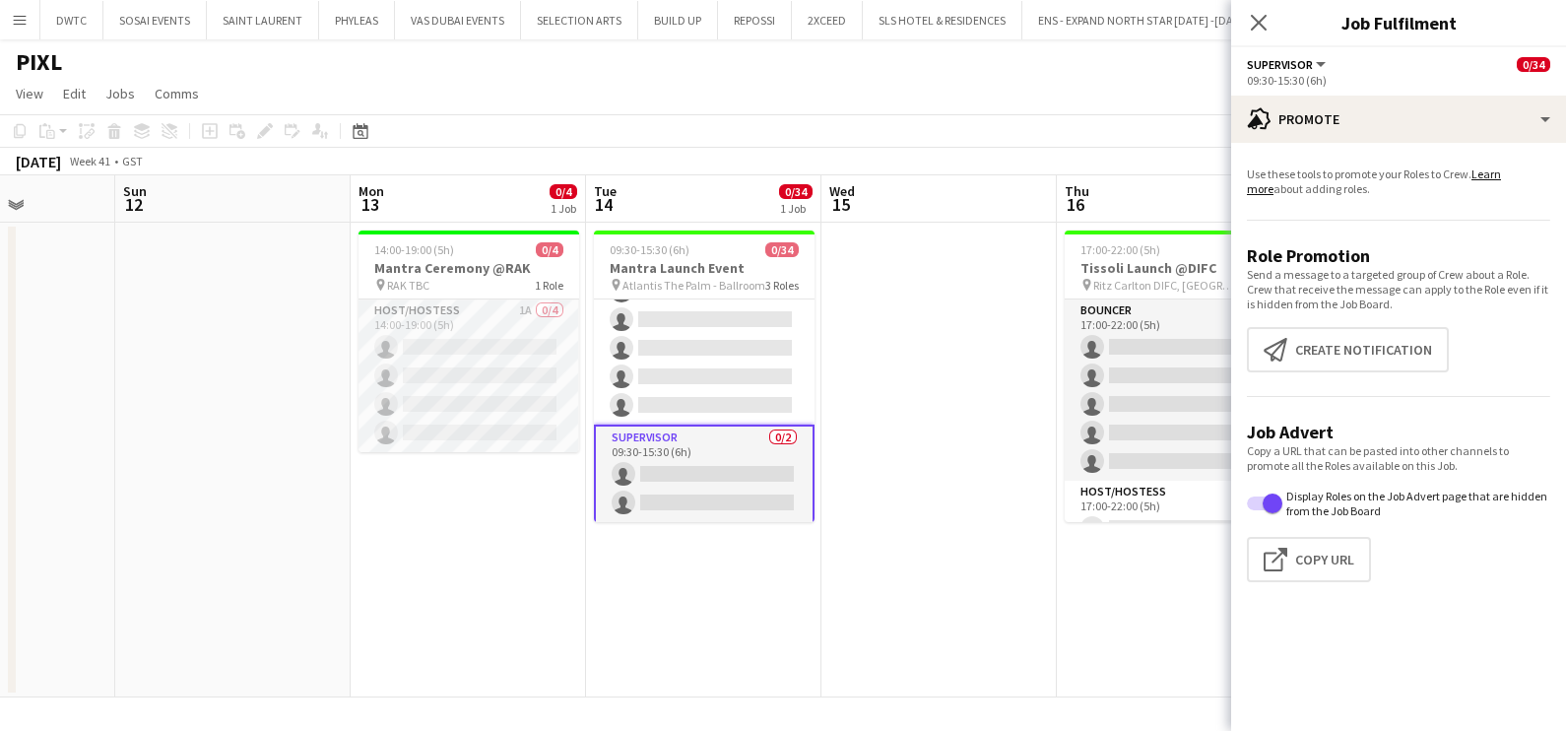
scroll to position [865, 0]
click at [1332, 350] on button "Create notification Create notification" at bounding box center [1348, 349] width 202 height 45
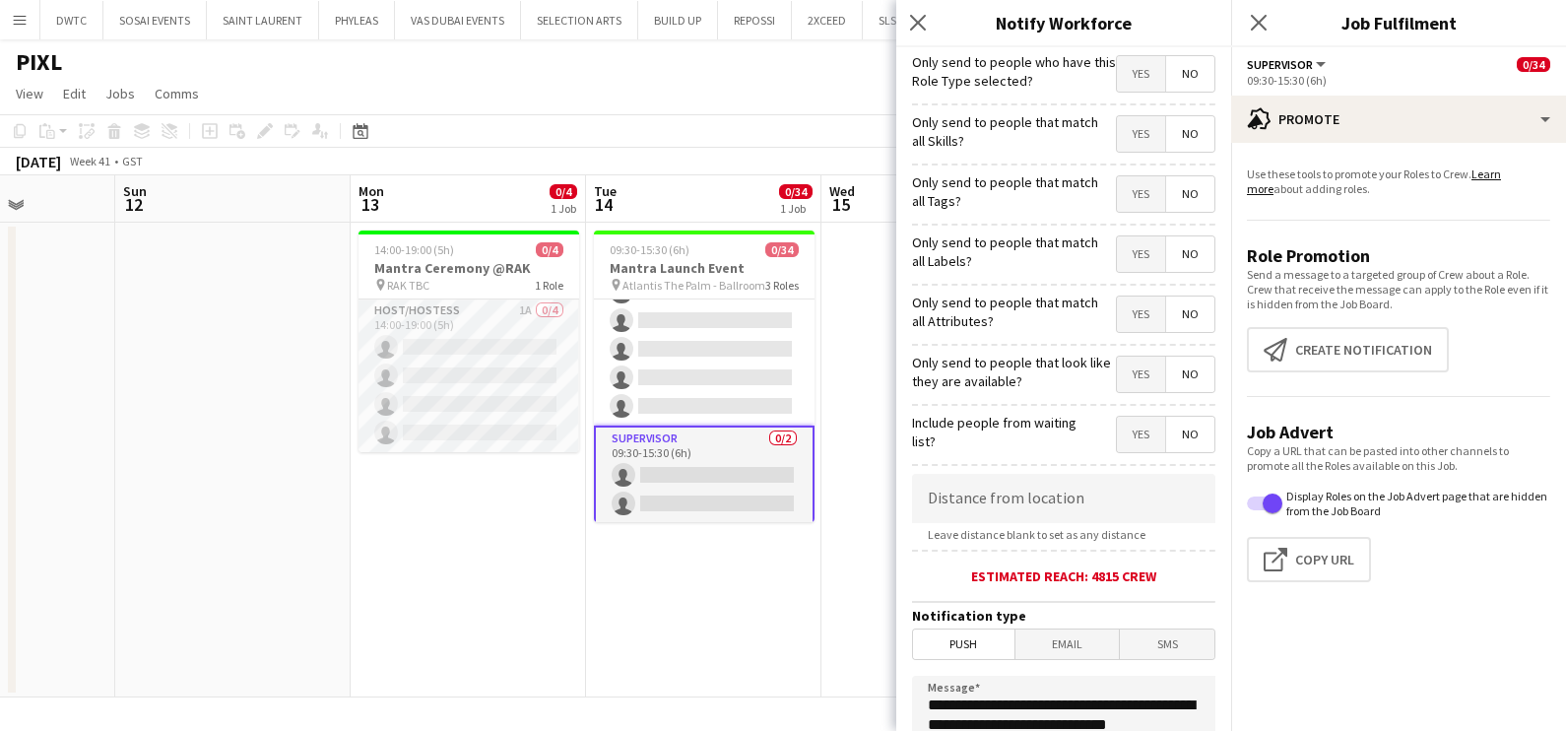
click at [1137, 126] on span "Yes" at bounding box center [1141, 133] width 48 height 35
click at [1117, 193] on span "Yes" at bounding box center [1141, 193] width 48 height 35
click at [1128, 270] on span "Yes" at bounding box center [1141, 253] width 48 height 35
click at [1124, 320] on span "Yes" at bounding box center [1141, 313] width 48 height 35
click at [1133, 384] on span "Yes" at bounding box center [1141, 373] width 48 height 35
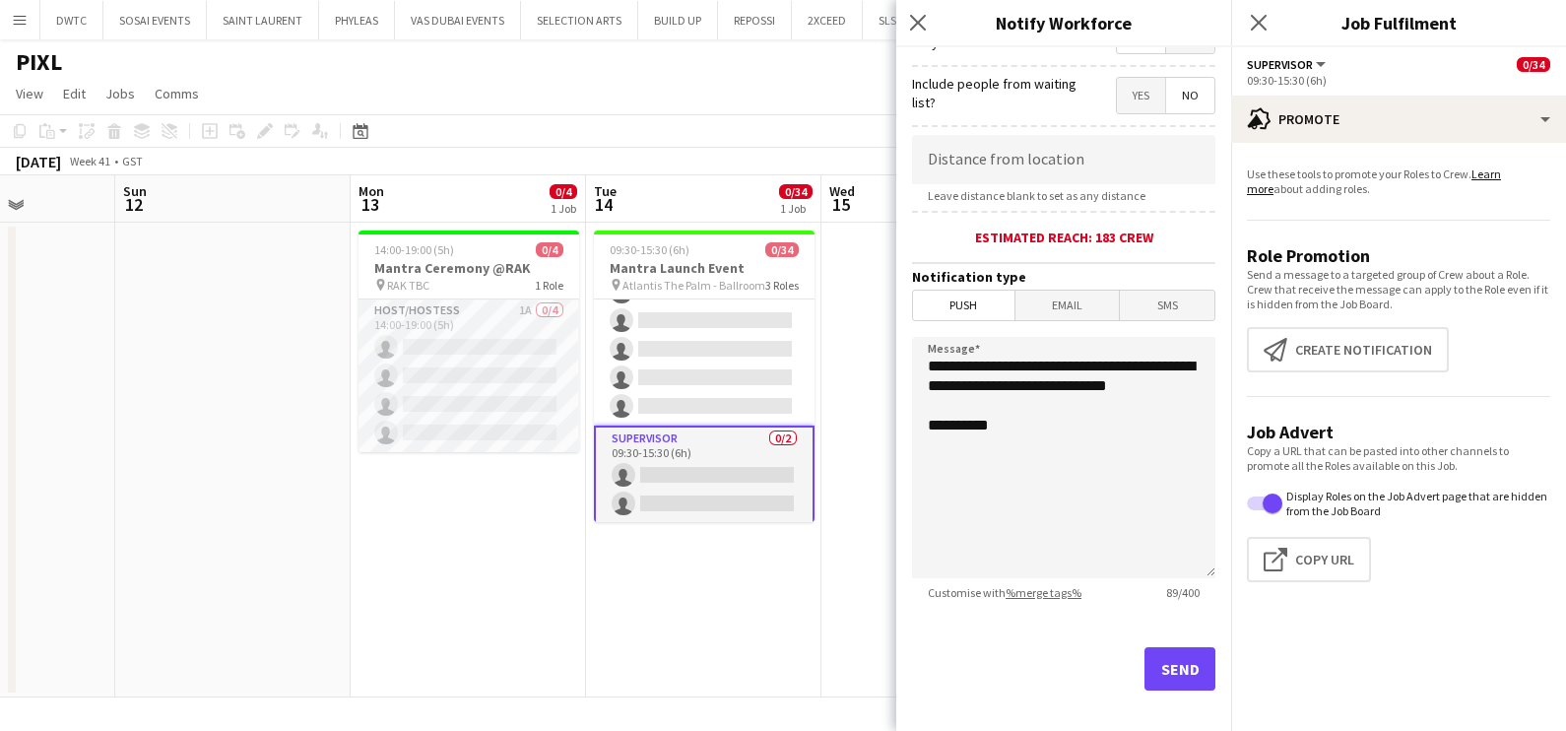
scroll to position [349, 0]
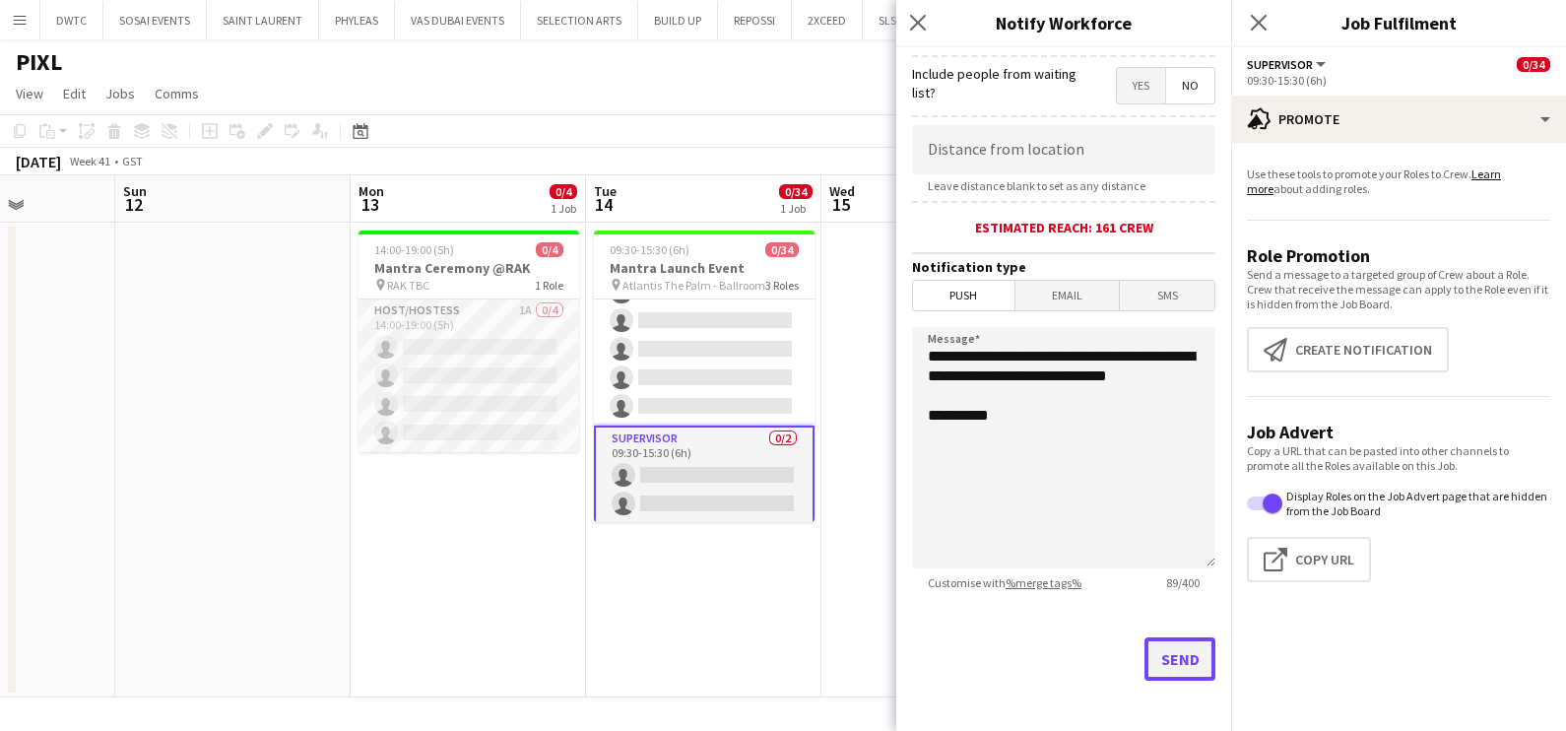
click at [1174, 640] on button "Send" at bounding box center [1179, 658] width 71 height 43
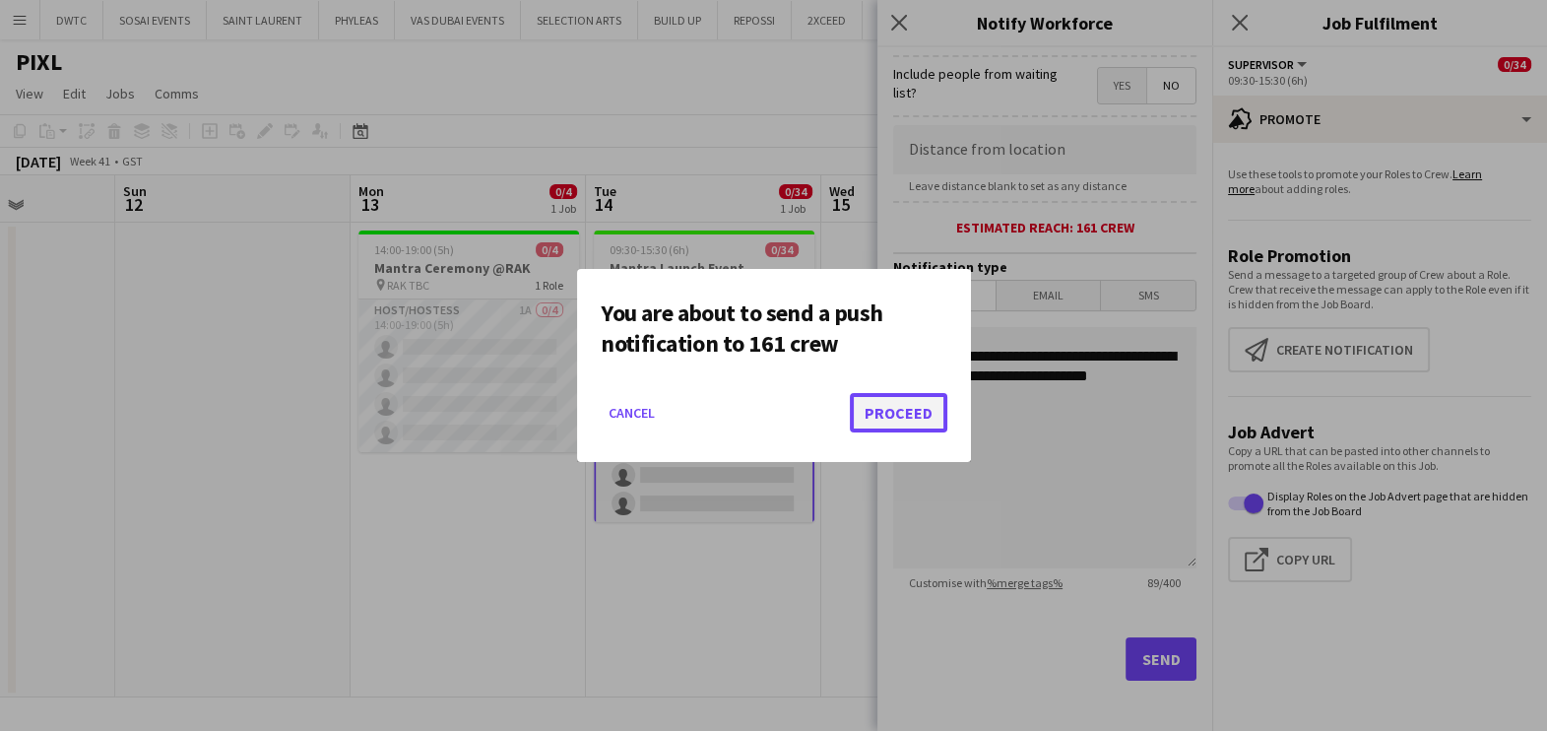
click at [887, 410] on button "Proceed" at bounding box center [898, 412] width 97 height 39
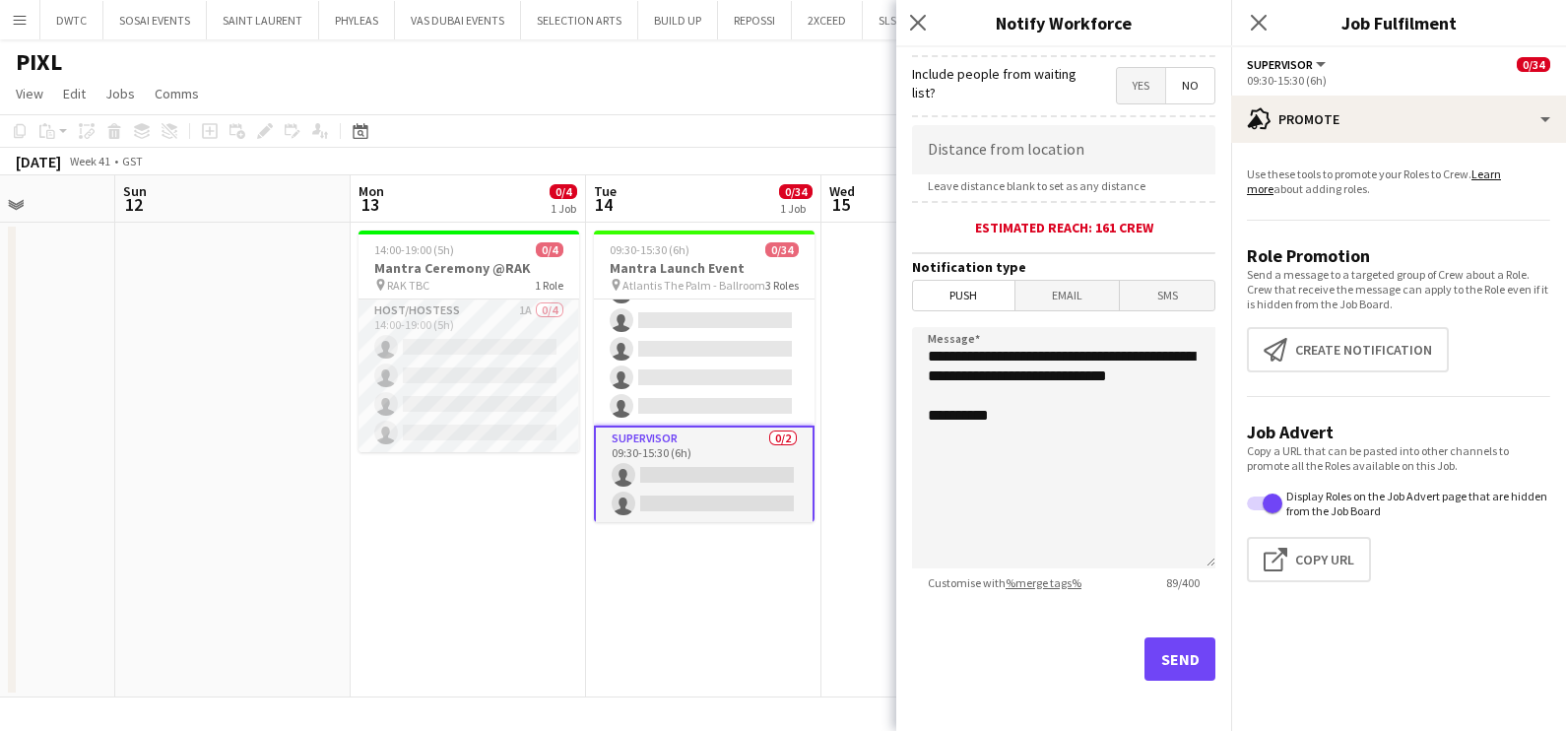
click at [428, 480] on app-date-cell "14:00-19:00 (5h) 0/4 Mantra Ceremony @RAK pin RAK TBC 1 Role Host/Hostess 1A 0/…" at bounding box center [468, 460] width 235 height 475
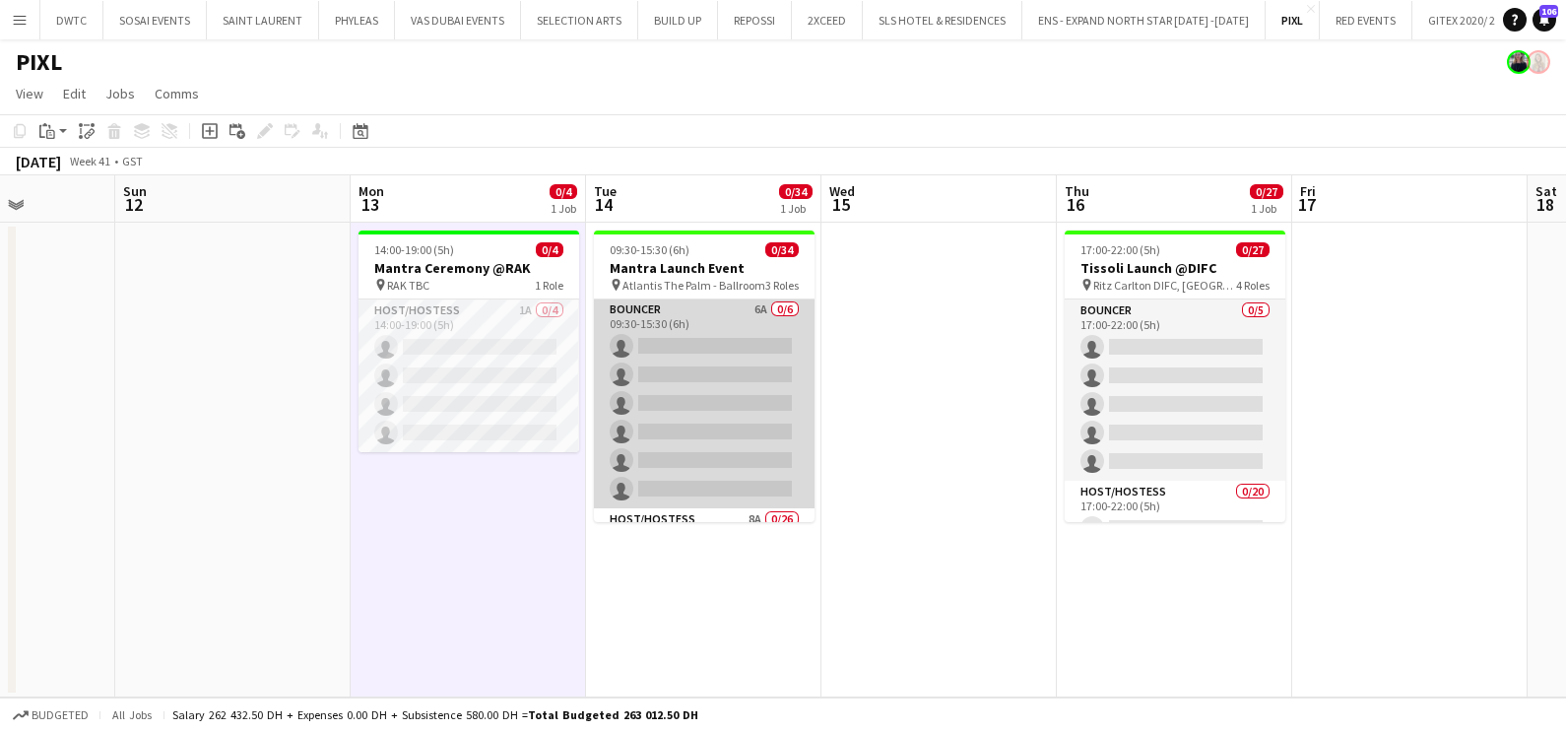
scroll to position [0, 0]
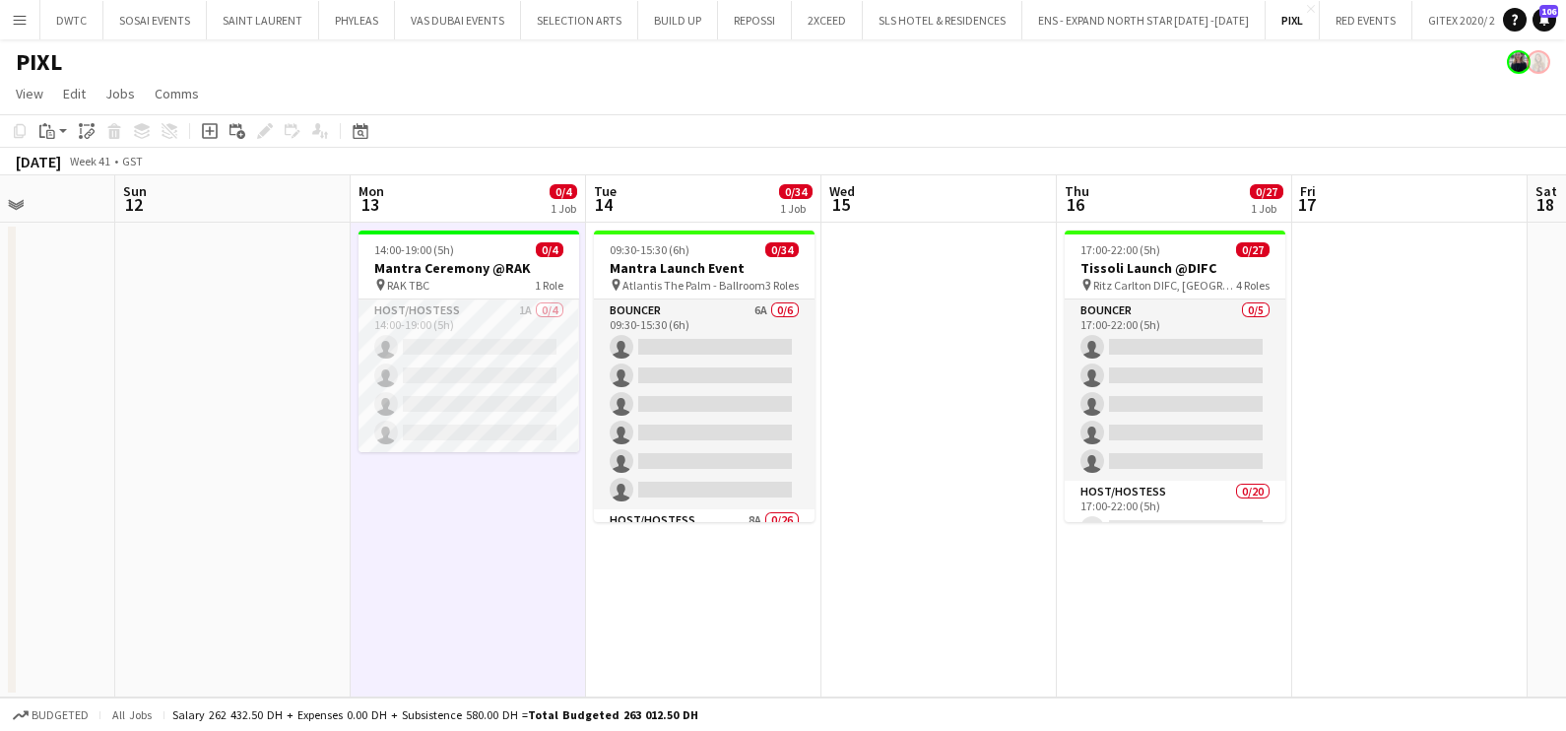
click at [474, 196] on app-board-header-date "Mon 13 0/4 1 Job" at bounding box center [468, 198] width 235 height 47
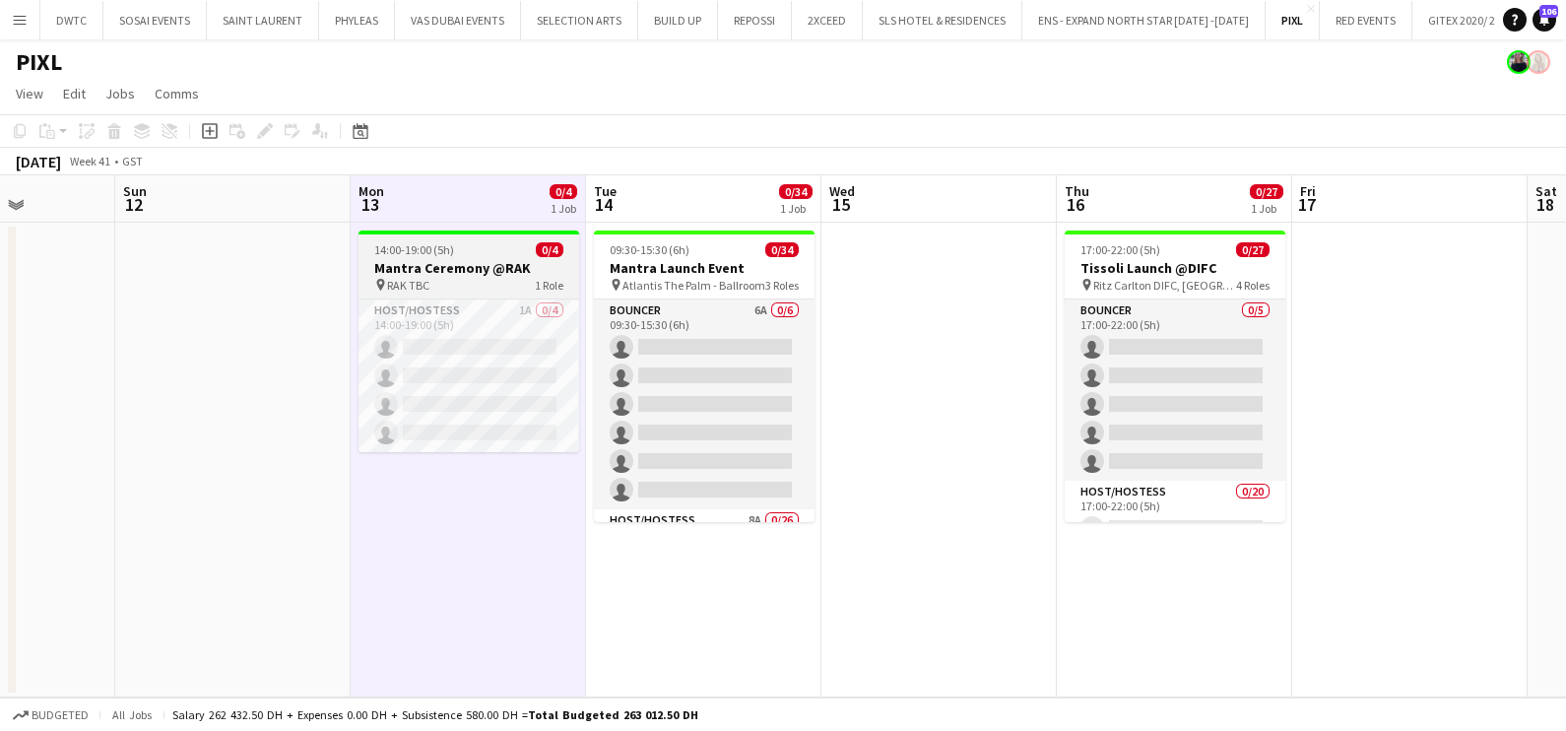
click at [463, 243] on div "14:00-19:00 (5h) 0/4" at bounding box center [468, 249] width 221 height 15
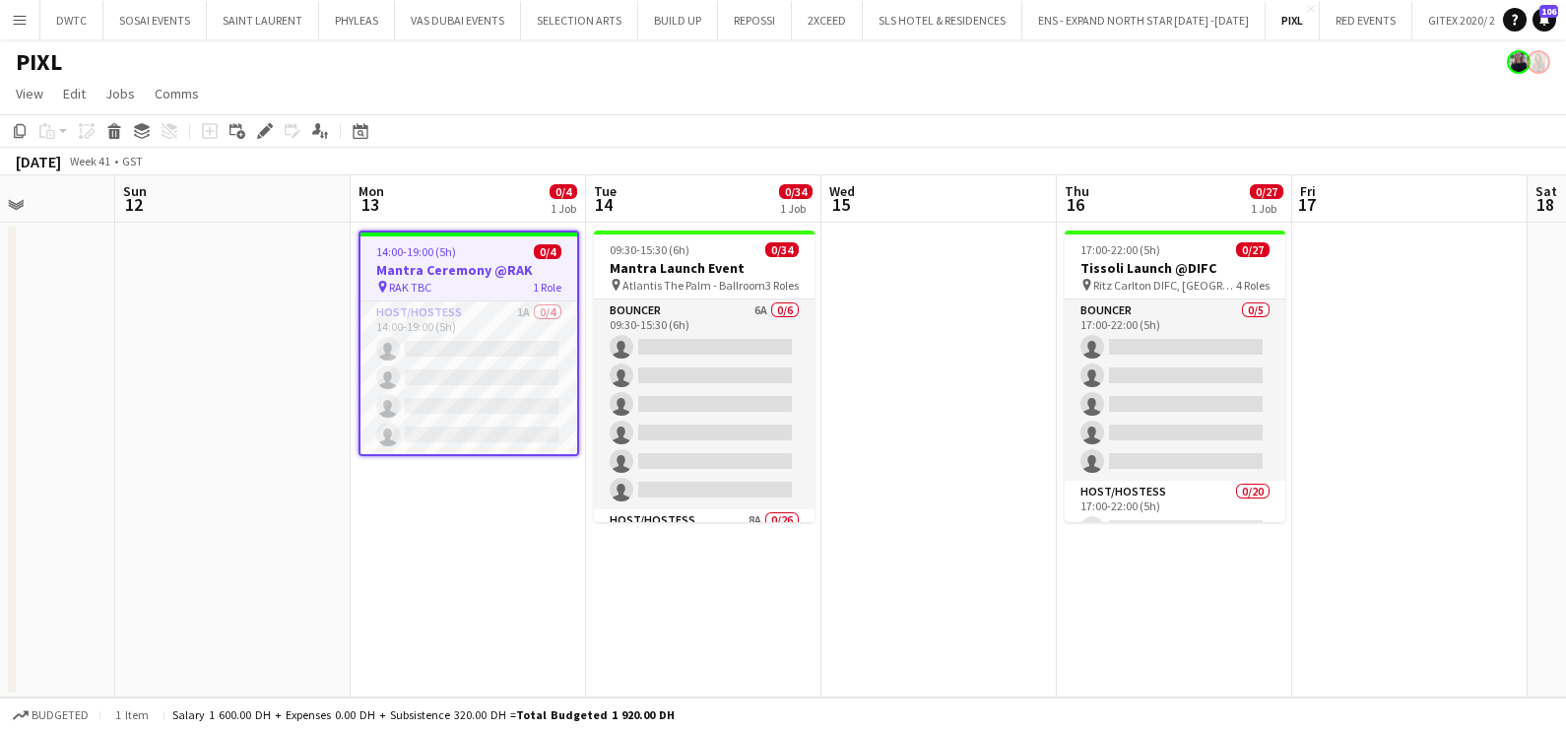
drag, startPoint x: 261, startPoint y: 136, endPoint x: 588, endPoint y: 267, distance: 352.2
click at [260, 136] on icon "Edit" at bounding box center [265, 131] width 16 height 16
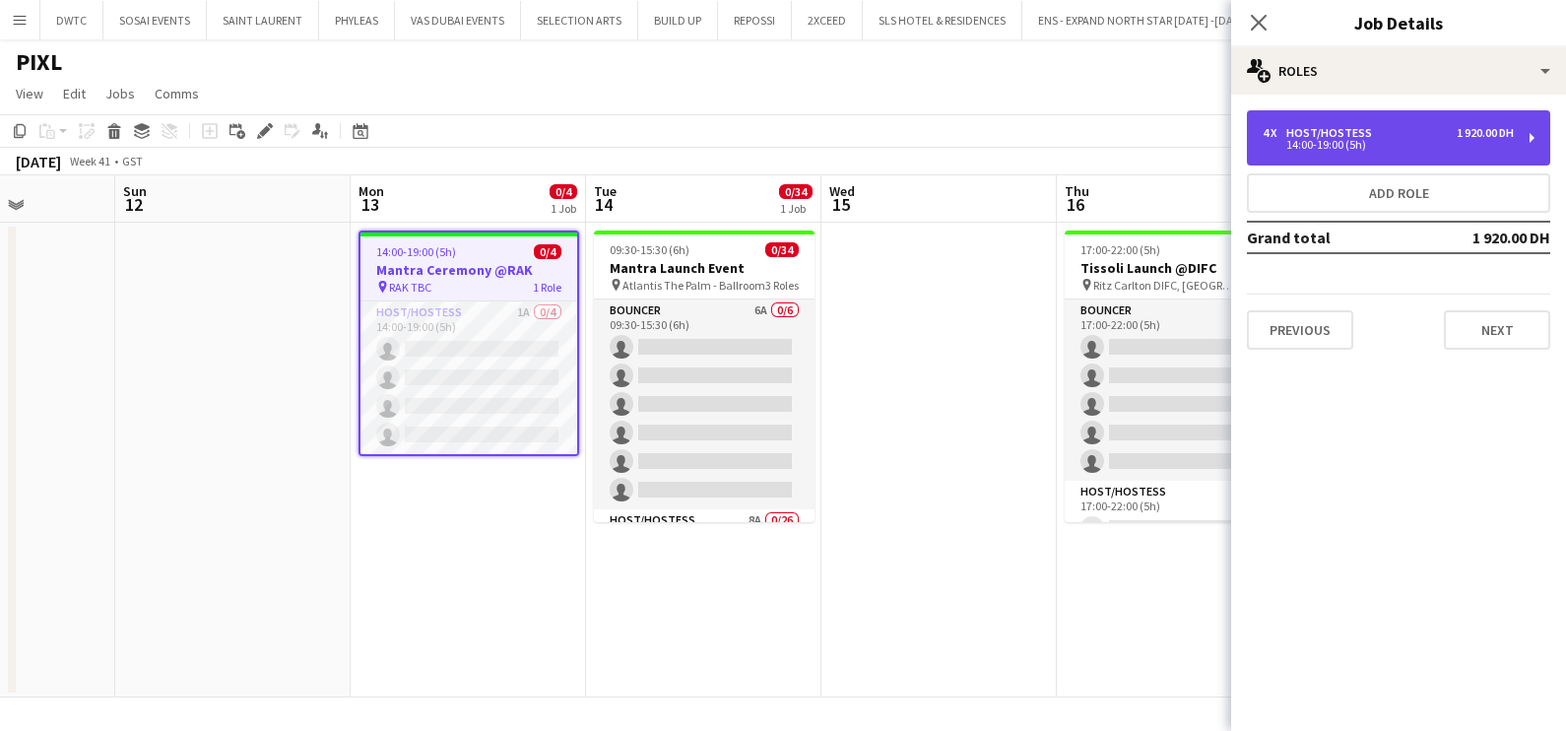
click at [1309, 128] on div "Host/Hostess" at bounding box center [1333, 133] width 94 height 14
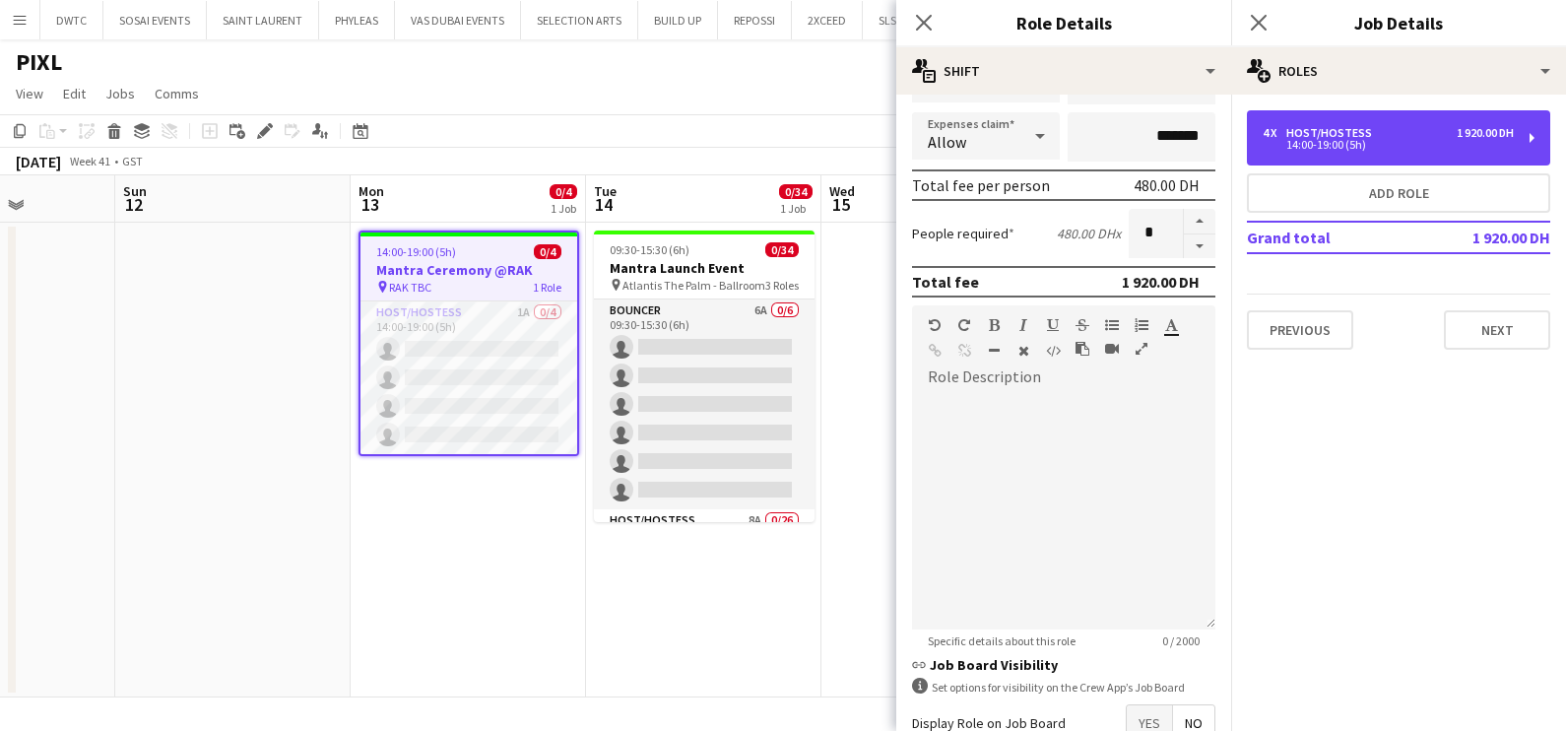
scroll to position [491, 0]
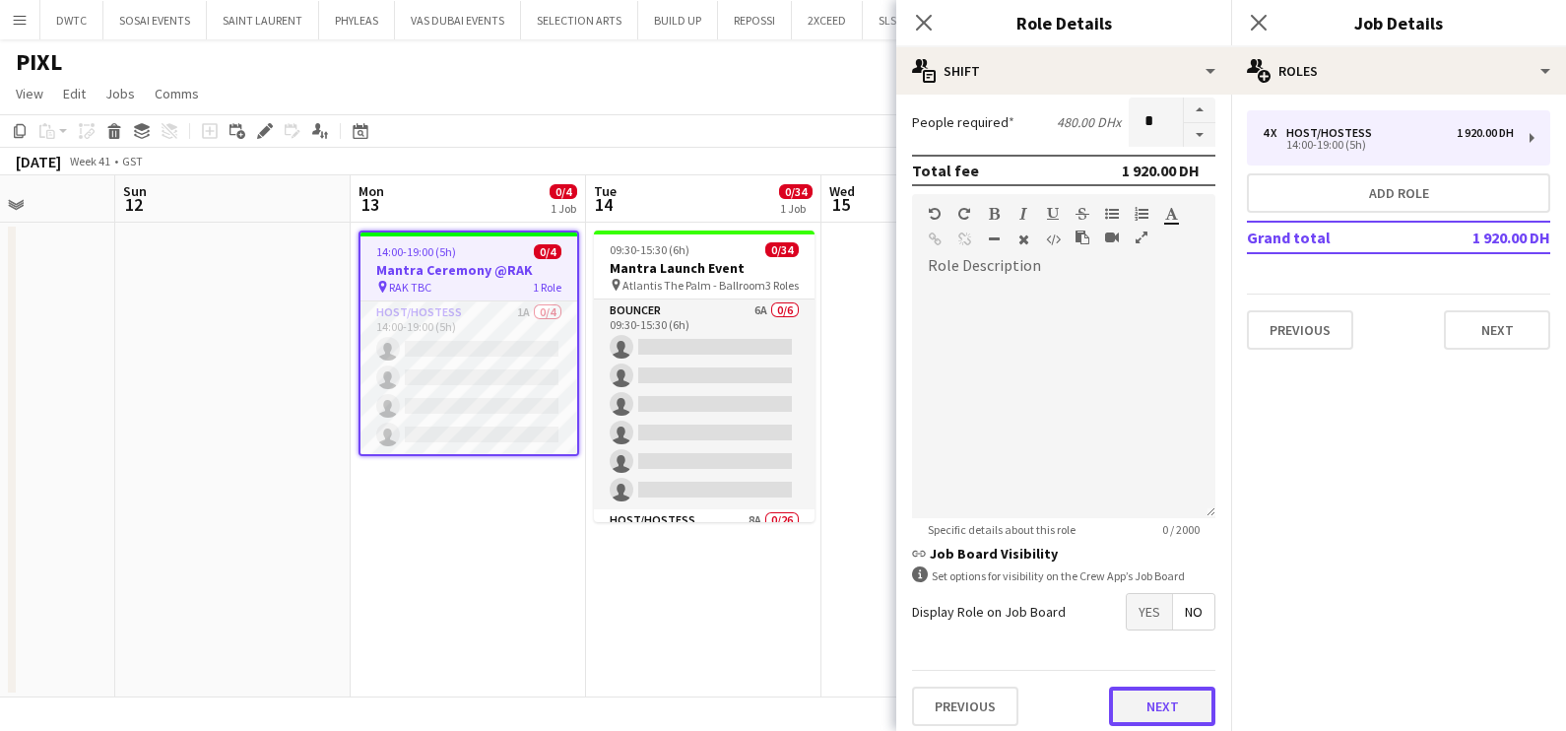
click at [1147, 694] on button "Next" at bounding box center [1162, 705] width 106 height 39
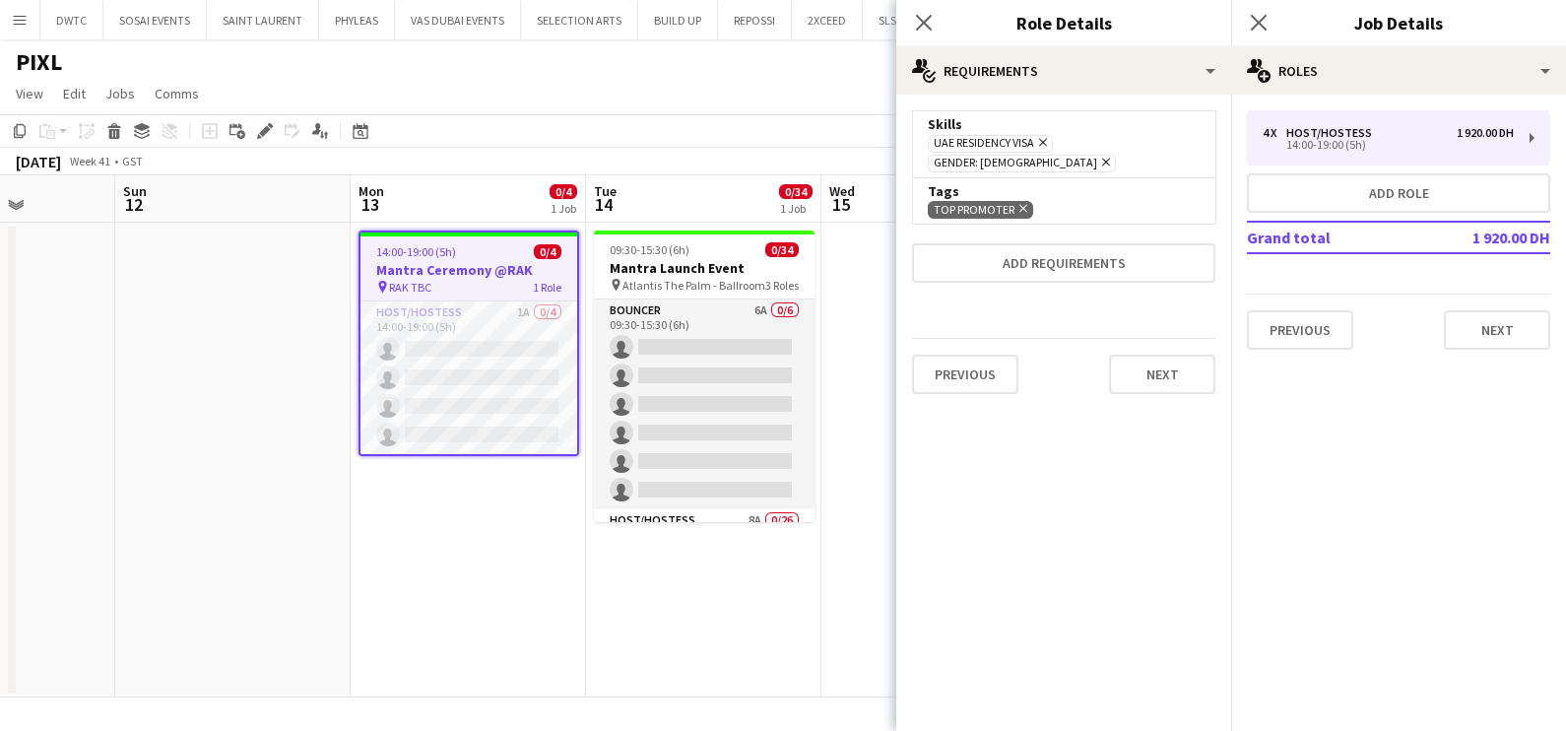
click at [438, 526] on app-date-cell "14:00-19:00 (5h) 0/4 Mantra Ceremony @RAK pin RAK TBC 1 Role Host/Hostess 1A 0/…" at bounding box center [468, 460] width 235 height 475
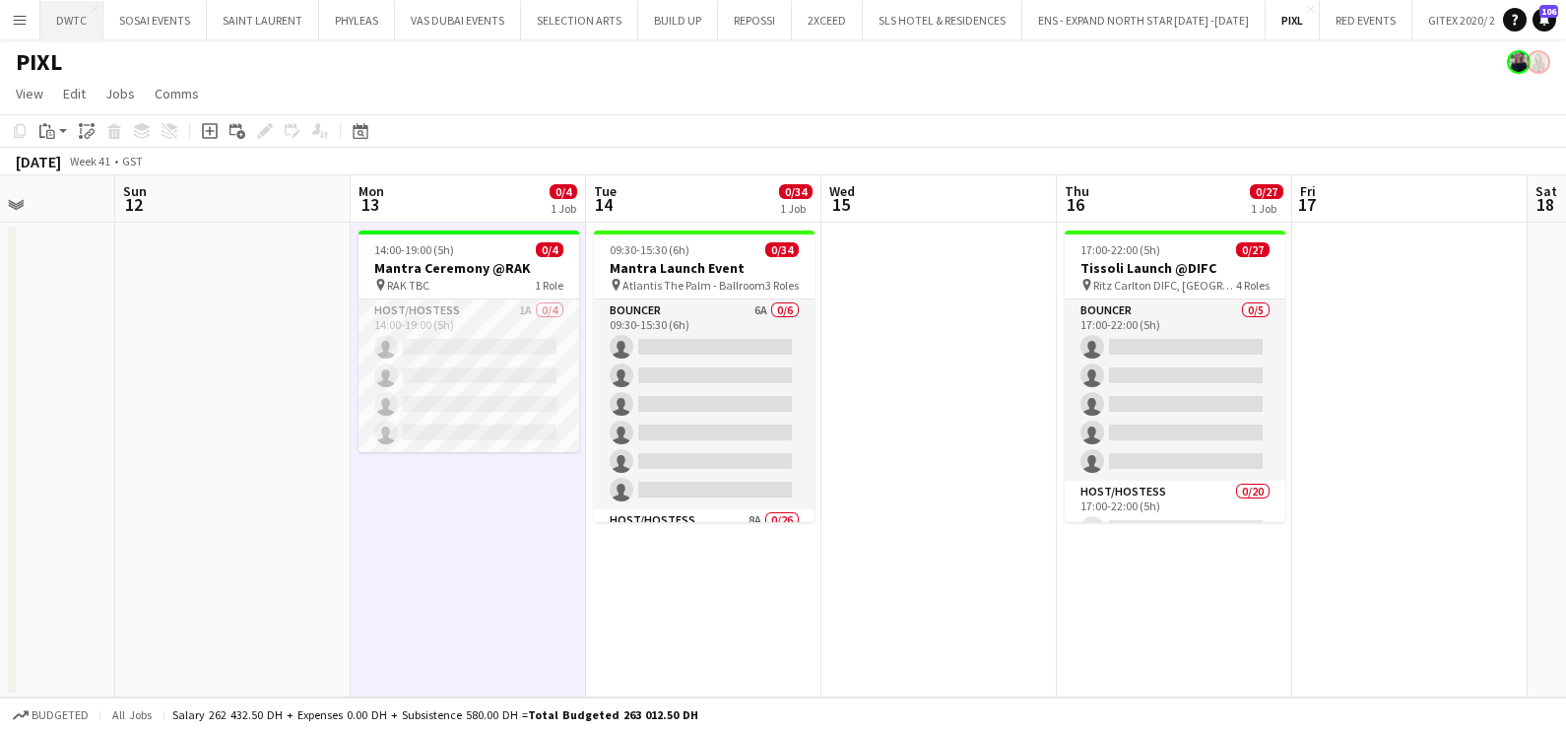
click at [76, 20] on button "DWTC Close" at bounding box center [71, 20] width 63 height 38
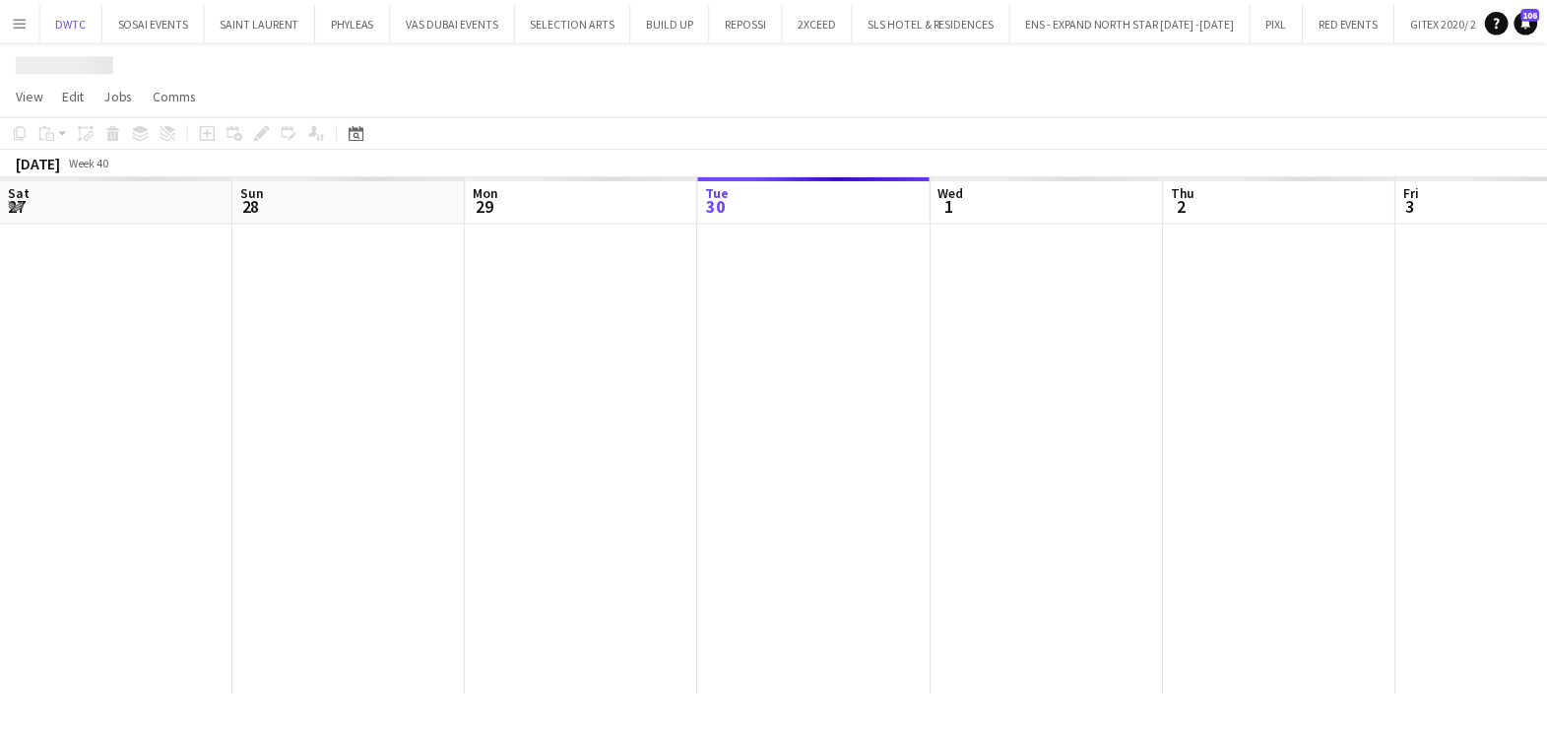
scroll to position [0, 471]
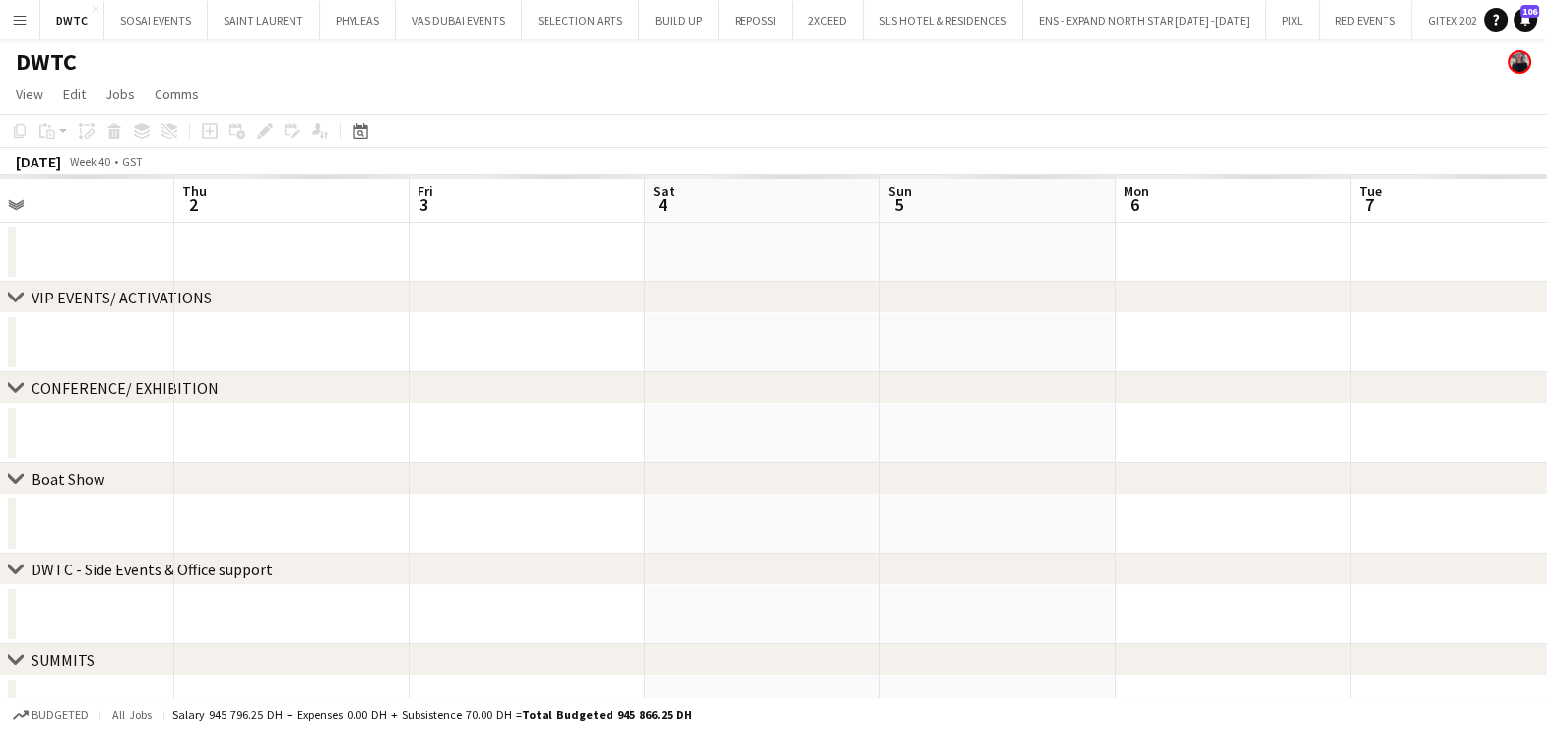
drag, startPoint x: 1342, startPoint y: 350, endPoint x: 547, endPoint y: 404, distance: 797.5
click at [556, 403] on div "chevron-right VIP EVENTS/ ACTIVATIONS chevron-right CONFERENCE/ EXHIBITION chev…" at bounding box center [773, 590] width 1547 height 831
drag, startPoint x: 1291, startPoint y: 335, endPoint x: 515, endPoint y: 349, distance: 776.1
click at [492, 347] on app-calendar-viewport "Mon 29 Tue 30 Wed 1 Thu 2 Fri 3 Sat 4 Sun 5 Mon 6 Tue 7 Wed 8 Thu 9 Fri 10" at bounding box center [773, 590] width 1547 height 831
drag, startPoint x: 1204, startPoint y: 342, endPoint x: 453, endPoint y: 348, distance: 751.4
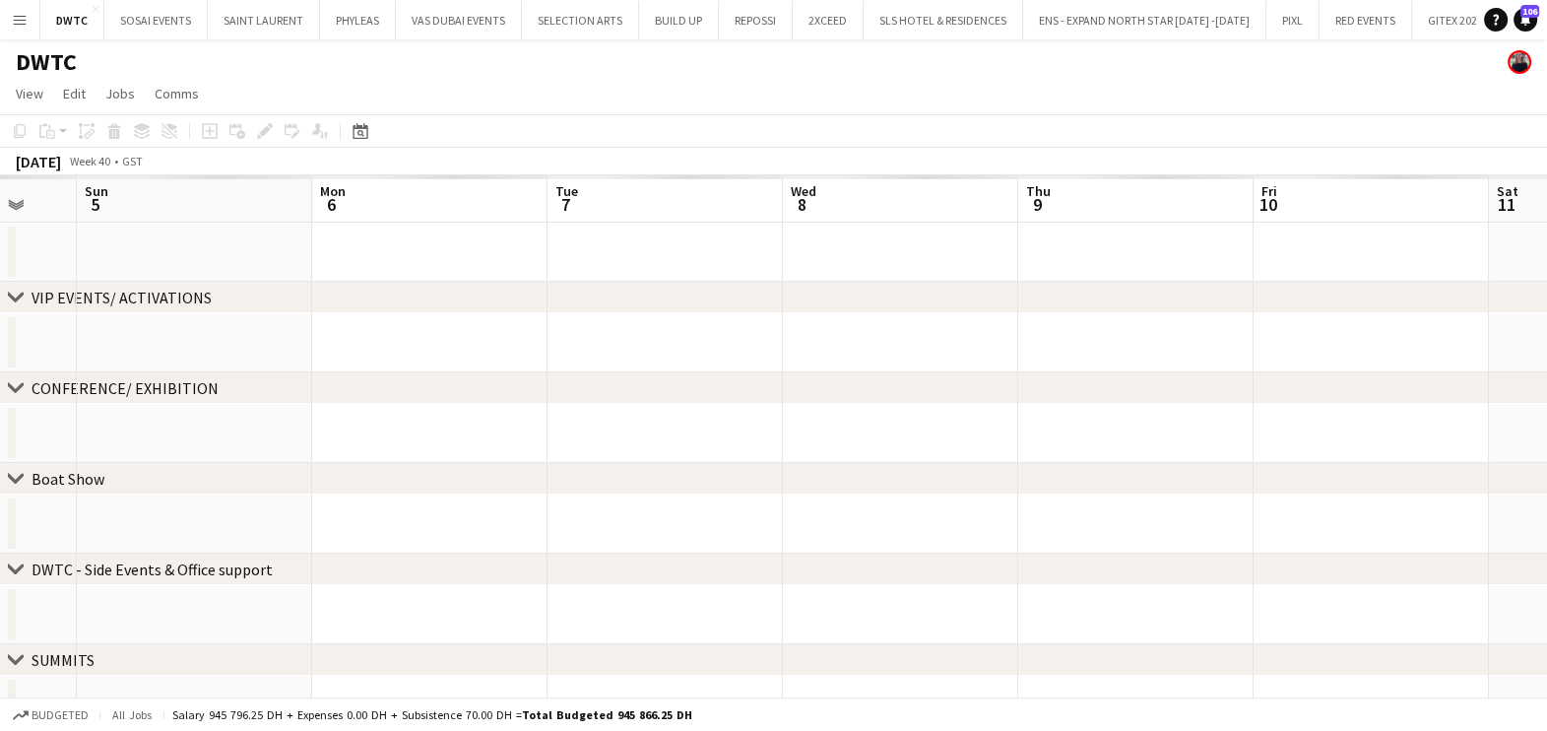
click at [458, 347] on app-calendar-viewport "Wed 1 Thu 2 Fri 3 Sat 4 Sun 5 Mon 6 Tue 7 Wed 8 Thu 9 Fri 10 Sat 11 Sun 12" at bounding box center [773, 590] width 1547 height 831
drag, startPoint x: 234, startPoint y: 369, endPoint x: 215, endPoint y: 371, distance: 19.8
click at [215, 371] on div "chevron-right VIP EVENTS/ ACTIVATIONS chevron-right CONFERENCE/ EXHIBITION chev…" at bounding box center [773, 590] width 1547 height 831
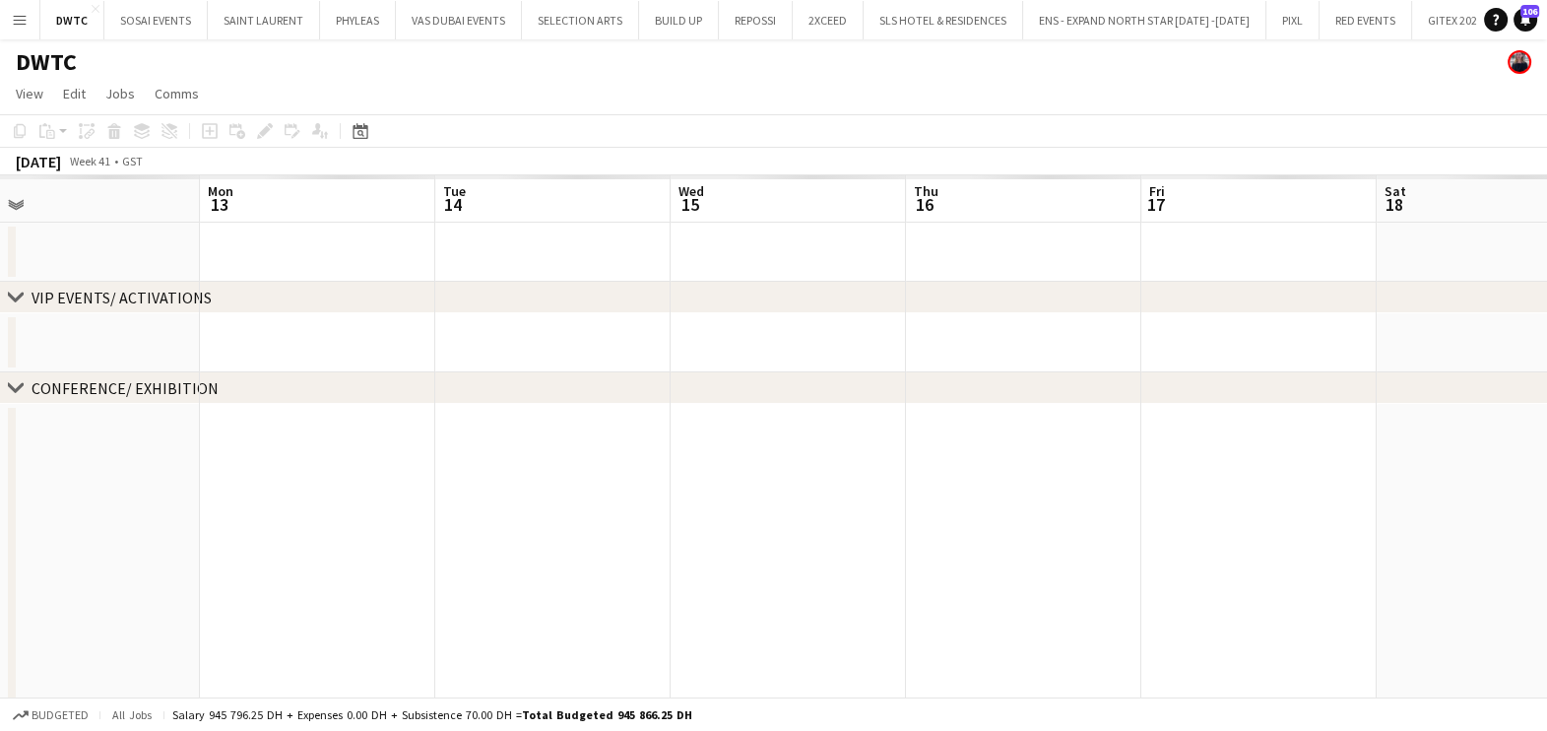
drag, startPoint x: 453, startPoint y: 333, endPoint x: 240, endPoint y: 338, distance: 212.8
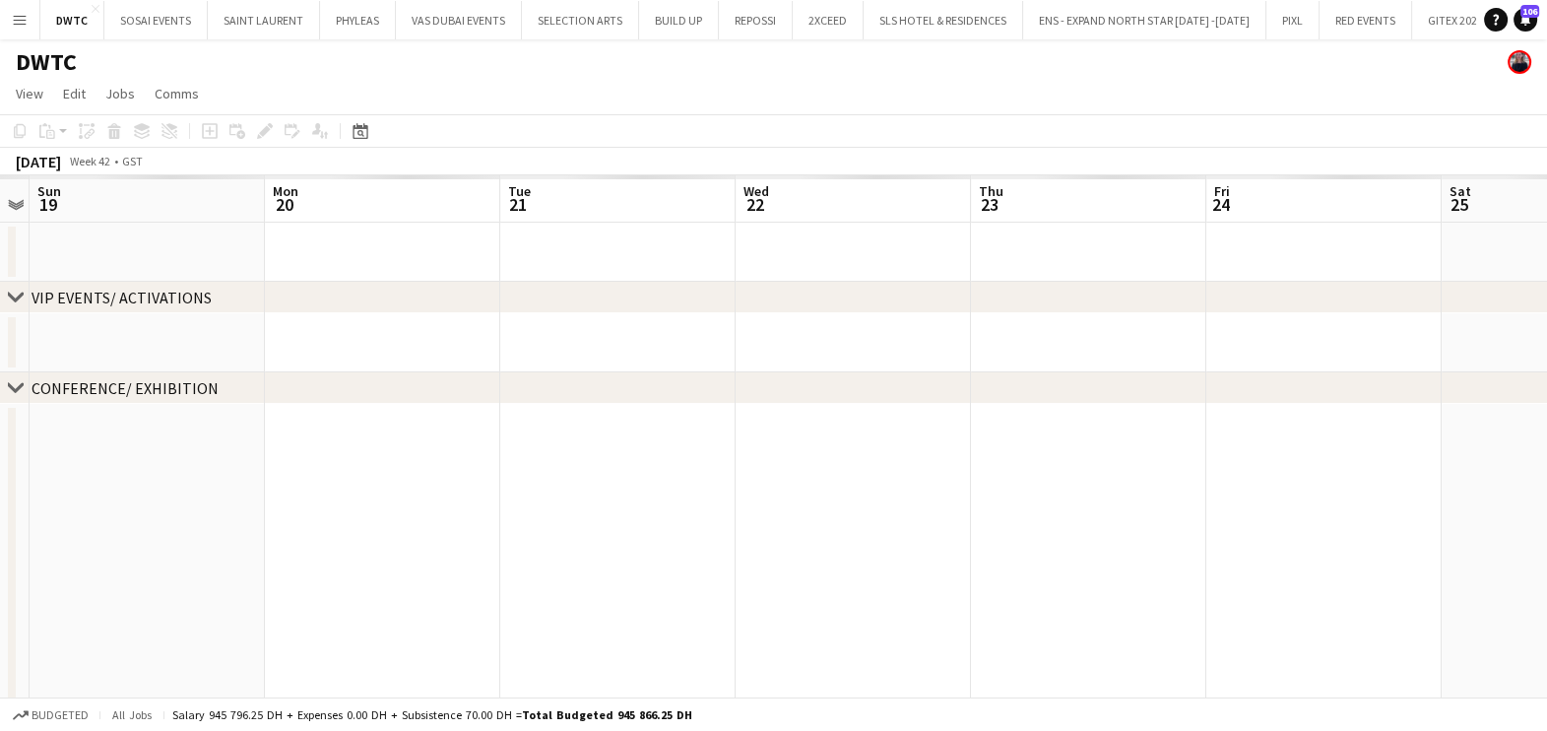
drag, startPoint x: 1185, startPoint y: 344, endPoint x: 520, endPoint y: 346, distance: 664.7
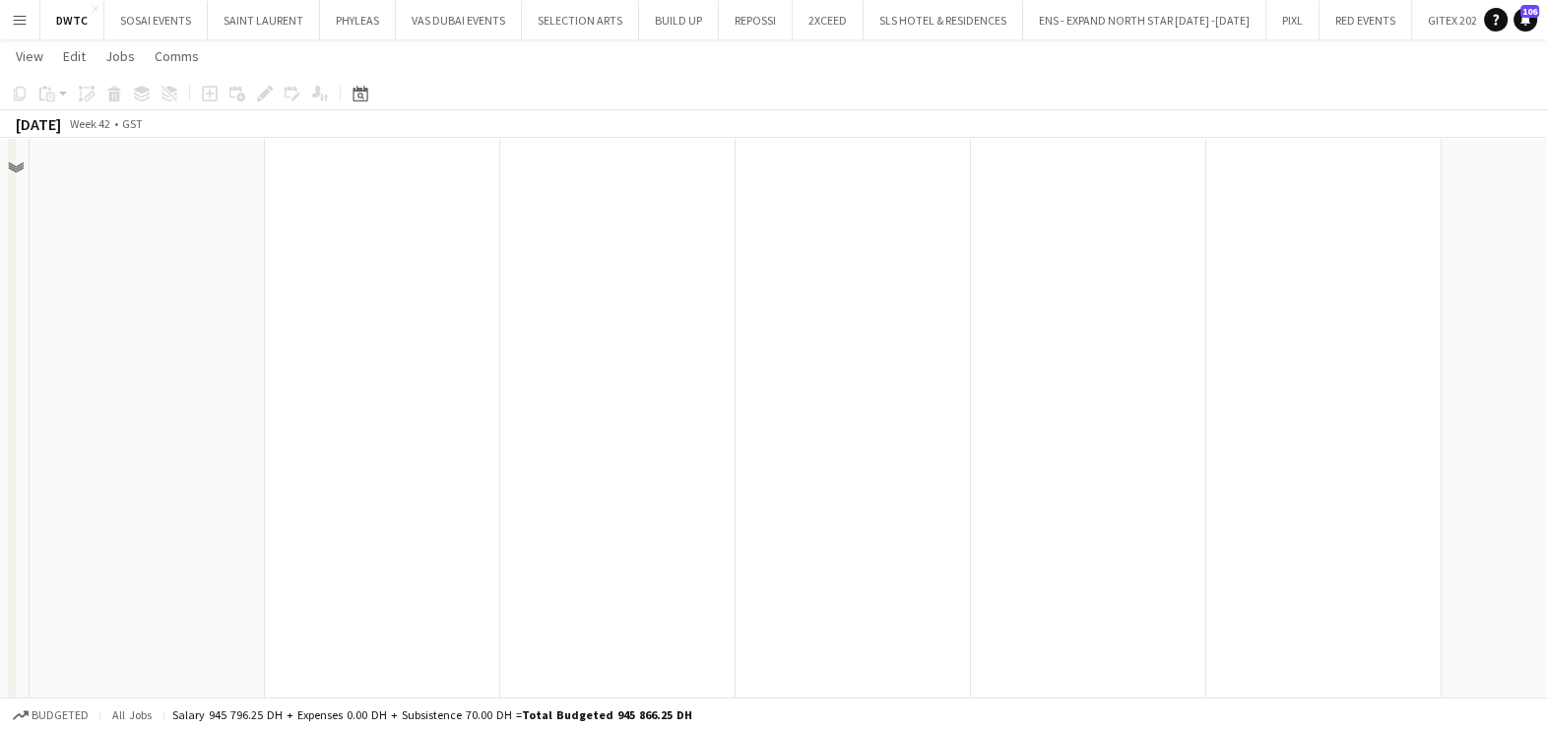
scroll to position [615, 0]
drag, startPoint x: 1241, startPoint y: 398, endPoint x: 891, endPoint y: 399, distance: 349.6
click at [1315, 398] on app-calendar-viewport "Mon 13 Tue 14 Wed 15 Thu 16 Fri 17 Sat 18 Sun 19 Mon 20 Tue 21 Wed 22 Thu 23 Fr…" at bounding box center [773, 363] width 1547 height 1805
drag, startPoint x: 493, startPoint y: 413, endPoint x: 1377, endPoint y: 409, distance: 883.3
click at [1354, 409] on app-calendar-viewport "Mon 13 Tue 14 Wed 15 Thu 16 Fri 17 Sat 18 Sun 19 Mon 20 Tue 21 Wed 22 Thu 23 Fr…" at bounding box center [773, 363] width 1547 height 1805
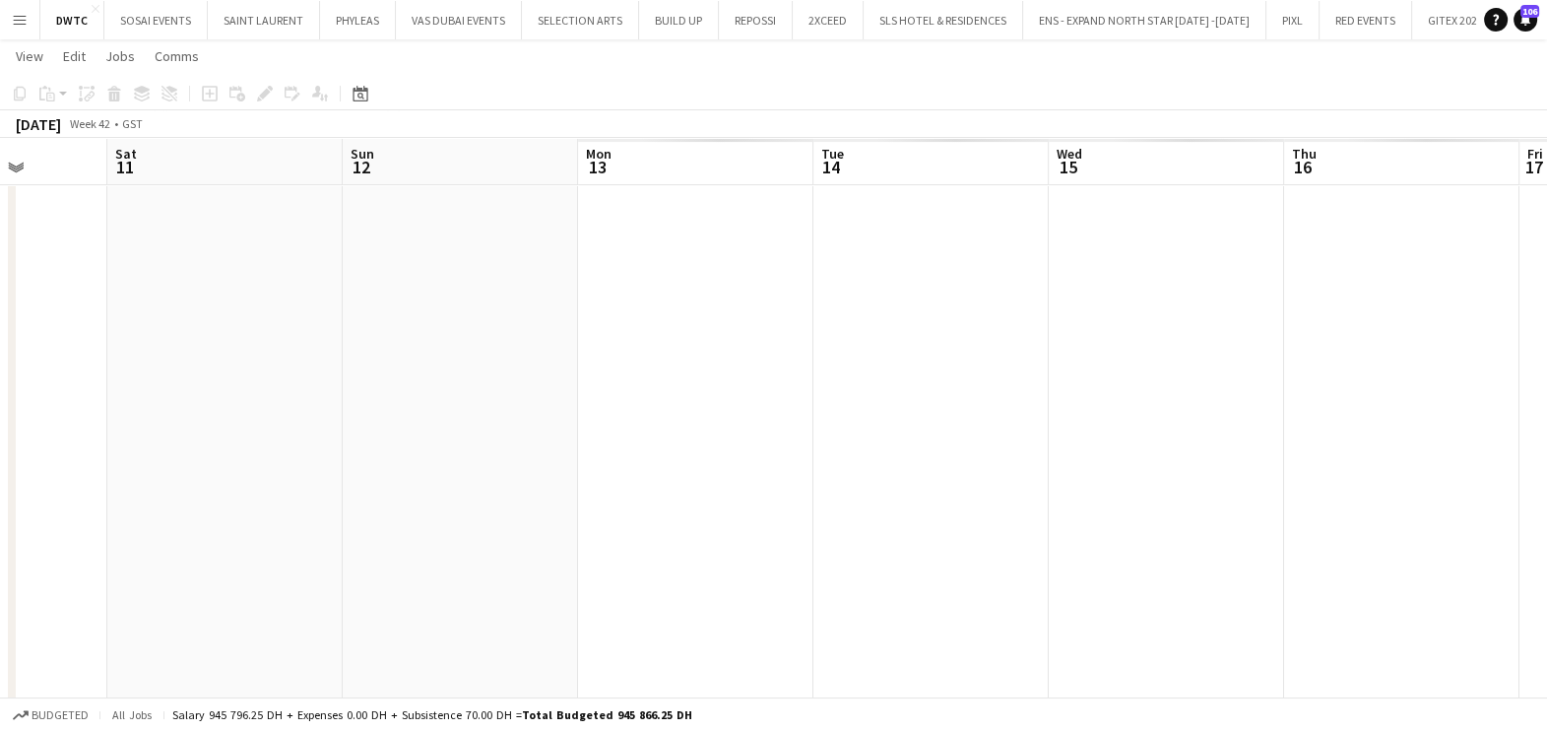
drag, startPoint x: 349, startPoint y: 421, endPoint x: 1450, endPoint y: 421, distance: 1101.0
click at [1450, 421] on app-calendar-viewport "Thu 9 Fri 10 Sat 11 Sun 12 Mon 13 Tue 14 Wed 15 Thu 16 Fri 17 Sat 18 Sun 19 Mon…" at bounding box center [773, 363] width 1547 height 1805
drag, startPoint x: 677, startPoint y: 423, endPoint x: 1375, endPoint y: 431, distance: 698.2
click at [1422, 425] on app-calendar-viewport "Tue 30 Wed 1 Thu 2 Fri 3 Sat 4 Sun 5 Mon 6 Tue 7 Wed 8 Thu 9 Fri 10 Sat 11" at bounding box center [773, 363] width 1547 height 1805
drag, startPoint x: 350, startPoint y: 438, endPoint x: 1300, endPoint y: 453, distance: 950.4
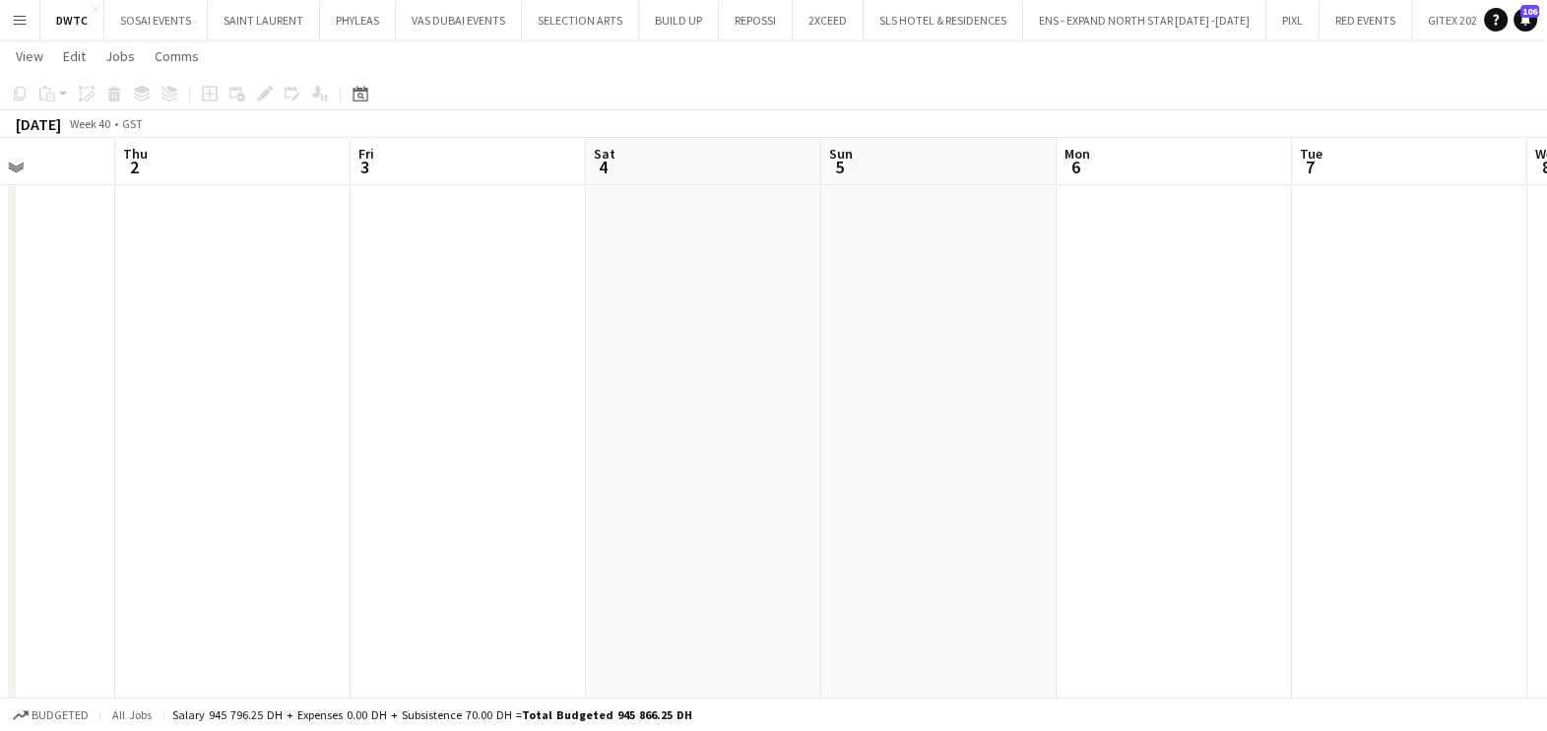
click at [1361, 446] on app-calendar-viewport "Mon 29 Tue 30 Wed 1 Thu 2 Fri 3 Sat 4 Sun 5 Mon 6 Tue 7 Wed 8 Thu 9 Fri 10" at bounding box center [773, 363] width 1547 height 1805
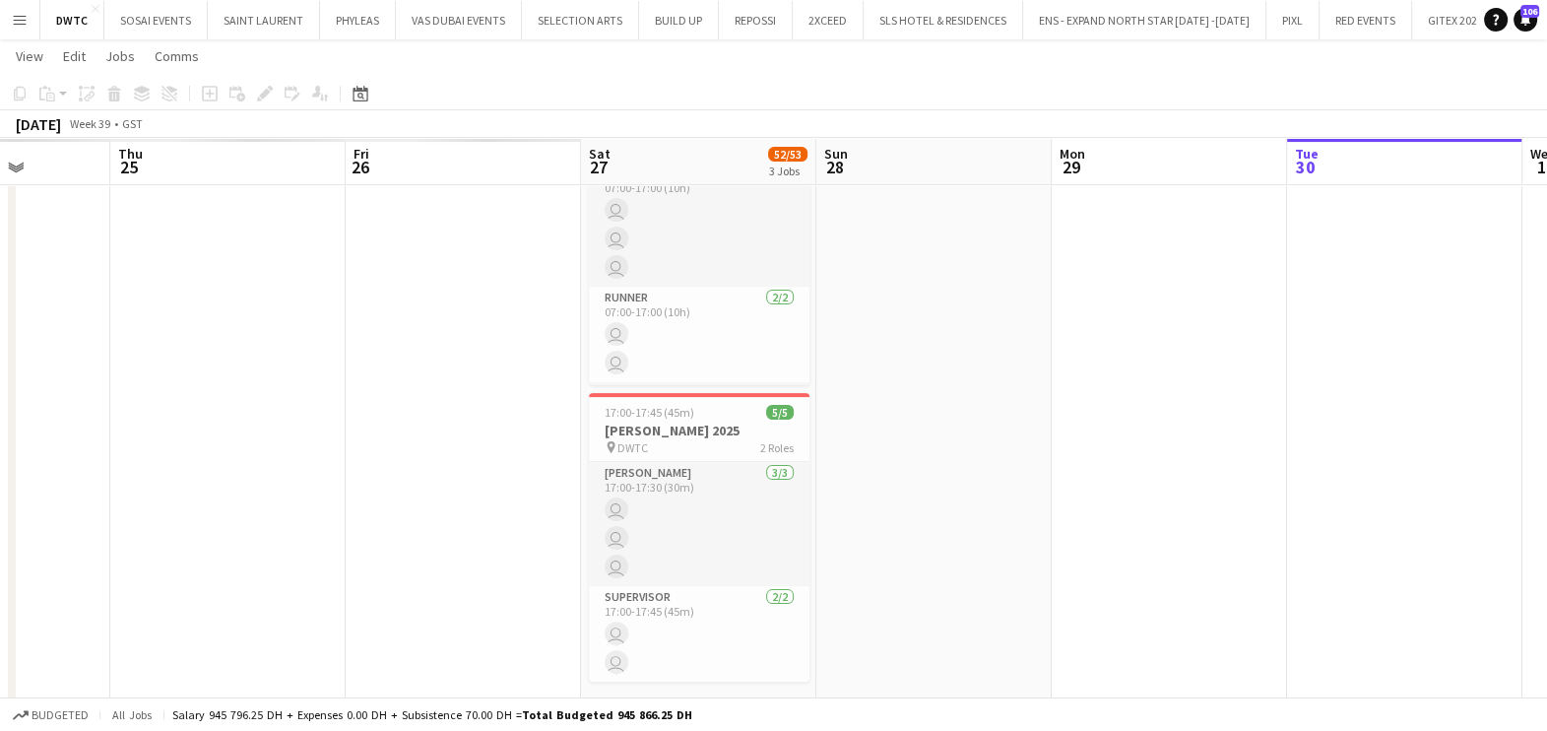
scroll to position [0, 501]
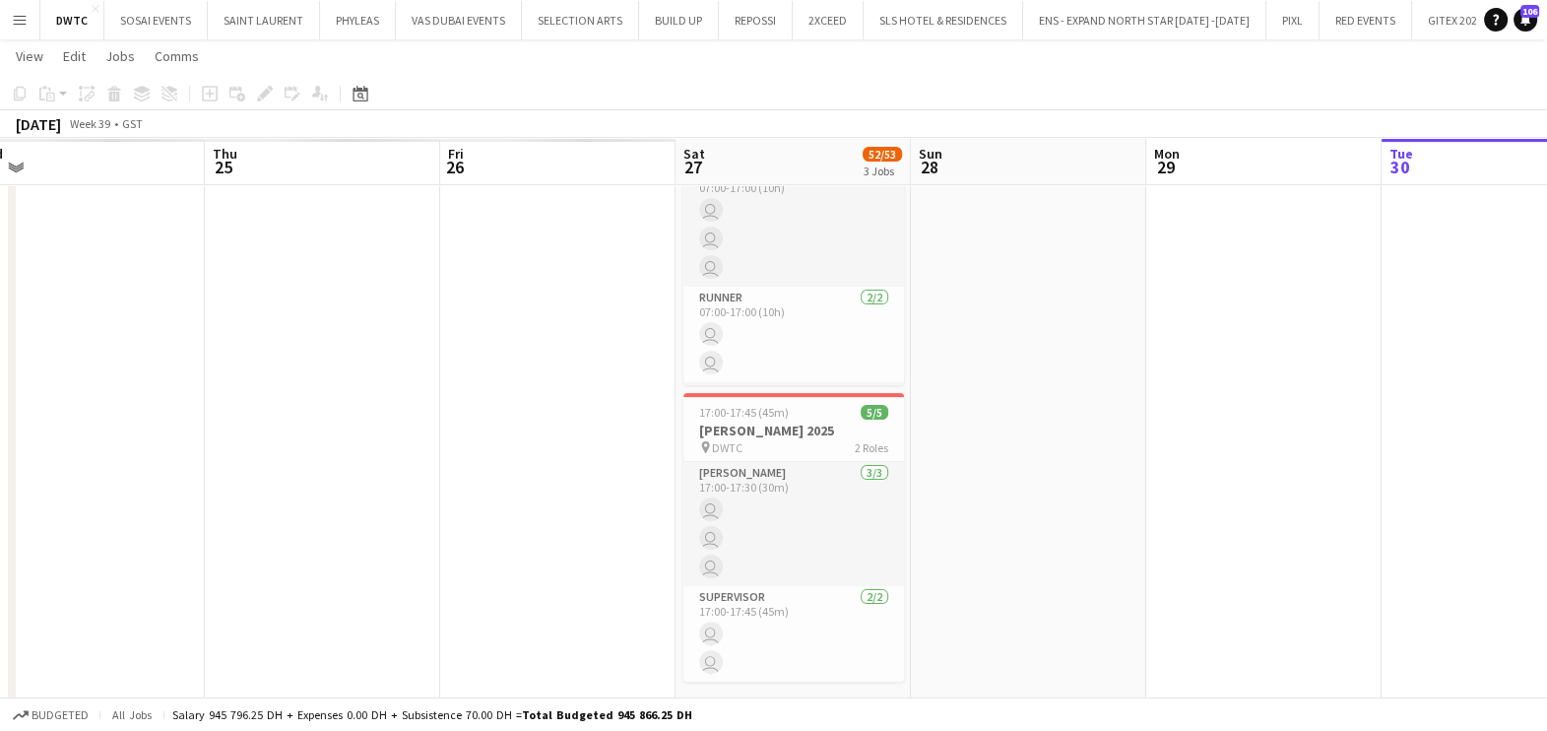
drag, startPoint x: 732, startPoint y: 455, endPoint x: 952, endPoint y: 455, distance: 220.6
click at [952, 455] on app-calendar-viewport "Mon 22 Tue 23 Wed 24 Thu 25 Fri 26 Sat 27 52/53 3 Jobs Sun 28 Mon 29 Tue 30 Wed…" at bounding box center [773, 363] width 1547 height 1805
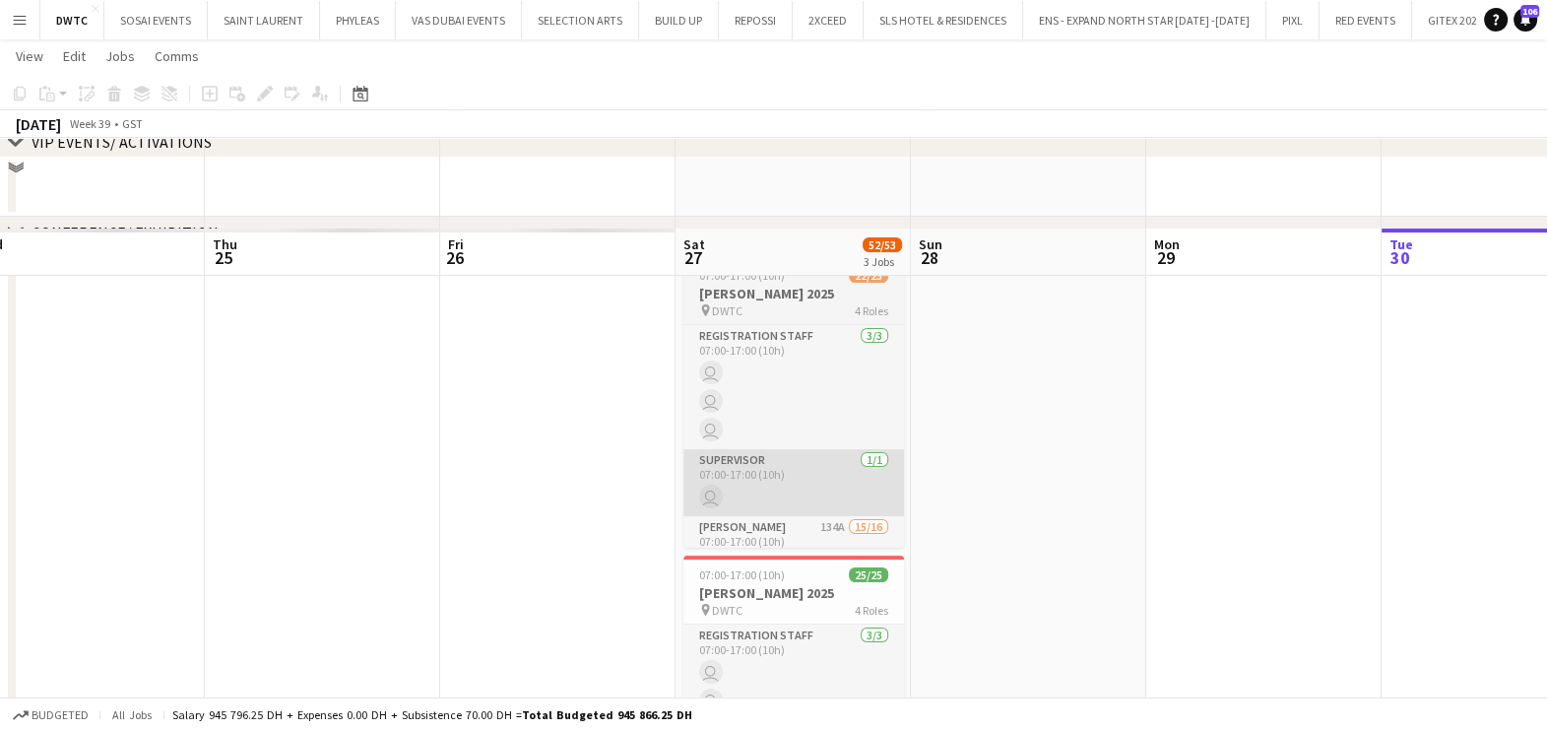
scroll to position [0, 0]
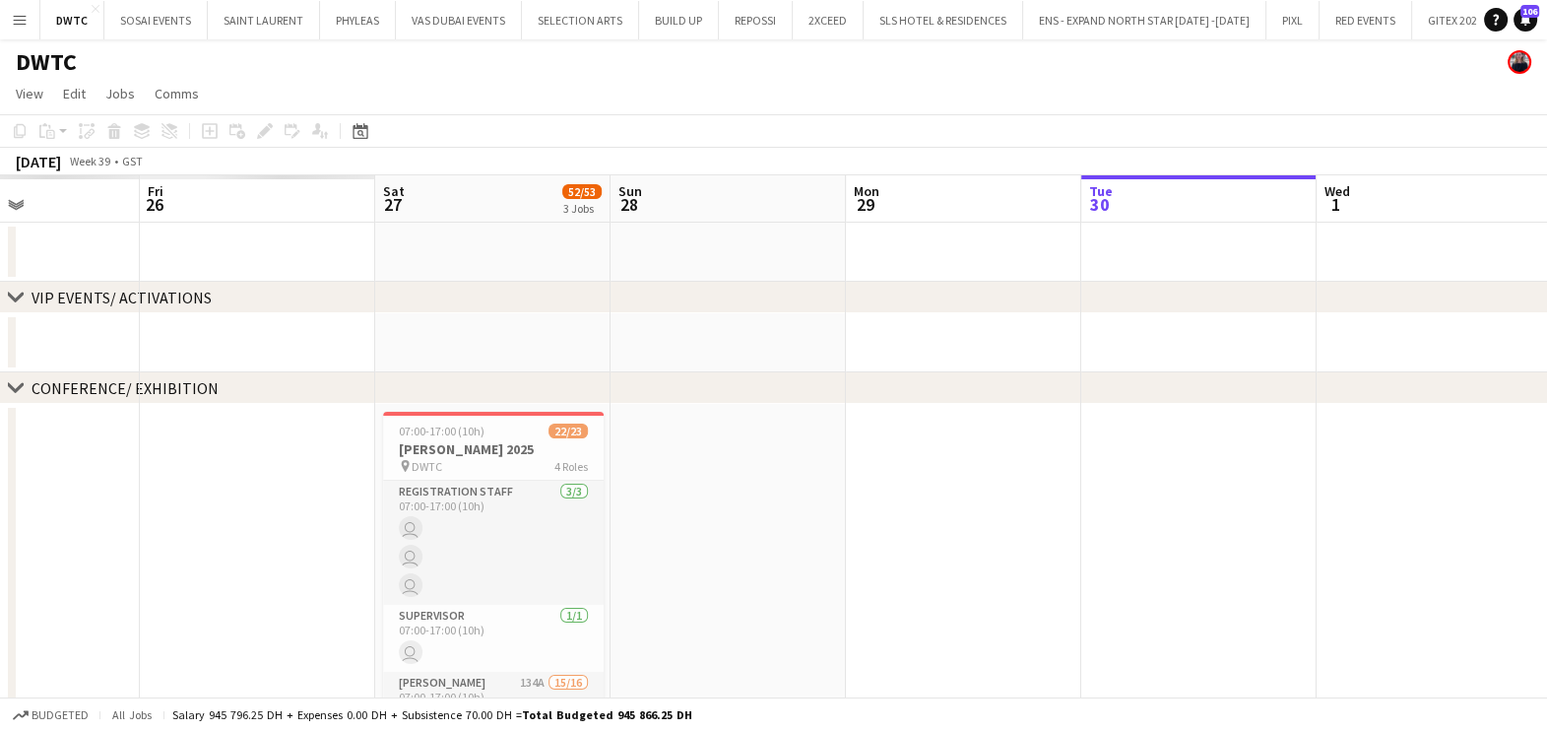
drag, startPoint x: 1185, startPoint y: 460, endPoint x: 333, endPoint y: 463, distance: 851.8
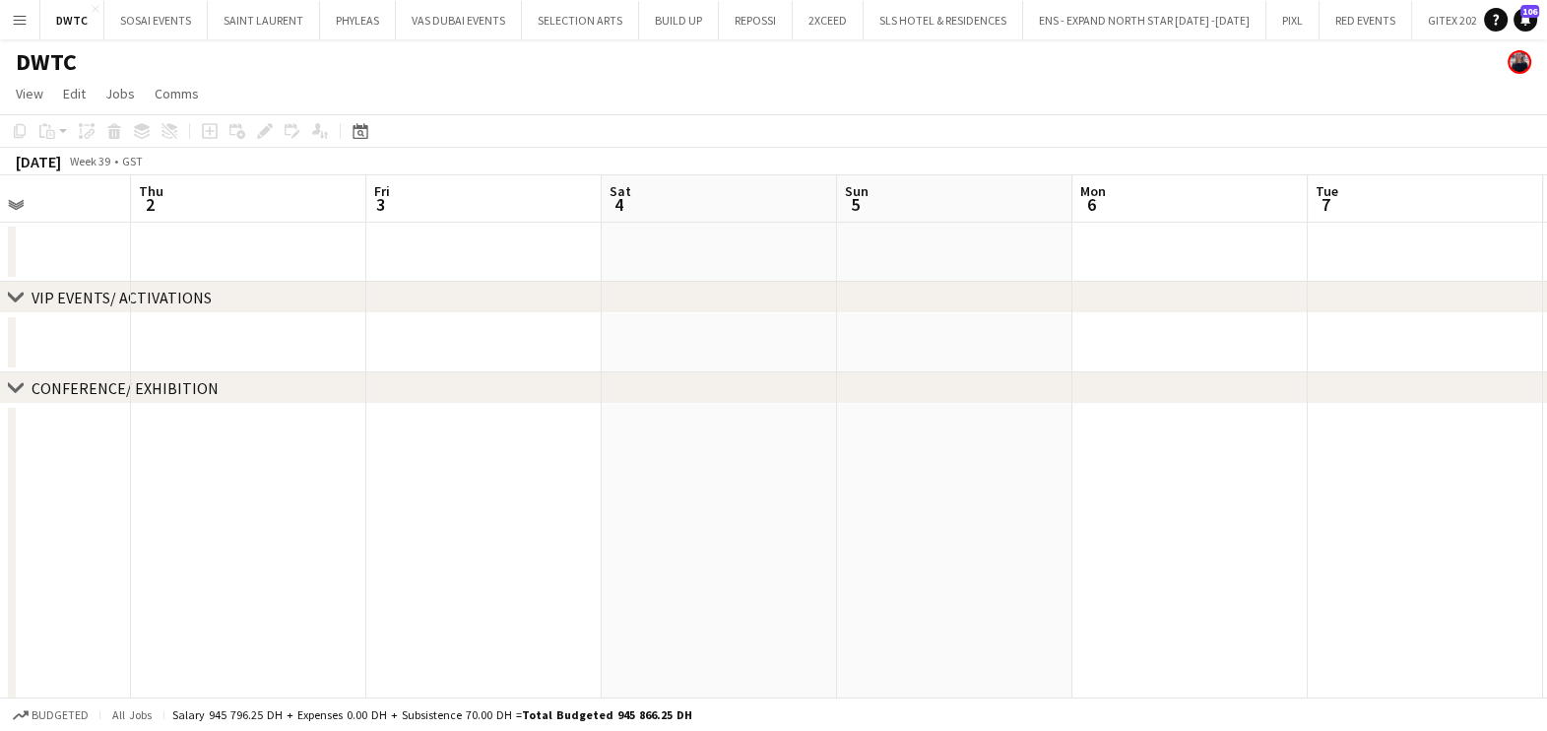
drag, startPoint x: 1272, startPoint y: 465, endPoint x: 374, endPoint y: 471, distance: 898.1
drag, startPoint x: 217, startPoint y: 477, endPoint x: 356, endPoint y: 457, distance: 141.2
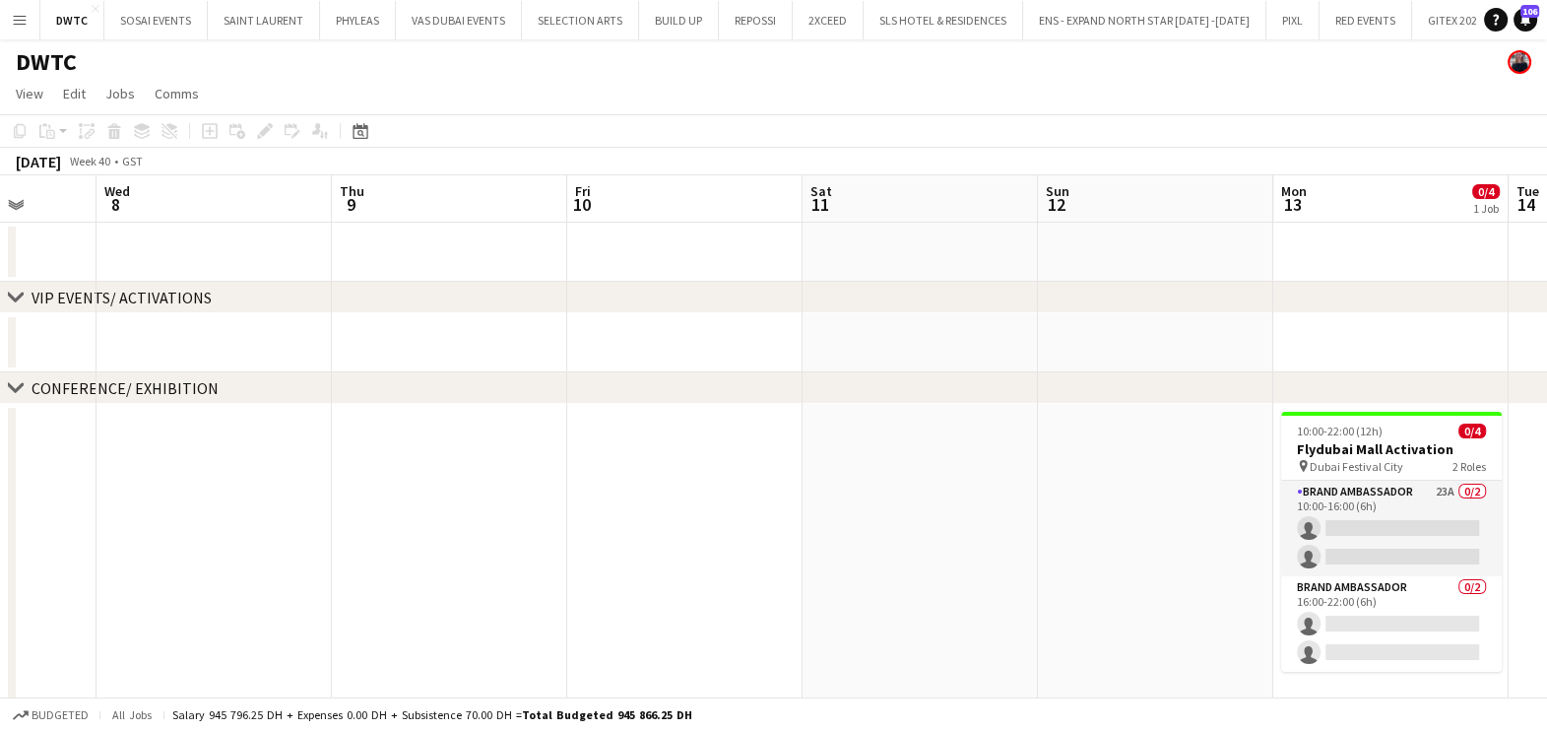
scroll to position [0, 515]
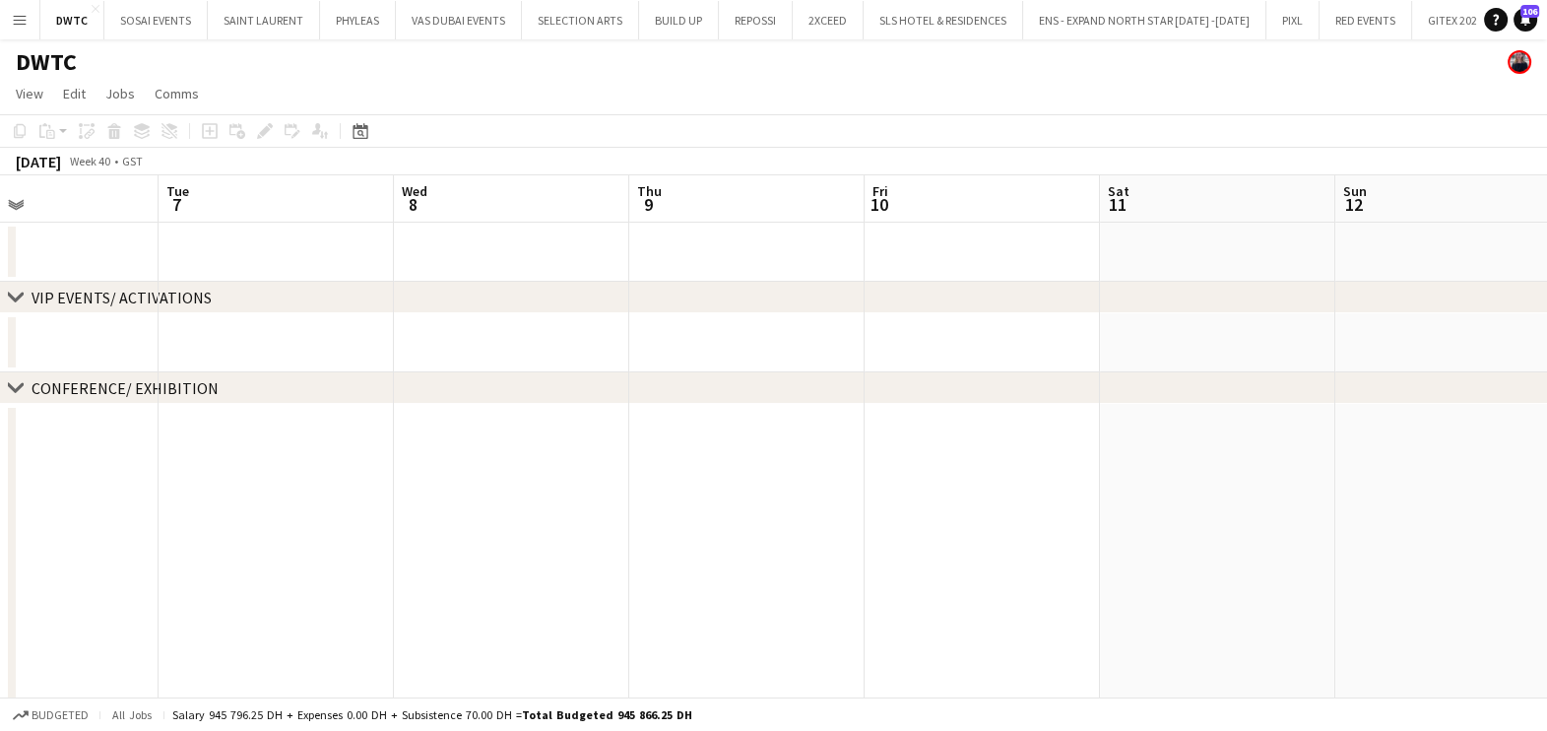
drag, startPoint x: 755, startPoint y: 470, endPoint x: 360, endPoint y: 470, distance: 394.9
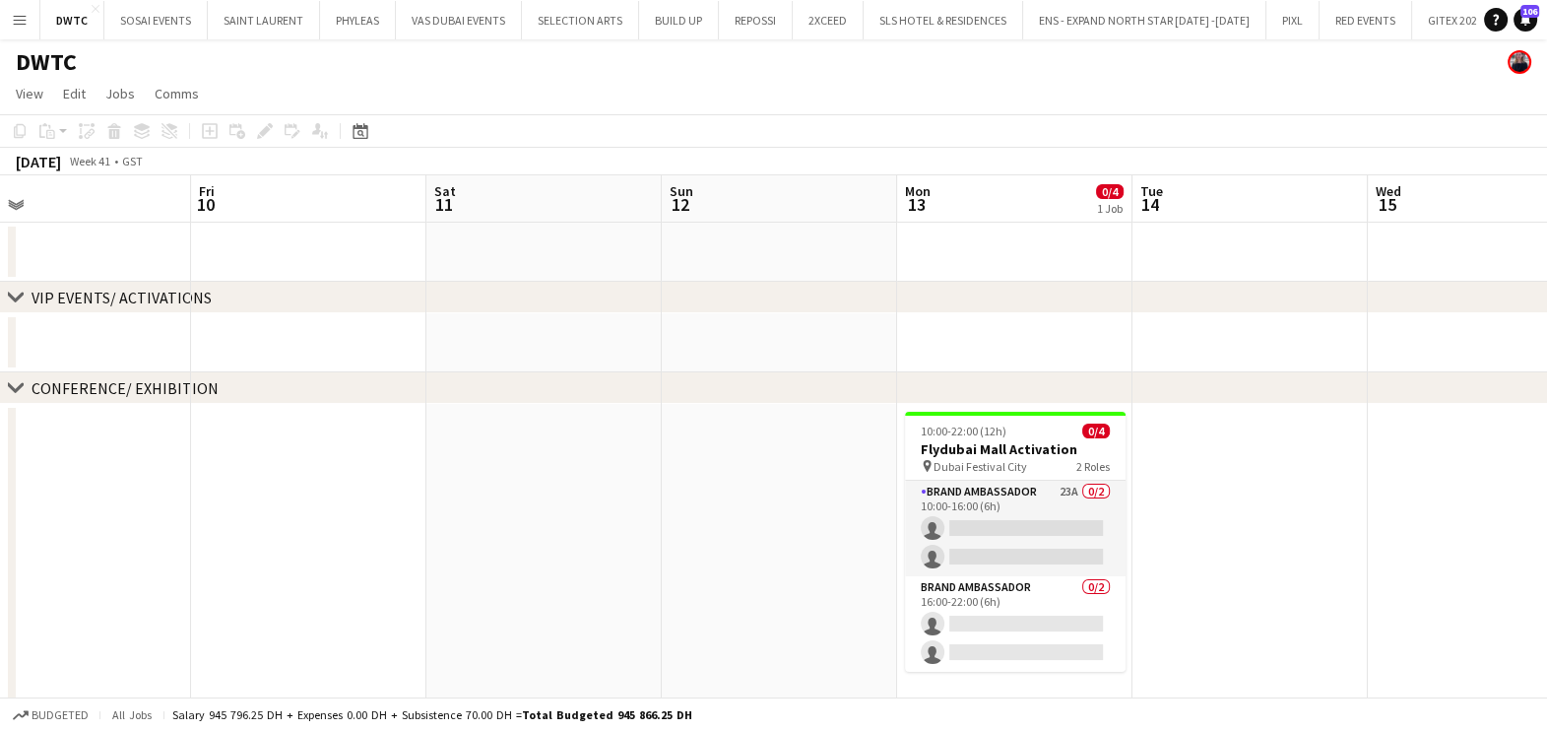
scroll to position [122, 0]
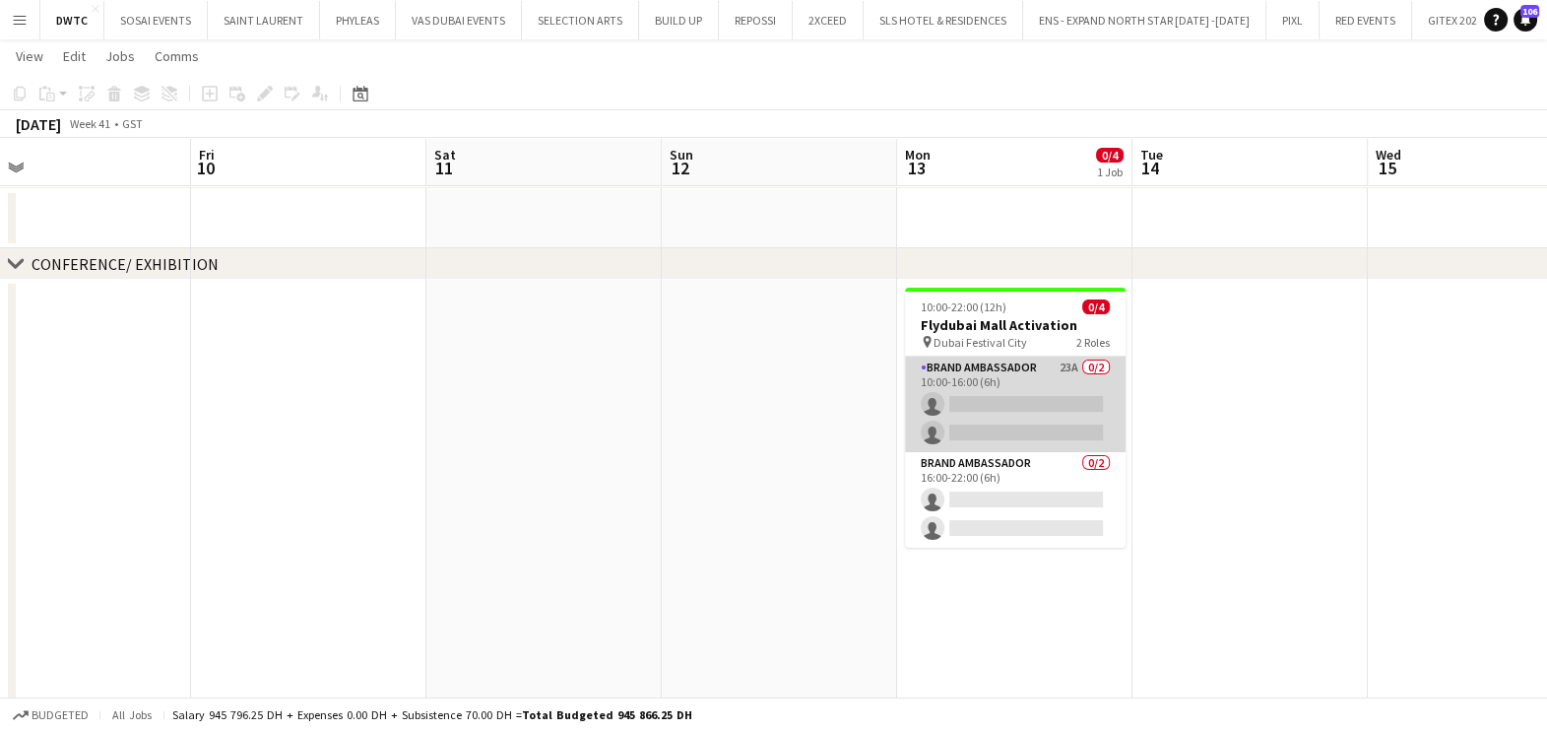
click at [970, 368] on app-card-role "Brand Ambassador 23A 0/2 10:00-16:00 (6h) single-neutral-actions single-neutral…" at bounding box center [1015, 404] width 221 height 96
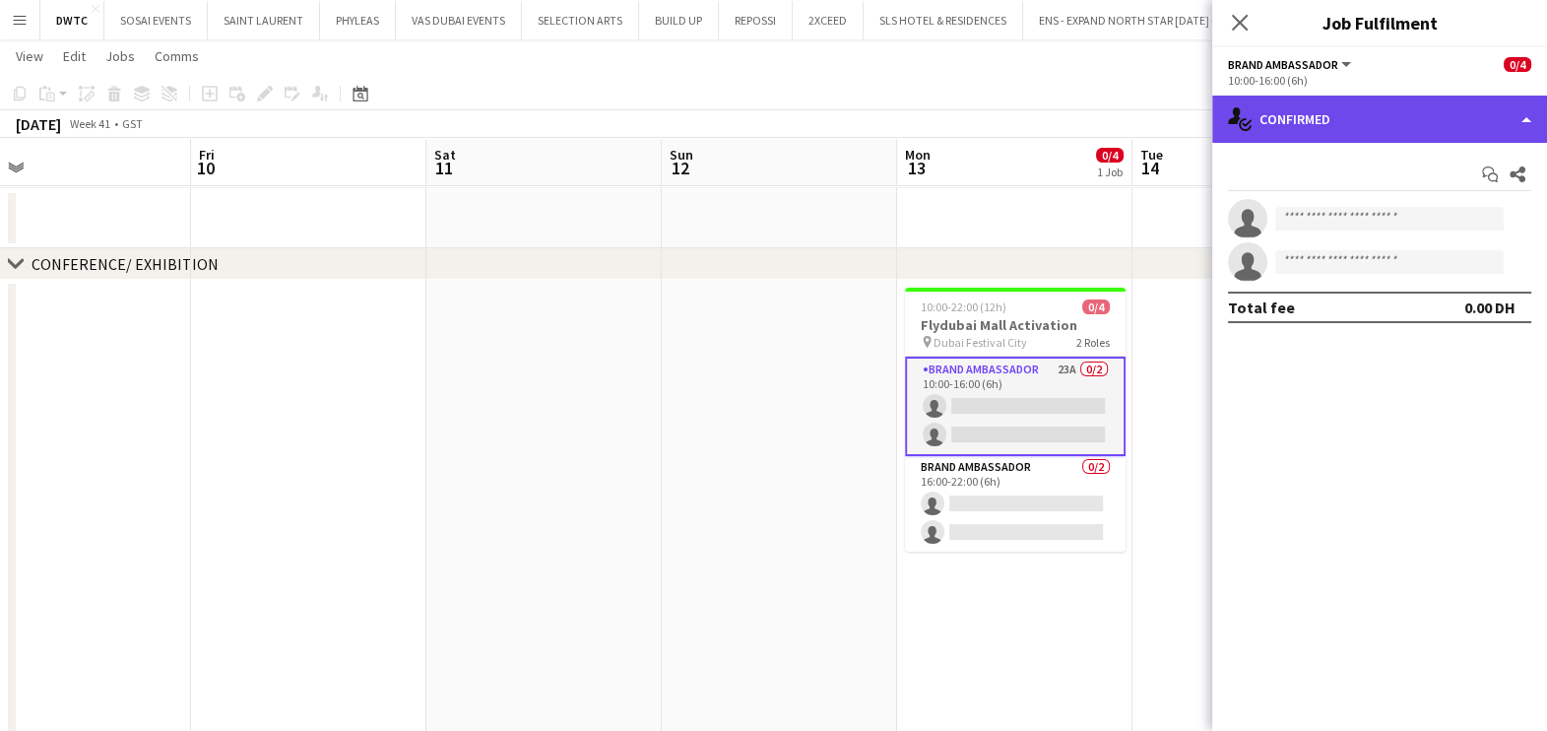
click at [1344, 103] on div "single-neutral-actions-check-2 Confirmed" at bounding box center [1379, 119] width 335 height 47
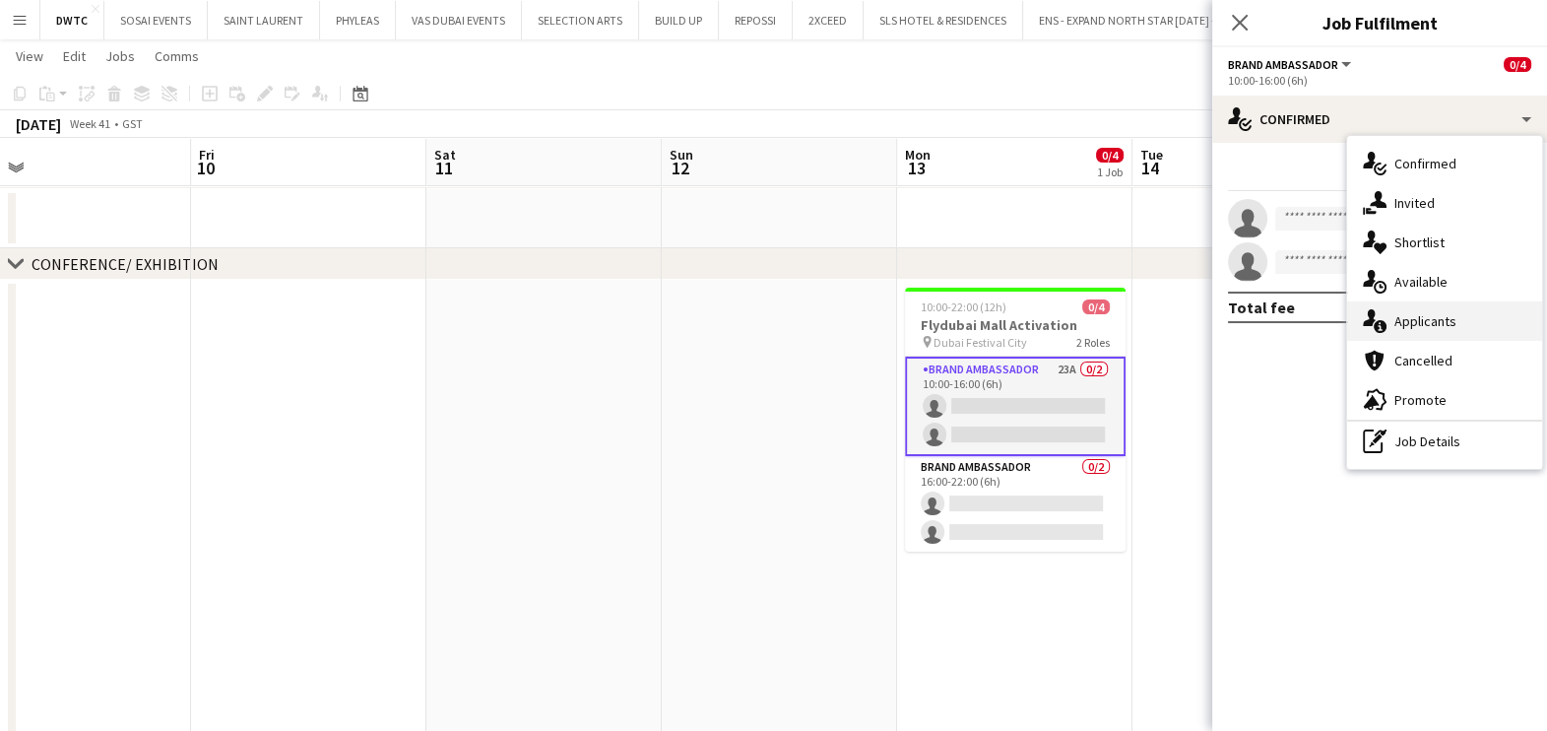
click at [1448, 323] on span "Applicants" at bounding box center [1425, 321] width 62 height 18
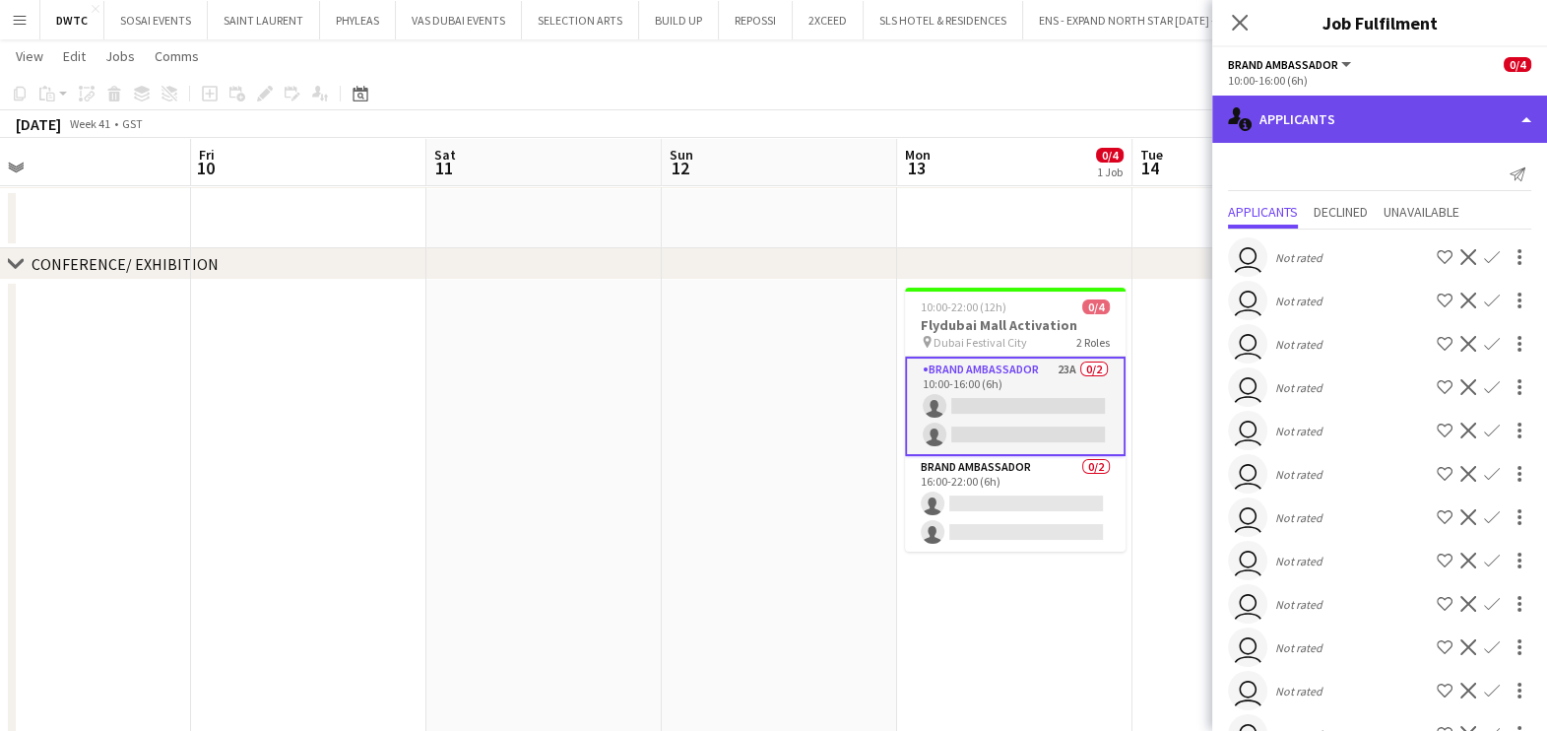
click at [1334, 123] on div "single-neutral-actions-information Applicants" at bounding box center [1379, 119] width 335 height 47
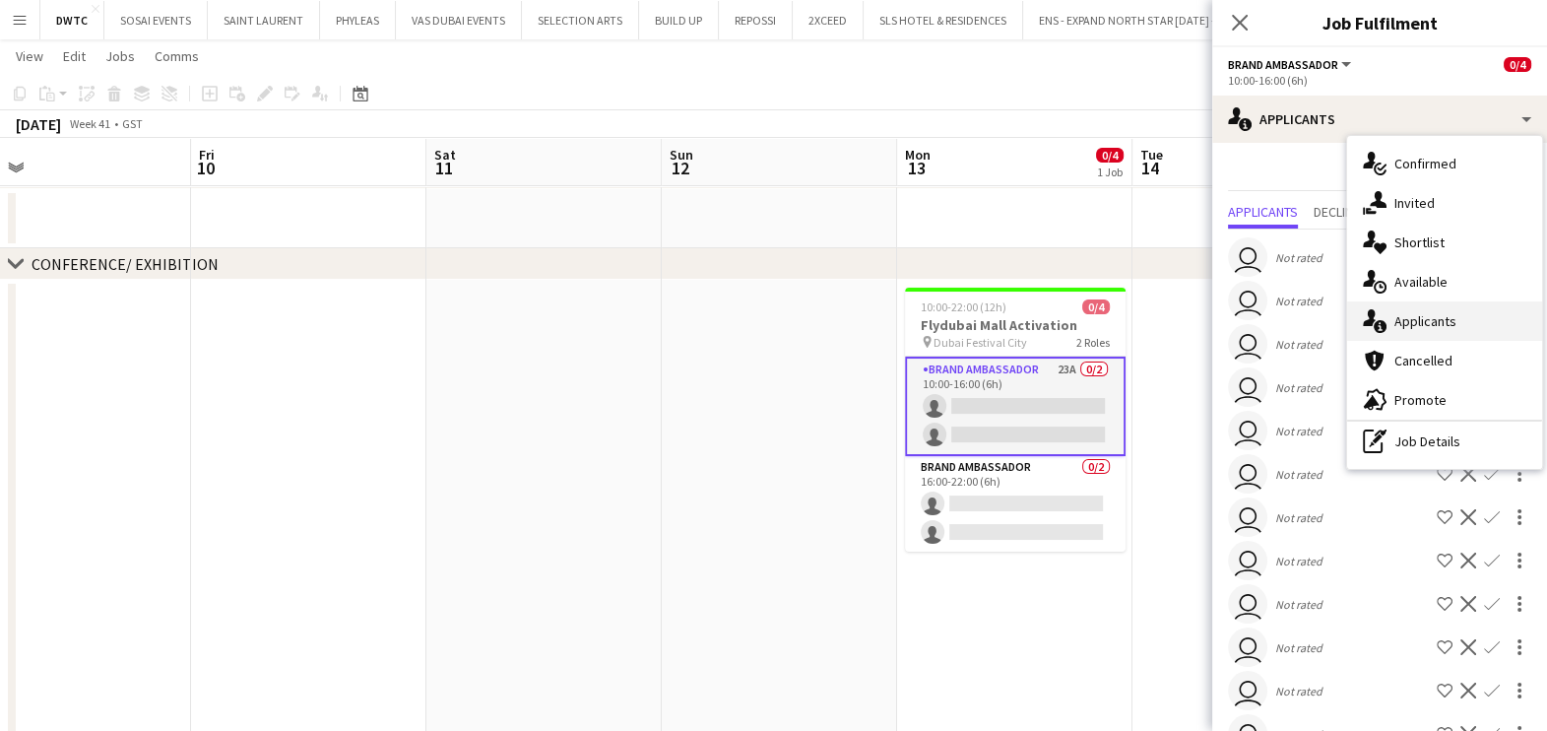
click at [1434, 321] on span "Applicants" at bounding box center [1425, 321] width 62 height 18
